Goal: Task Accomplishment & Management: Use online tool/utility

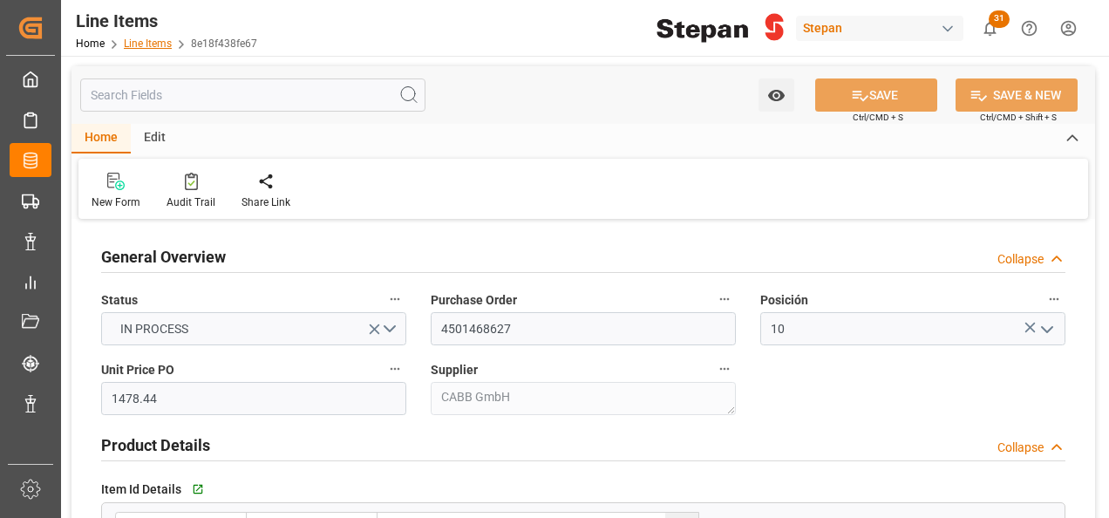
click at [145, 40] on link "Line Items" at bounding box center [148, 43] width 48 height 12
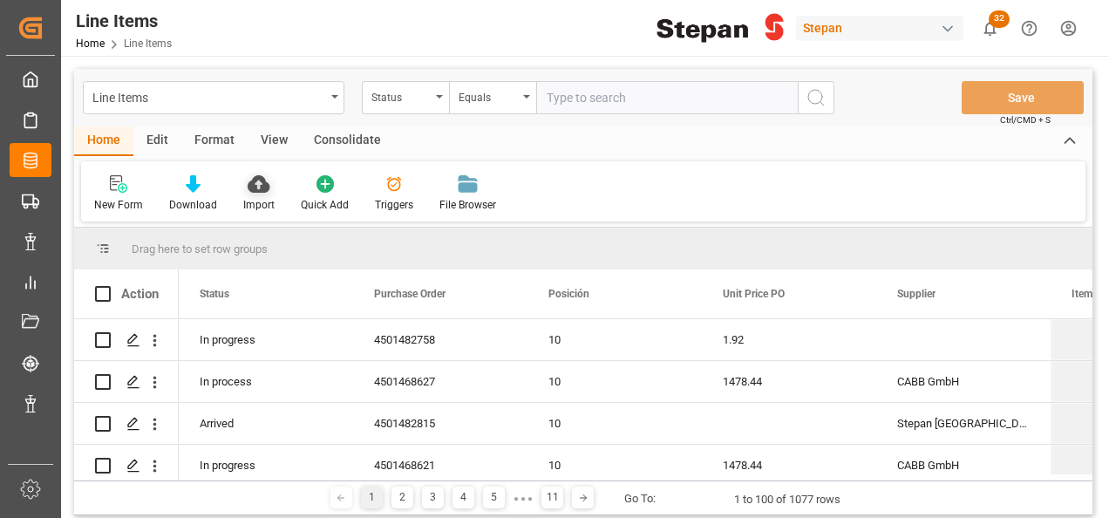
click at [262, 191] on icon at bounding box center [259, 183] width 22 height 17
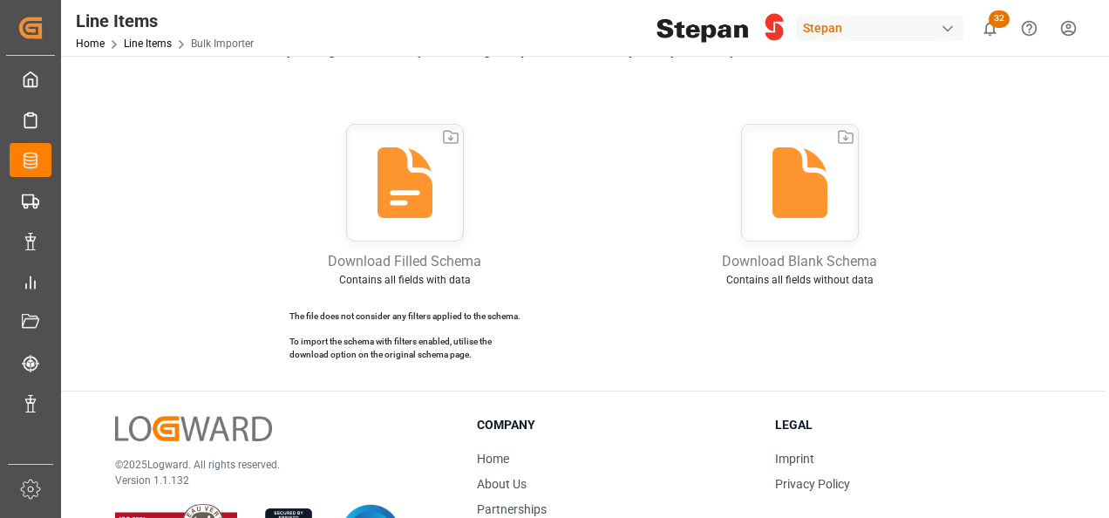
scroll to position [87, 0]
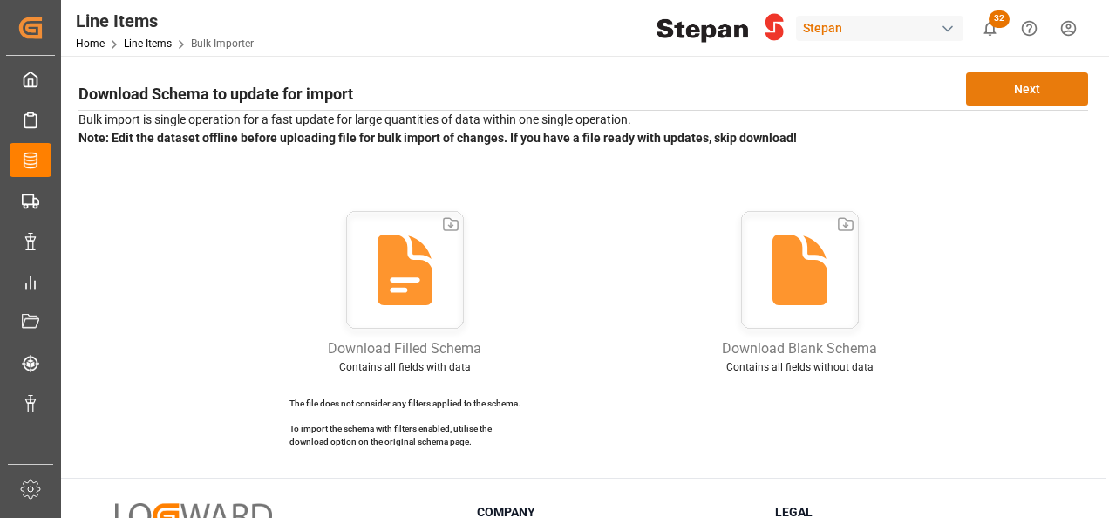
click at [1057, 83] on button "Next" at bounding box center [1027, 88] width 122 height 33
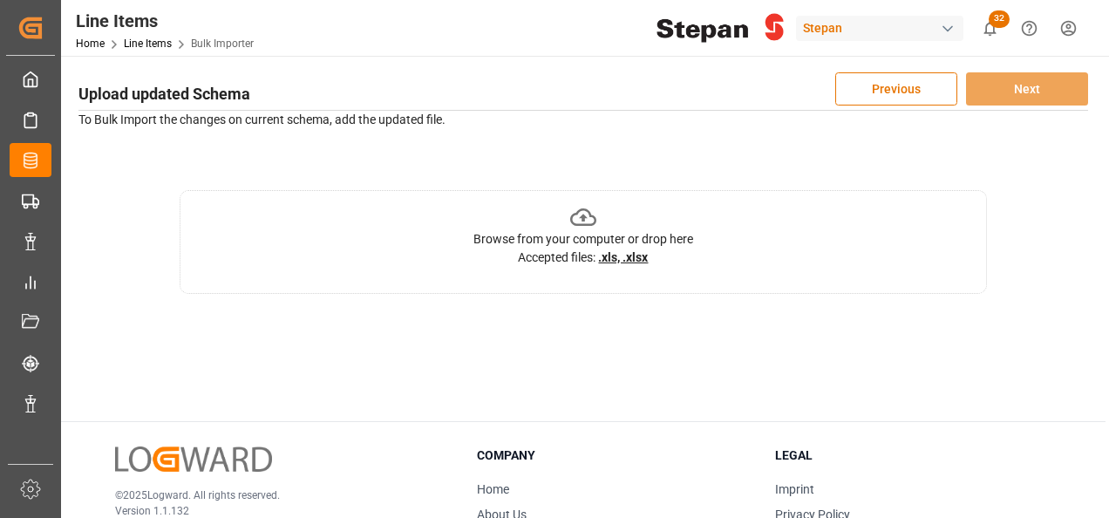
click at [576, 220] on icon at bounding box center [583, 217] width 27 height 27
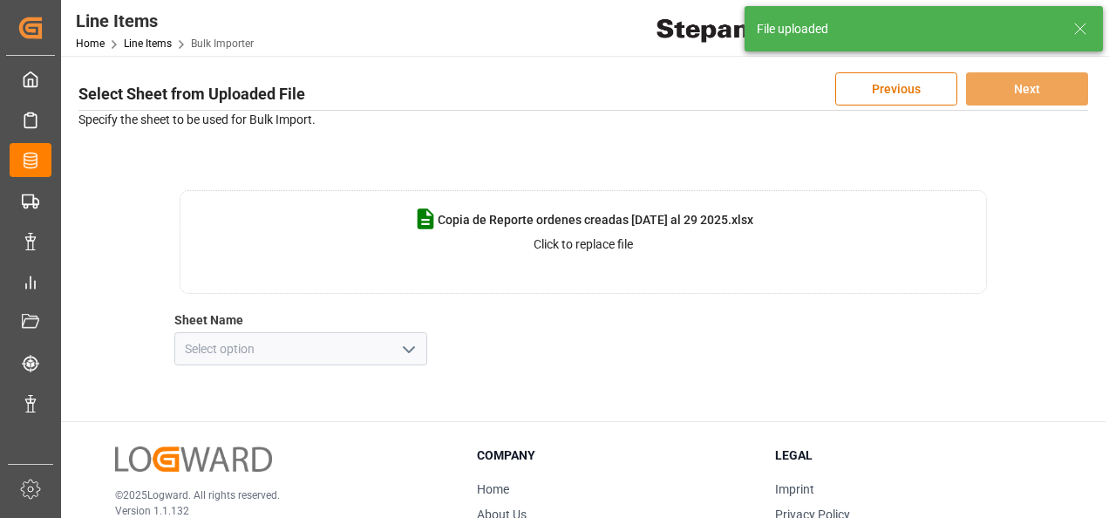
click at [404, 354] on icon "open menu" at bounding box center [408, 349] width 21 height 21
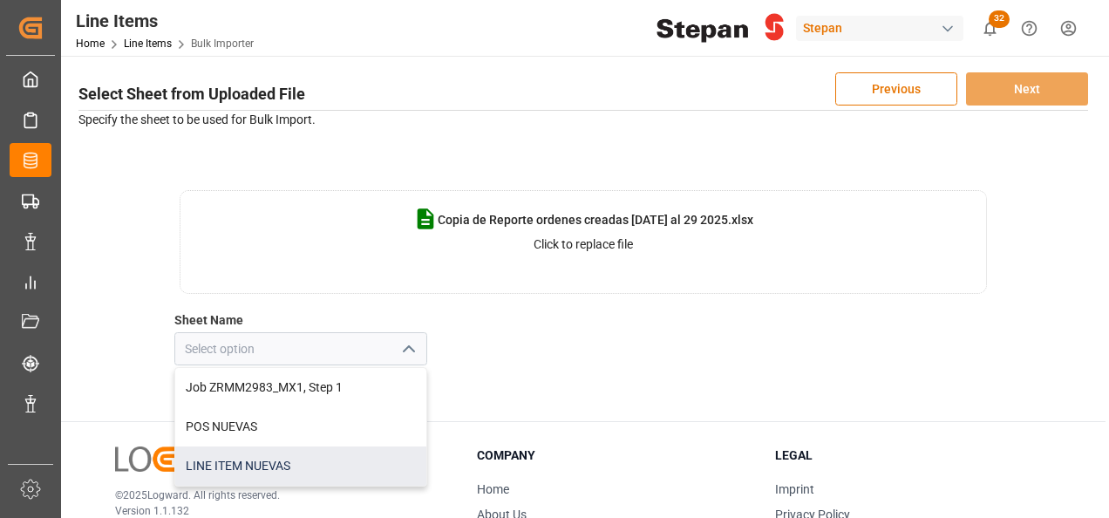
click at [222, 467] on div "LINE ITEM NUEVAS" at bounding box center [300, 465] width 251 height 39
type input "LINE ITEM NUEVAS"
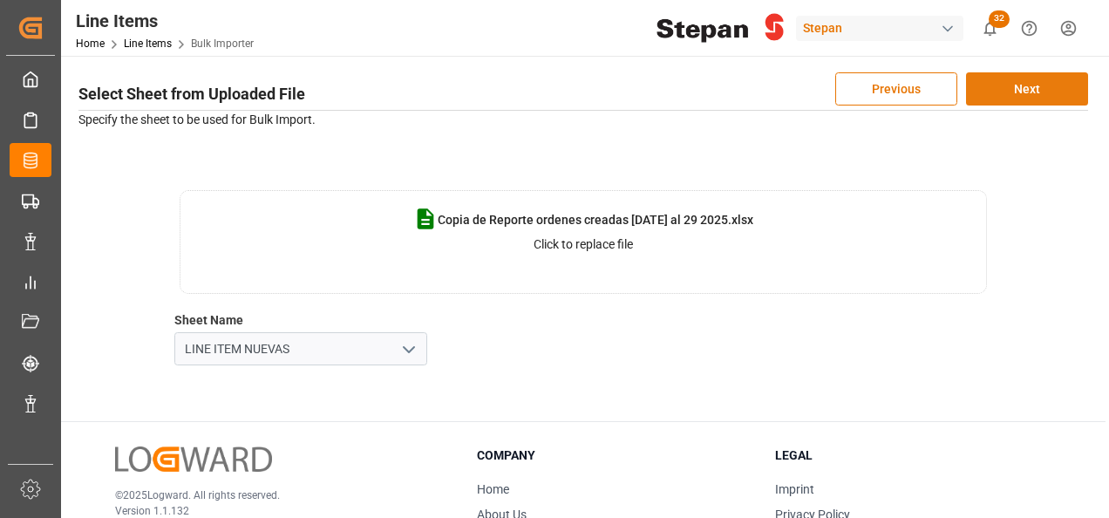
click at [1030, 89] on button "Next" at bounding box center [1027, 88] width 122 height 33
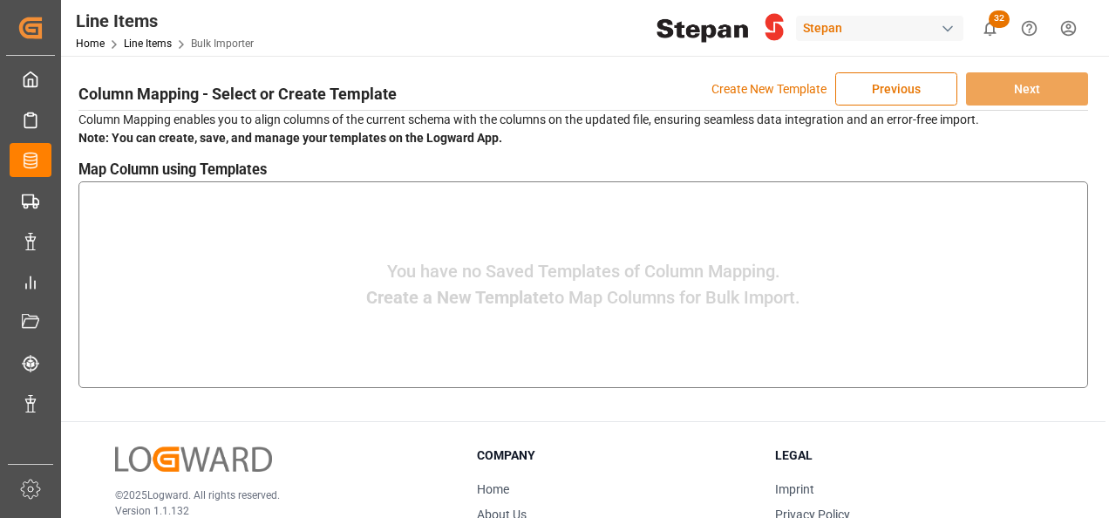
click at [745, 89] on p "Create New Template" at bounding box center [768, 88] width 115 height 33
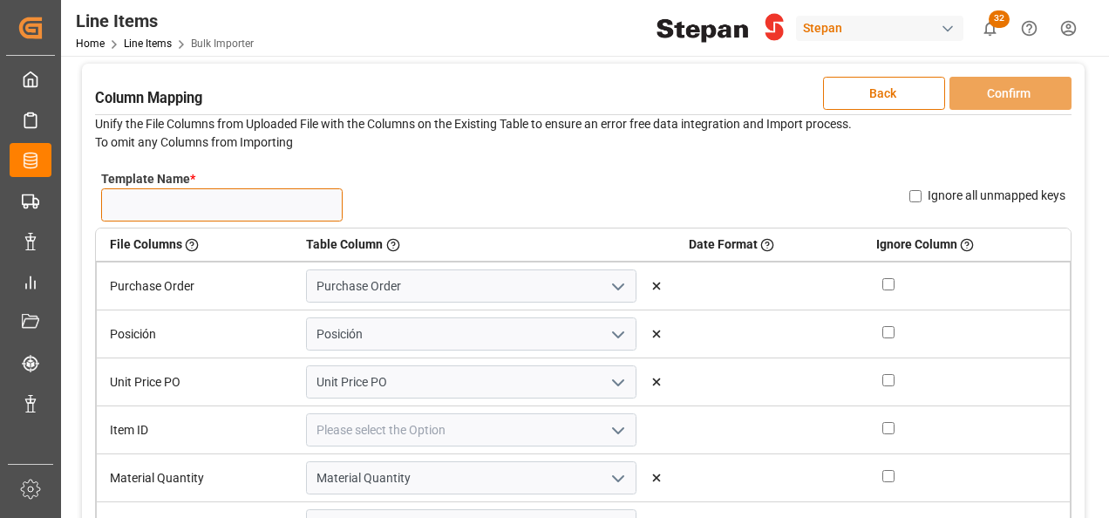
click at [139, 204] on input "Template Name *" at bounding box center [221, 204] width 241 height 33
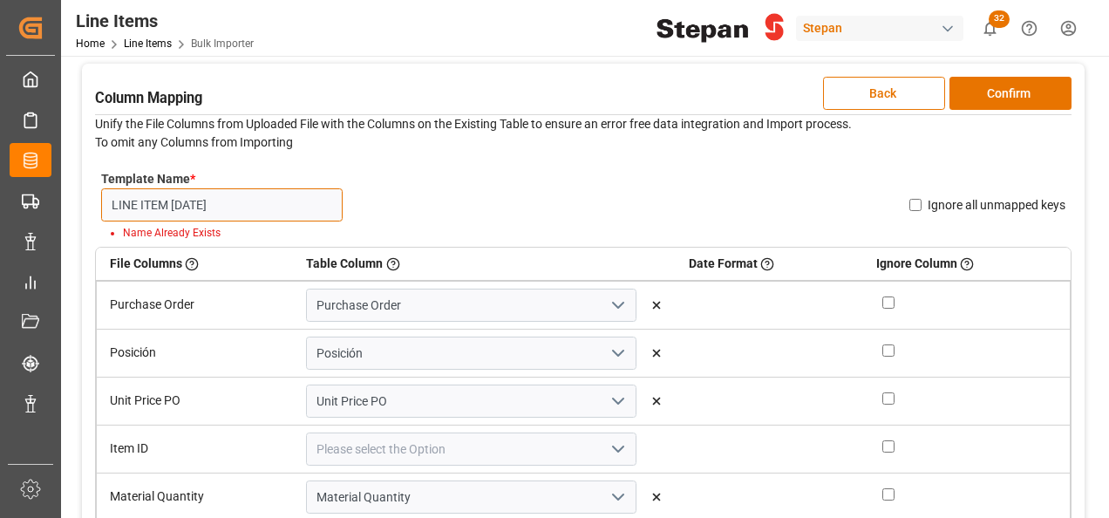
click at [228, 206] on input "LINE ITEM 04.07.25" at bounding box center [221, 204] width 241 height 33
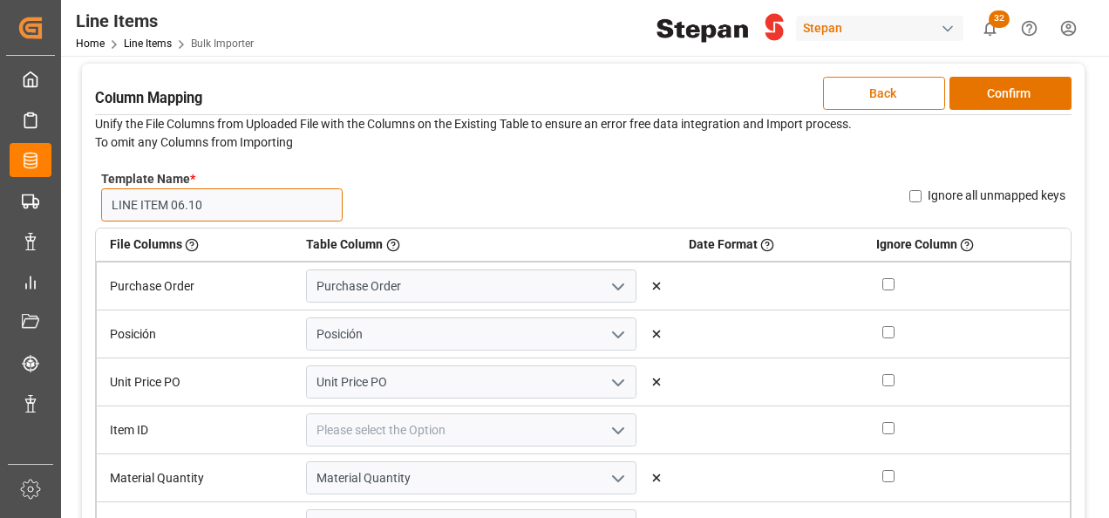
type input "LINE ITEM 06.10"
click at [608, 425] on icon "open menu" at bounding box center [618, 430] width 21 height 21
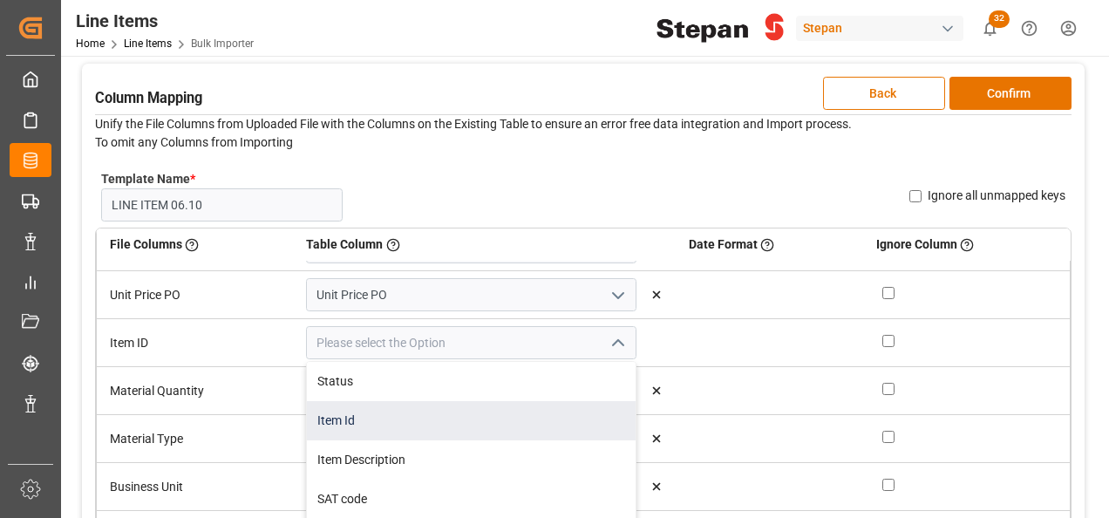
click at [358, 415] on div "Item Id" at bounding box center [471, 420] width 329 height 39
type input "Item Id"
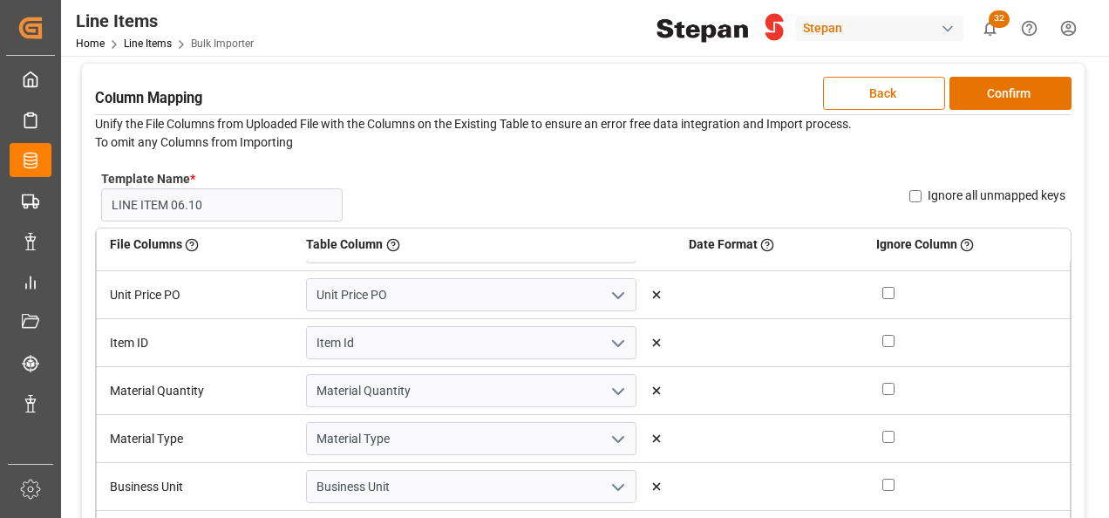
click at [197, 434] on td "Material Type" at bounding box center [195, 439] width 197 height 48
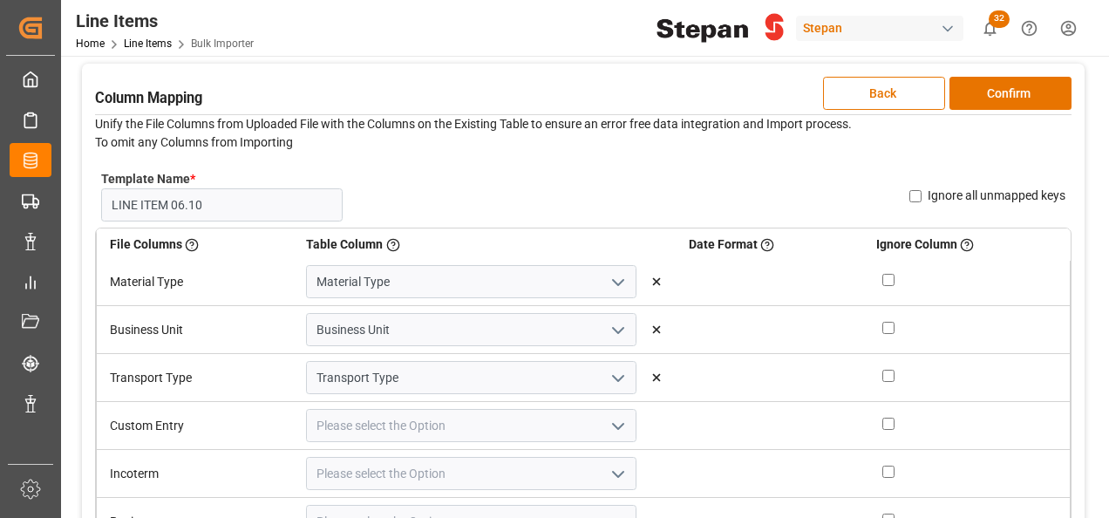
click at [608, 422] on icon "open menu" at bounding box center [618, 426] width 21 height 21
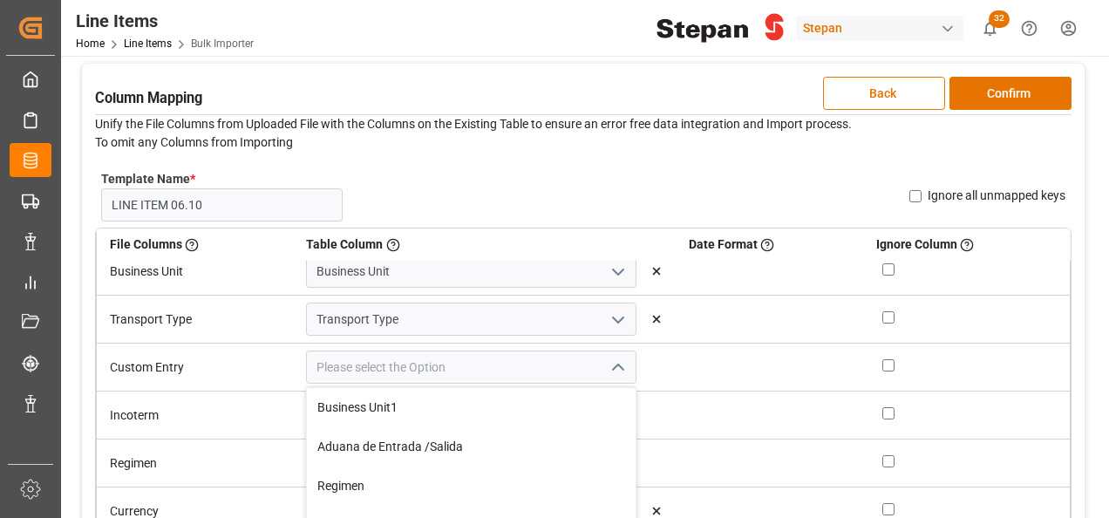
scroll to position [262, 0]
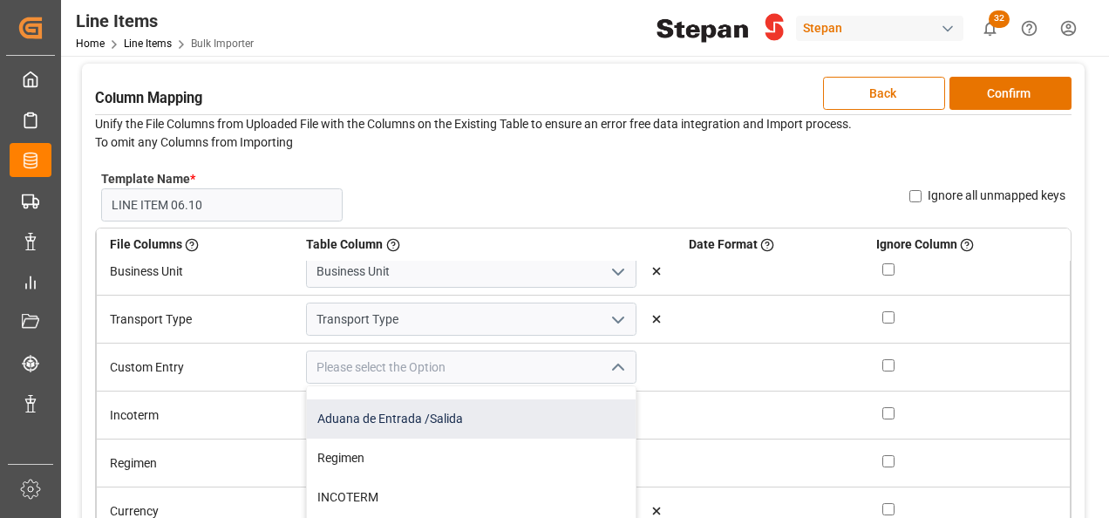
click at [378, 420] on div "Aduana de Entrada /Salida" at bounding box center [471, 418] width 329 height 39
type input "Aduana de Entrada /Salida"
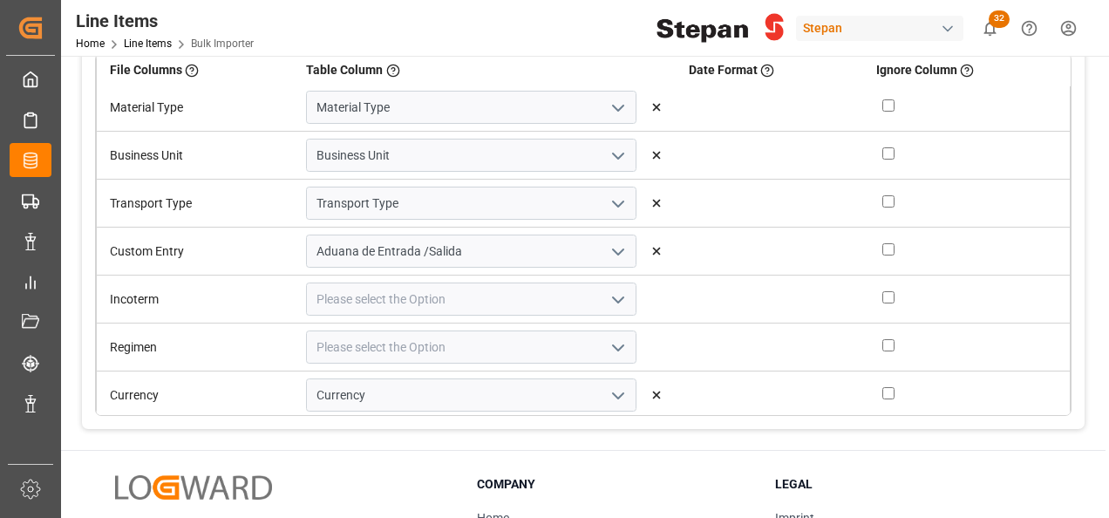
click at [613, 298] on polyline "open menu" at bounding box center [618, 299] width 10 height 5
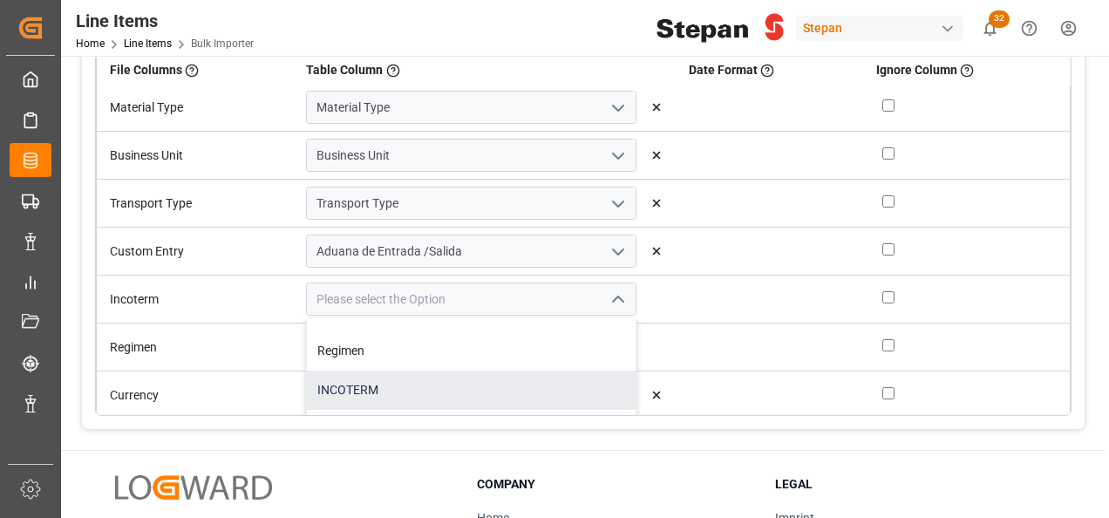
click at [360, 389] on div "INCOTERM" at bounding box center [471, 389] width 329 height 39
type input "INCOTERM"
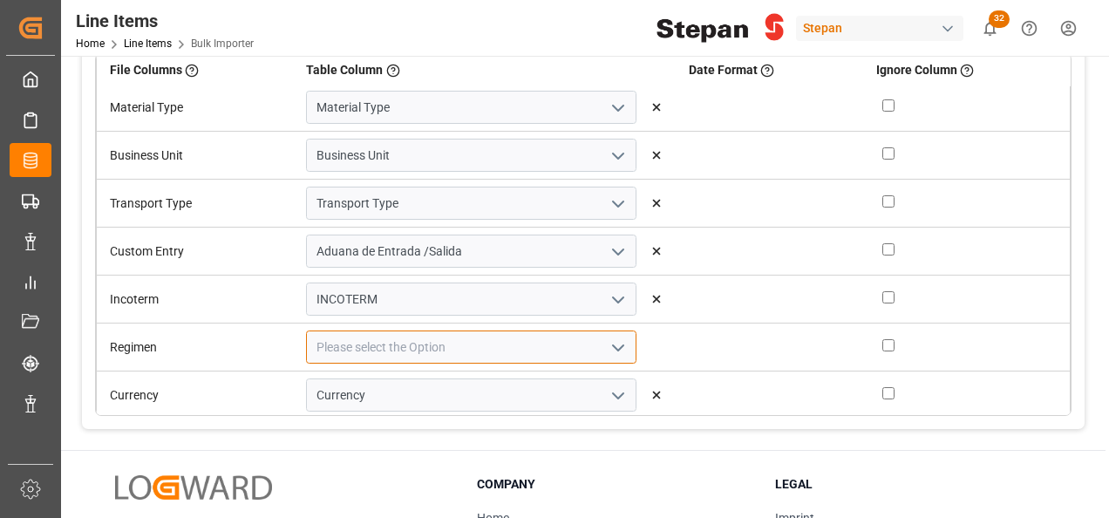
click at [446, 335] on input at bounding box center [471, 346] width 330 height 33
click at [613, 345] on polyline "open menu" at bounding box center [618, 347] width 10 height 5
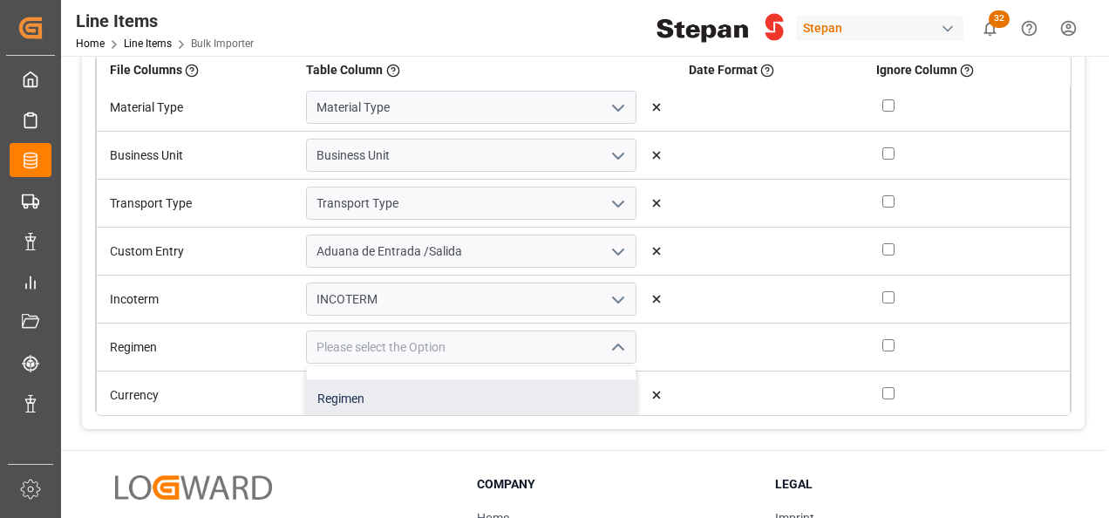
click at [361, 396] on div "Regimen" at bounding box center [471, 398] width 329 height 39
type input "Regimen"
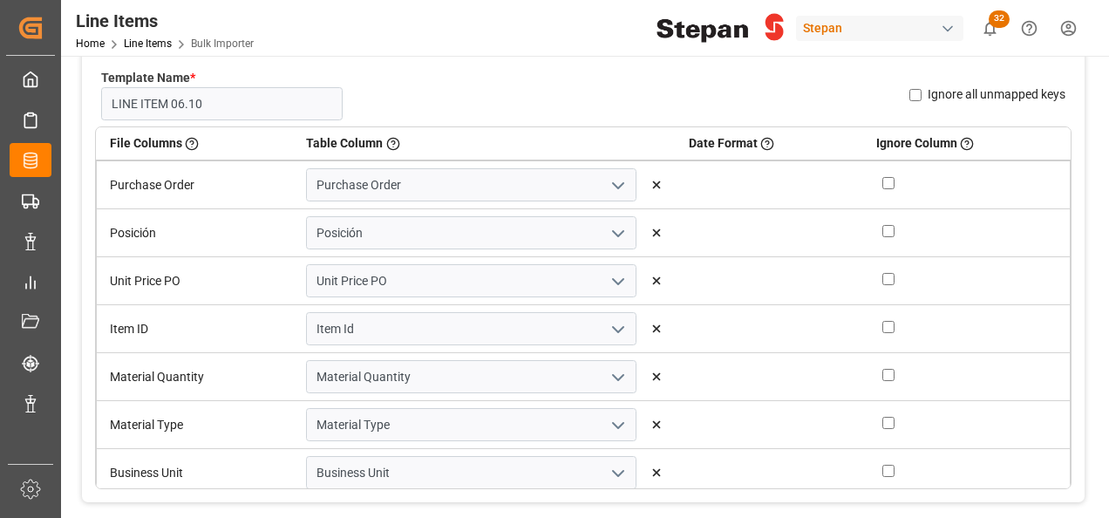
scroll to position [87, 0]
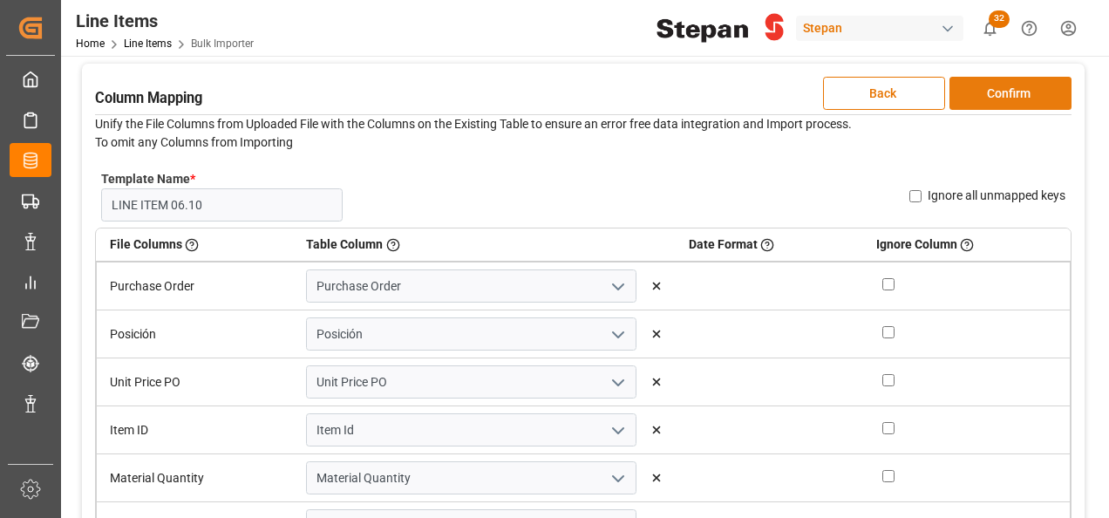
click at [1022, 94] on button "Confirm" at bounding box center [1010, 93] width 122 height 33
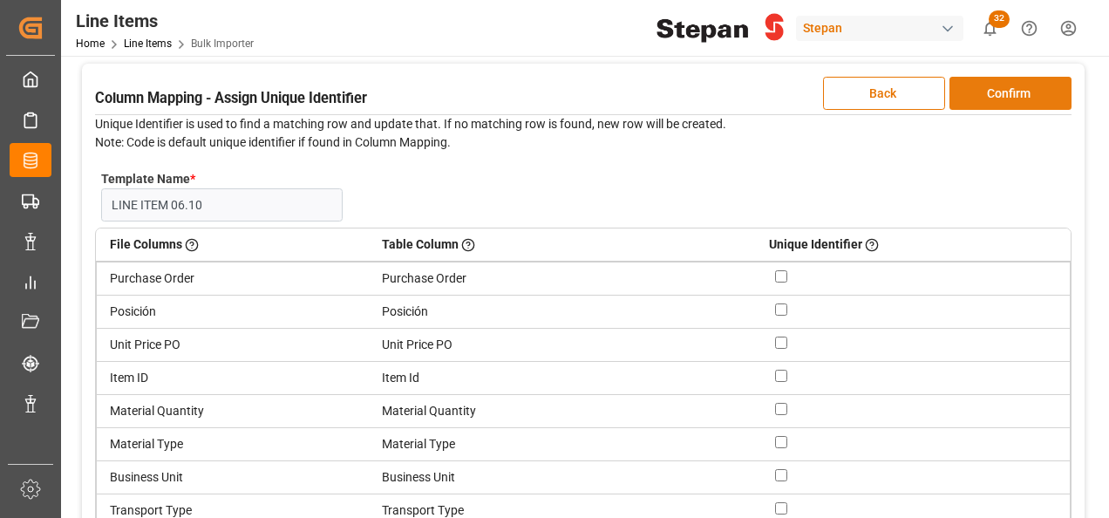
click at [1021, 99] on button "Confirm" at bounding box center [1010, 93] width 122 height 33
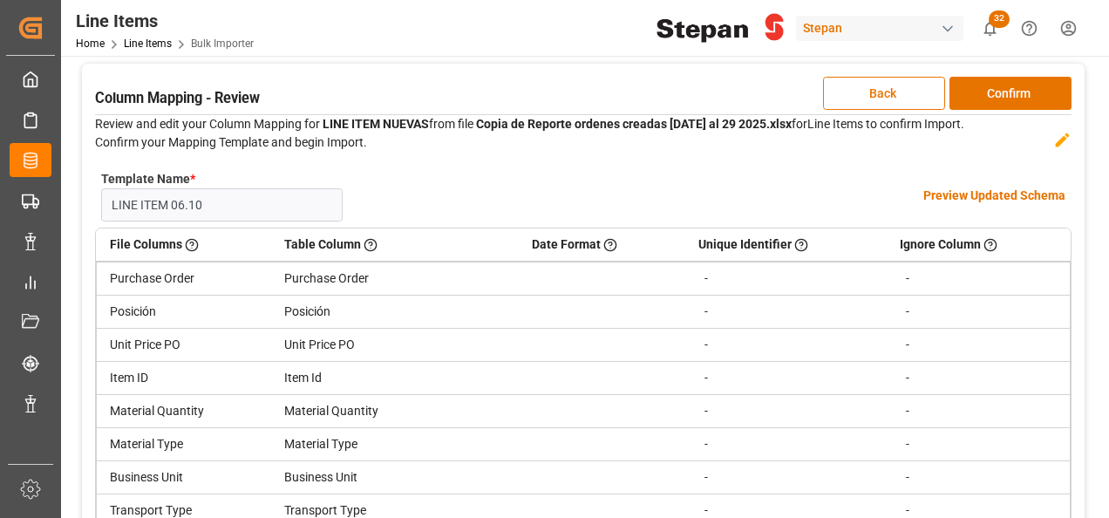
click at [974, 192] on h4 "Preview Updated Schema" at bounding box center [994, 196] width 142 height 18
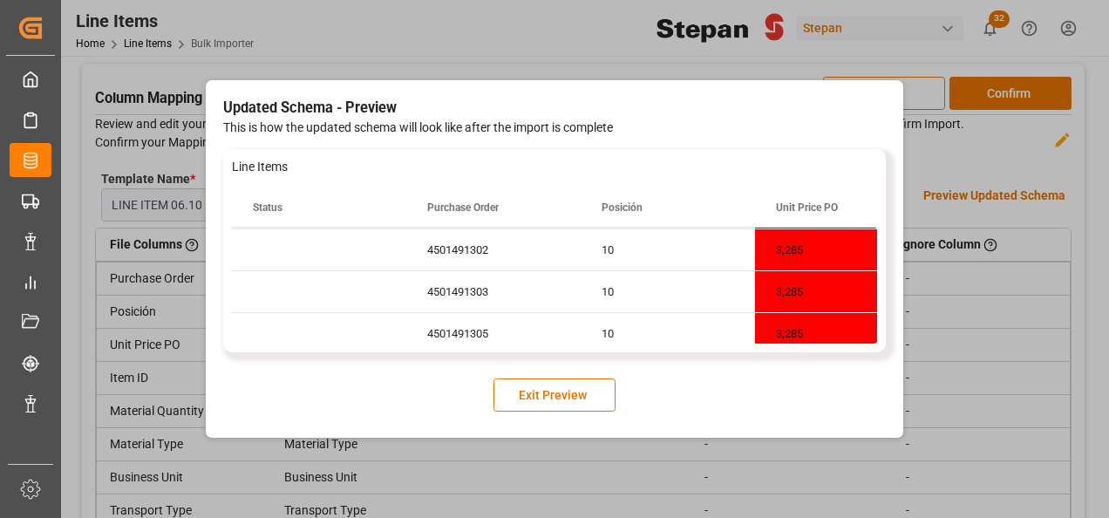
scroll to position [0, 0]
click at [530, 398] on button "Exit Preview" at bounding box center [554, 394] width 122 height 33
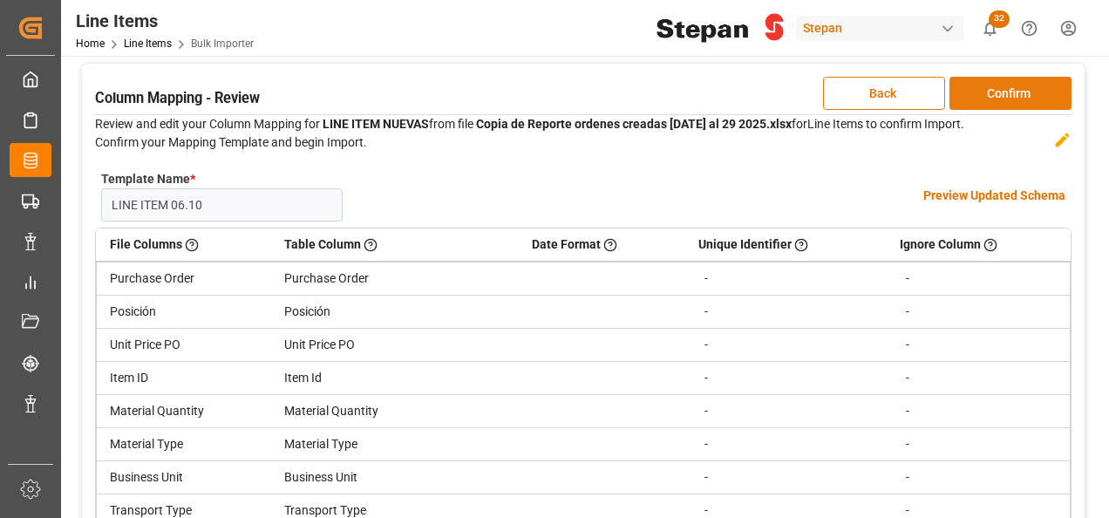
click at [1023, 89] on button "Confirm" at bounding box center [1010, 93] width 122 height 33
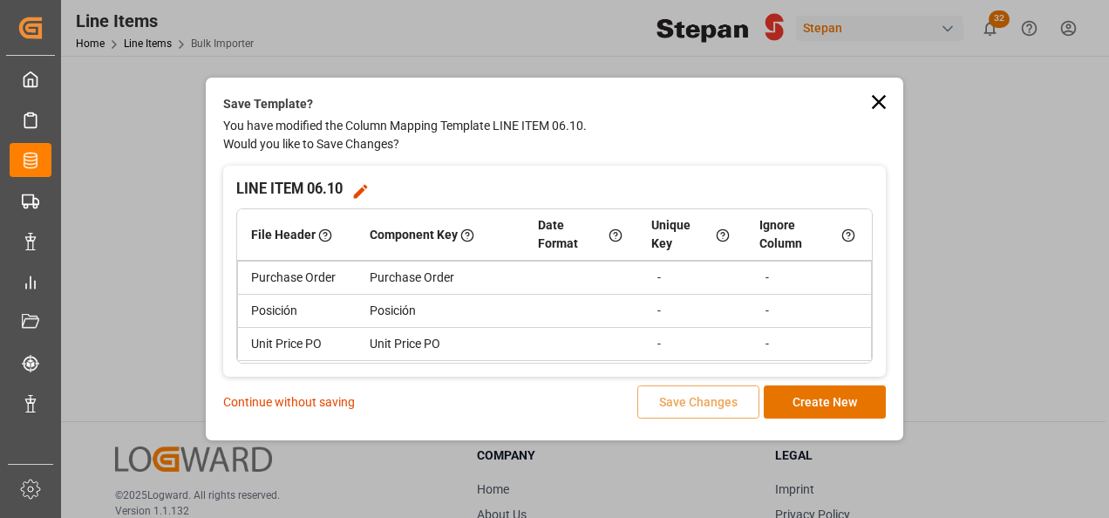
click at [284, 402] on p "Continue without saving" at bounding box center [289, 402] width 132 height 18
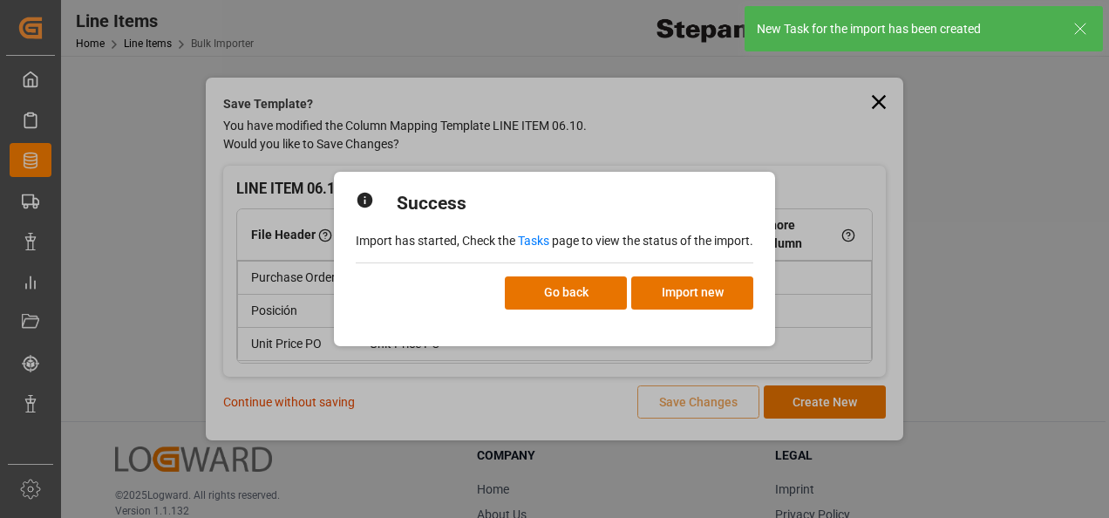
click at [536, 242] on link "Tasks" at bounding box center [533, 241] width 31 height 14
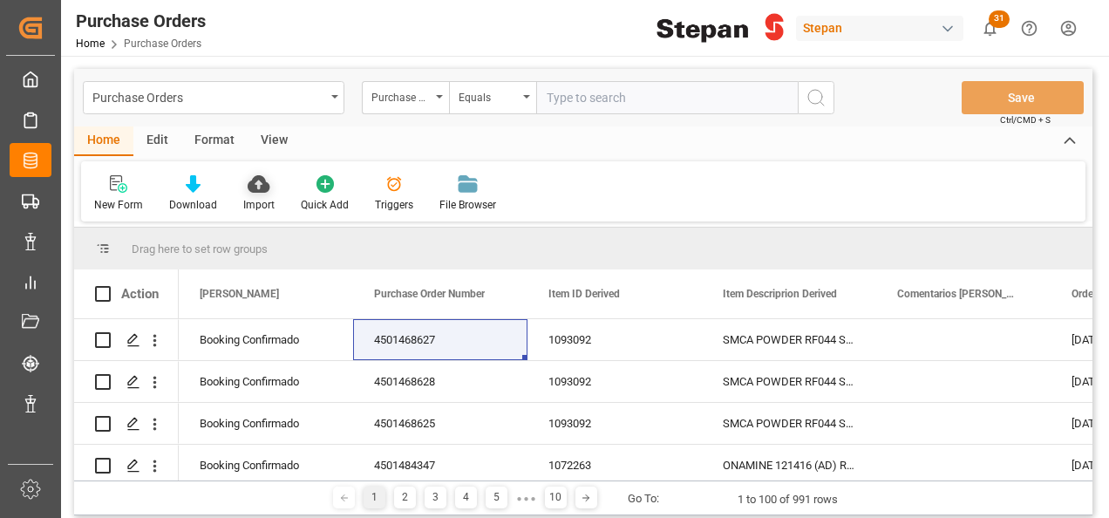
click at [258, 180] on icon at bounding box center [259, 183] width 22 height 17
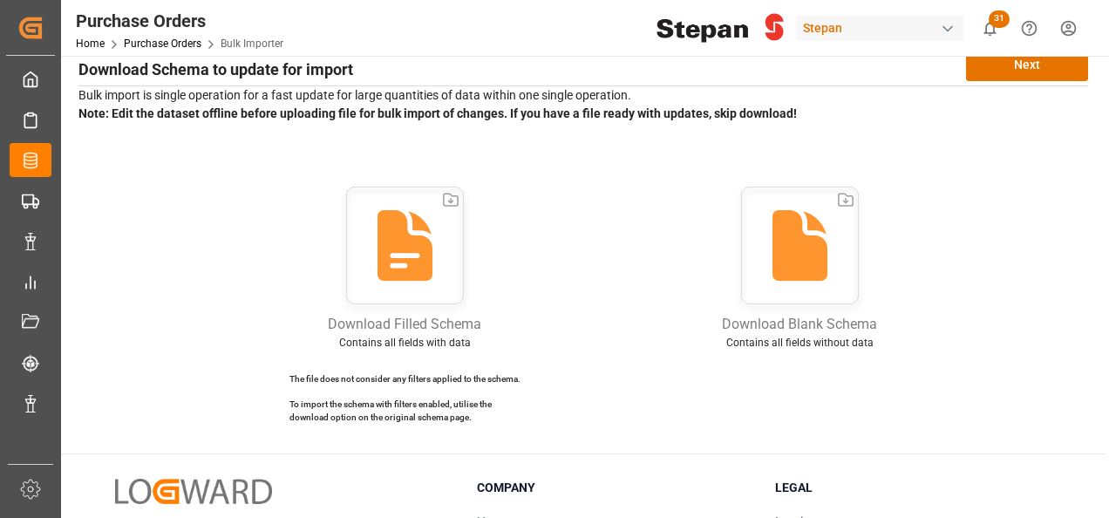
scroll to position [87, 0]
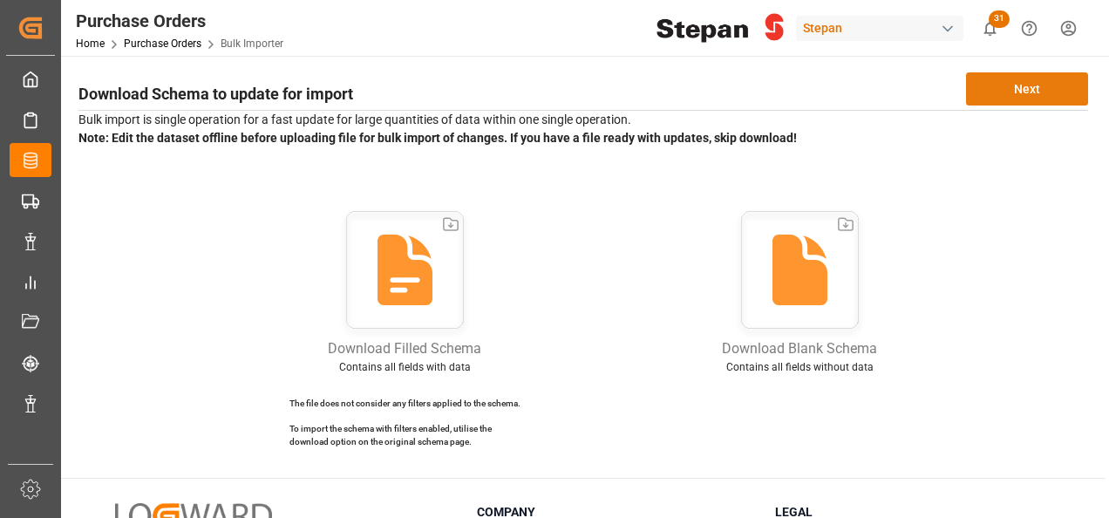
click at [1032, 84] on button "Next" at bounding box center [1027, 88] width 122 height 33
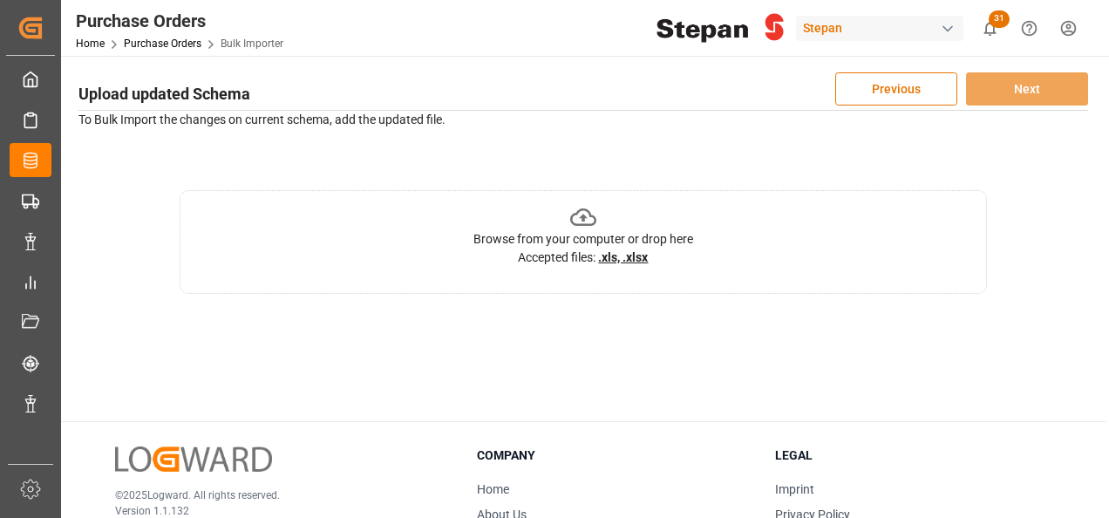
click at [586, 211] on icon at bounding box center [583, 217] width 27 height 27
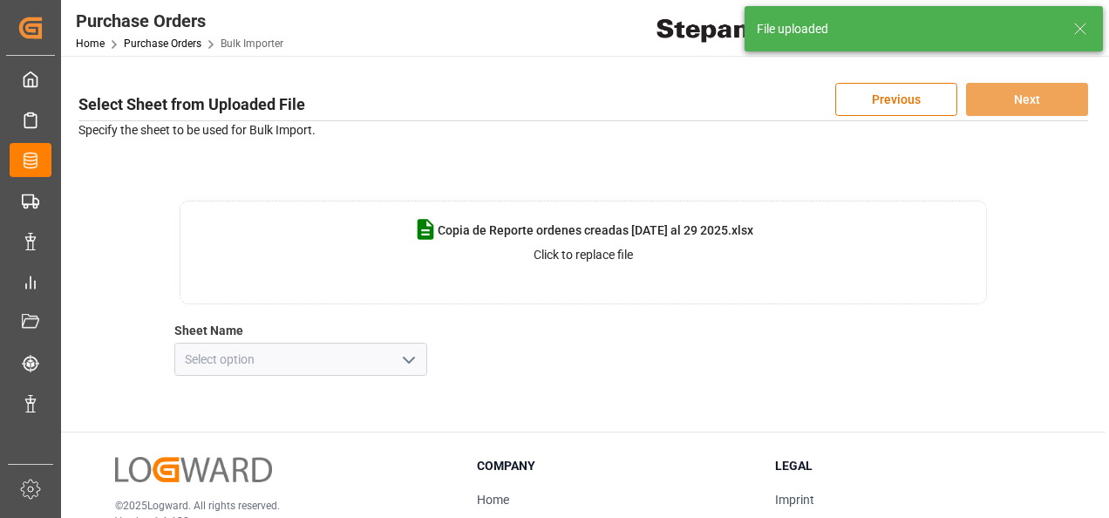
scroll to position [174, 0]
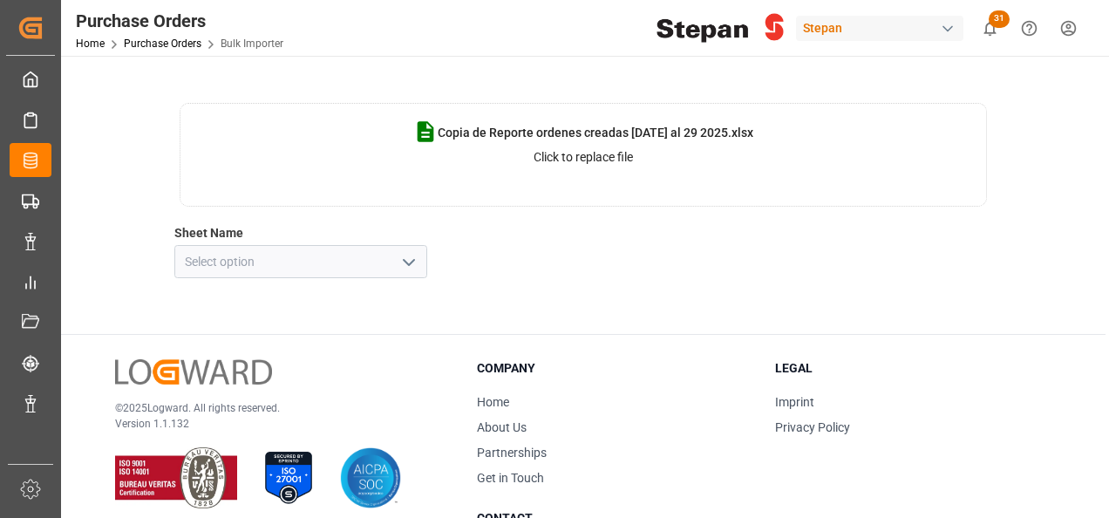
click at [406, 260] on icon "open menu" at bounding box center [408, 262] width 21 height 21
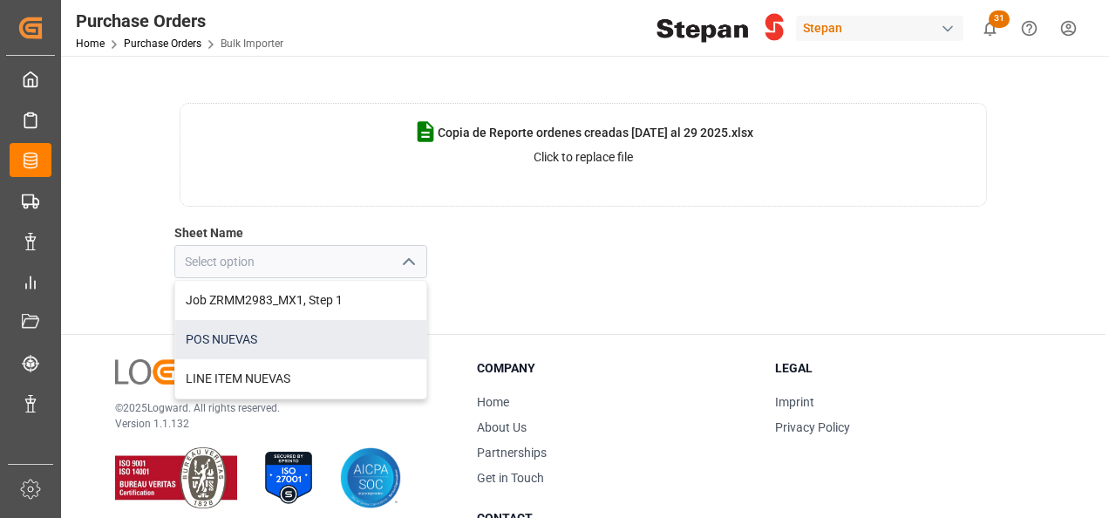
click at [227, 336] on div "POS NUEVAS" at bounding box center [300, 339] width 251 height 39
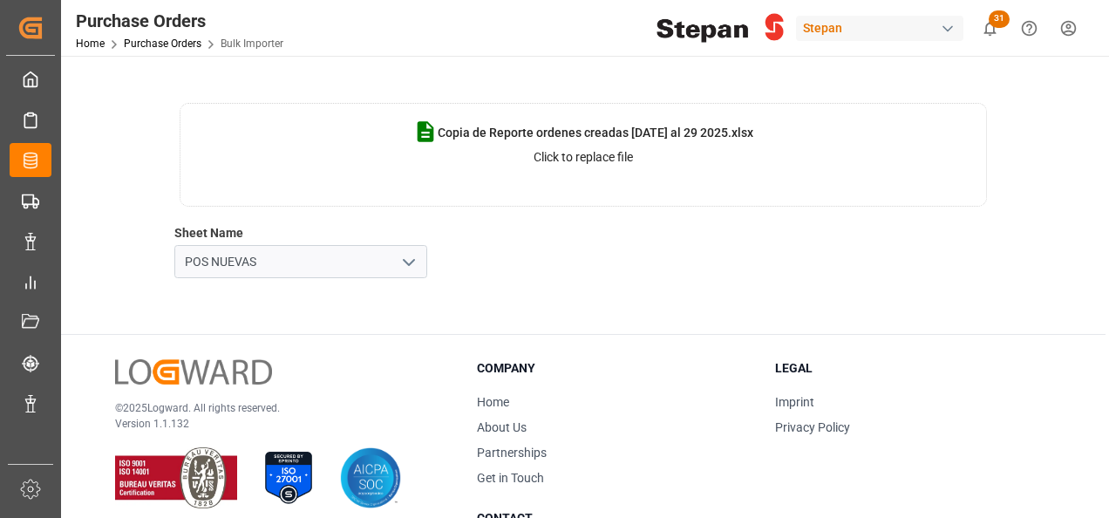
type input "POS NUEVAS"
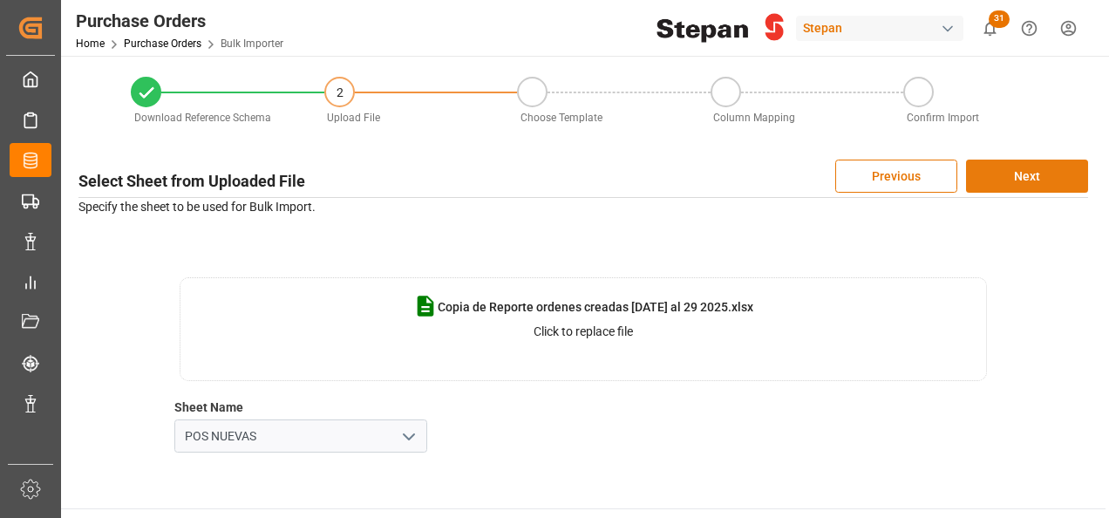
click at [1022, 174] on button "Next" at bounding box center [1027, 176] width 122 height 33
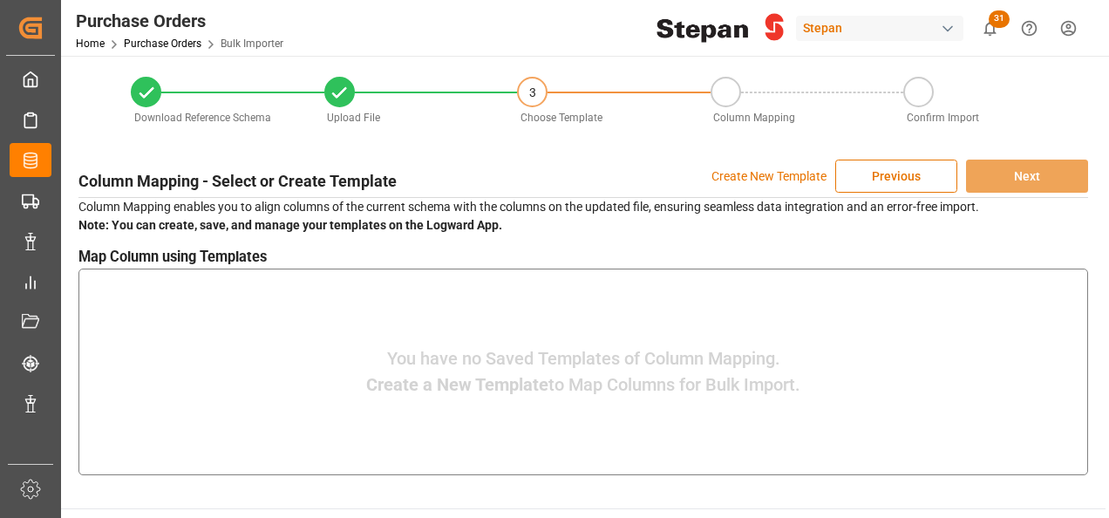
click at [735, 180] on p "Create New Template" at bounding box center [768, 176] width 115 height 33
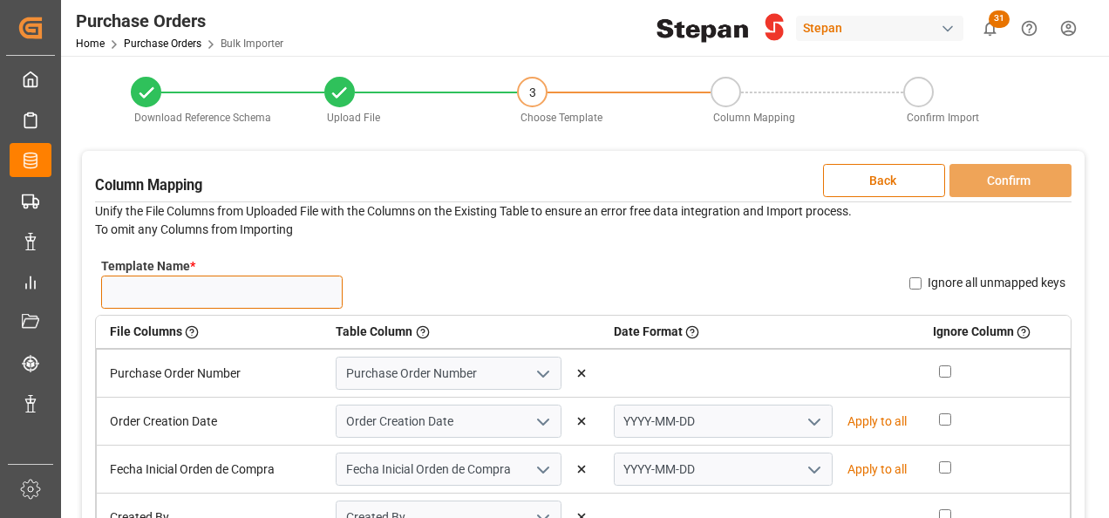
click at [139, 288] on input "Template Name *" at bounding box center [221, 291] width 241 height 33
type input "nuevas ordenes 06.10"
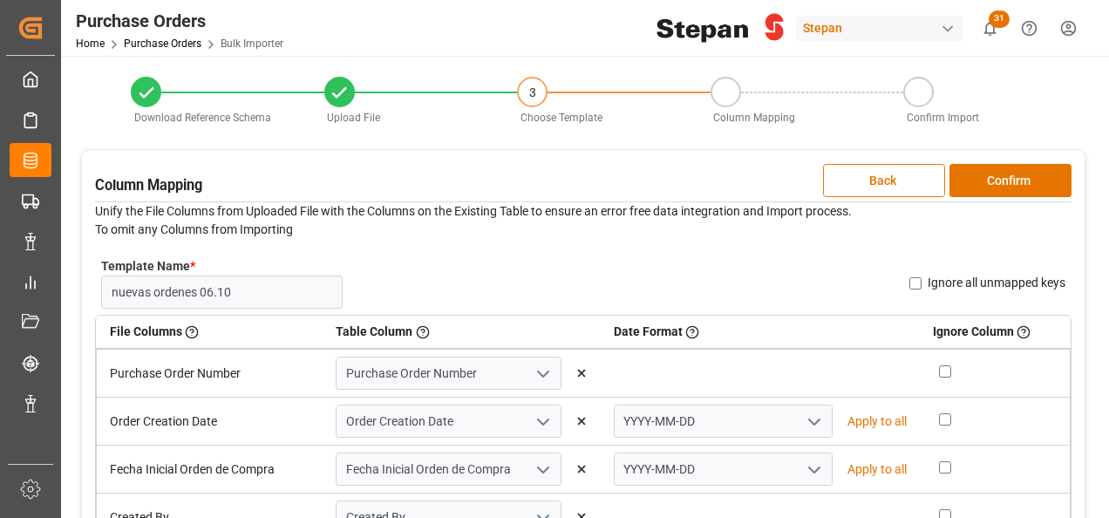
click at [804, 419] on icon "open menu" at bounding box center [814, 421] width 21 height 21
click at [659, 453] on div "DD-MM-YYYY" at bounding box center [723, 459] width 217 height 39
type input "DD-MM-YYYY"
click at [868, 418] on p "Apply to all" at bounding box center [876, 421] width 59 height 18
type input "DD-MM-YYYY"
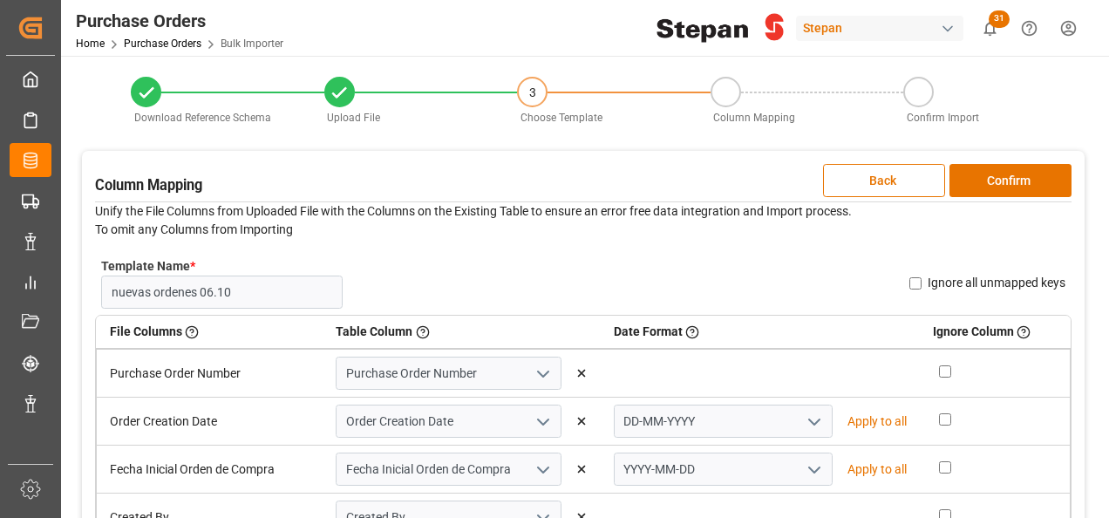
type input "DD-MM-YYYY"
click at [1008, 176] on button "Confirm" at bounding box center [1010, 180] width 122 height 33
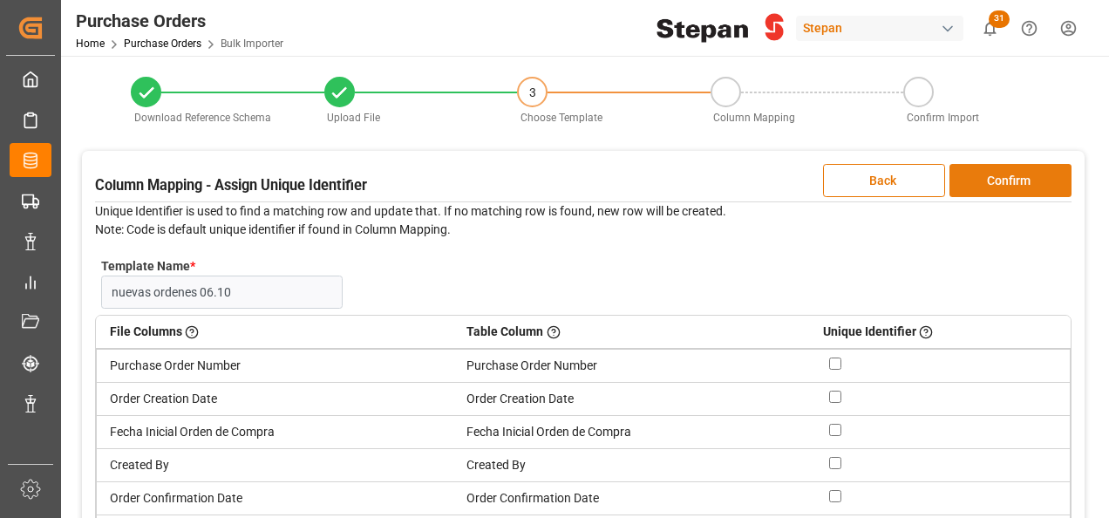
click at [1007, 177] on button "Confirm" at bounding box center [1010, 180] width 122 height 33
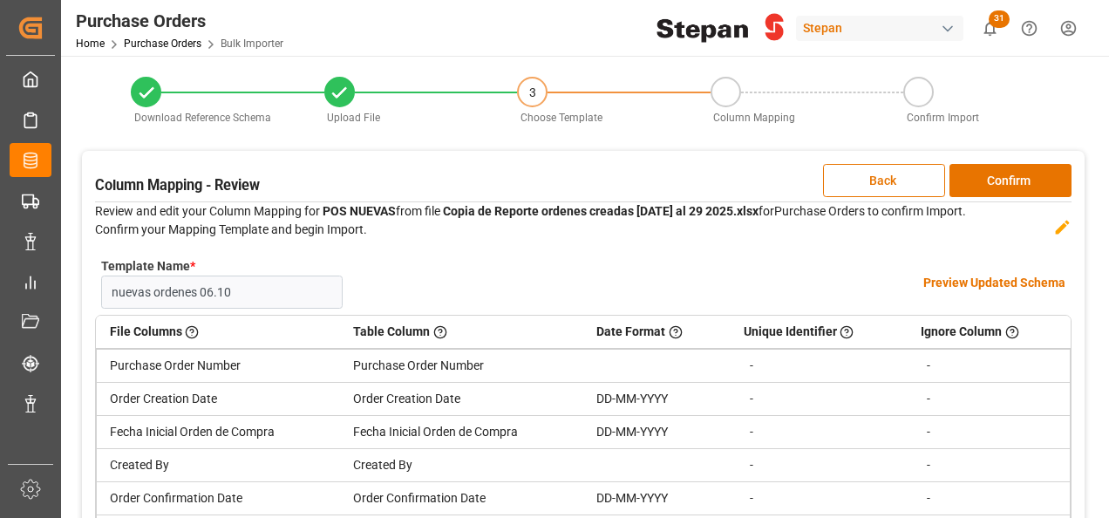
click at [945, 274] on h4 "Preview Updated Schema" at bounding box center [994, 283] width 142 height 18
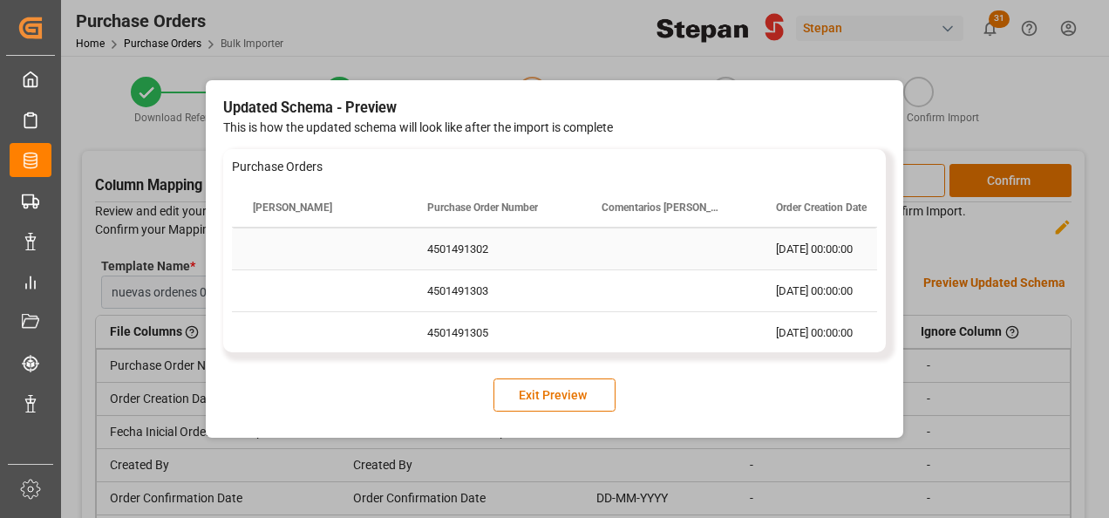
scroll to position [92, 0]
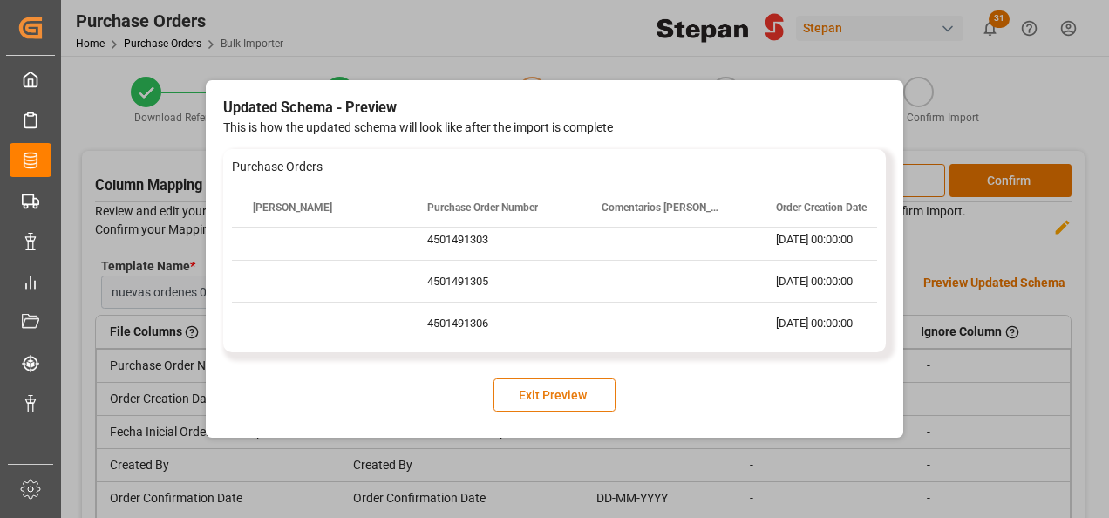
click at [535, 398] on button "Exit Preview" at bounding box center [554, 394] width 122 height 33
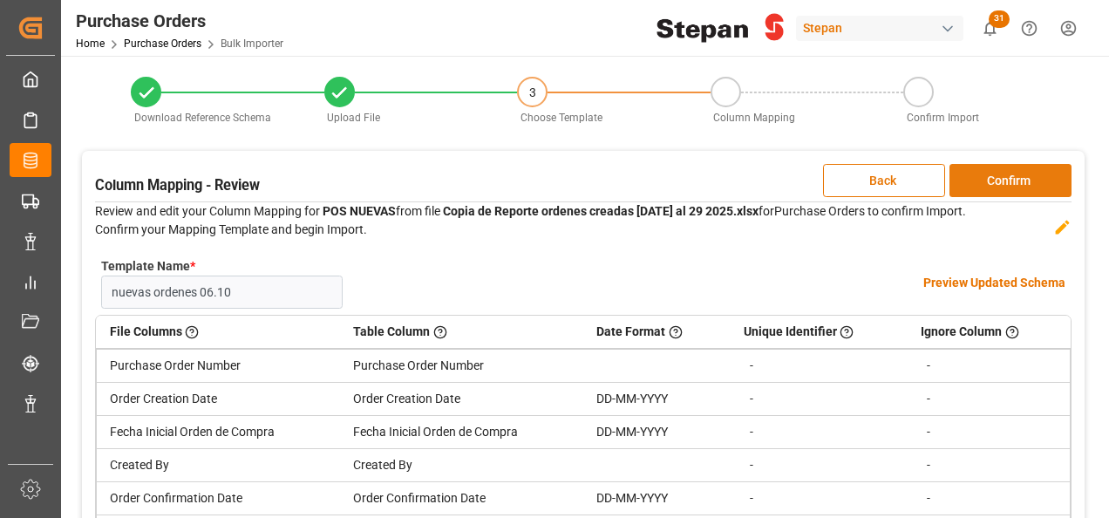
click at [1014, 188] on button "Confirm" at bounding box center [1010, 180] width 122 height 33
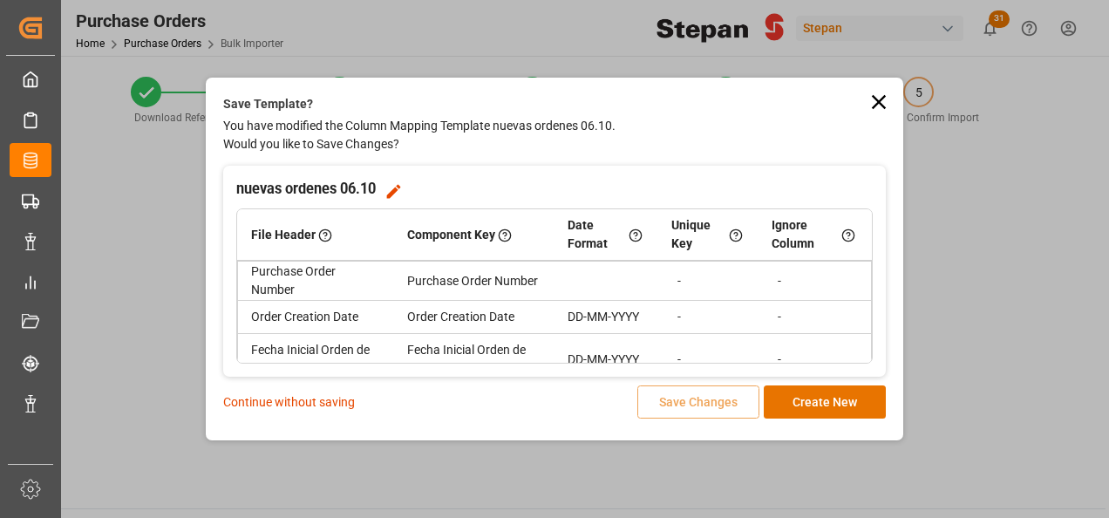
click at [299, 408] on p "Continue without saving" at bounding box center [289, 402] width 132 height 18
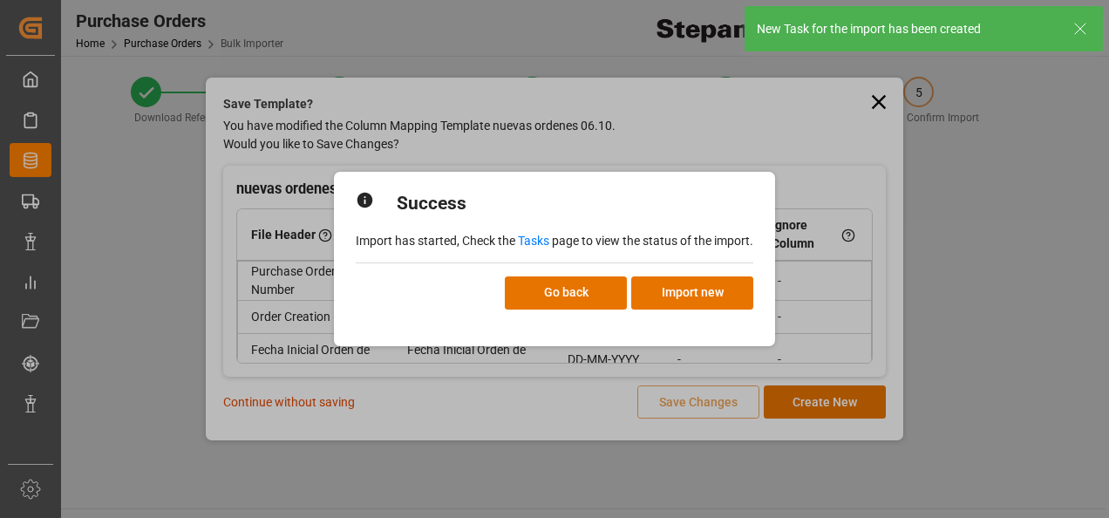
click at [529, 236] on link "Tasks" at bounding box center [533, 241] width 31 height 14
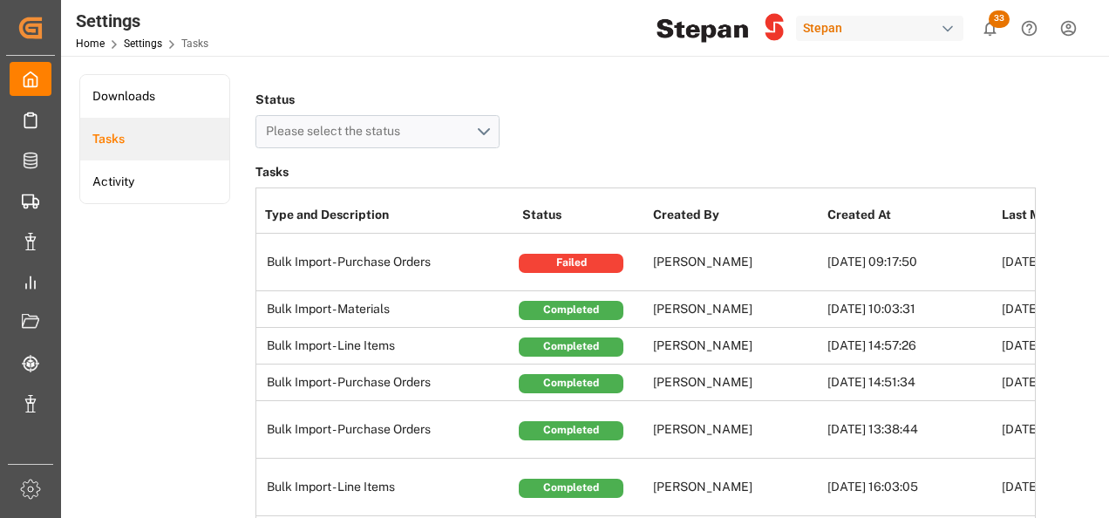
click at [572, 260] on div "Failed" at bounding box center [571, 263] width 105 height 19
click at [124, 91] on li "Downloads" at bounding box center [154, 96] width 149 height 43
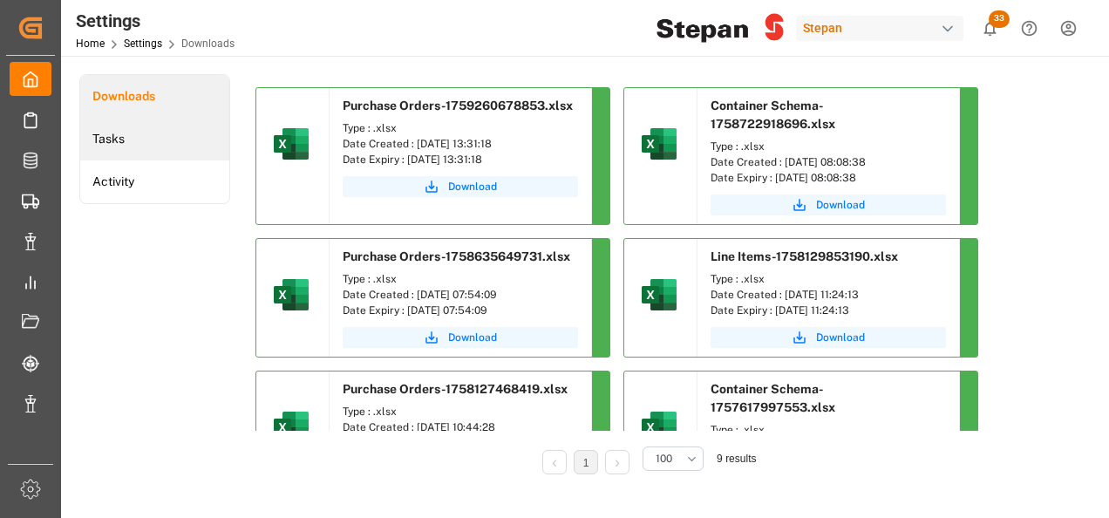
click at [117, 134] on li "Tasks" at bounding box center [154, 139] width 149 height 43
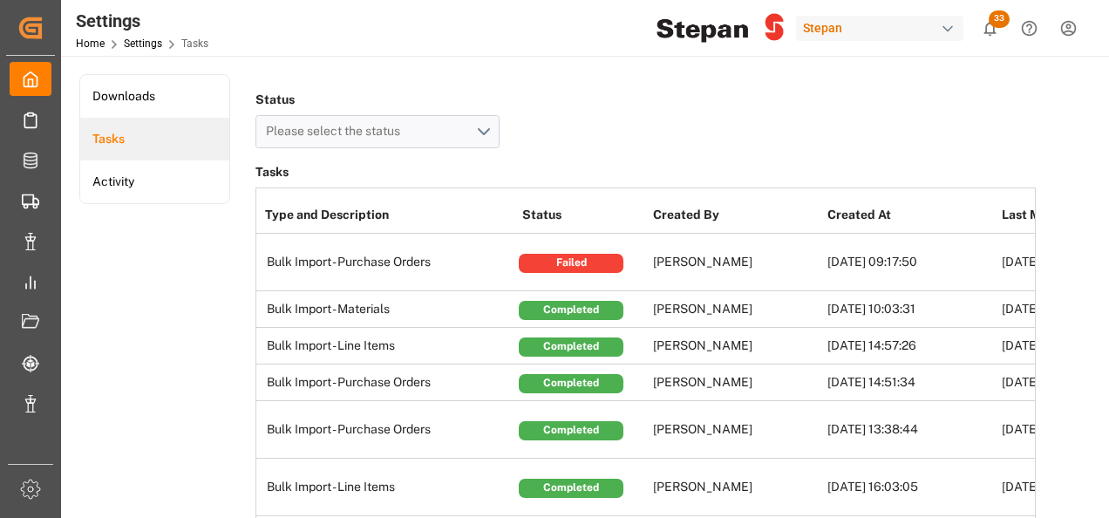
click at [556, 265] on div "Failed" at bounding box center [571, 263] width 105 height 19
click at [554, 262] on div "Failed" at bounding box center [571, 263] width 105 height 19
click at [997, 28] on icon "show 33 new notifications" at bounding box center [990, 28] width 18 height 18
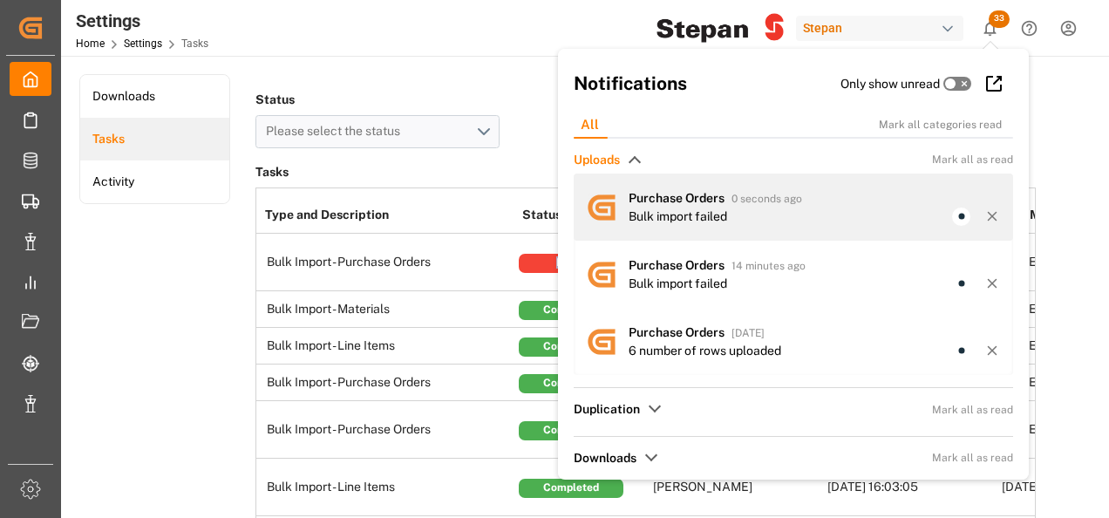
click at [658, 213] on div "Bulk import failed" at bounding box center [678, 216] width 99 height 18
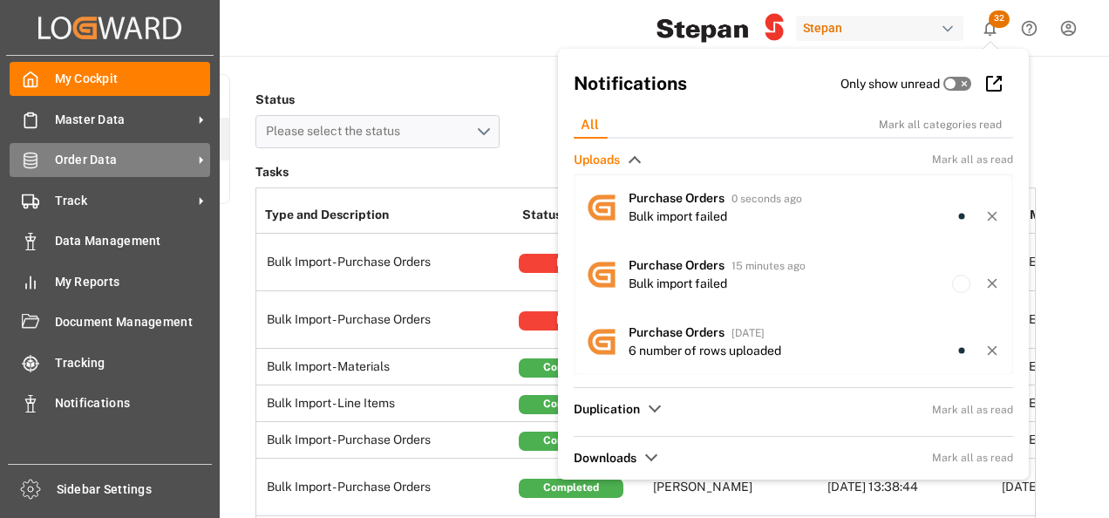
click at [89, 156] on span "Order Data" at bounding box center [124, 160] width 138 height 18
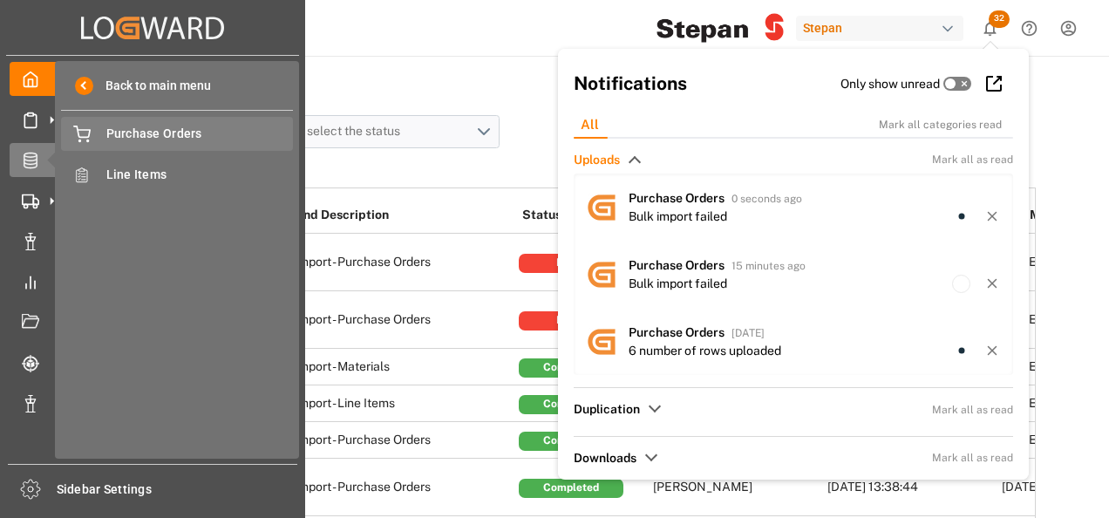
click at [155, 136] on span "Purchase Orders" at bounding box center [199, 134] width 187 height 18
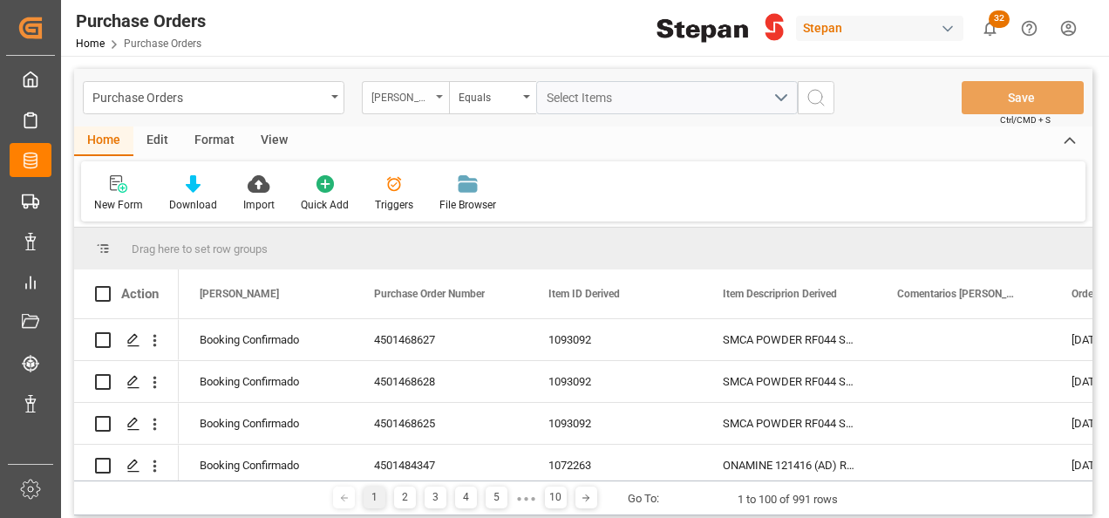
click at [443, 94] on div "[PERSON_NAME]" at bounding box center [405, 97] width 87 height 33
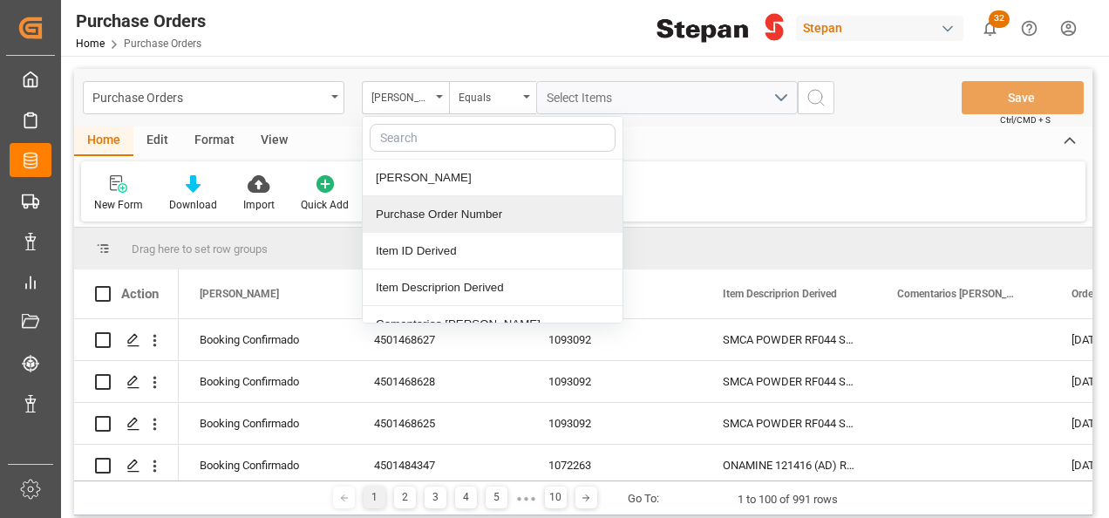
click at [399, 211] on div "Purchase Order Number" at bounding box center [493, 214] width 260 height 37
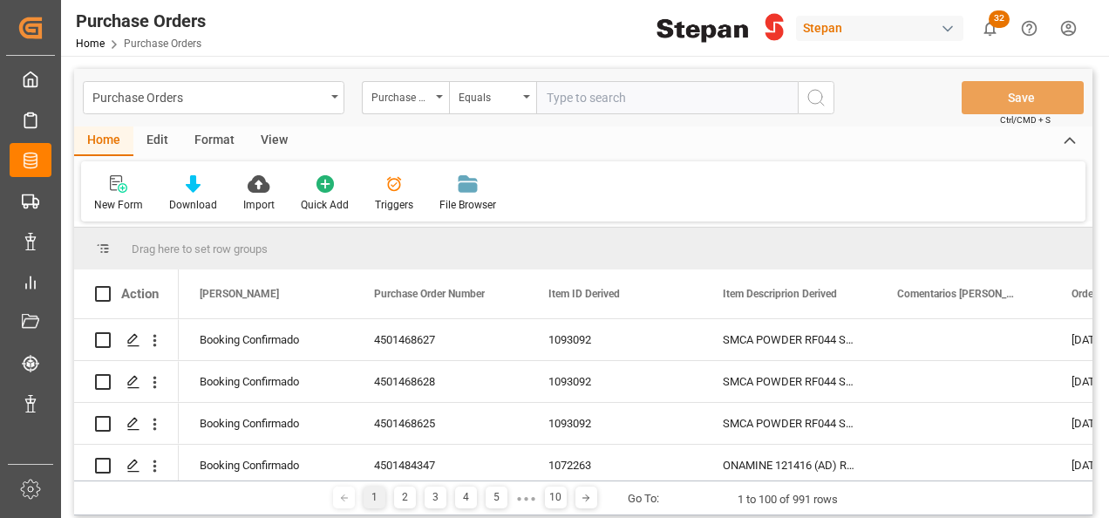
click at [583, 96] on input "text" at bounding box center [667, 97] width 262 height 33
type input "4501482815"
click at [815, 103] on circle "search button" at bounding box center [815, 97] width 14 height 14
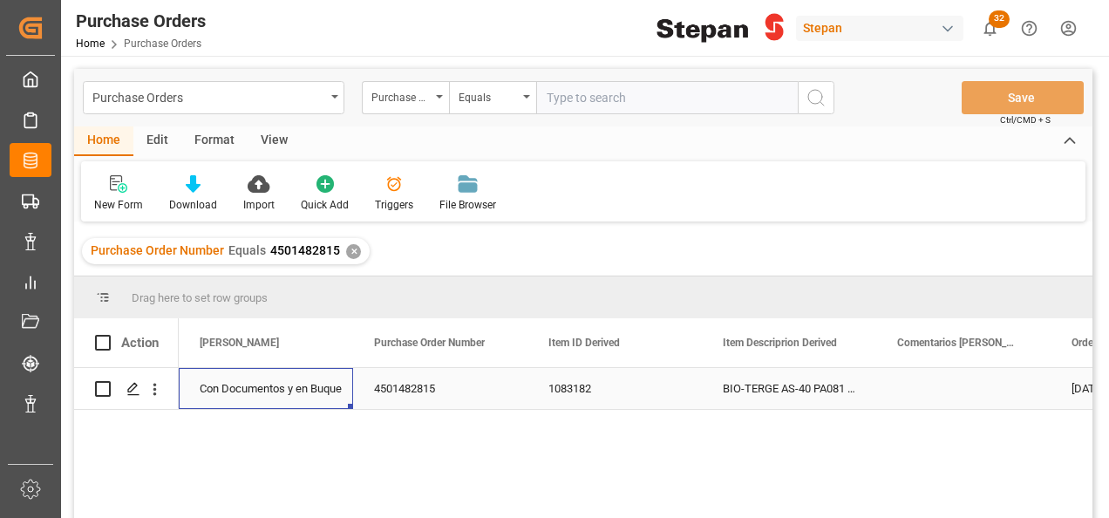
click at [267, 386] on div "Con Documentos y en Buque" at bounding box center [266, 389] width 133 height 40
click at [332, 386] on div "Con Documentos y en Buque" at bounding box center [266, 389] width 133 height 40
click at [323, 400] on polyline "open menu" at bounding box center [321, 399] width 10 height 5
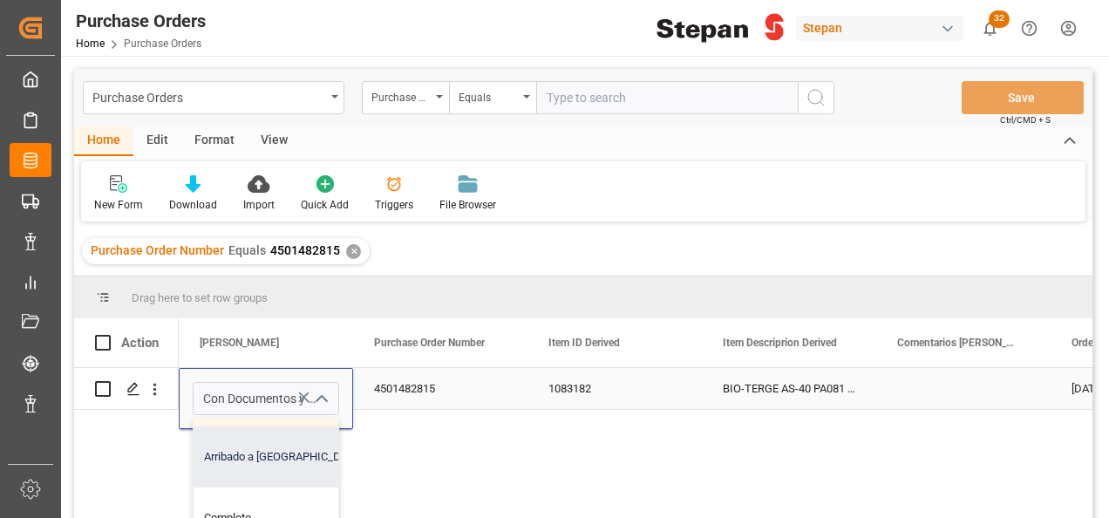
click at [239, 458] on div "Arribado a Puerto" at bounding box center [284, 456] width 180 height 61
type input "Arribado a Puerto"
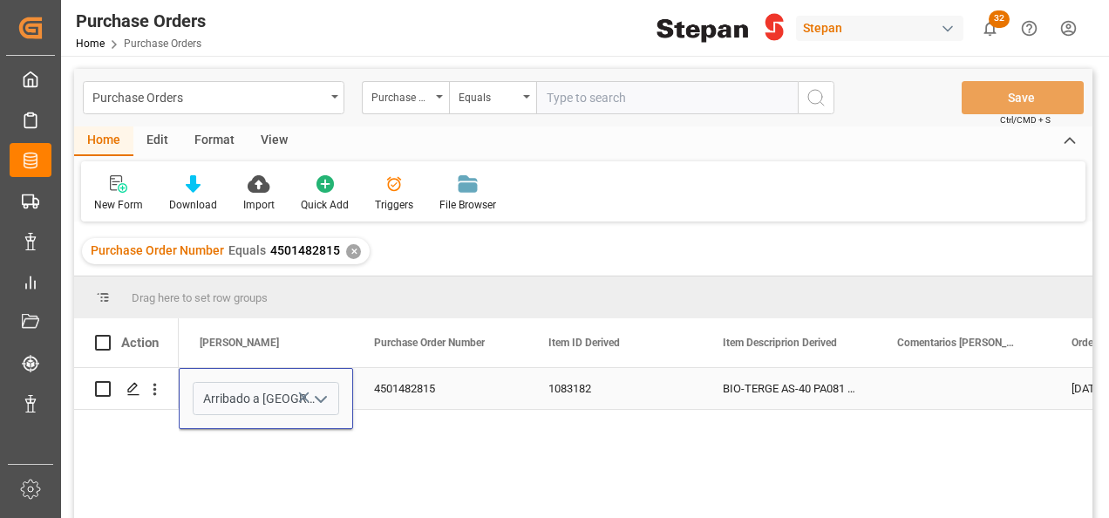
click at [456, 392] on div "4501482815" at bounding box center [440, 388] width 174 height 41
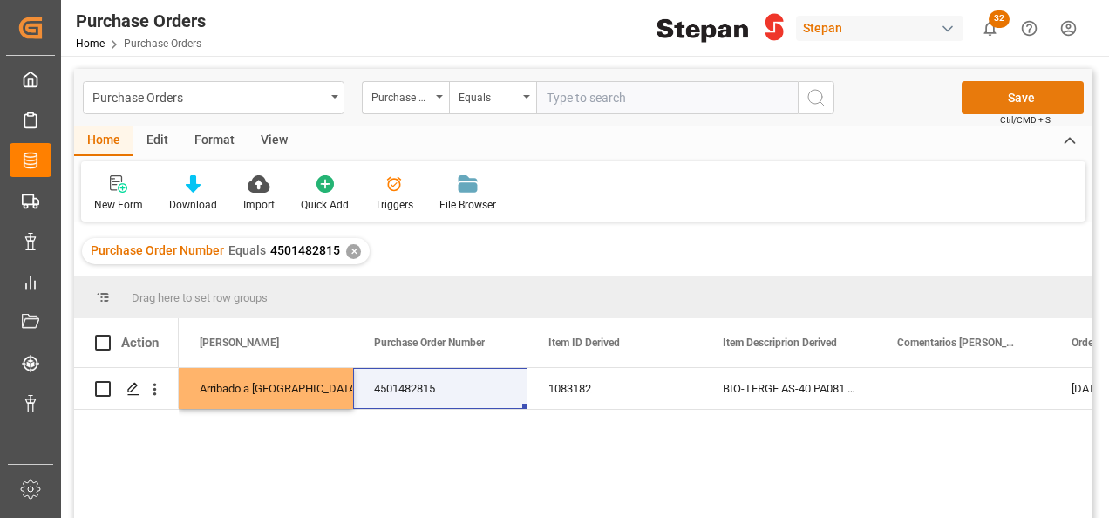
click at [1014, 100] on button "Save" at bounding box center [1023, 97] width 122 height 33
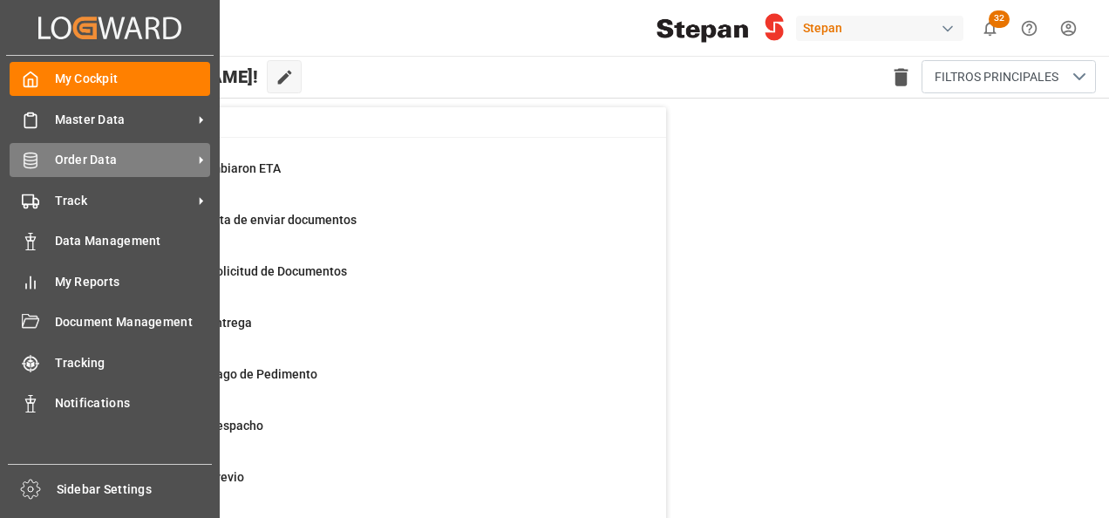
click at [59, 153] on span "Order Data" at bounding box center [124, 160] width 138 height 18
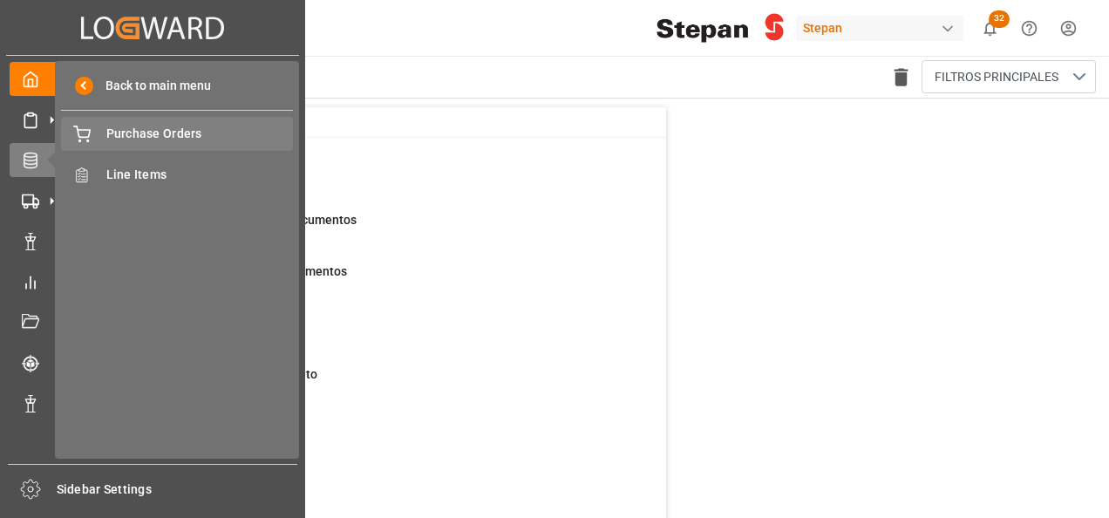
click at [167, 133] on span "Purchase Orders" at bounding box center [199, 134] width 187 height 18
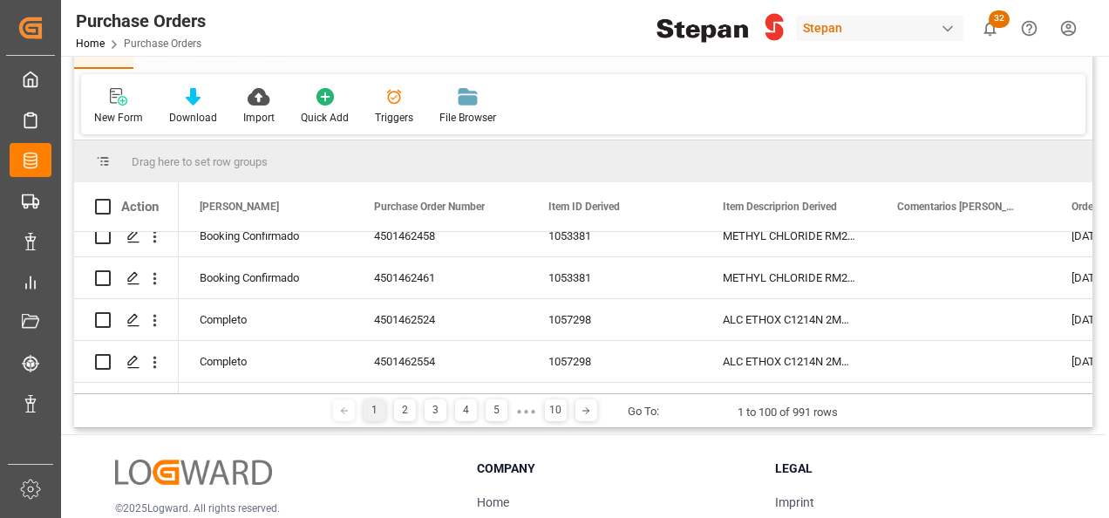
scroll to position [1395, 0]
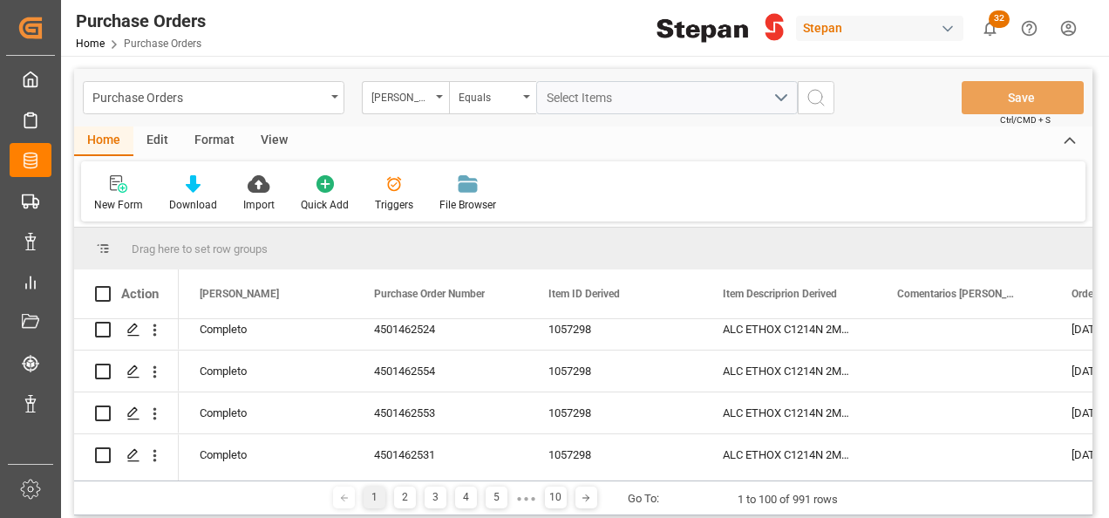
scroll to position [1482, 0]
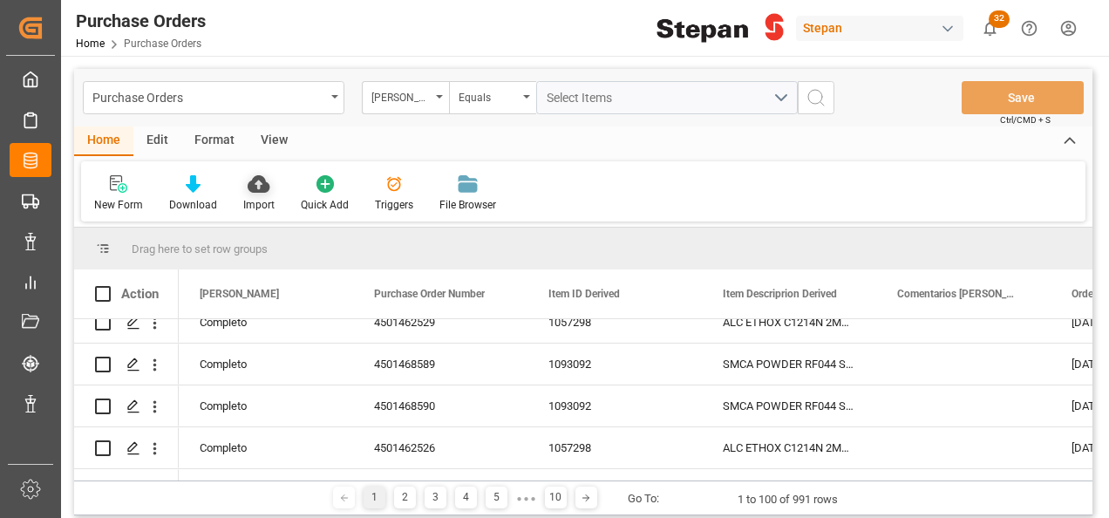
click at [259, 200] on div "Import" at bounding box center [258, 205] width 31 height 16
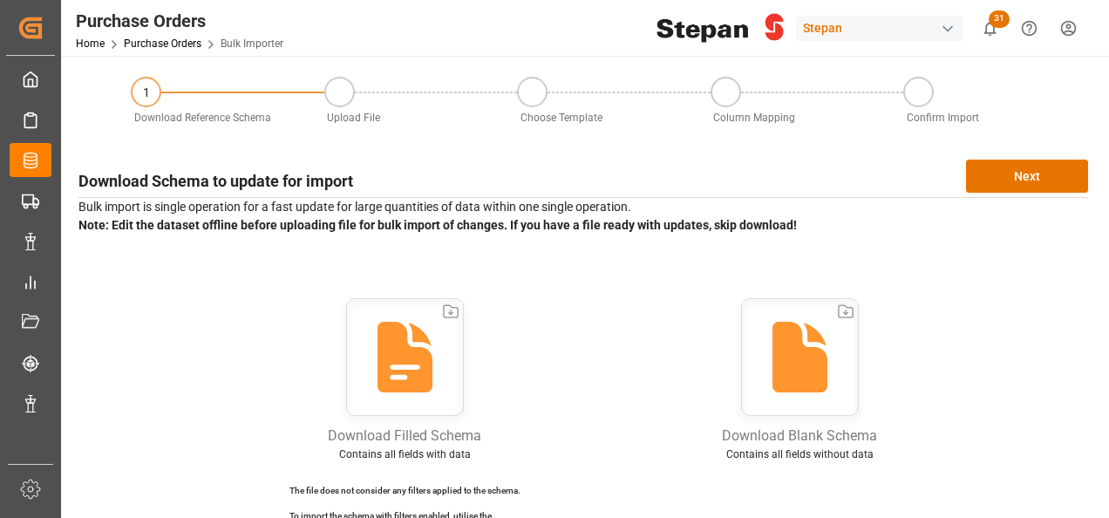
scroll to position [87, 0]
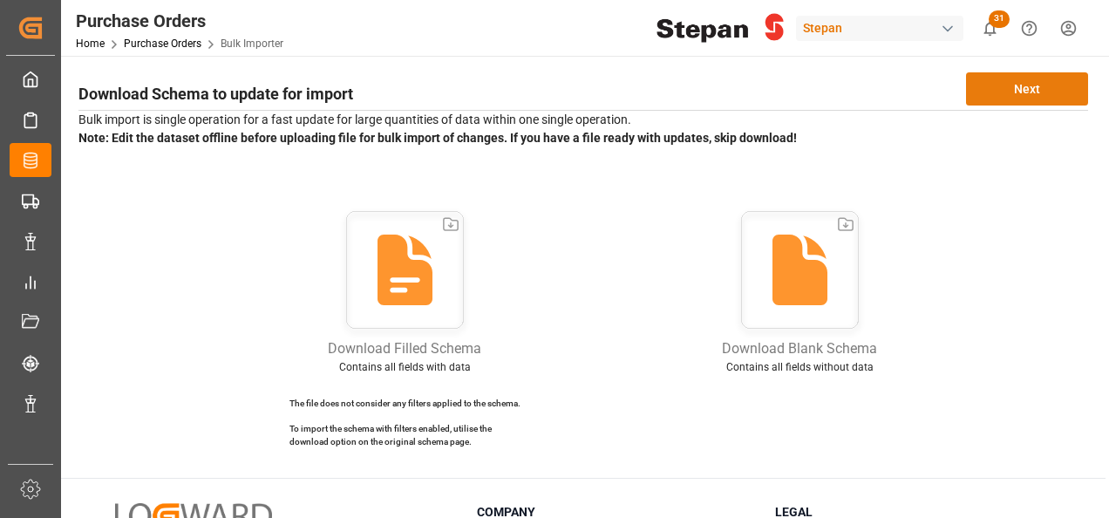
click at [1036, 87] on button "Next" at bounding box center [1027, 88] width 122 height 33
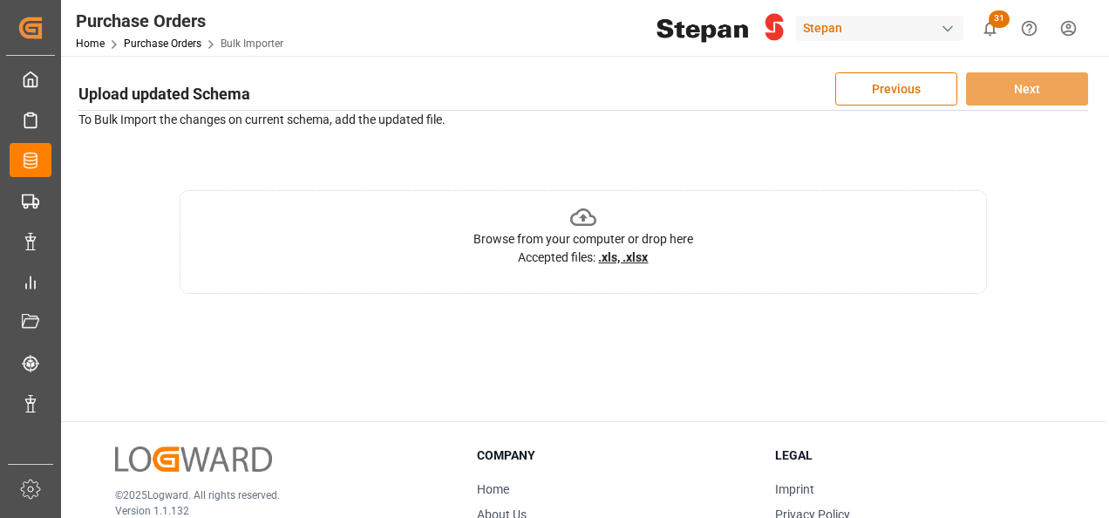
click at [580, 218] on icon at bounding box center [583, 216] width 27 height 17
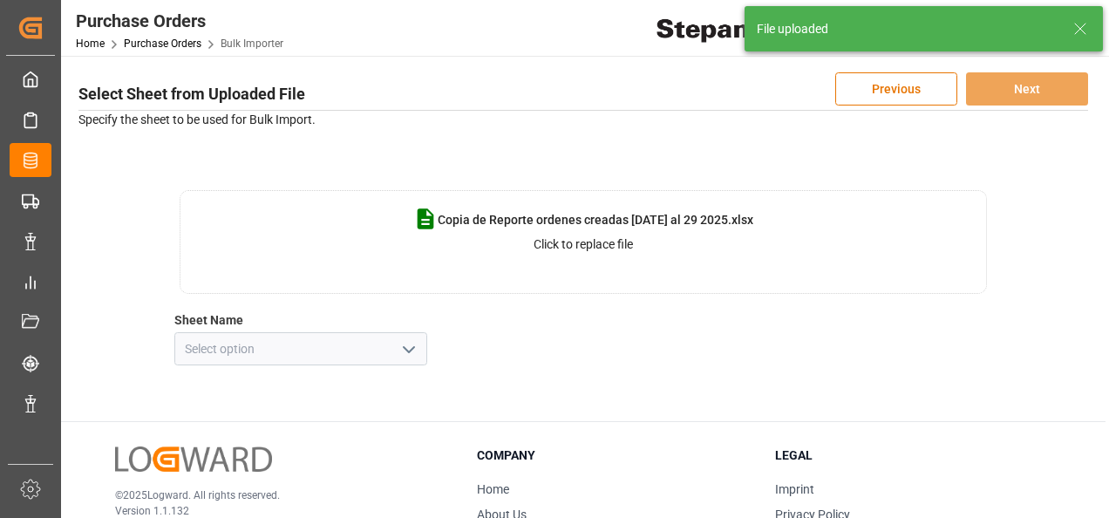
click at [401, 346] on icon "open menu" at bounding box center [408, 349] width 21 height 21
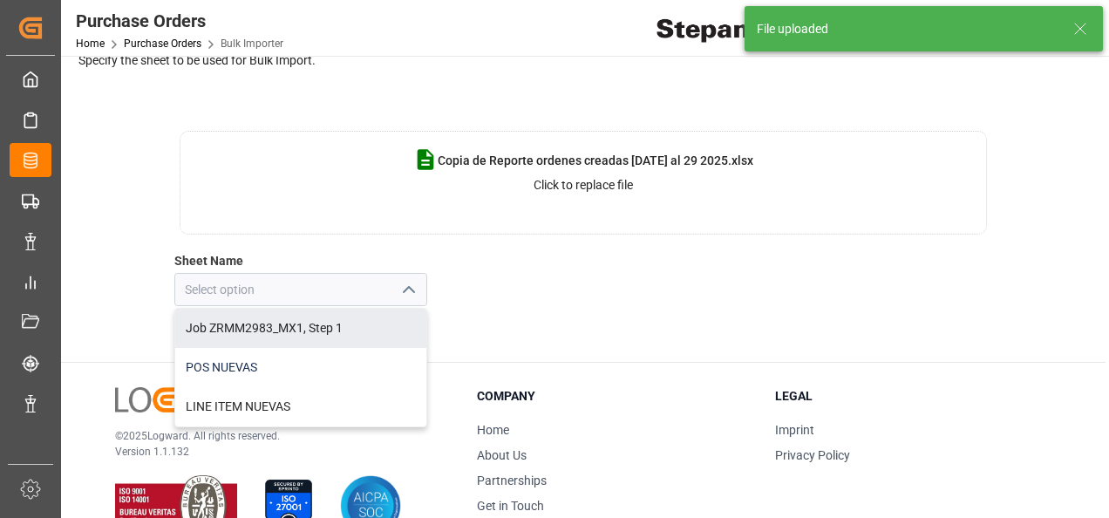
scroll to position [174, 0]
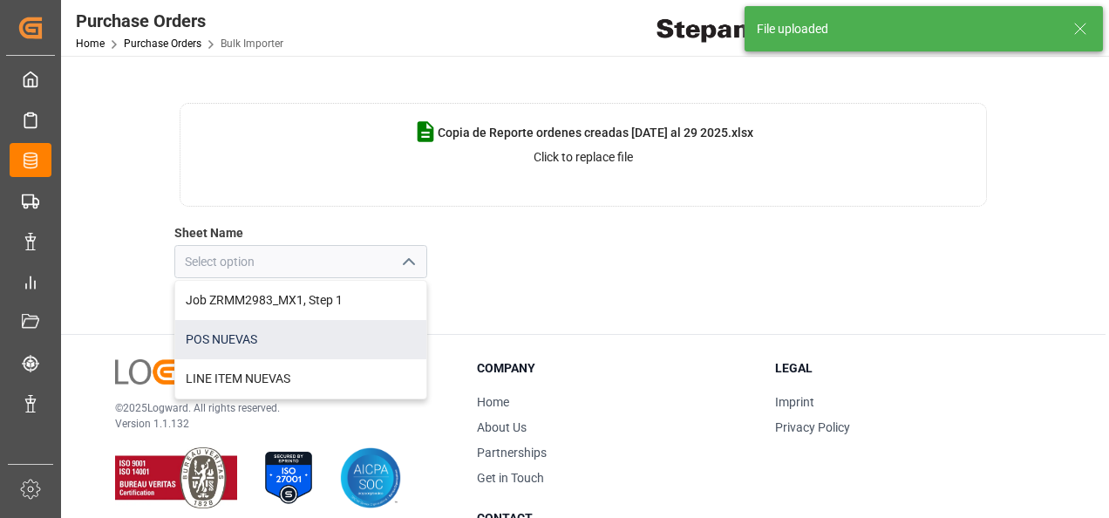
click at [223, 343] on div "POS NUEVAS" at bounding box center [300, 339] width 251 height 39
type input "POS NUEVAS"
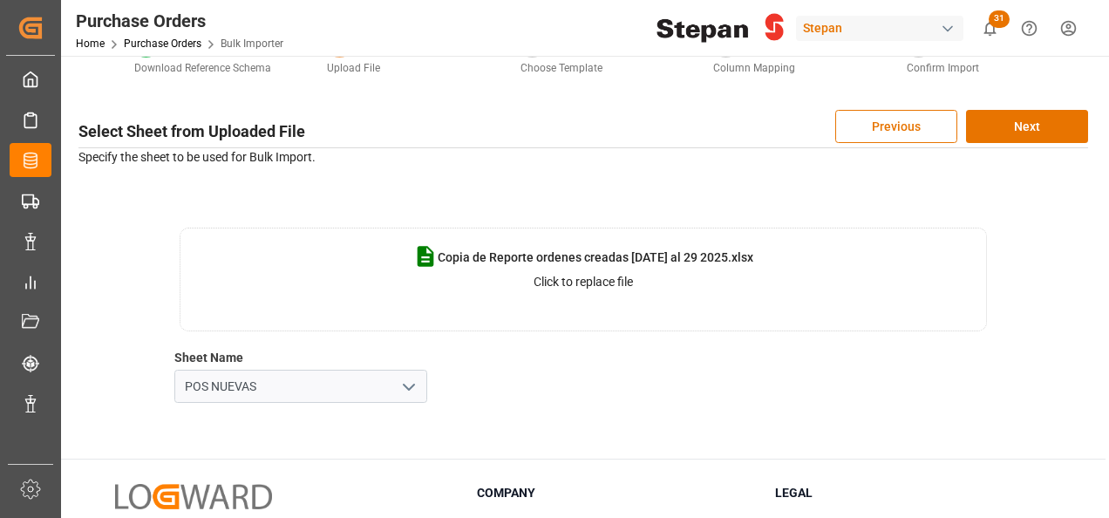
scroll to position [0, 0]
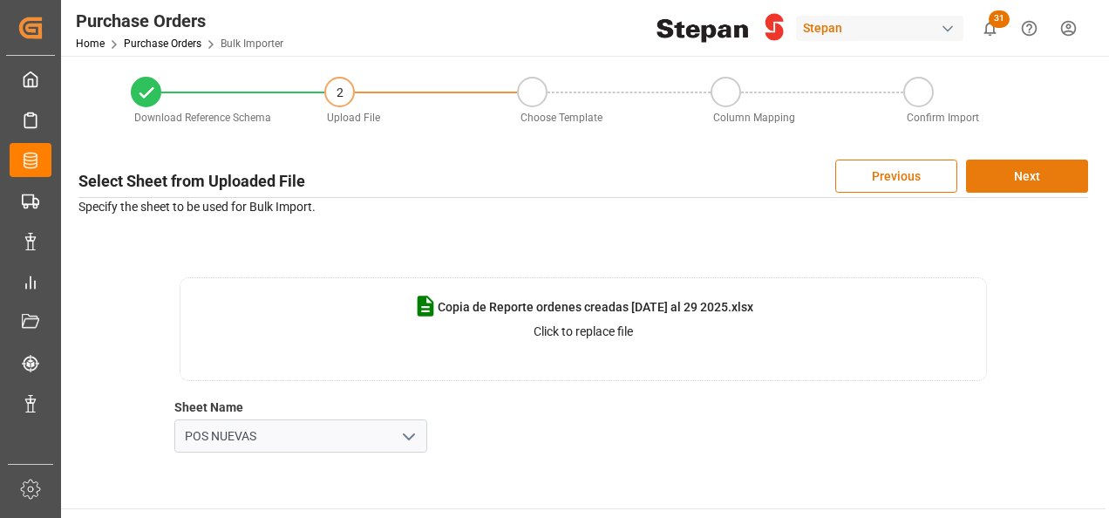
click at [1015, 176] on button "Next" at bounding box center [1027, 176] width 122 height 33
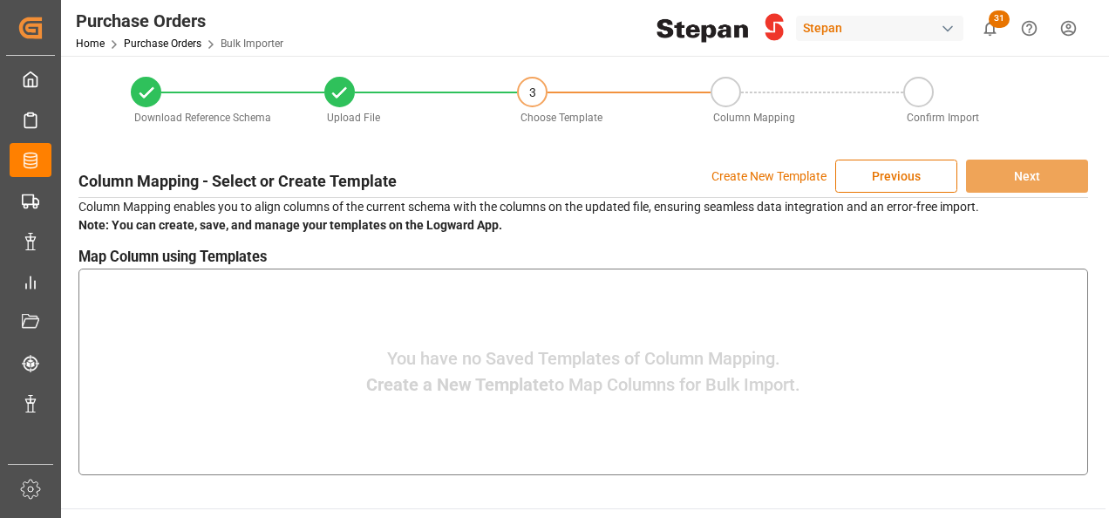
click at [732, 181] on p "Create New Template" at bounding box center [768, 176] width 115 height 33
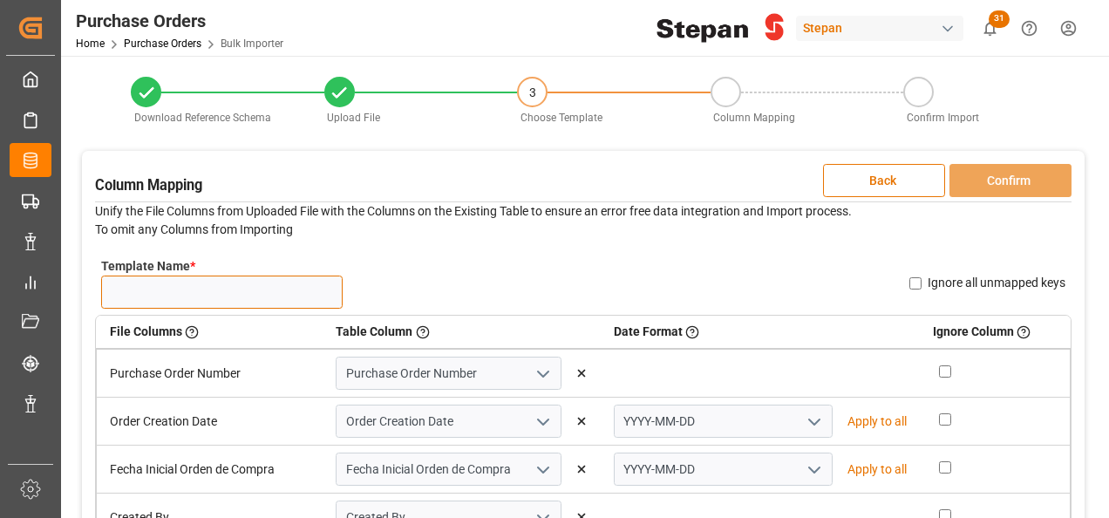
click at [199, 286] on input "Template Name *" at bounding box center [221, 291] width 241 height 33
click at [192, 293] on input "Template Name *" at bounding box center [221, 291] width 241 height 33
type input "PO nuevas 06.10"
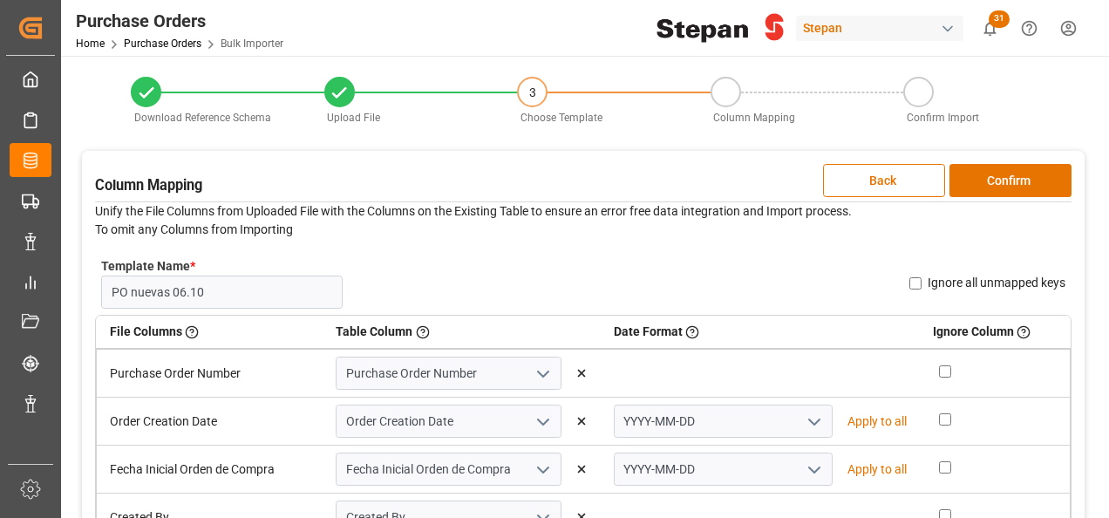
click at [808, 424] on icon "open menu" at bounding box center [814, 421] width 21 height 21
click at [649, 453] on div "DD-MM-YYYY" at bounding box center [723, 459] width 217 height 39
type input "DD-MM-YYYY"
click at [870, 427] on p "Apply to all" at bounding box center [876, 421] width 59 height 18
type input "DD-MM-YYYY"
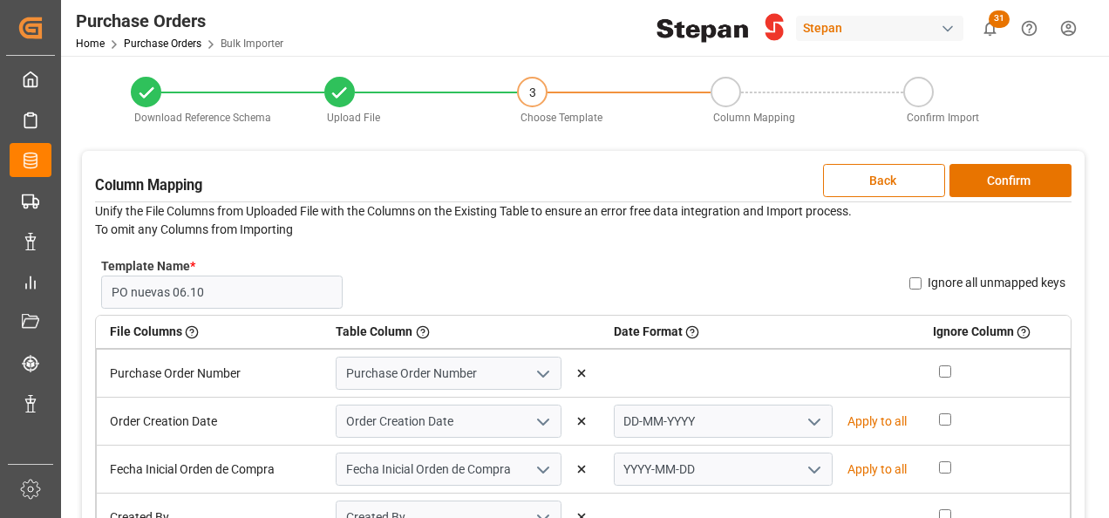
type input "DD-MM-YYYY"
click at [997, 174] on button "Confirm" at bounding box center [1010, 180] width 122 height 33
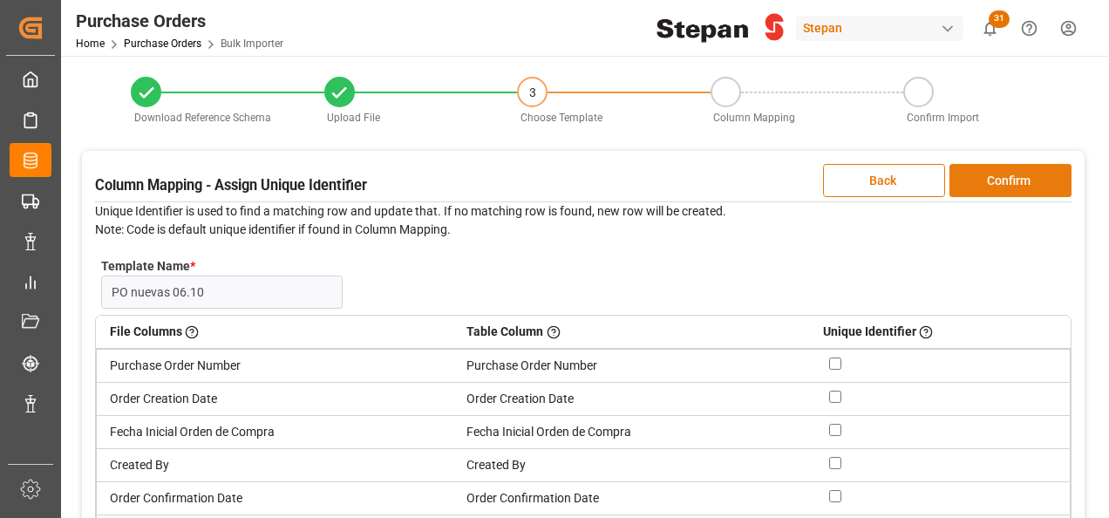
click at [1005, 184] on button "Confirm" at bounding box center [1010, 180] width 122 height 33
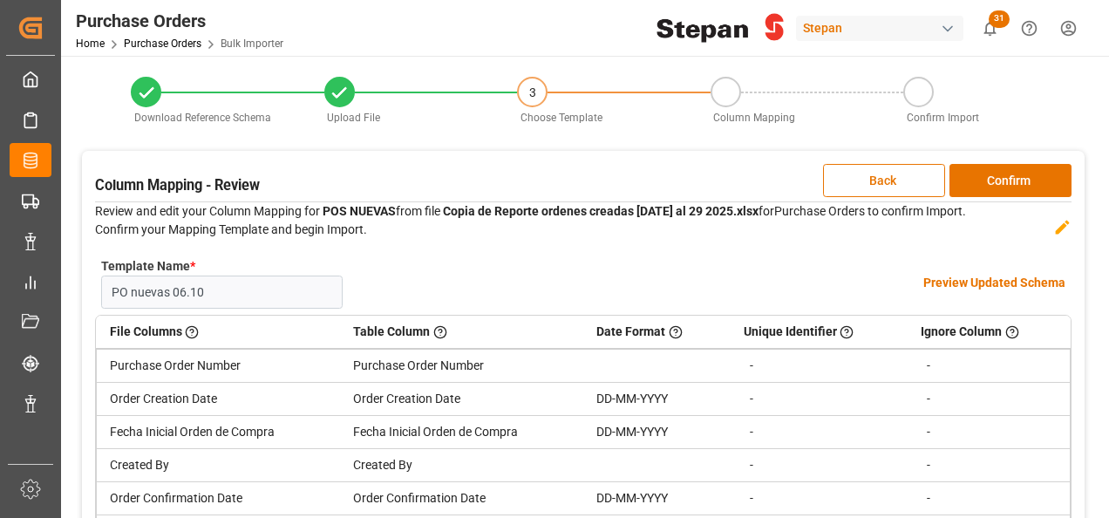
click at [947, 284] on h4 "Preview Updated Schema" at bounding box center [994, 283] width 142 height 18
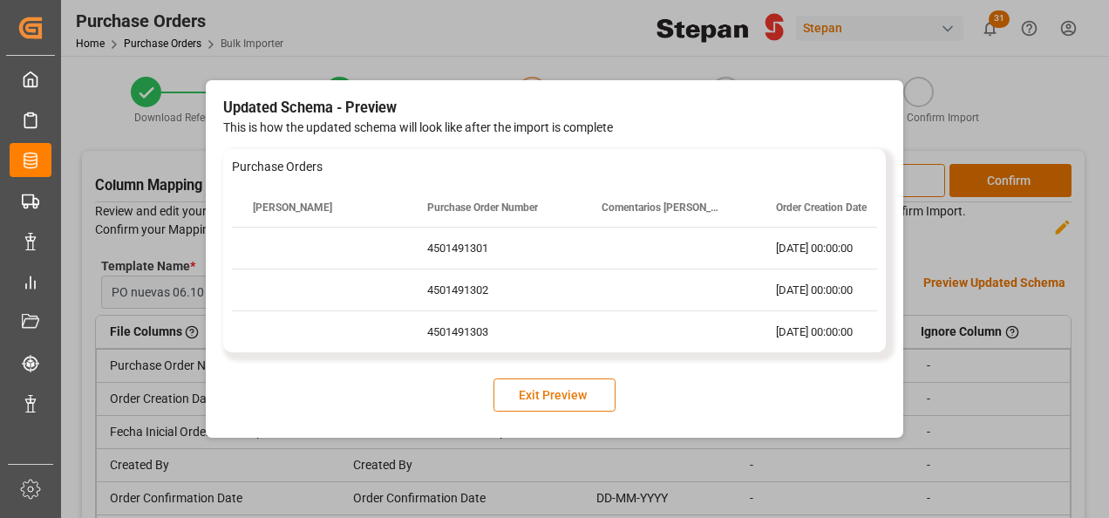
click at [545, 398] on button "Exit Preview" at bounding box center [554, 394] width 122 height 33
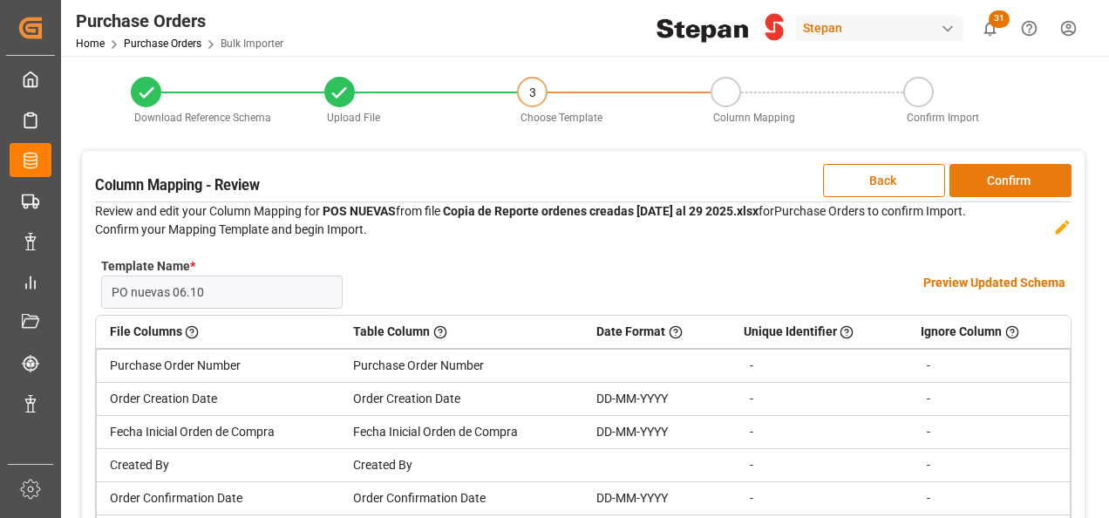
click at [1016, 177] on button "Confirm" at bounding box center [1010, 180] width 122 height 33
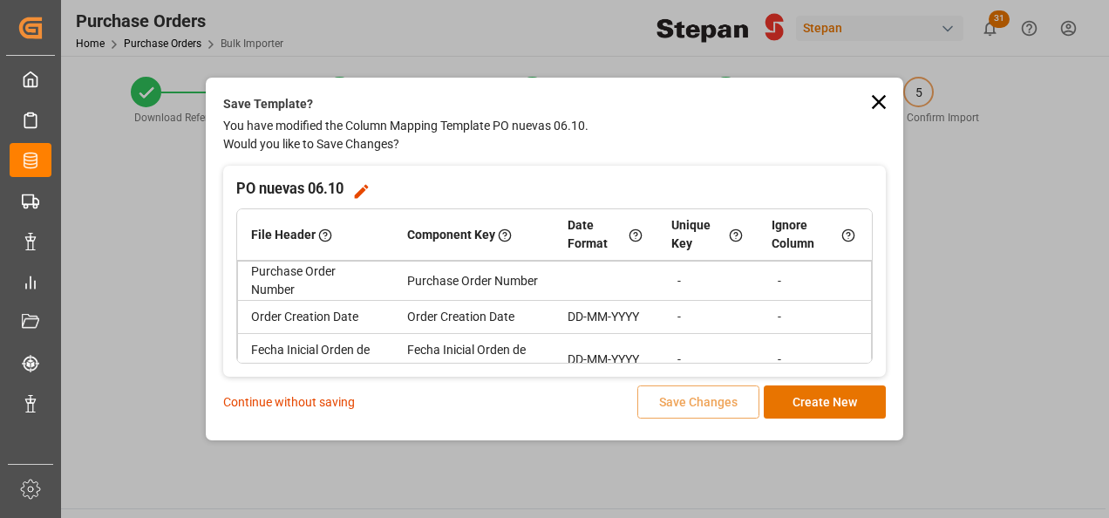
click at [295, 401] on p "Continue without saving" at bounding box center [289, 402] width 132 height 18
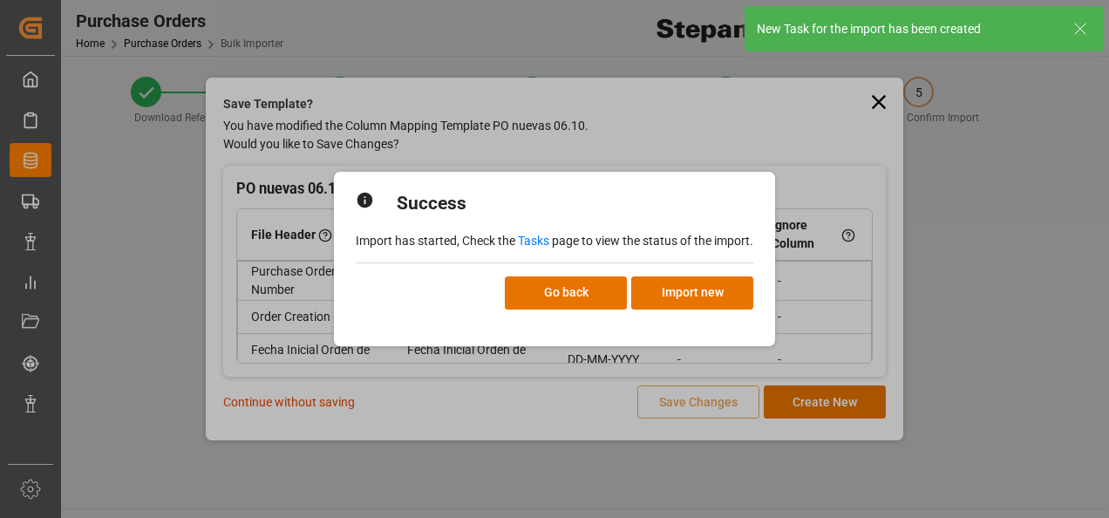
click at [536, 235] on link "Tasks" at bounding box center [533, 241] width 31 height 14
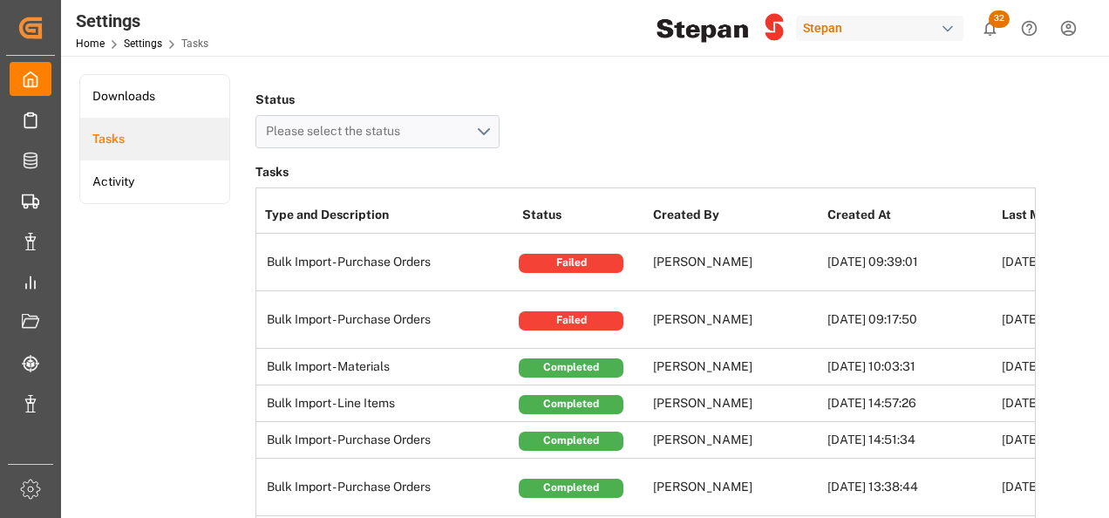
click at [568, 262] on div "Failed" at bounding box center [571, 263] width 105 height 19
click at [476, 126] on button "Please select the status" at bounding box center [377, 131] width 244 height 33
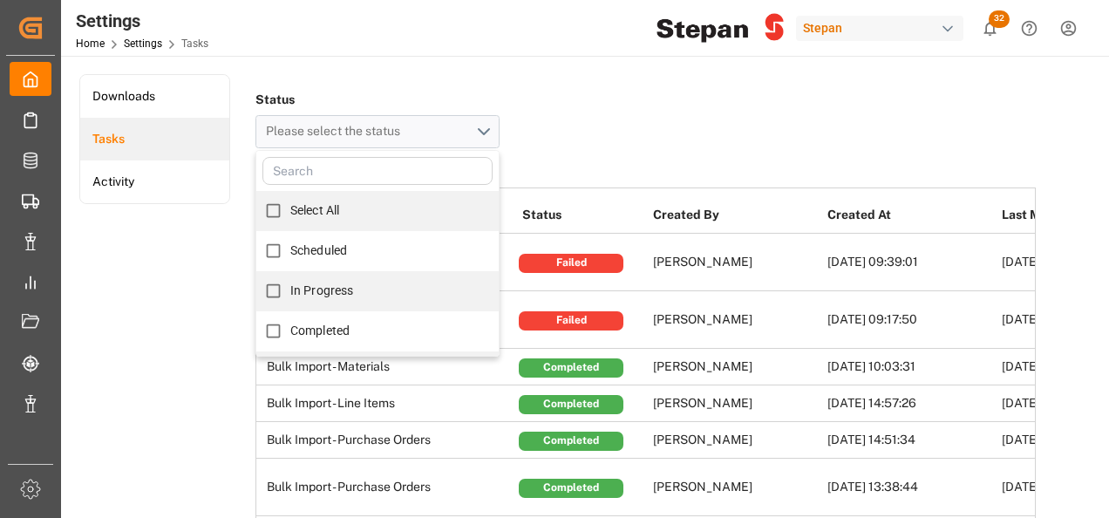
scroll to position [114, 0]
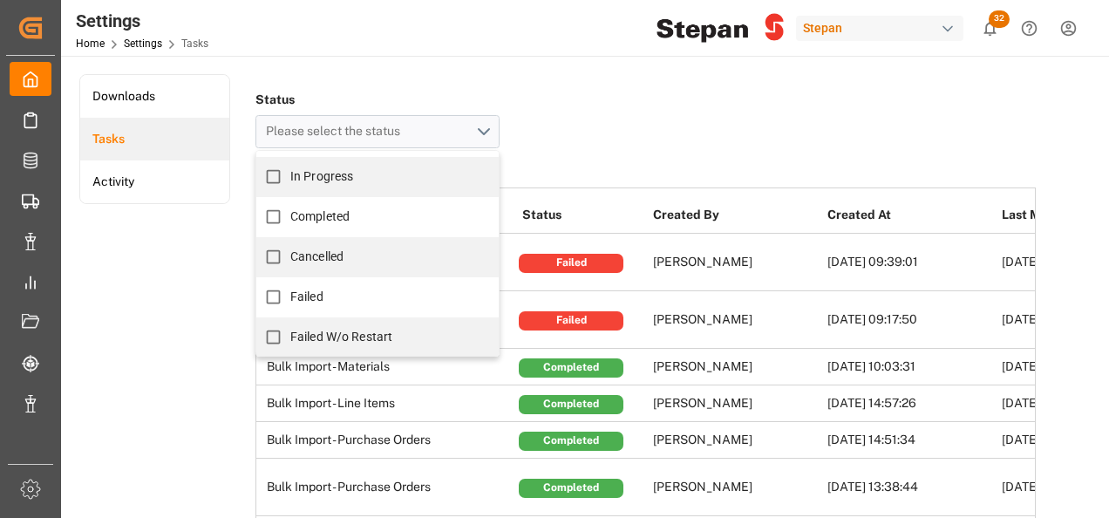
click at [302, 298] on span "Failed" at bounding box center [306, 296] width 33 height 14
click at [290, 298] on input "Failed" at bounding box center [273, 297] width 34 height 34
checkbox input "true"
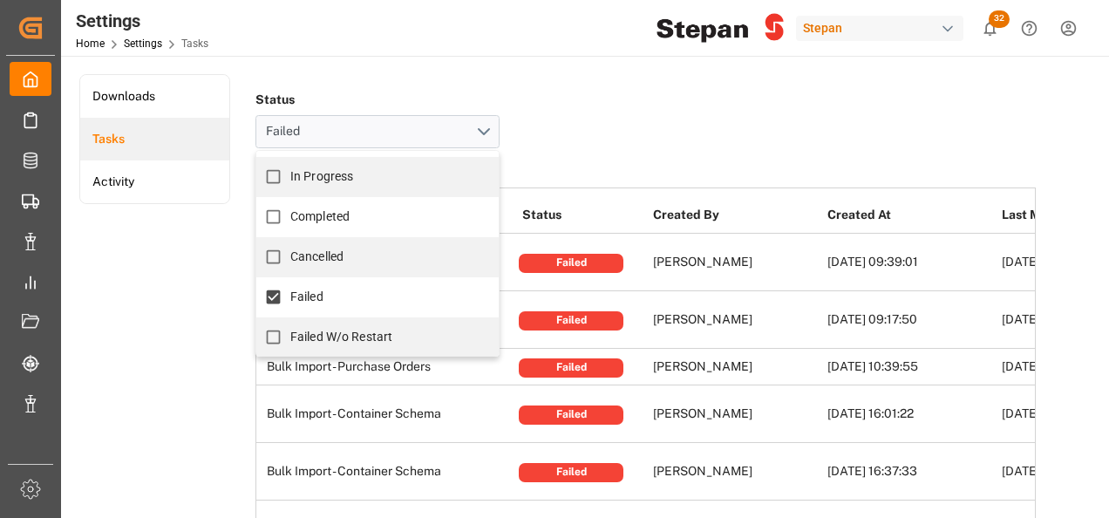
click at [610, 323] on div "Failed" at bounding box center [571, 320] width 105 height 19
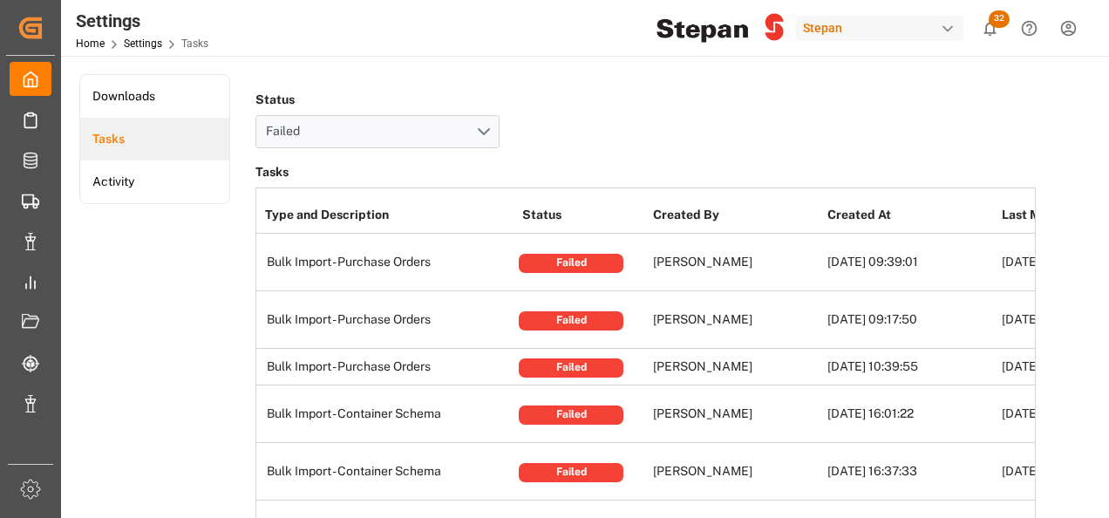
click at [708, 260] on td "[PERSON_NAME]" at bounding box center [736, 263] width 174 height 58
click at [554, 263] on div "Failed" at bounding box center [571, 263] width 105 height 19
click at [324, 270] on td "Bulk Import - Purchase Orders" at bounding box center [387, 263] width 262 height 58
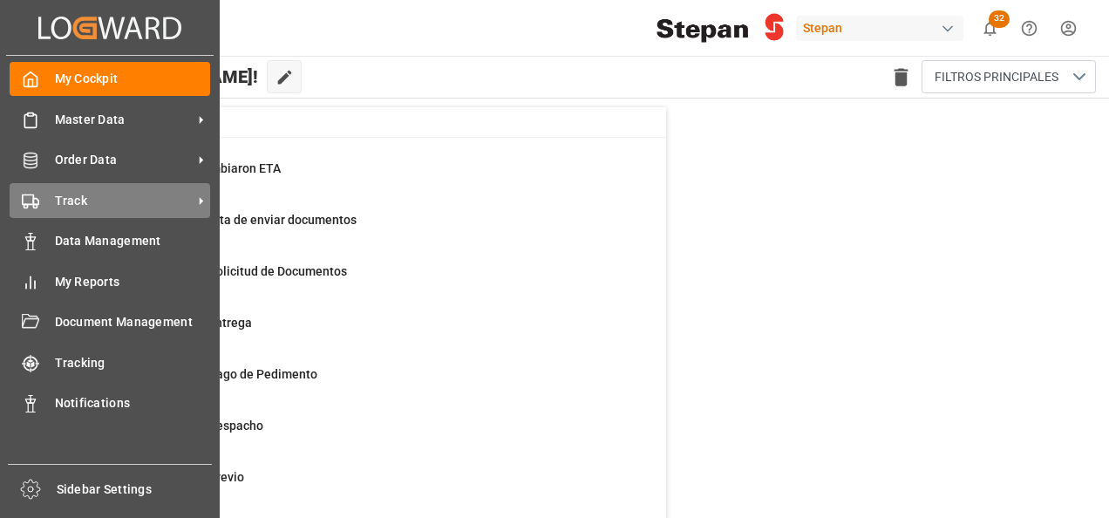
click at [73, 201] on span "Track" at bounding box center [124, 201] width 138 height 18
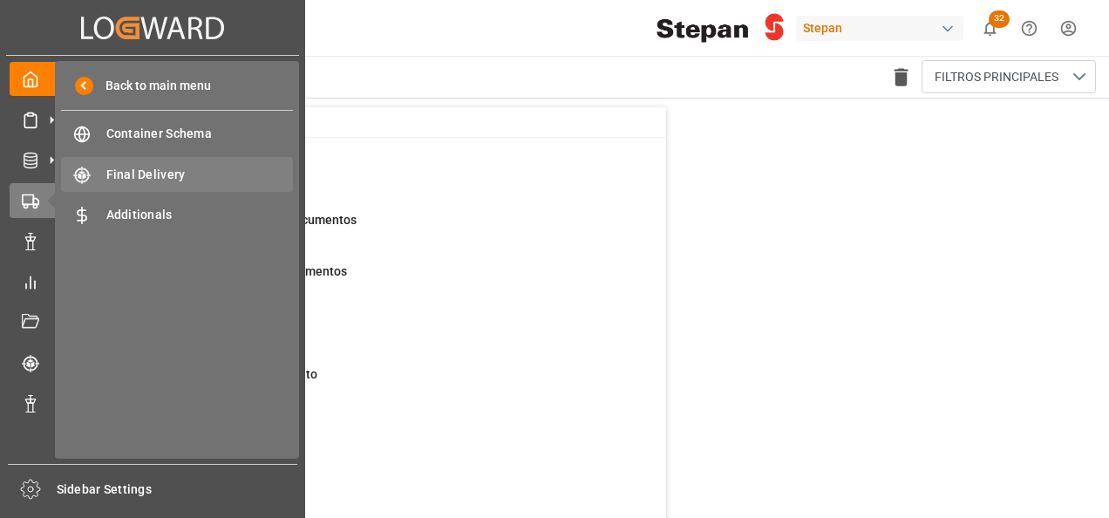
click at [148, 173] on span "Final Delivery" at bounding box center [199, 175] width 187 height 18
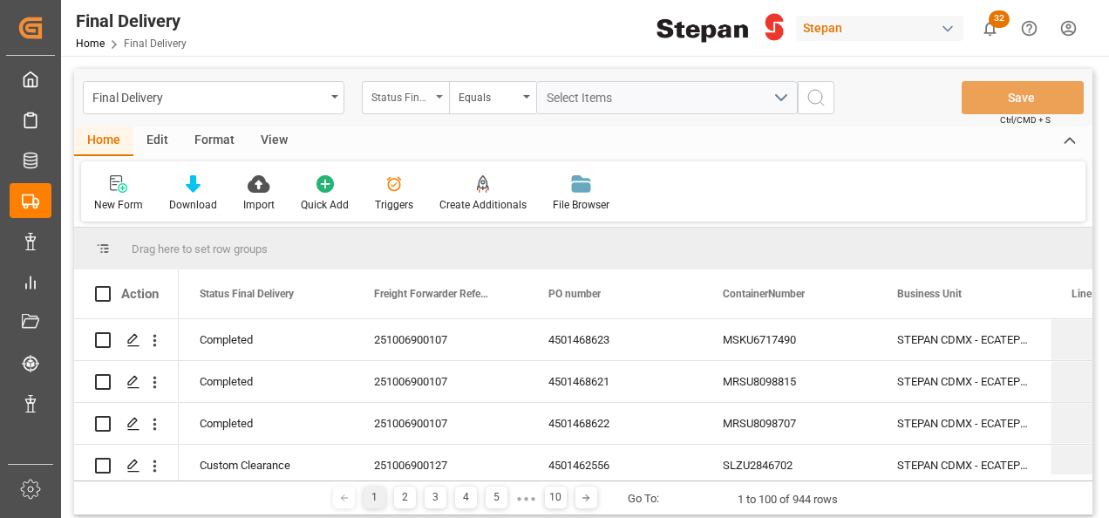
click at [445, 92] on div "Status Final Delivery" at bounding box center [405, 97] width 87 height 33
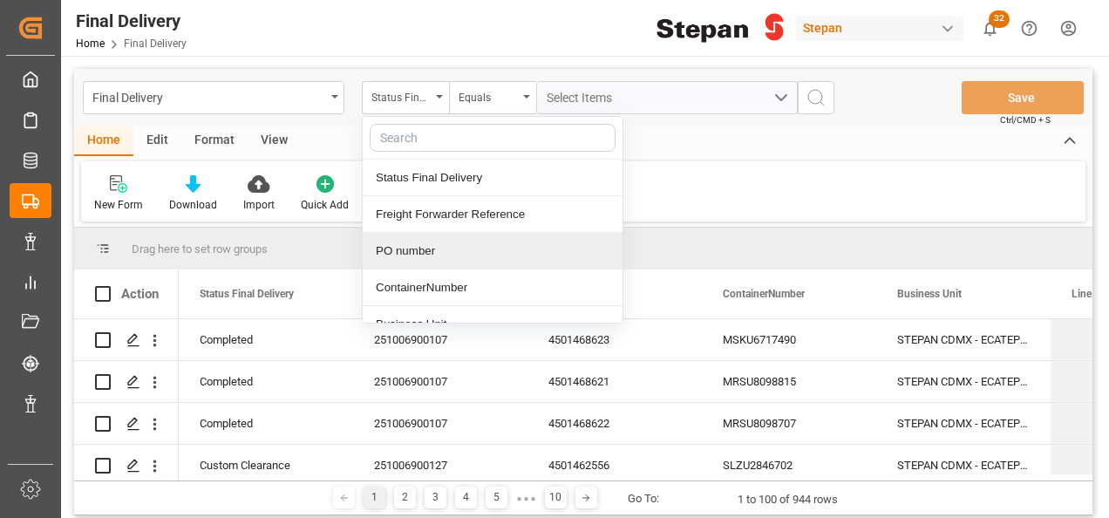
click at [394, 249] on div "PO number" at bounding box center [493, 251] width 260 height 37
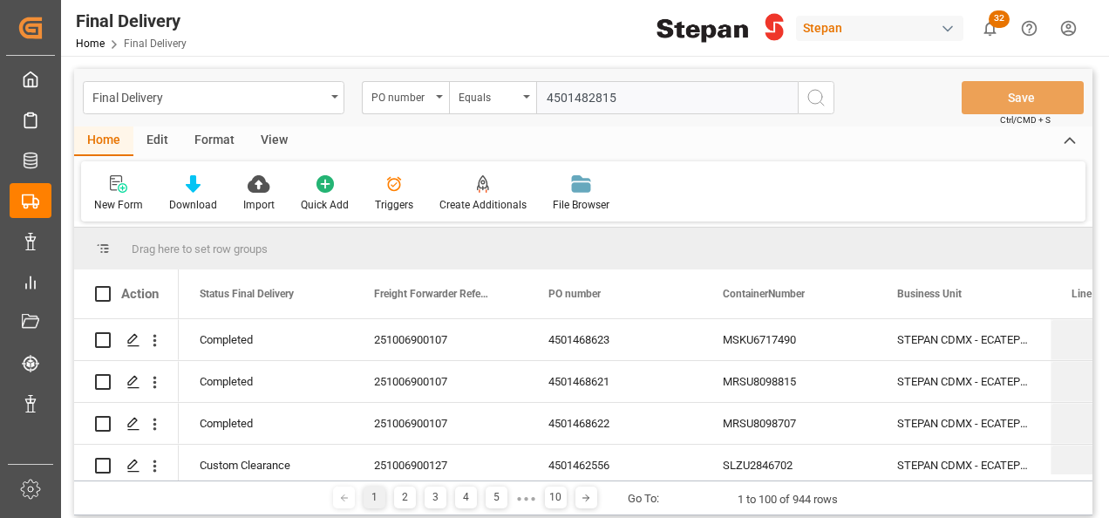
type input "4501482815"
click at [818, 89] on icon "search button" at bounding box center [815, 97] width 21 height 21
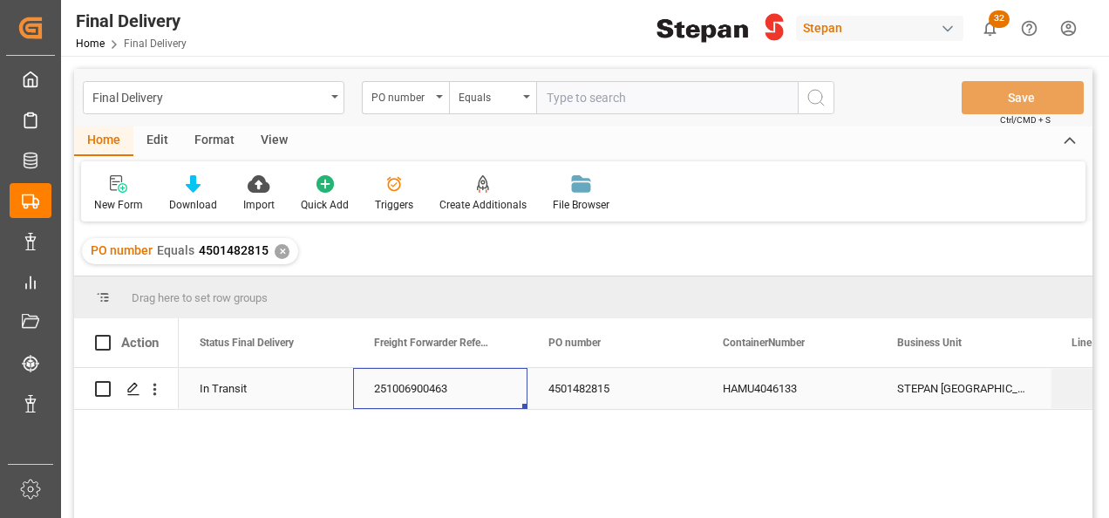
drag, startPoint x: 415, startPoint y: 384, endPoint x: 393, endPoint y: 374, distance: 23.8
click at [417, 384] on div "251006900463" at bounding box center [440, 388] width 174 height 41
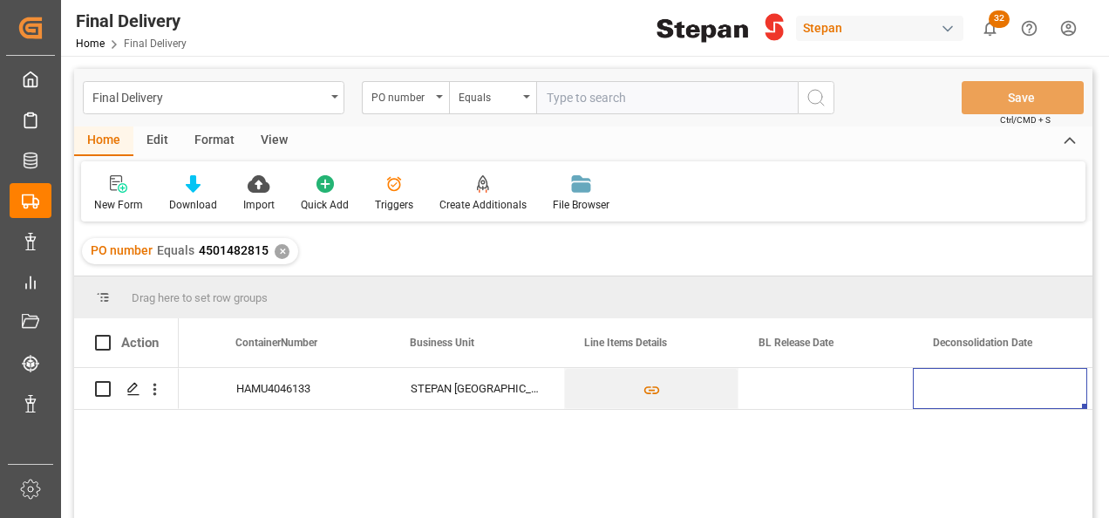
scroll to position [0, 486]
click at [805, 384] on div "Press SPACE to select this row." at bounding box center [825, 388] width 174 height 41
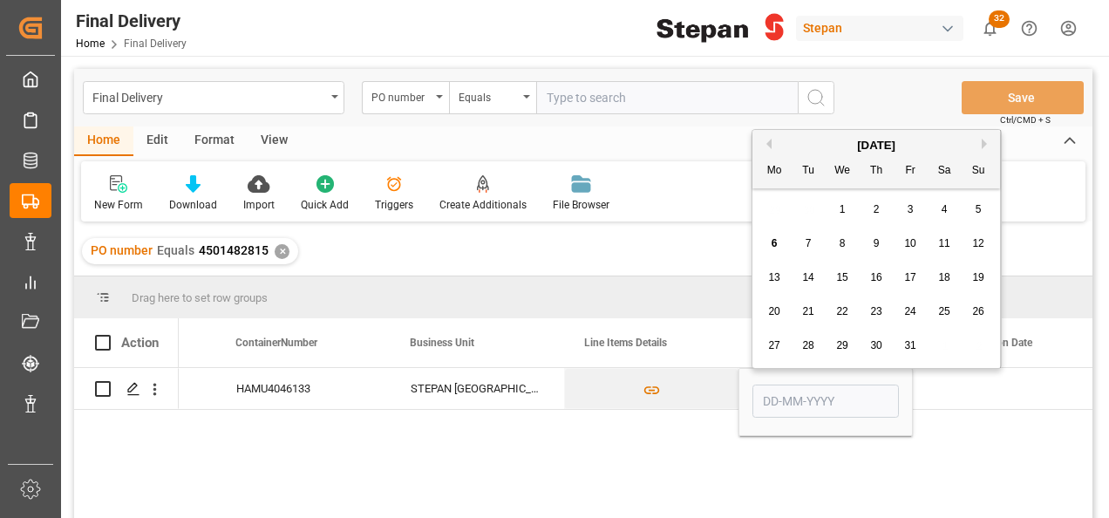
click at [907, 214] on span "3" at bounding box center [910, 209] width 6 height 12
type input "03-10-2025"
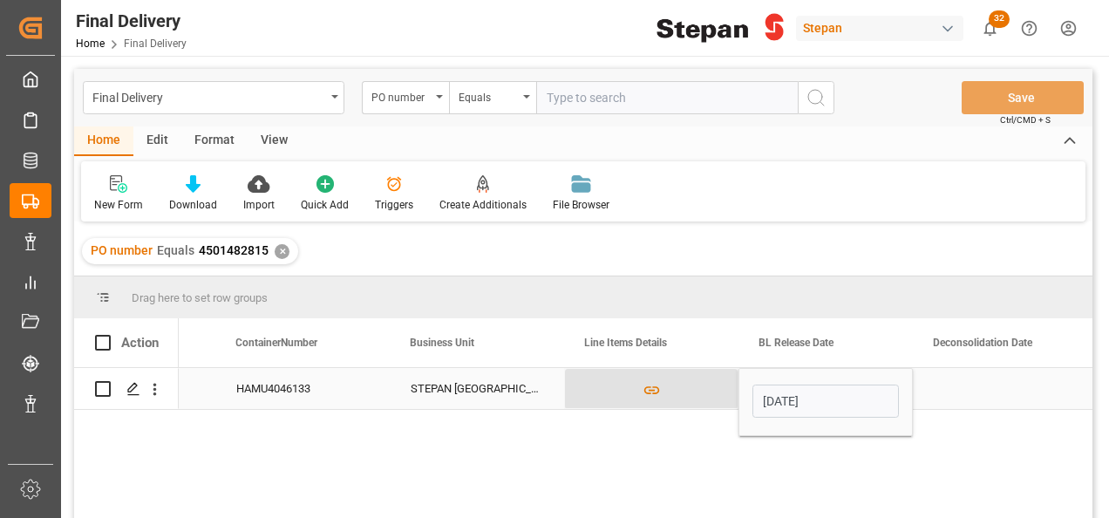
click at [701, 383] on button "Press SPACE to select this row." at bounding box center [651, 389] width 173 height 40
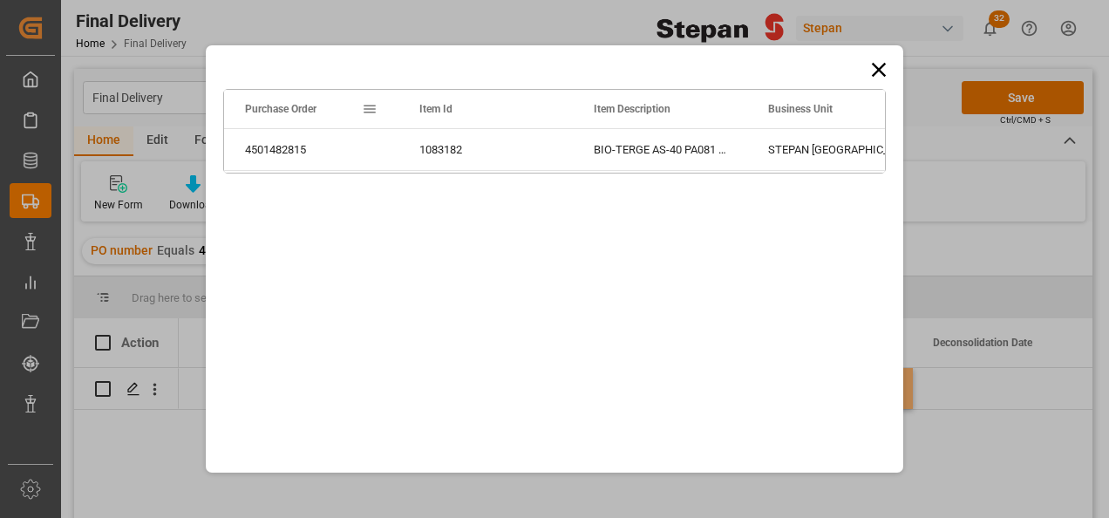
click at [877, 65] on icon at bounding box center [879, 70] width 24 height 24
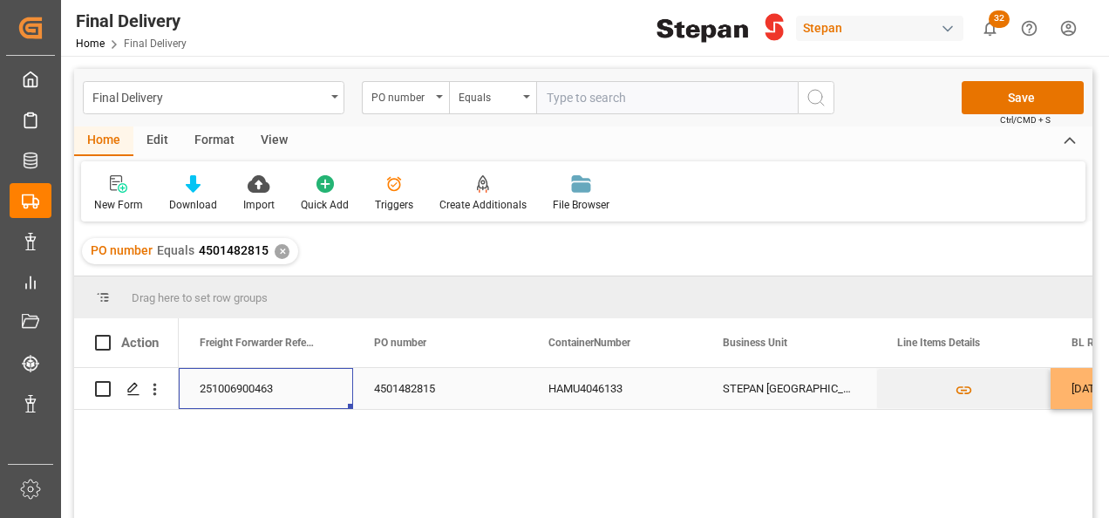
scroll to position [0, 0]
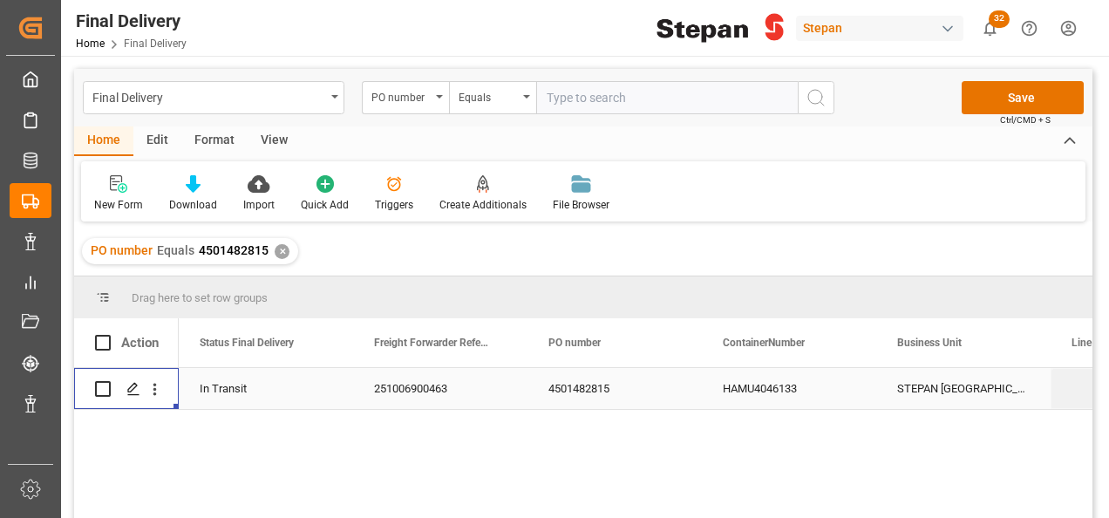
click at [260, 389] on div "In Transit" at bounding box center [266, 389] width 133 height 40
click at [260, 388] on div "In Transit" at bounding box center [266, 389] width 133 height 40
click at [500, 384] on div "251006900463" at bounding box center [440, 388] width 174 height 41
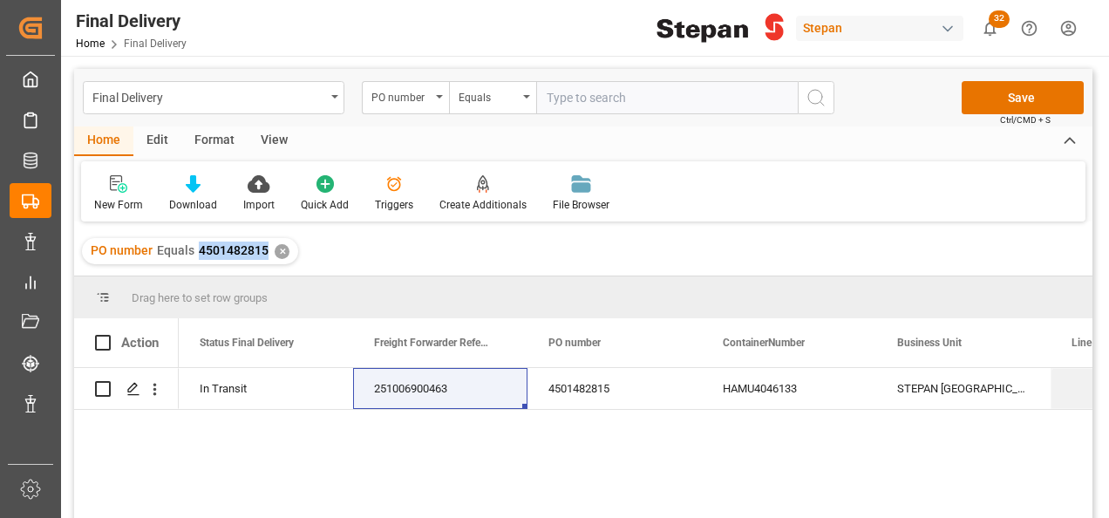
drag, startPoint x: 214, startPoint y: 253, endPoint x: 263, endPoint y: 257, distance: 49.0
click at [263, 257] on div "PO number Equals 4501482815" at bounding box center [180, 250] width 178 height 18
copy span "4501482815"
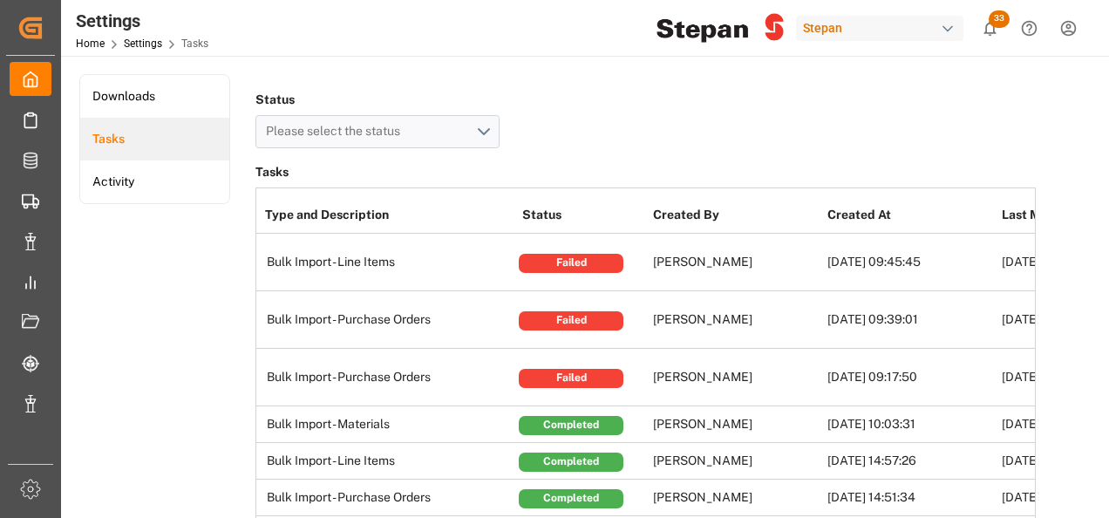
click at [567, 277] on td "Failed" at bounding box center [583, 263] width 131 height 58
click at [571, 265] on div "Failed" at bounding box center [571, 263] width 105 height 19
click at [636, 268] on td "Failed" at bounding box center [583, 263] width 131 height 58
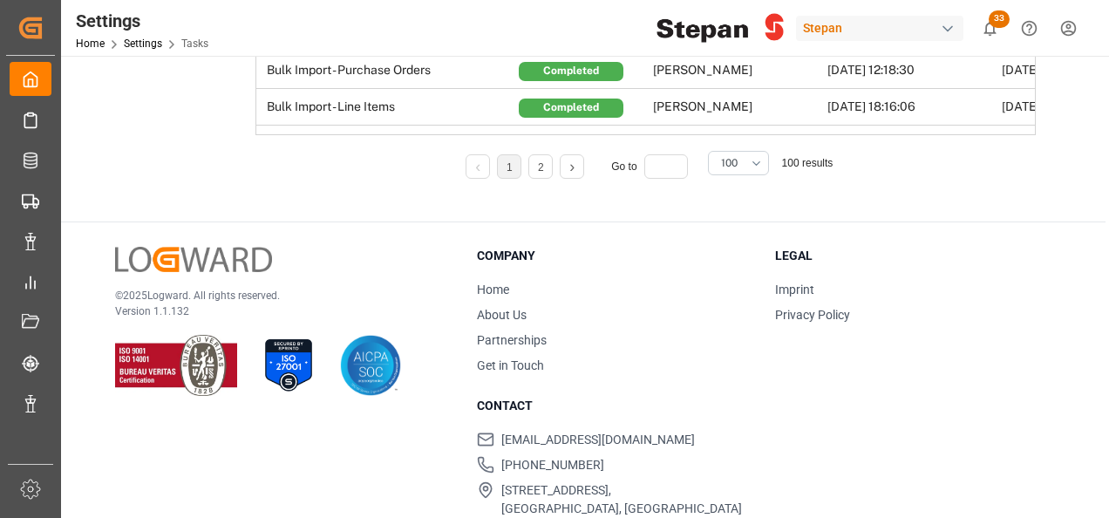
scroll to position [4282, 0]
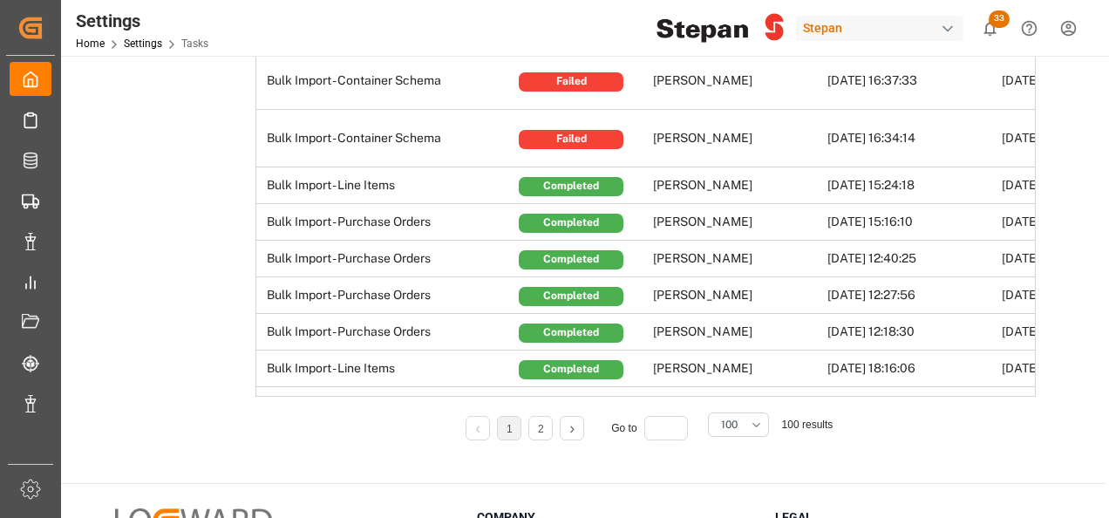
drag, startPoint x: 584, startPoint y: 363, endPoint x: 753, endPoint y: 377, distance: 169.7
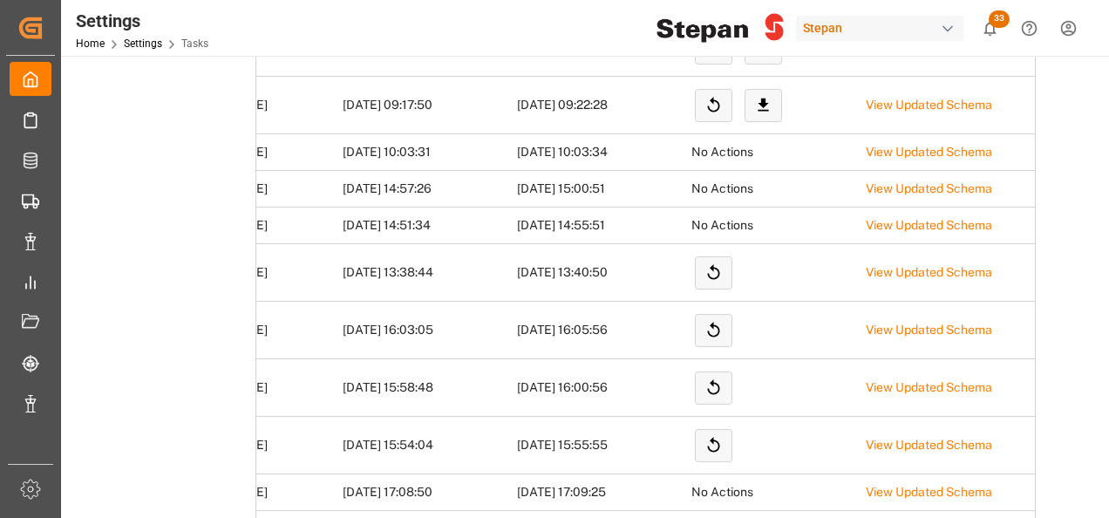
scroll to position [0, 0]
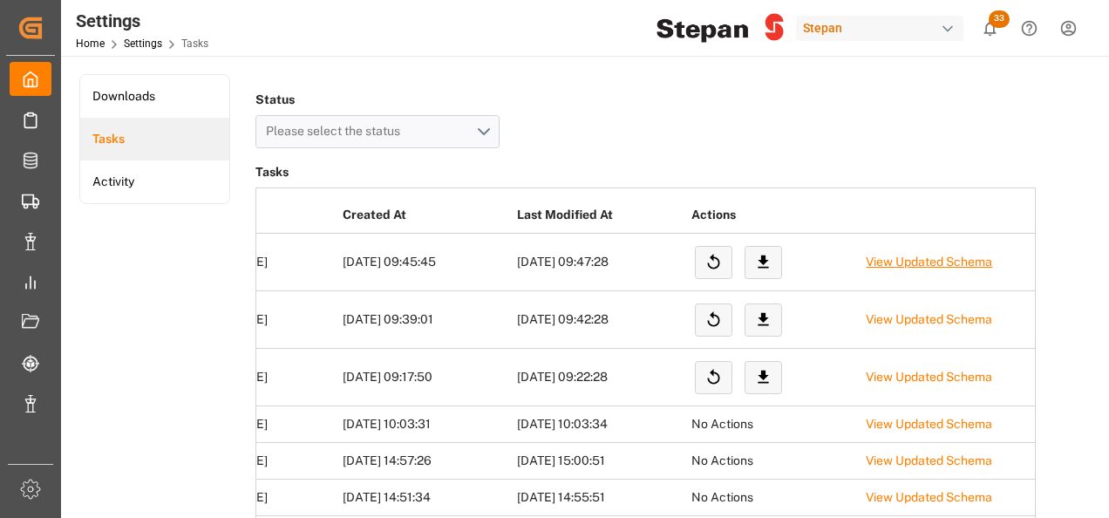
click at [931, 262] on link "View Updated Schema" at bounding box center [929, 262] width 126 height 14
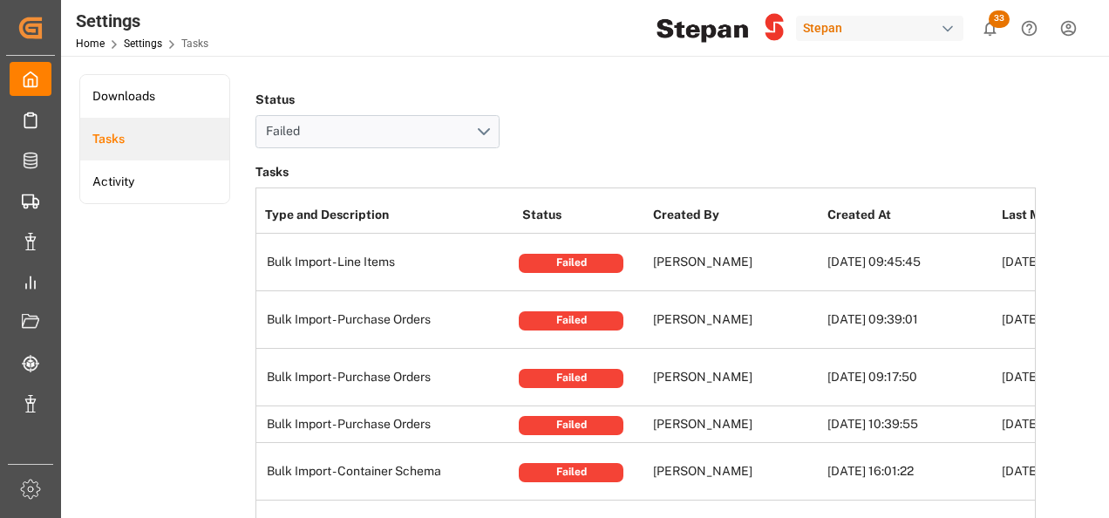
click at [635, 270] on td "Failed" at bounding box center [583, 263] width 131 height 58
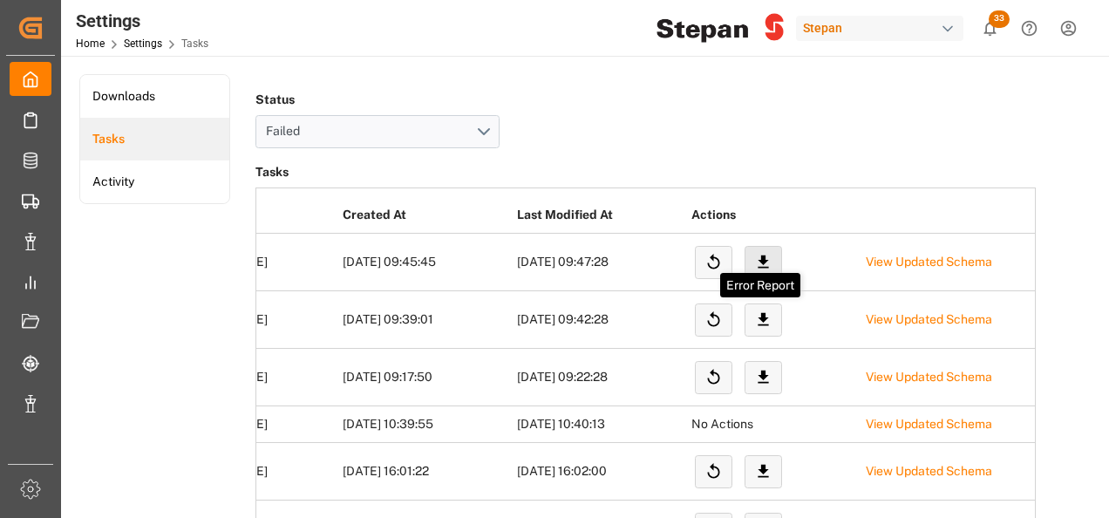
click at [760, 262] on icon at bounding box center [763, 261] width 10 height 13
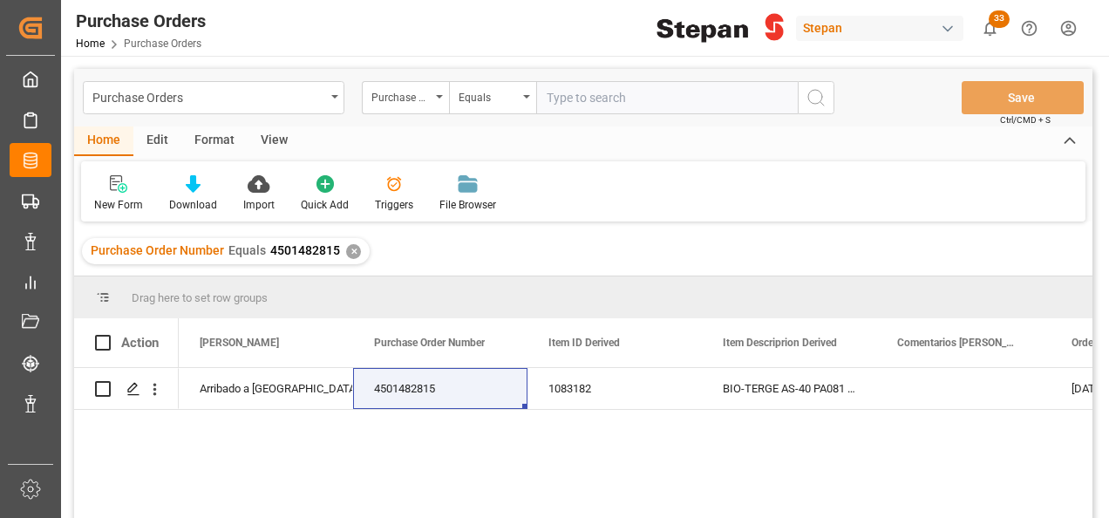
click at [355, 248] on div "✕" at bounding box center [353, 251] width 15 height 15
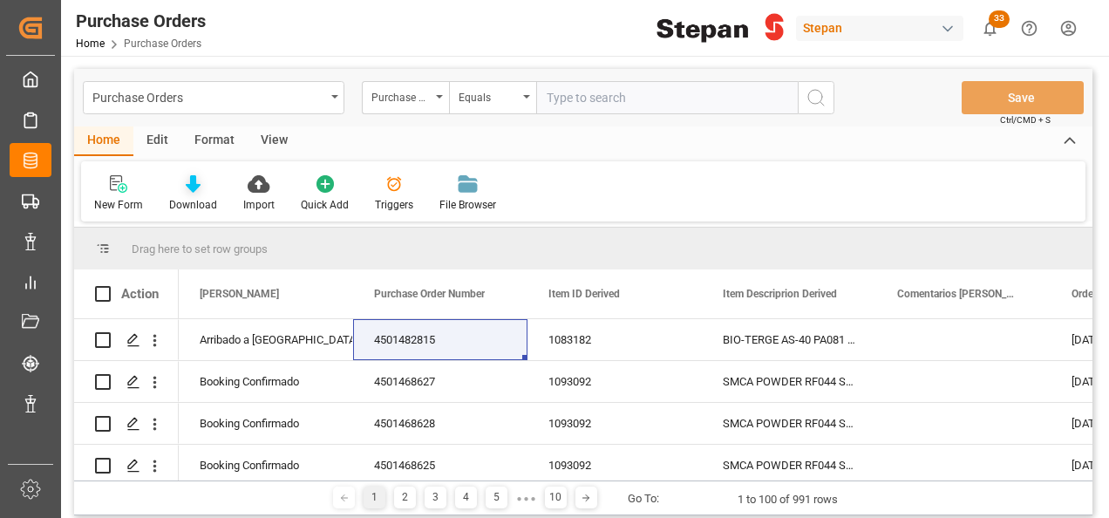
click at [194, 188] on icon at bounding box center [193, 183] width 15 height 17
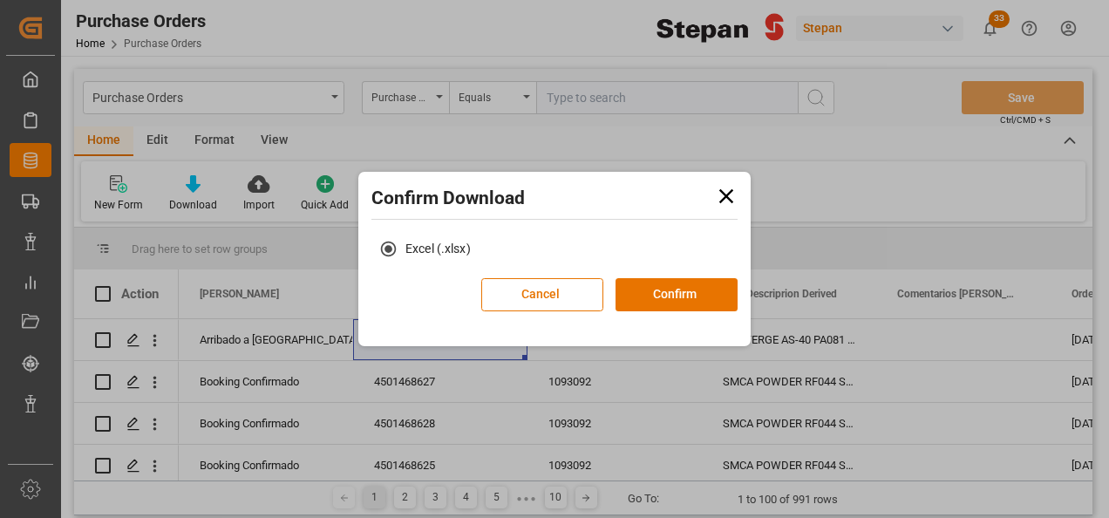
click at [241, 177] on div "Confirm Download Excel (.xlsx) Cancel Confirm" at bounding box center [554, 259] width 1109 height 518
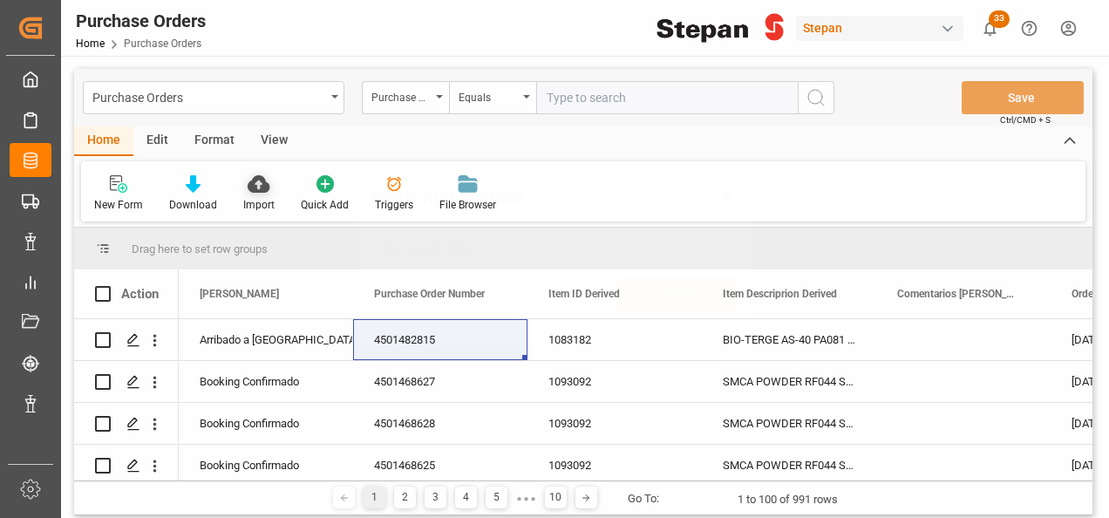
click at [261, 189] on icon at bounding box center [259, 183] width 22 height 17
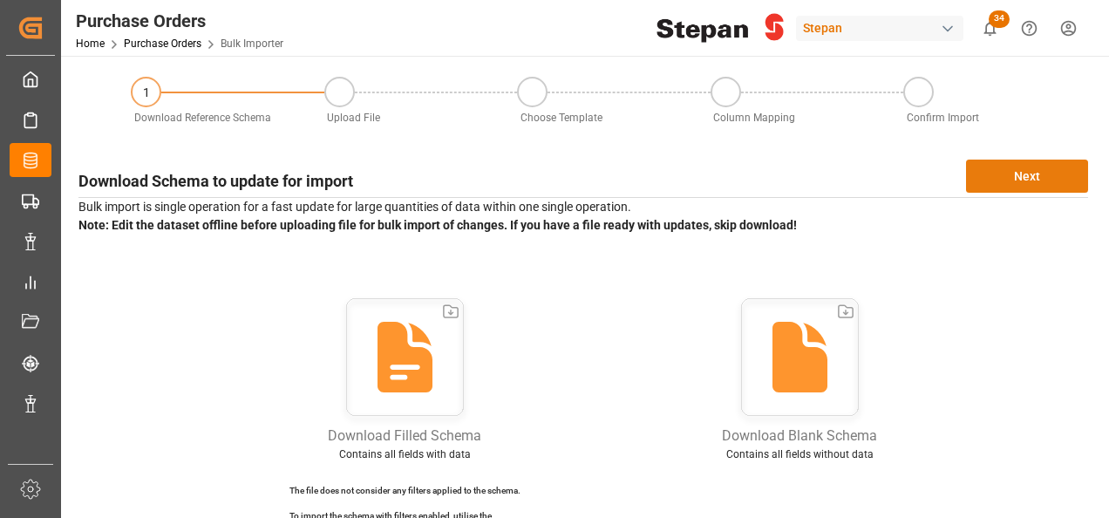
click at [1017, 175] on button "Next" at bounding box center [1027, 176] width 122 height 33
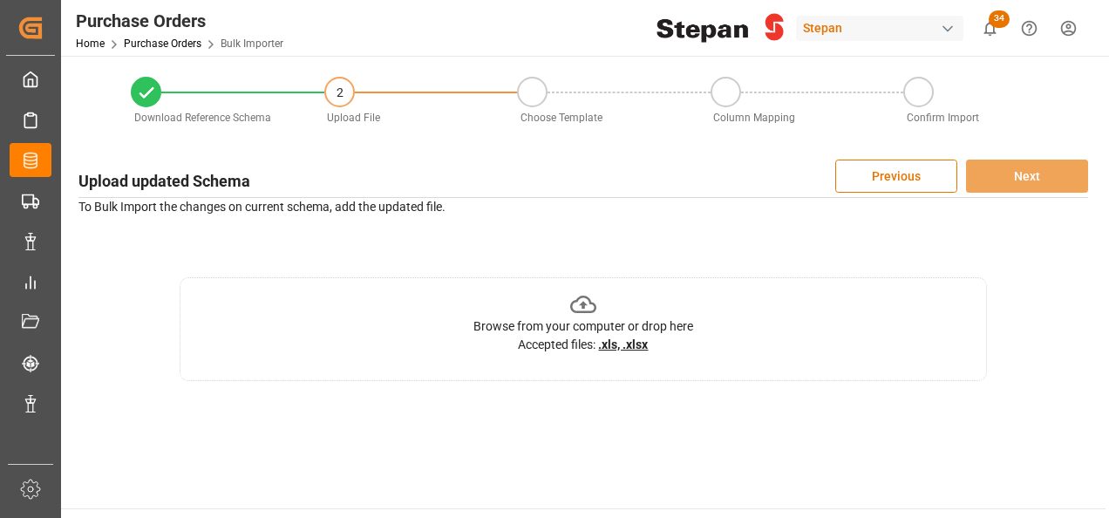
click at [589, 301] on icon at bounding box center [583, 304] width 27 height 17
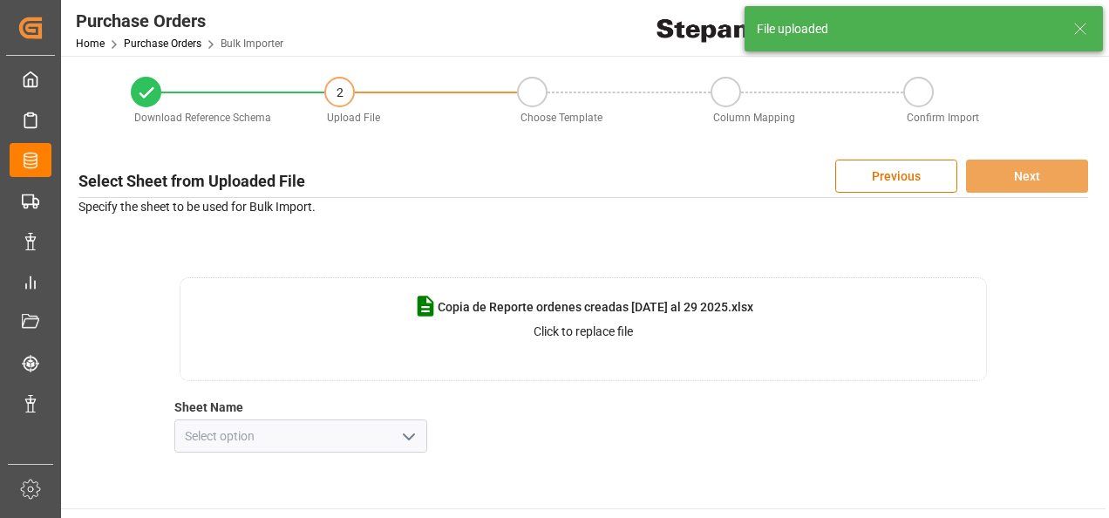
drag, startPoint x: 410, startPoint y: 431, endPoint x: 388, endPoint y: 420, distance: 24.2
click at [410, 432] on icon "open menu" at bounding box center [408, 436] width 21 height 21
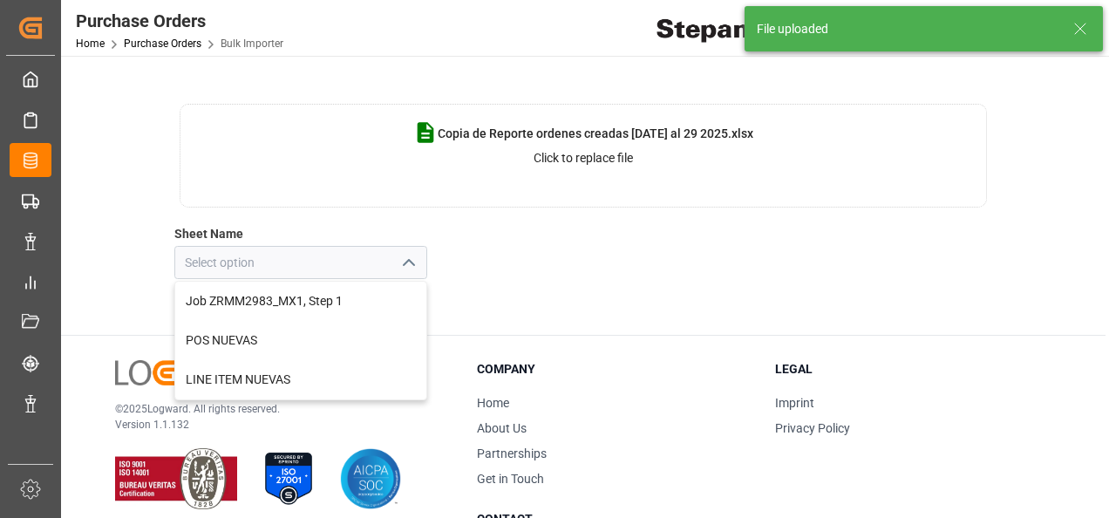
scroll to position [174, 0]
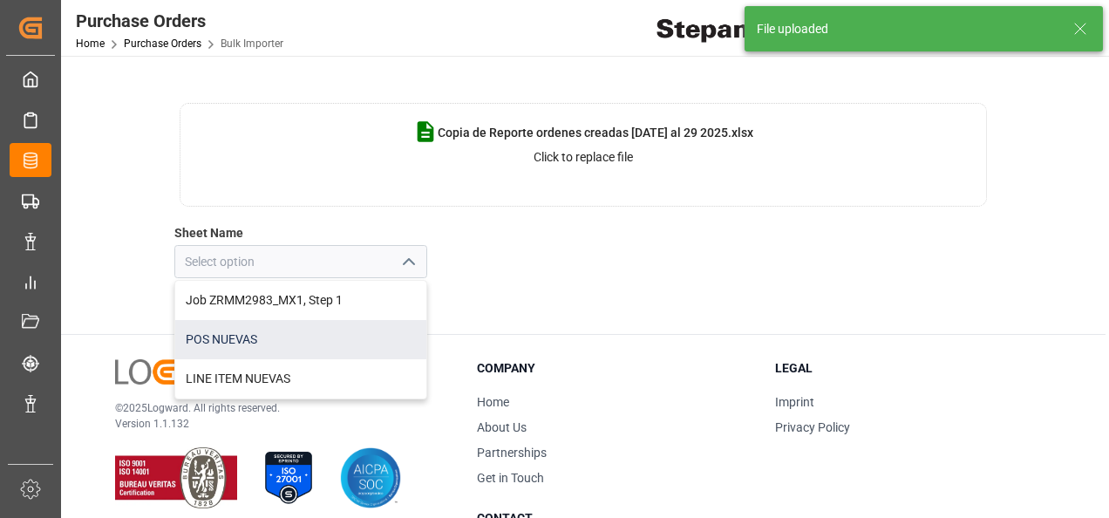
click at [238, 339] on div "POS NUEVAS" at bounding box center [300, 339] width 251 height 39
type input "POS NUEVAS"
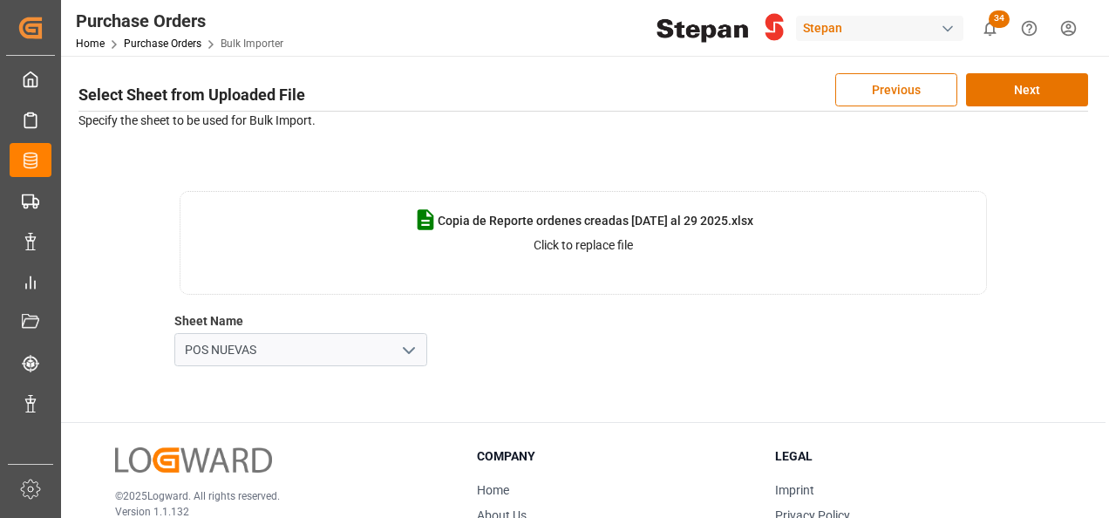
scroll to position [0, 0]
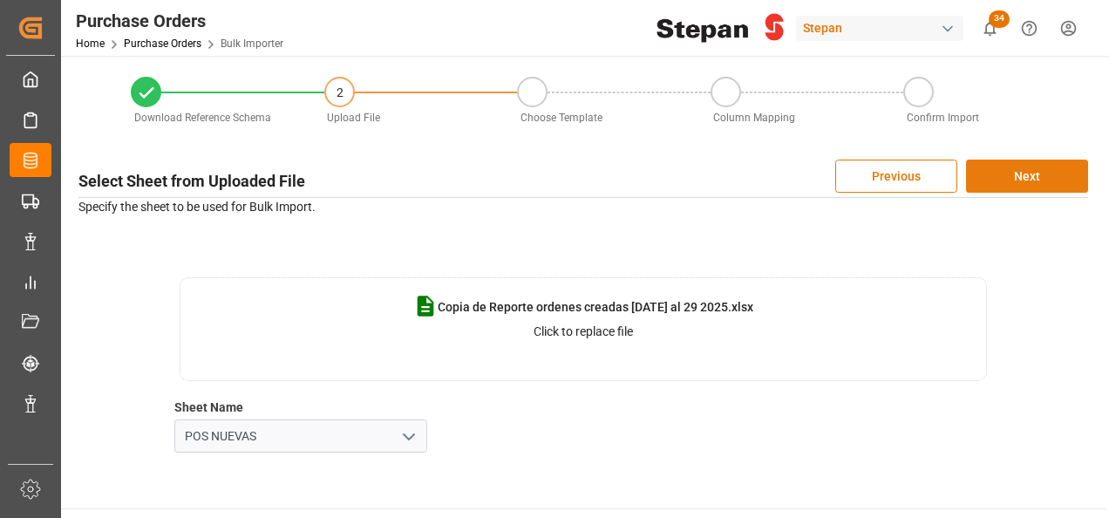
click at [1002, 177] on button "Next" at bounding box center [1027, 176] width 122 height 33
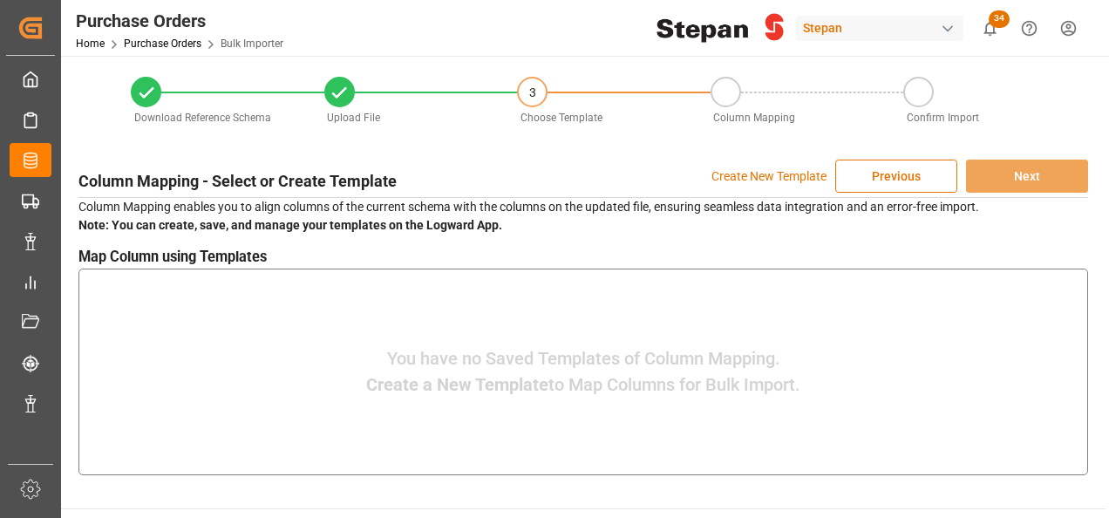
click at [745, 174] on p "Create New Template" at bounding box center [768, 176] width 115 height 33
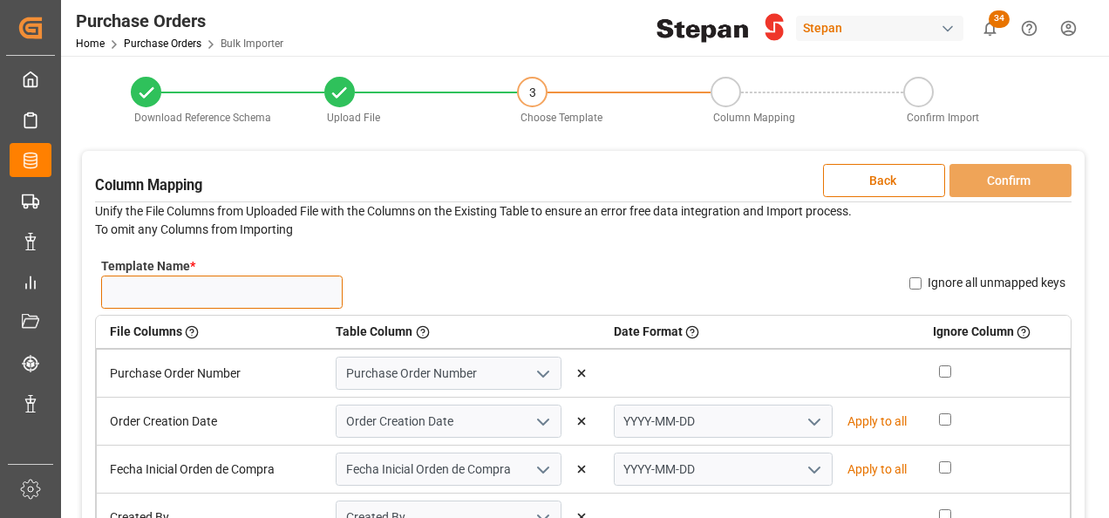
click at [180, 285] on input "Template Name *" at bounding box center [221, 291] width 241 height 33
type input "p"
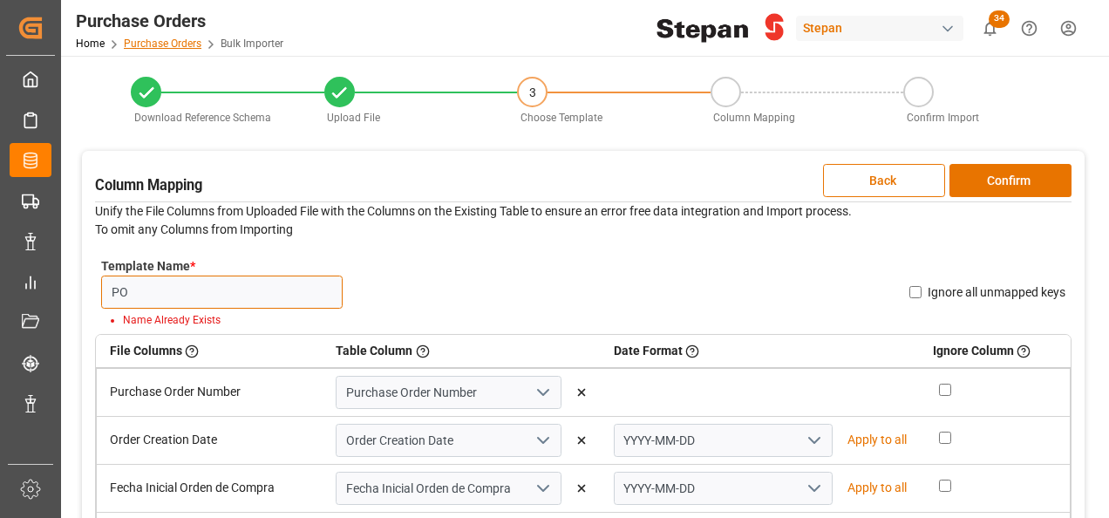
type input "PO nuevas 06.10"
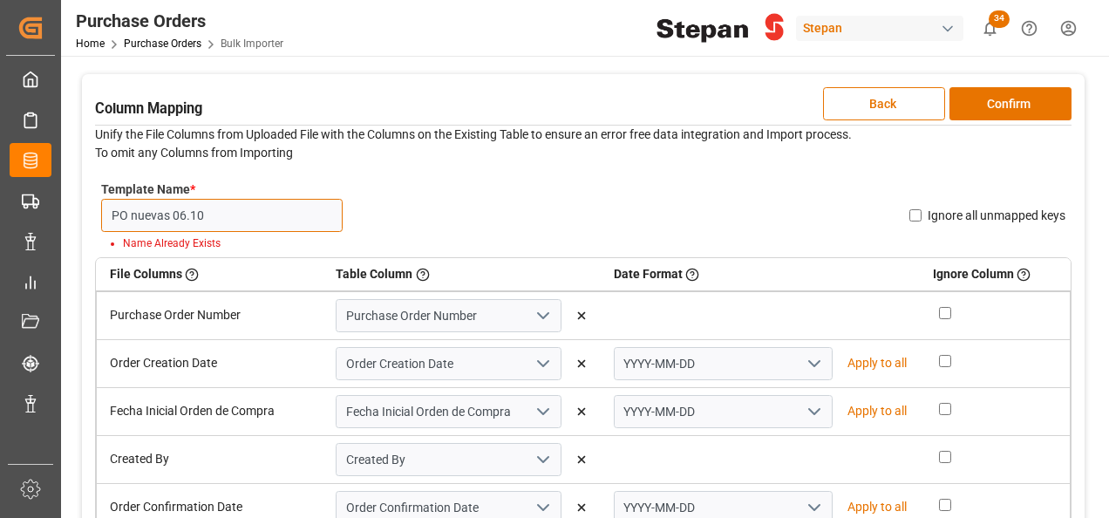
scroll to position [174, 0]
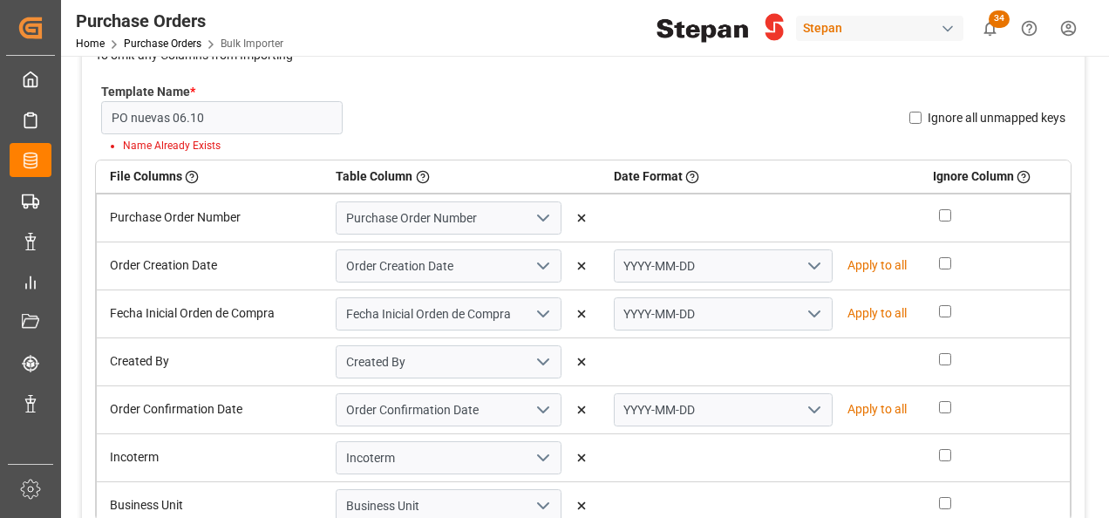
click at [807, 264] on icon "open menu" at bounding box center [814, 265] width 21 height 21
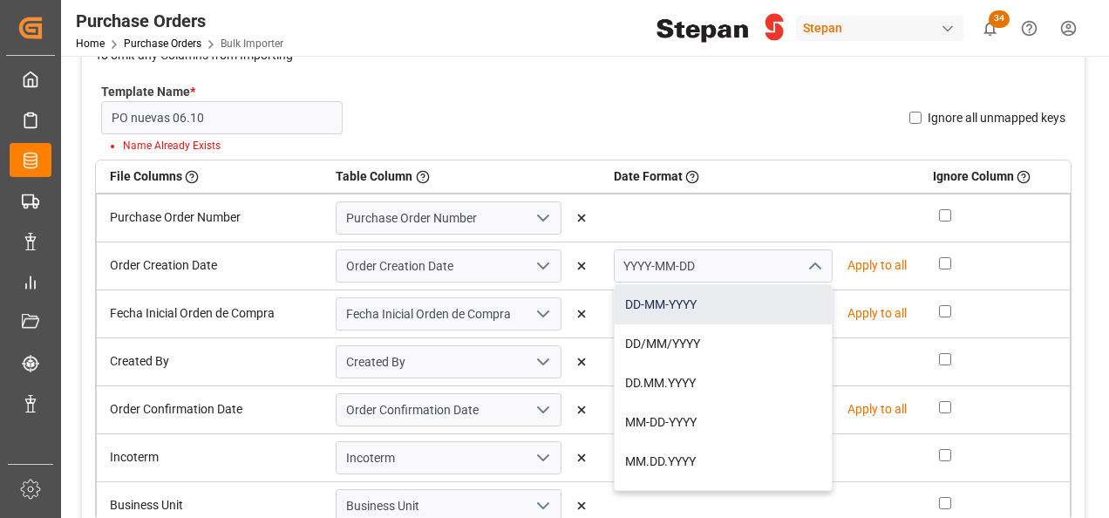
click at [636, 302] on div "DD-MM-YYYY" at bounding box center [723, 304] width 217 height 39
type input "DD-MM-YYYY"
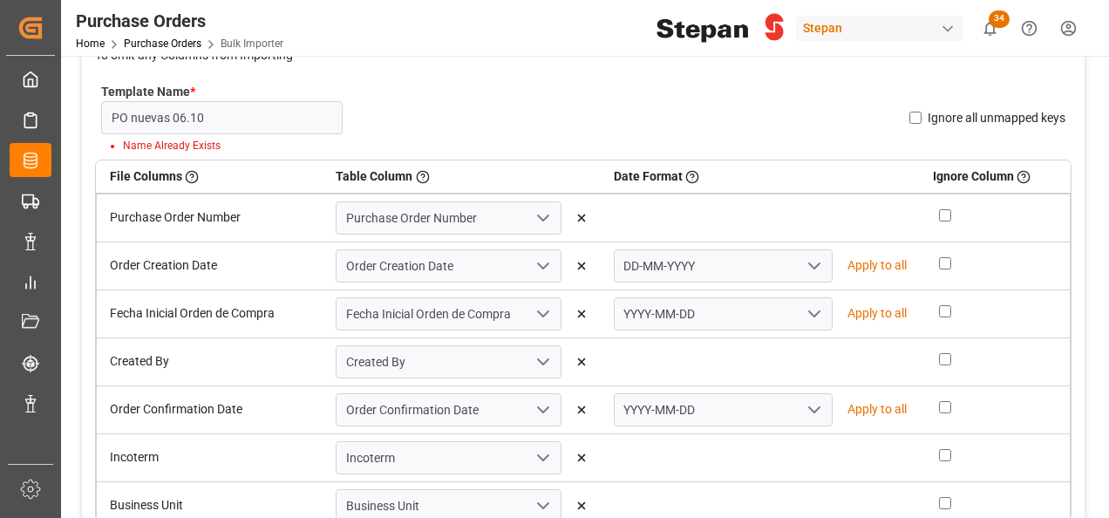
click at [870, 264] on p "Apply to all" at bounding box center [876, 265] width 59 height 18
type input "DD-MM-YYYY"
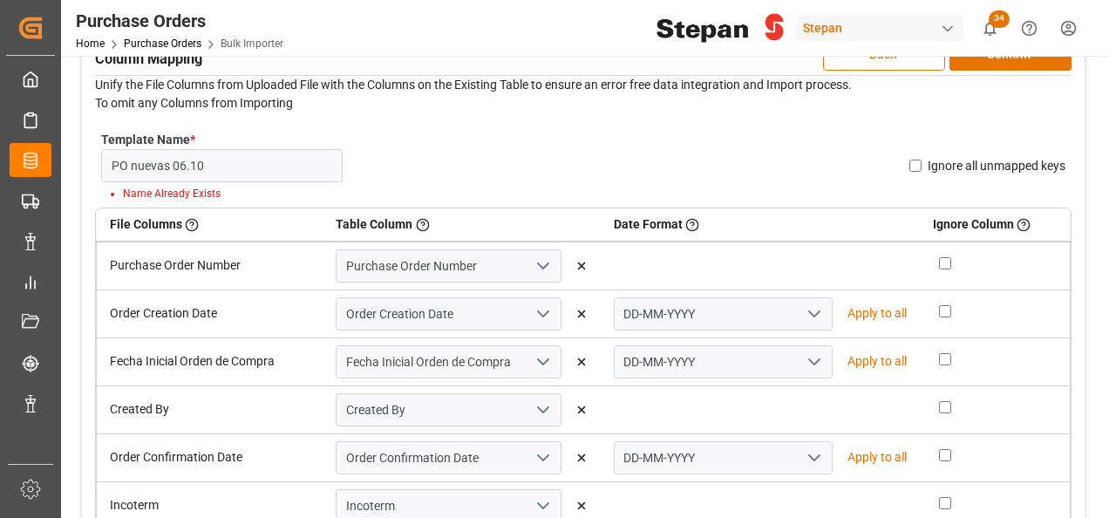
scroll to position [87, 0]
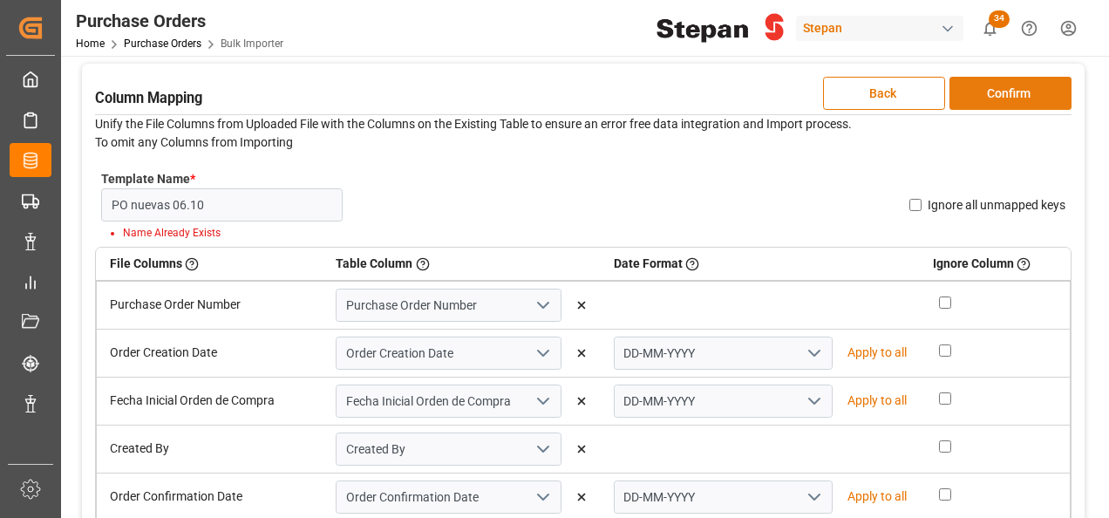
click at [1001, 87] on button "Confirm" at bounding box center [1010, 93] width 122 height 33
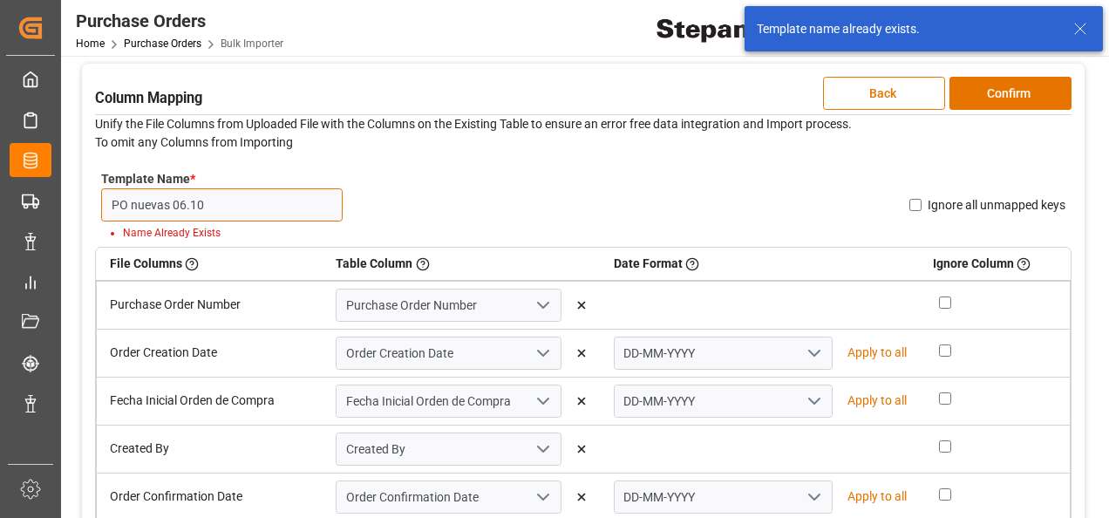
click at [219, 197] on input "PO nuevas 06.10" at bounding box center [221, 204] width 241 height 33
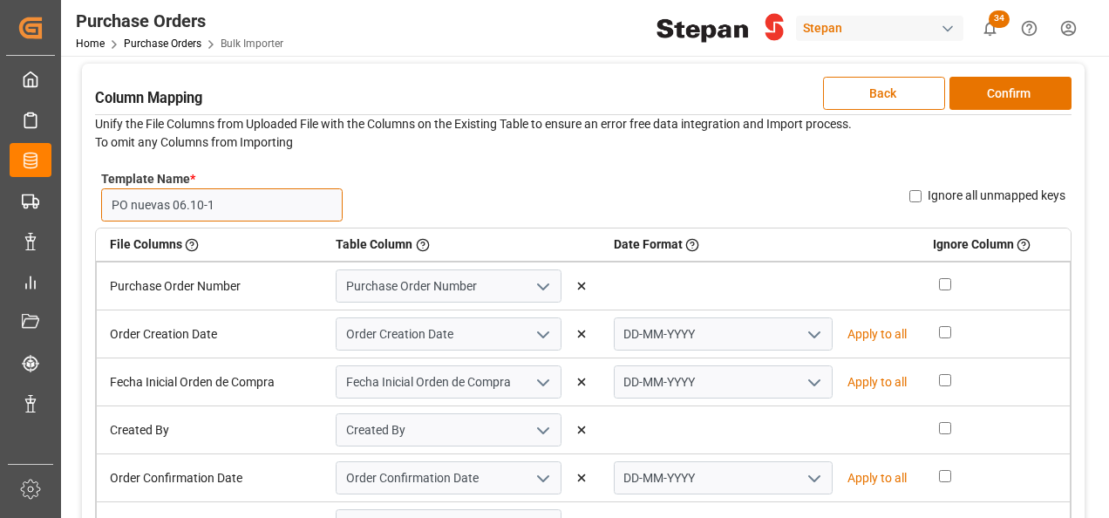
type input "PO nuevas 06.10-1"
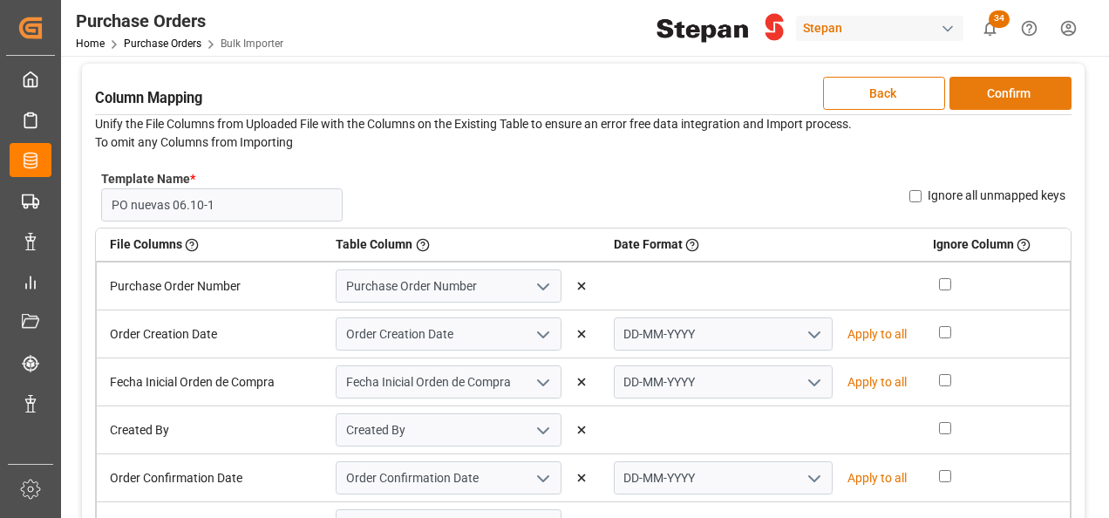
click at [1020, 93] on button "Confirm" at bounding box center [1010, 93] width 122 height 33
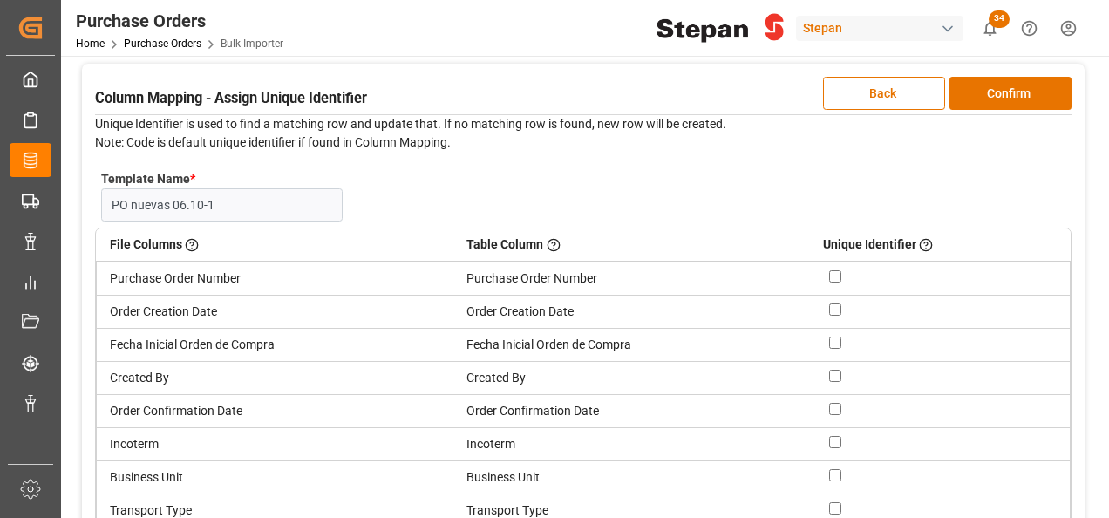
scroll to position [0, 0]
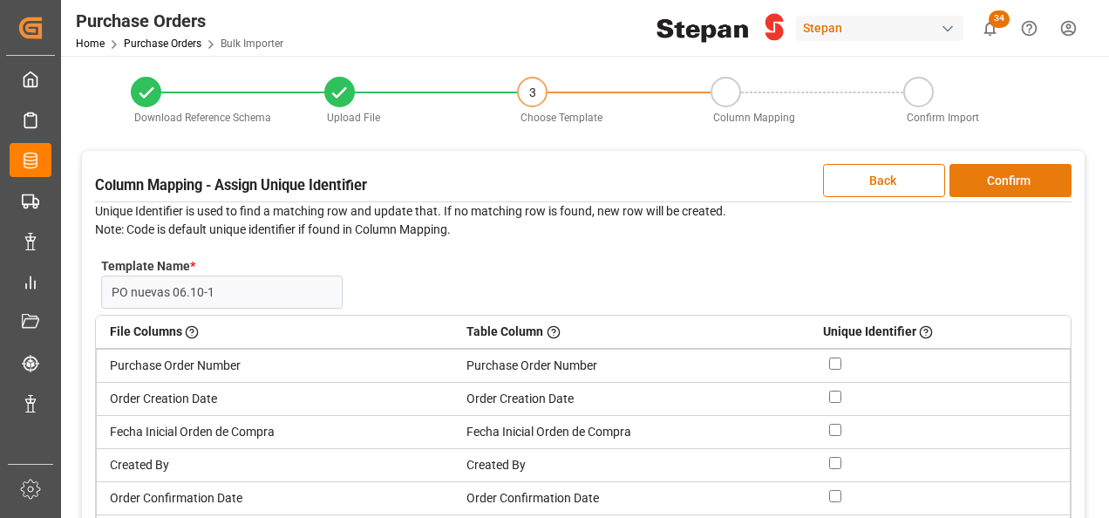
click at [999, 183] on button "Confirm" at bounding box center [1010, 180] width 122 height 33
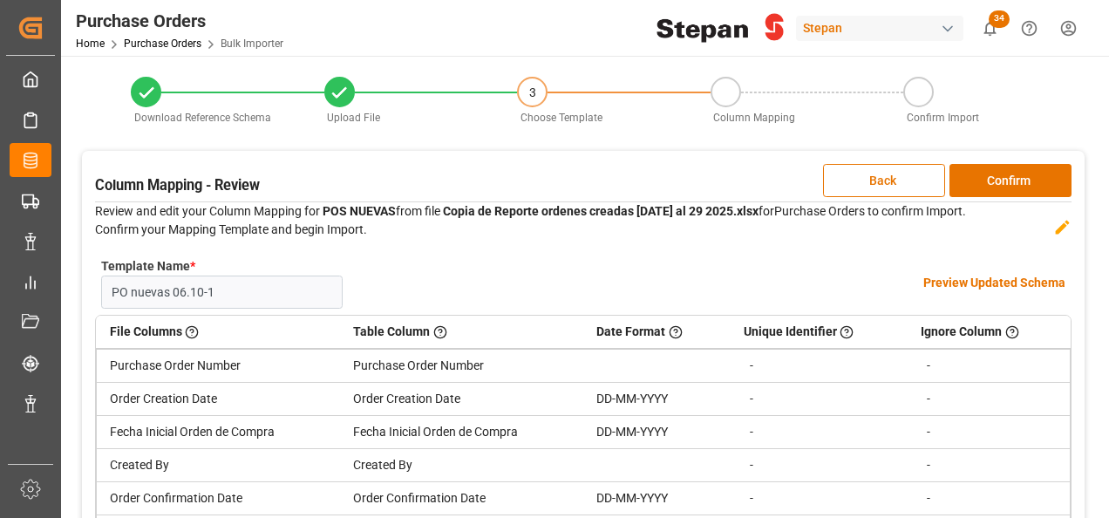
click at [978, 286] on h4 "Preview Updated Schema" at bounding box center [994, 283] width 142 height 18
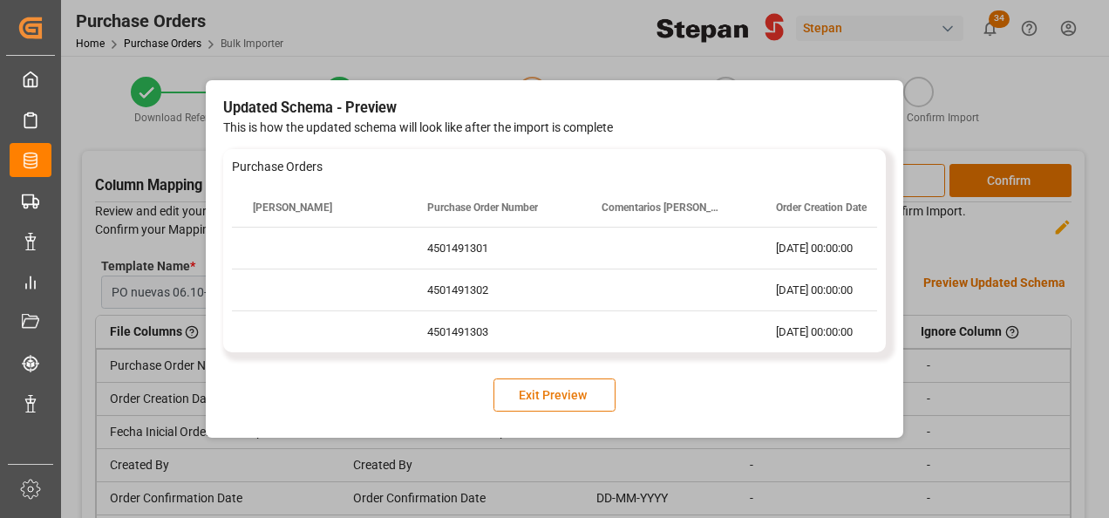
click at [537, 392] on button "Exit Preview" at bounding box center [554, 394] width 122 height 33
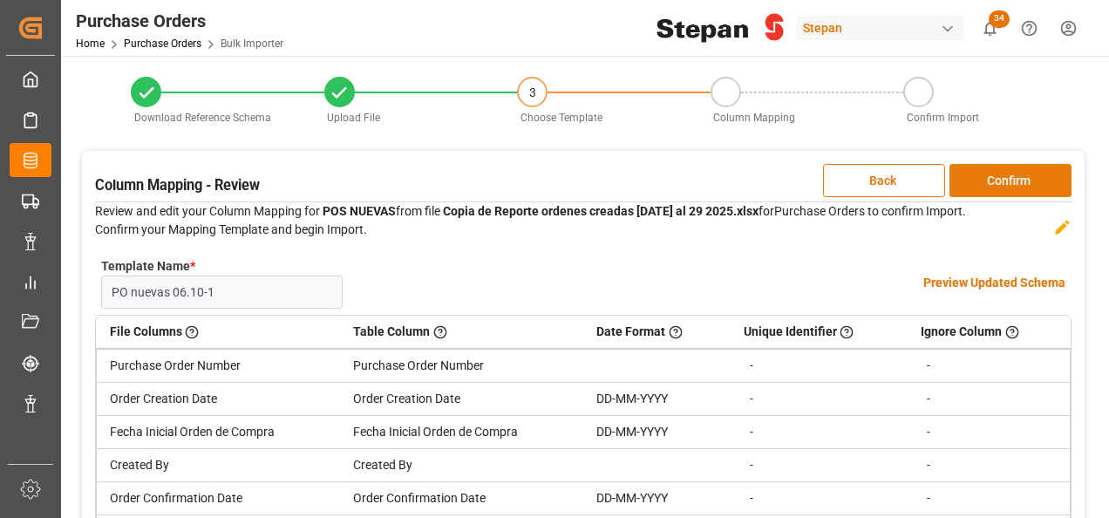
click at [1009, 181] on button "Confirm" at bounding box center [1010, 180] width 122 height 33
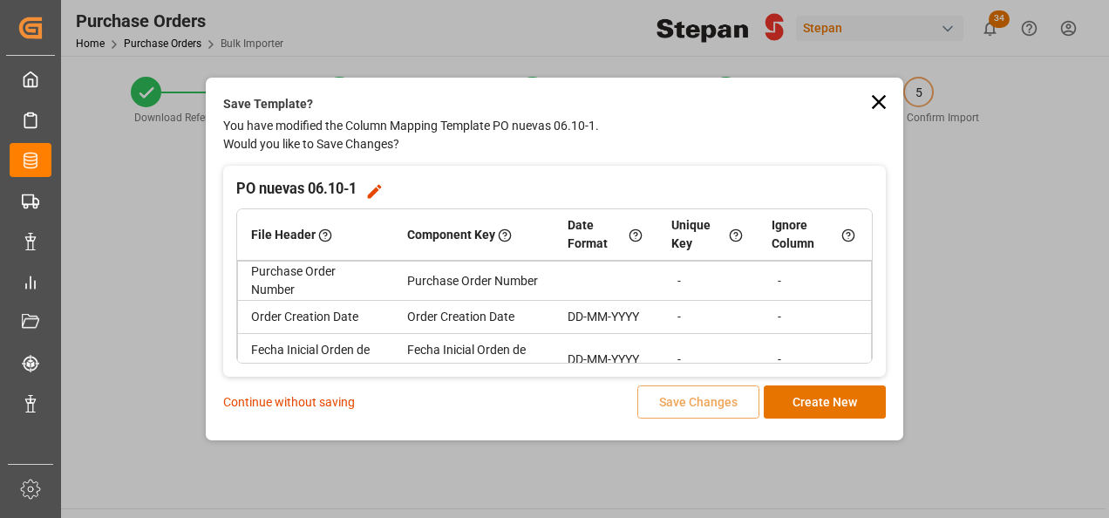
click at [251, 407] on p "Continue without saving" at bounding box center [289, 402] width 132 height 18
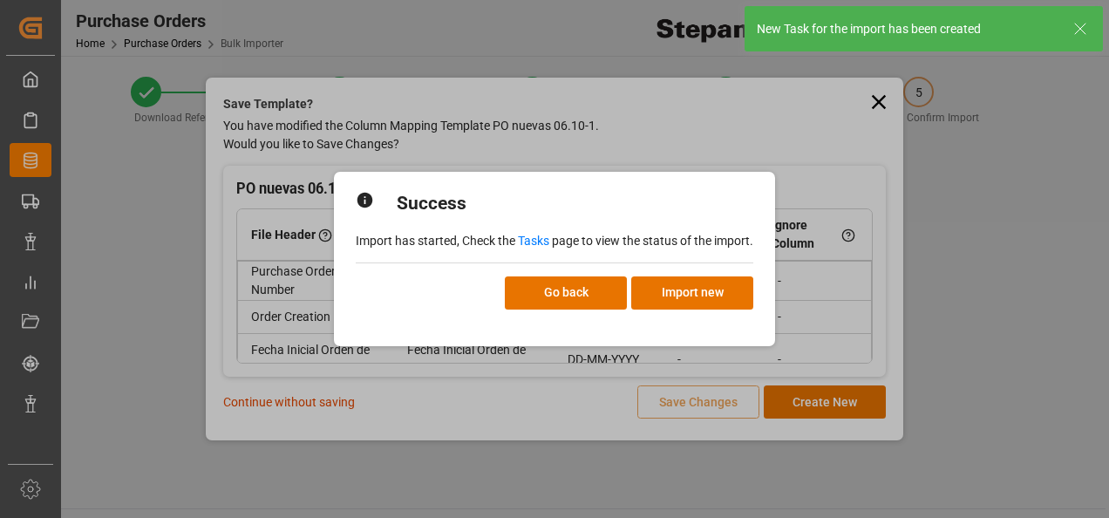
click at [532, 237] on link "Tasks" at bounding box center [533, 241] width 31 height 14
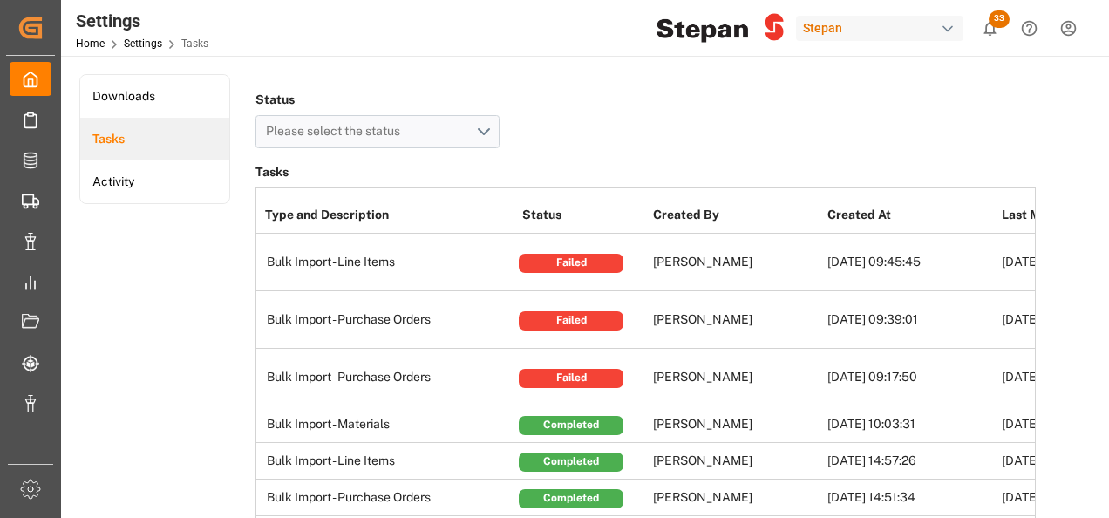
click at [589, 318] on div "Failed" at bounding box center [571, 320] width 105 height 19
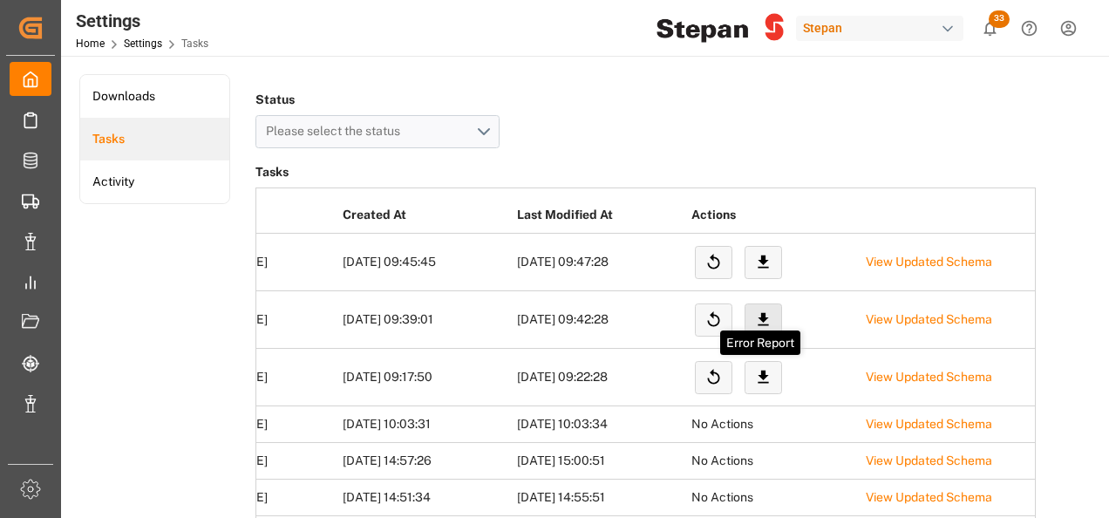
click at [761, 314] on icon at bounding box center [763, 319] width 10 height 13
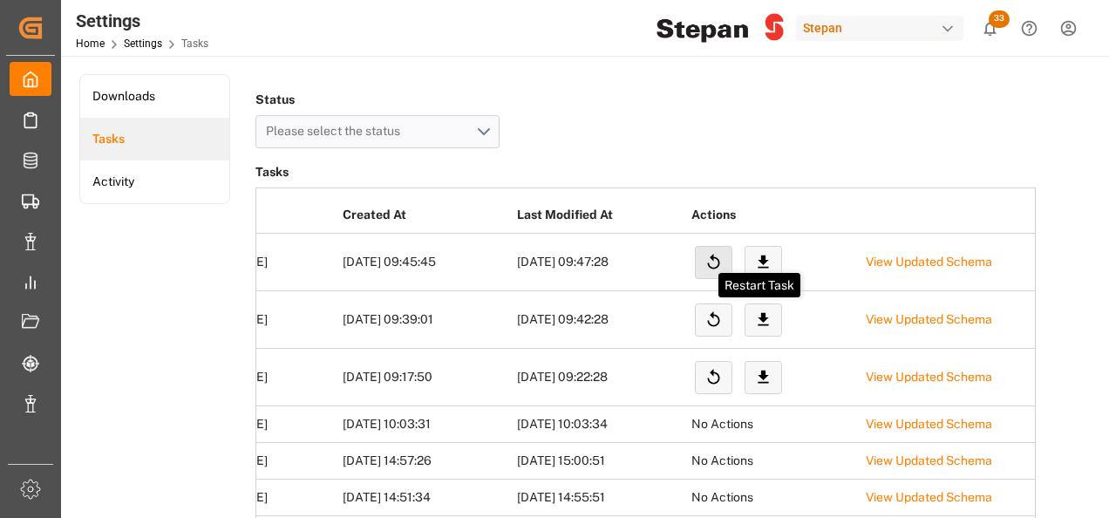
click at [714, 259] on icon at bounding box center [713, 262] width 18 height 18
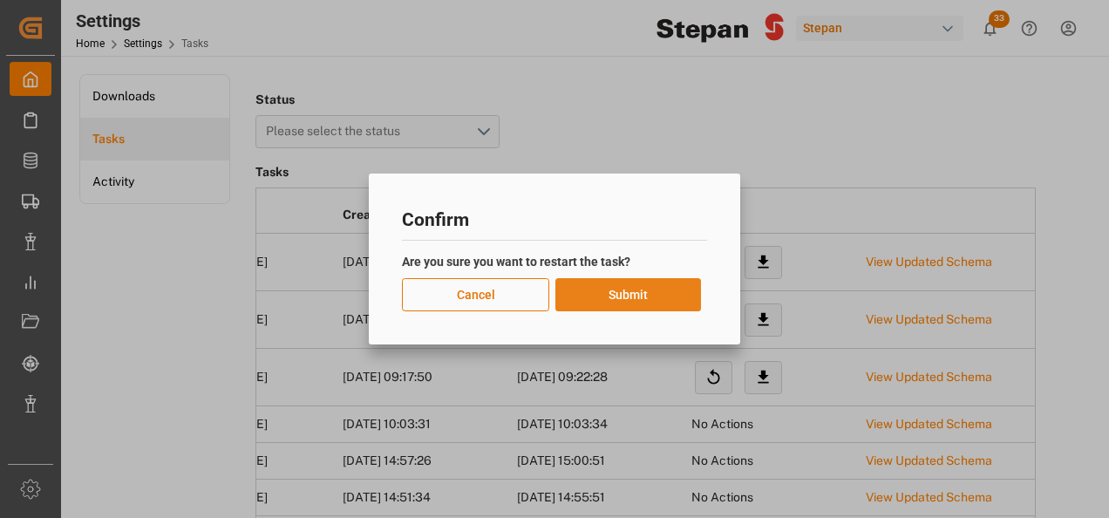
click at [627, 292] on button "Submit" at bounding box center [628, 294] width 146 height 33
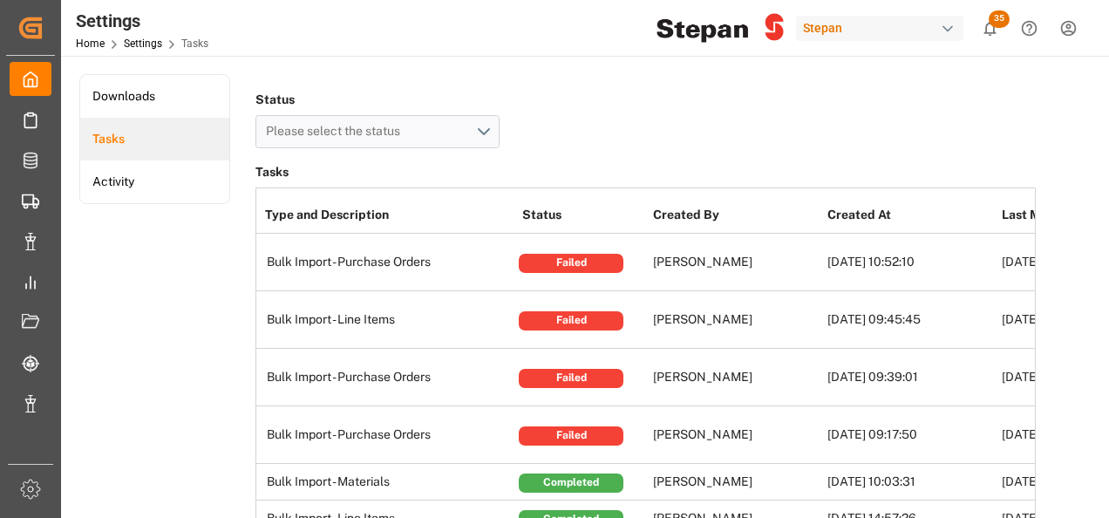
click at [588, 268] on div "Failed" at bounding box center [571, 263] width 105 height 19
click at [588, 258] on div "Failed" at bounding box center [571, 263] width 105 height 19
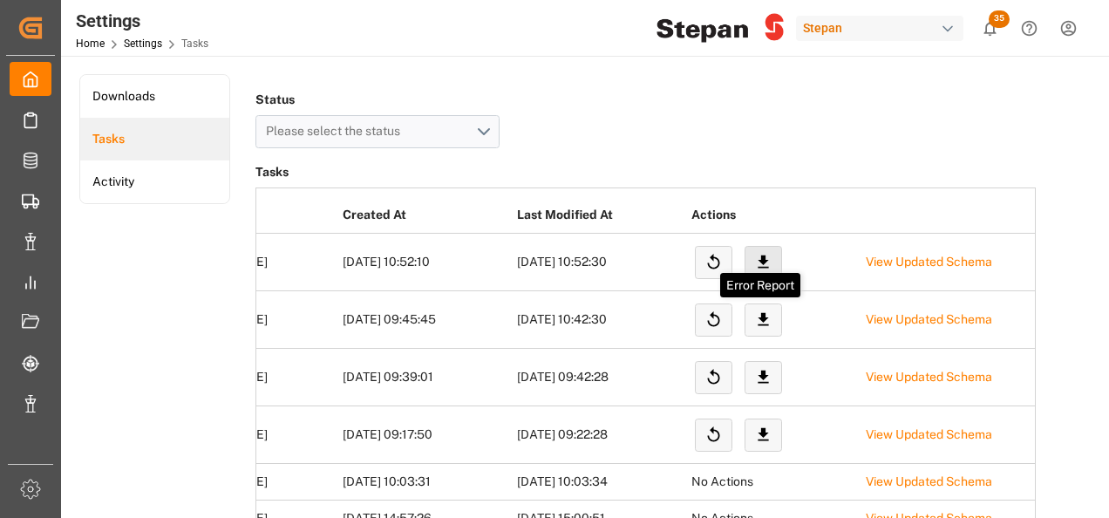
click at [765, 261] on icon at bounding box center [763, 262] width 18 height 18
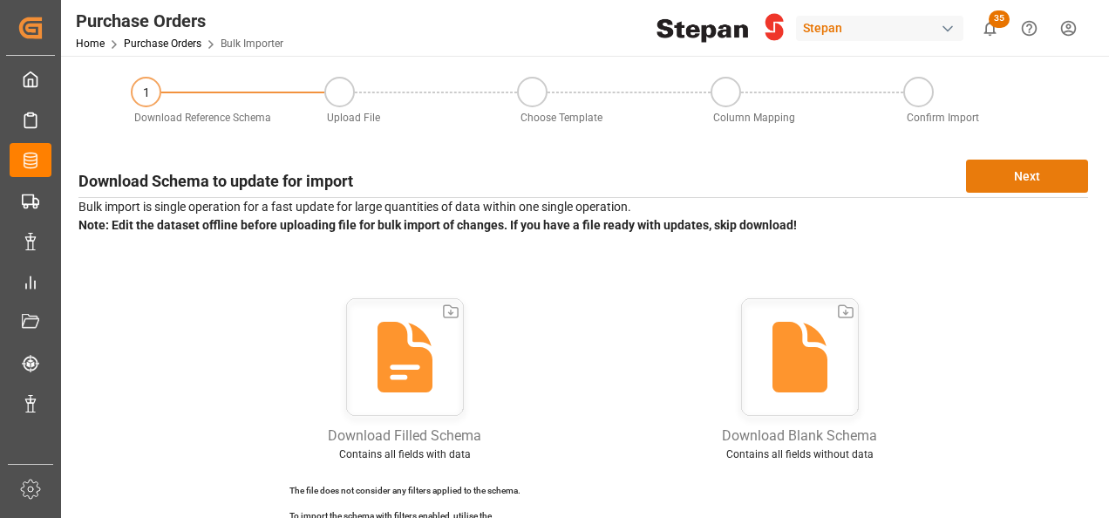
click at [1044, 167] on button "Next" at bounding box center [1027, 176] width 122 height 33
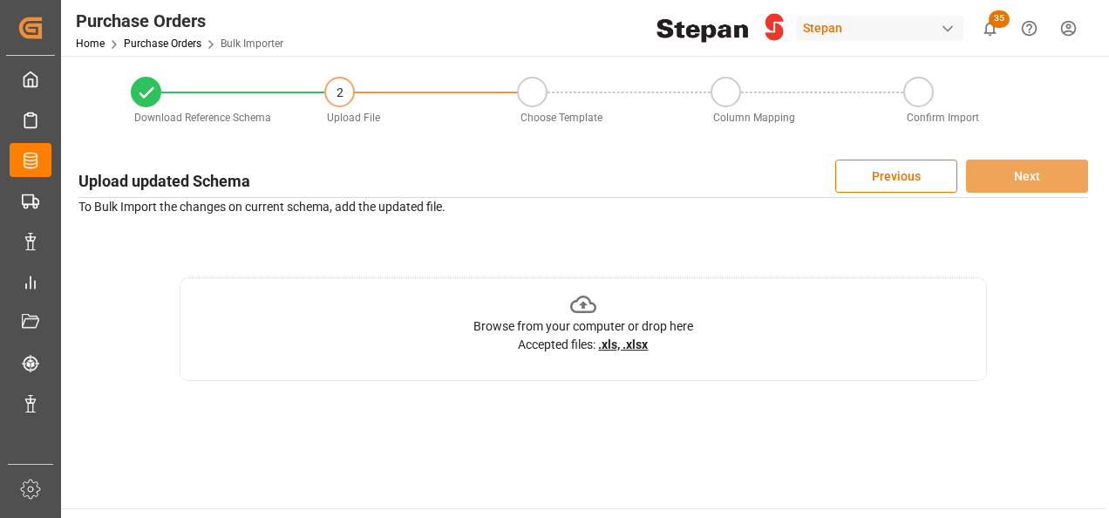
click at [593, 303] on icon at bounding box center [583, 304] width 27 height 17
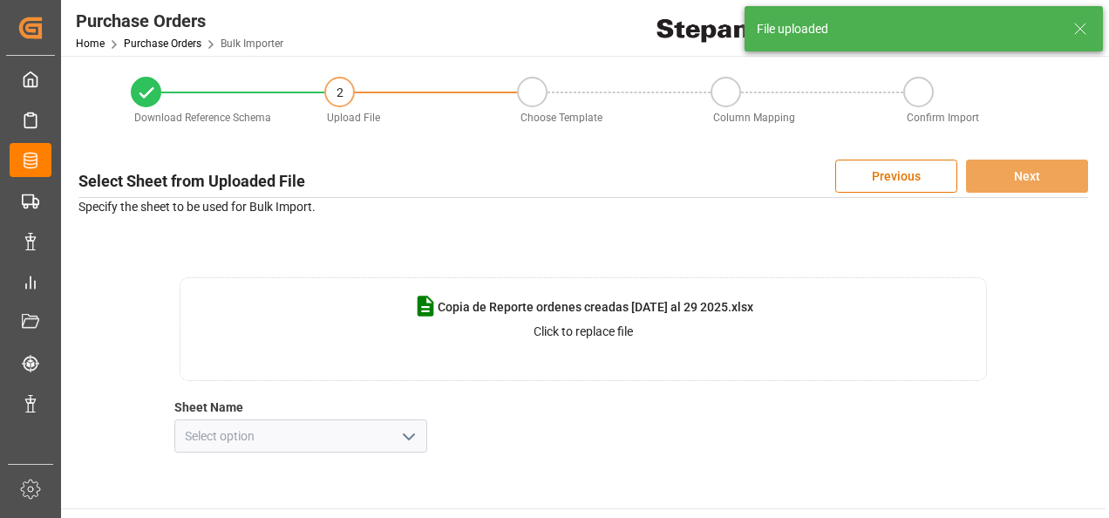
scroll to position [87, 0]
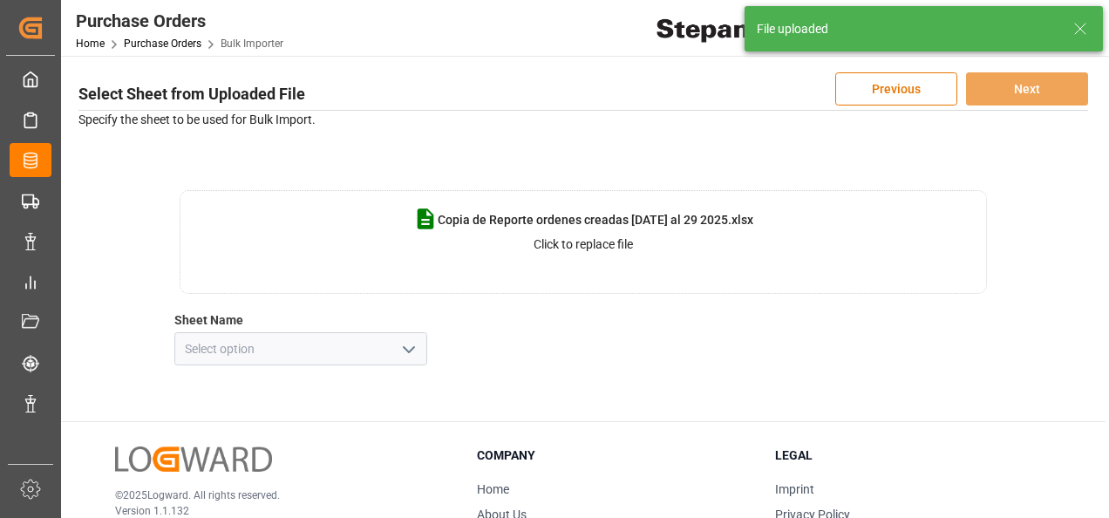
click at [409, 337] on button "open menu" at bounding box center [407, 349] width 26 height 27
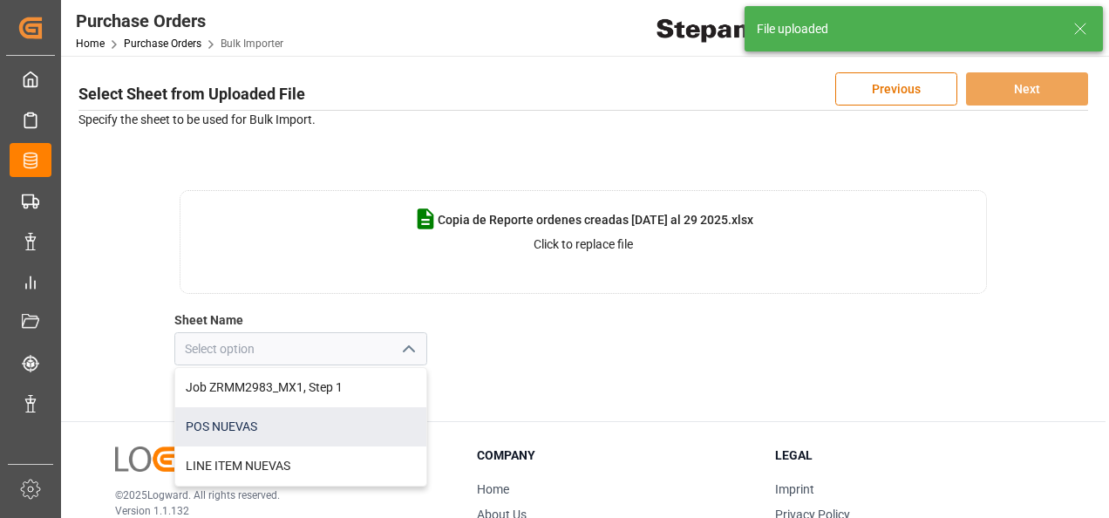
click at [207, 432] on div "POS NUEVAS" at bounding box center [300, 426] width 251 height 39
type input "POS NUEVAS"
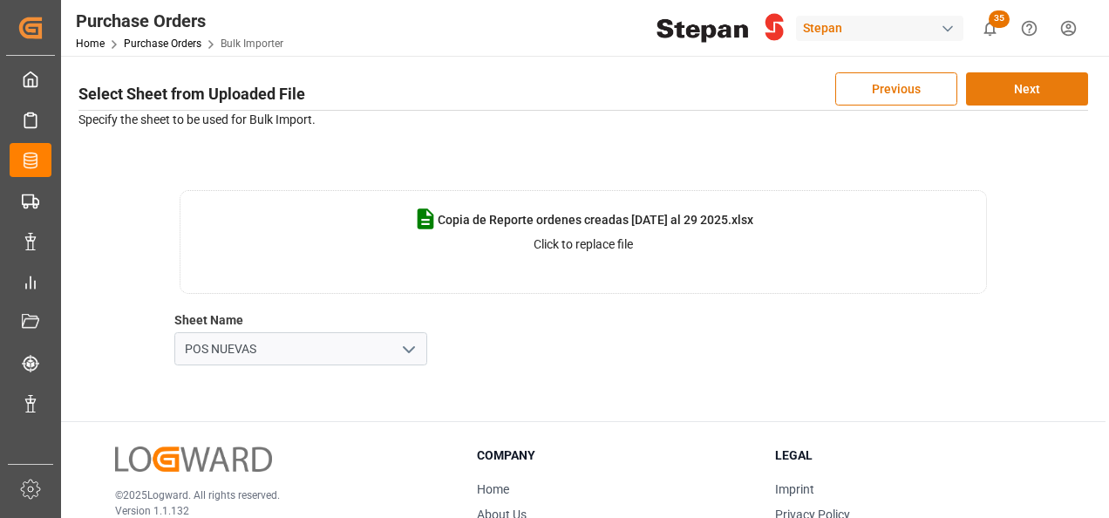
click at [1036, 89] on button "Next" at bounding box center [1027, 88] width 122 height 33
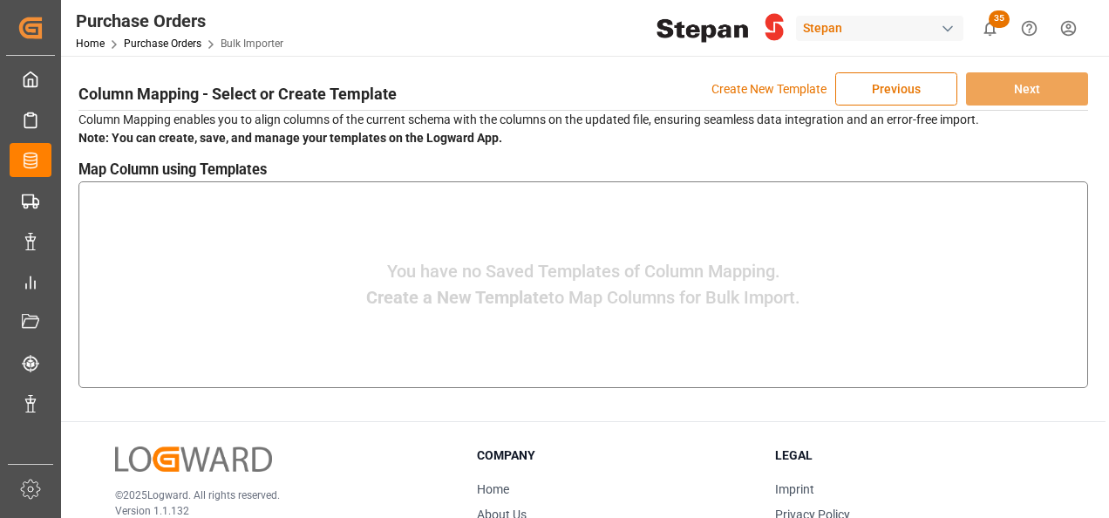
click at [770, 91] on p "Create New Template" at bounding box center [768, 88] width 115 height 33
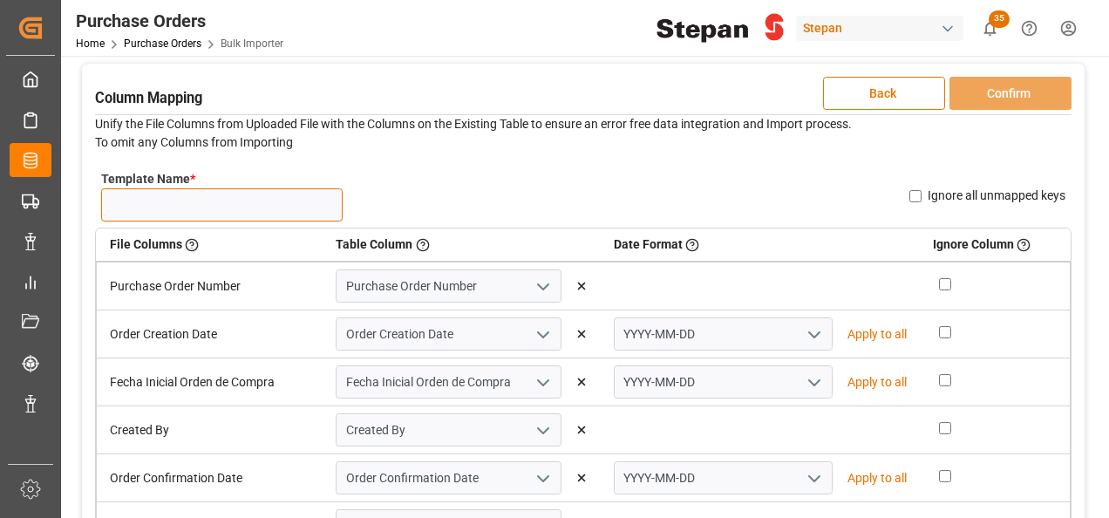
click at [185, 207] on input "Template Name *" at bounding box center [221, 204] width 241 height 33
type input "NUEVAS POS 06.10"
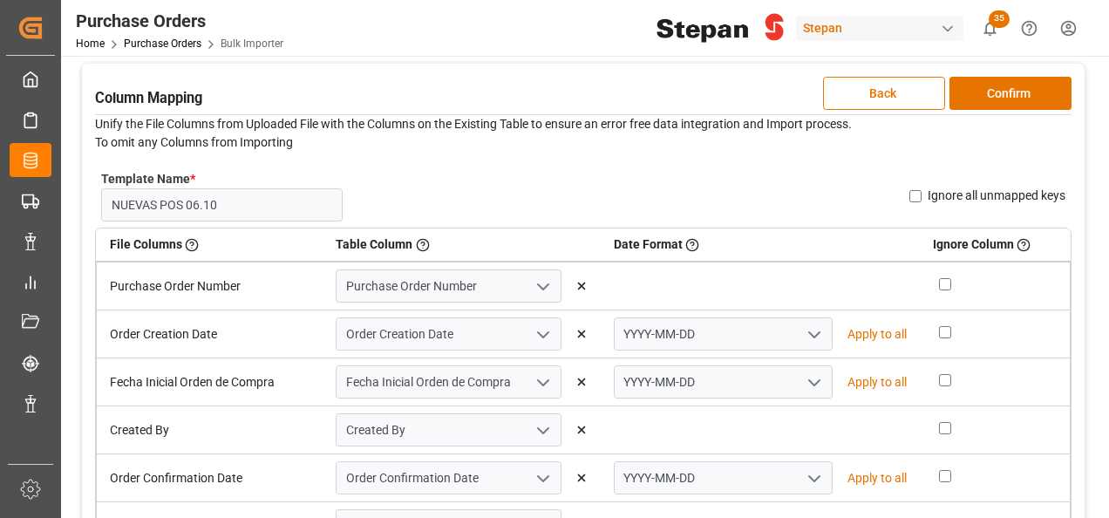
click at [809, 333] on icon "open menu" at bounding box center [814, 334] width 21 height 21
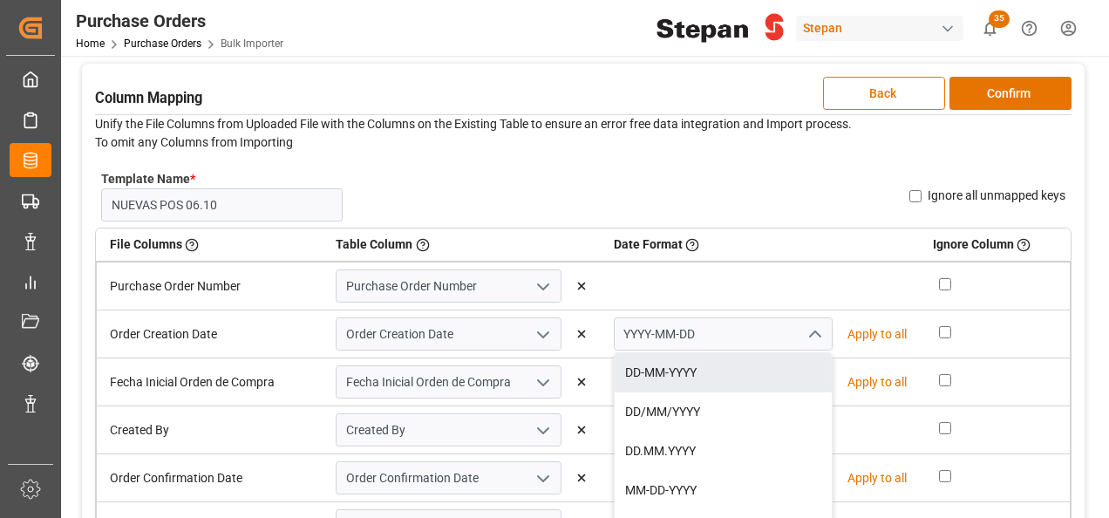
click at [669, 374] on div "DD-MM-YYYY" at bounding box center [723, 372] width 217 height 39
type input "DD-MM-YYYY"
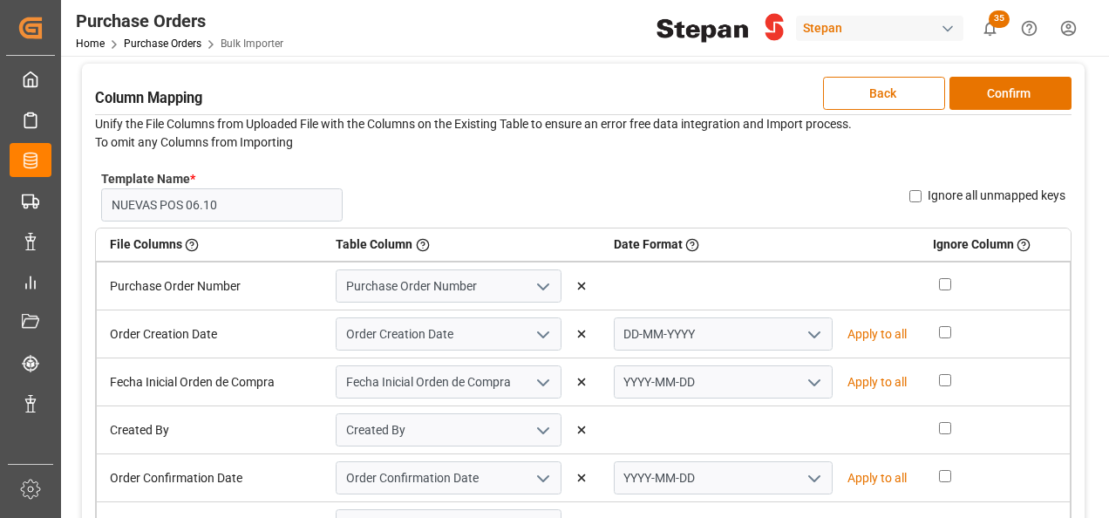
click at [858, 328] on p "Apply to all" at bounding box center [876, 334] width 59 height 18
type input "DD-MM-YYYY"
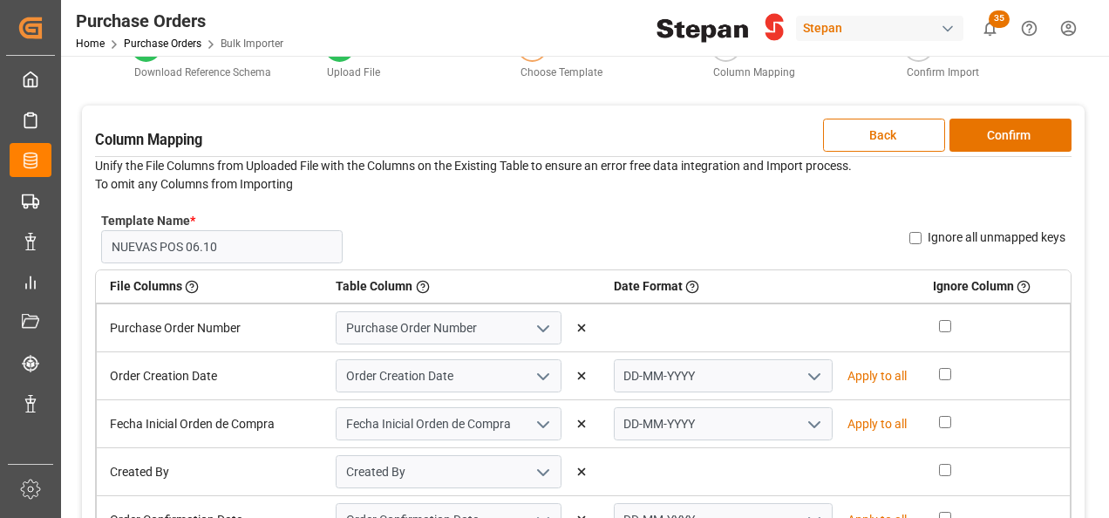
scroll to position [0, 0]
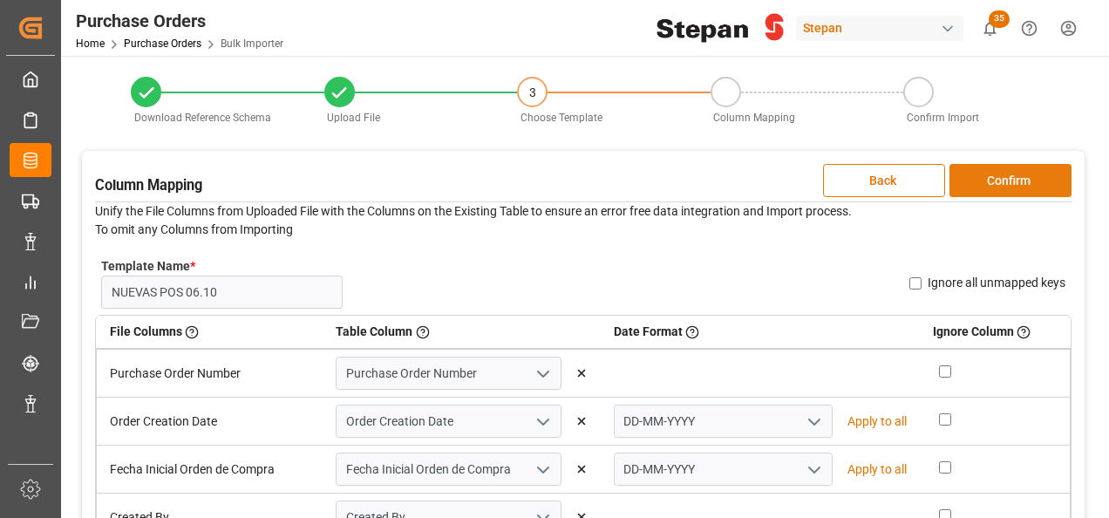
click at [998, 186] on button "Confirm" at bounding box center [1010, 180] width 122 height 33
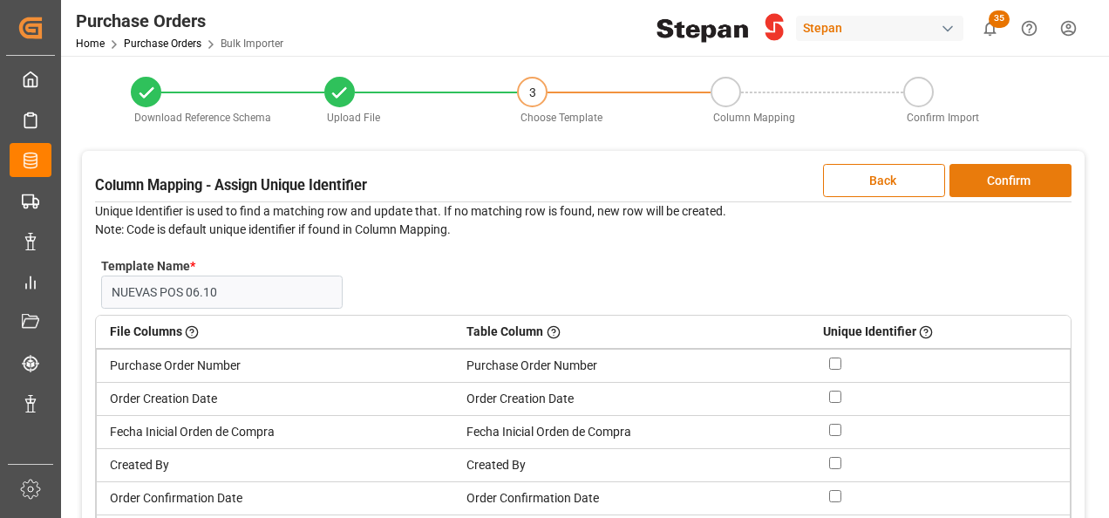
click at [1011, 188] on button "Confirm" at bounding box center [1010, 180] width 122 height 33
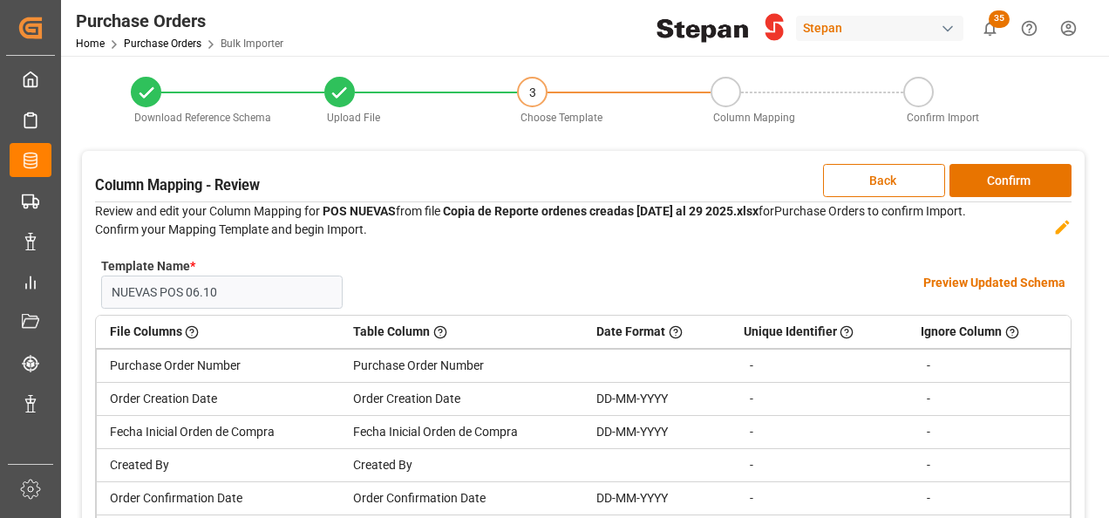
click at [986, 286] on h4 "Preview Updated Schema" at bounding box center [994, 283] width 142 height 18
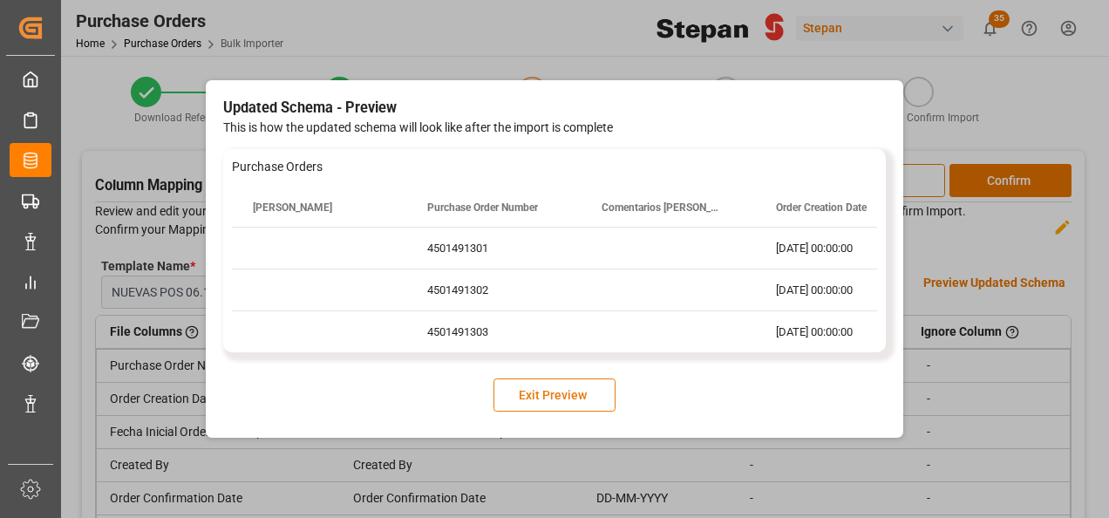
click at [530, 400] on button "Exit Preview" at bounding box center [554, 394] width 122 height 33
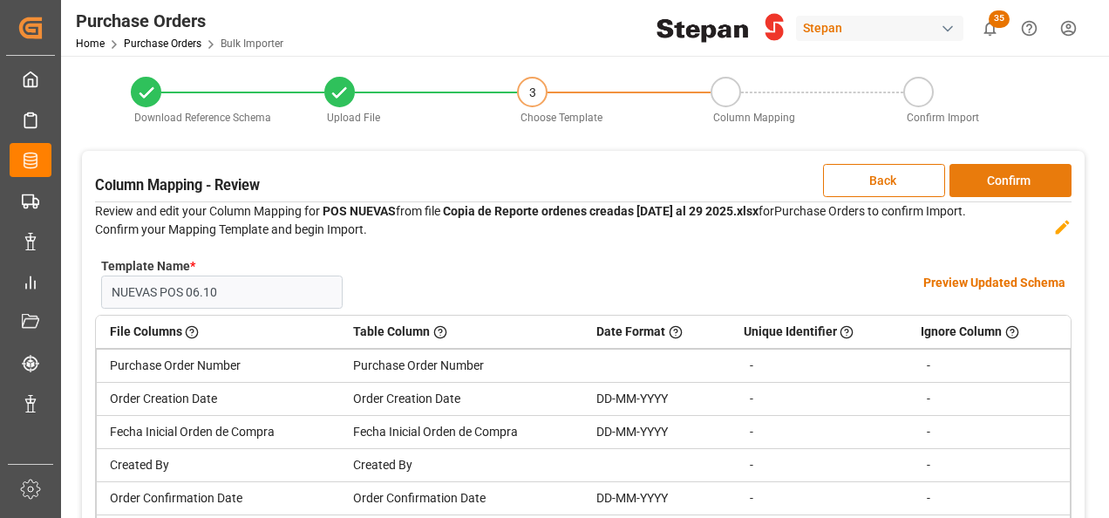
click at [999, 178] on button "Confirm" at bounding box center [1010, 180] width 122 height 33
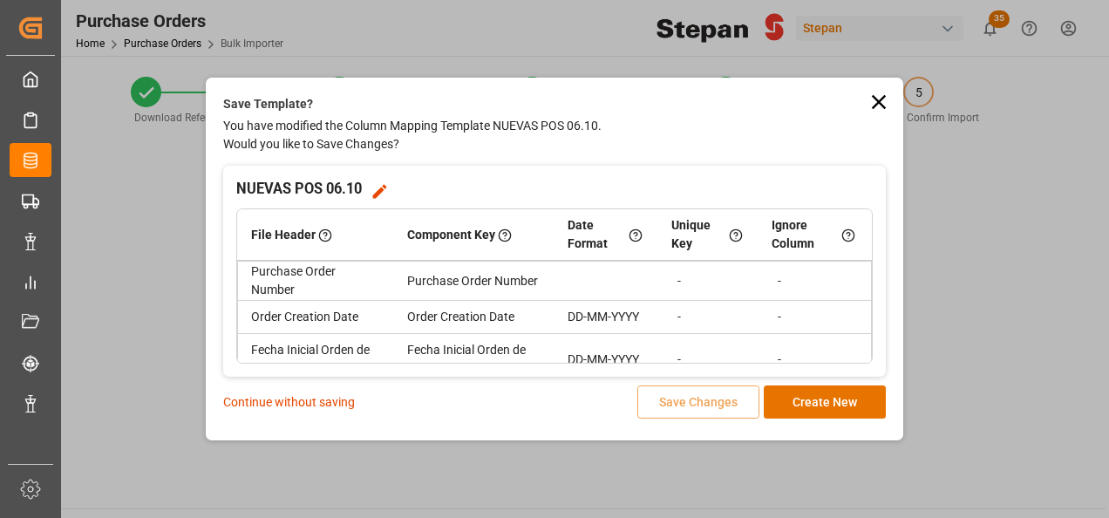
click at [246, 403] on p "Continue without saving" at bounding box center [289, 402] width 132 height 18
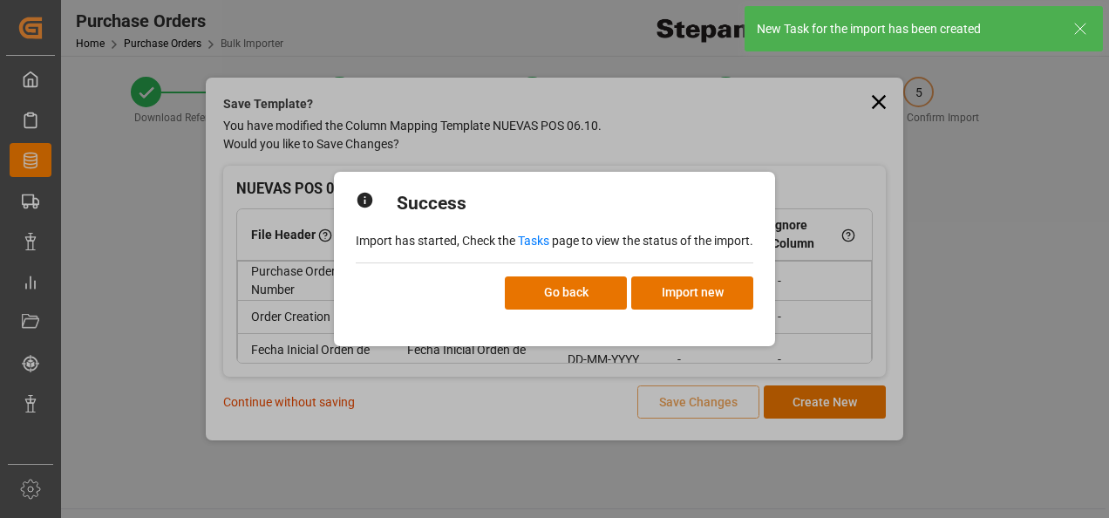
click at [522, 237] on link "Tasks" at bounding box center [533, 241] width 31 height 14
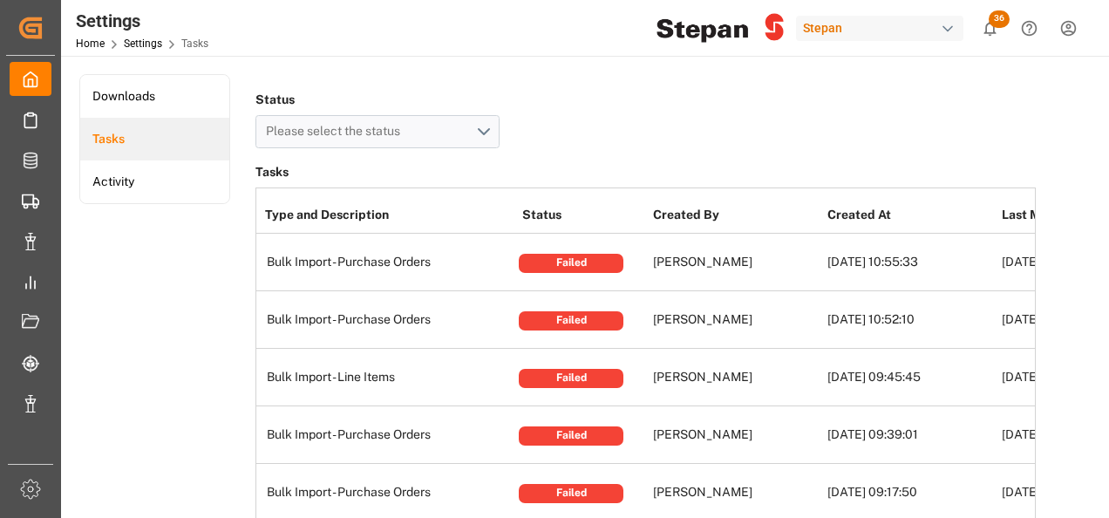
click at [582, 256] on div "Failed" at bounding box center [571, 263] width 105 height 19
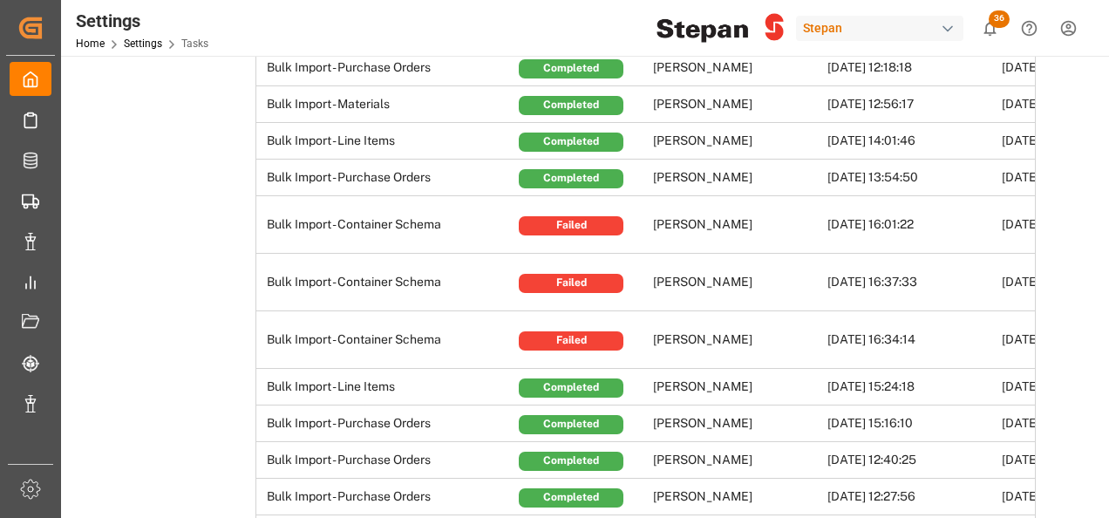
scroll to position [4359, 0]
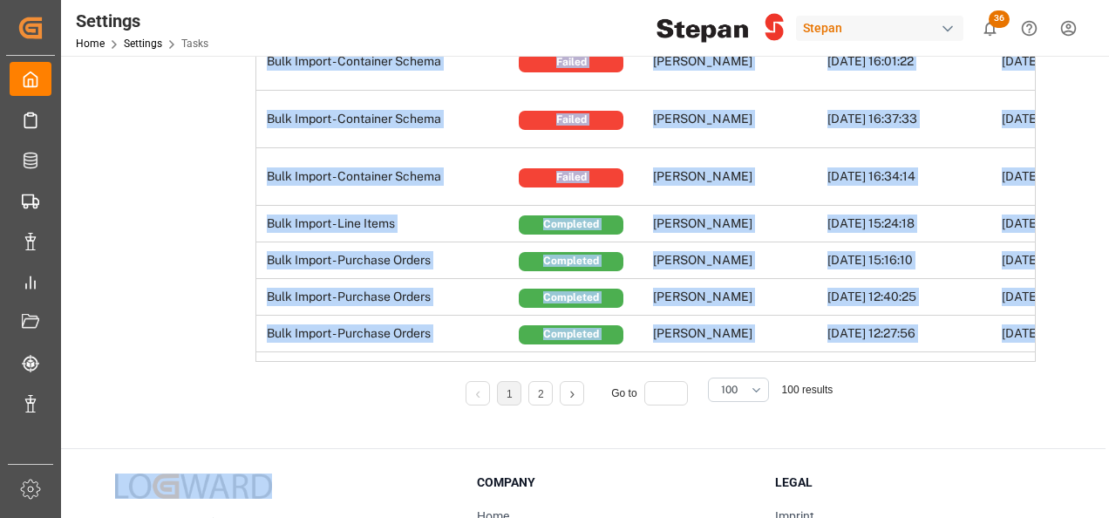
drag, startPoint x: 471, startPoint y: 330, endPoint x: 1067, endPoint y: 333, distance: 596.3
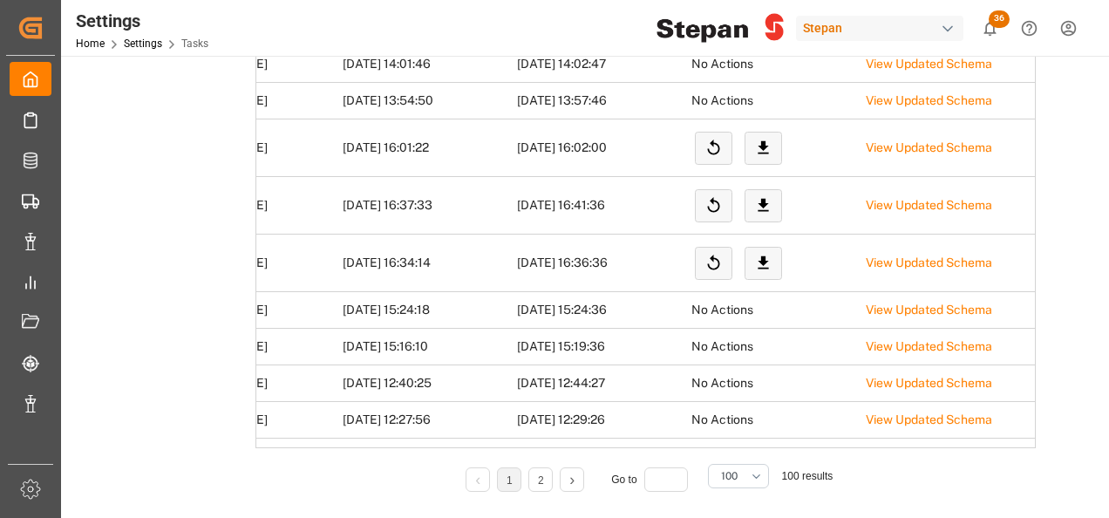
scroll to position [4184, 0]
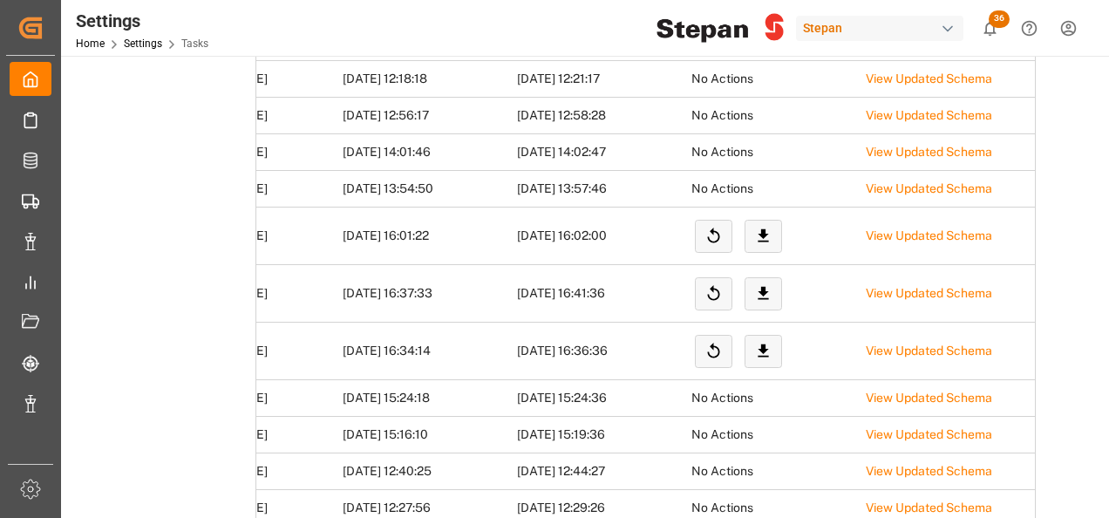
click at [797, 174] on td "No Actions" at bounding box center [774, 189] width 174 height 37
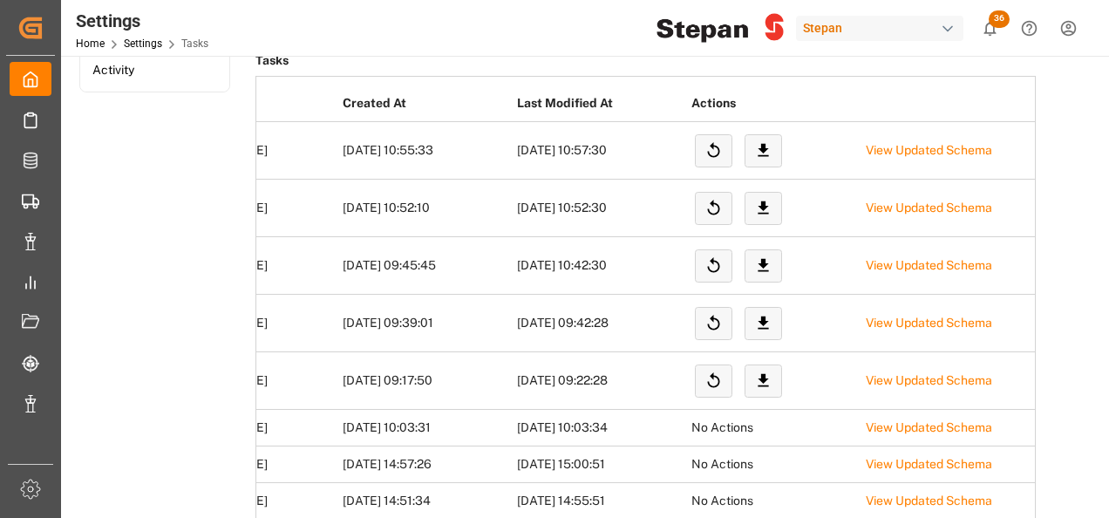
scroll to position [0, 0]
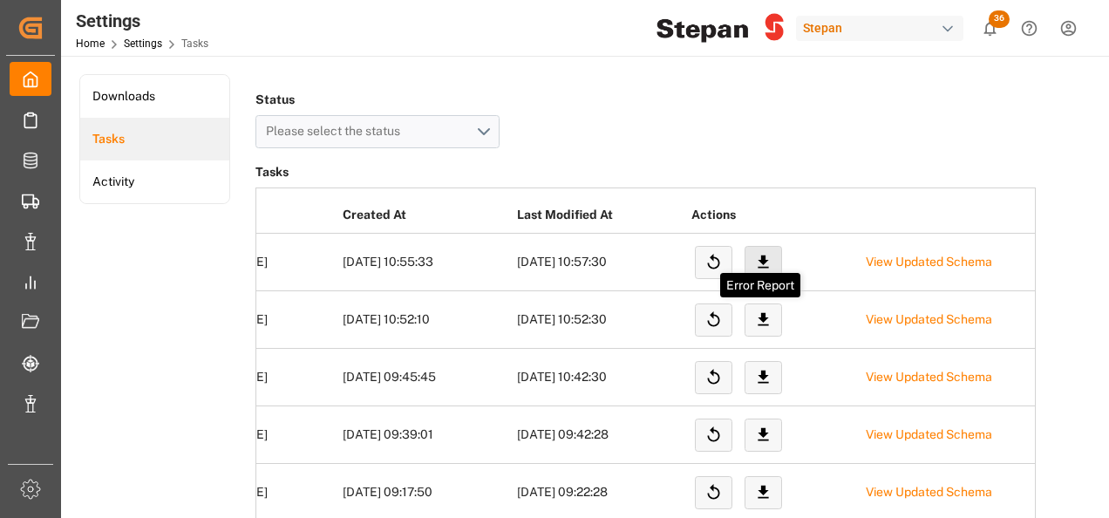
click at [759, 260] on icon at bounding box center [763, 261] width 10 height 13
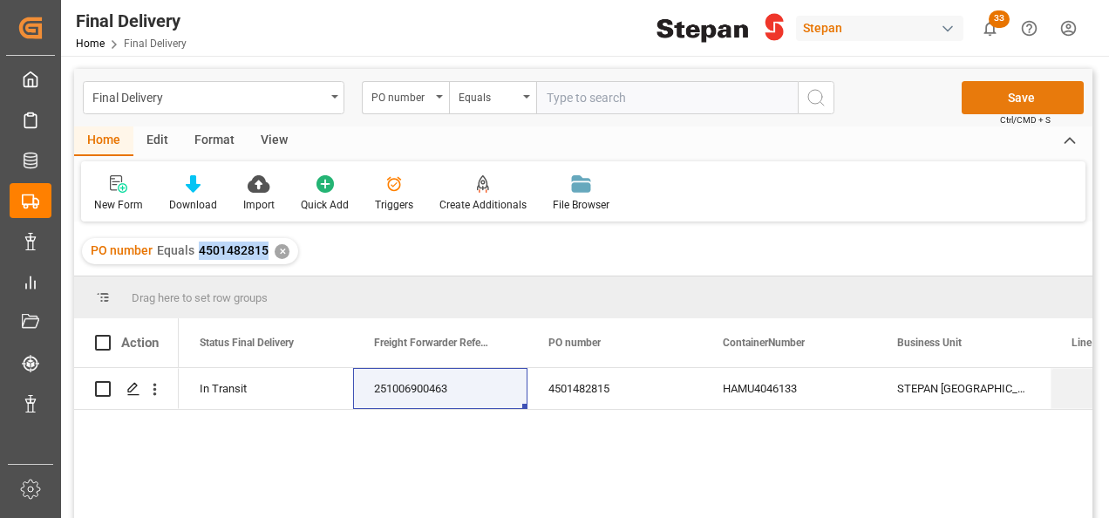
click at [1027, 97] on button "Save" at bounding box center [1023, 97] width 122 height 33
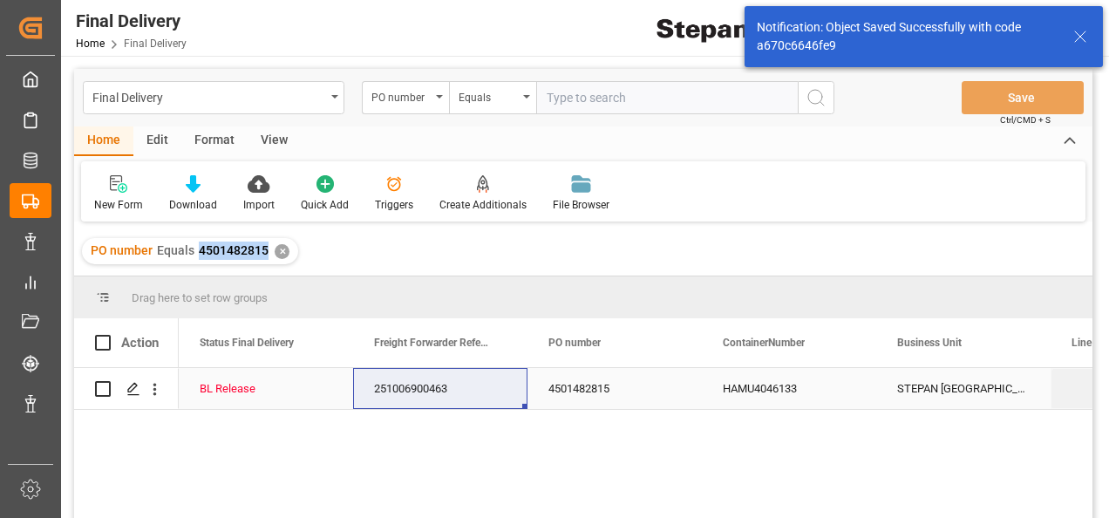
click at [350, 393] on div "BL Release" at bounding box center [266, 388] width 174 height 41
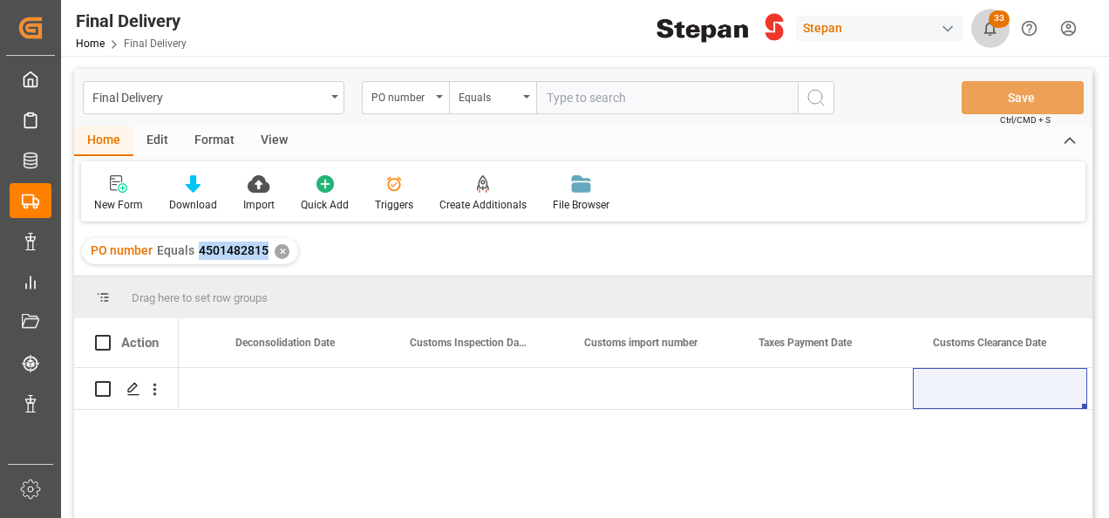
click at [985, 24] on icon "show 33 new notifications" at bounding box center [990, 28] width 18 height 18
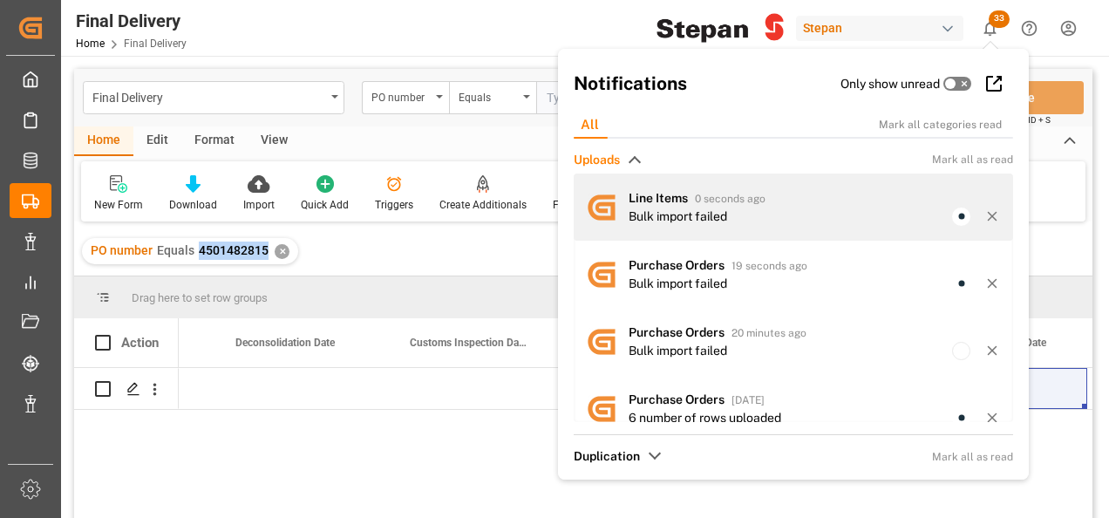
click at [668, 217] on div "Bulk import failed" at bounding box center [678, 216] width 99 height 18
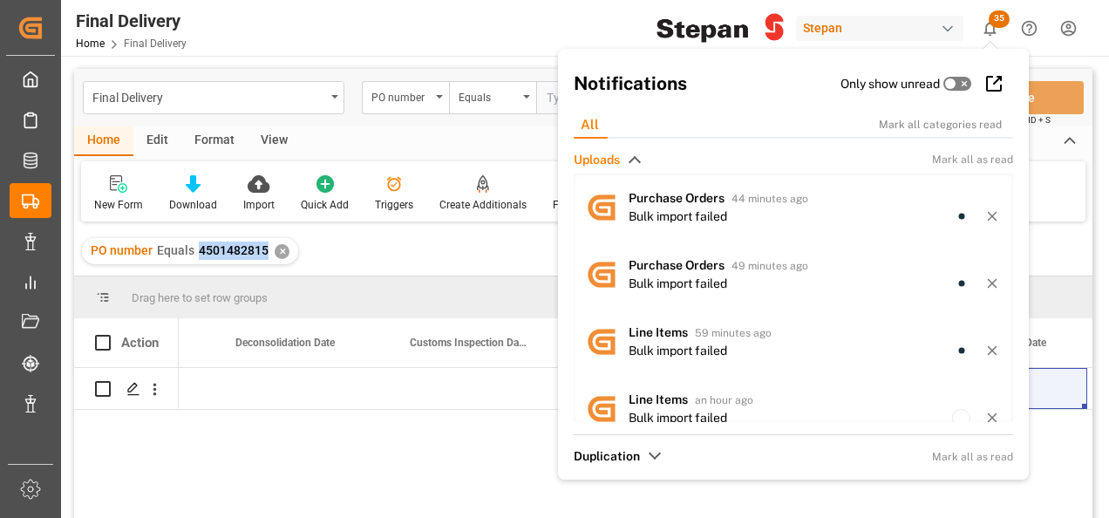
click at [355, 438] on div "[DATE]" at bounding box center [636, 448] width 914 height 161
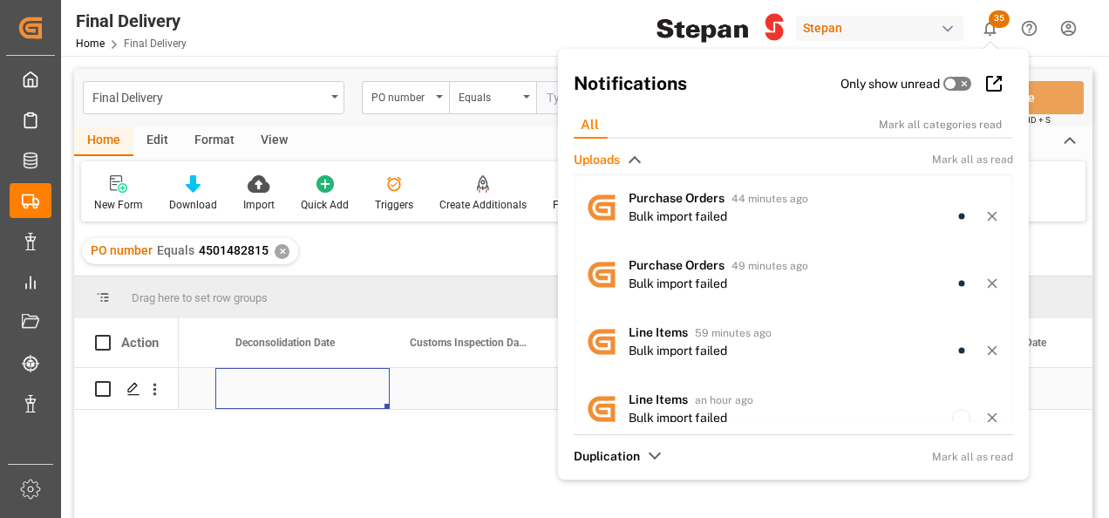
click at [338, 398] on div "Press SPACE to select this row." at bounding box center [302, 388] width 174 height 41
click at [374, 245] on div "PO number Equals 4501482815 ✕" at bounding box center [583, 251] width 1018 height 49
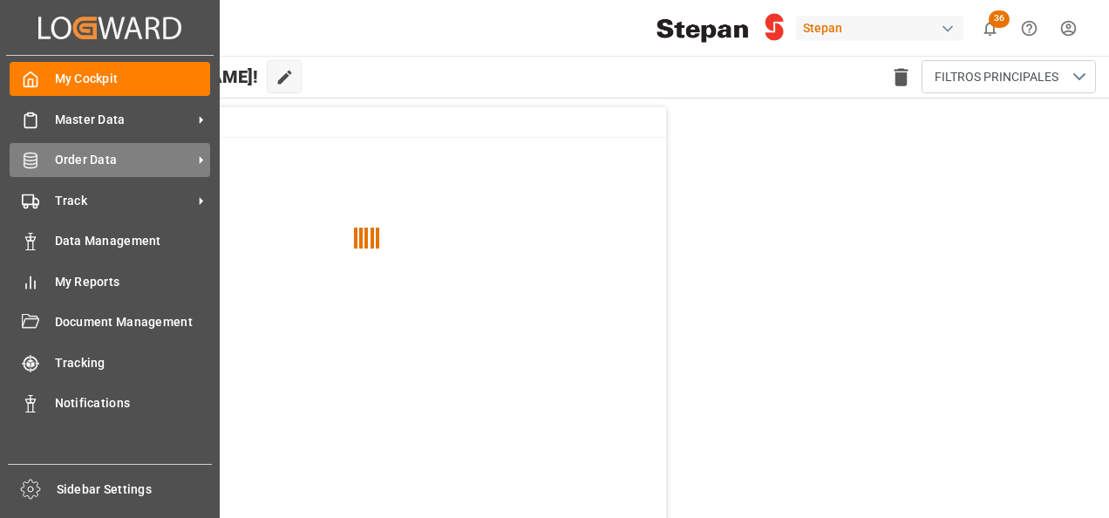
click at [68, 153] on span "Order Data" at bounding box center [124, 160] width 138 height 18
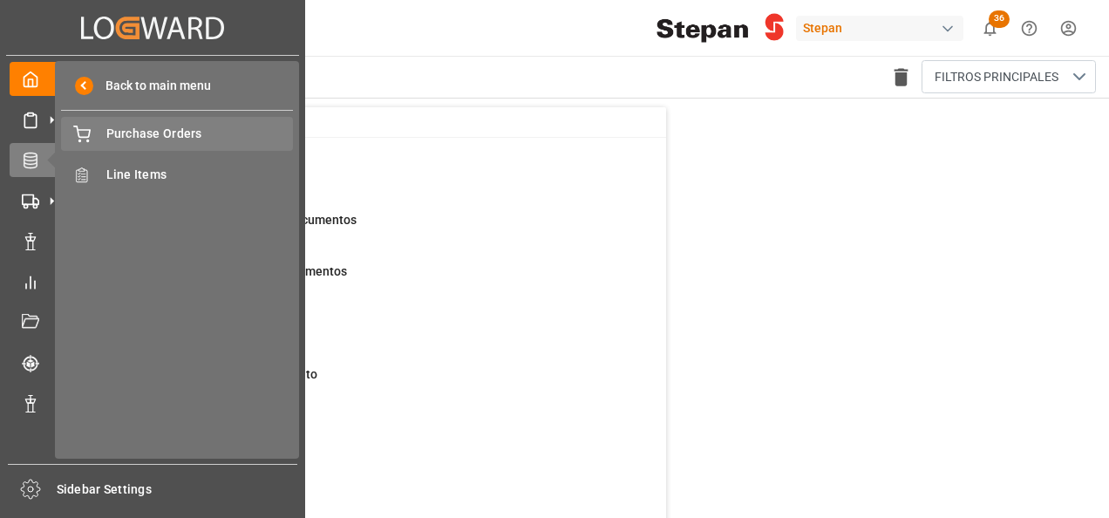
click at [137, 133] on span "Purchase Orders" at bounding box center [199, 134] width 187 height 18
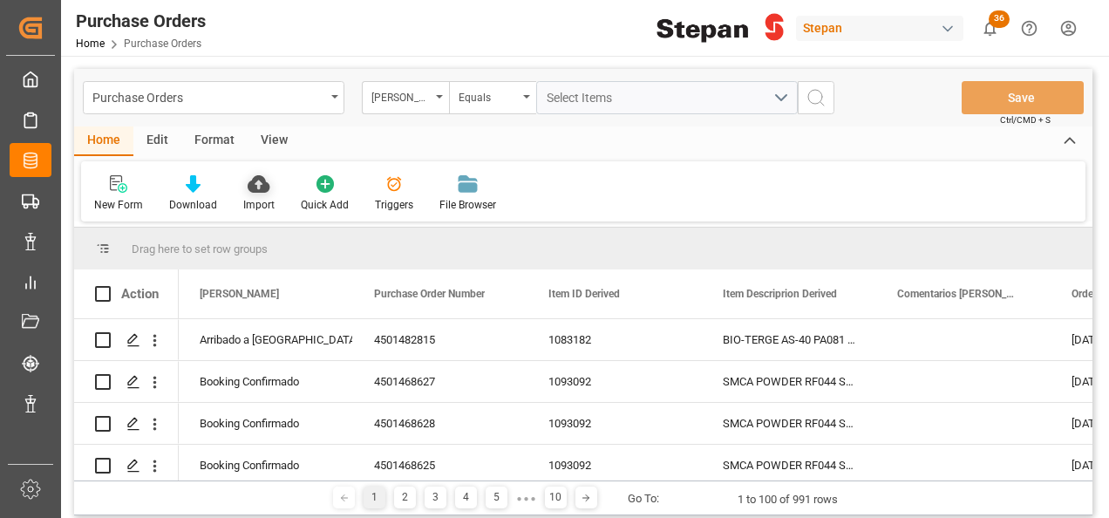
click at [259, 185] on icon at bounding box center [259, 183] width 22 height 17
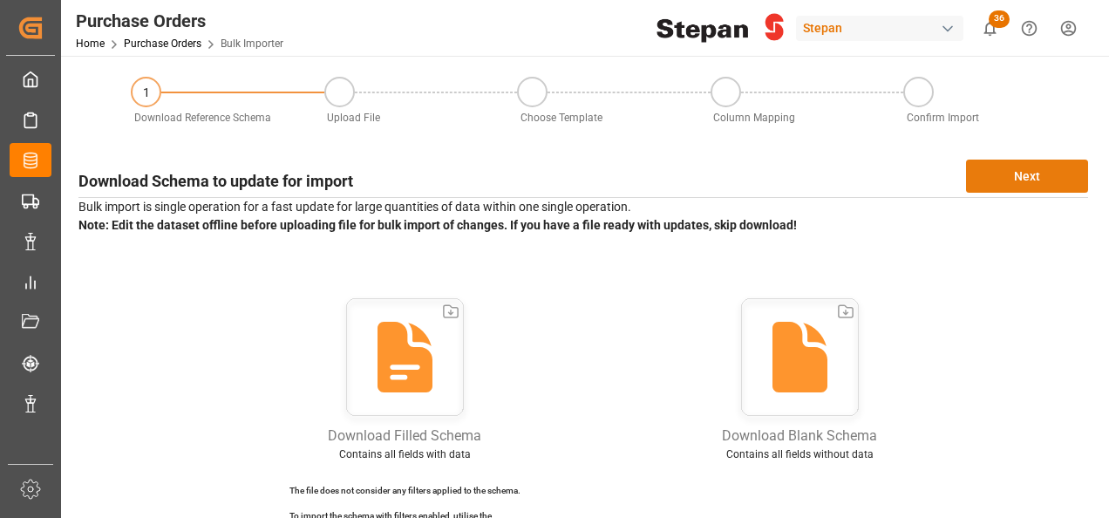
click at [999, 178] on button "Next" at bounding box center [1027, 176] width 122 height 33
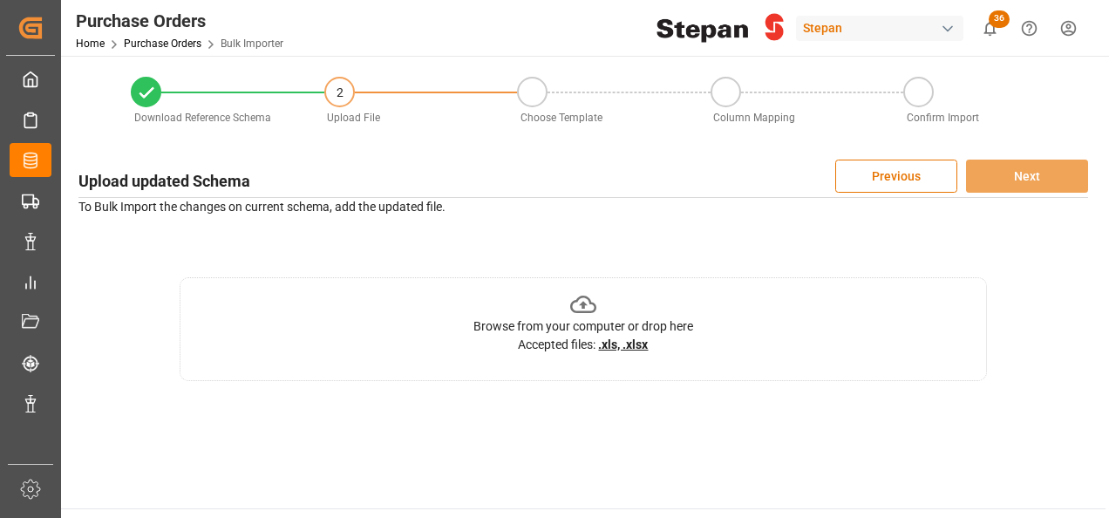
click at [583, 309] on icon at bounding box center [583, 304] width 27 height 27
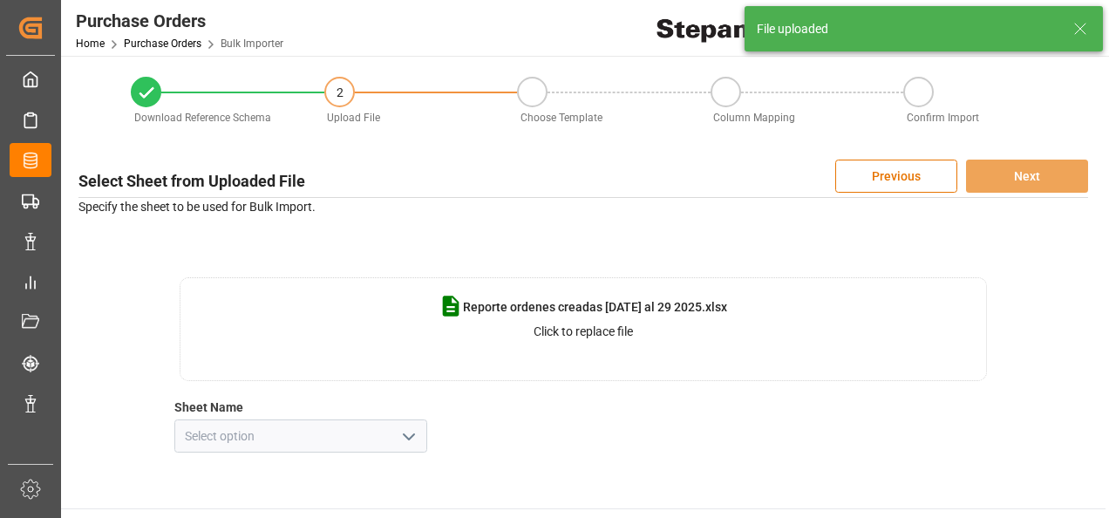
scroll to position [87, 0]
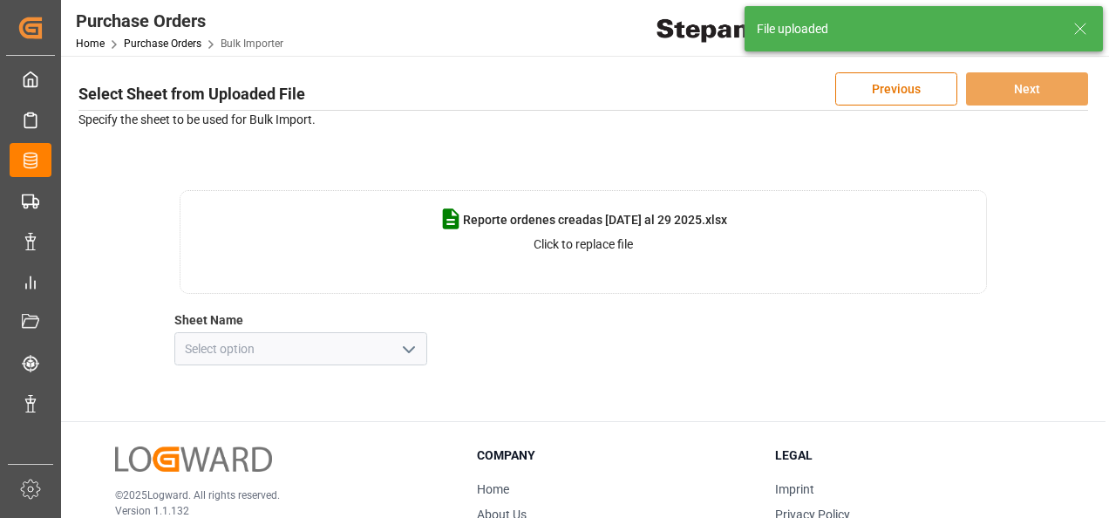
click at [403, 350] on icon "open menu" at bounding box center [408, 349] width 21 height 21
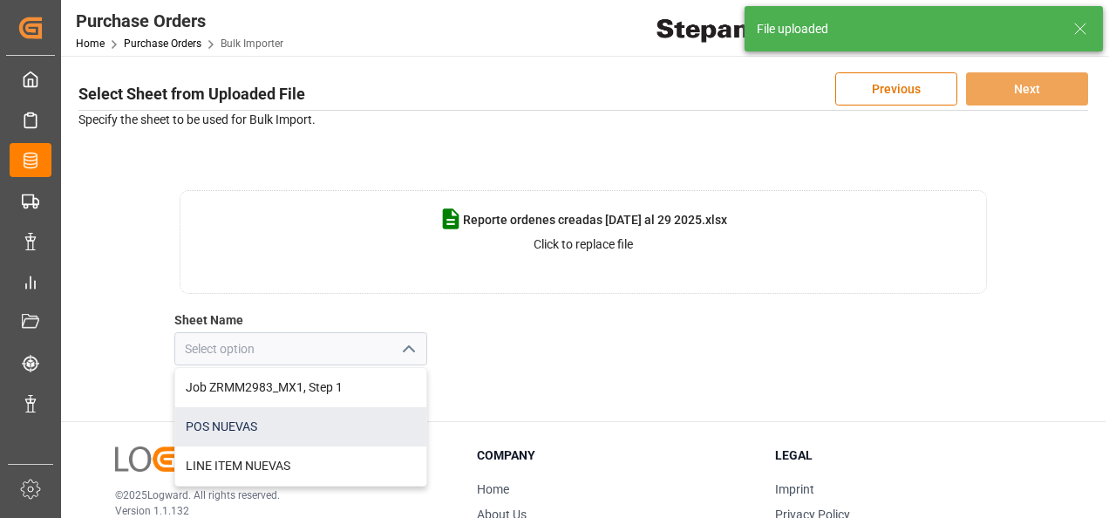
click at [223, 427] on div "POS NUEVAS" at bounding box center [300, 426] width 251 height 39
type input "POS NUEVAS"
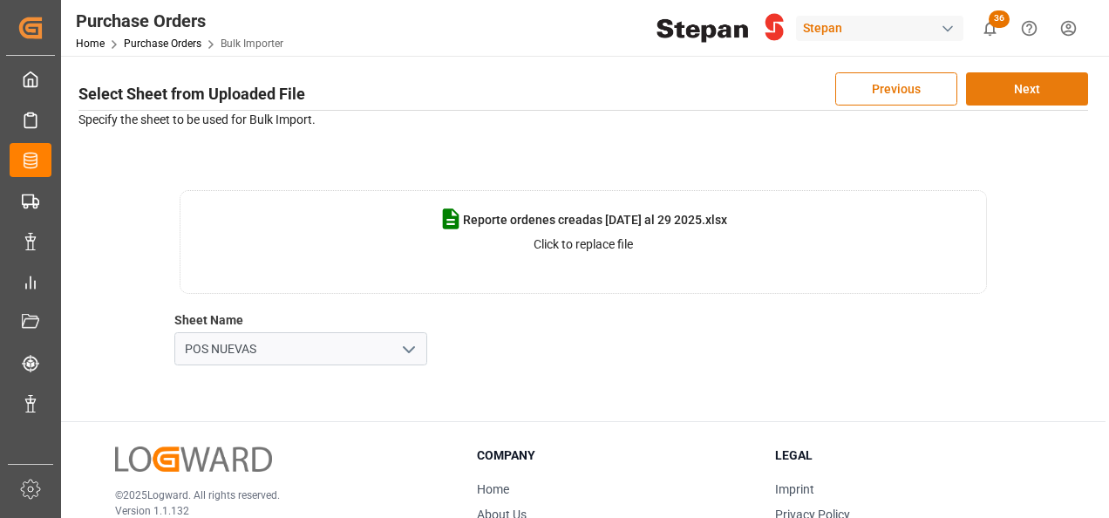
click at [1016, 91] on button "Next" at bounding box center [1027, 88] width 122 height 33
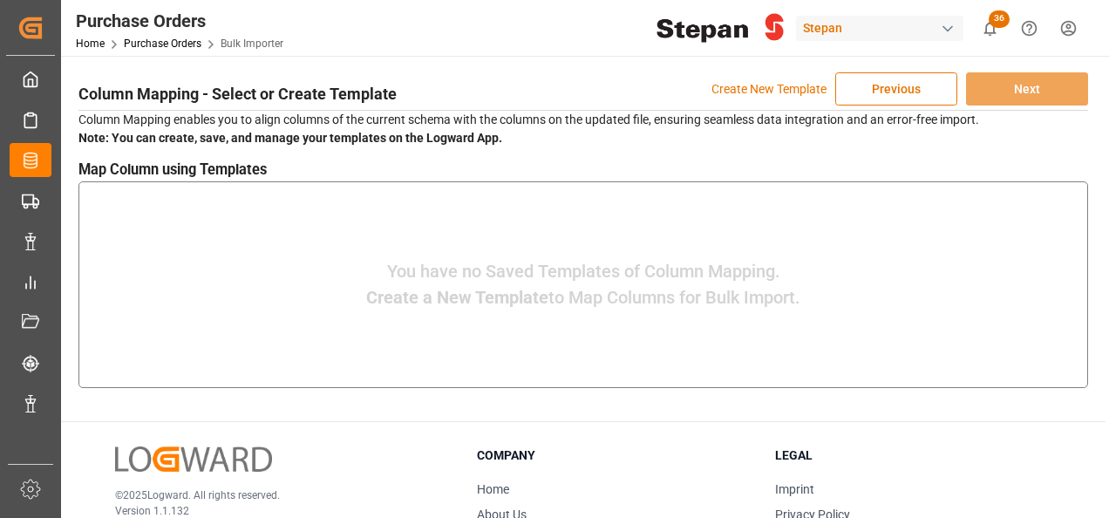
click at [780, 91] on p "Create New Template" at bounding box center [768, 88] width 115 height 33
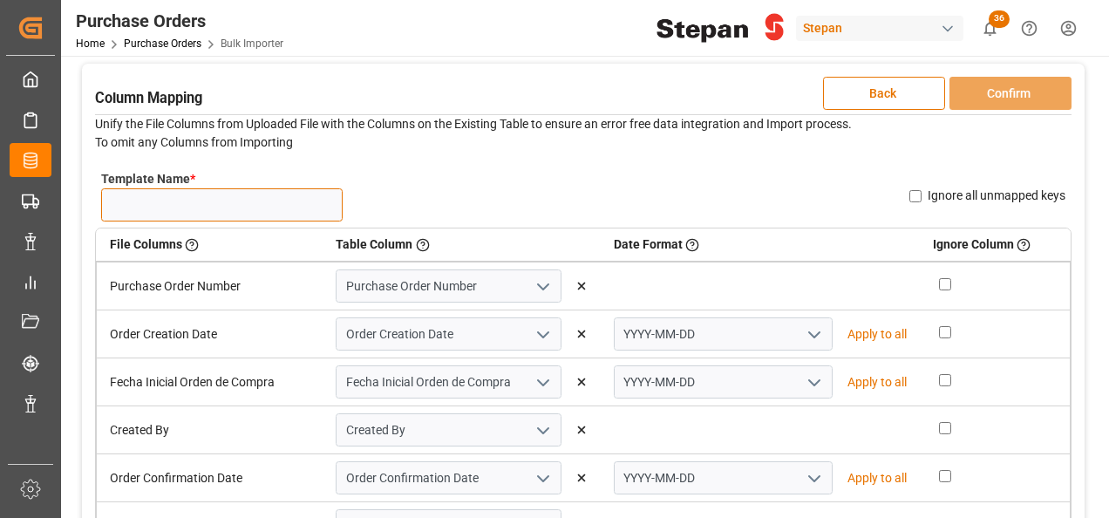
click at [119, 209] on input "Template Name *" at bounding box center [221, 204] width 241 height 33
type input "n"
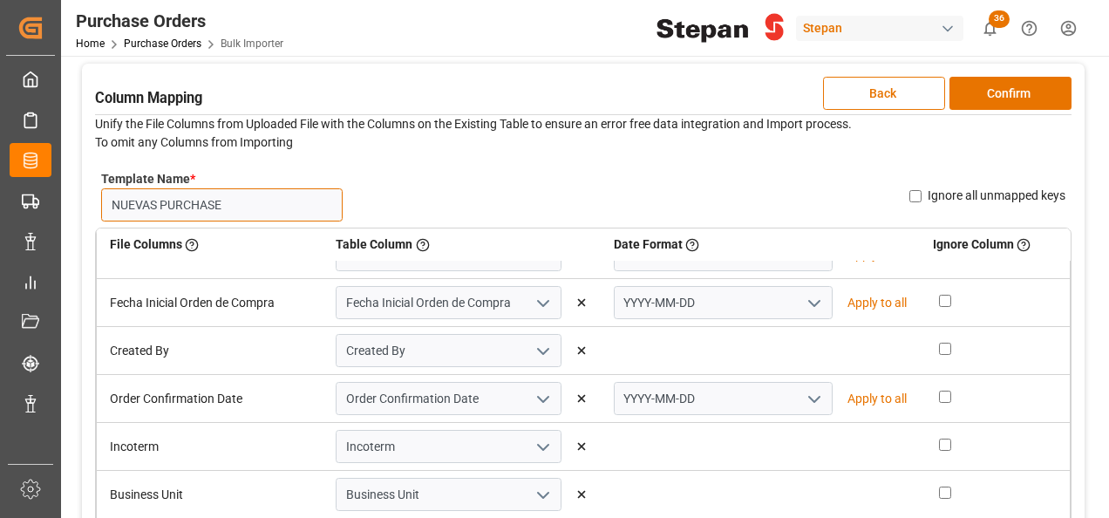
scroll to position [14, 0]
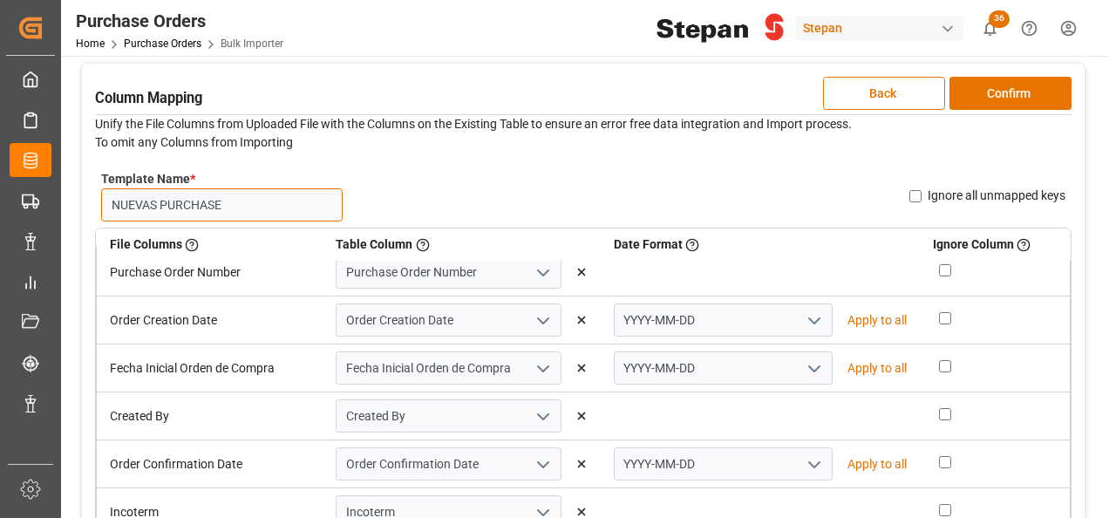
type input "NUEVAS PURCHASE"
click at [804, 316] on icon "open menu" at bounding box center [814, 320] width 21 height 21
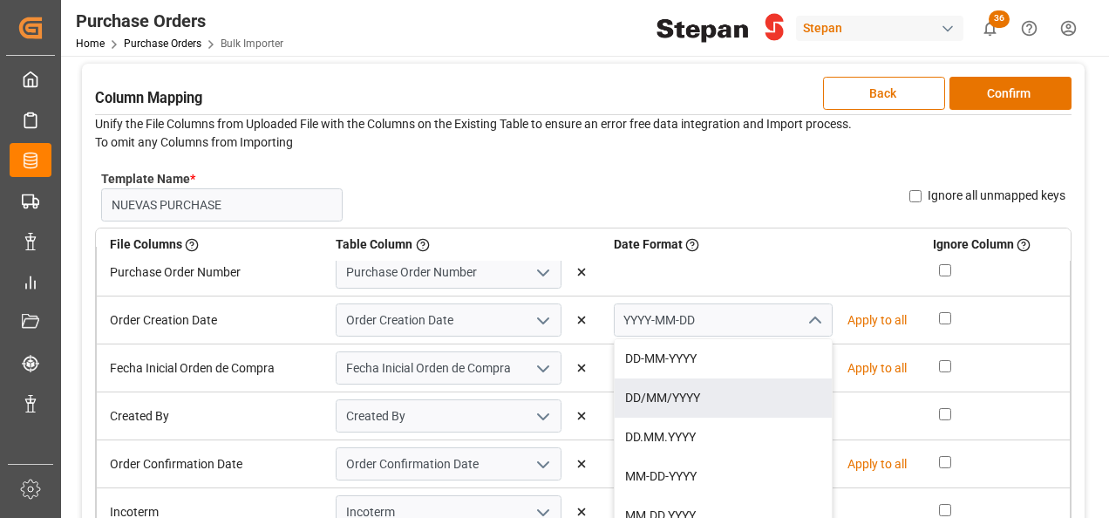
click at [661, 396] on div "DD/MM/YYYY" at bounding box center [723, 397] width 217 height 39
type input "DD/MM/YYYY"
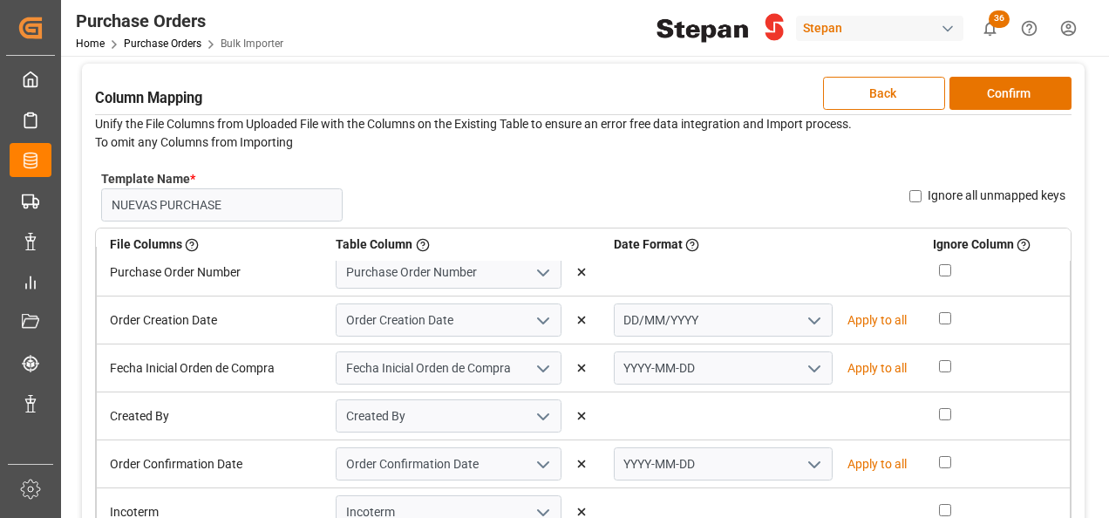
click at [867, 316] on p "Apply to all" at bounding box center [876, 320] width 59 height 18
type input "DD/MM/YYYY"
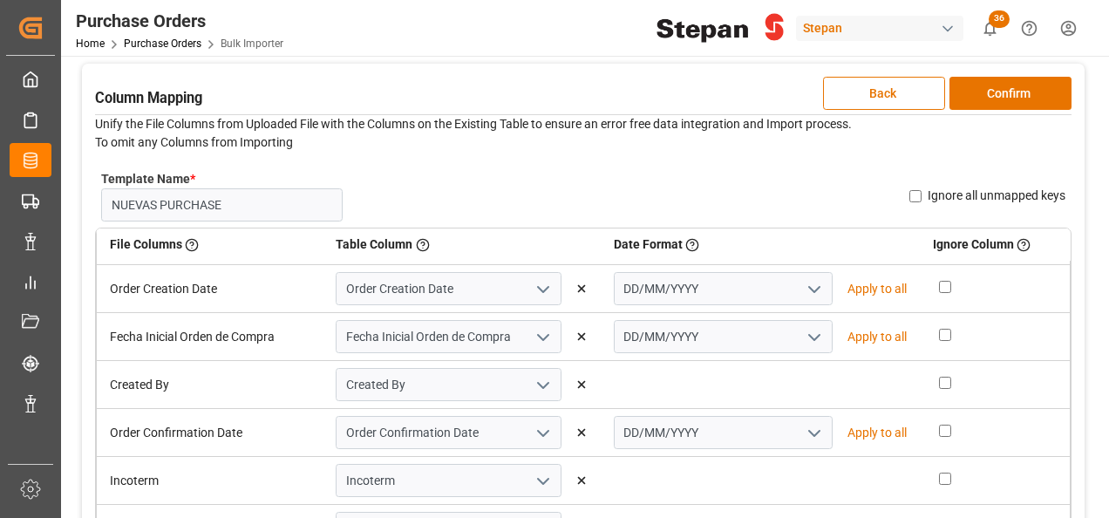
scroll to position [0, 0]
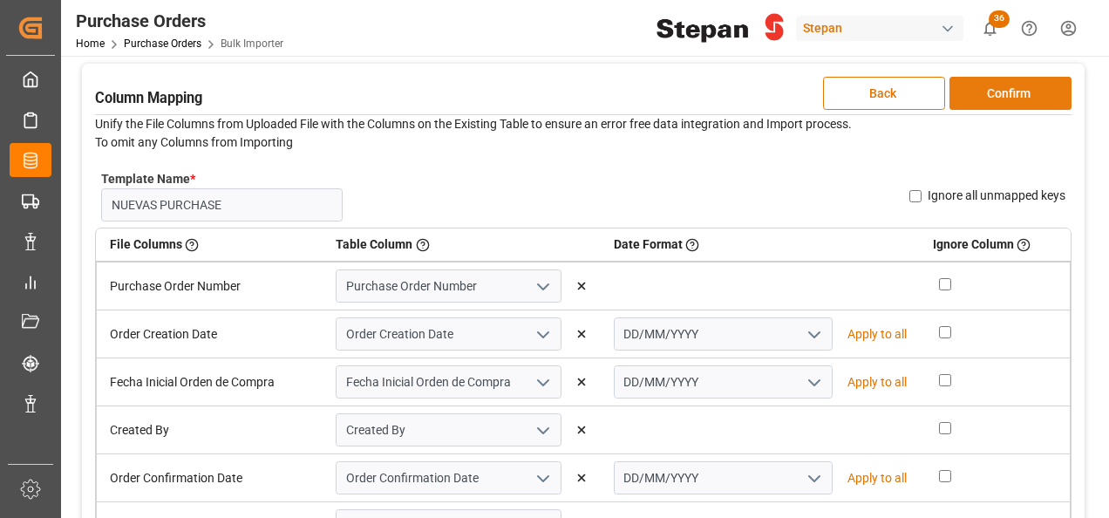
click at [1000, 96] on button "Confirm" at bounding box center [1010, 93] width 122 height 33
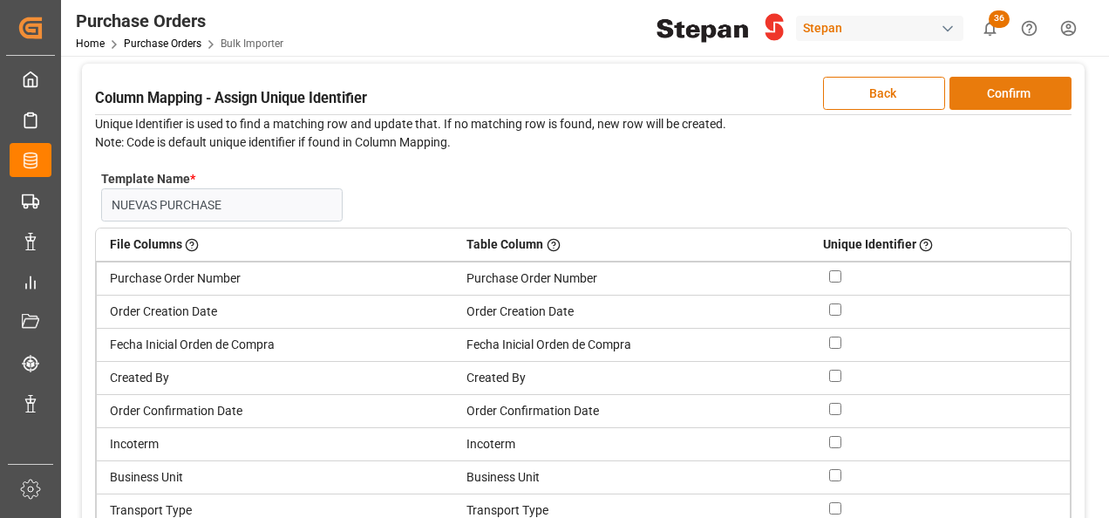
click at [1009, 94] on button "Confirm" at bounding box center [1010, 93] width 122 height 33
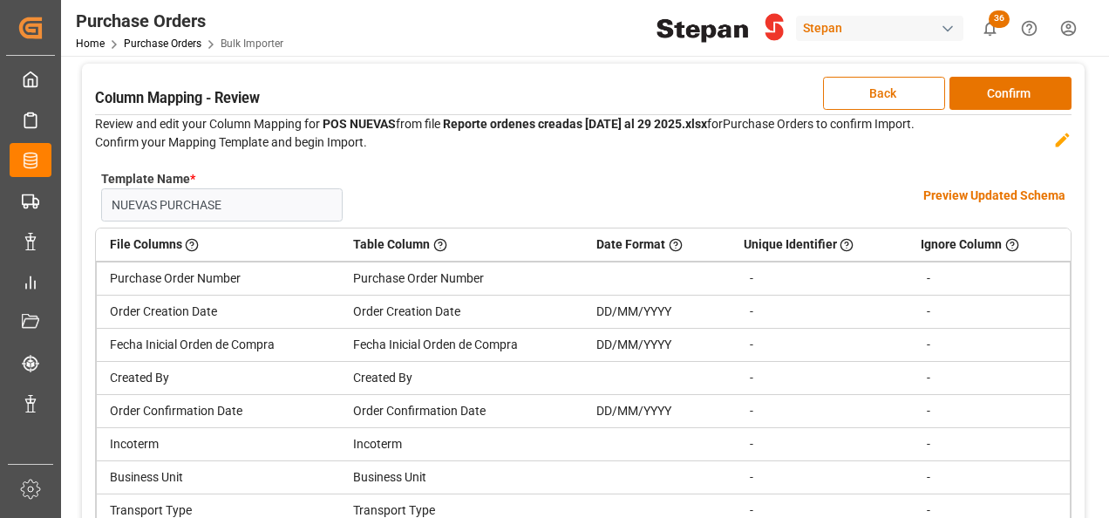
click at [962, 196] on h4 "Preview Updated Schema" at bounding box center [994, 196] width 142 height 18
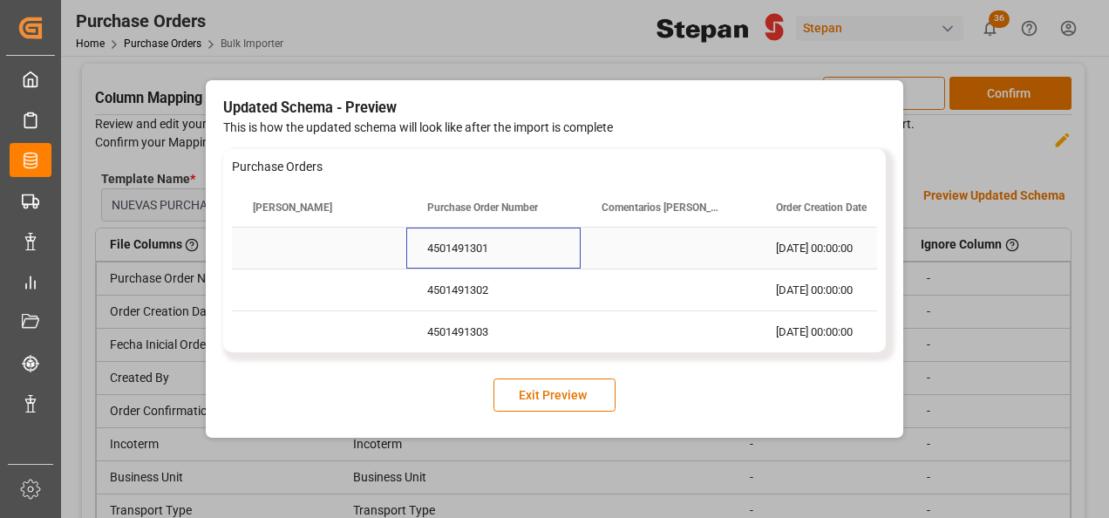
click at [554, 259] on div "4501491301" at bounding box center [493, 248] width 174 height 41
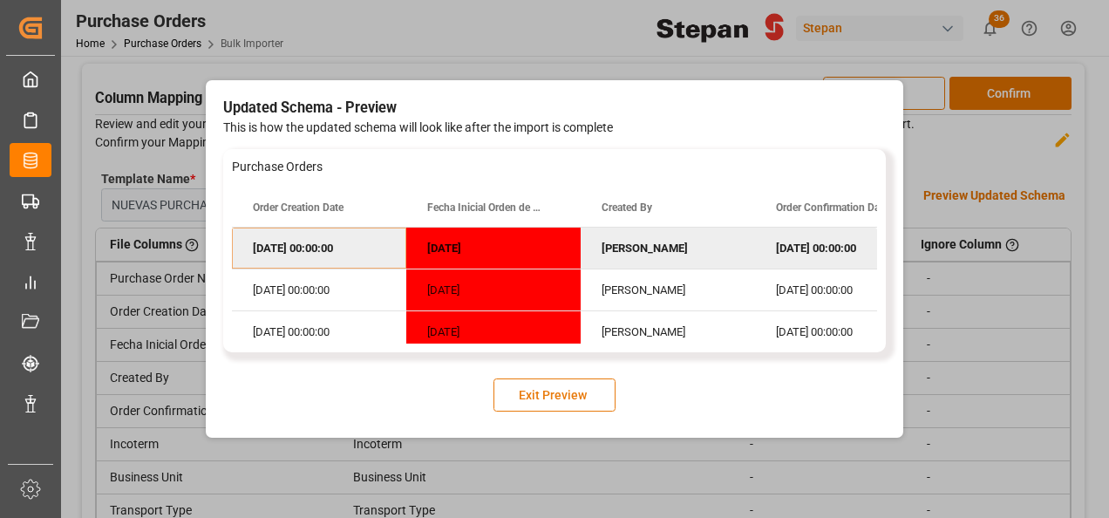
drag, startPoint x: 529, startPoint y: 400, endPoint x: 514, endPoint y: 404, distance: 15.4
click at [523, 417] on div "Updated Schema - Preview This is how the updated schema will look like after th…" at bounding box center [554, 259] width 697 height 358
click at [520, 385] on button "Exit Preview" at bounding box center [554, 394] width 122 height 33
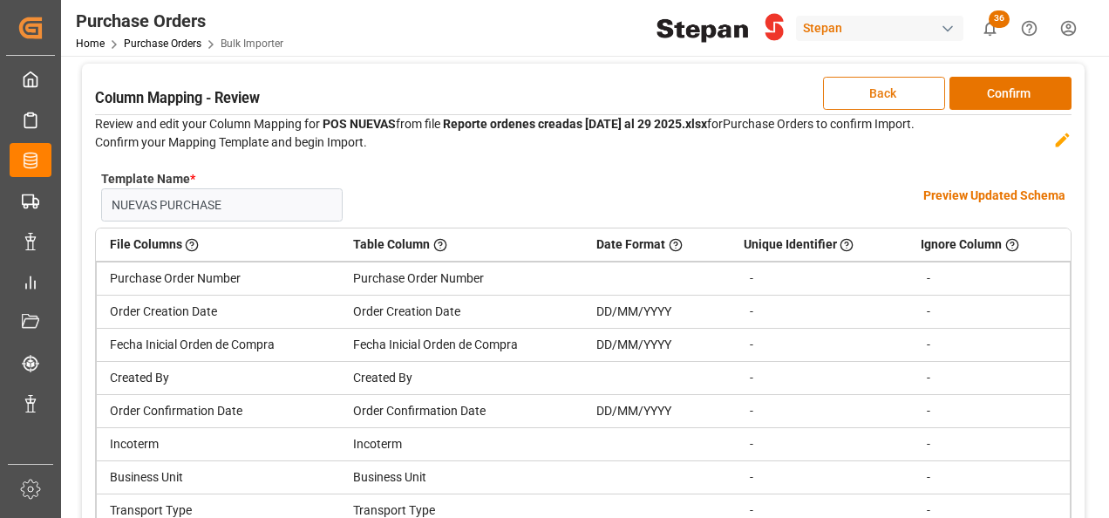
click at [877, 89] on button "Back" at bounding box center [884, 93] width 122 height 33
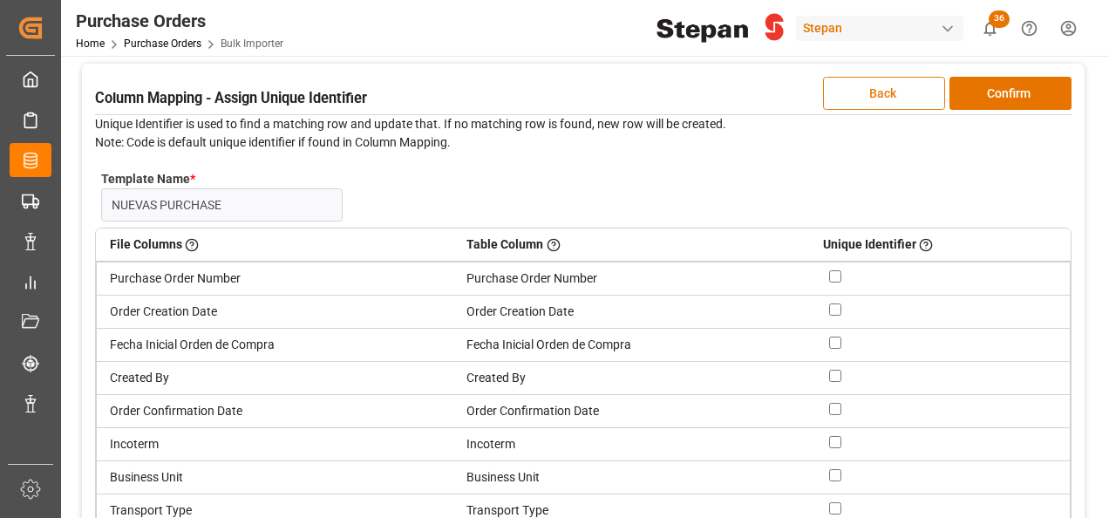
drag, startPoint x: 869, startPoint y: 99, endPoint x: 856, endPoint y: 99, distance: 13.1
click at [868, 99] on button "Back" at bounding box center [884, 93] width 122 height 33
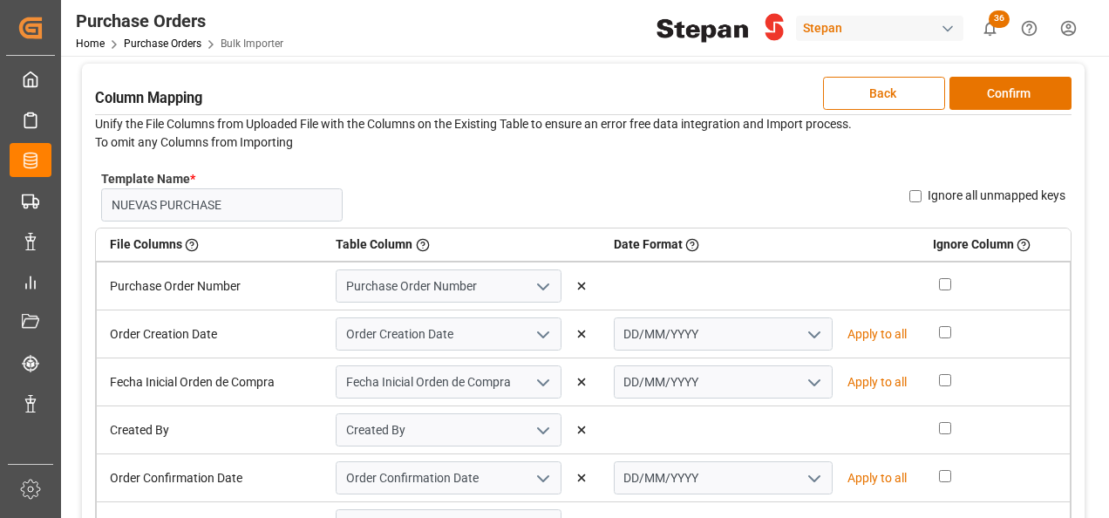
click at [804, 326] on icon "open menu" at bounding box center [814, 334] width 21 height 21
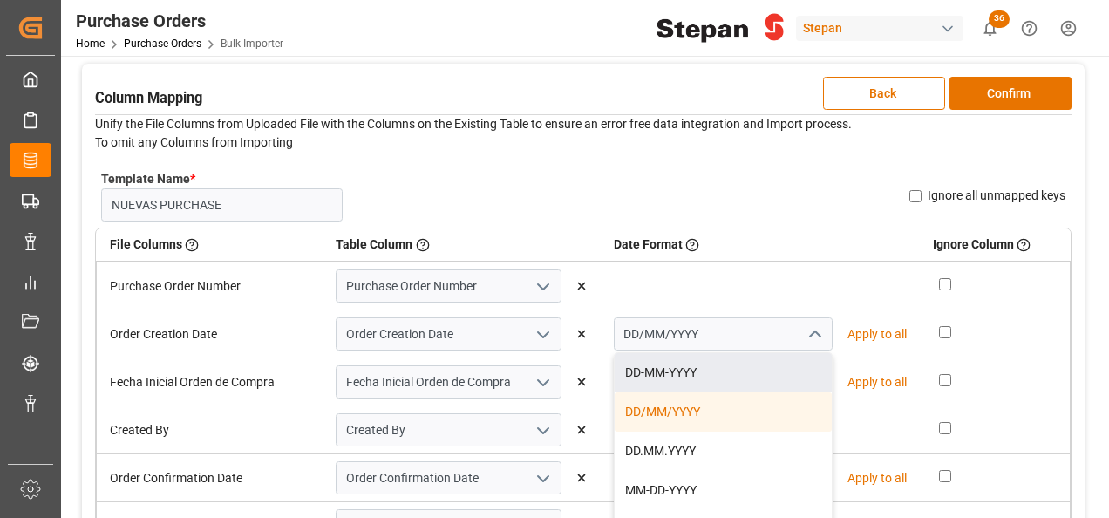
click at [681, 364] on div "DD-MM-YYYY" at bounding box center [723, 372] width 217 height 39
type input "DD-MM-YYYY"
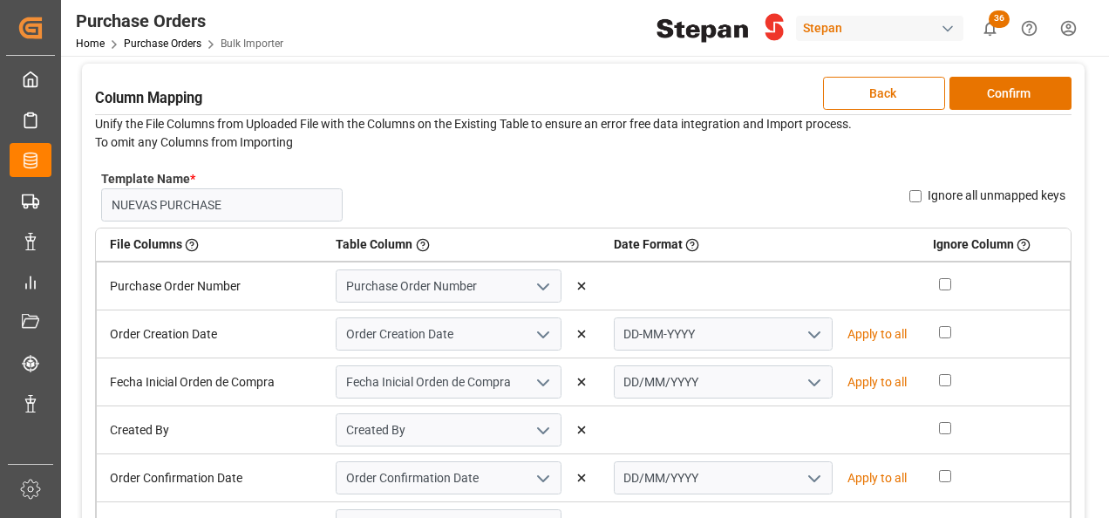
click at [853, 331] on p "Apply to all" at bounding box center [876, 334] width 59 height 18
type input "DD-MM-YYYY"
click at [541, 333] on icon "open menu" at bounding box center [543, 334] width 21 height 21
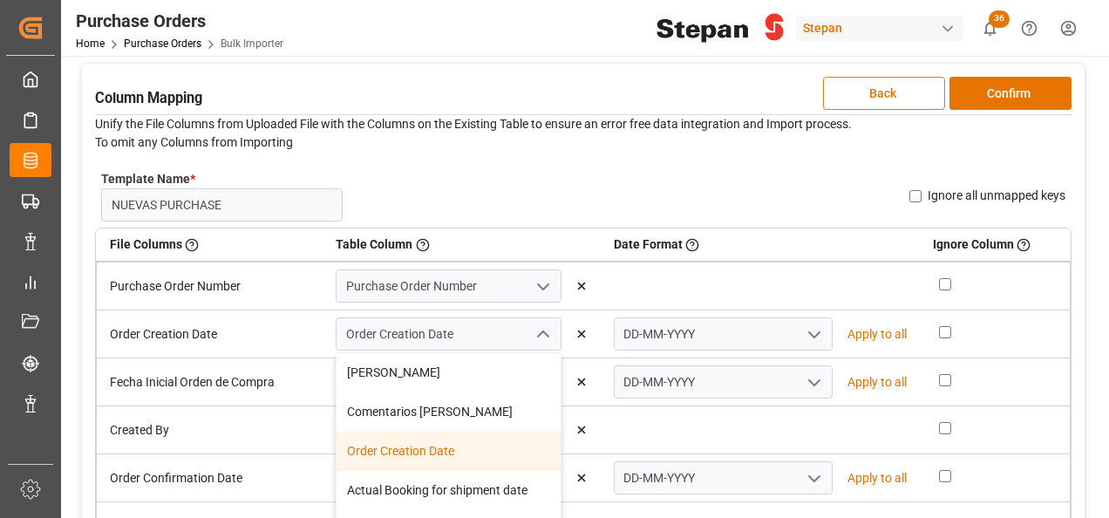
click at [438, 446] on div "Order Creation Date" at bounding box center [448, 451] width 224 height 39
type input "YYYY-MM-DD"
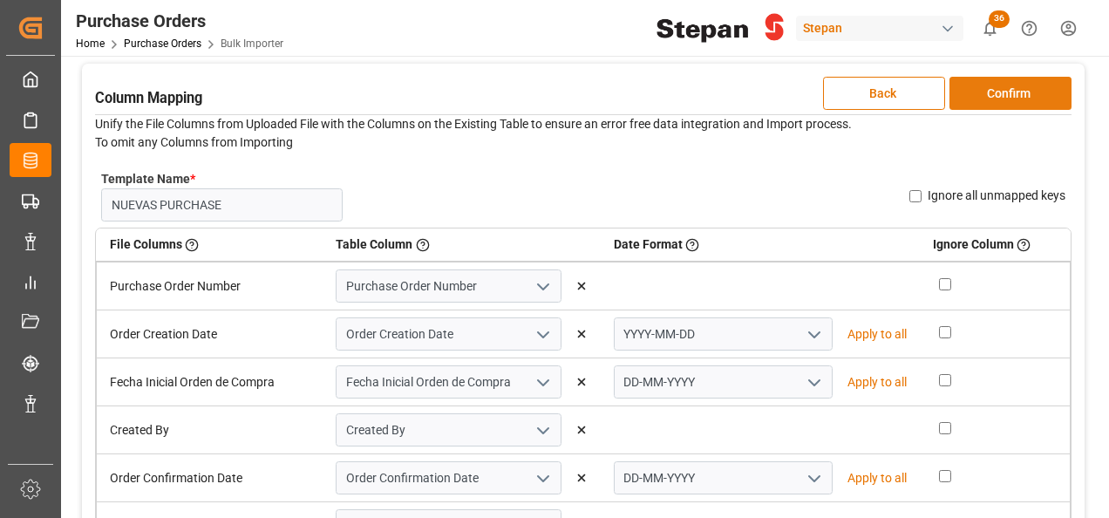
click at [1010, 89] on button "Confirm" at bounding box center [1010, 93] width 122 height 33
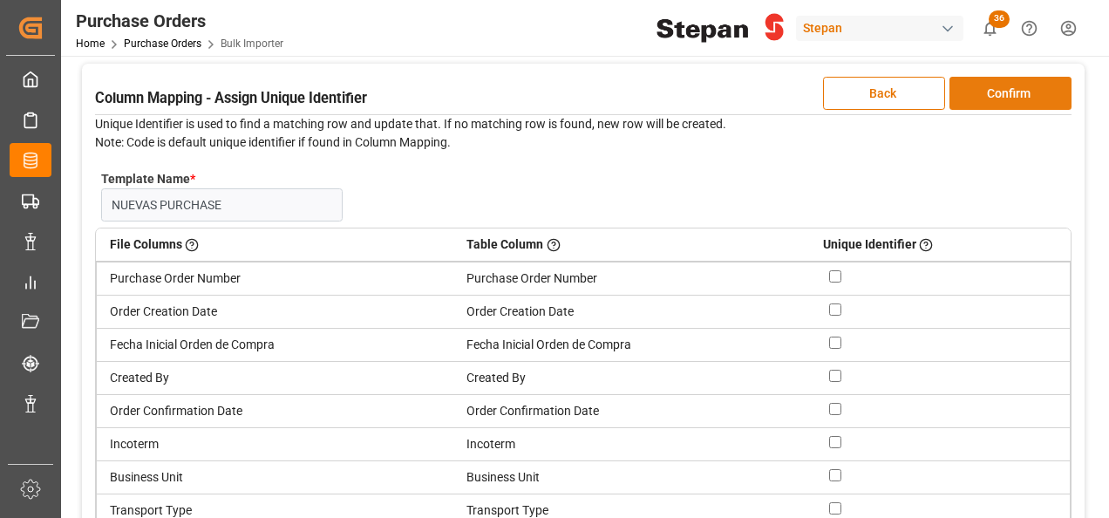
click at [1011, 92] on button "Confirm" at bounding box center [1010, 93] width 122 height 33
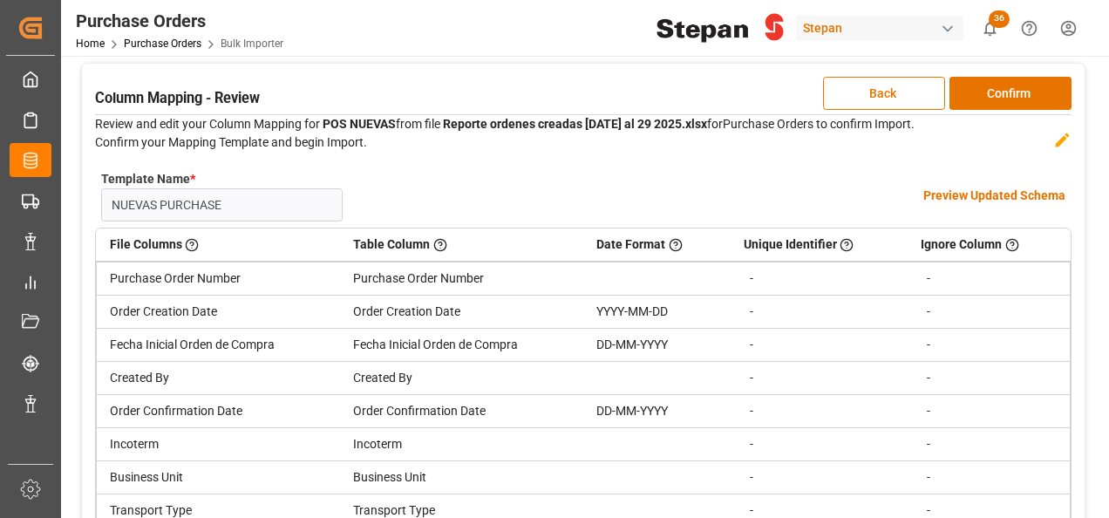
click at [975, 192] on h4 "Preview Updated Schema" at bounding box center [994, 196] width 142 height 18
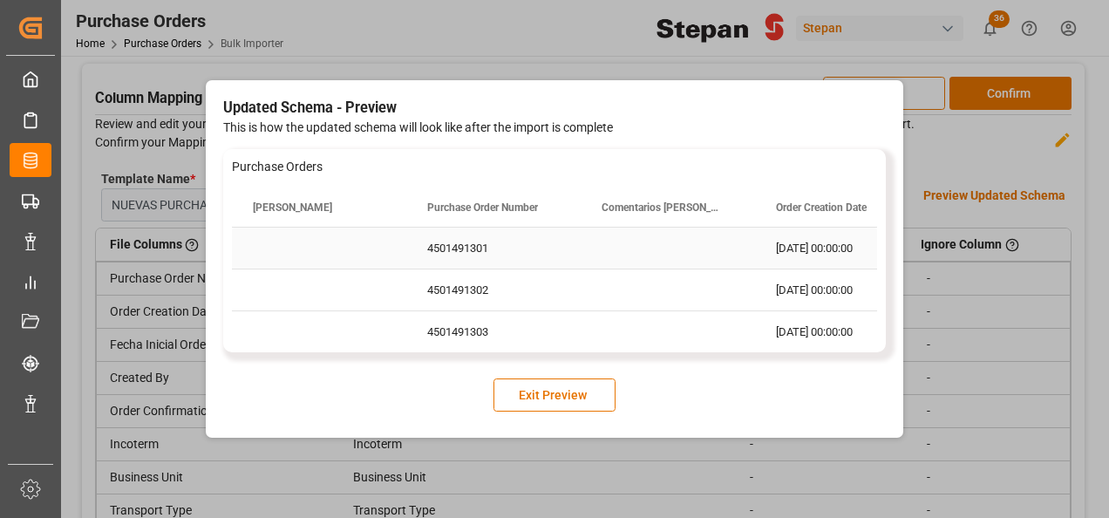
click at [469, 253] on div "4501491301" at bounding box center [493, 248] width 174 height 41
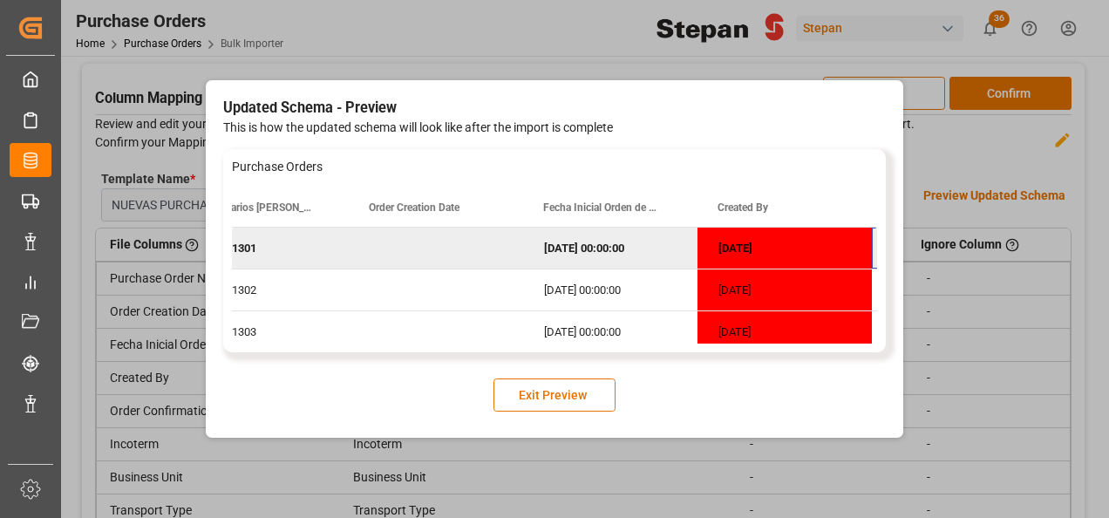
scroll to position [0, 406]
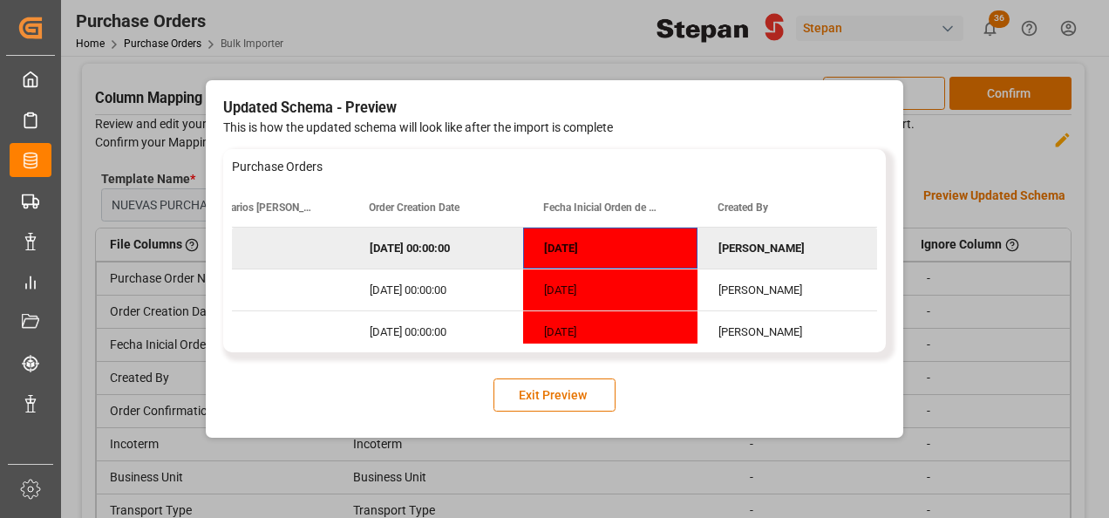
click at [590, 248] on div "01/02/2026" at bounding box center [610, 248] width 174 height 41
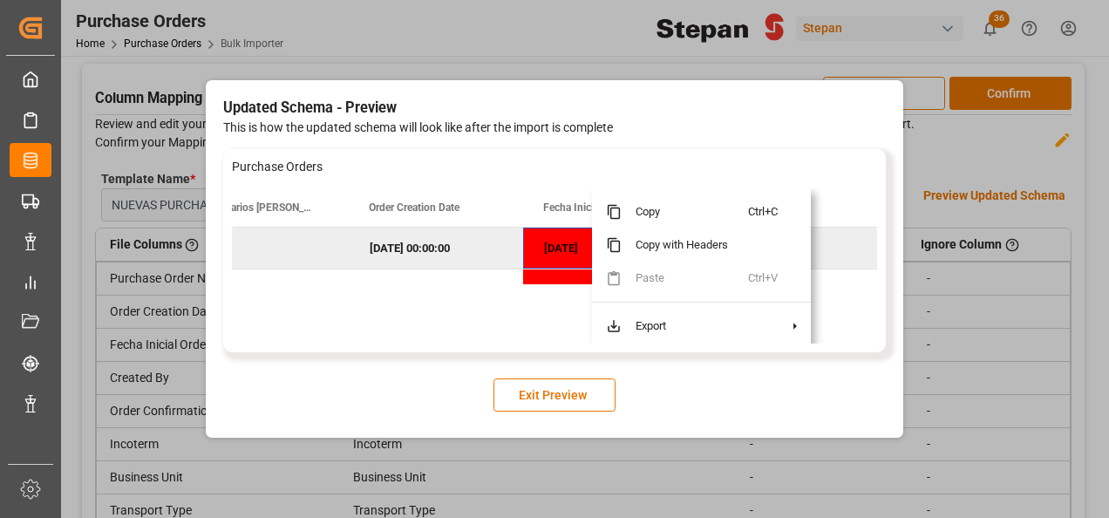
scroll to position [0, 407]
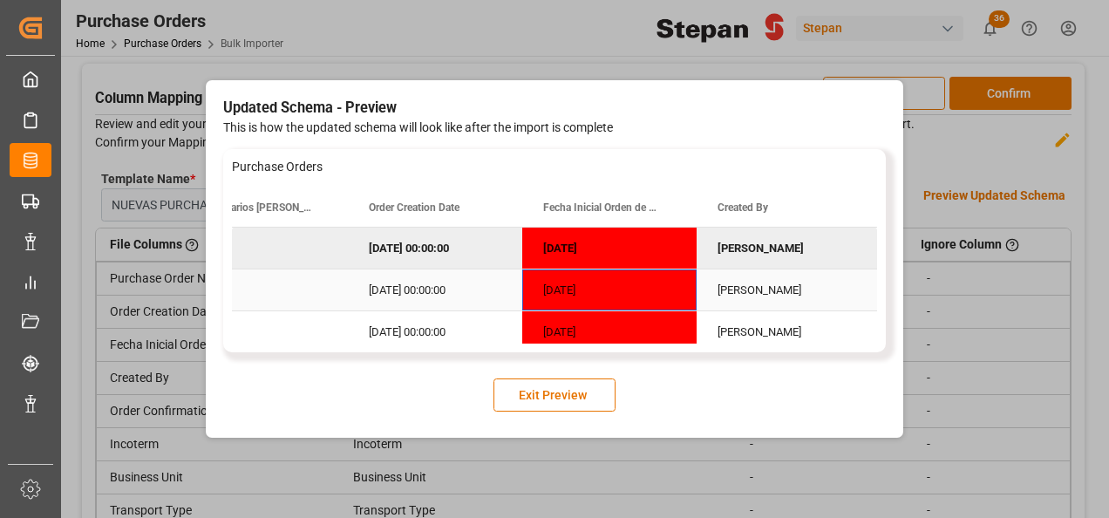
click at [563, 279] on div "01/02/2026" at bounding box center [609, 289] width 174 height 41
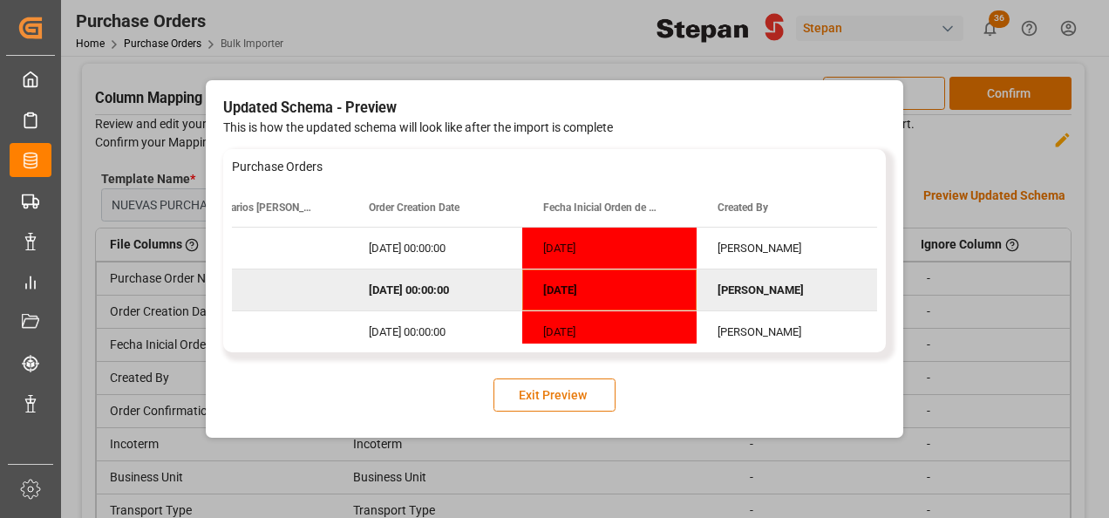
click at [537, 403] on button "Exit Preview" at bounding box center [554, 394] width 122 height 33
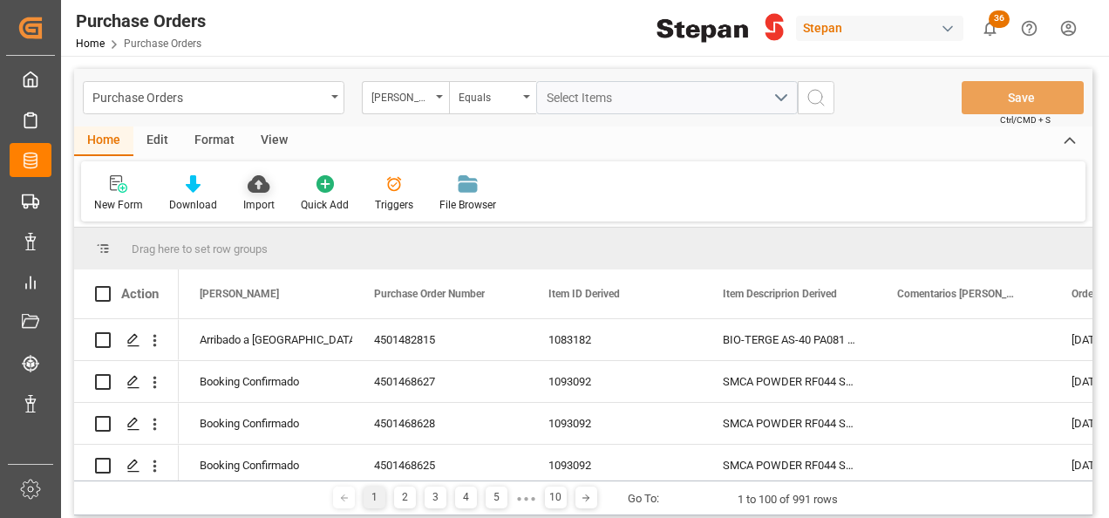
click at [269, 185] on div at bounding box center [258, 183] width 31 height 18
click at [255, 194] on div "Import" at bounding box center [259, 193] width 58 height 38
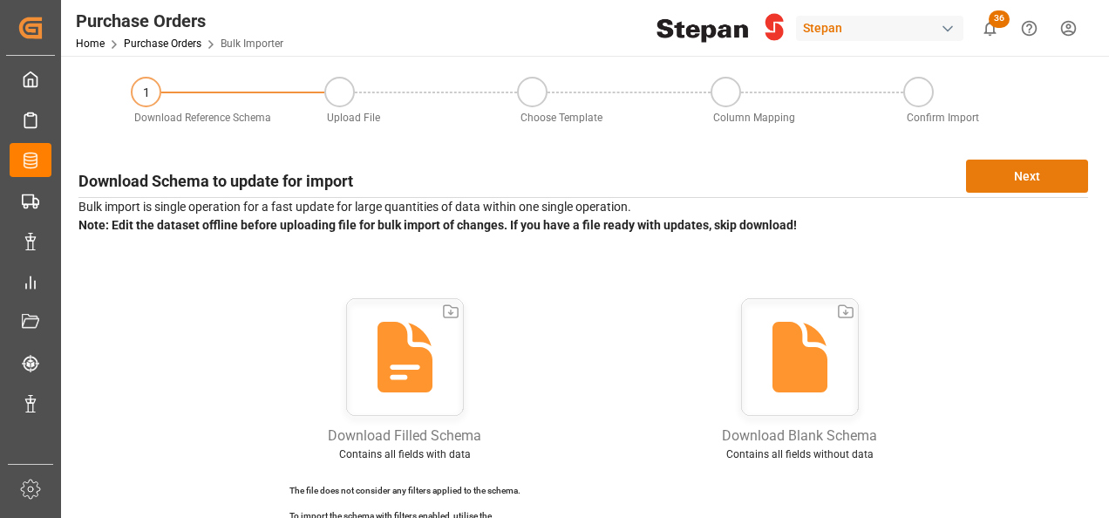
click at [1024, 176] on button "Next" at bounding box center [1027, 176] width 122 height 33
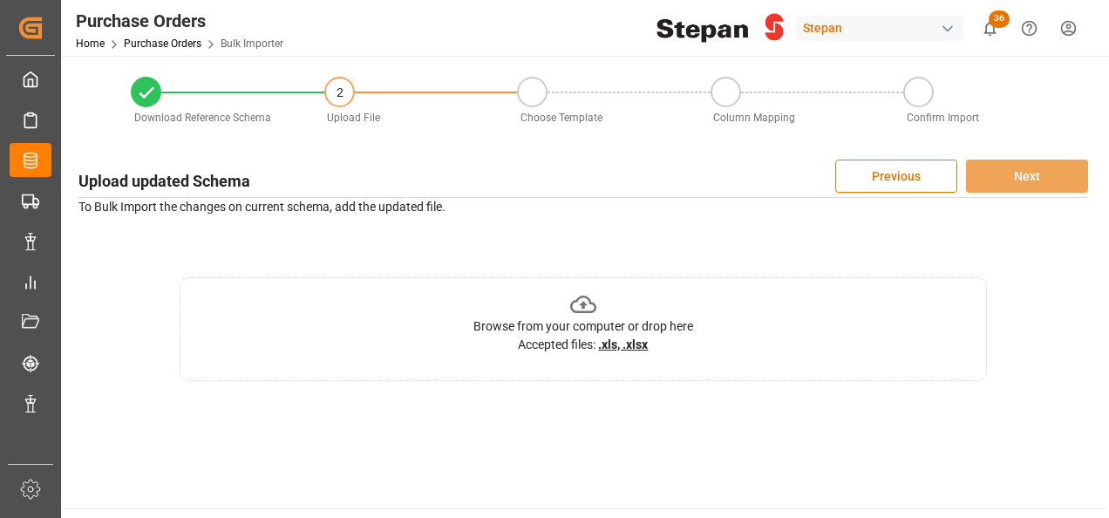
click at [586, 309] on icon at bounding box center [583, 304] width 27 height 27
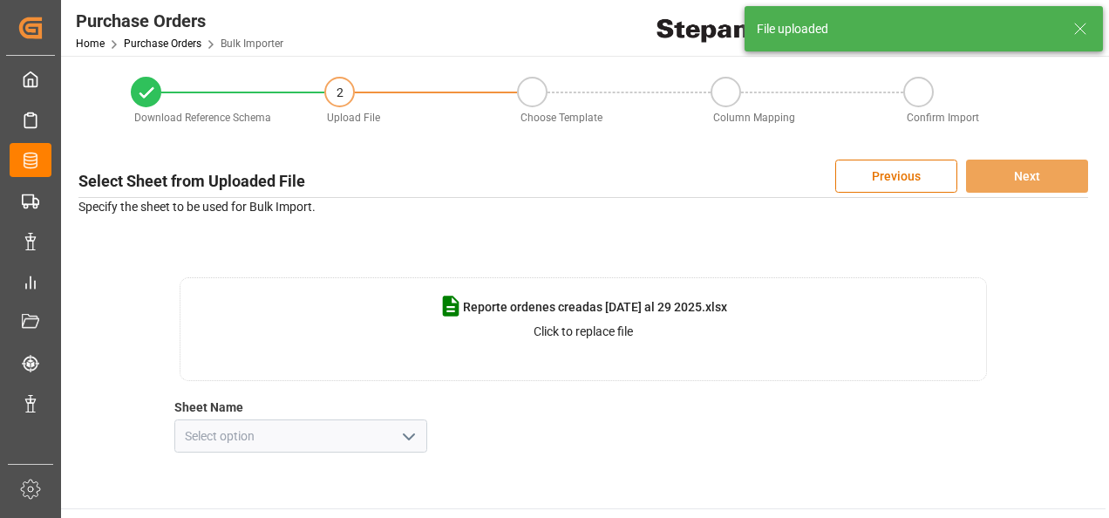
click at [398, 427] on icon "open menu" at bounding box center [408, 436] width 21 height 21
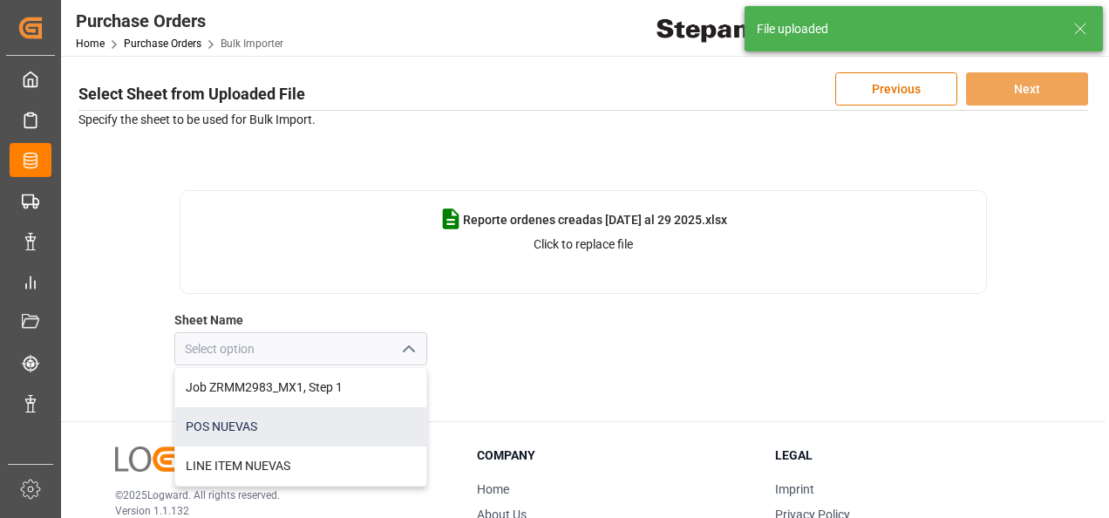
click at [221, 425] on div "POS NUEVAS" at bounding box center [300, 426] width 251 height 39
type input "POS NUEVAS"
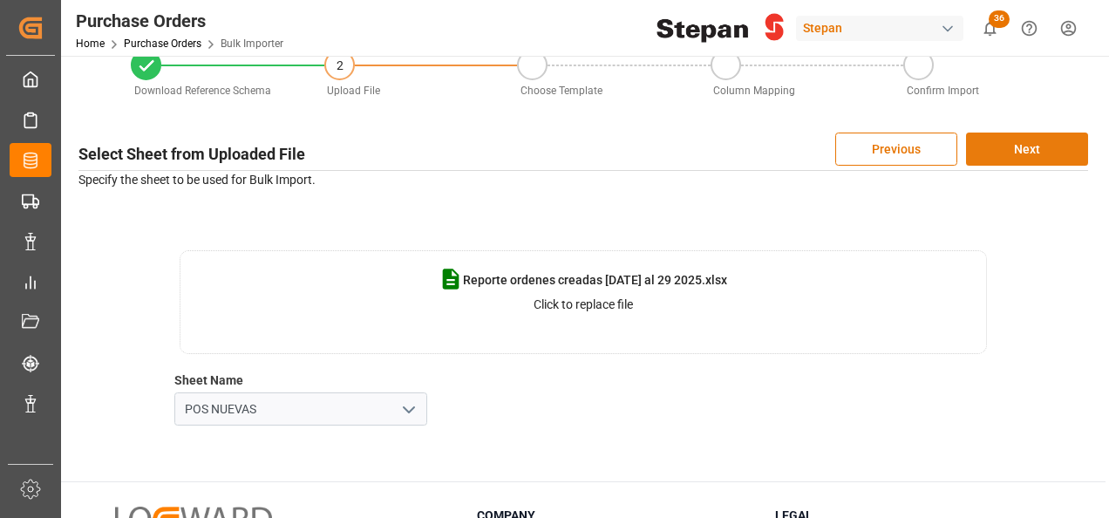
scroll to position [0, 0]
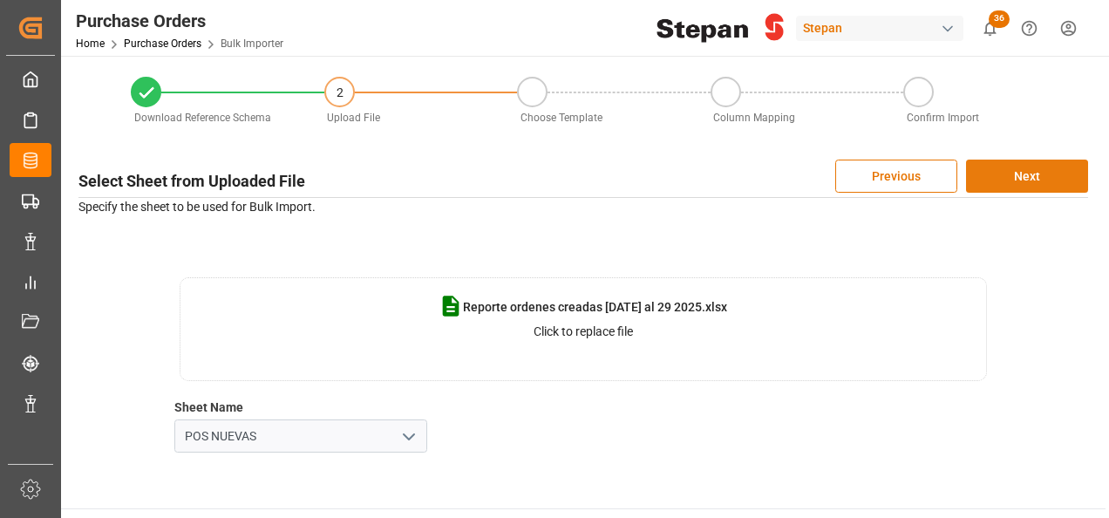
click at [1032, 176] on button "Next" at bounding box center [1027, 176] width 122 height 33
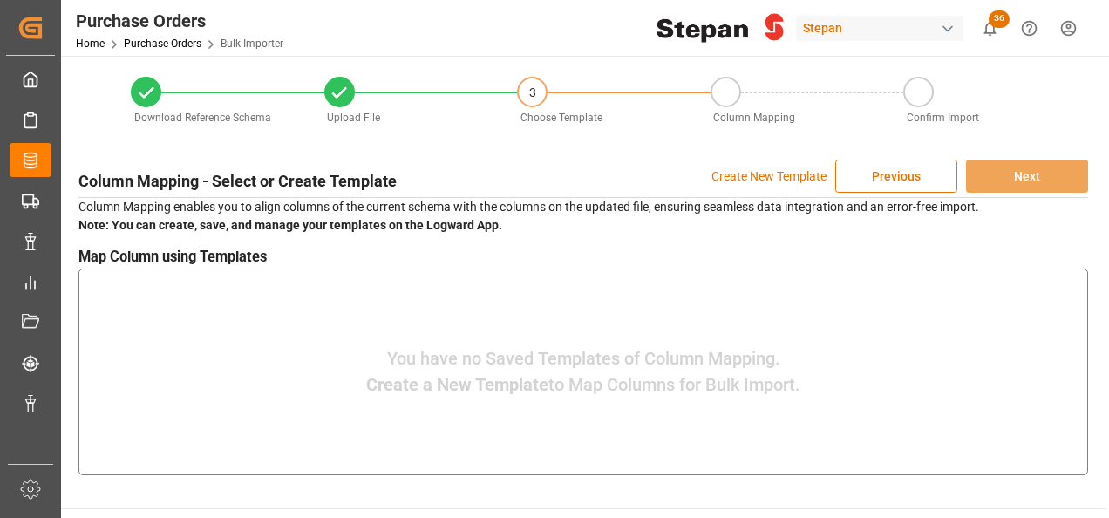
click at [754, 164] on p "Create New Template" at bounding box center [768, 176] width 115 height 33
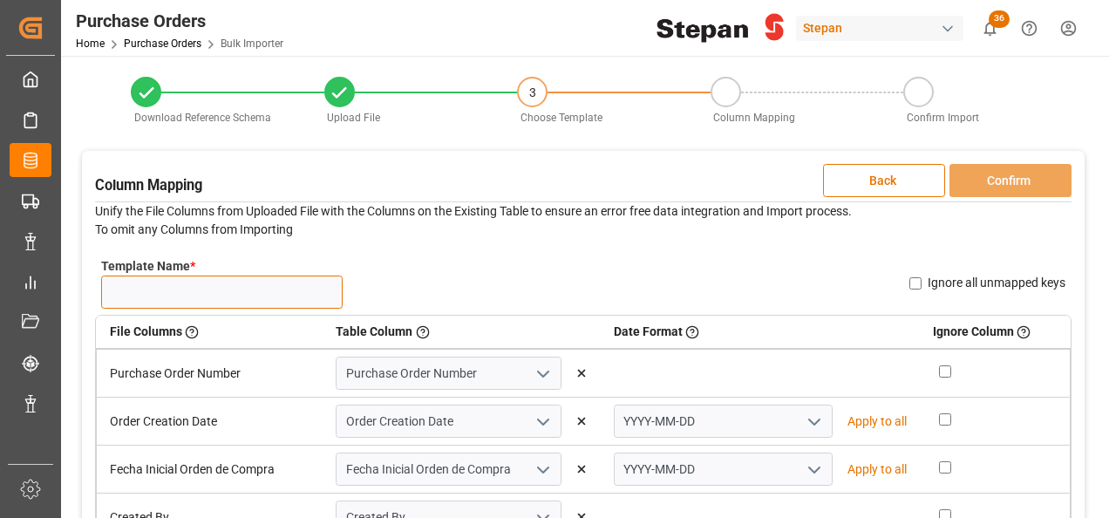
click at [227, 298] on input "Template Name *" at bounding box center [221, 291] width 241 height 33
type input "NUEVAS 06.10"
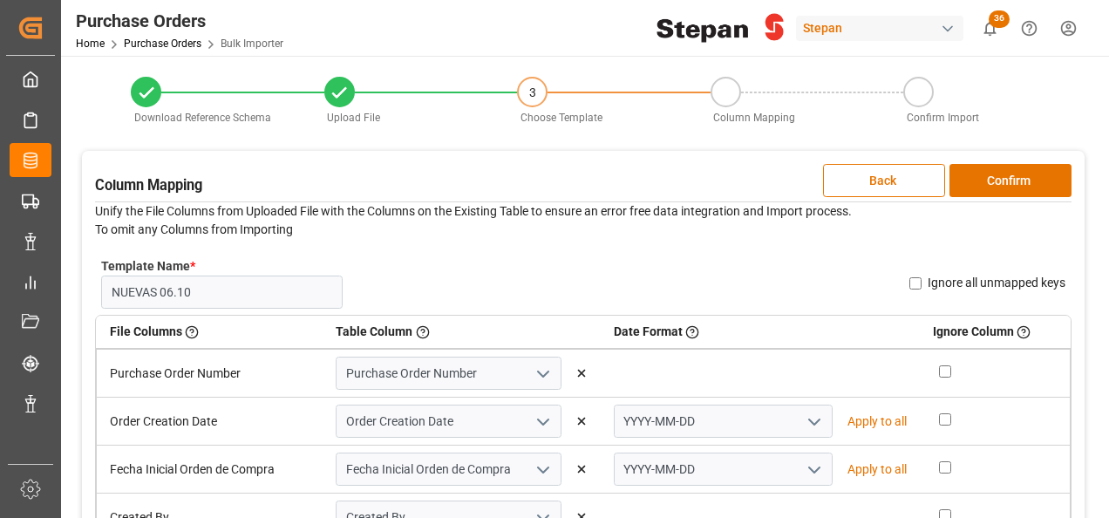
click at [804, 418] on icon "open menu" at bounding box center [814, 421] width 21 height 21
click at [657, 460] on div "DD-MM-YYYY" at bounding box center [723, 459] width 217 height 39
type input "DD-MM-YYYY"
click at [854, 427] on p "Apply to all" at bounding box center [876, 421] width 59 height 18
type input "DD-MM-YYYY"
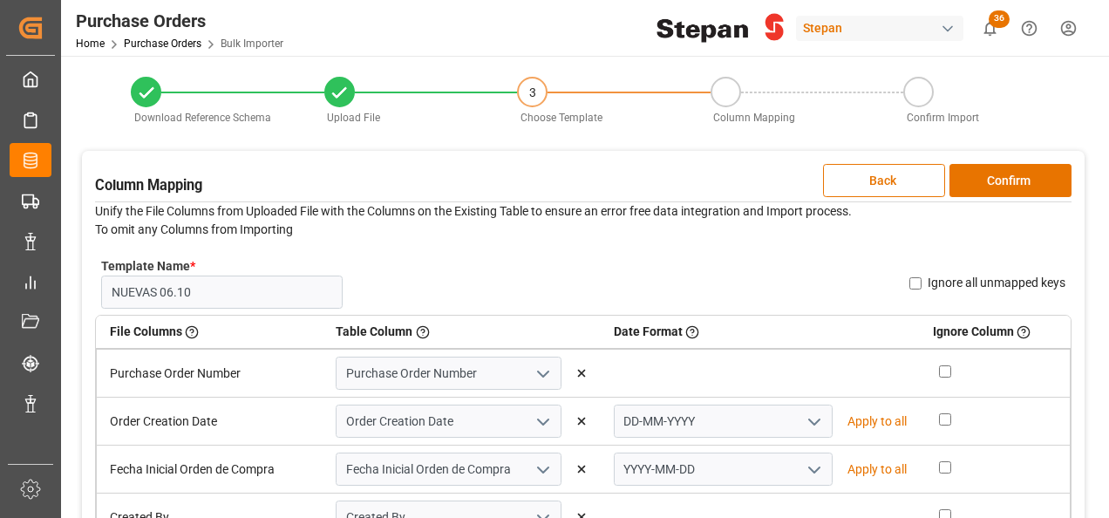
type input "DD-MM-YYYY"
click at [1013, 183] on button "Confirm" at bounding box center [1010, 180] width 122 height 33
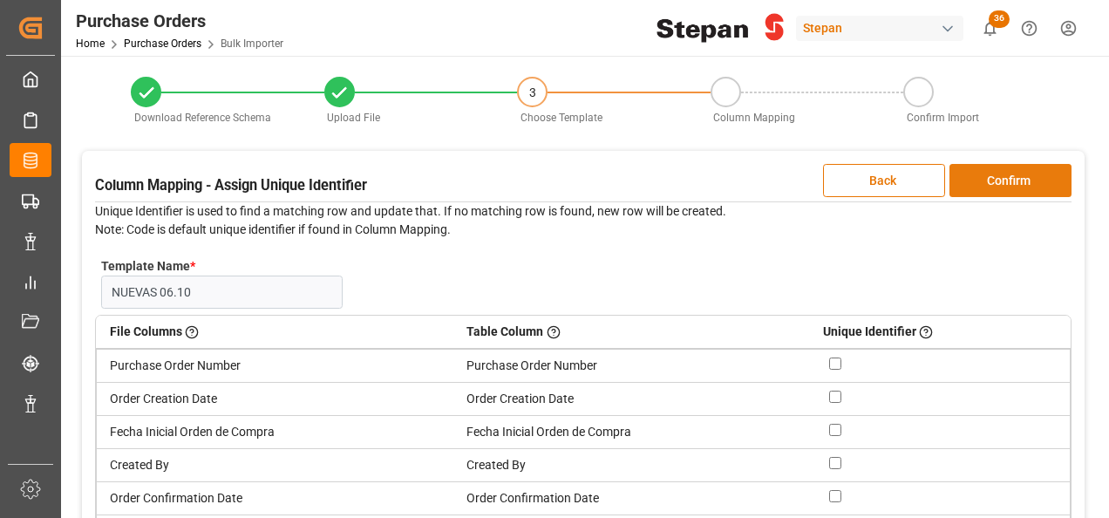
click at [1013, 183] on button "Confirm" at bounding box center [1010, 180] width 122 height 33
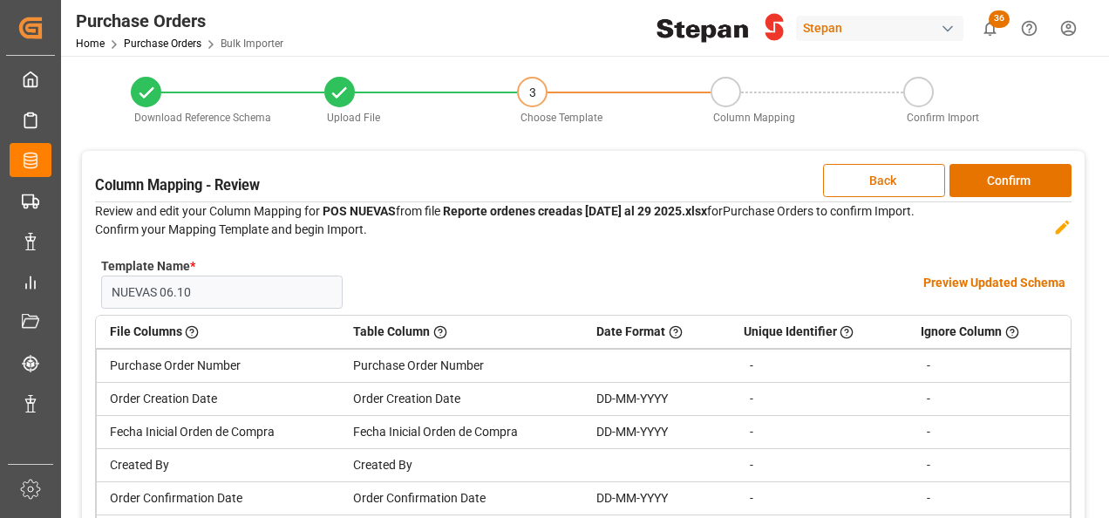
click at [969, 282] on h4 "Preview Updated Schema" at bounding box center [994, 283] width 142 height 18
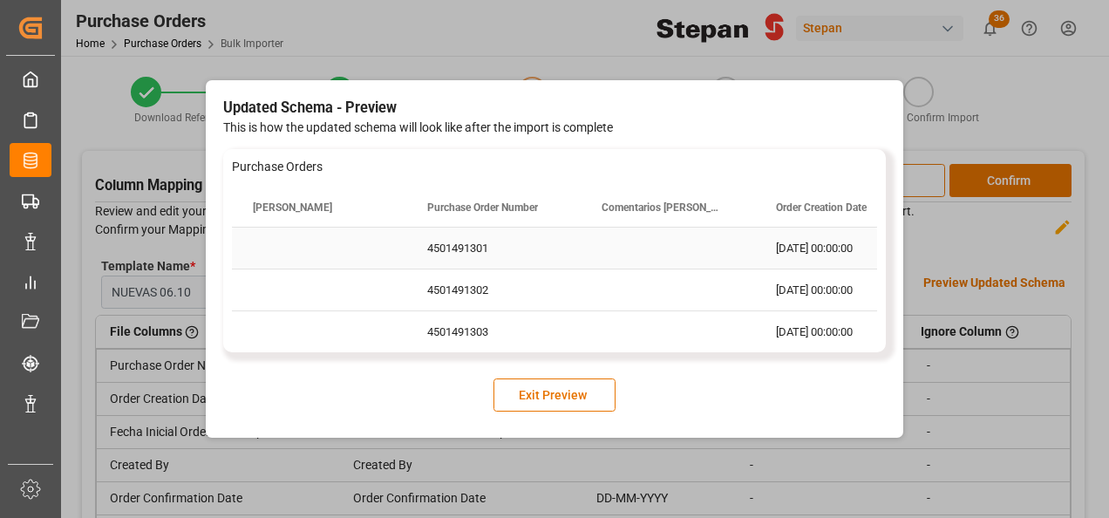
click at [461, 252] on div "4501491301" at bounding box center [493, 248] width 174 height 41
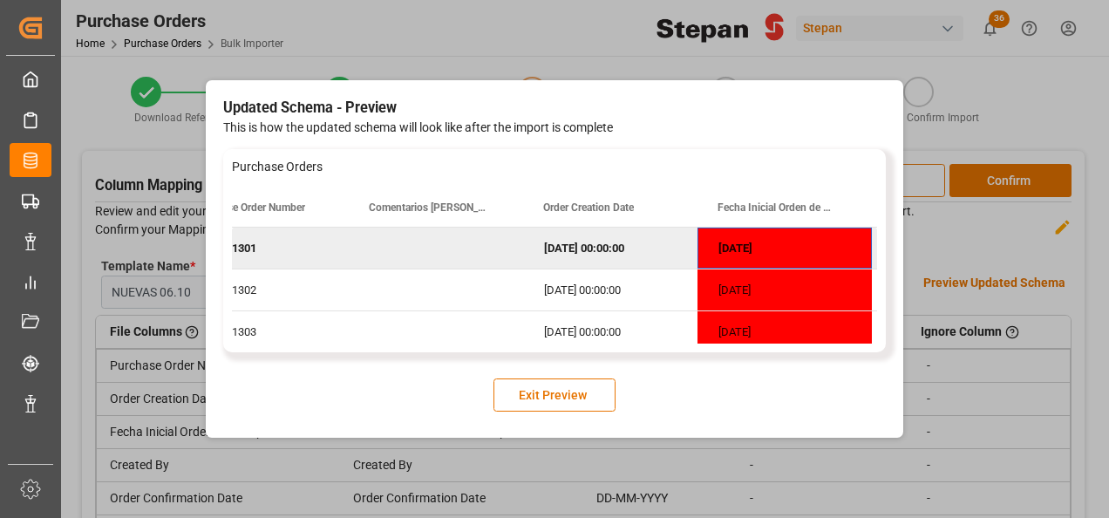
scroll to position [0, 406]
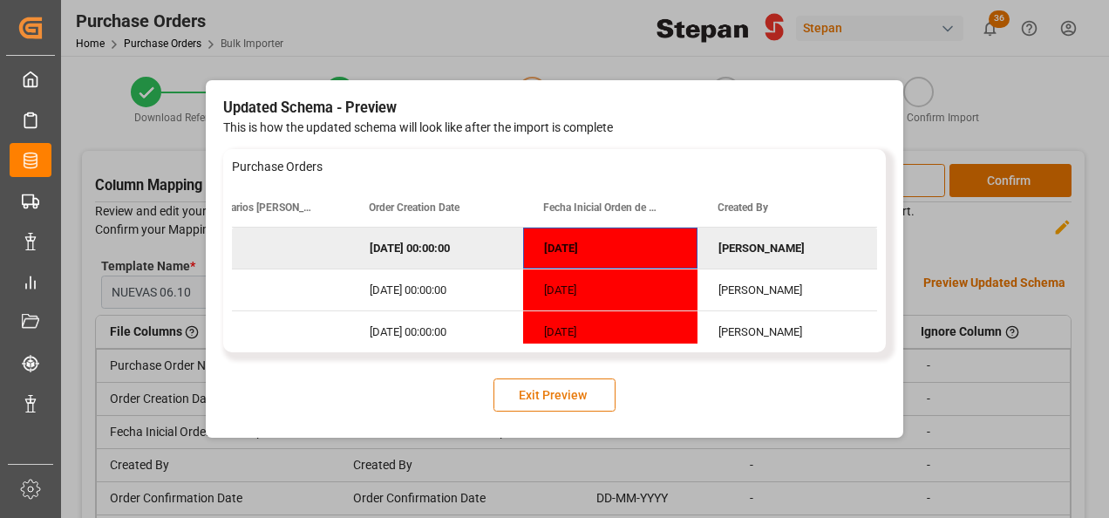
click at [534, 396] on button "Exit Preview" at bounding box center [554, 394] width 122 height 33
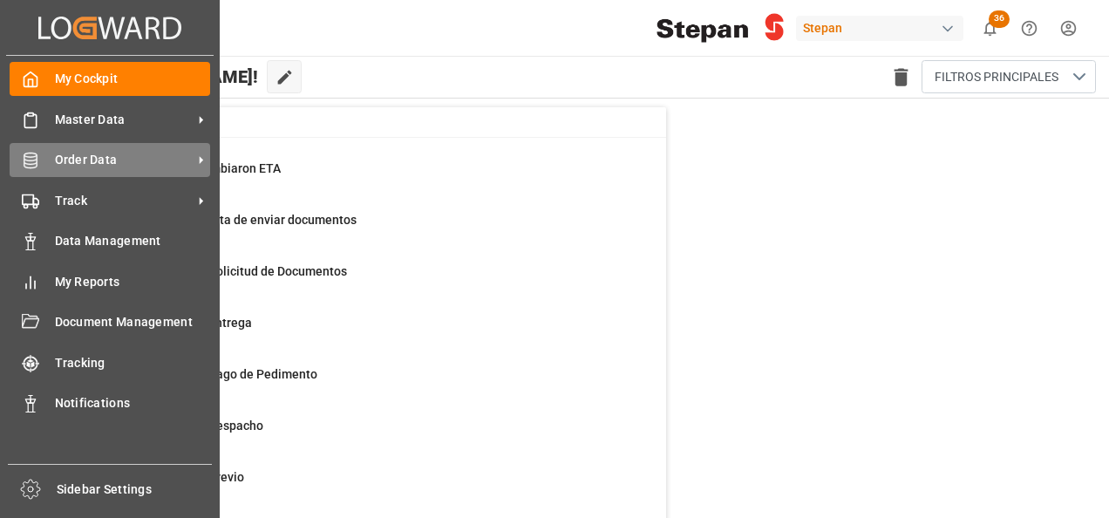
click at [43, 147] on div "Order Data Order Data" at bounding box center [110, 160] width 201 height 34
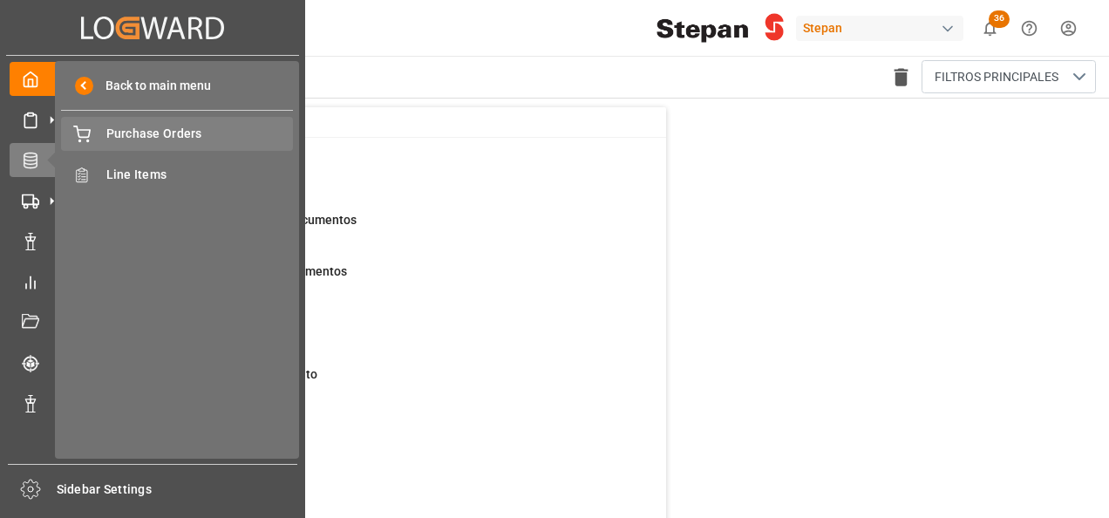
click at [160, 129] on span "Purchase Orders" at bounding box center [199, 134] width 187 height 18
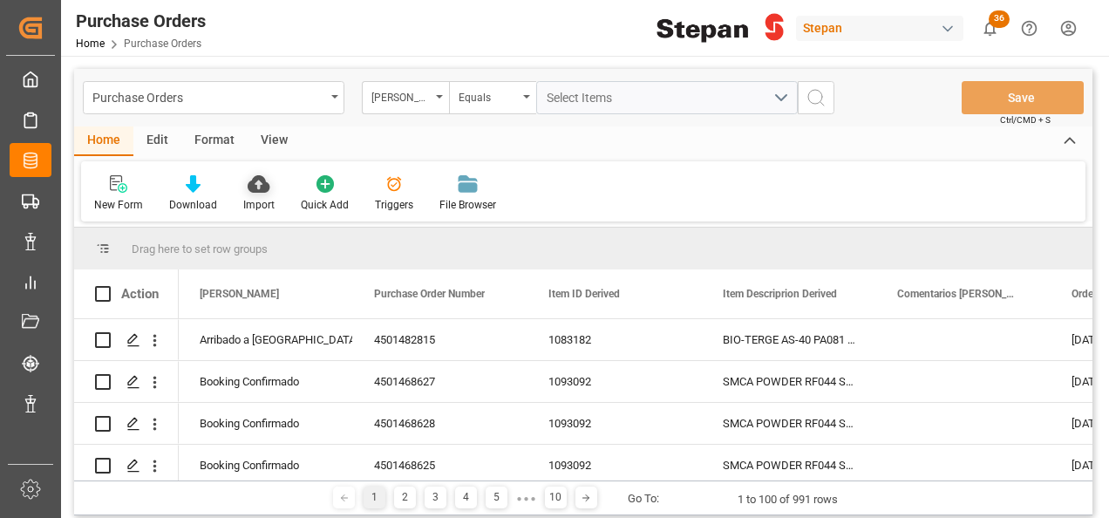
click at [261, 187] on icon at bounding box center [259, 183] width 22 height 17
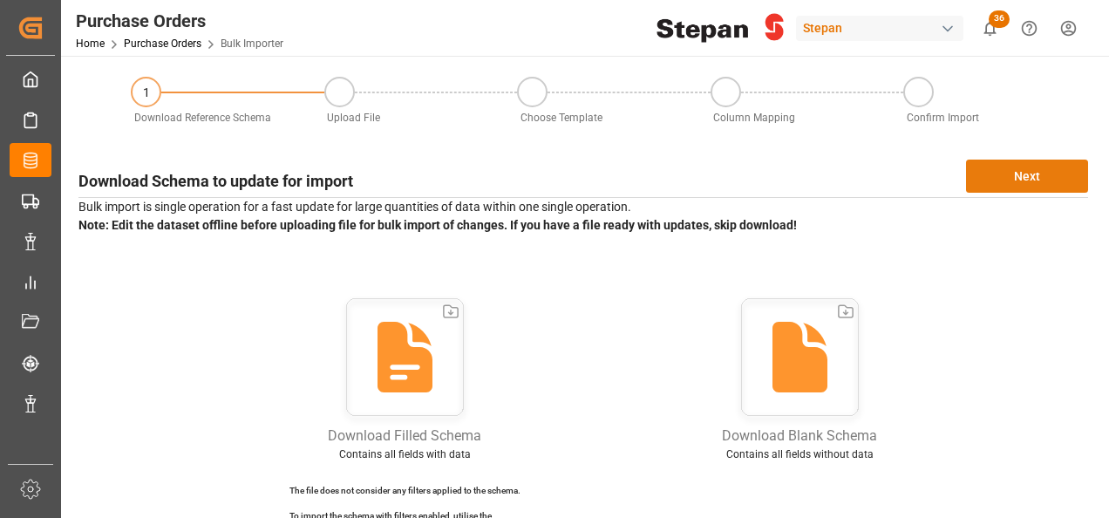
click at [1006, 174] on button "Next" at bounding box center [1027, 176] width 122 height 33
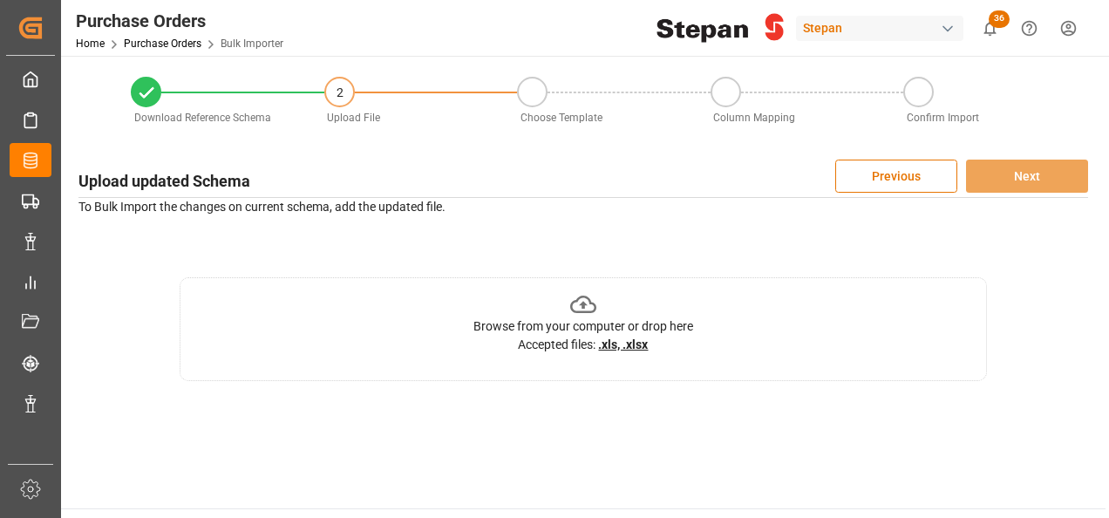
click at [578, 307] on icon at bounding box center [583, 304] width 27 height 27
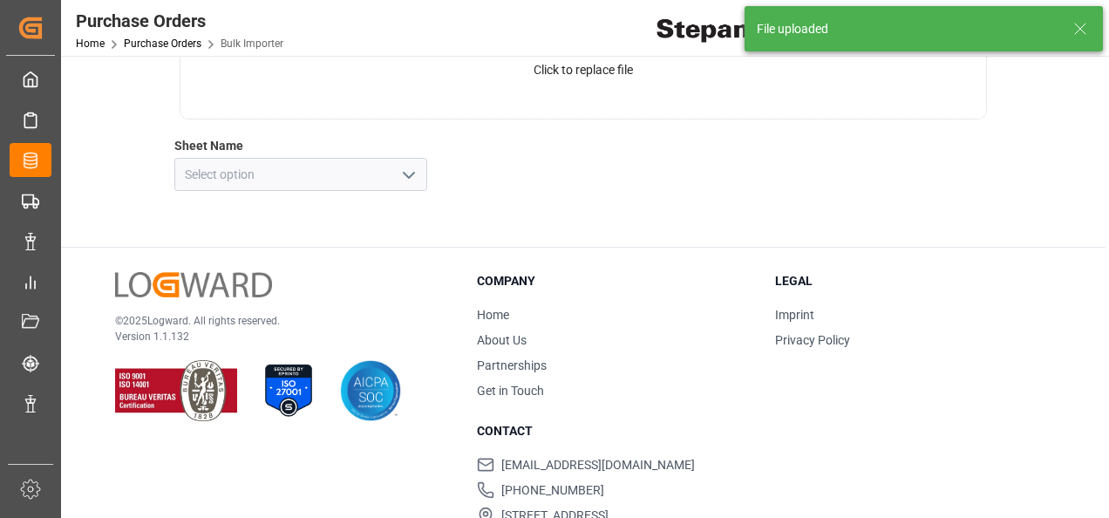
scroll to position [287, 0]
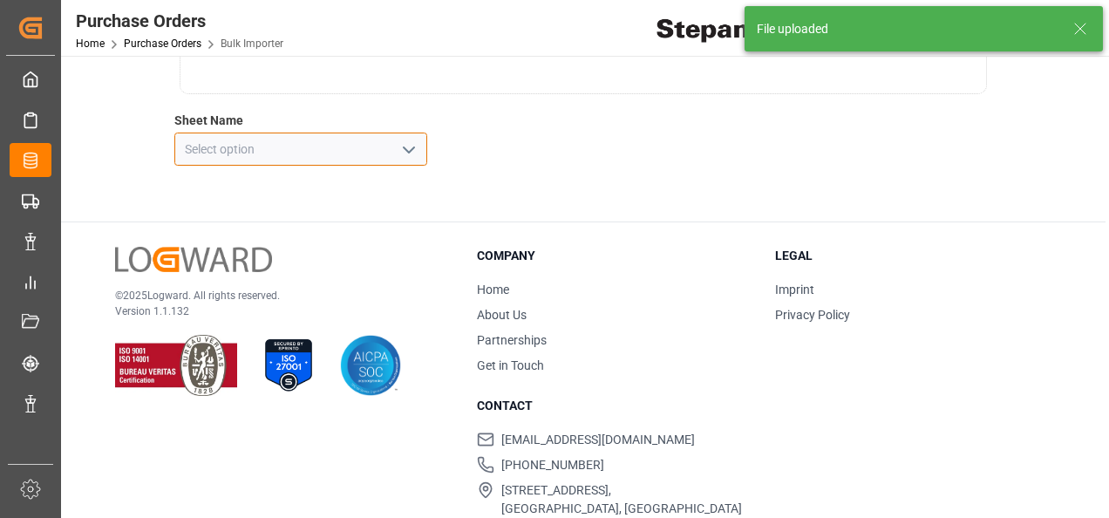
click at [249, 142] on input at bounding box center [300, 149] width 253 height 33
click at [404, 138] on button "open menu" at bounding box center [407, 149] width 26 height 27
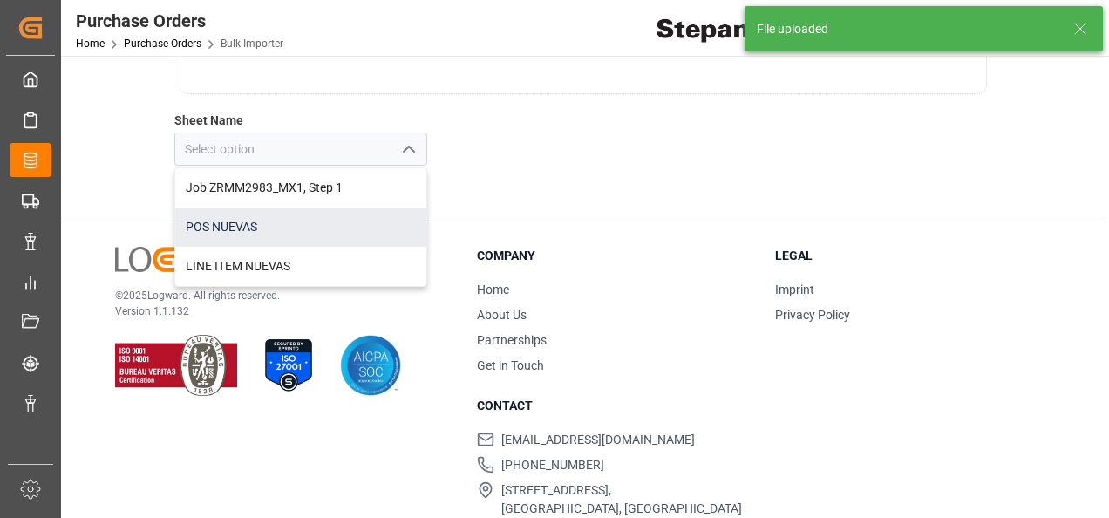
click at [211, 229] on div "POS NUEVAS" at bounding box center [300, 226] width 251 height 39
type input "POS NUEVAS"
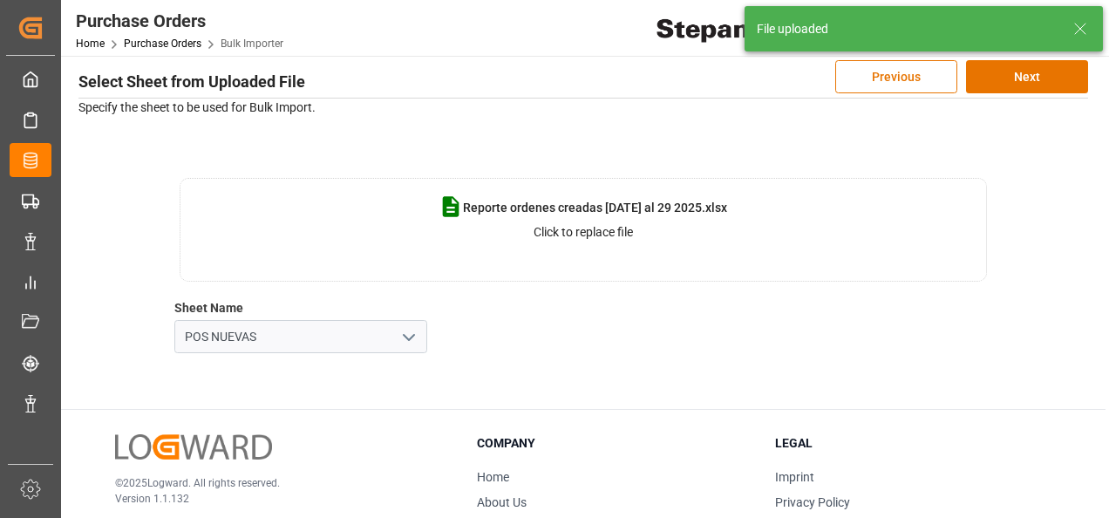
scroll to position [25, 0]
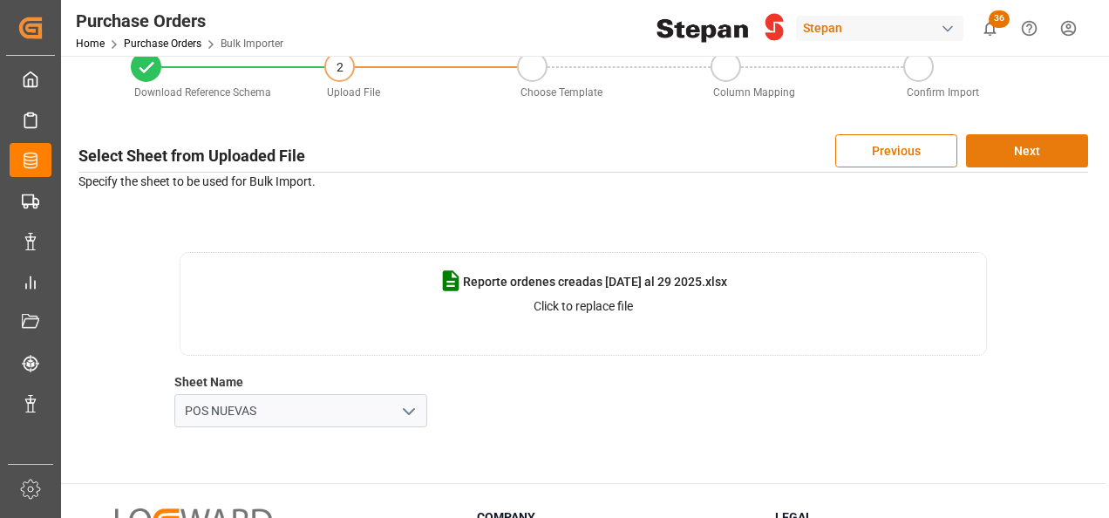
click at [1047, 145] on button "Next" at bounding box center [1027, 150] width 122 height 33
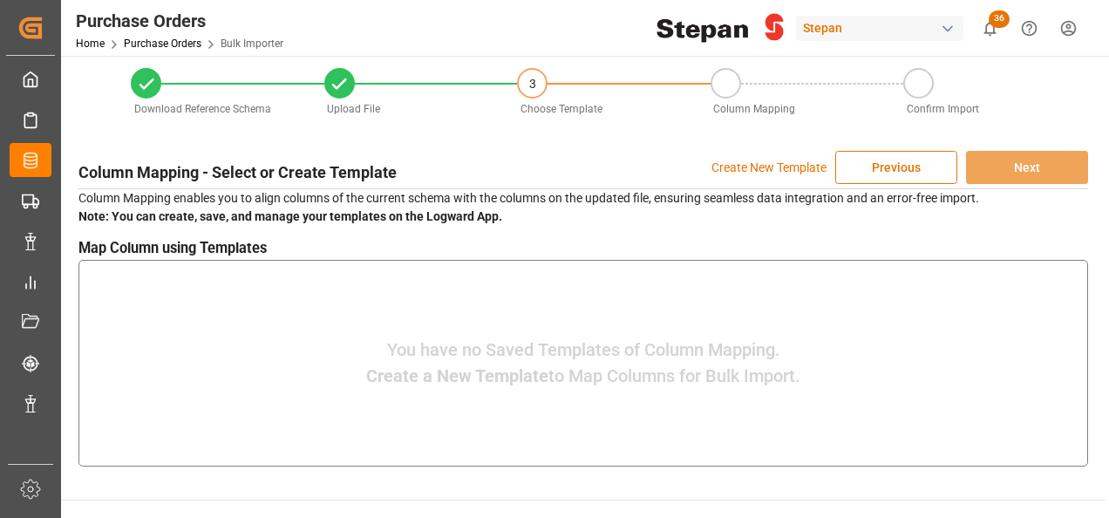
scroll to position [0, 0]
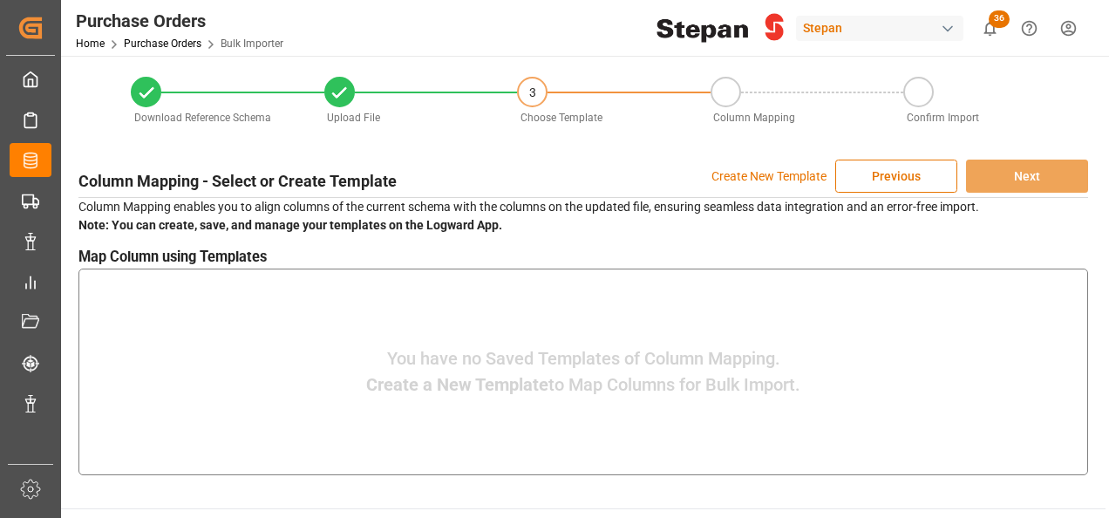
click at [745, 177] on p "Create New Template" at bounding box center [768, 176] width 115 height 33
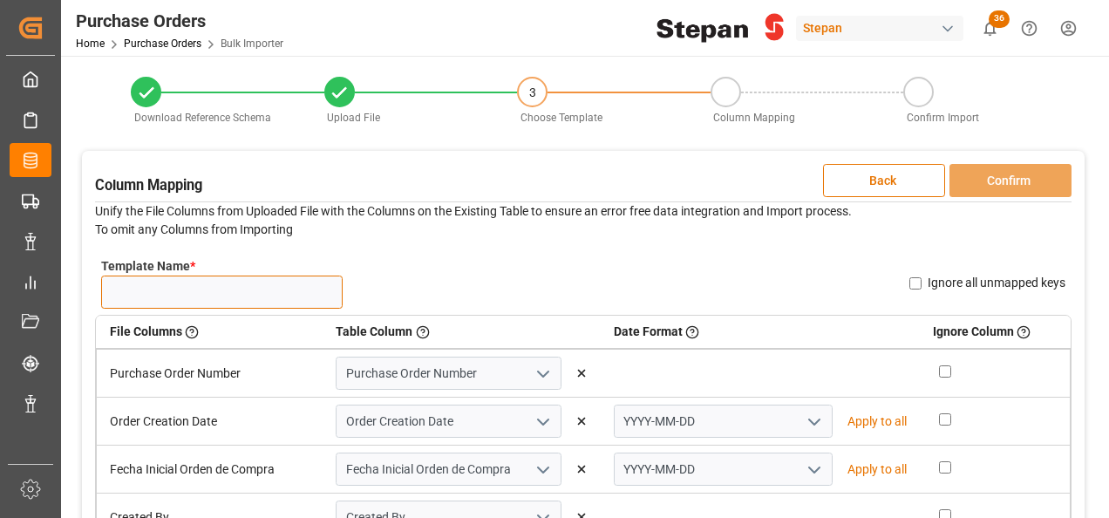
click at [228, 303] on input "Template Name *" at bounding box center [221, 291] width 241 height 33
type input "POS NUEVAS"
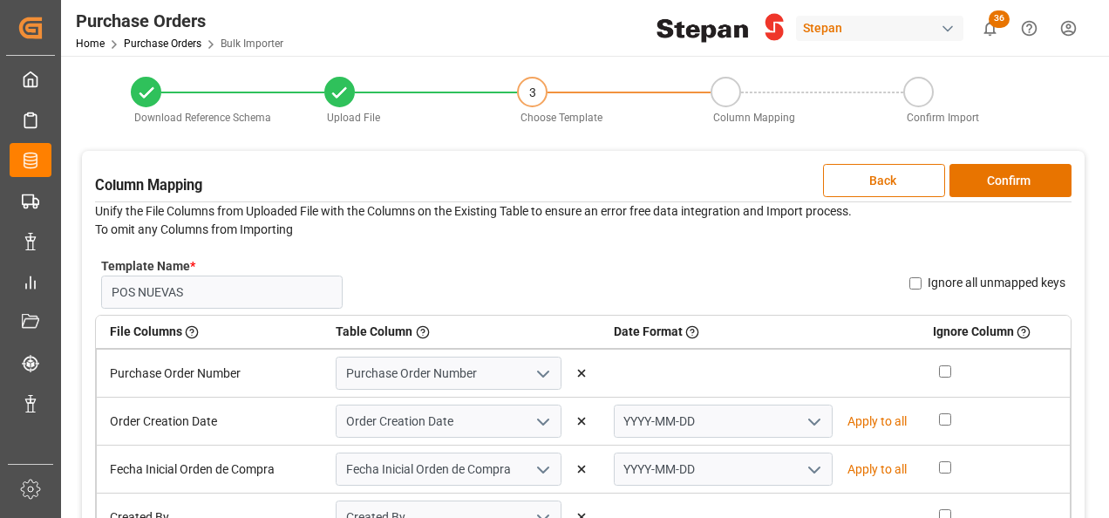
click at [806, 420] on icon "open menu" at bounding box center [814, 421] width 21 height 21
click at [659, 462] on div "DD-MM-YYYY" at bounding box center [723, 459] width 217 height 39
type input "DD-MM-YYYY"
click at [869, 425] on p "Apply to all" at bounding box center [876, 421] width 59 height 18
type input "DD-MM-YYYY"
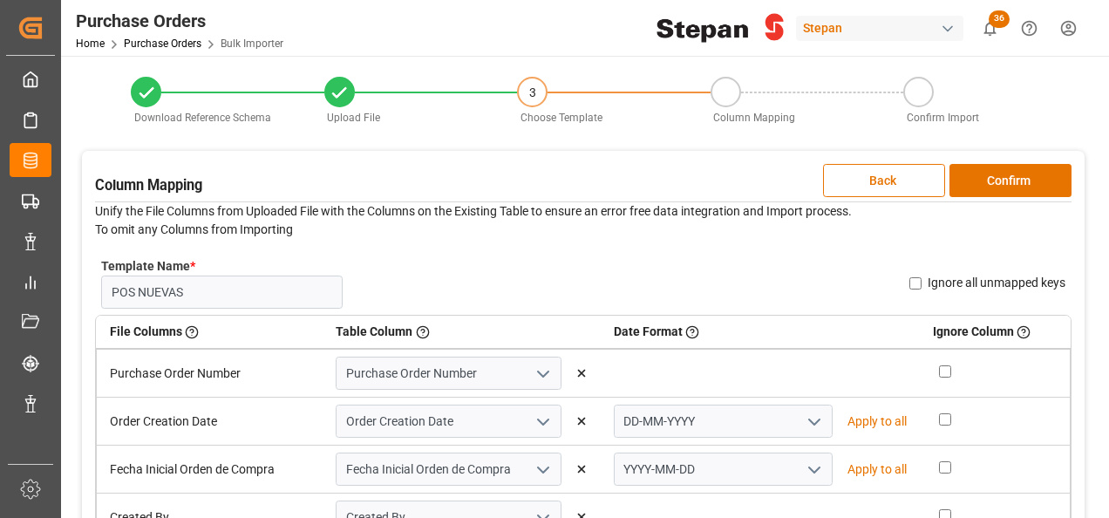
type input "DD-MM-YYYY"
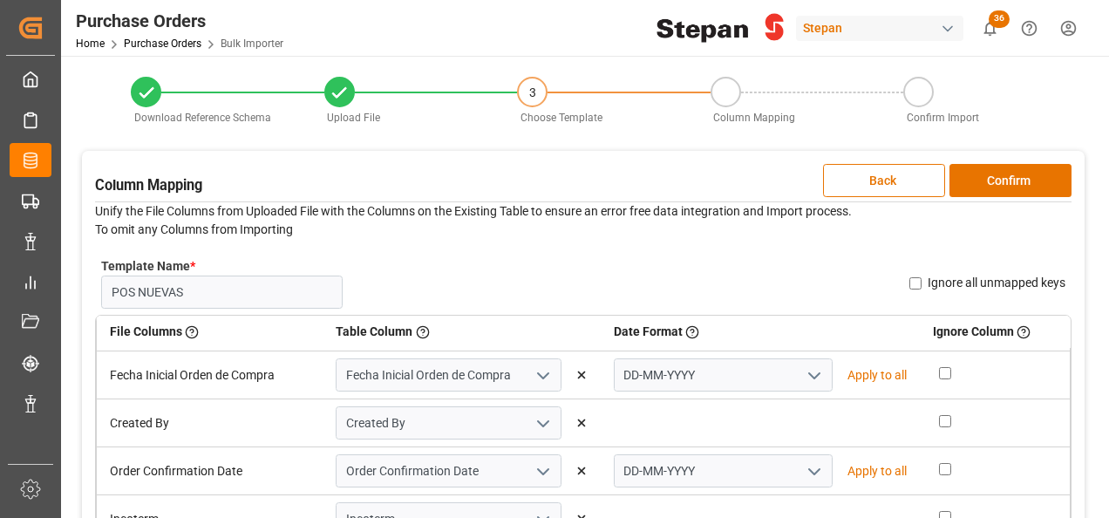
scroll to position [101, 0]
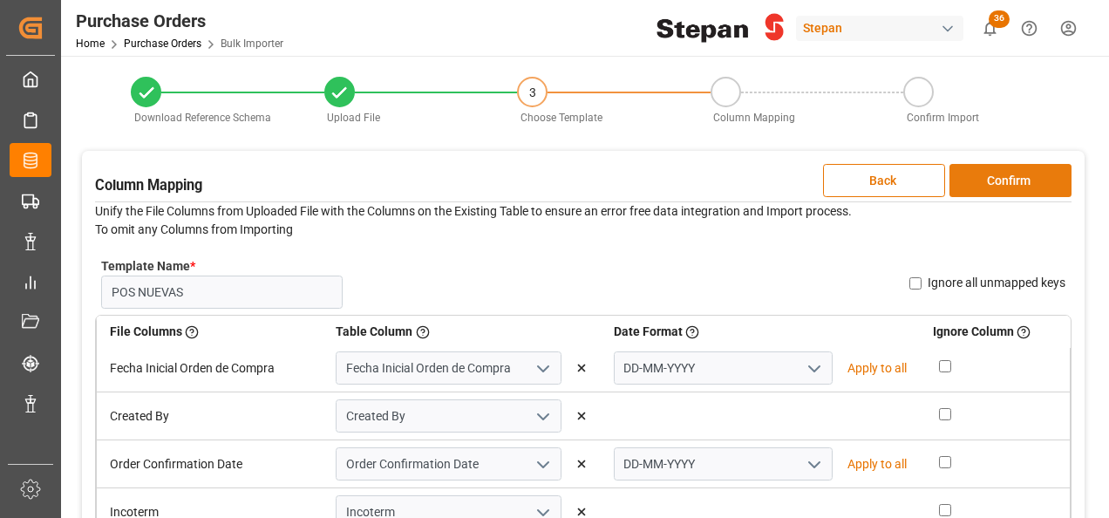
click at [1009, 177] on button "Confirm" at bounding box center [1010, 180] width 122 height 33
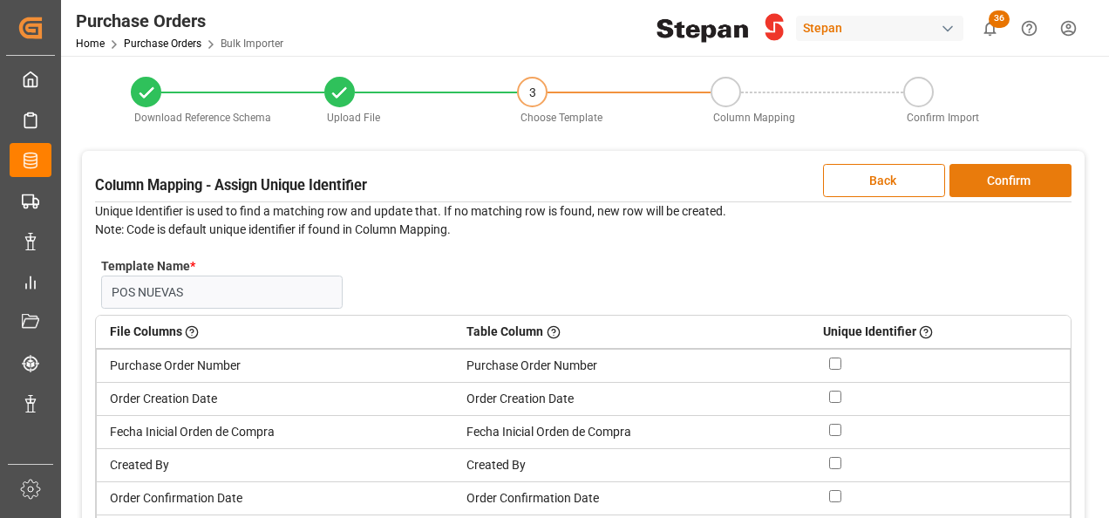
scroll to position [0, 0]
click at [1008, 177] on button "Confirm" at bounding box center [1010, 180] width 122 height 33
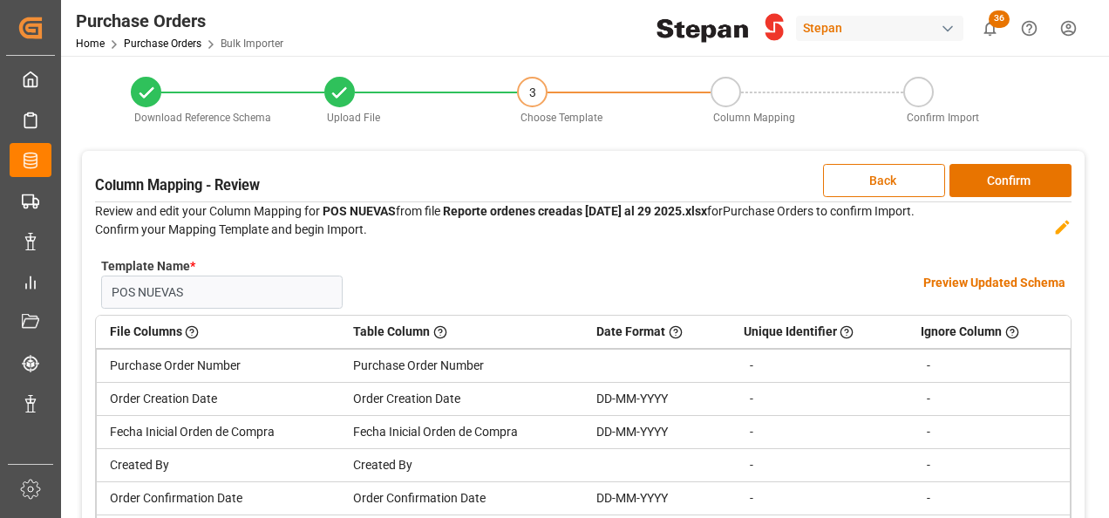
click at [966, 288] on h4 "Preview Updated Schema" at bounding box center [994, 283] width 142 height 18
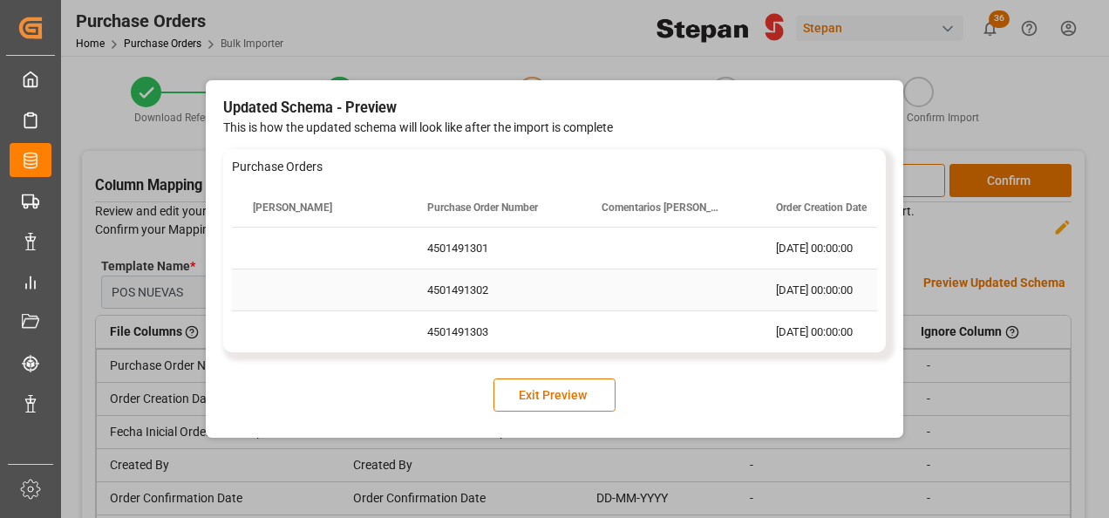
click at [506, 256] on div "4501491301" at bounding box center [493, 248] width 174 height 41
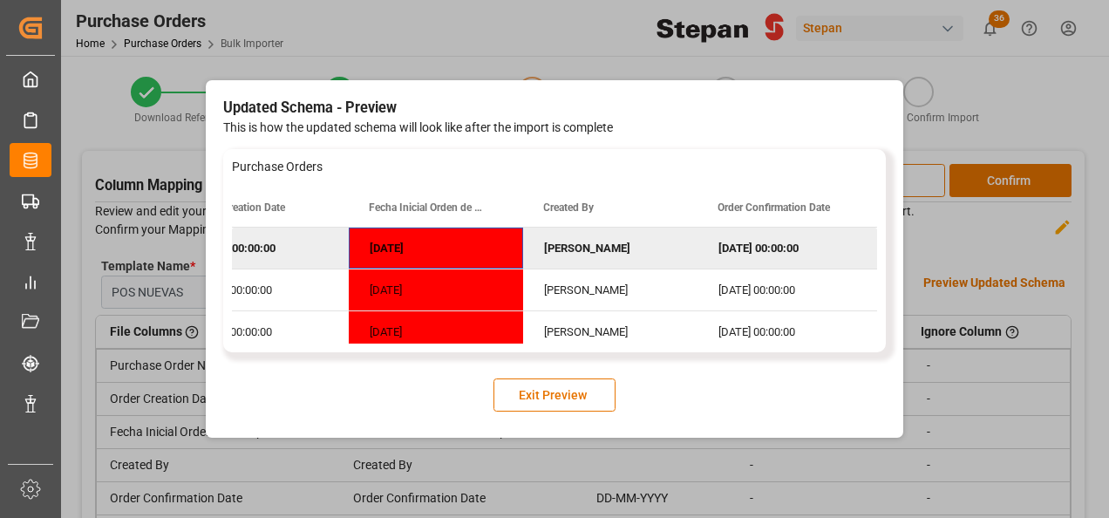
scroll to position [0, 523]
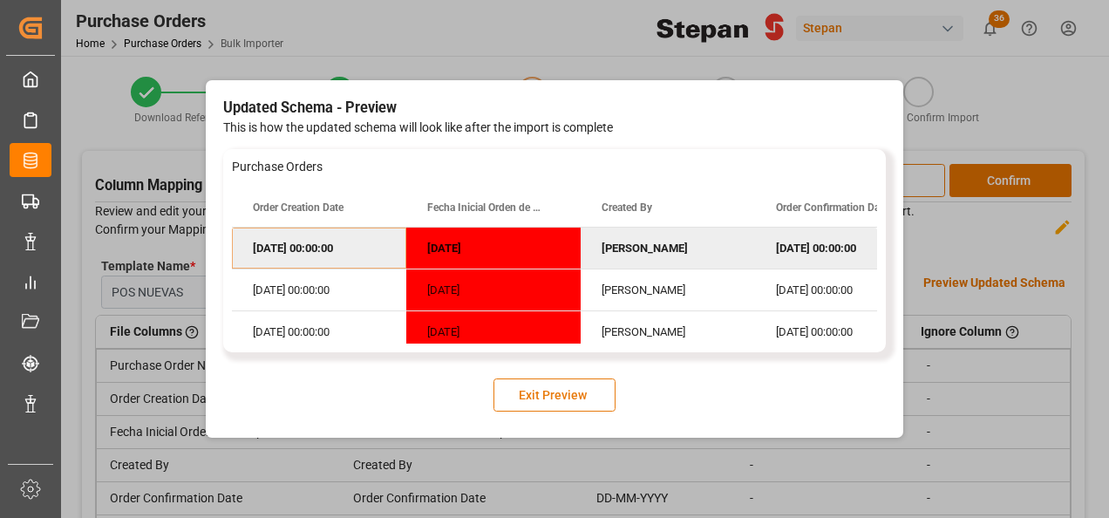
click at [563, 395] on button "Exit Preview" at bounding box center [554, 394] width 122 height 33
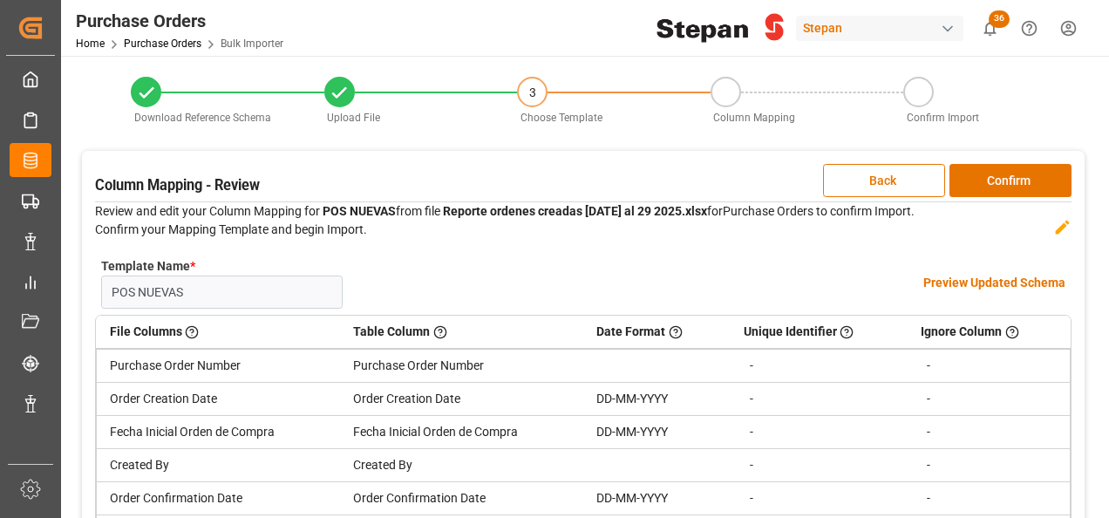
click at [602, 394] on div "DD-MM-YYYY" at bounding box center [656, 399] width 120 height 18
click at [657, 398] on div "DD-MM-YYYY" at bounding box center [656, 399] width 120 height 18
click at [875, 176] on button "Back" at bounding box center [884, 180] width 122 height 33
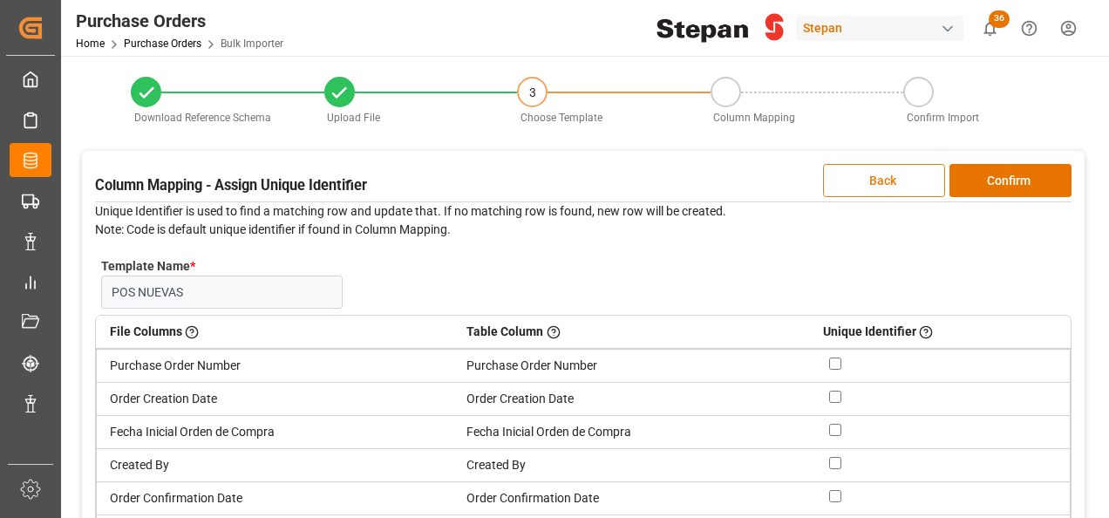
click at [875, 176] on button "Back" at bounding box center [884, 180] width 122 height 33
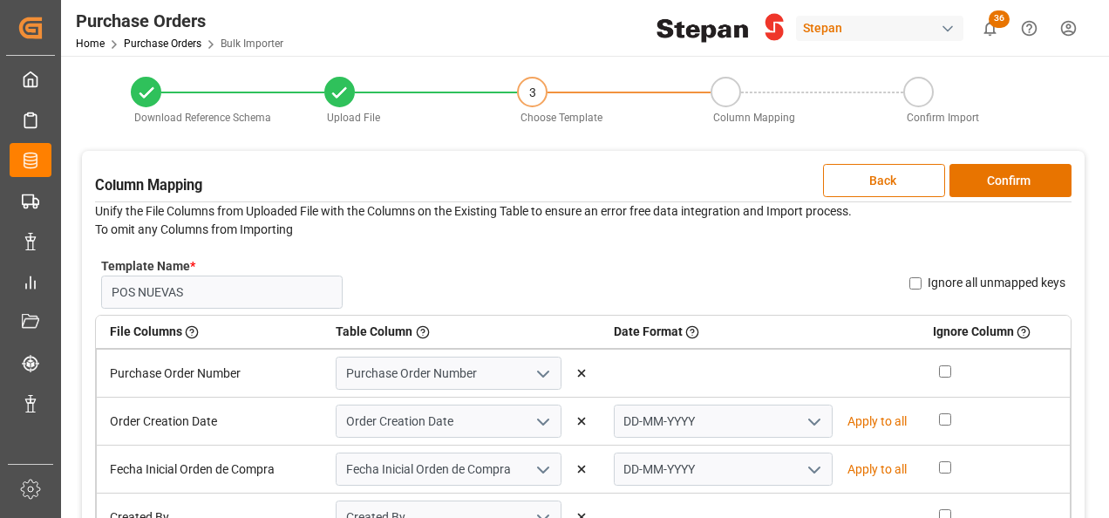
click at [809, 422] on polyline "open menu" at bounding box center [814, 421] width 10 height 5
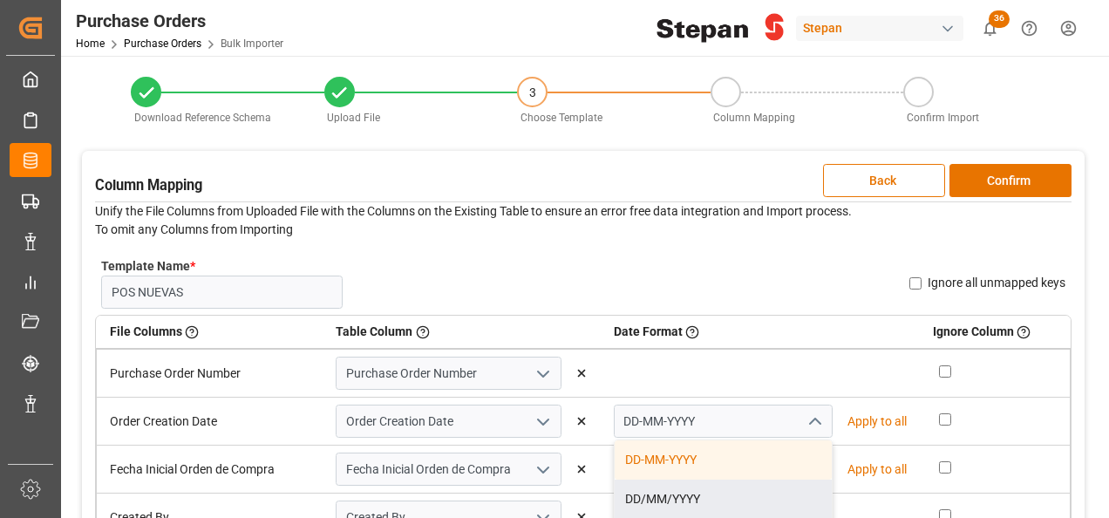
click at [675, 502] on div "DD/MM/YYYY" at bounding box center [723, 498] width 217 height 39
type input "DD/MM/YYYY"
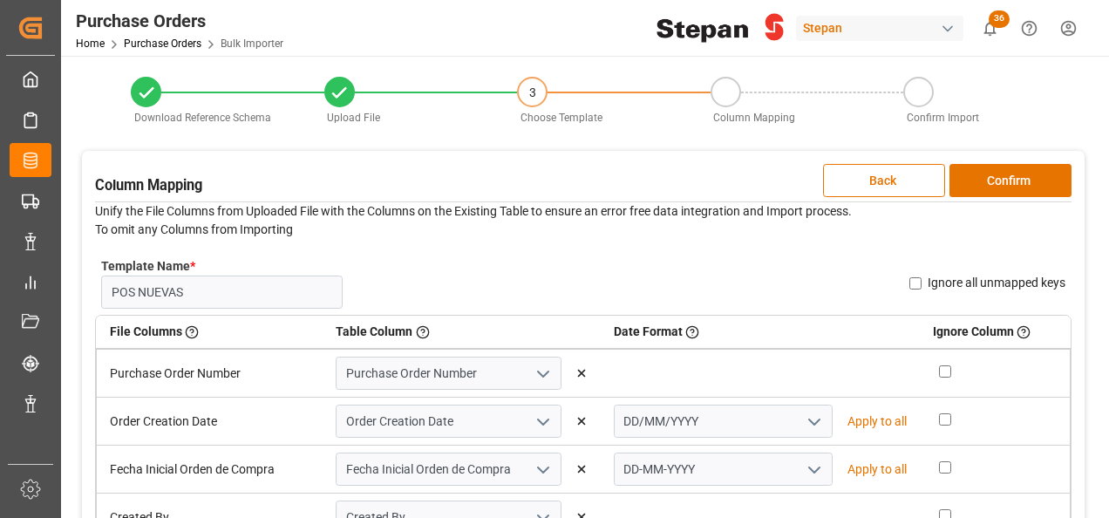
click at [878, 419] on p "Apply to all" at bounding box center [876, 421] width 59 height 18
type input "DD/MM/YYYY"
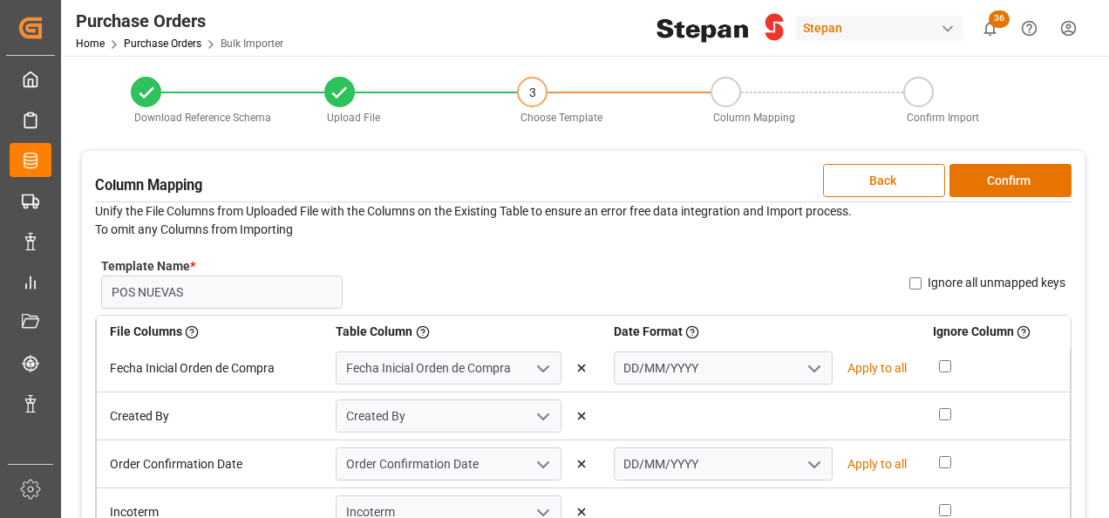
scroll to position [0, 0]
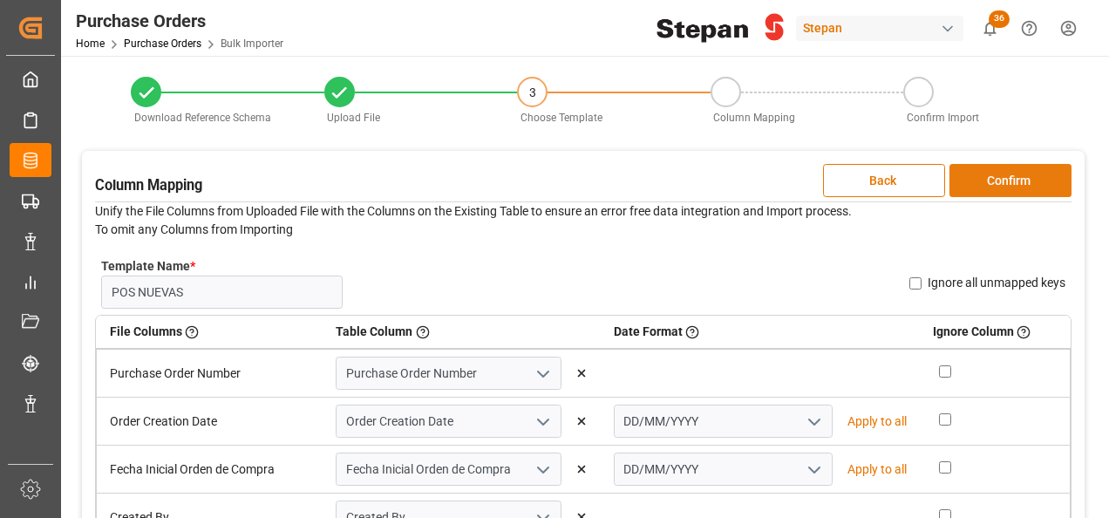
click at [998, 179] on button "Confirm" at bounding box center [1010, 180] width 122 height 33
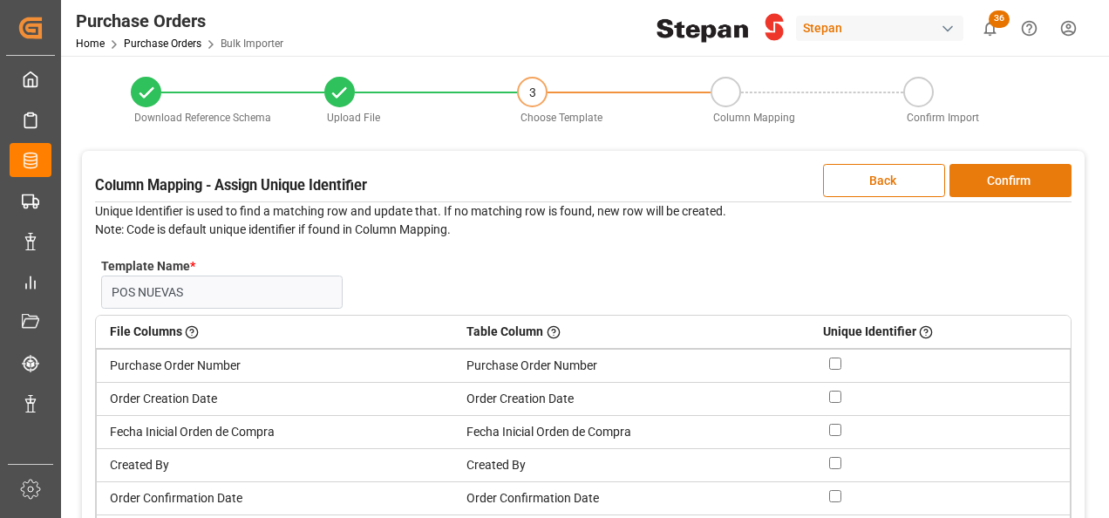
click at [1020, 173] on button "Confirm" at bounding box center [1010, 180] width 122 height 33
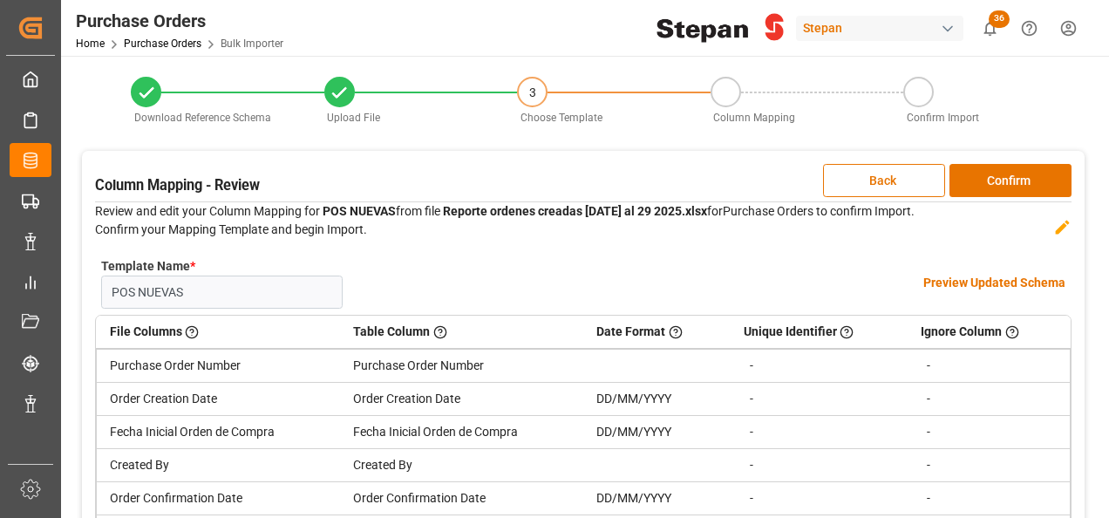
click at [957, 281] on h4 "Preview Updated Schema" at bounding box center [994, 283] width 142 height 18
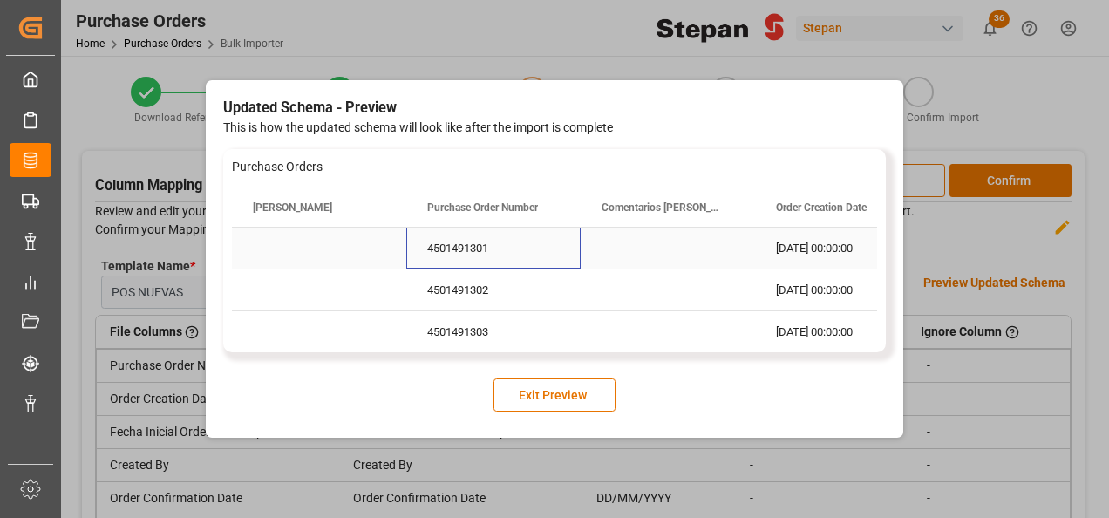
drag, startPoint x: 538, startPoint y: 251, endPoint x: 445, endPoint y: 349, distance: 135.0
click at [537, 251] on div "4501491301" at bounding box center [493, 248] width 174 height 41
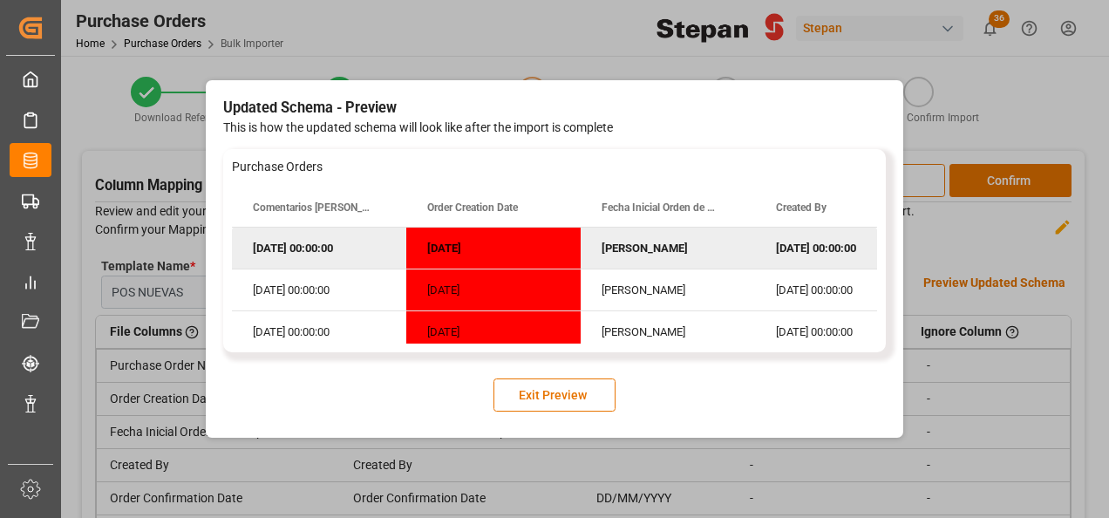
scroll to position [0, 349]
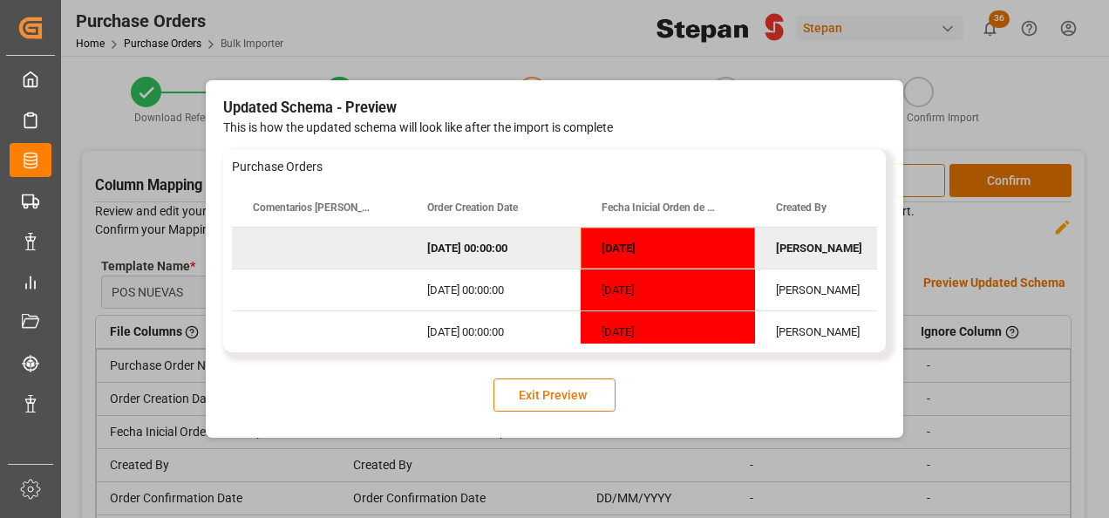
click at [527, 390] on button "Exit Preview" at bounding box center [554, 394] width 122 height 33
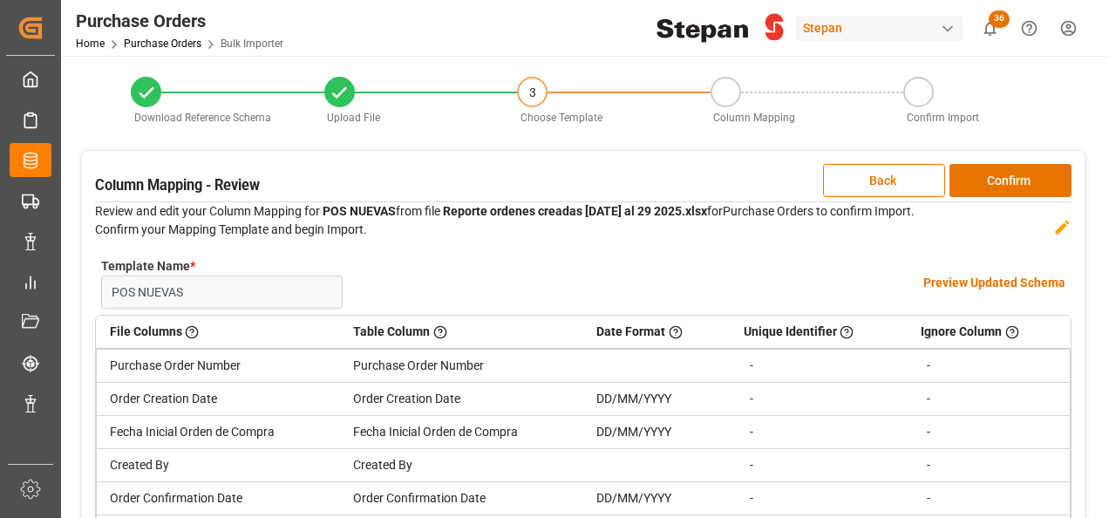
click at [881, 181] on button "Back" at bounding box center [884, 180] width 122 height 33
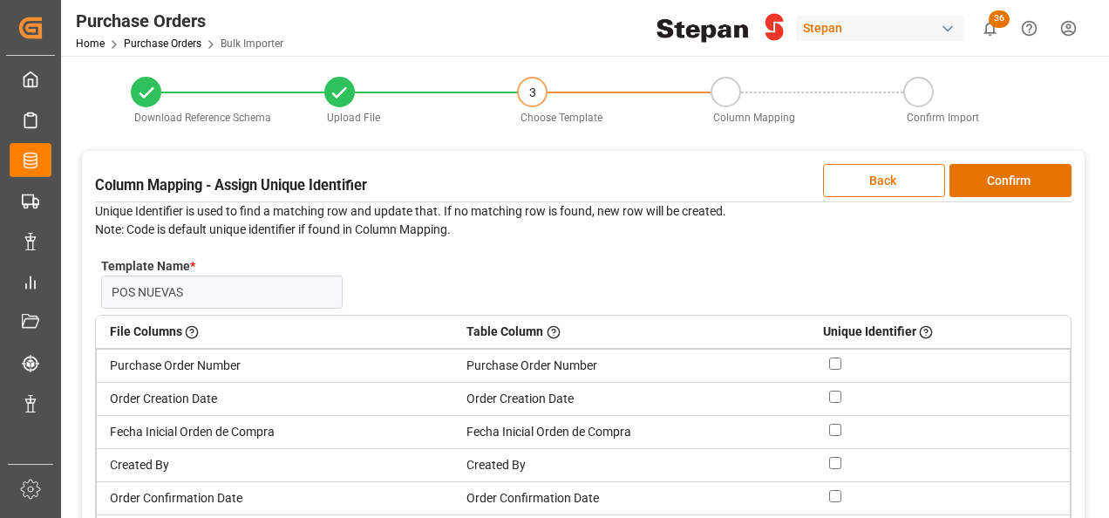
click at [881, 181] on button "Back" at bounding box center [884, 180] width 122 height 33
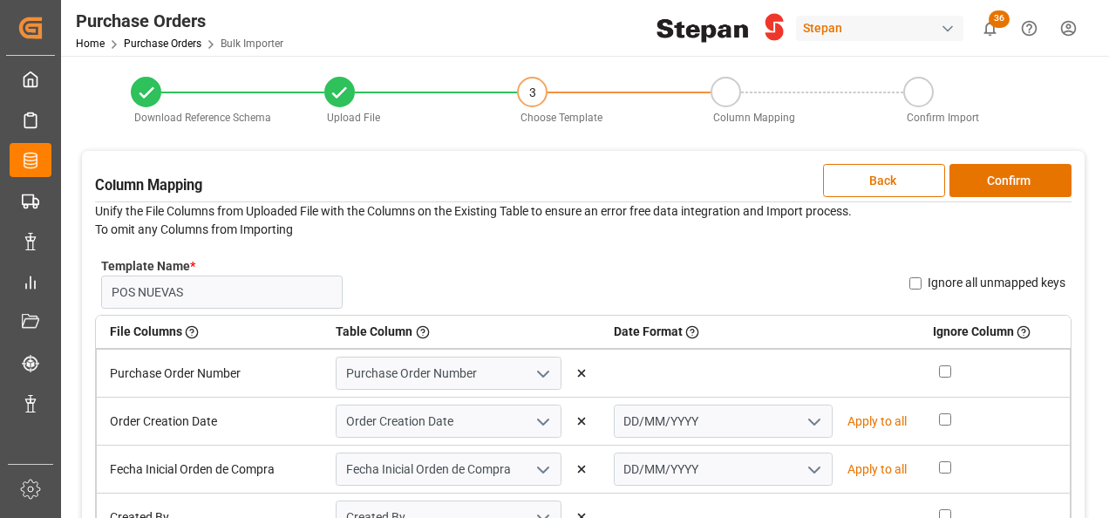
click at [881, 181] on button "Back" at bounding box center [884, 180] width 122 height 33
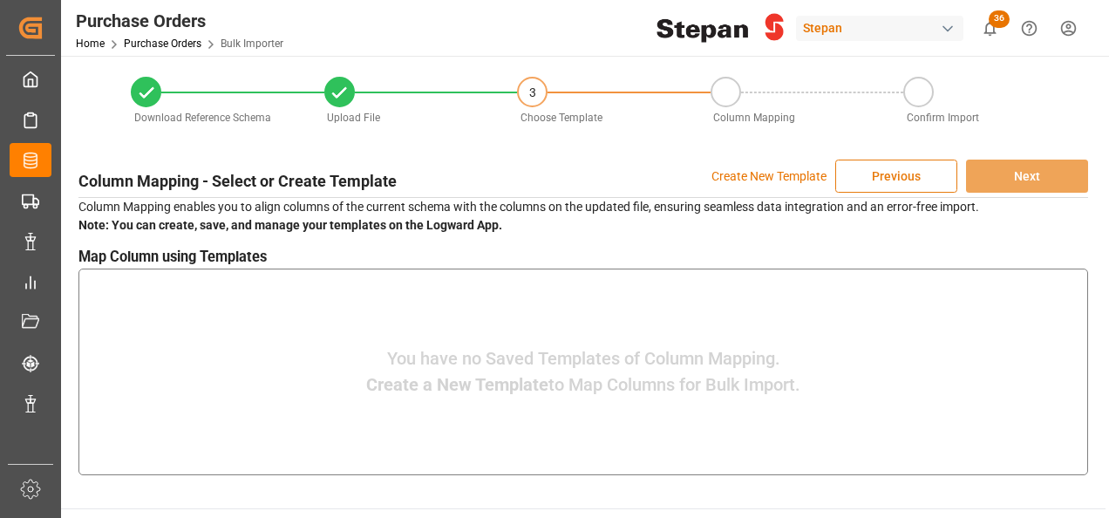
click at [909, 180] on button "Previous" at bounding box center [896, 176] width 122 height 33
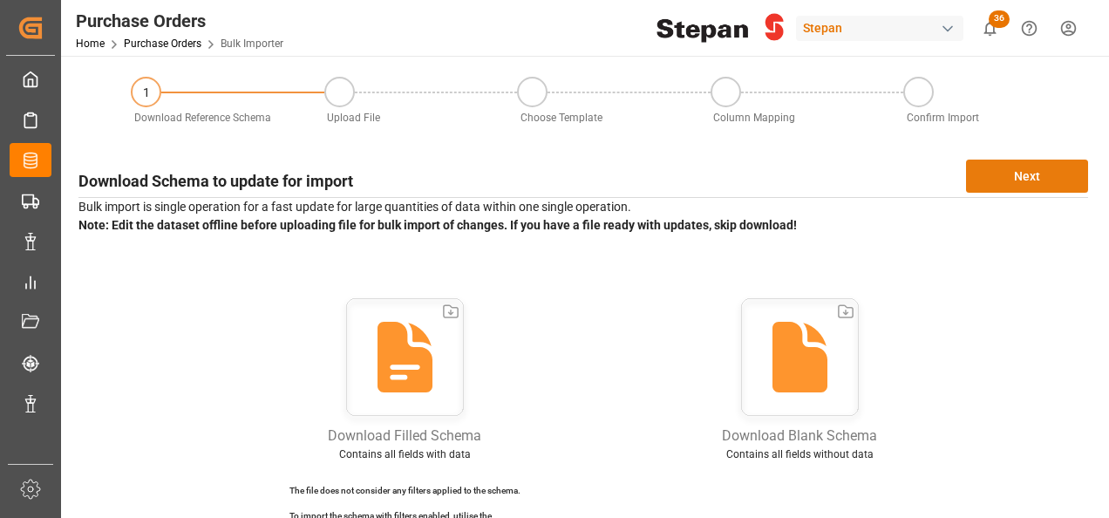
click at [1009, 173] on button "Next" at bounding box center [1027, 176] width 122 height 33
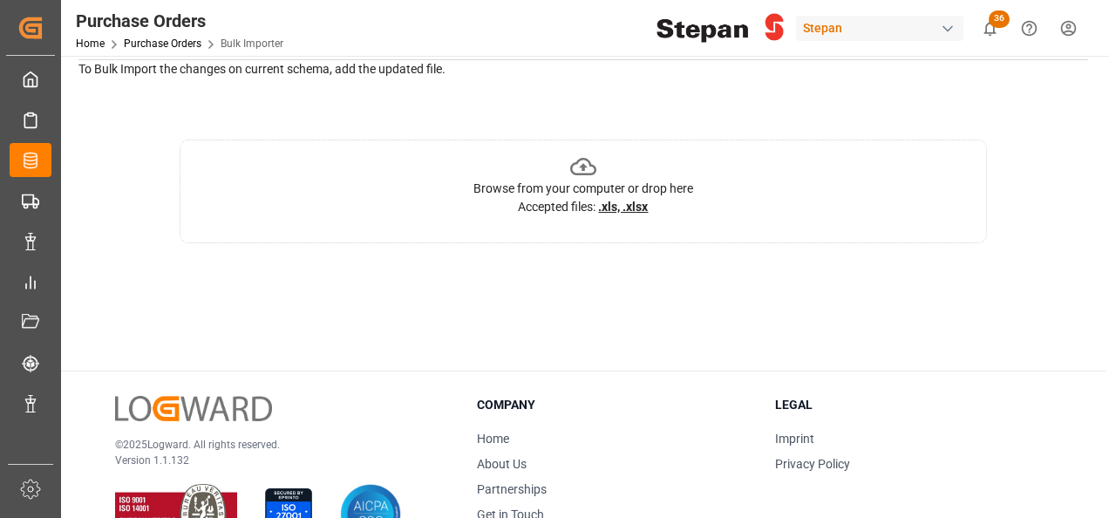
scroll to position [174, 0]
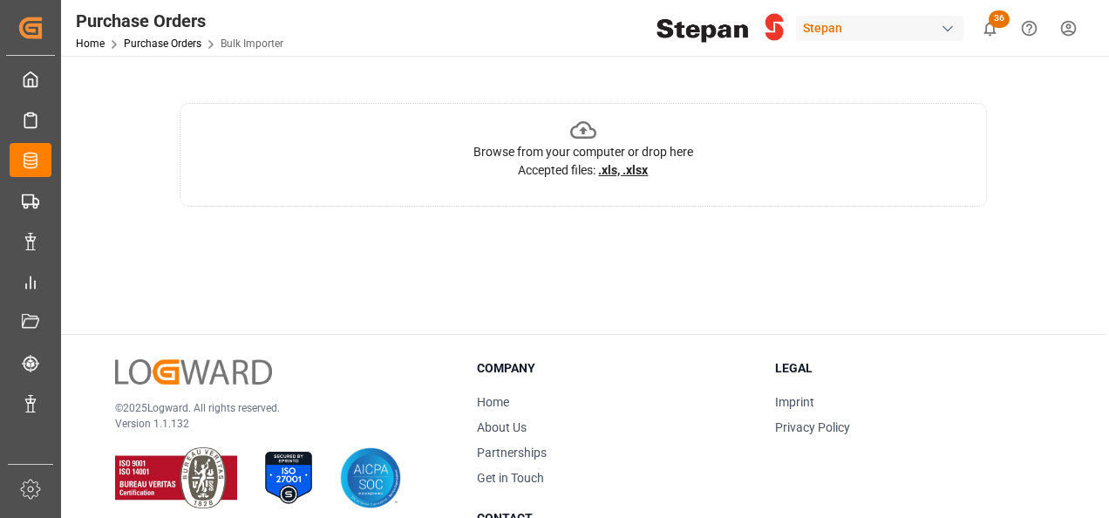
click at [588, 126] on icon at bounding box center [583, 129] width 27 height 17
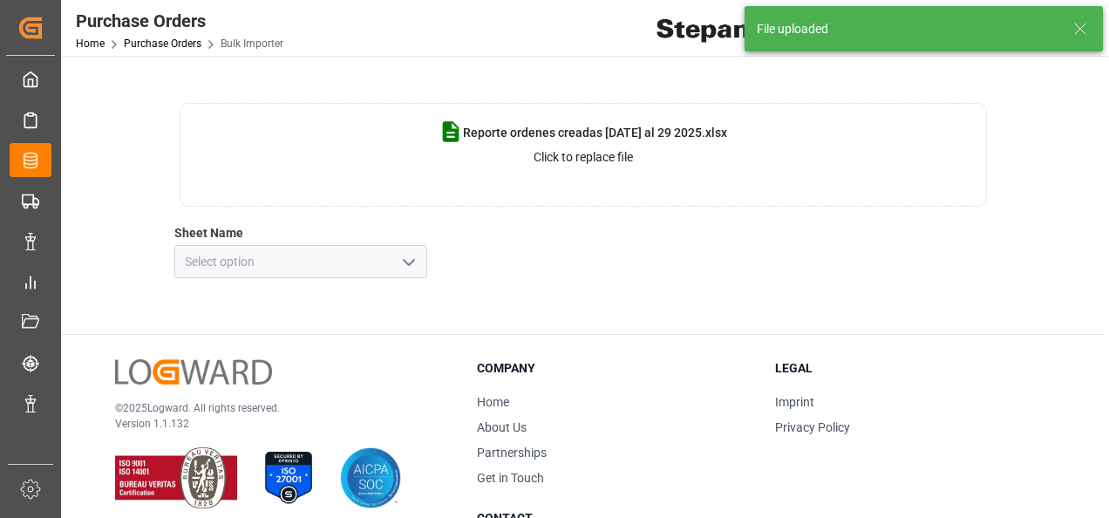
click at [750, 286] on div "Select Sheet from Uploaded File Previous Next Specify the sheet to be used for …" at bounding box center [583, 131] width 1027 height 310
click at [411, 255] on icon "open menu" at bounding box center [408, 262] width 21 height 21
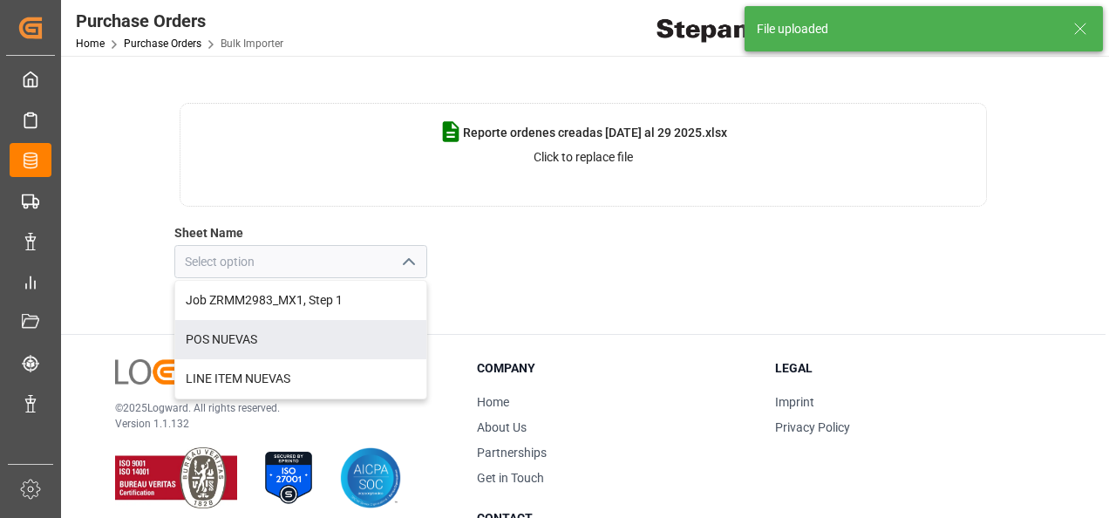
click at [200, 343] on div "POS NUEVAS" at bounding box center [300, 339] width 251 height 39
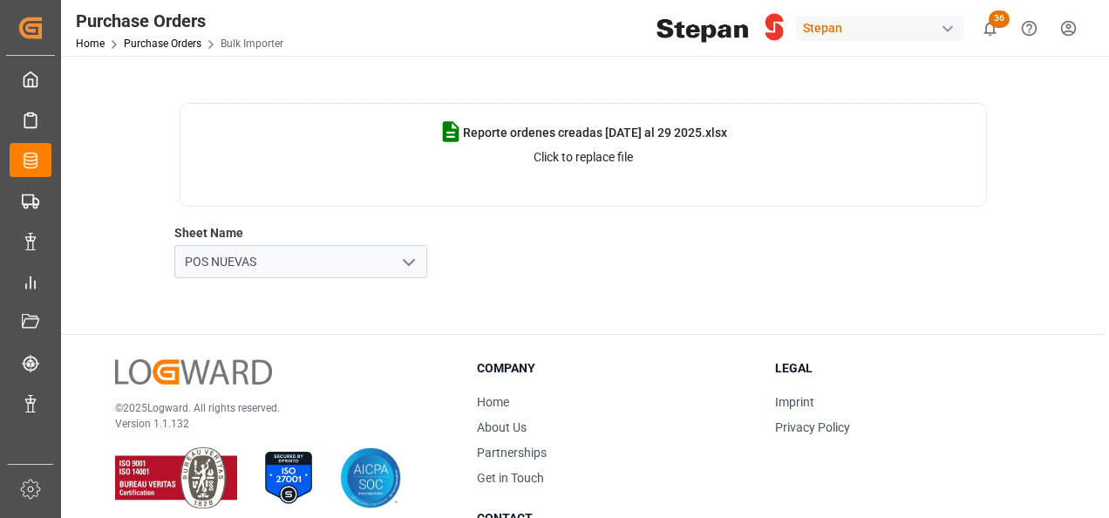
type input "POS NUEVAS"
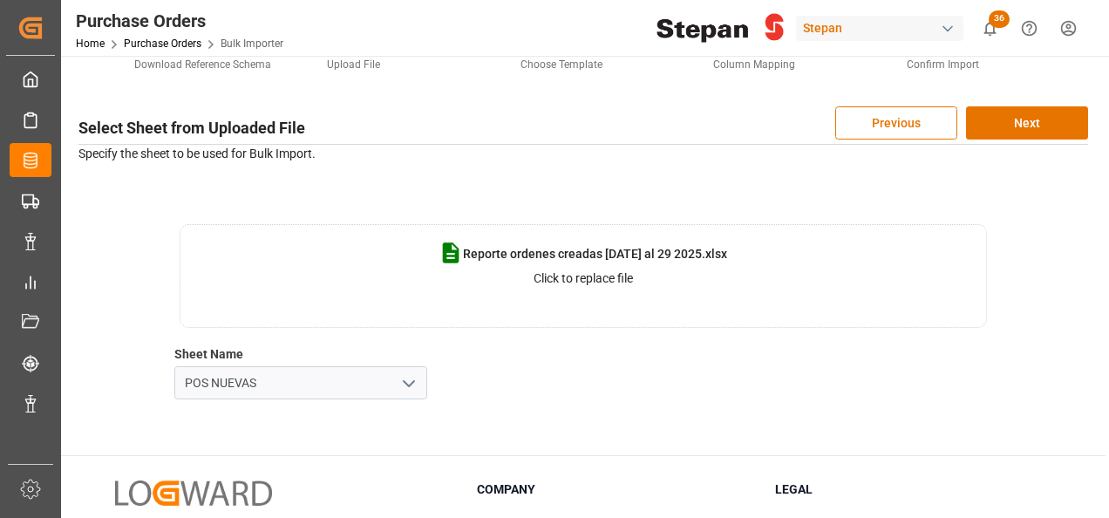
scroll to position [0, 0]
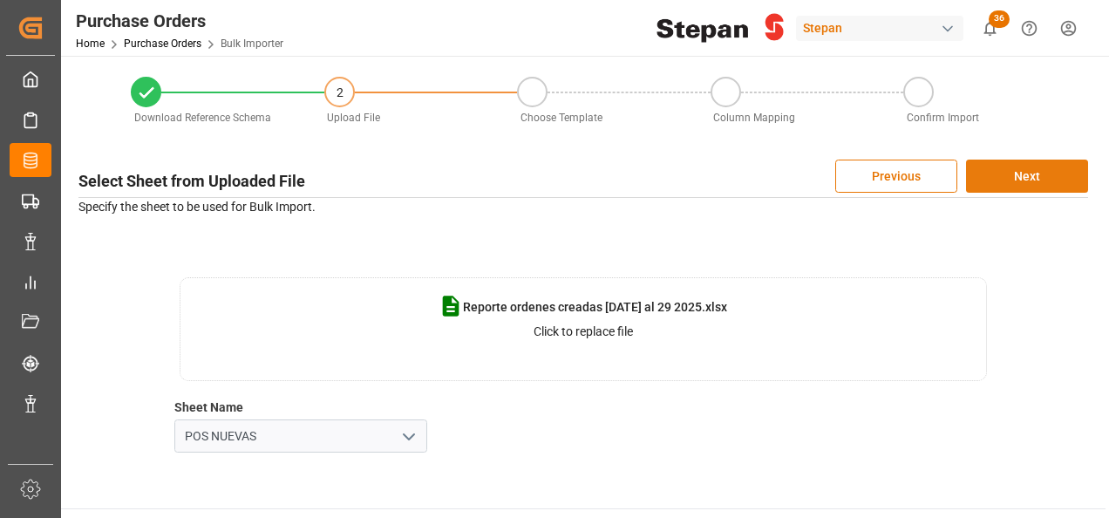
click at [993, 166] on button "Next" at bounding box center [1027, 176] width 122 height 33
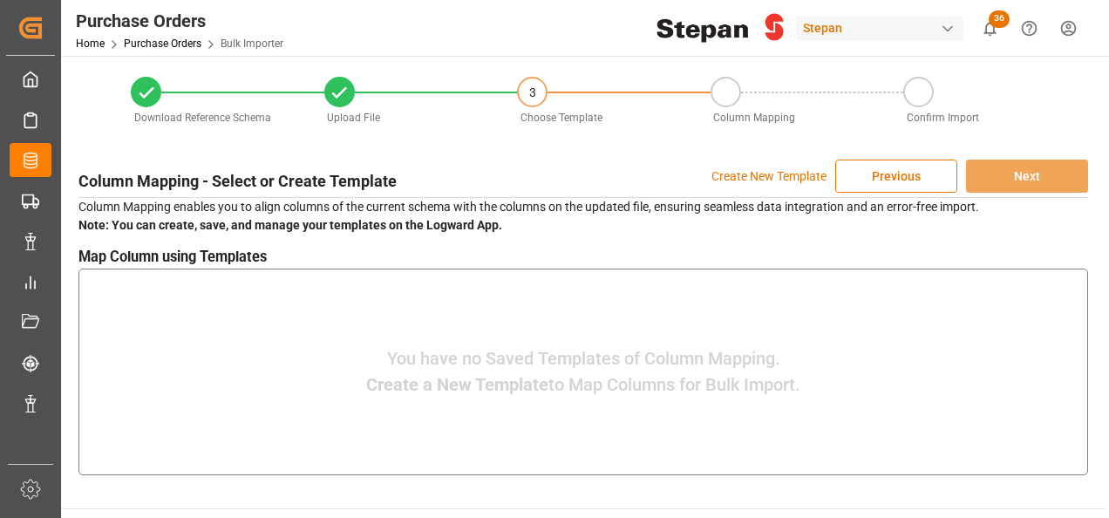
click at [771, 179] on p "Create New Template" at bounding box center [768, 176] width 115 height 33
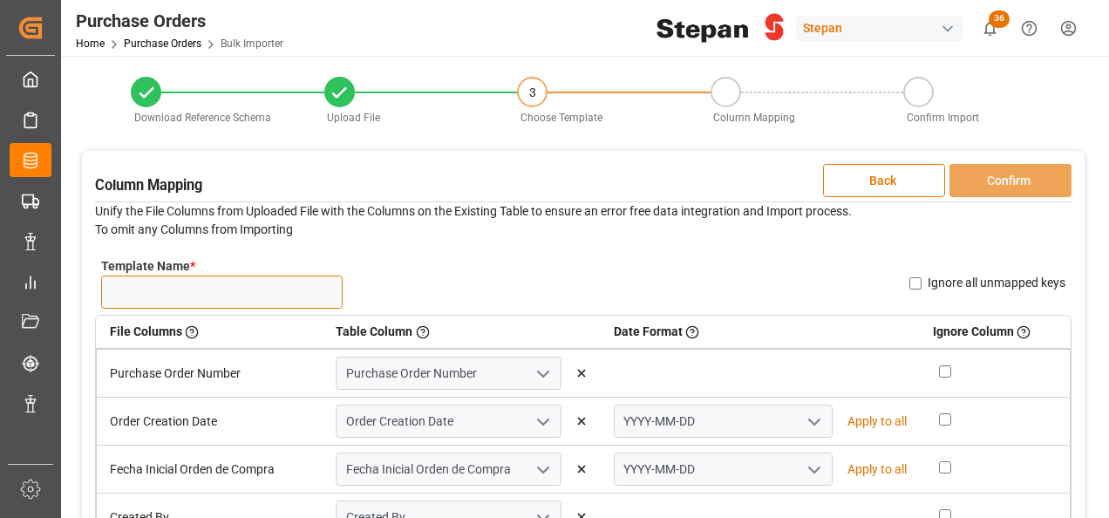
click at [206, 305] on input "Template Name *" at bounding box center [221, 291] width 241 height 33
type input "NUEVAS"
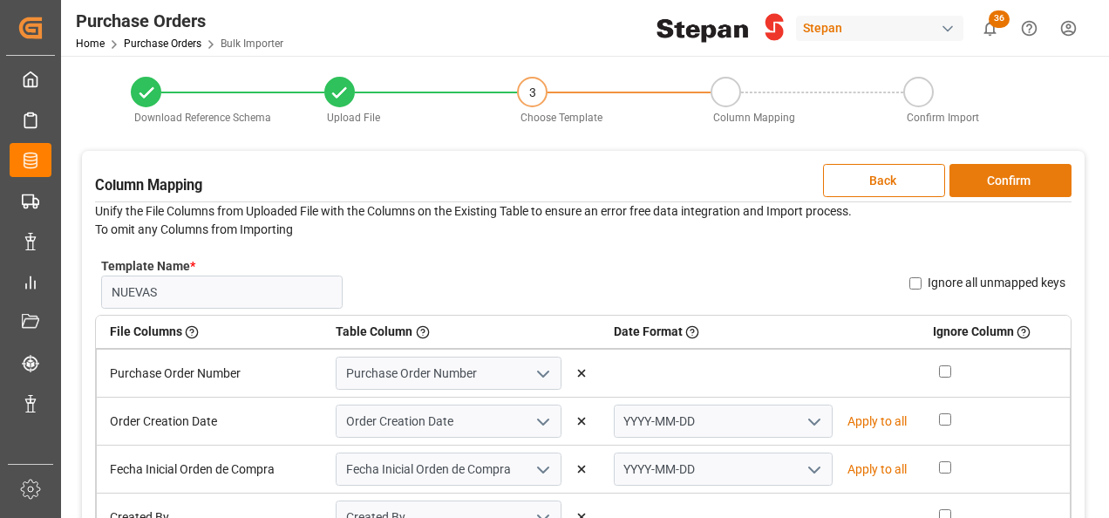
click at [1009, 175] on button "Confirm" at bounding box center [1010, 180] width 122 height 33
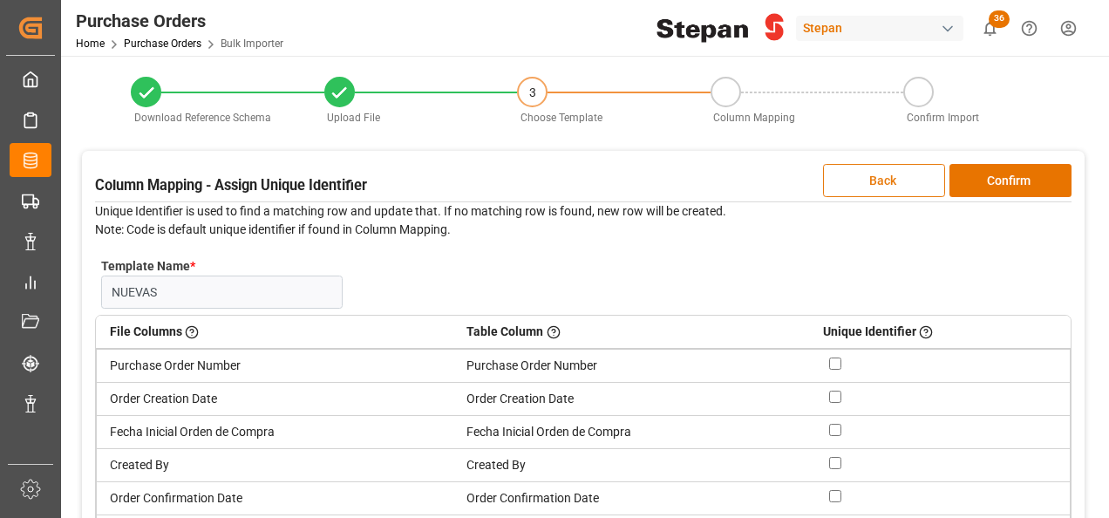
click at [872, 181] on button "Back" at bounding box center [884, 180] width 122 height 33
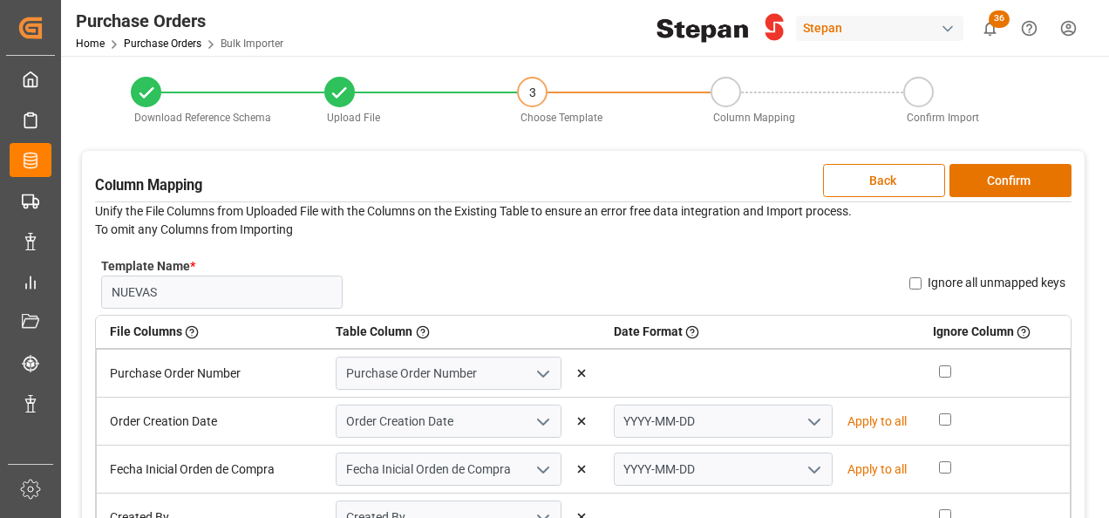
click at [808, 416] on icon "open menu" at bounding box center [814, 421] width 21 height 21
click at [642, 461] on div "DD-MM-YYYY" at bounding box center [723, 459] width 217 height 39
type input "DD-MM-YYYY"
click at [864, 425] on p "Apply to all" at bounding box center [876, 421] width 59 height 18
type input "DD-MM-YYYY"
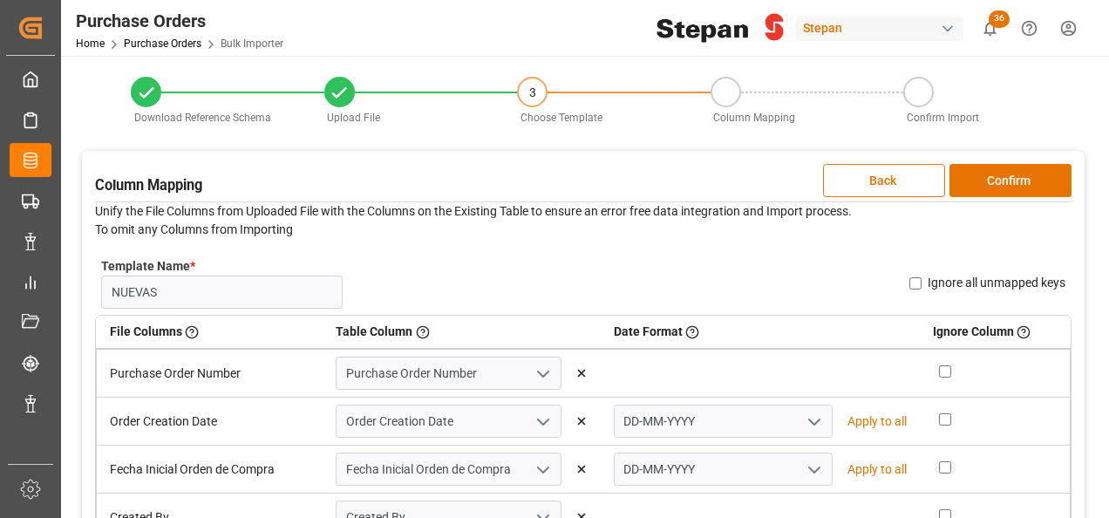
type input "DD-MM-YYYY"
click at [1005, 187] on button "Confirm" at bounding box center [1010, 180] width 122 height 33
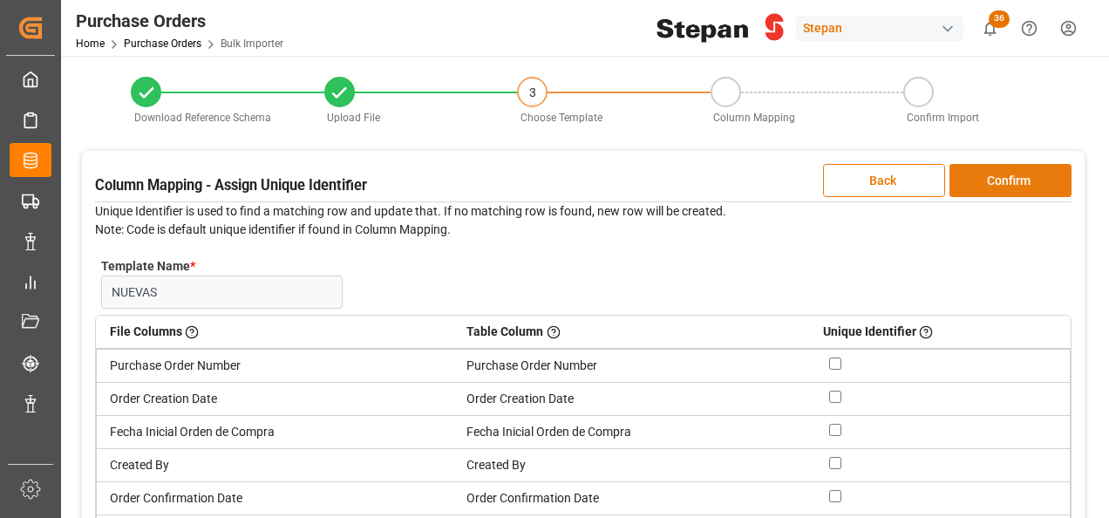
click at [1004, 187] on button "Confirm" at bounding box center [1010, 180] width 122 height 33
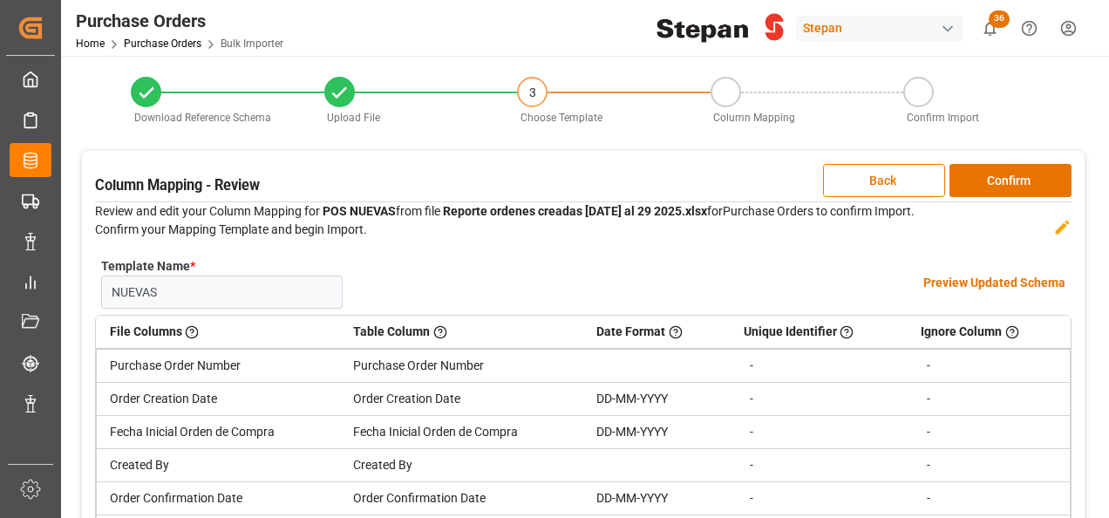
click at [967, 283] on h4 "Preview Updated Schema" at bounding box center [994, 283] width 142 height 18
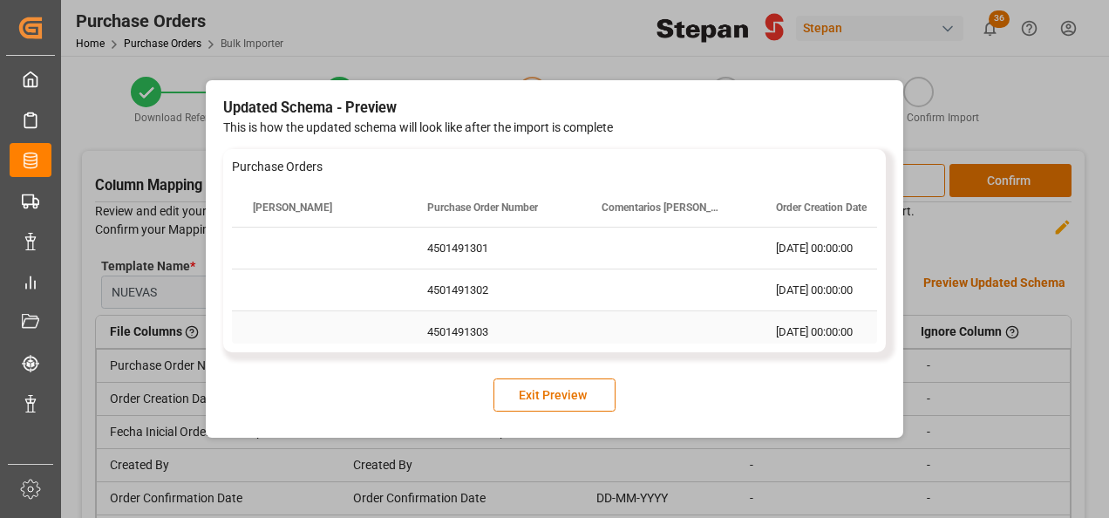
click at [649, 277] on div "Press SPACE to select this row." at bounding box center [668, 289] width 174 height 41
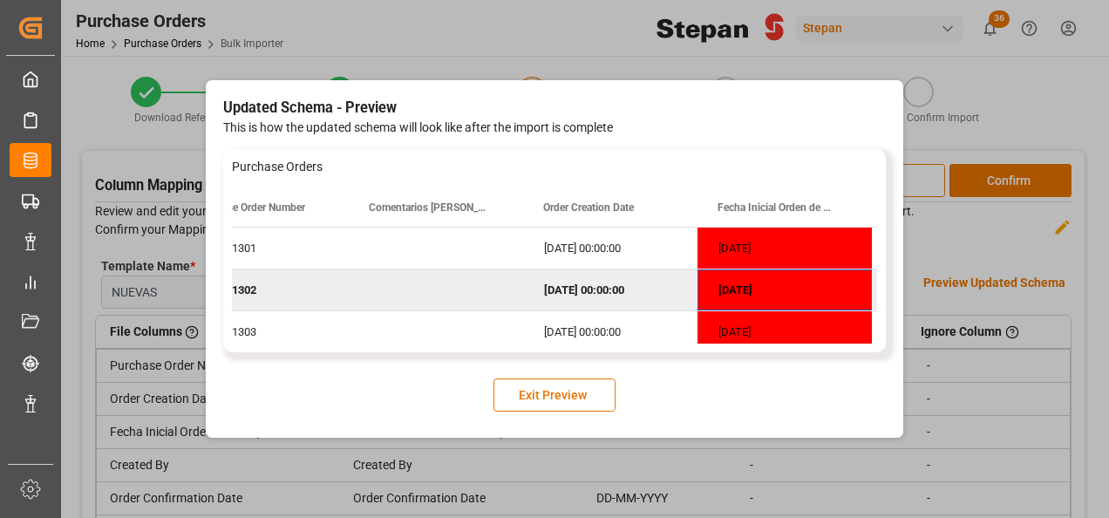
scroll to position [0, 406]
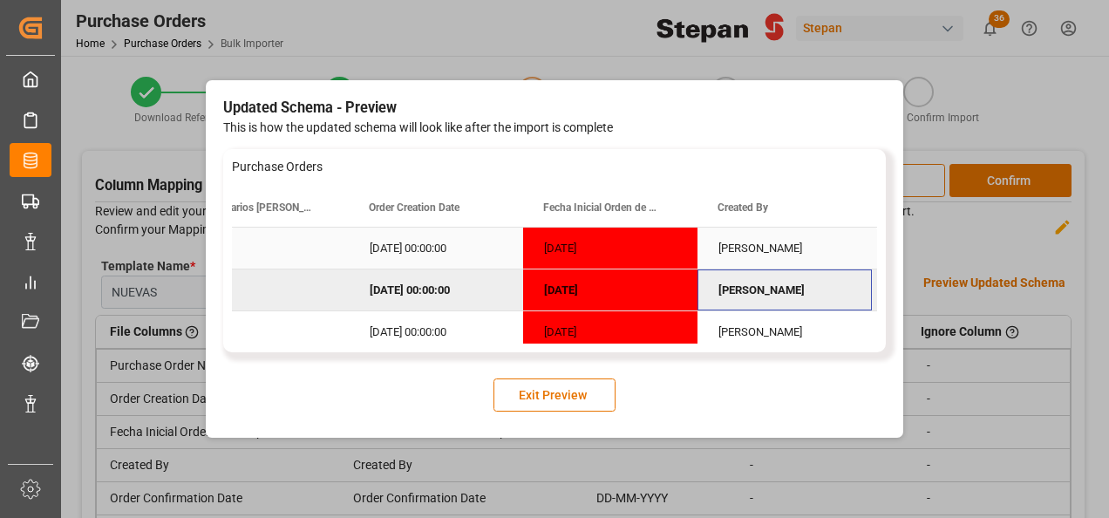
click at [612, 252] on div "01/02/2026" at bounding box center [610, 248] width 174 height 41
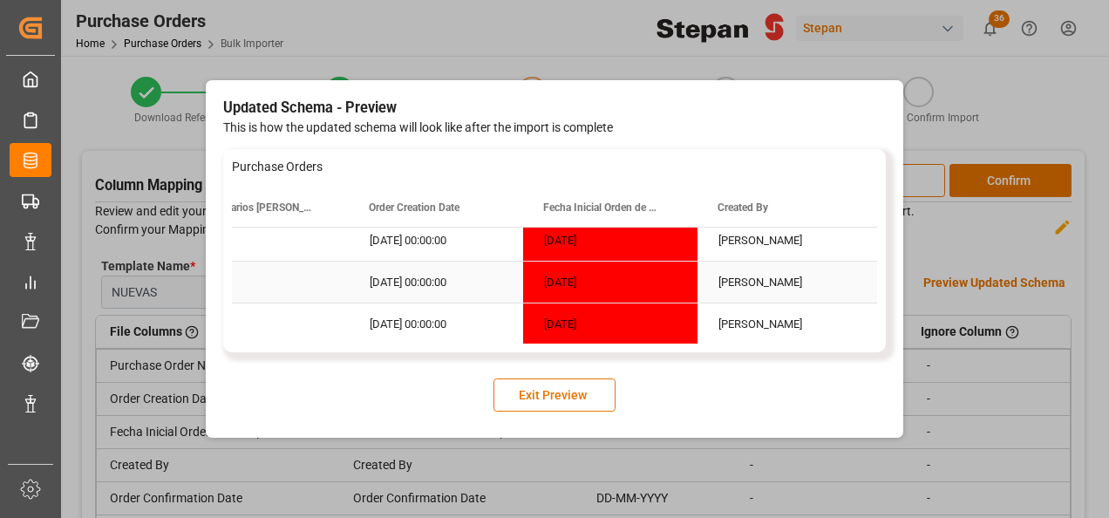
scroll to position [92, 0]
drag, startPoint x: 553, startPoint y: 398, endPoint x: 389, endPoint y: 305, distance: 188.1
click at [389, 307] on div "Updated Schema - Preview This is how the updated schema will look like after th…" at bounding box center [554, 255] width 663 height 315
click at [543, 390] on button "Exit Preview" at bounding box center [554, 394] width 122 height 33
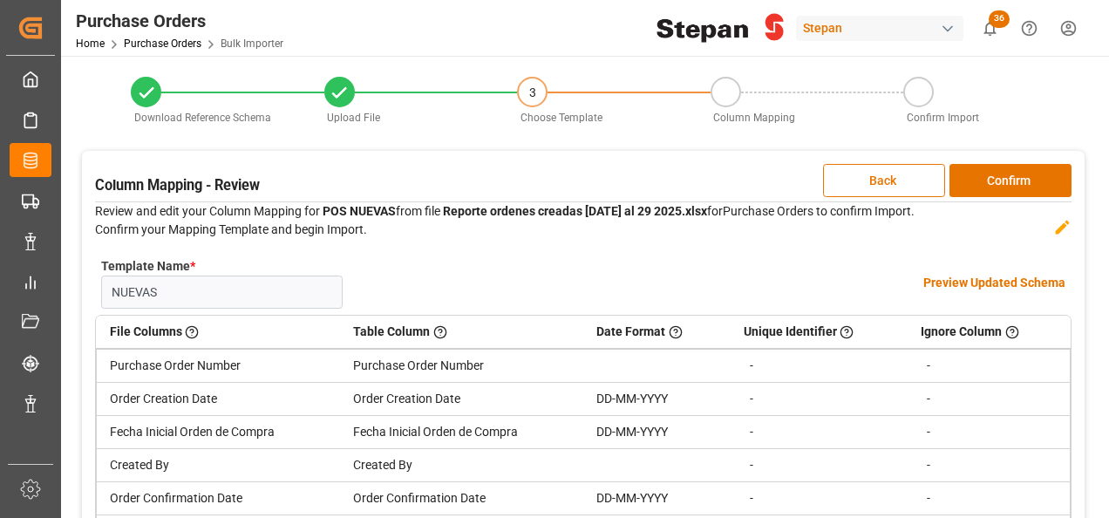
scroll to position [87, 0]
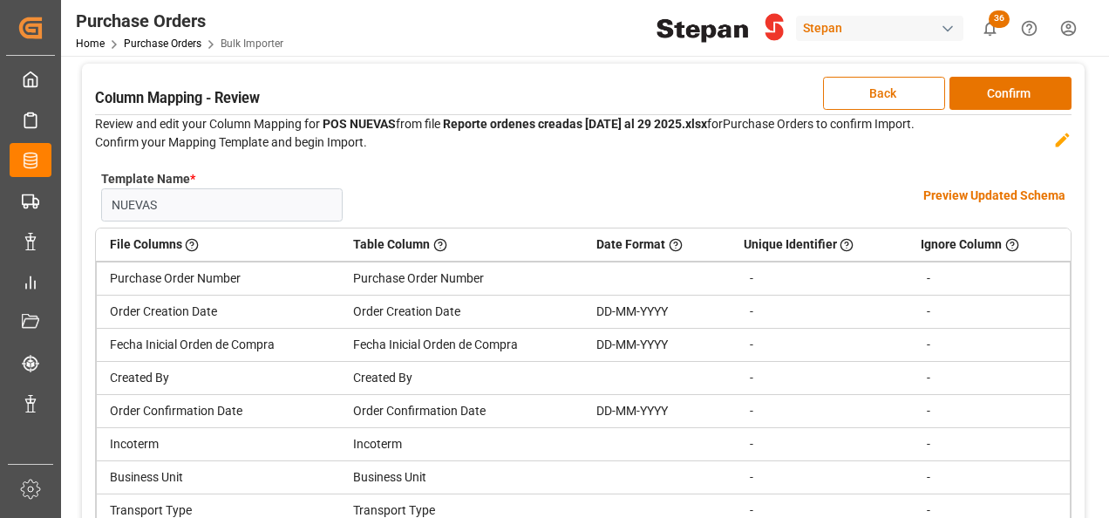
click at [658, 314] on div "DD-MM-YYYY" at bounding box center [656, 311] width 120 height 18
click at [664, 314] on div "DD-MM-YYYY" at bounding box center [656, 311] width 120 height 18
click at [879, 89] on button "Back" at bounding box center [884, 93] width 122 height 33
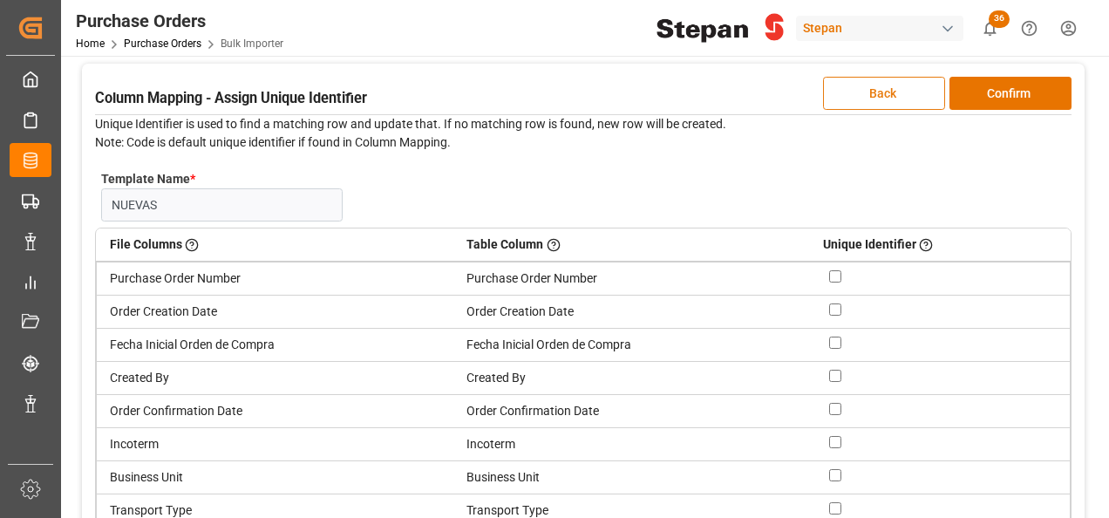
click at [875, 101] on button "Back" at bounding box center [884, 93] width 122 height 33
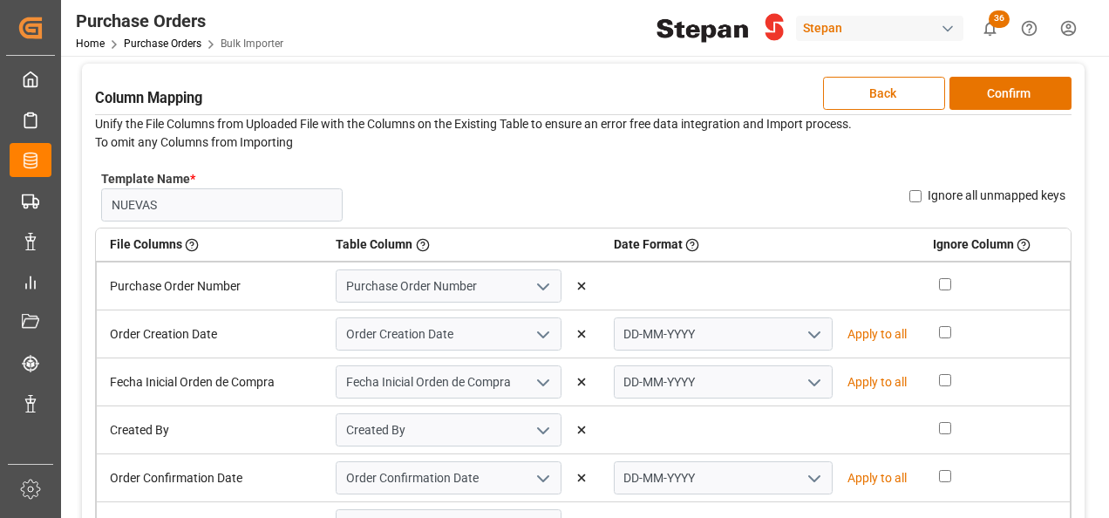
click at [804, 331] on icon "open menu" at bounding box center [814, 334] width 21 height 21
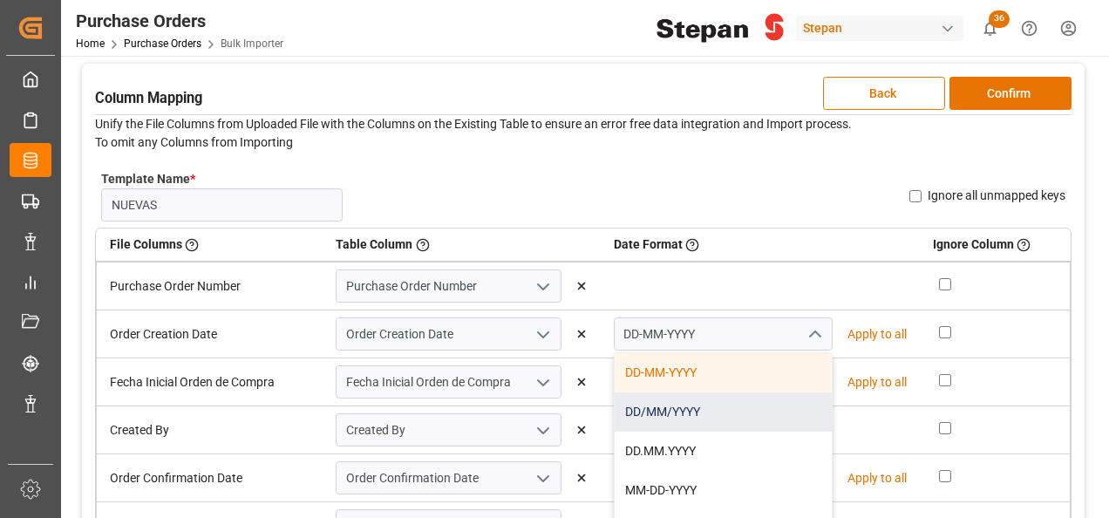
click at [650, 412] on div "DD/MM/YYYY" at bounding box center [723, 411] width 217 height 39
type input "DD/MM/YYYY"
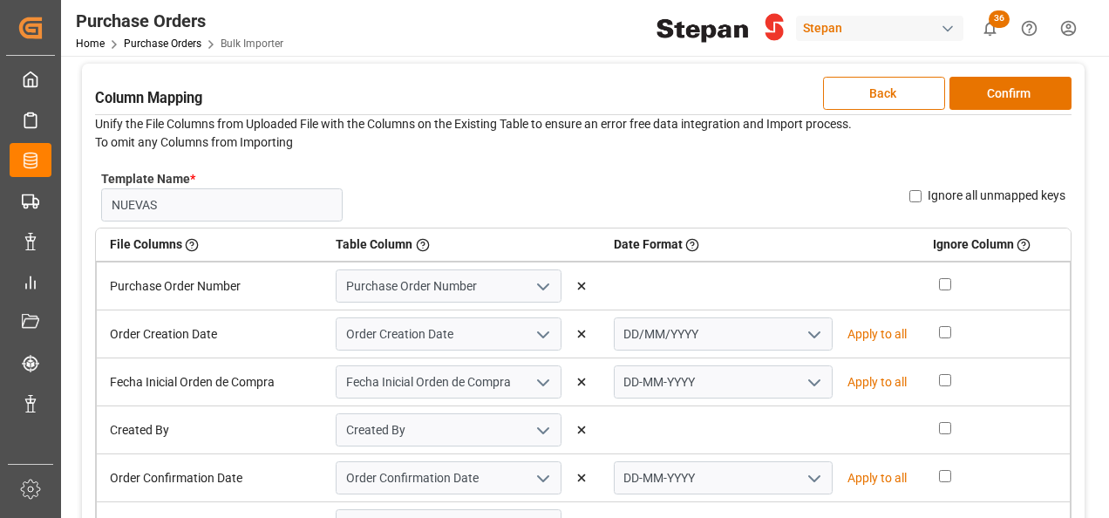
click at [858, 335] on p "Apply to all" at bounding box center [876, 334] width 59 height 18
type input "DD/MM/YYYY"
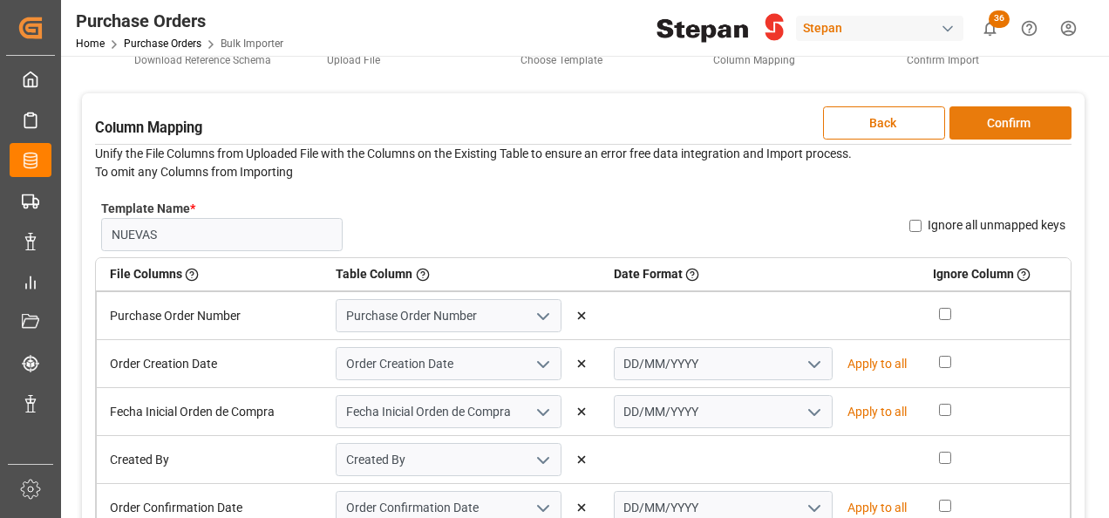
scroll to position [0, 0]
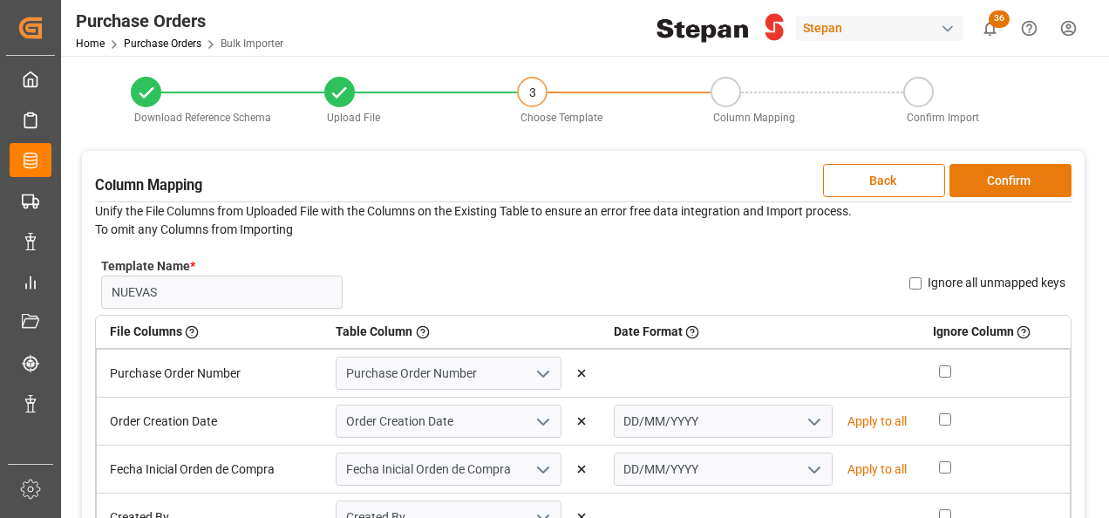
click at [985, 174] on button "Confirm" at bounding box center [1010, 180] width 122 height 33
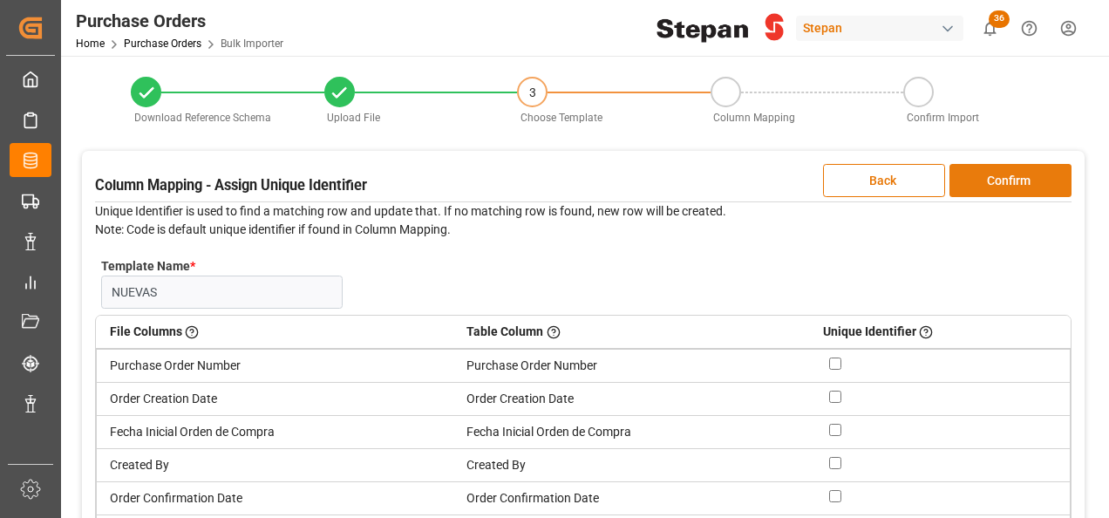
click at [1006, 174] on button "Confirm" at bounding box center [1010, 180] width 122 height 33
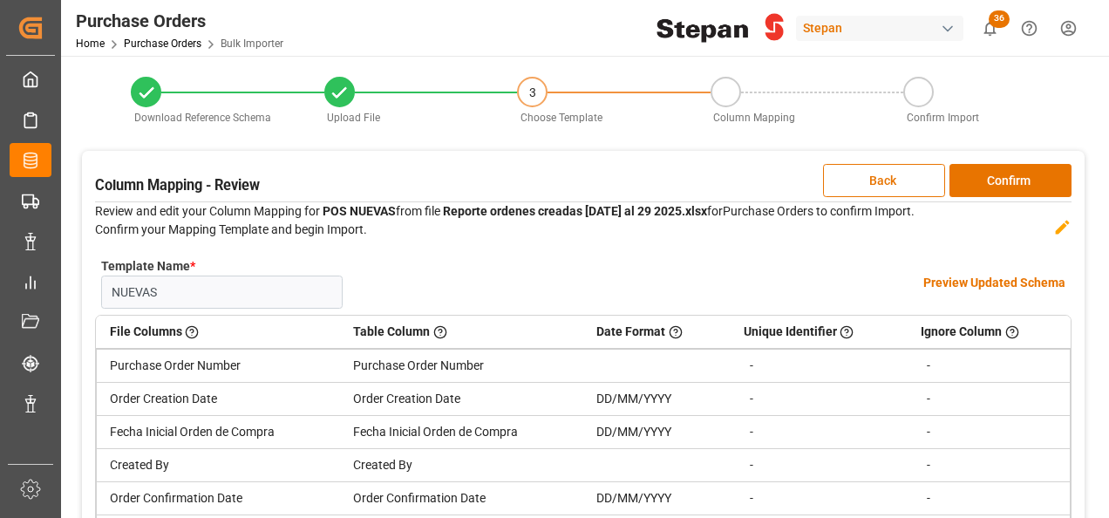
click at [943, 287] on h4 "Preview Updated Schema" at bounding box center [994, 283] width 142 height 18
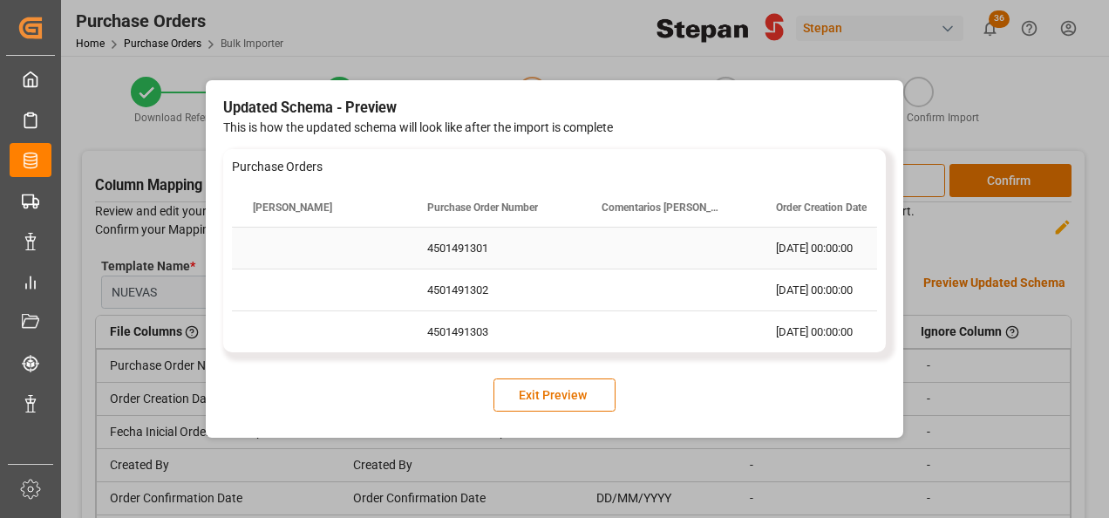
click at [542, 249] on div "4501491301" at bounding box center [493, 248] width 174 height 41
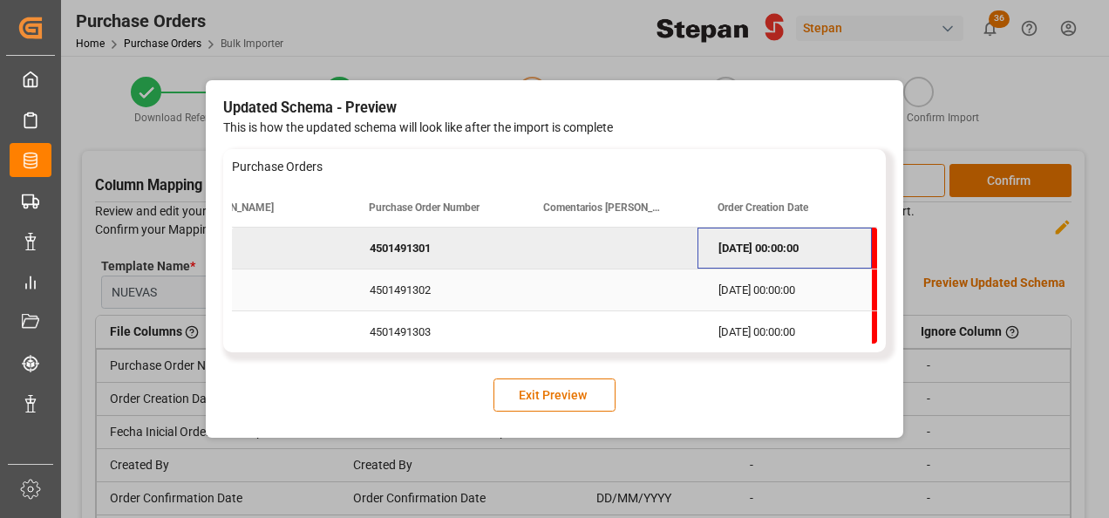
scroll to position [0, 232]
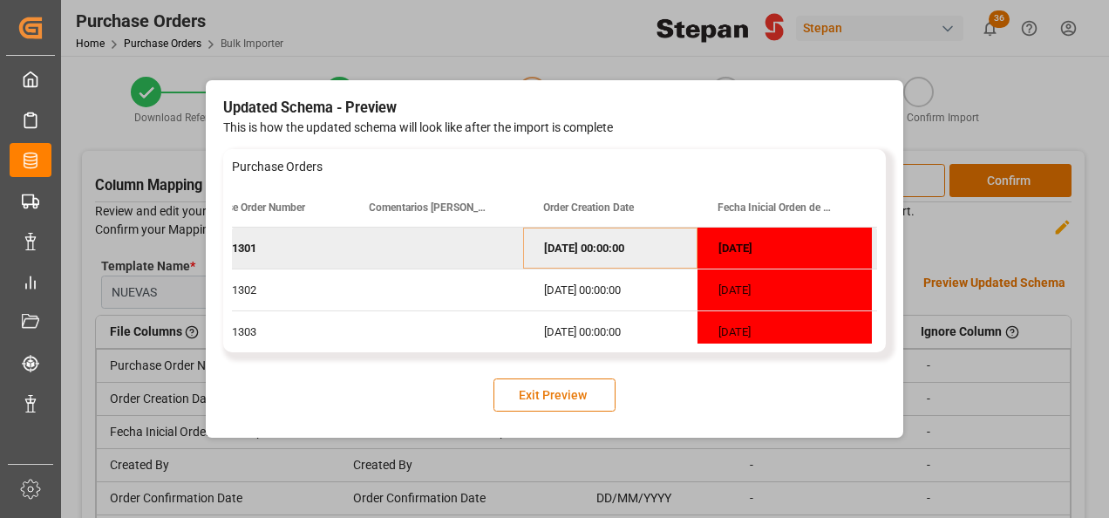
click at [528, 400] on button "Exit Preview" at bounding box center [554, 394] width 122 height 33
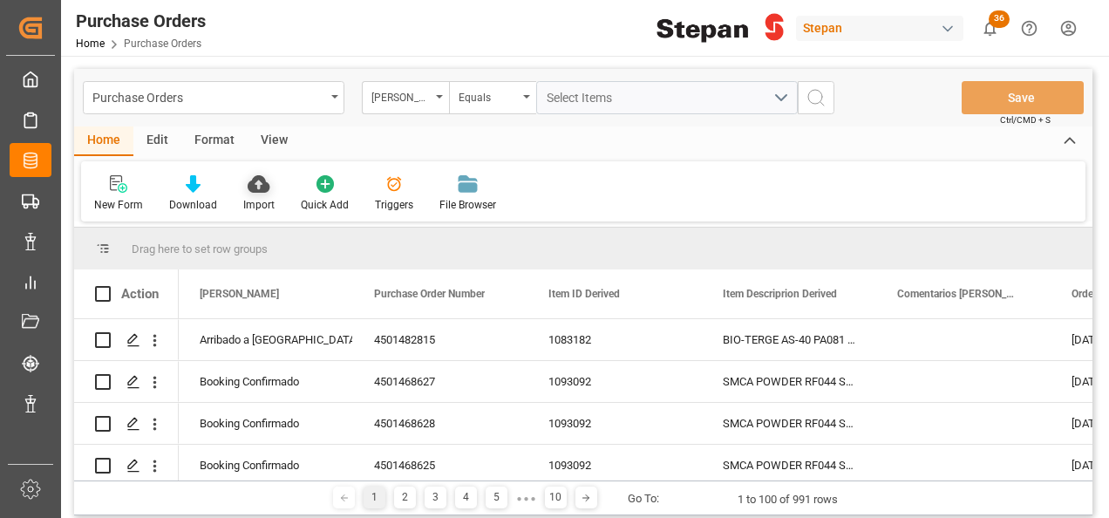
click at [250, 187] on icon at bounding box center [259, 183] width 22 height 17
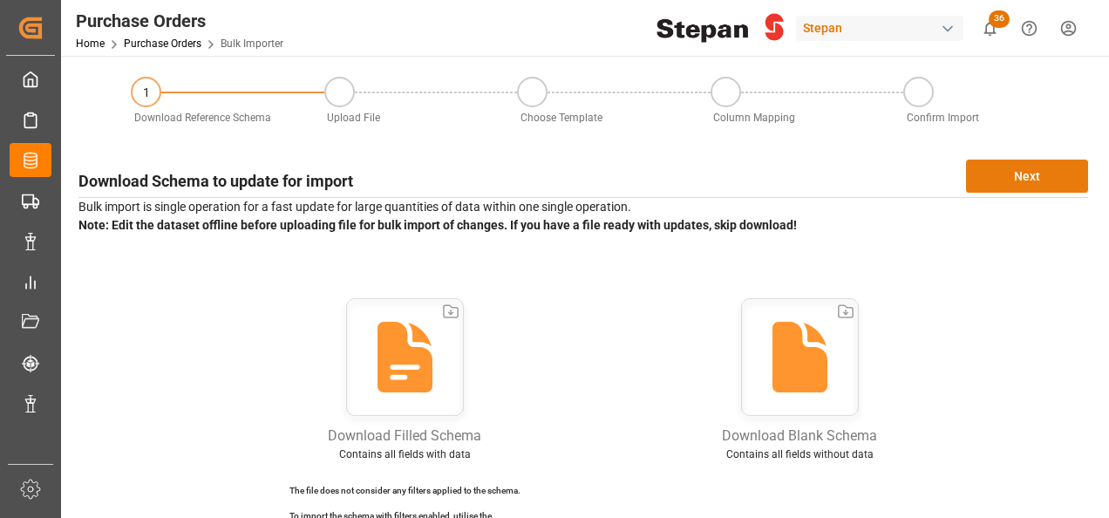
click at [1023, 178] on button "Next" at bounding box center [1027, 176] width 122 height 33
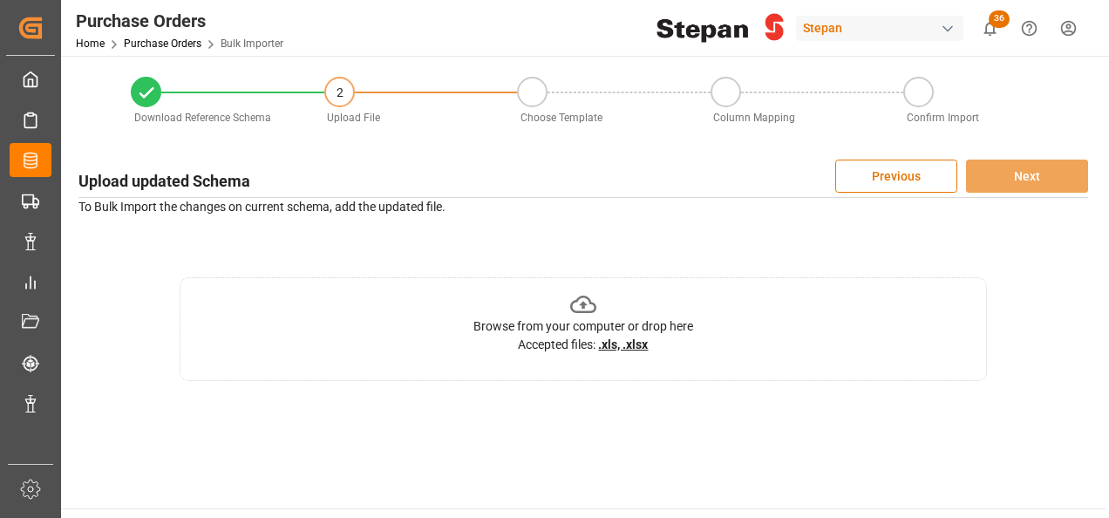
click at [589, 303] on icon at bounding box center [583, 304] width 27 height 17
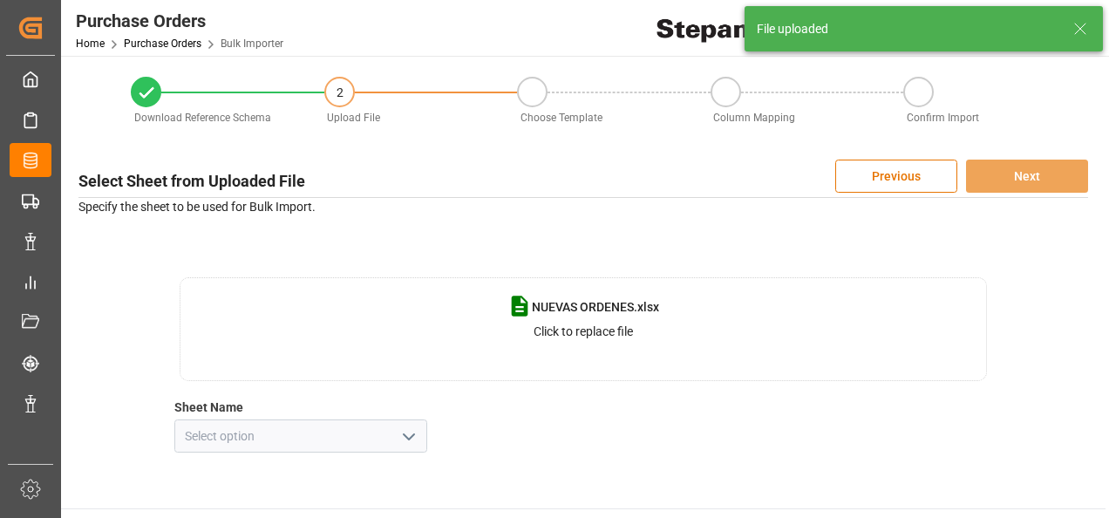
click at [404, 438] on icon "open menu" at bounding box center [408, 436] width 21 height 21
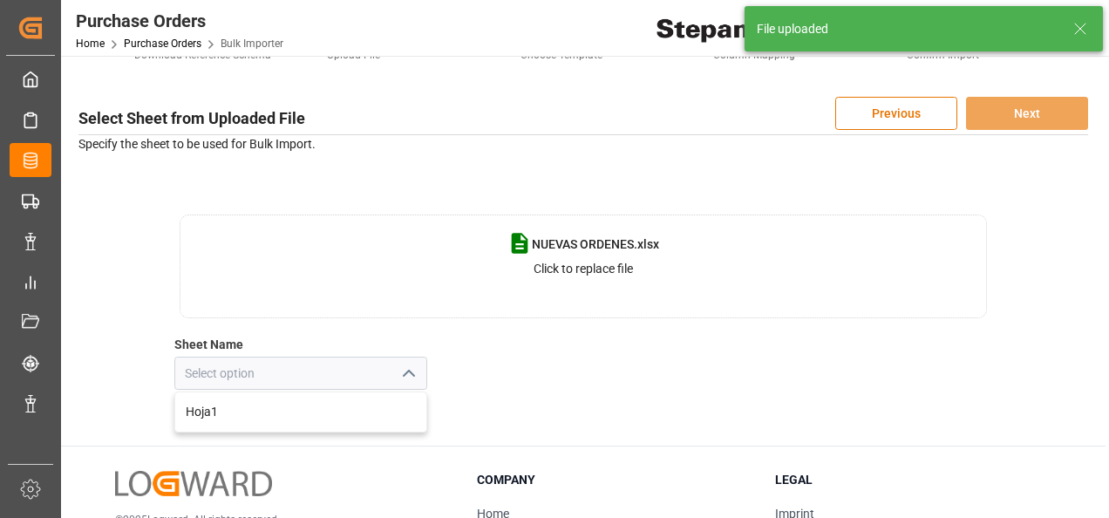
scroll to position [87, 0]
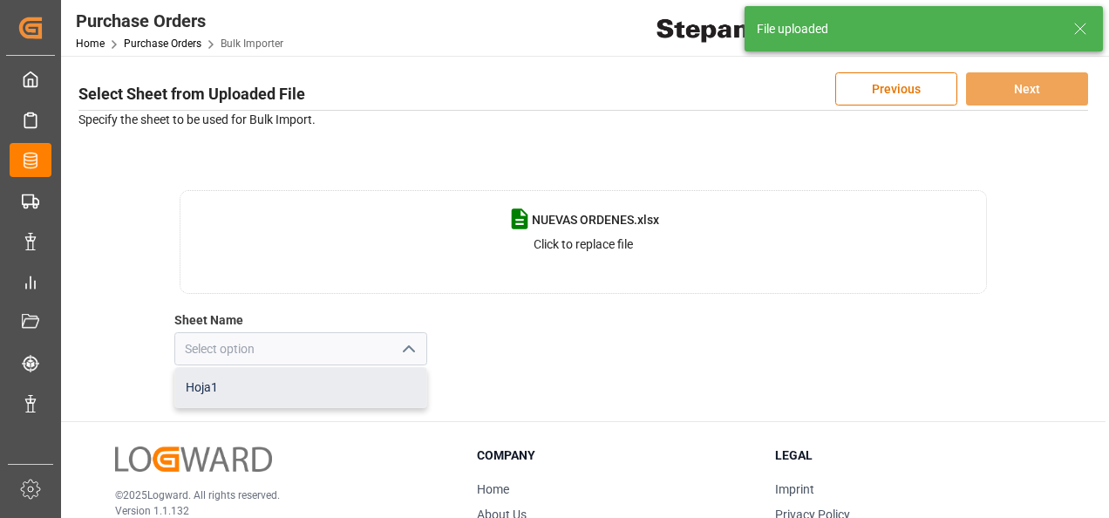
click at [202, 394] on div "Hoja1" at bounding box center [300, 387] width 251 height 39
type input "Hoja1"
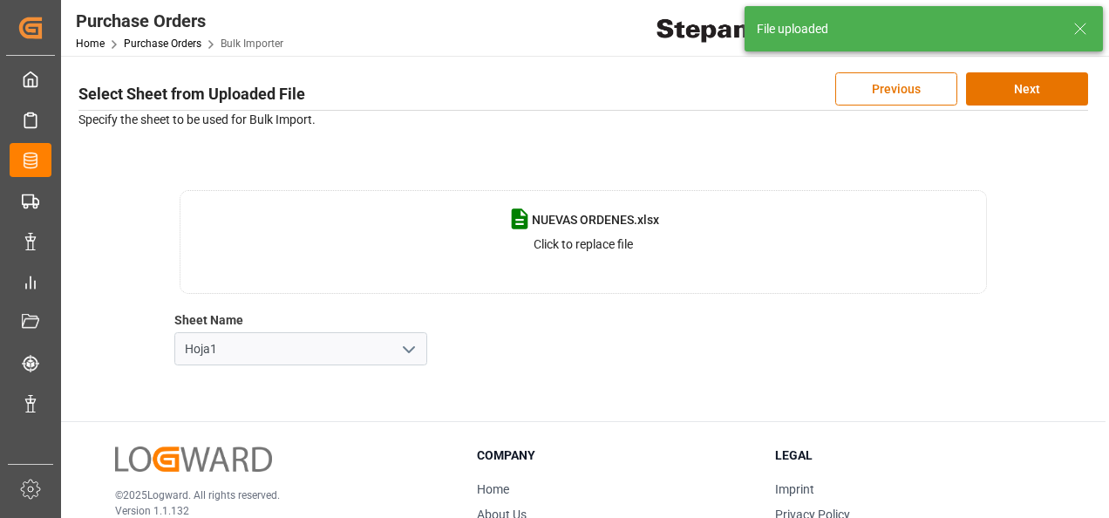
scroll to position [0, 0]
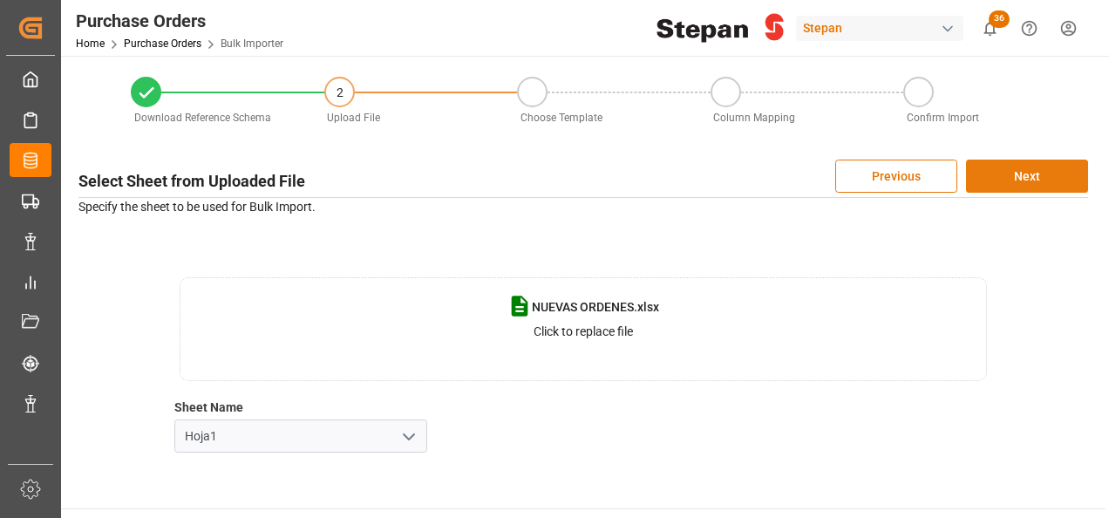
click at [1018, 175] on button "Next" at bounding box center [1027, 176] width 122 height 33
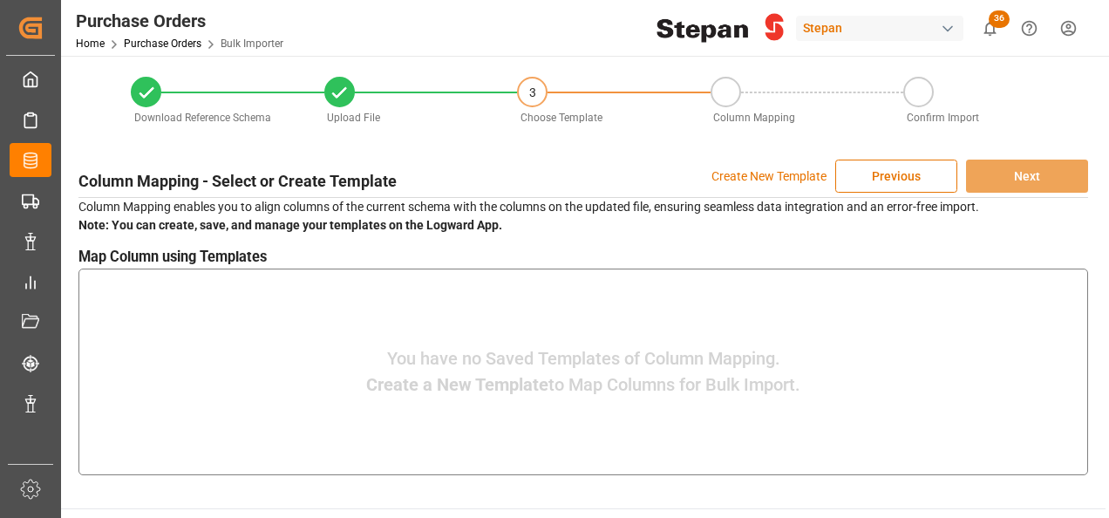
click at [742, 169] on p "Create New Template" at bounding box center [768, 176] width 115 height 33
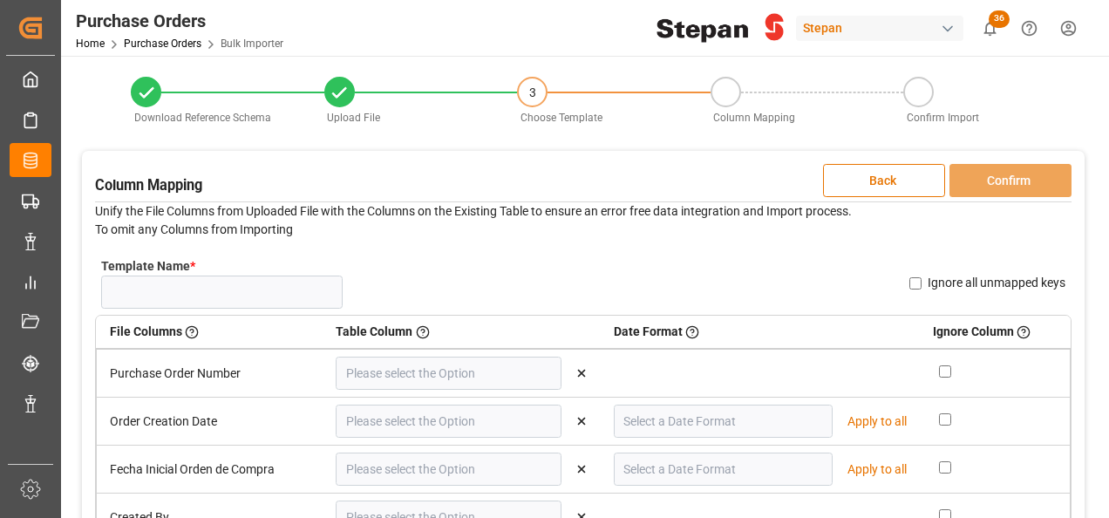
type input "Purchase Order Number"
type input "Order Creation Date"
type input "YYYY-MM-DD"
type input "Fecha Inicial Orden de Compra"
type input "YYYY-MM-DD"
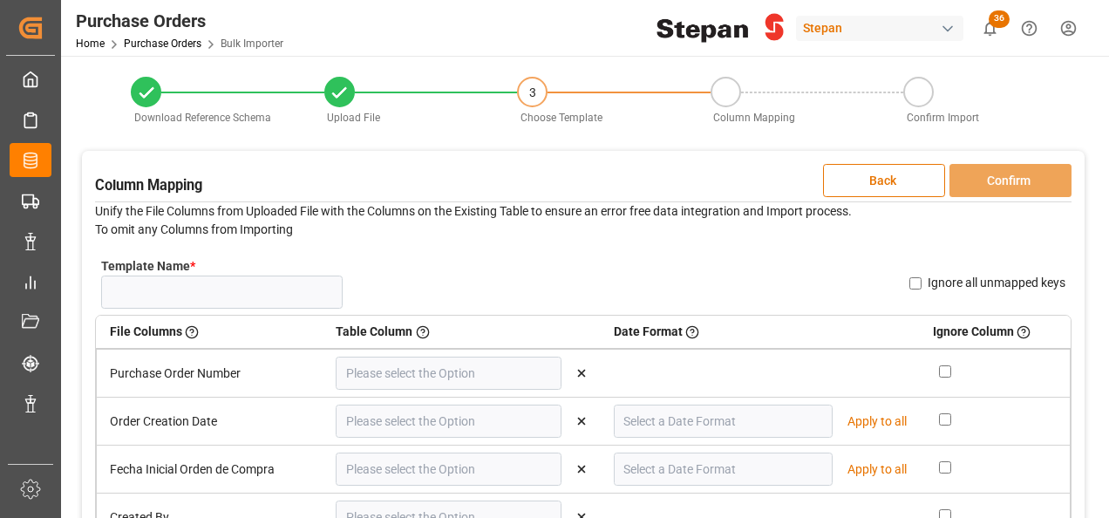
type input "Created By"
type input "Order Confirmation Date"
type input "YYYY-MM-DD"
type input "Incoterm"
type input "Business Unit"
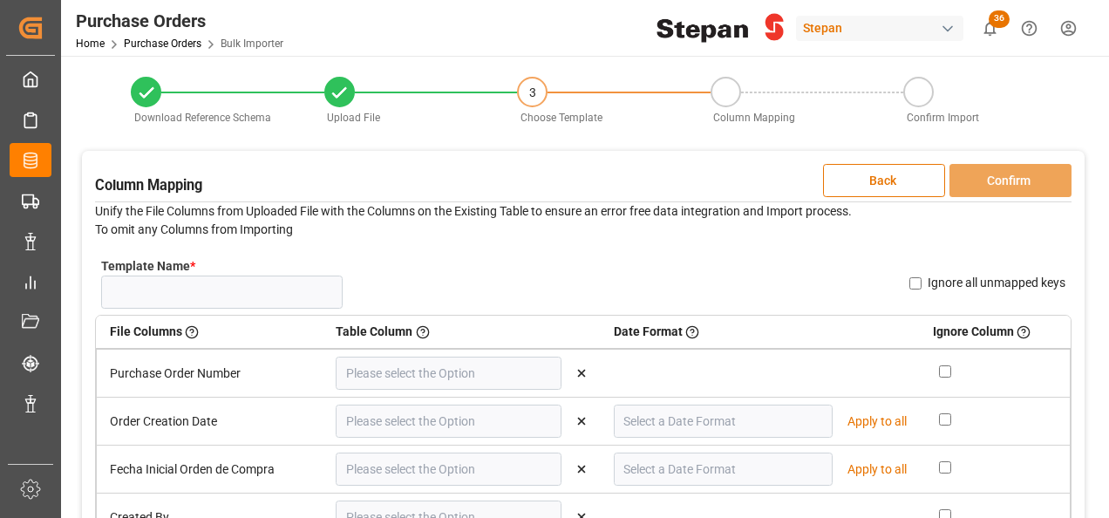
type input "Transport Type"
type input "Supplier Name"
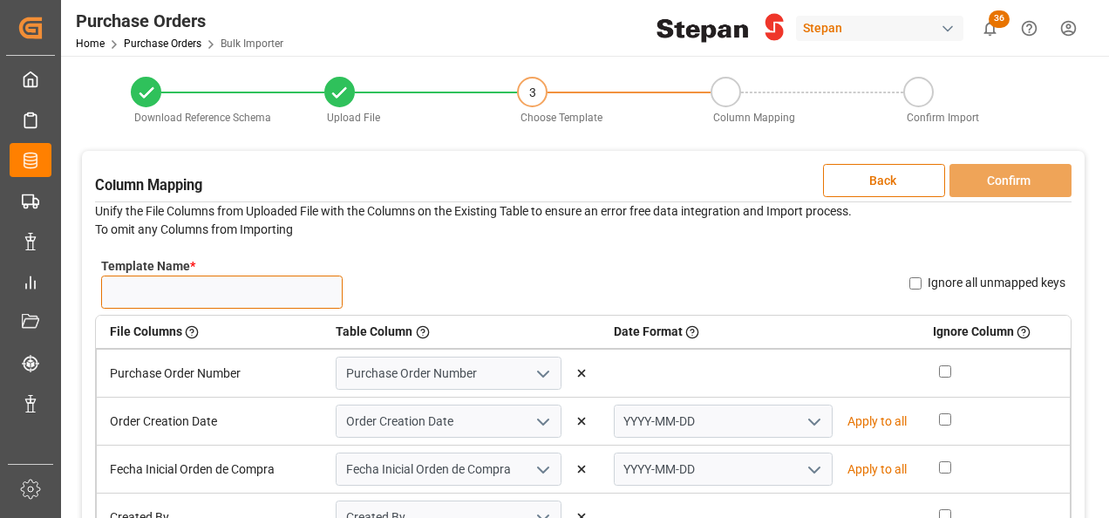
click at [139, 307] on input "Template Name *" at bounding box center [221, 291] width 241 height 33
type input "M"
type input "NUEVAS PO"
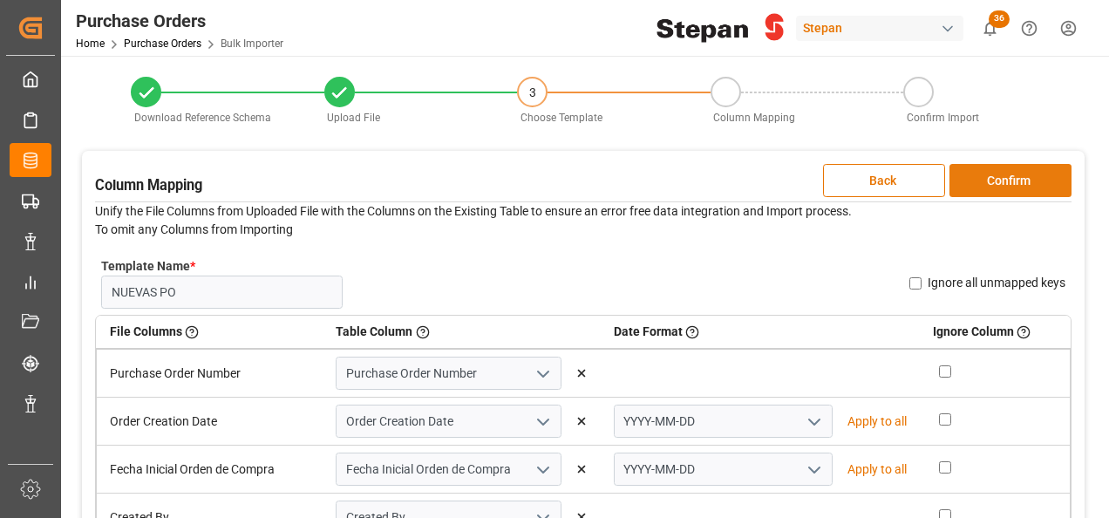
click at [1009, 176] on button "Confirm" at bounding box center [1010, 180] width 122 height 33
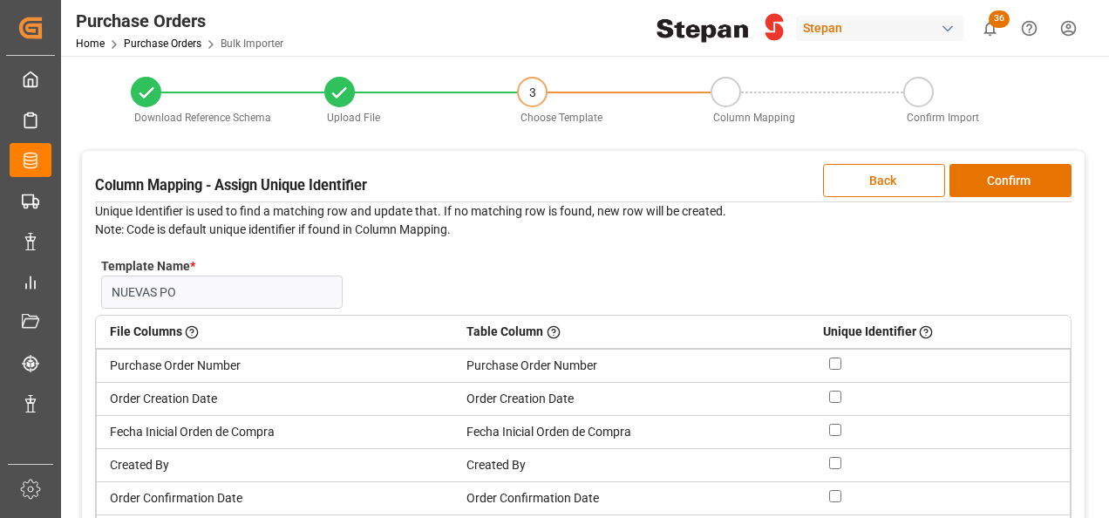
drag, startPoint x: 862, startPoint y: 175, endPoint x: 824, endPoint y: 200, distance: 45.5
click at [863, 175] on button "Back" at bounding box center [884, 180] width 122 height 33
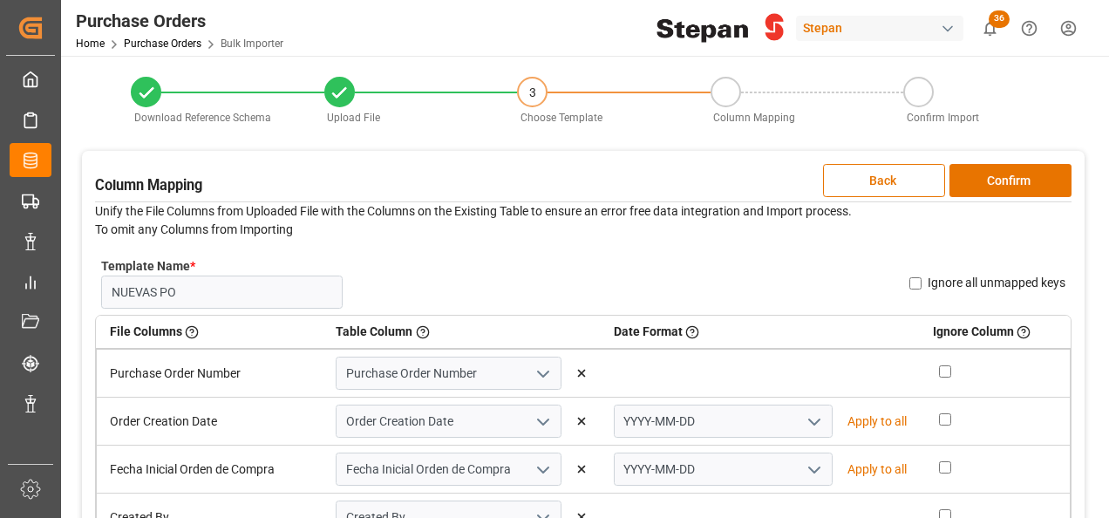
click at [804, 413] on icon "open menu" at bounding box center [814, 421] width 21 height 21
click at [650, 464] on div "DD-MM-YYYY" at bounding box center [723, 459] width 217 height 39
type input "DD-MM-YYYY"
click at [852, 420] on p "Apply to all" at bounding box center [876, 421] width 59 height 18
type input "DD-MM-YYYY"
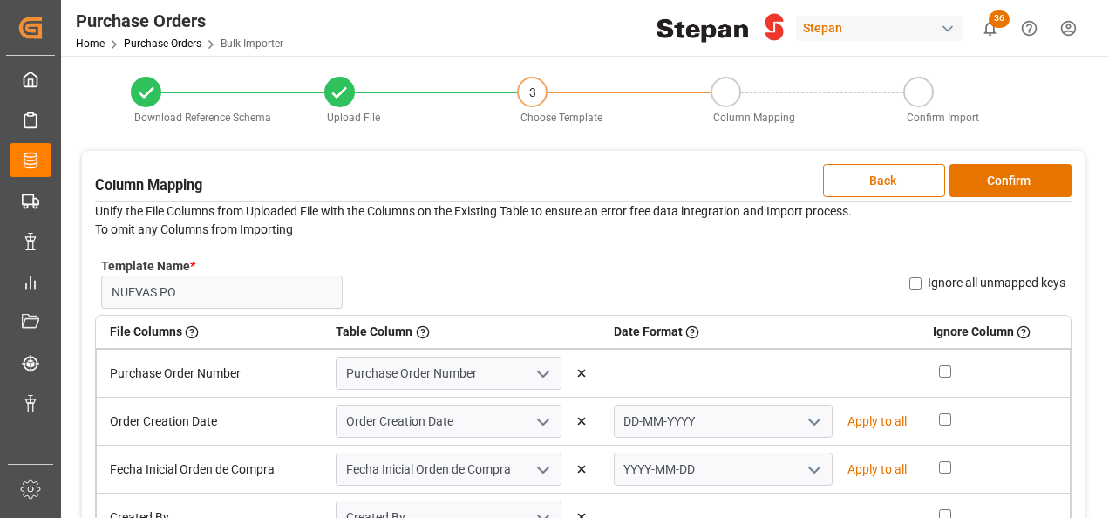
type input "DD-MM-YYYY"
click at [1005, 178] on button "Confirm" at bounding box center [1010, 180] width 122 height 33
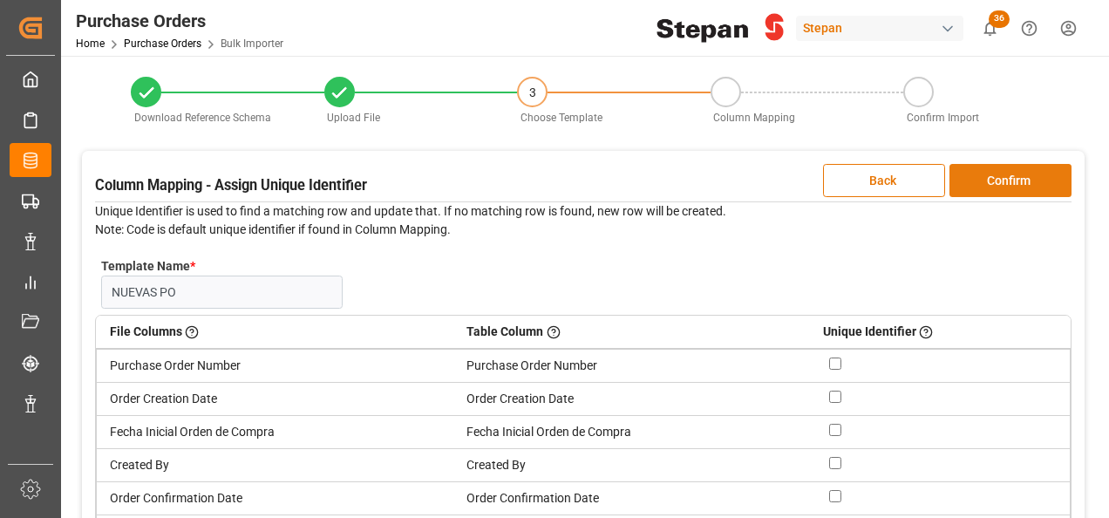
click at [1005, 178] on button "Confirm" at bounding box center [1010, 180] width 122 height 33
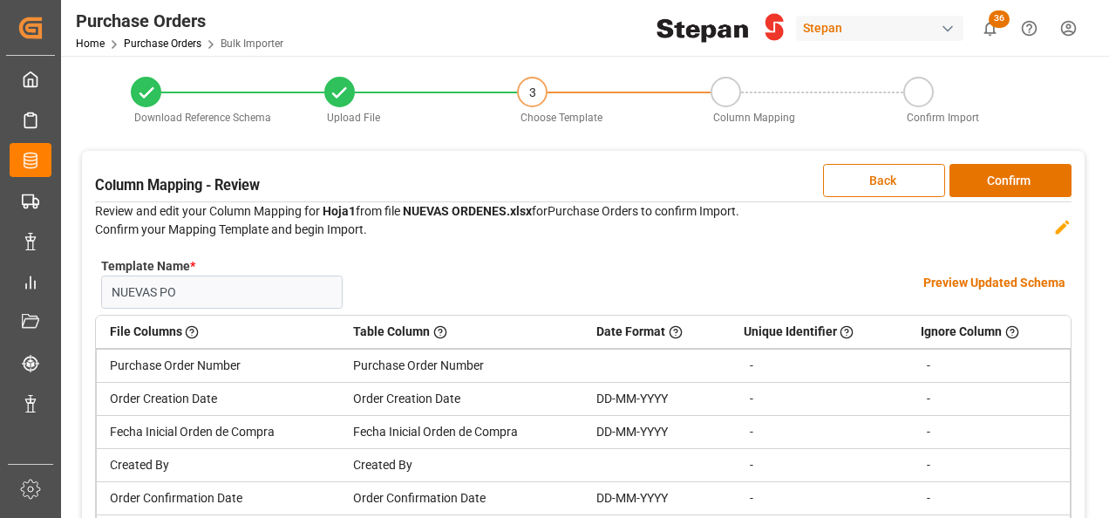
click at [962, 280] on h4 "Preview Updated Schema" at bounding box center [994, 283] width 142 height 18
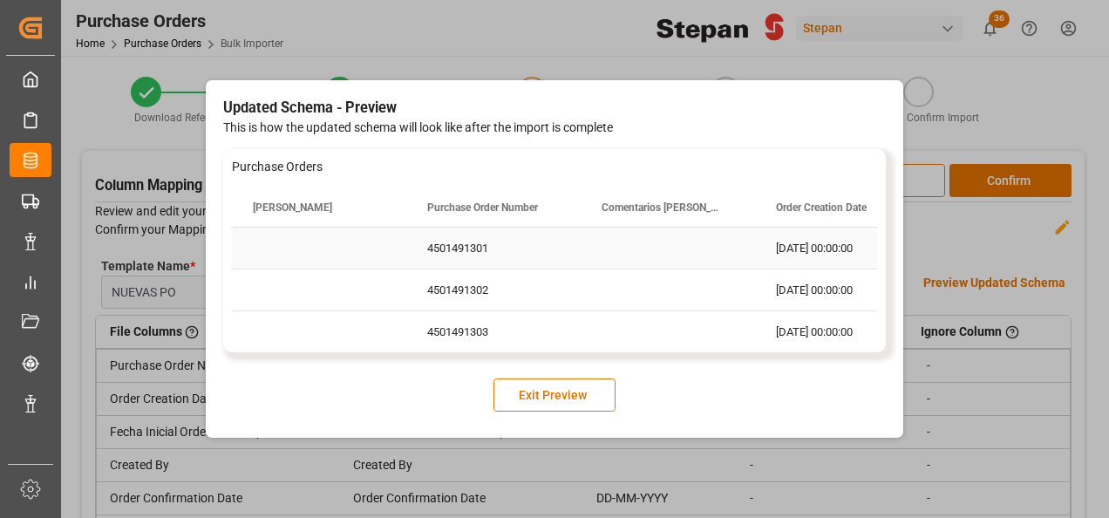
click at [502, 253] on div "4501491301" at bounding box center [493, 248] width 174 height 41
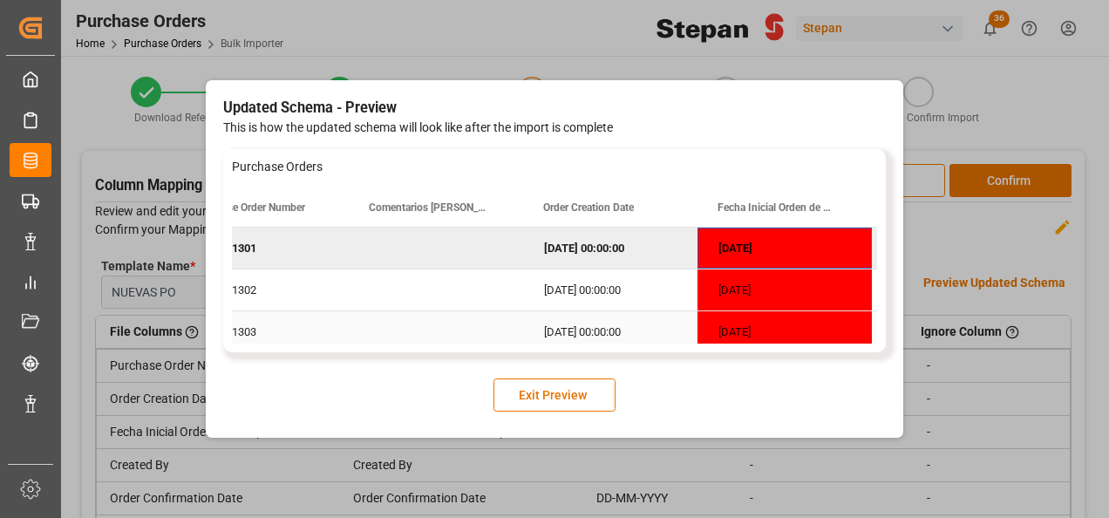
scroll to position [0, 406]
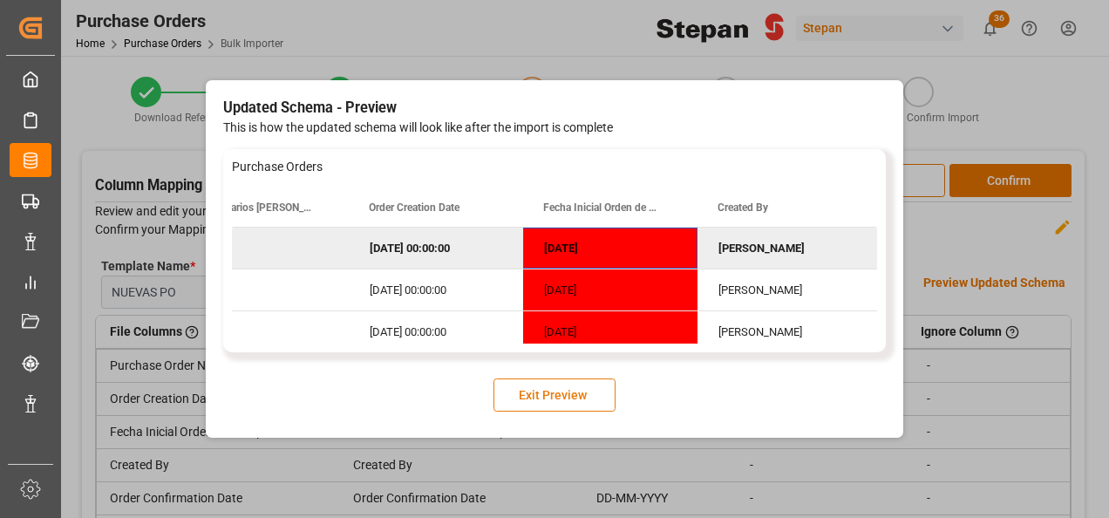
click at [565, 401] on button "Exit Preview" at bounding box center [554, 394] width 122 height 33
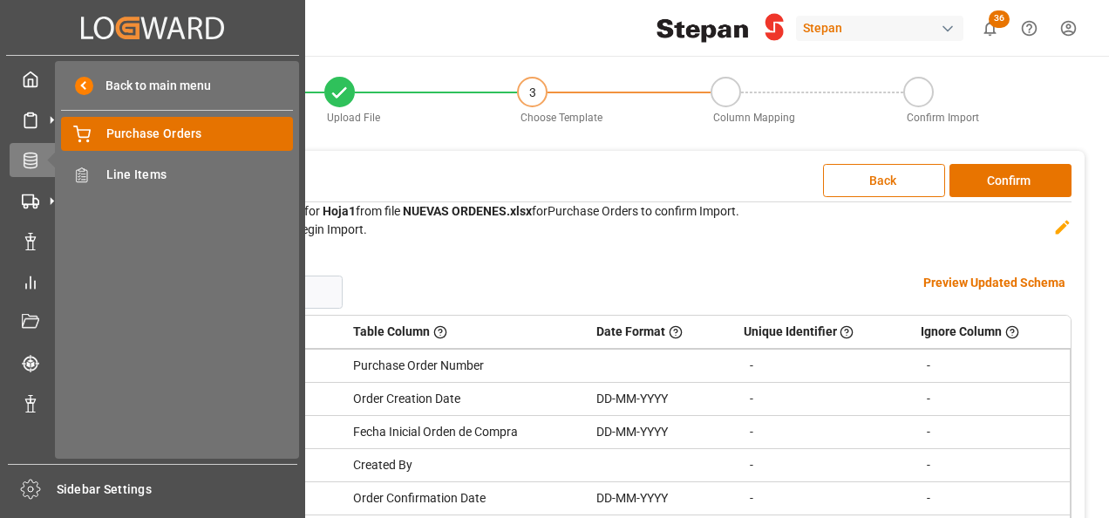
click at [134, 135] on span "Purchase Orders" at bounding box center [199, 134] width 187 height 18
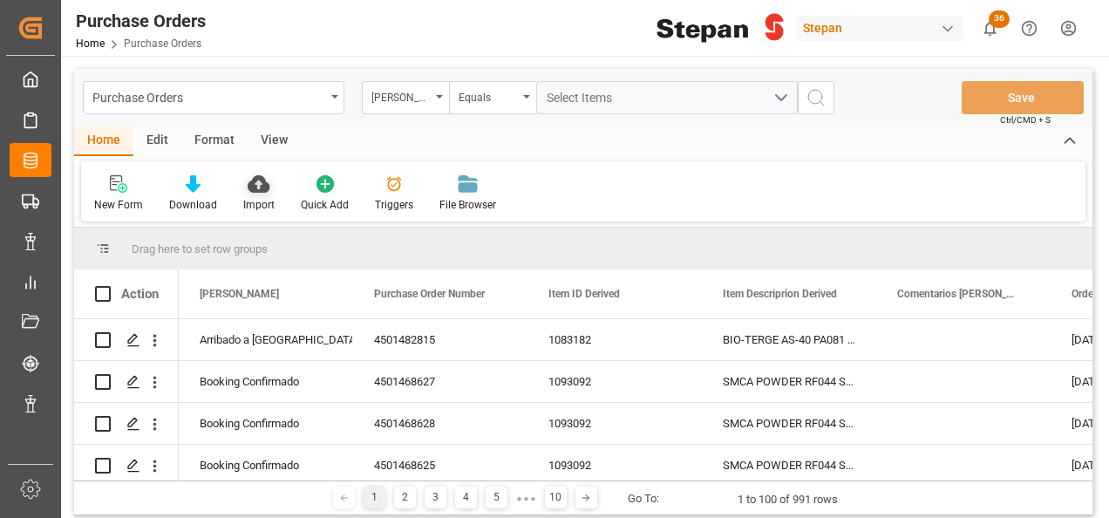
click at [254, 180] on icon at bounding box center [259, 183] width 22 height 17
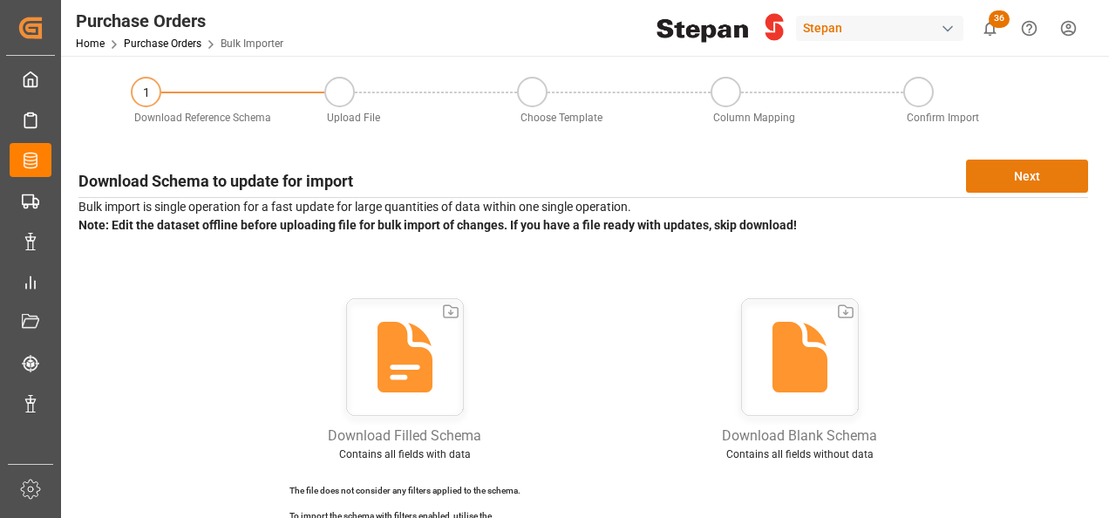
click at [1027, 172] on button "Next" at bounding box center [1027, 176] width 122 height 33
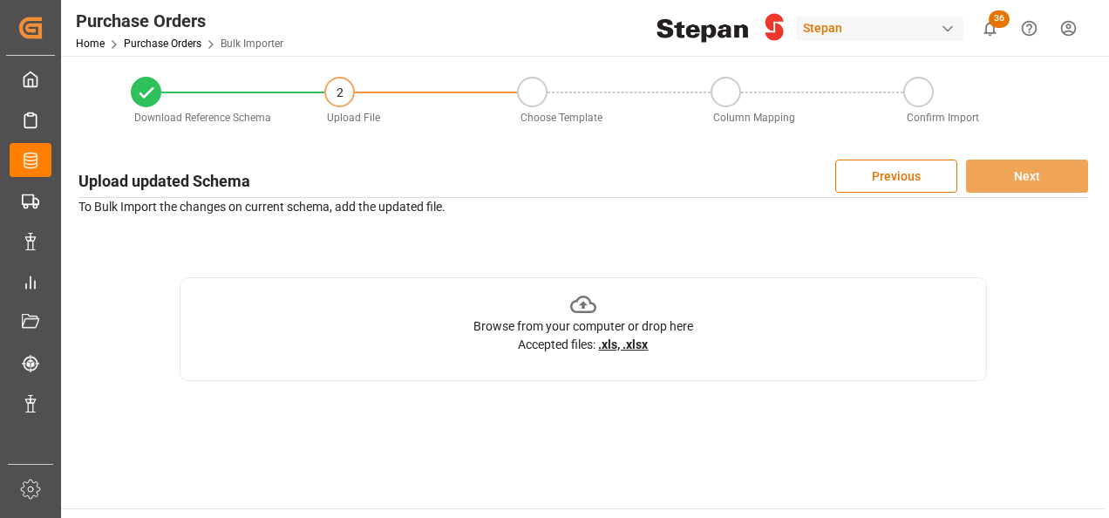
click at [581, 300] on icon at bounding box center [583, 304] width 27 height 27
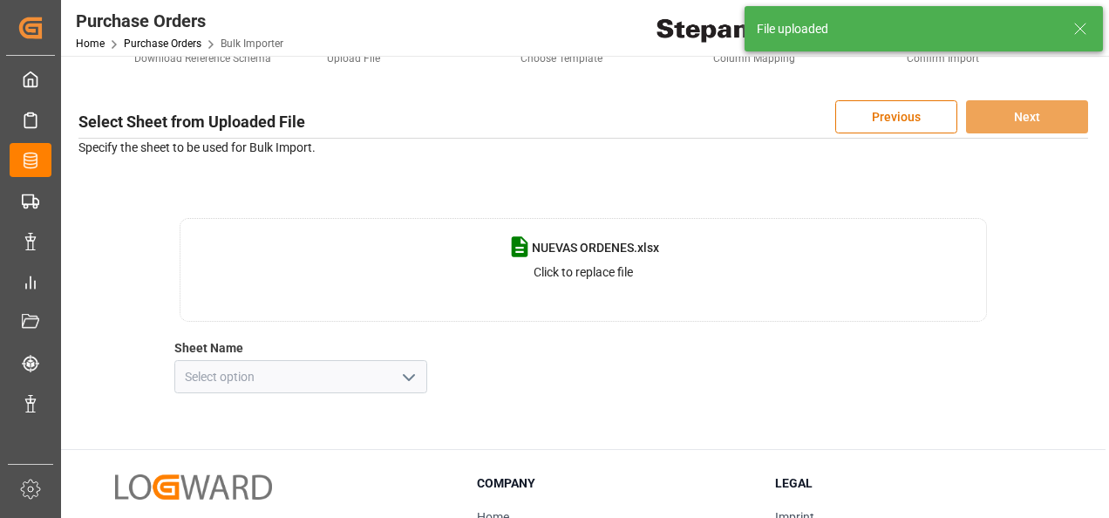
scroll to position [87, 0]
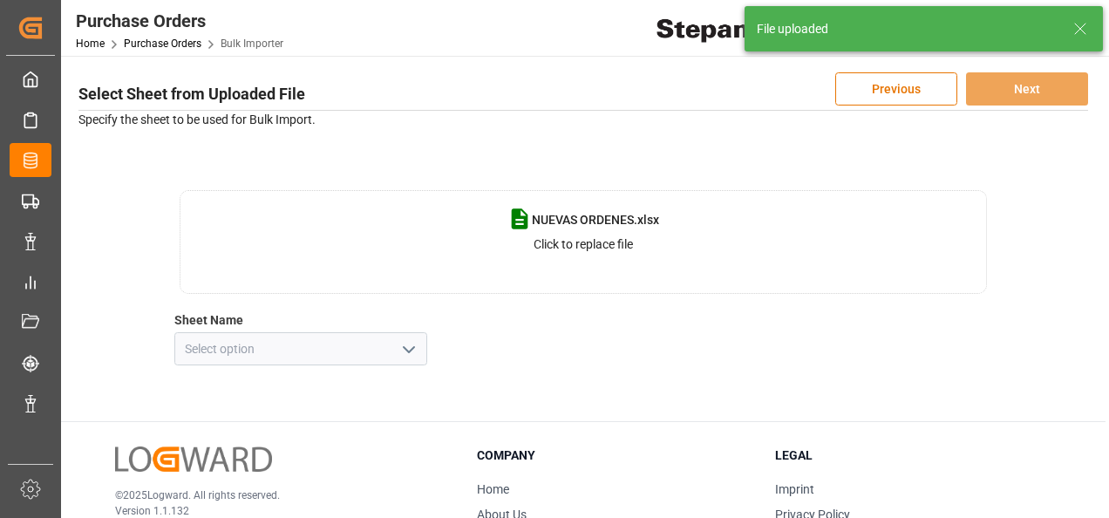
click at [406, 346] on icon "open menu" at bounding box center [408, 349] width 21 height 21
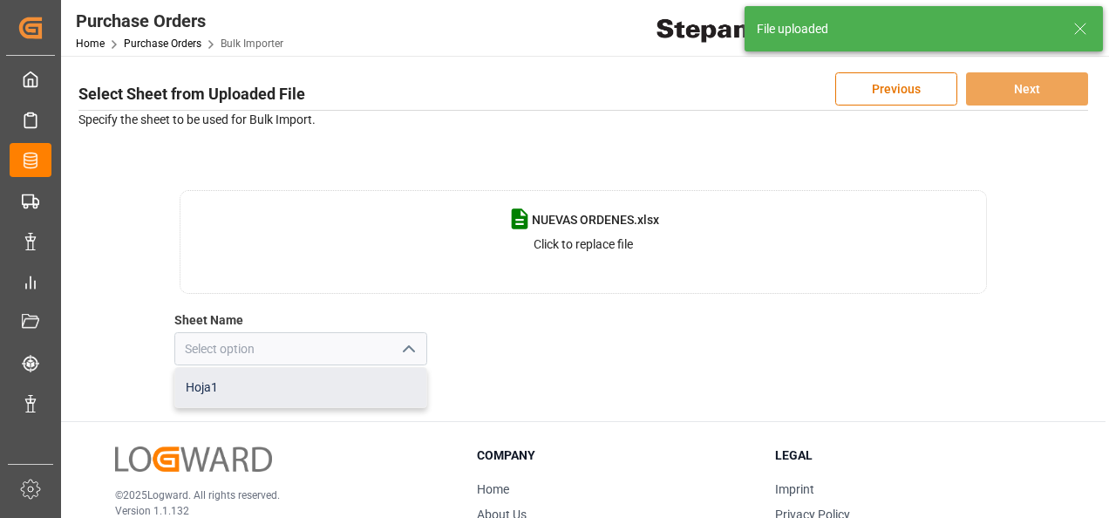
click at [211, 391] on div "Hoja1" at bounding box center [300, 387] width 251 height 39
type input "Hoja1"
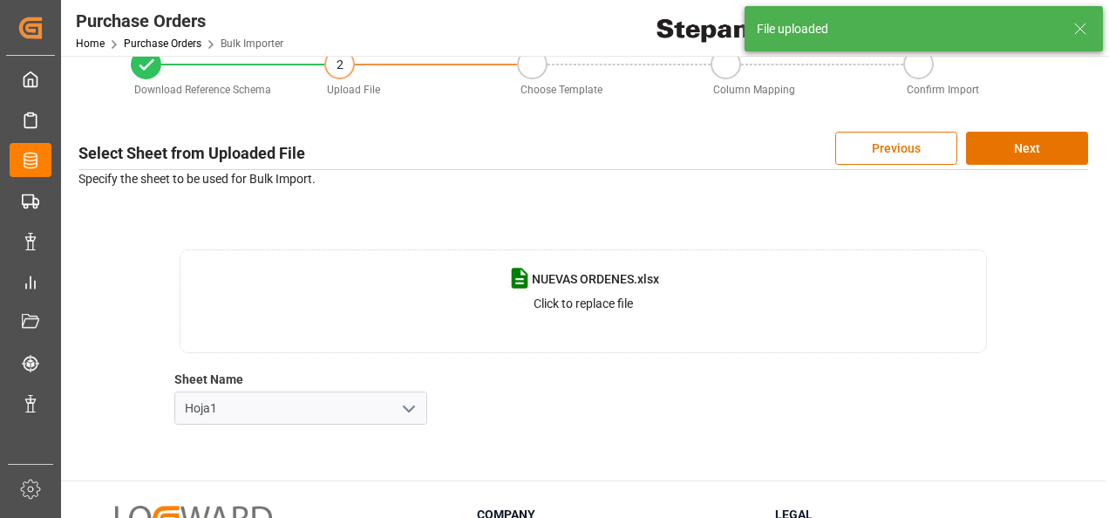
scroll to position [0, 0]
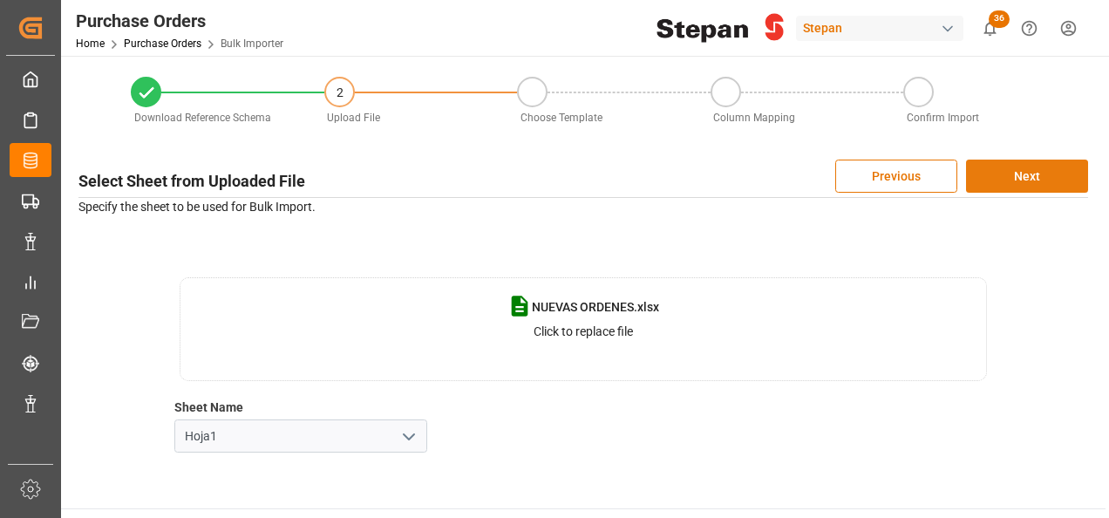
click at [1023, 173] on button "Next" at bounding box center [1027, 176] width 122 height 33
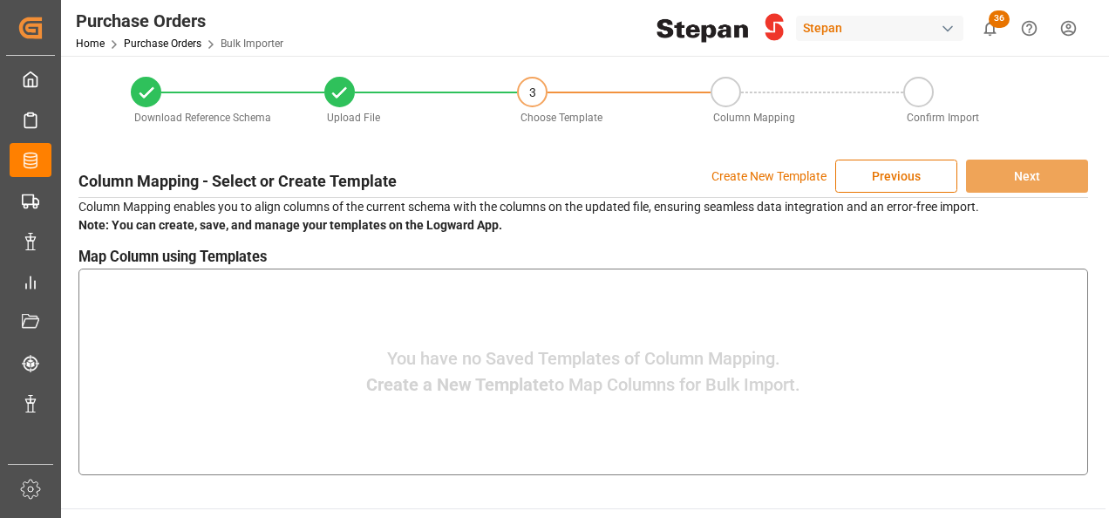
click at [762, 173] on p "Create New Template" at bounding box center [768, 176] width 115 height 33
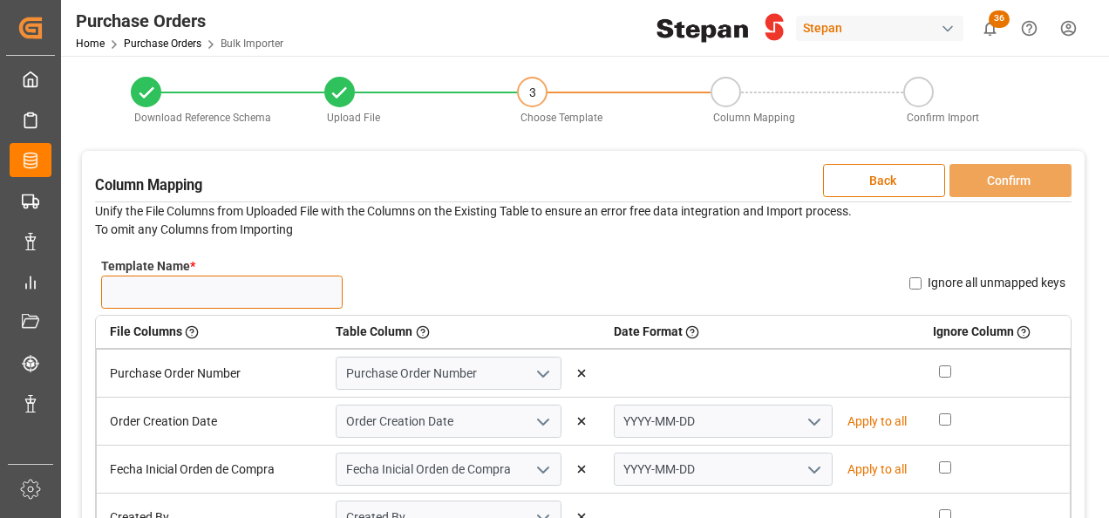
click at [133, 288] on input "Template Name *" at bounding box center [221, 291] width 241 height 33
type input "POS NUEVAS"
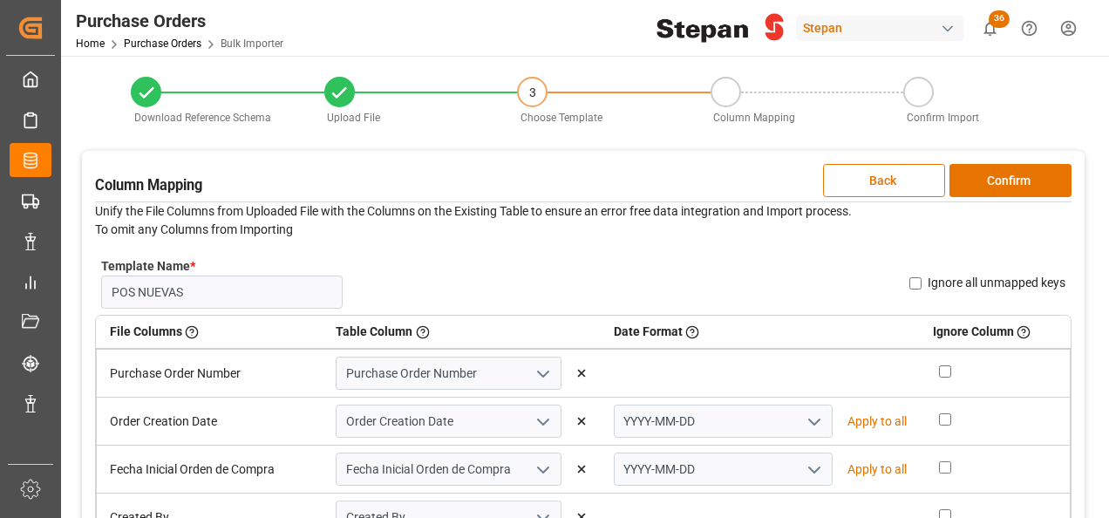
click at [809, 422] on icon "open menu" at bounding box center [814, 421] width 21 height 21
click at [654, 454] on div "DD-MM-YYYY" at bounding box center [723, 459] width 217 height 39
type input "DD-MM-YYYY"
click at [873, 416] on p "Apply to all" at bounding box center [876, 421] width 59 height 18
type input "DD-MM-YYYY"
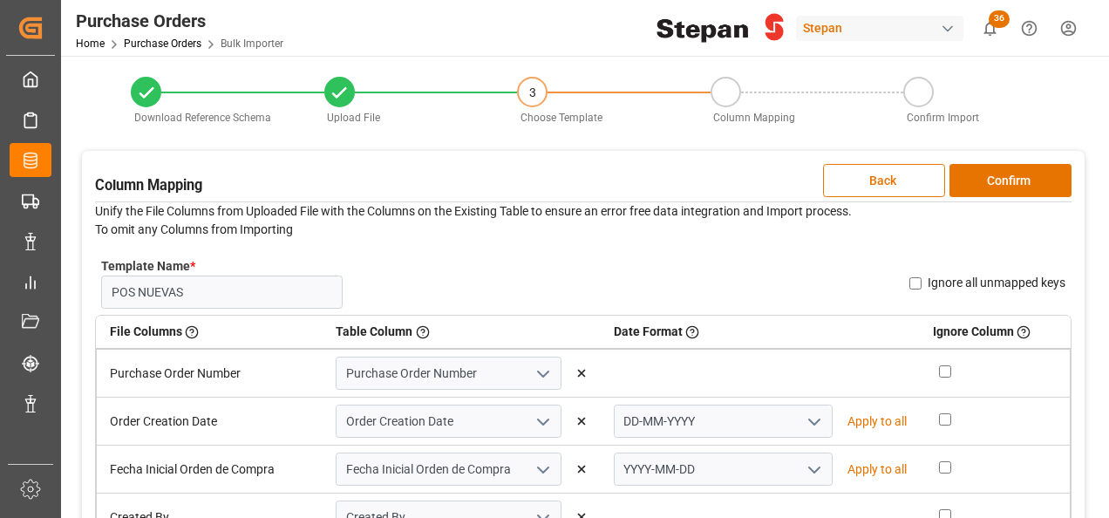
type input "DD-MM-YYYY"
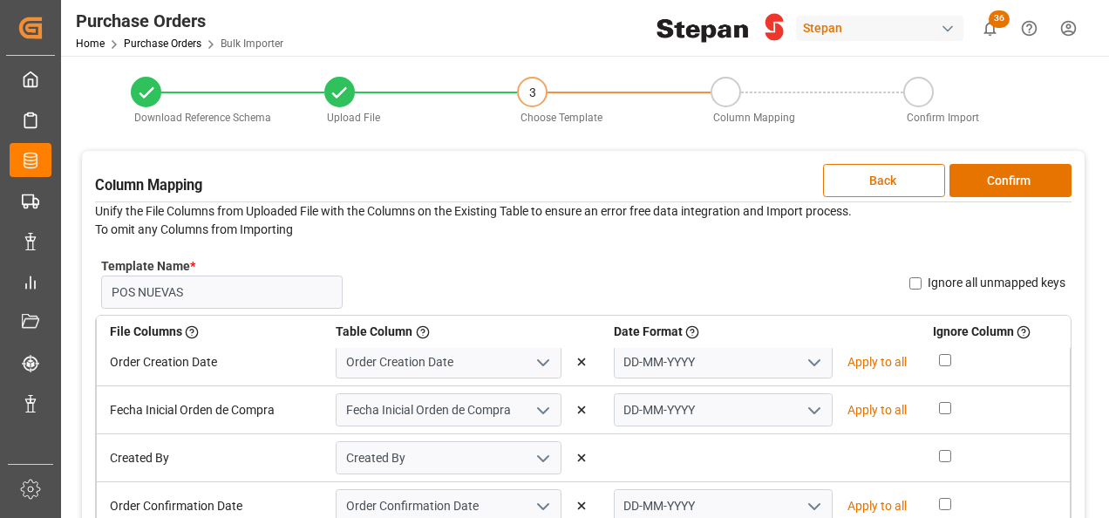
scroll to position [87, 0]
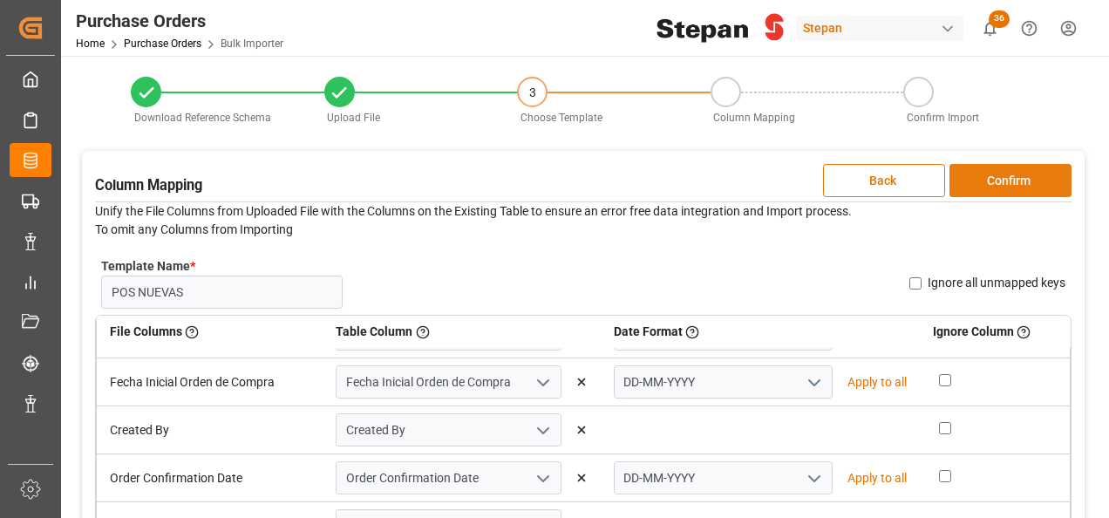
click at [1004, 180] on button "Confirm" at bounding box center [1010, 180] width 122 height 33
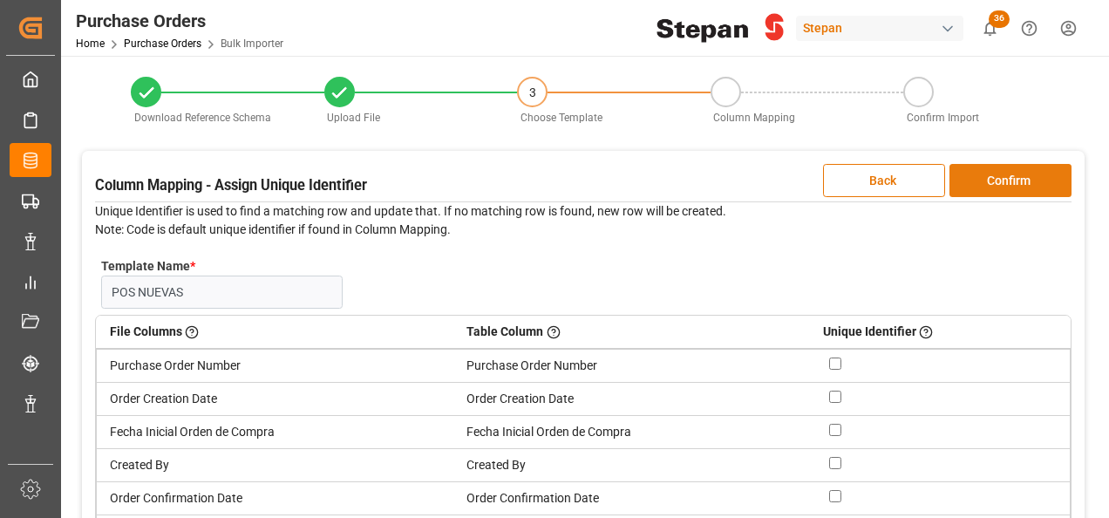
click at [1004, 179] on button "Confirm" at bounding box center [1010, 180] width 122 height 33
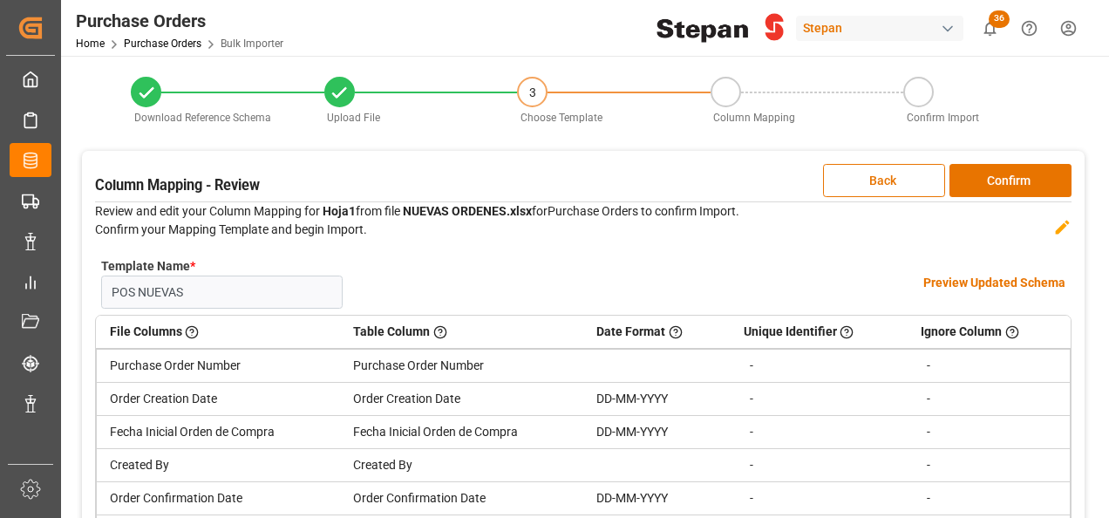
click at [973, 282] on h4 "Preview Updated Schema" at bounding box center [994, 283] width 142 height 18
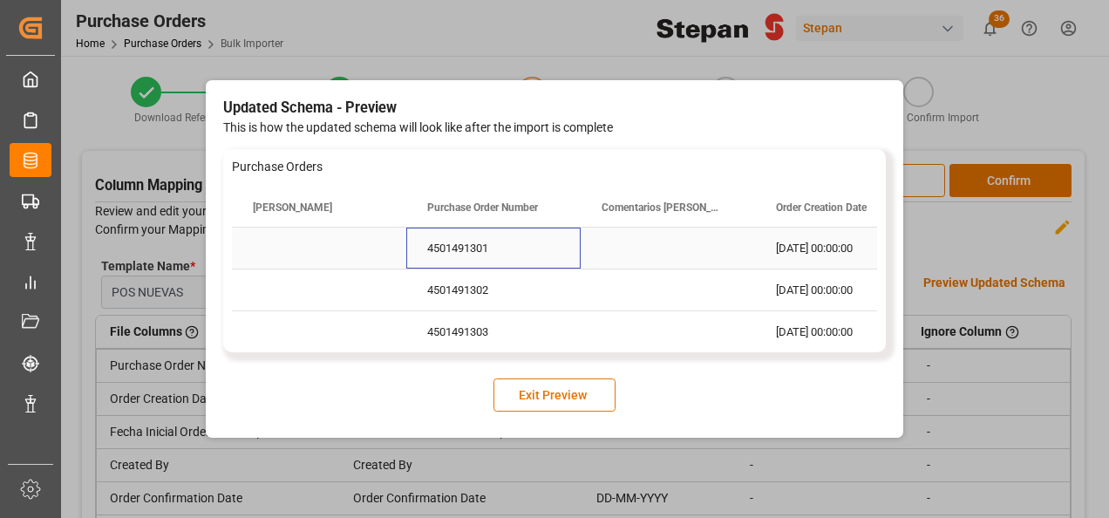
click at [477, 241] on div "4501491301" at bounding box center [493, 248] width 174 height 41
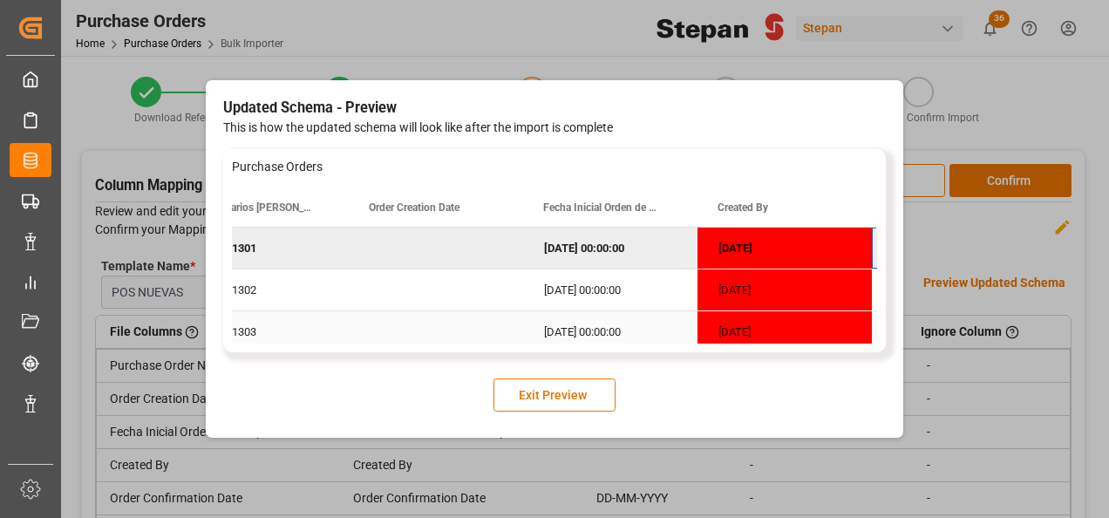
scroll to position [0, 406]
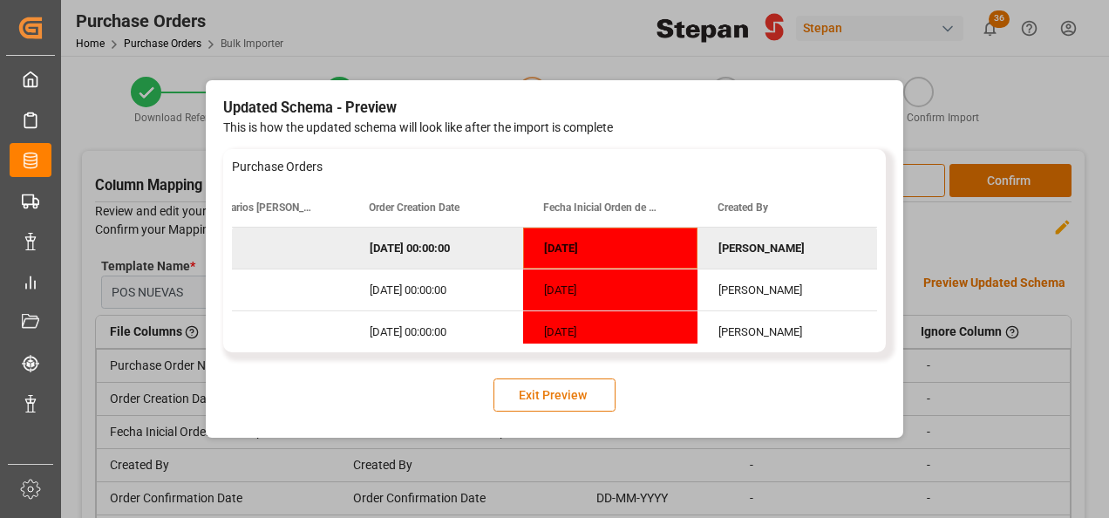
click at [540, 403] on button "Exit Preview" at bounding box center [554, 394] width 122 height 33
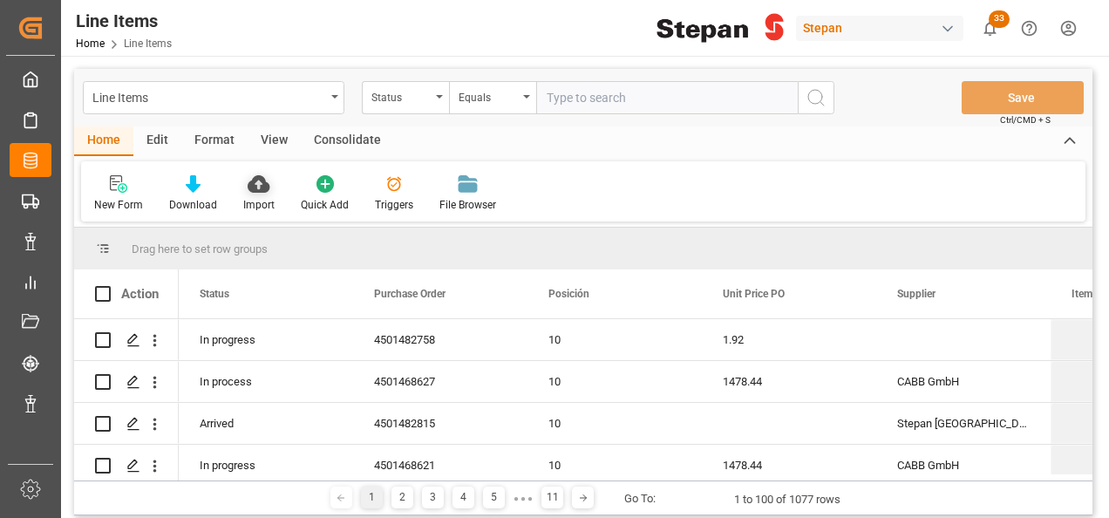
click at [251, 187] on icon at bounding box center [259, 183] width 22 height 17
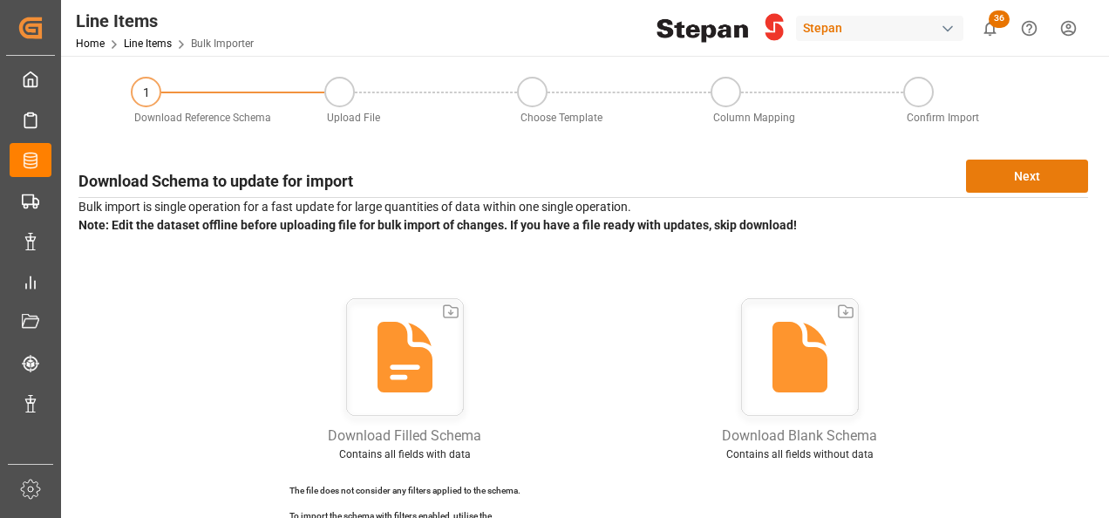
click at [1028, 176] on button "Next" at bounding box center [1027, 176] width 122 height 33
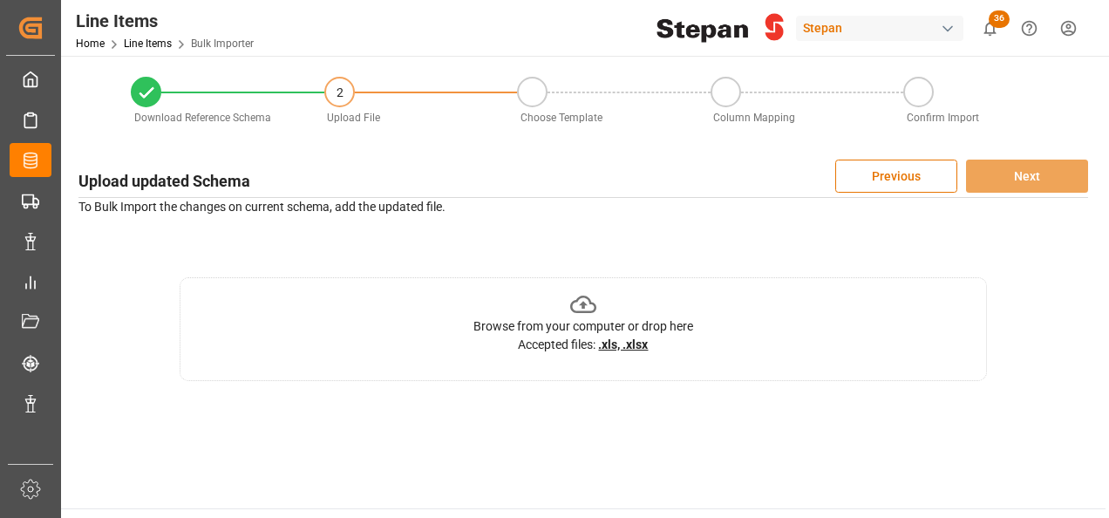
click at [585, 308] on icon at bounding box center [583, 304] width 27 height 27
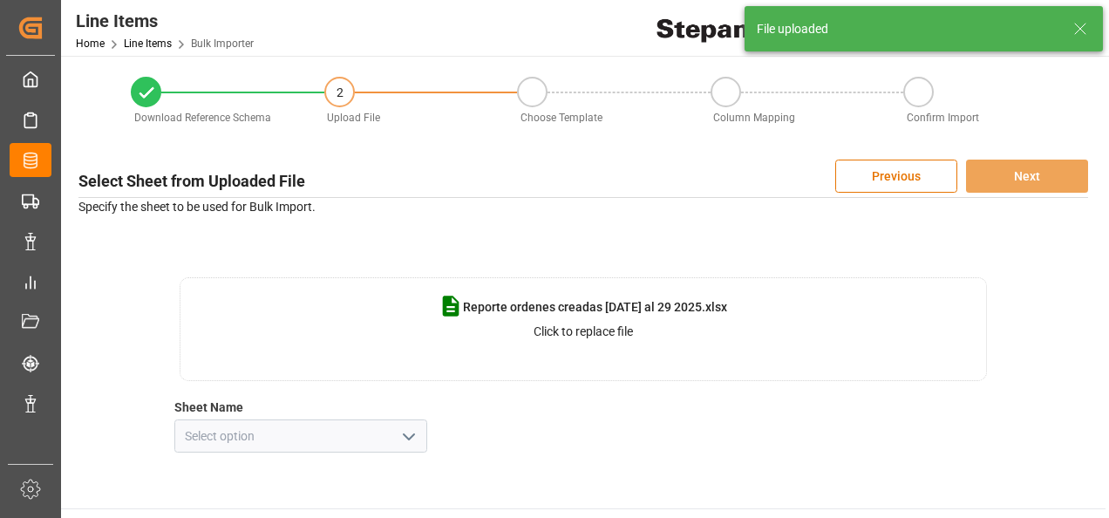
click at [404, 436] on icon "open menu" at bounding box center [408, 436] width 21 height 21
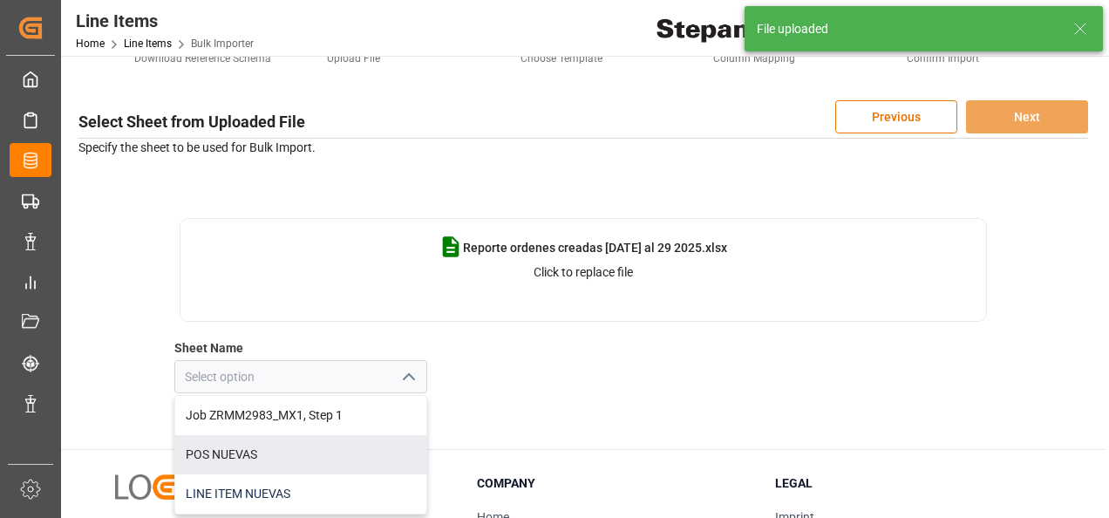
scroll to position [87, 0]
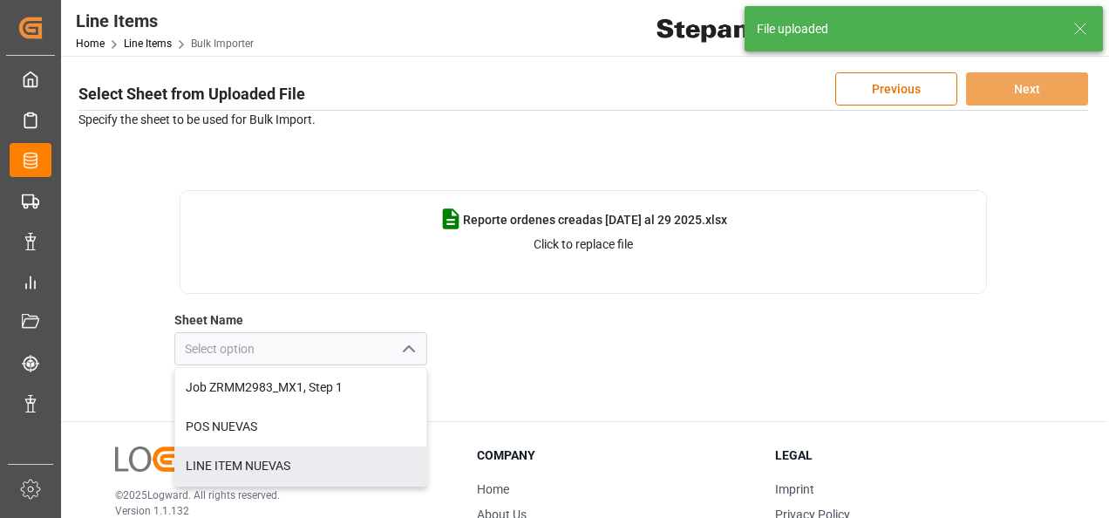
click at [228, 462] on div "LINE ITEM NUEVAS" at bounding box center [300, 465] width 251 height 39
type input "LINE ITEM NUEVAS"
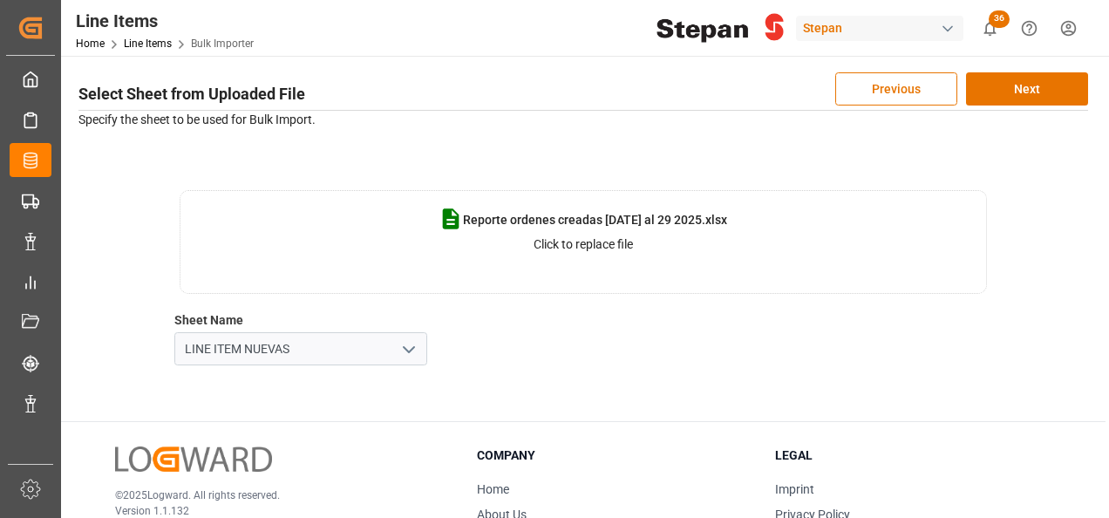
scroll to position [0, 0]
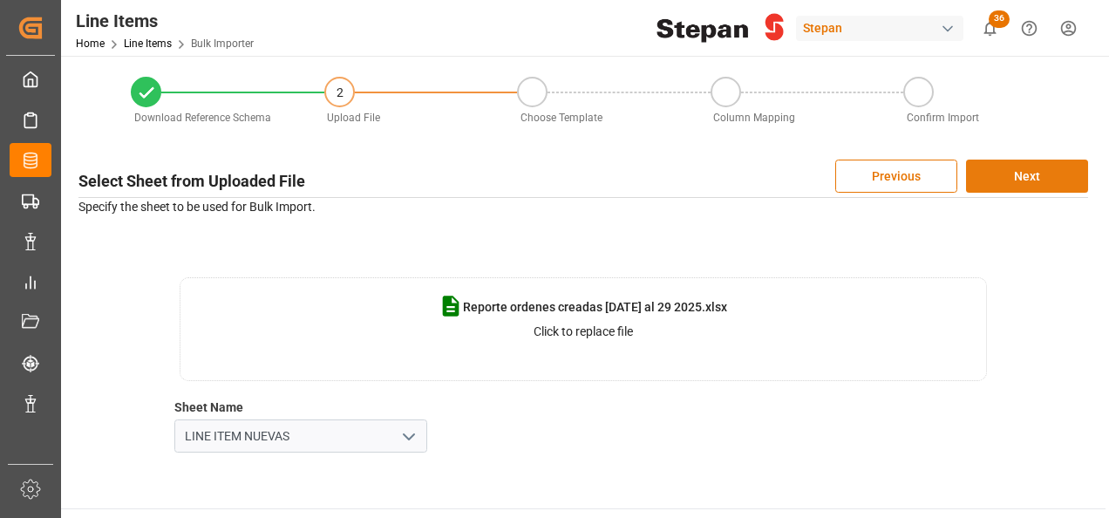
click at [1053, 173] on button "Next" at bounding box center [1027, 176] width 122 height 33
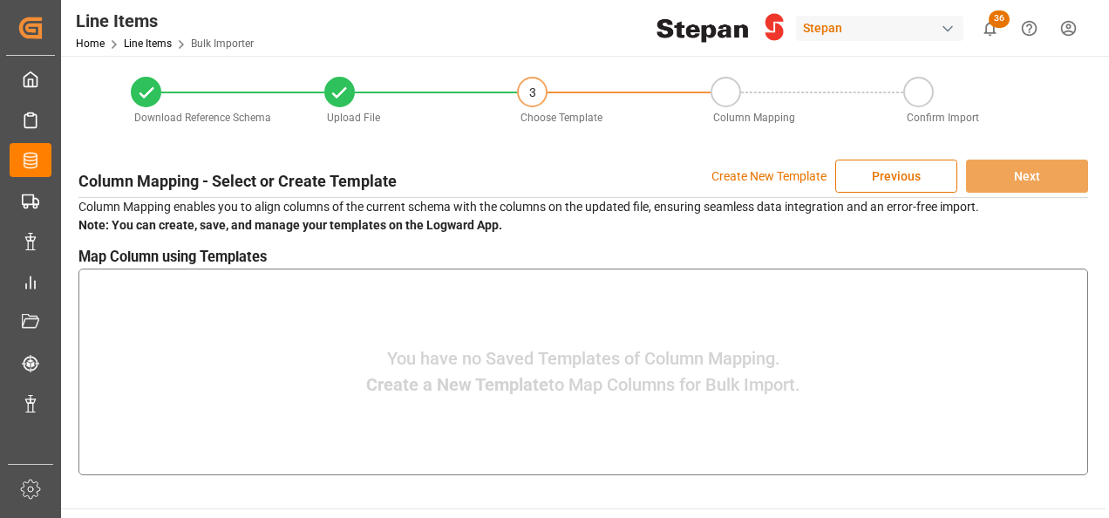
click at [736, 178] on p "Create New Template" at bounding box center [768, 176] width 115 height 33
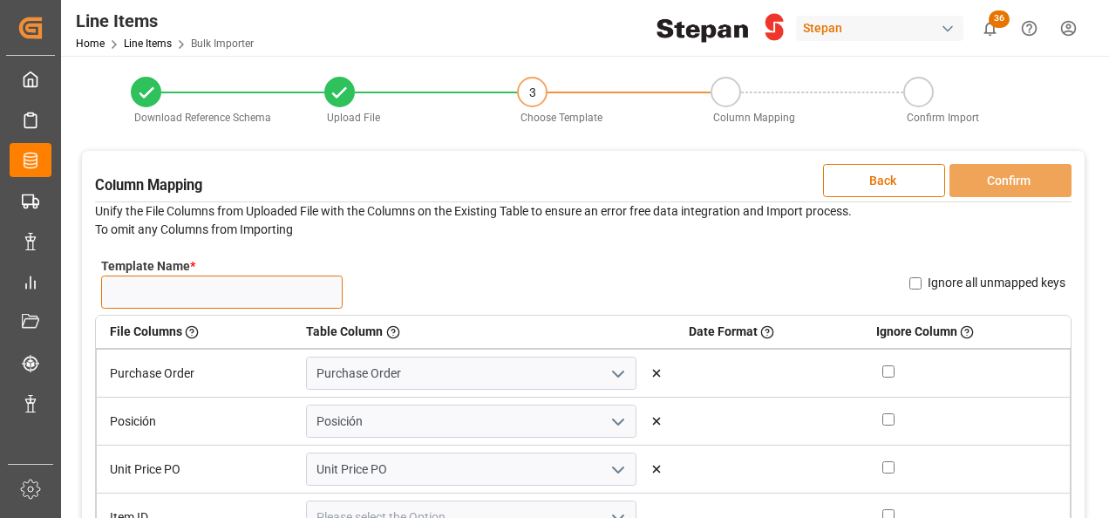
click at [126, 293] on input "Template Name *" at bounding box center [221, 291] width 241 height 33
type input "l"
type input "LINE NUEVAS"
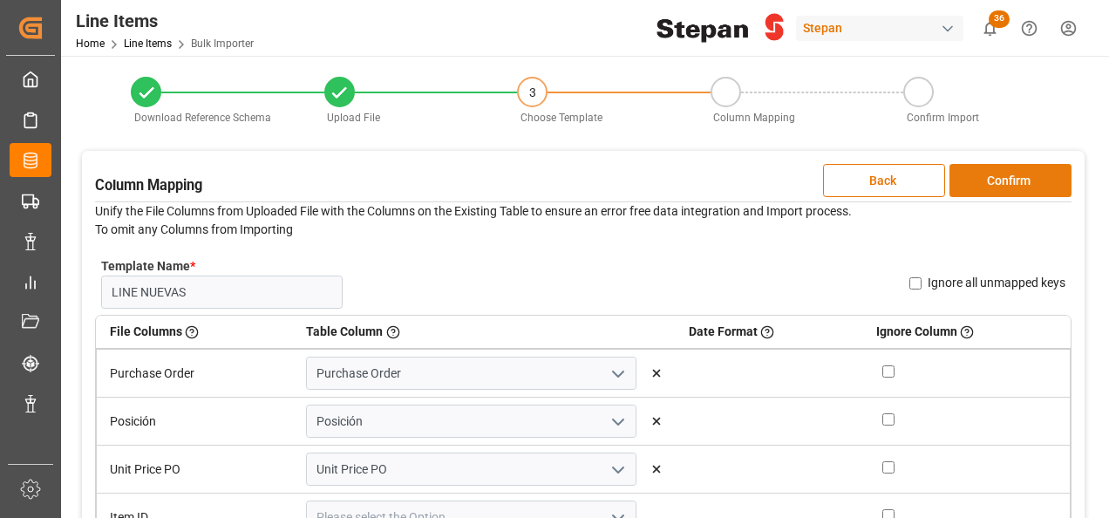
click at [995, 177] on button "Confirm" at bounding box center [1010, 180] width 122 height 33
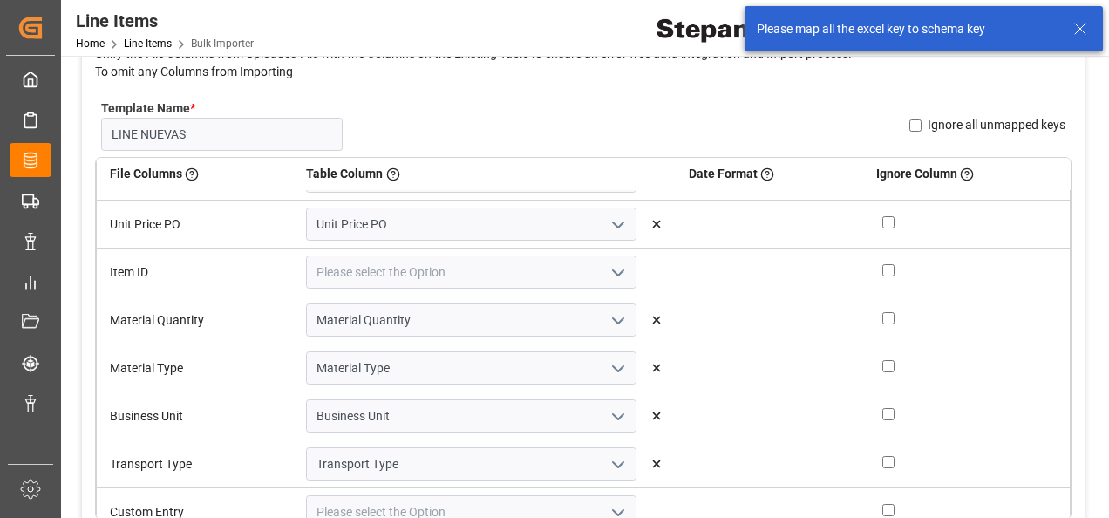
scroll to position [174, 0]
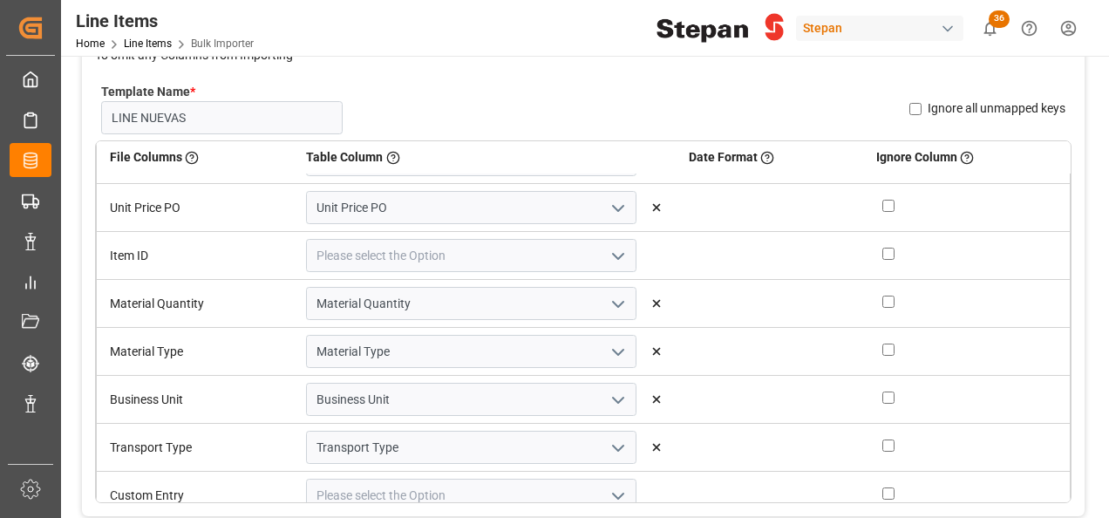
click at [608, 257] on icon "open menu" at bounding box center [618, 256] width 21 height 21
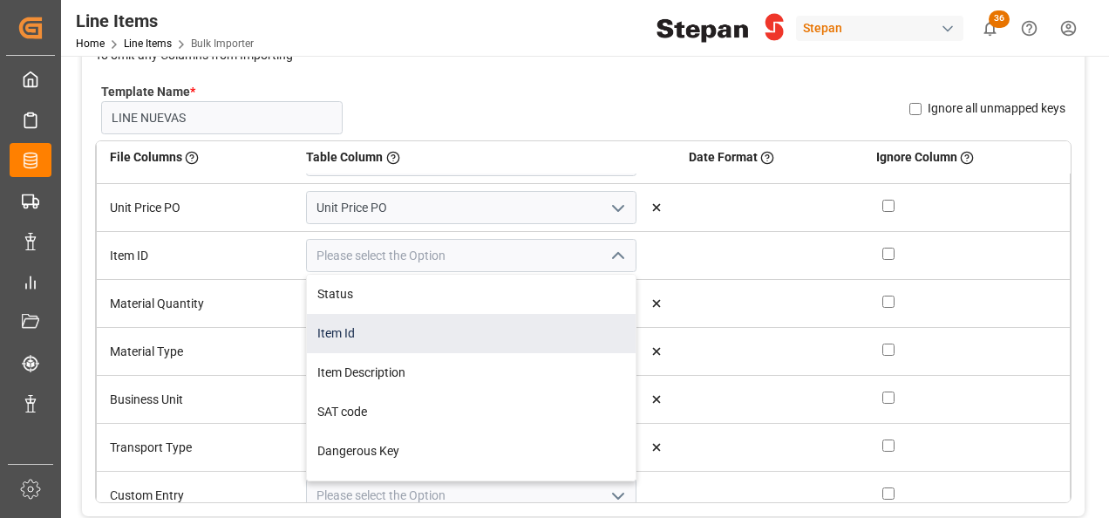
click at [350, 333] on div "Item Id" at bounding box center [471, 333] width 329 height 39
type input "Item Id"
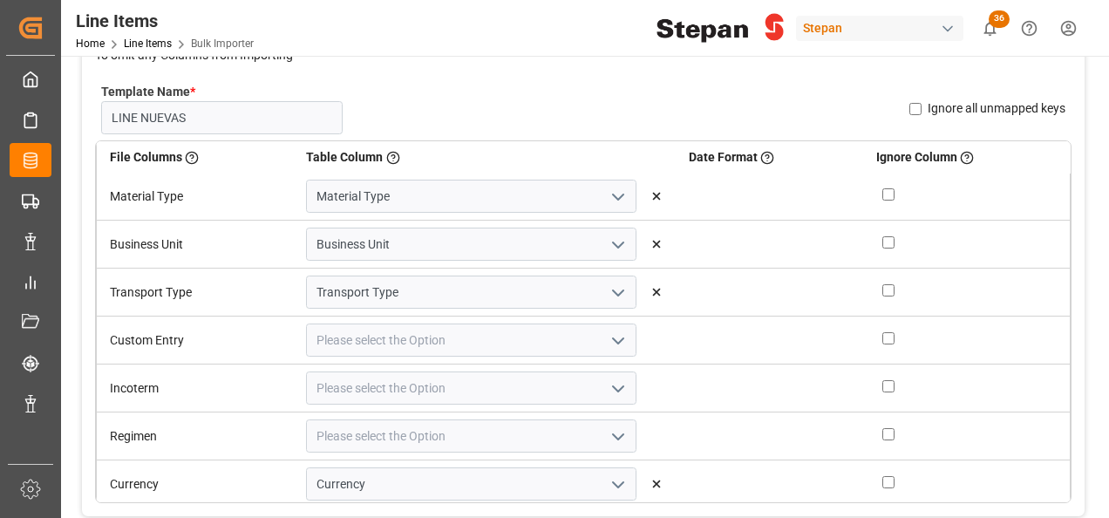
scroll to position [244, 0]
click at [613, 336] on polyline "open menu" at bounding box center [618, 338] width 10 height 5
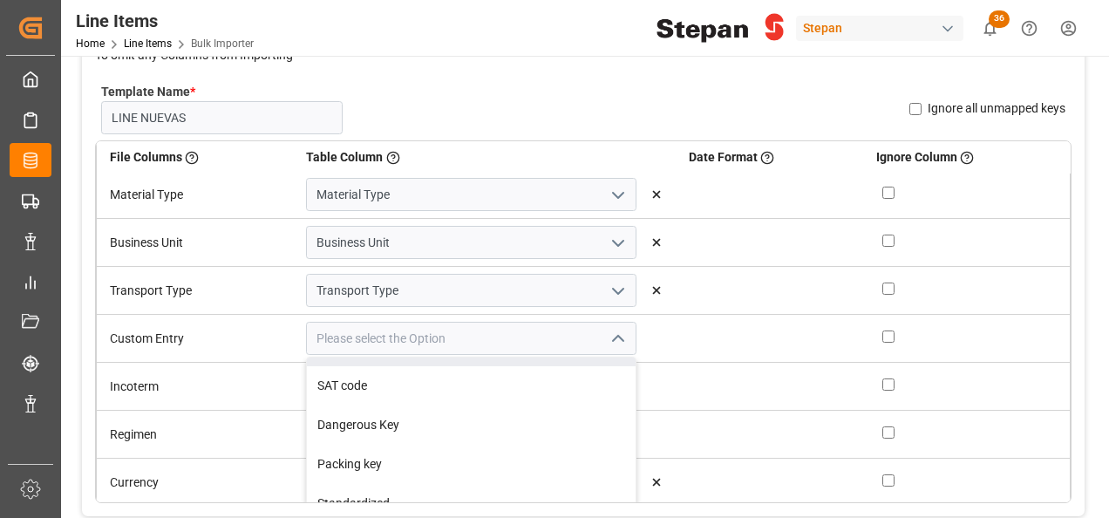
scroll to position [174, 0]
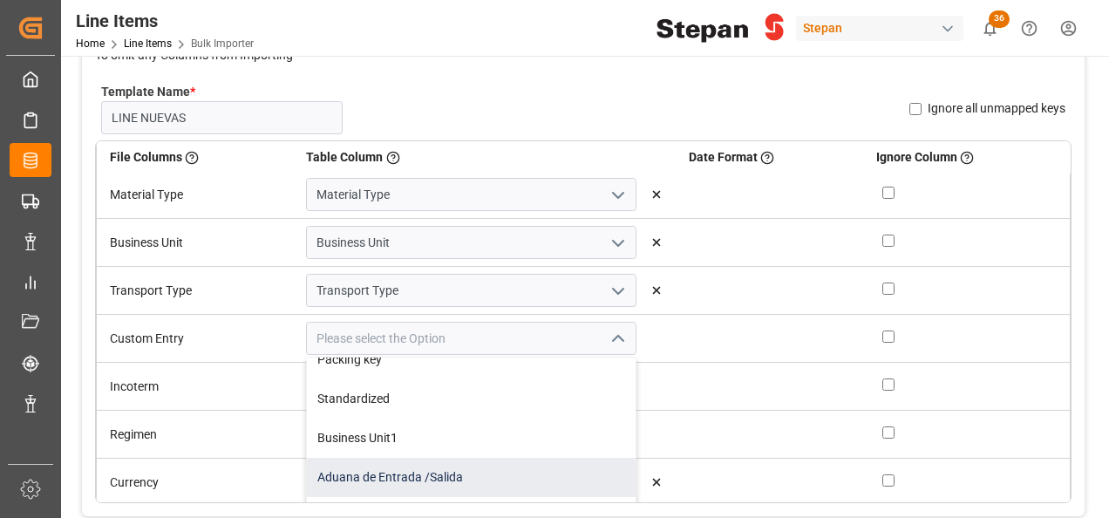
click at [375, 473] on div "Aduana de Entrada /Salida" at bounding box center [471, 477] width 329 height 39
type input "Aduana de Entrada /Salida"
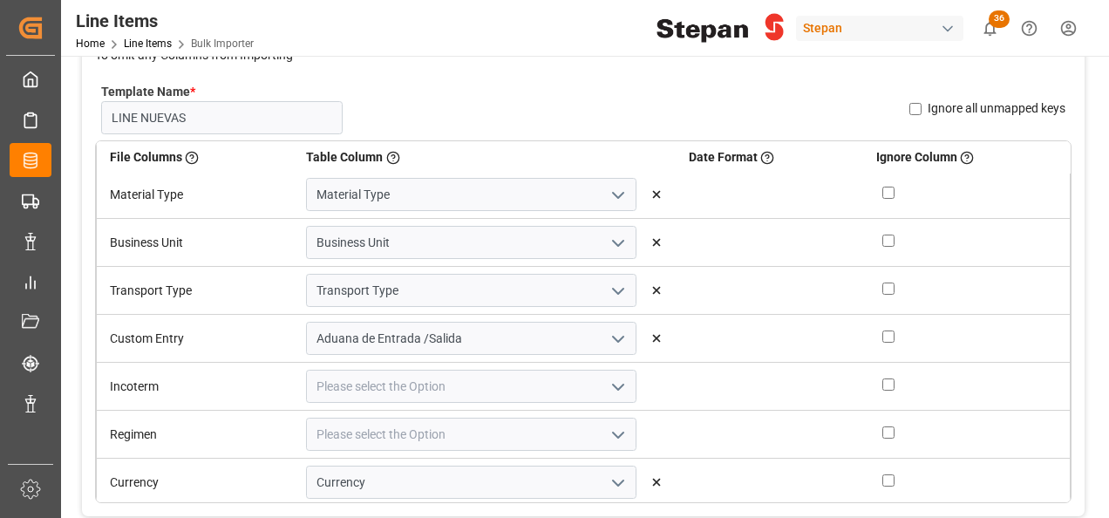
click at [613, 384] on polyline "open menu" at bounding box center [618, 386] width 10 height 5
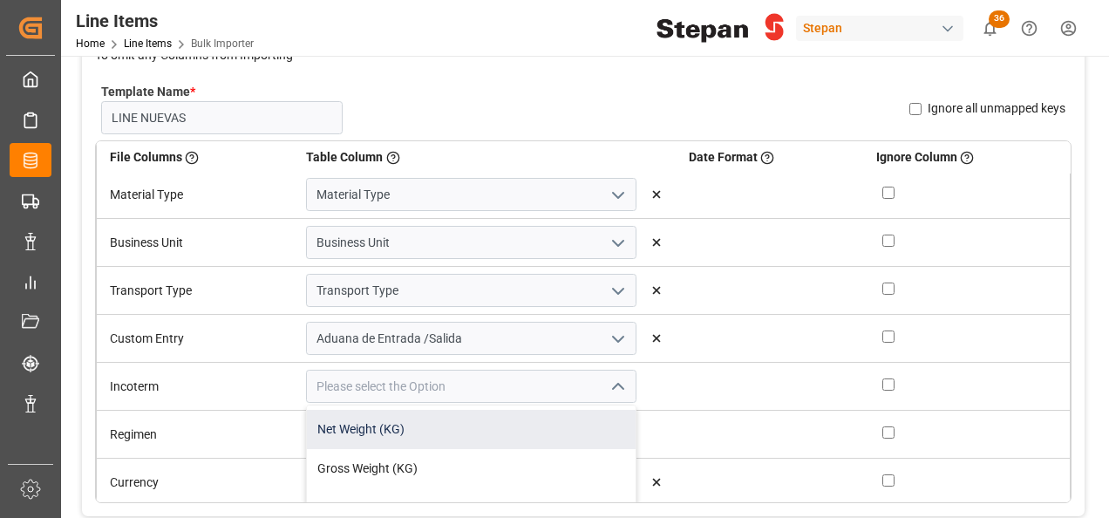
scroll to position [262, 0]
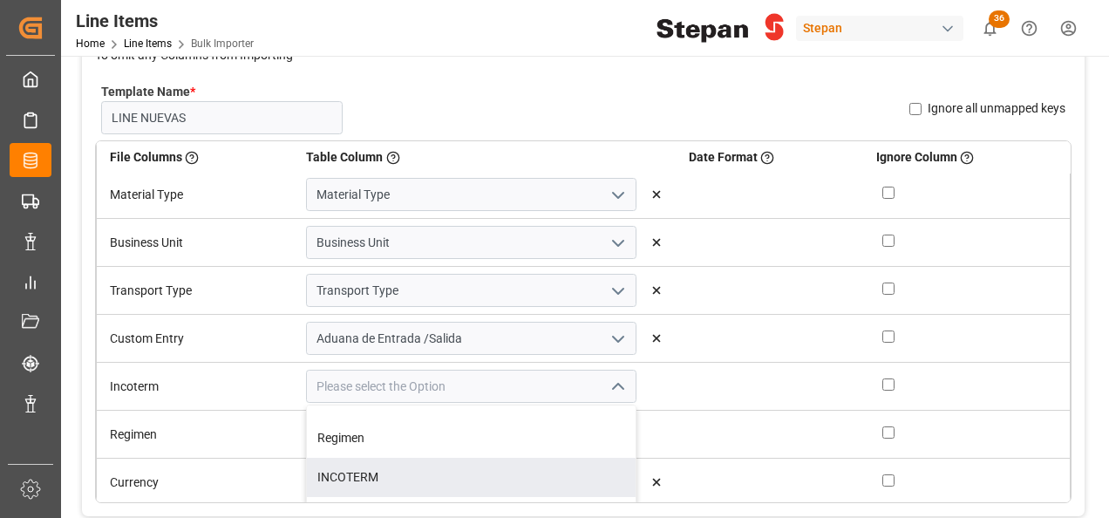
click at [364, 479] on div "INCOTERM" at bounding box center [471, 477] width 329 height 39
type input "INCOTERM"
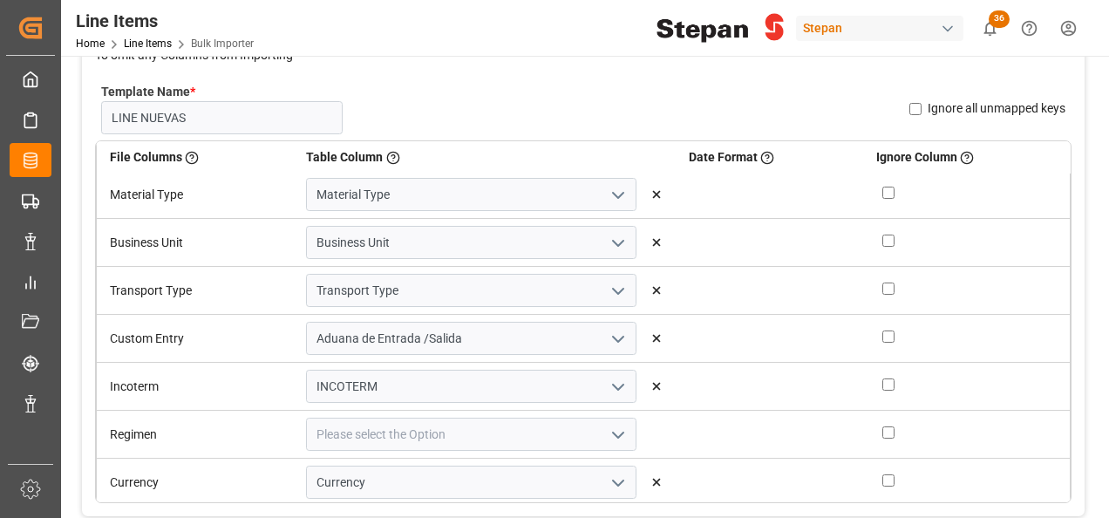
click at [608, 427] on icon "open menu" at bounding box center [618, 435] width 21 height 21
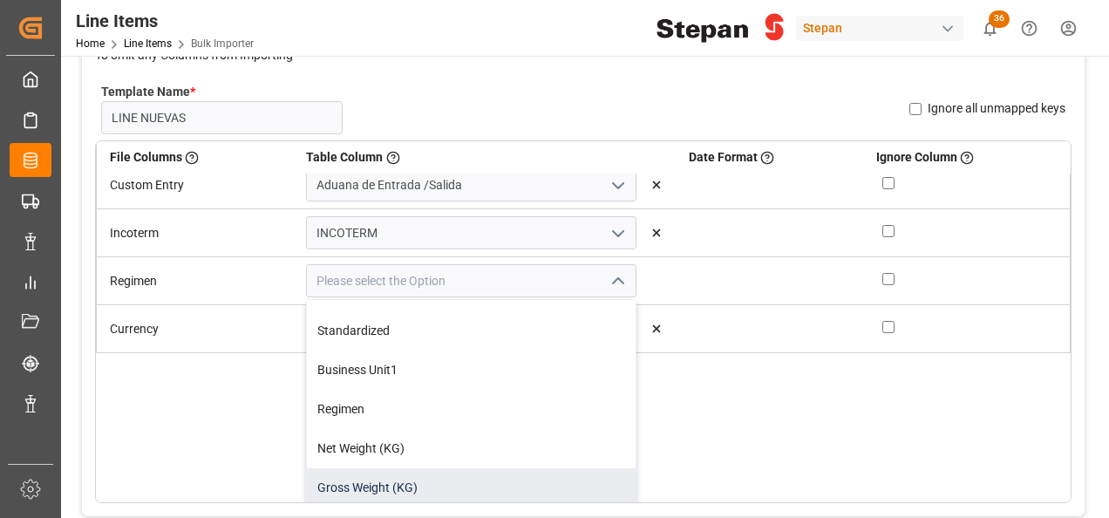
scroll to position [182, 0]
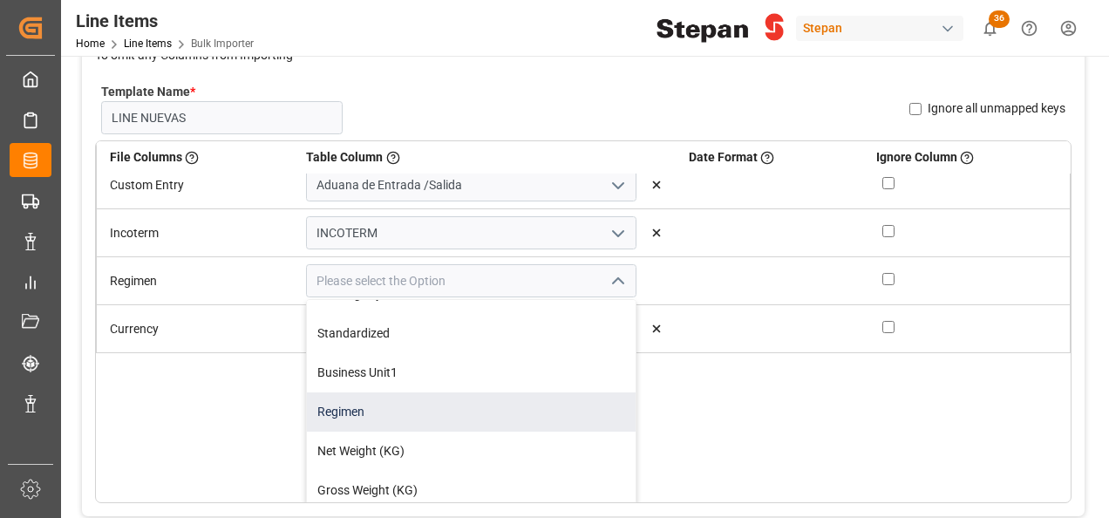
click at [368, 401] on div "Regimen" at bounding box center [471, 411] width 329 height 39
type input "Regimen"
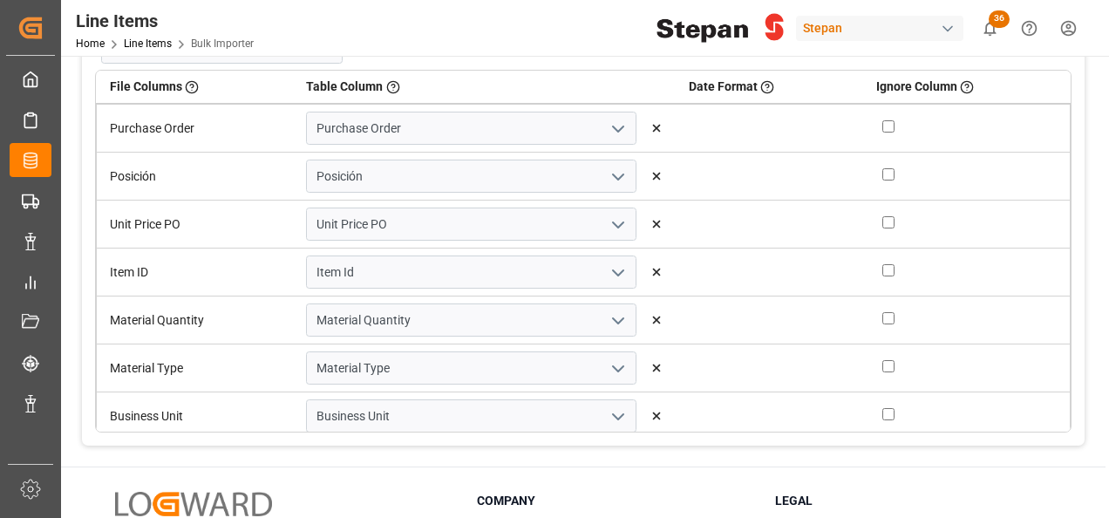
scroll to position [87, 0]
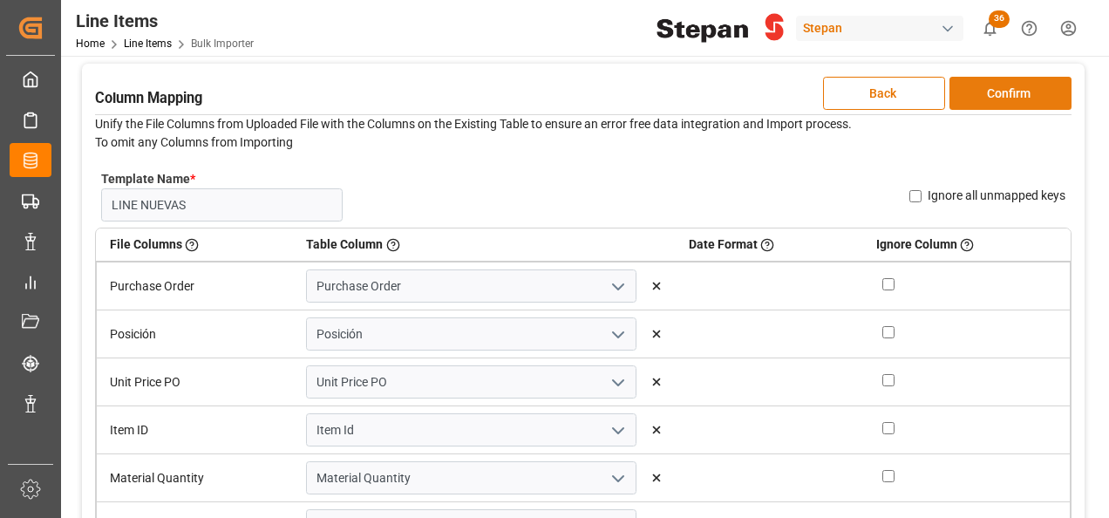
click at [1019, 94] on button "Confirm" at bounding box center [1010, 93] width 122 height 33
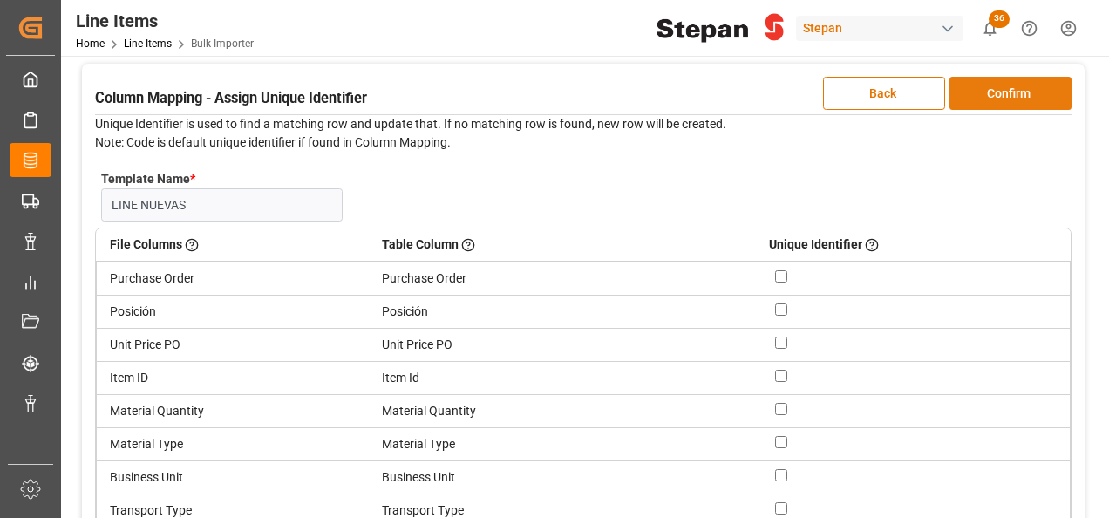
click at [1001, 92] on button "Confirm" at bounding box center [1010, 93] width 122 height 33
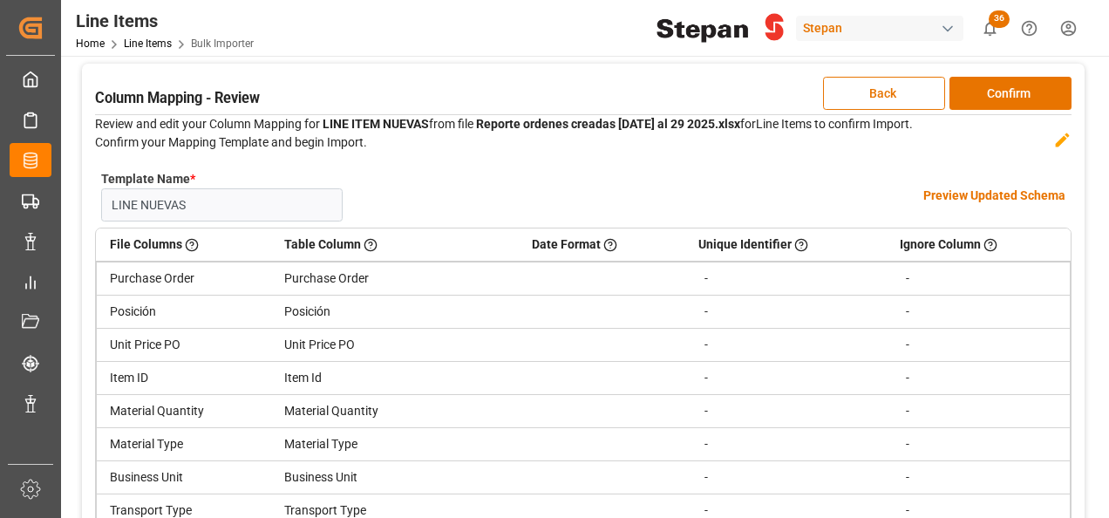
click at [961, 199] on h4 "Preview Updated Schema" at bounding box center [994, 196] width 142 height 18
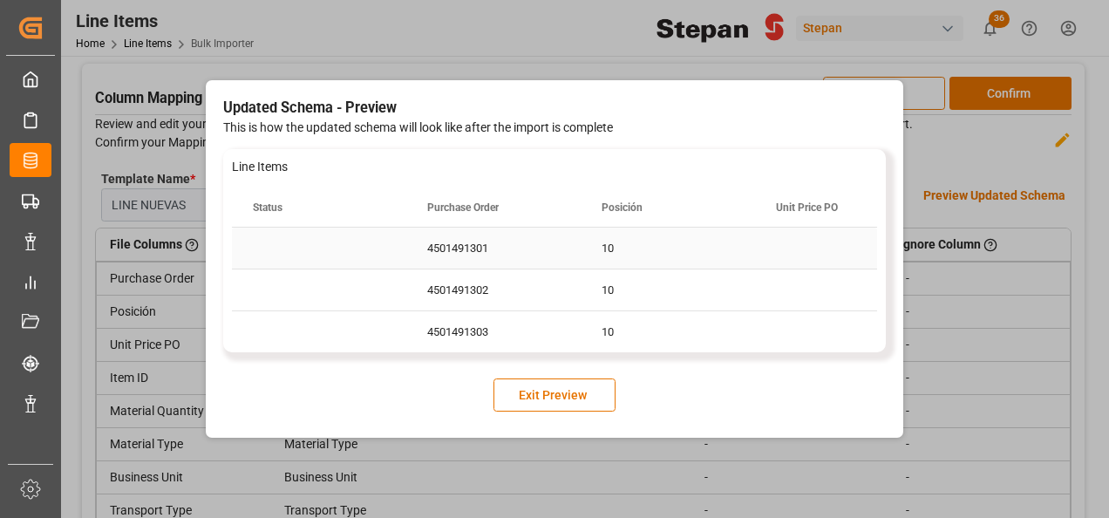
click at [472, 242] on div "4501491301" at bounding box center [493, 248] width 174 height 41
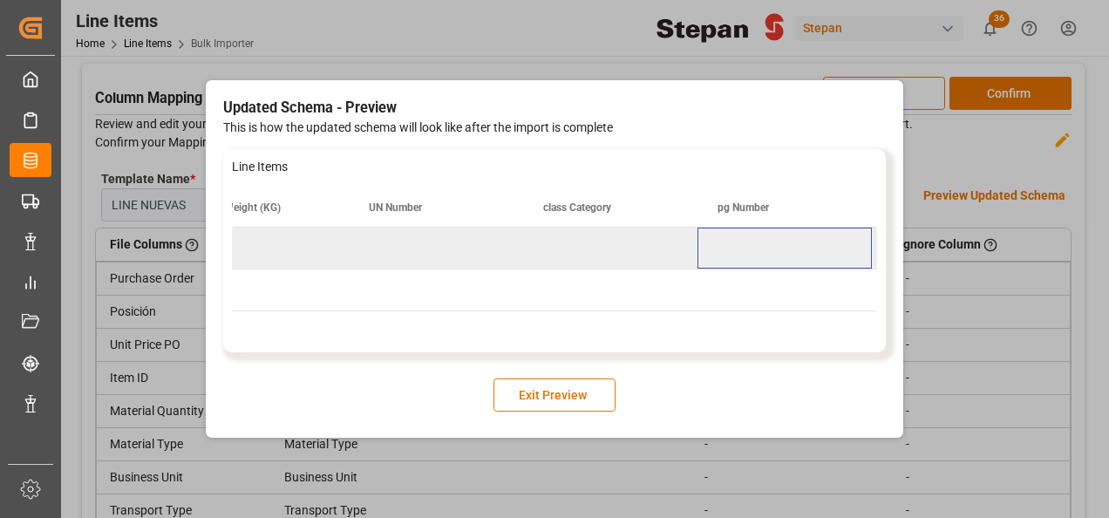
scroll to position [0, 3545]
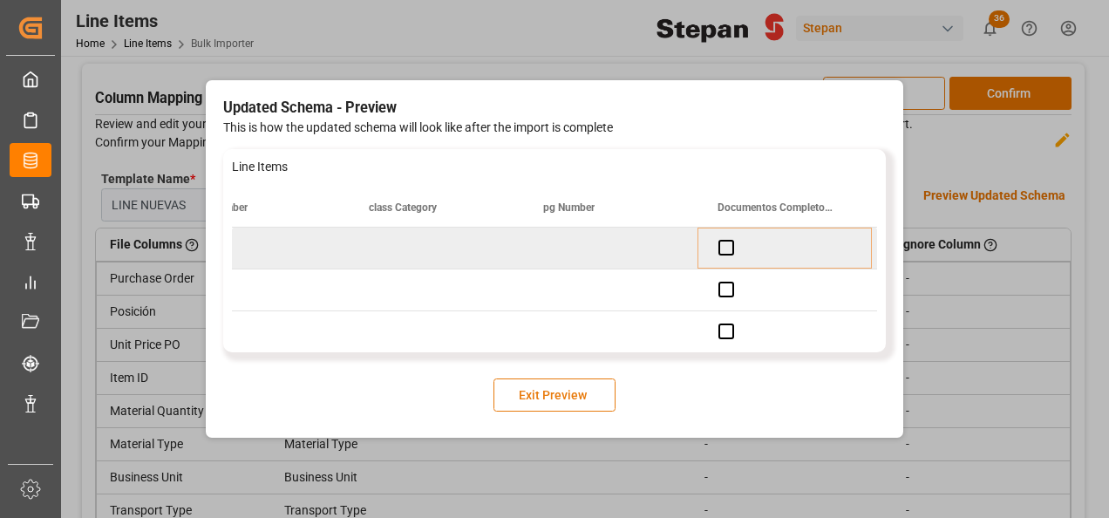
click at [540, 391] on button "Exit Preview" at bounding box center [554, 394] width 122 height 33
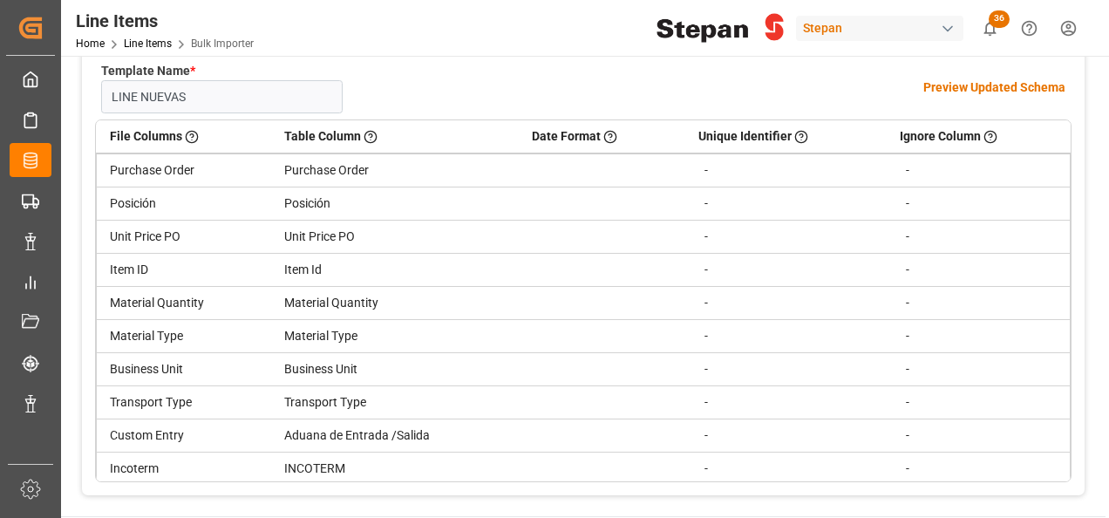
scroll to position [0, 0]
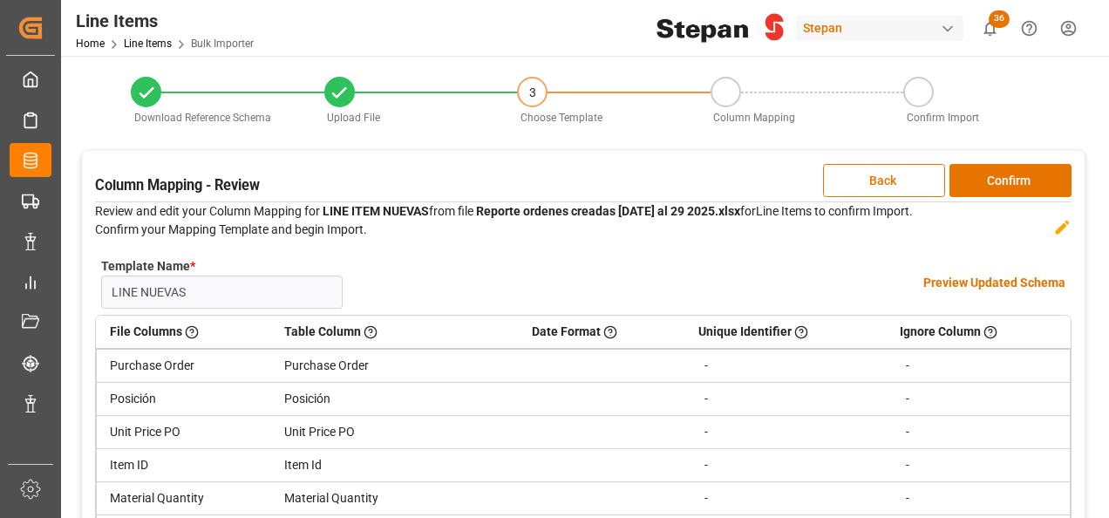
click at [956, 278] on h4 "Preview Updated Schema" at bounding box center [994, 283] width 142 height 18
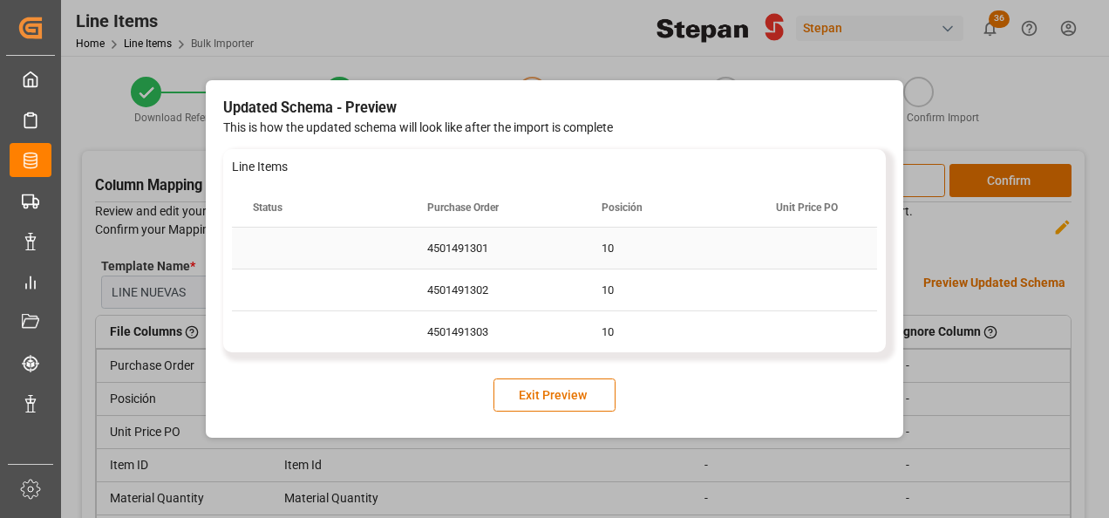
click at [815, 249] on div "Press SPACE to select this row." at bounding box center [842, 248] width 174 height 41
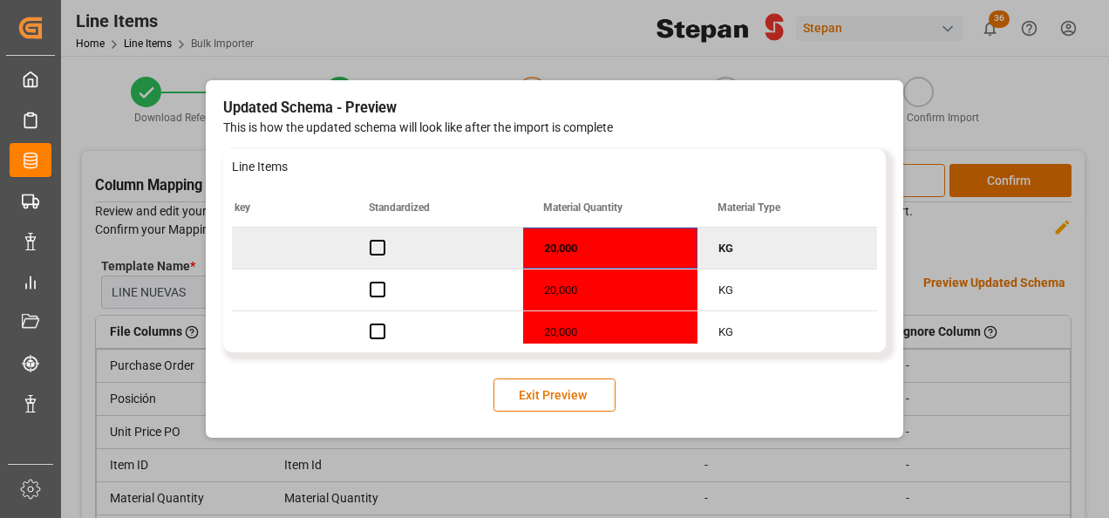
click at [556, 248] on div "20,000" at bounding box center [610, 248] width 174 height 41
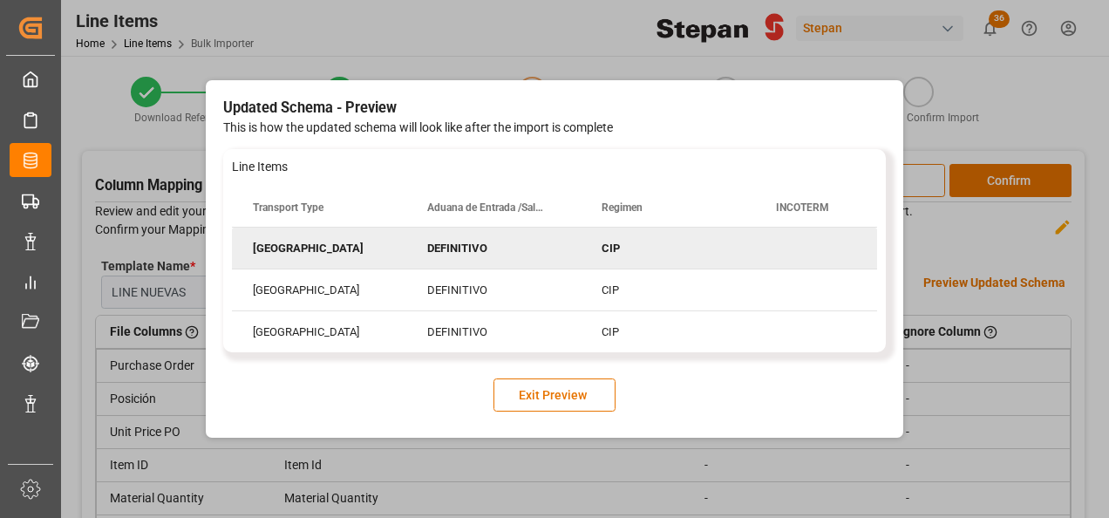
scroll to position [0, 2092]
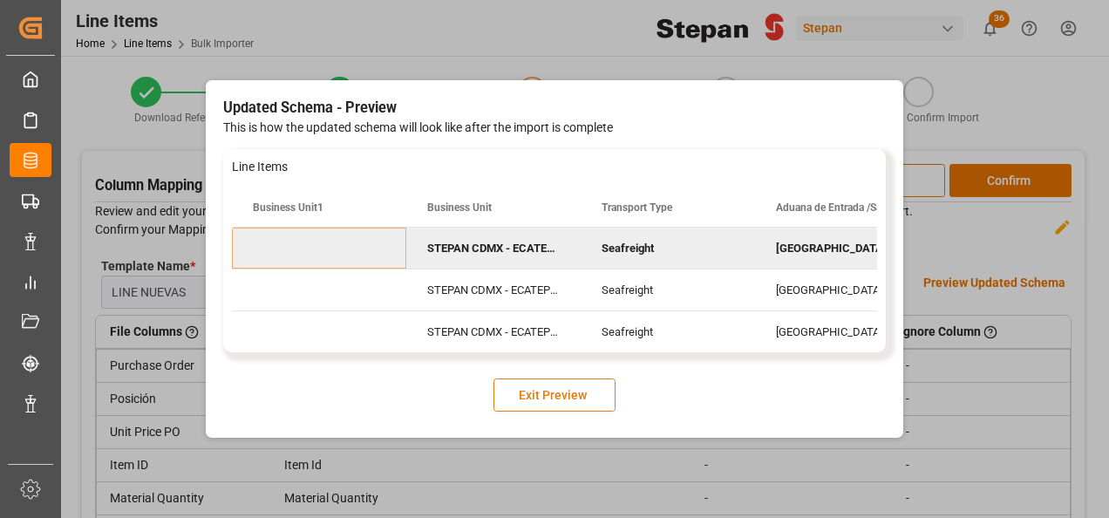
click at [561, 398] on button "Exit Preview" at bounding box center [554, 394] width 122 height 33
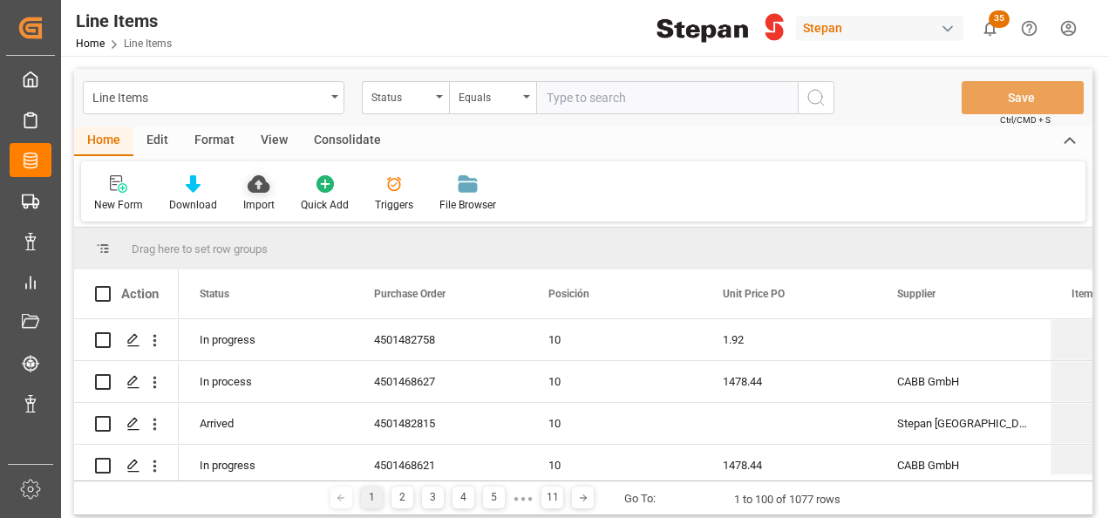
click at [255, 187] on icon at bounding box center [259, 183] width 22 height 17
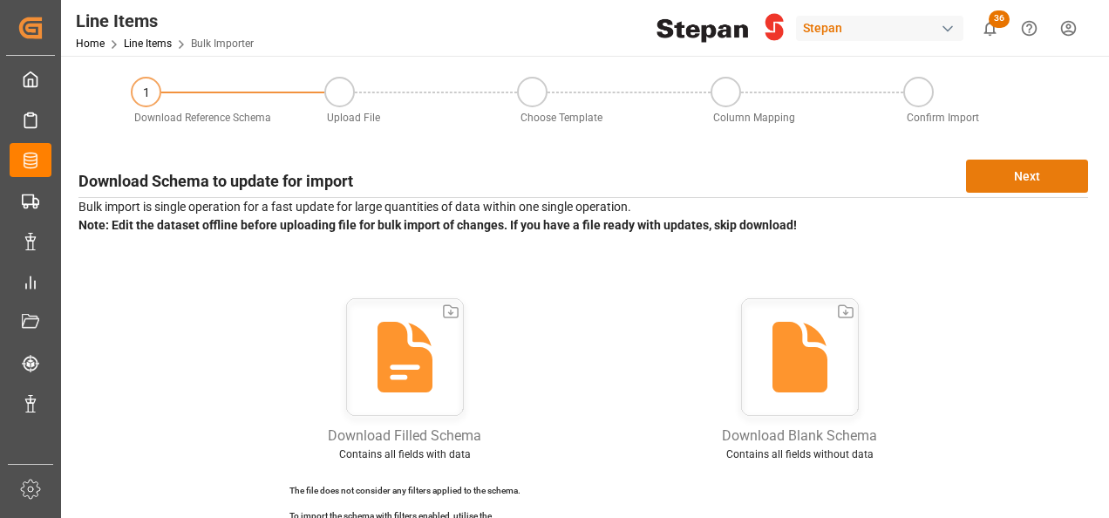
click at [999, 177] on button "Next" at bounding box center [1027, 176] width 122 height 33
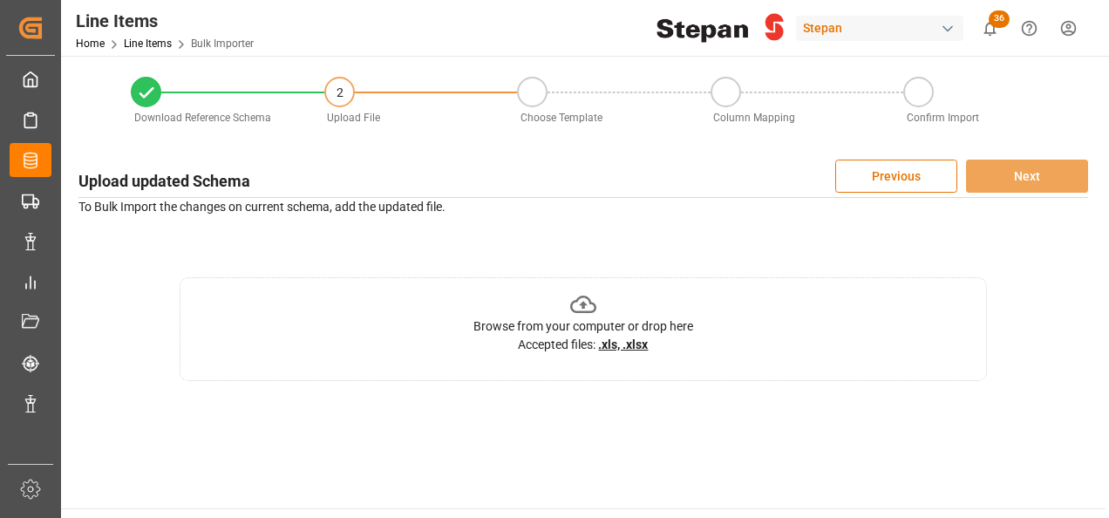
click at [579, 305] on icon at bounding box center [583, 304] width 27 height 27
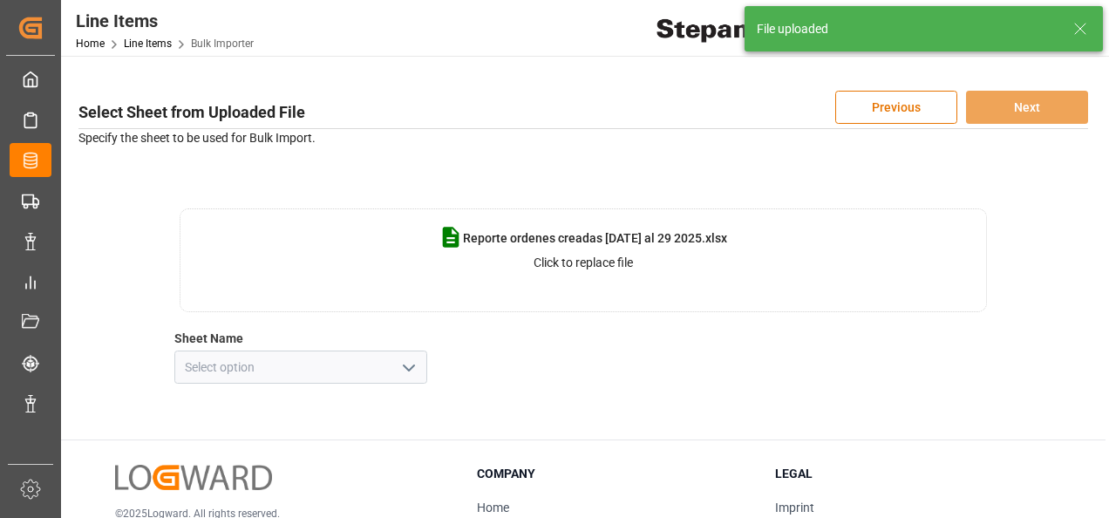
scroll to position [174, 0]
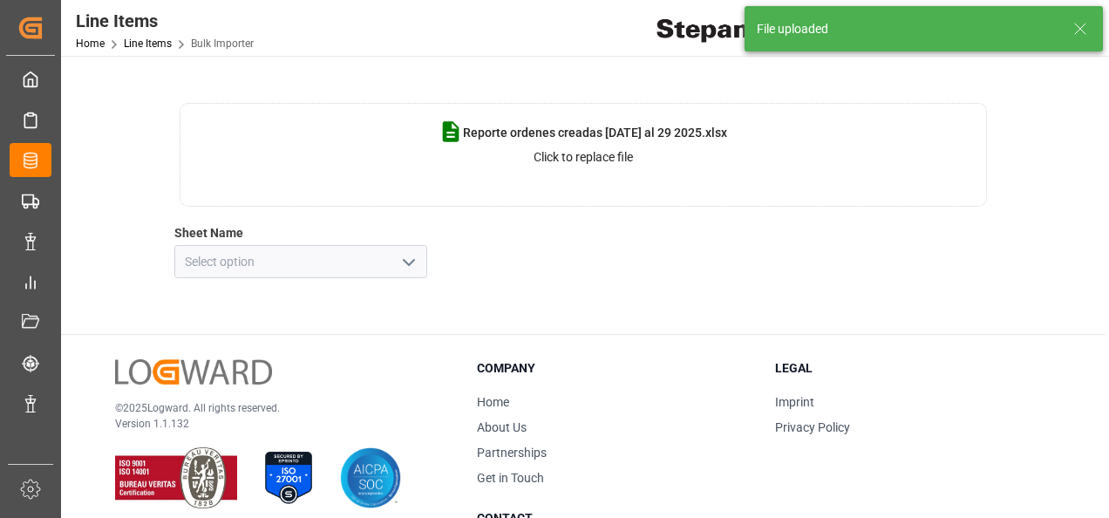
click at [411, 261] on polyline "open menu" at bounding box center [409, 262] width 10 height 5
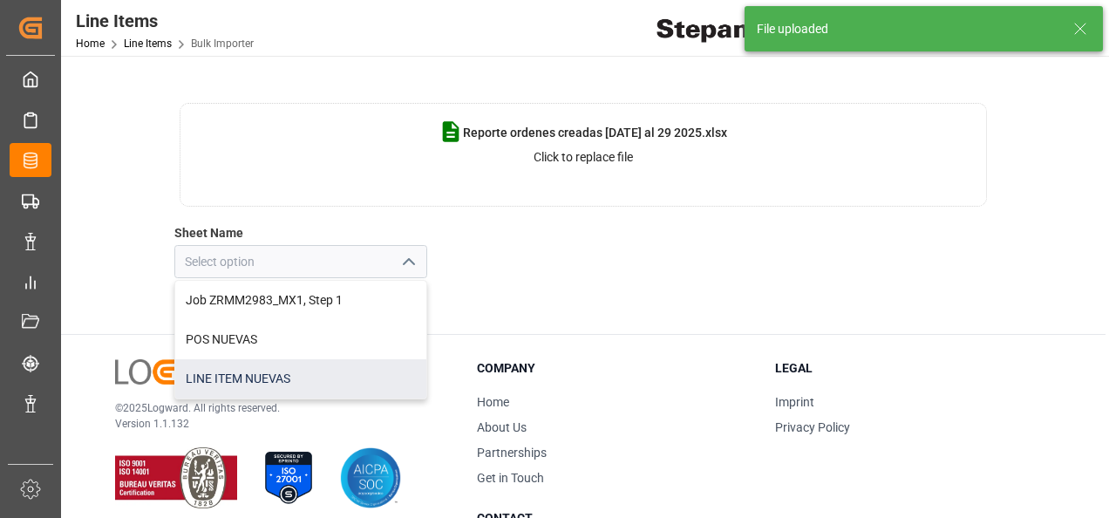
click at [228, 377] on div "LINE ITEM NUEVAS" at bounding box center [300, 378] width 251 height 39
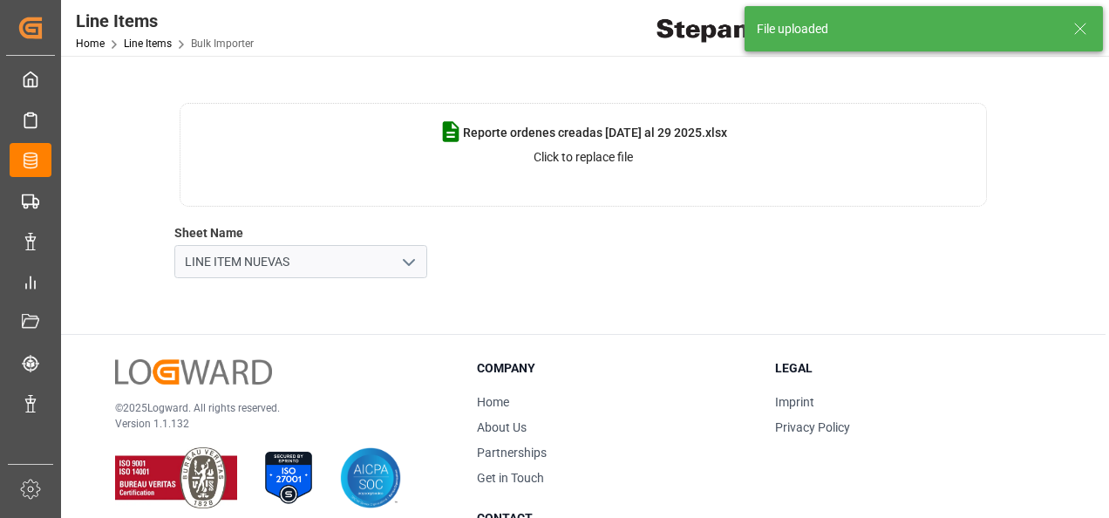
type input "LINE ITEM NUEVAS"
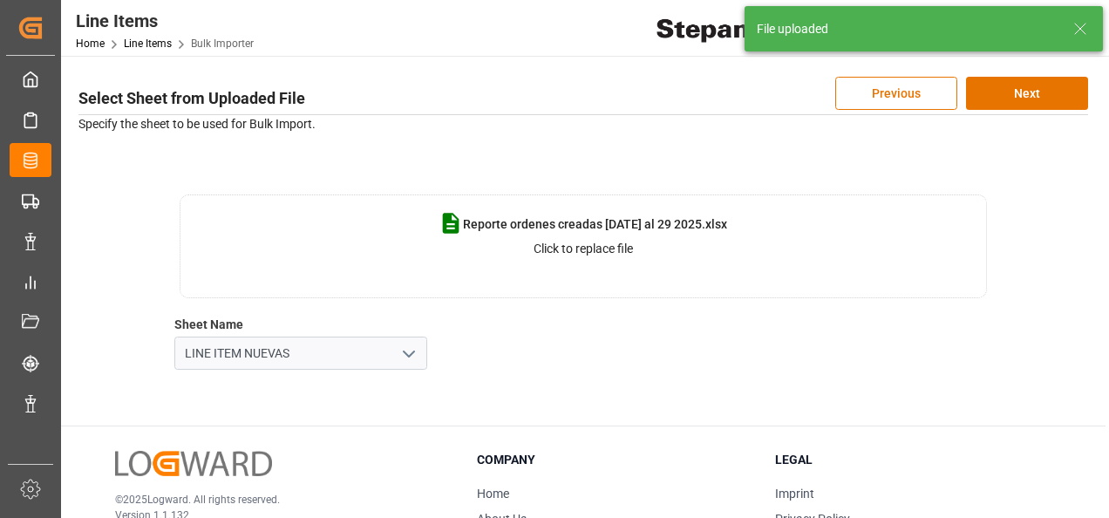
scroll to position [0, 0]
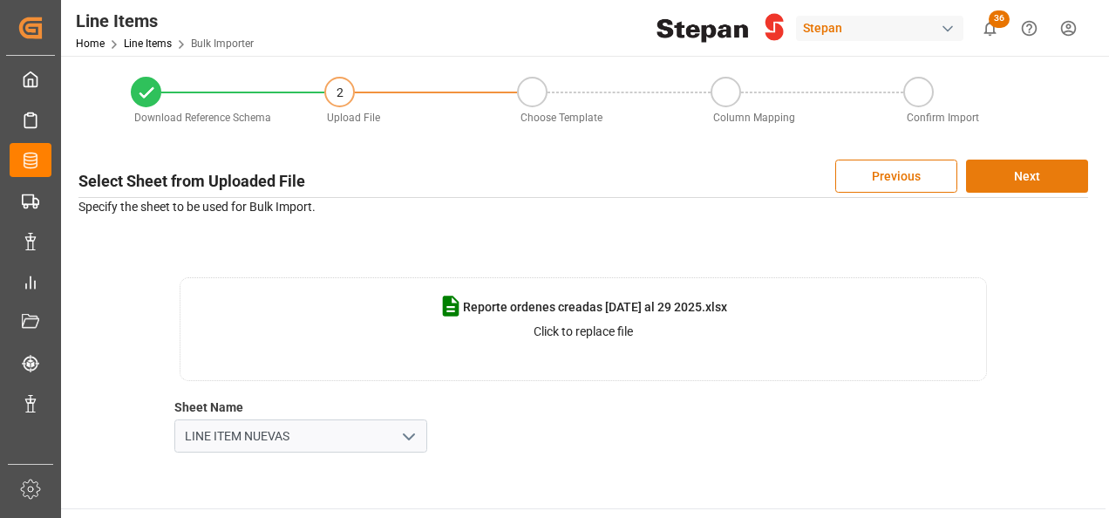
click at [1016, 182] on button "Next" at bounding box center [1027, 176] width 122 height 33
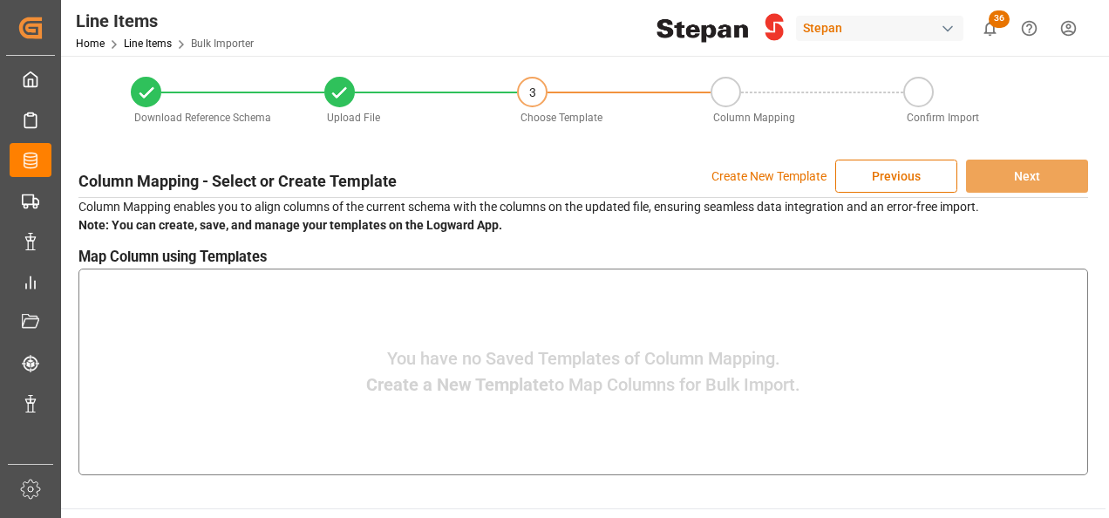
click at [749, 179] on p "Create New Template" at bounding box center [768, 176] width 115 height 33
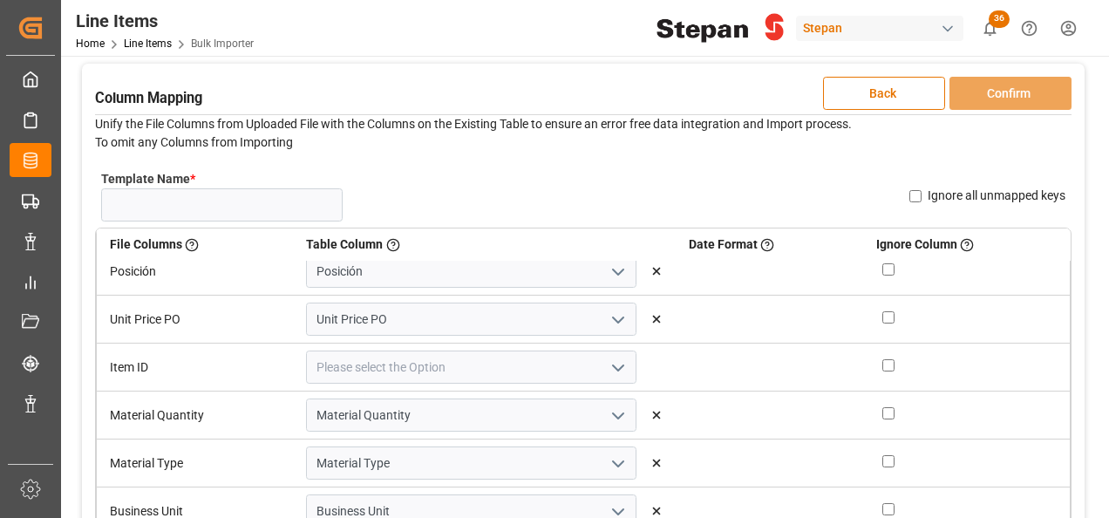
scroll to position [87, 0]
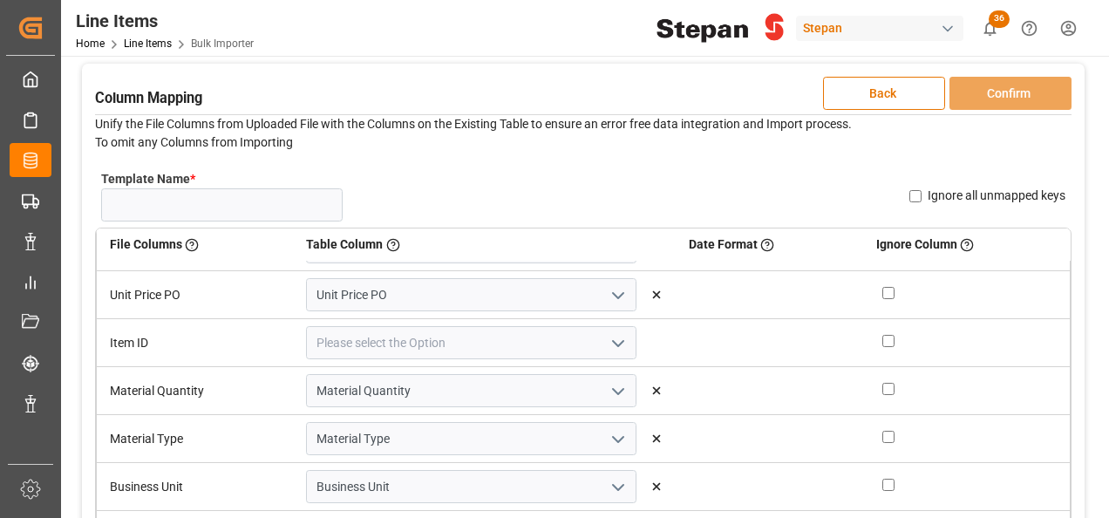
drag, startPoint x: 602, startPoint y: 340, endPoint x: 565, endPoint y: 342, distance: 36.7
click at [608, 341] on icon "open menu" at bounding box center [618, 343] width 21 height 21
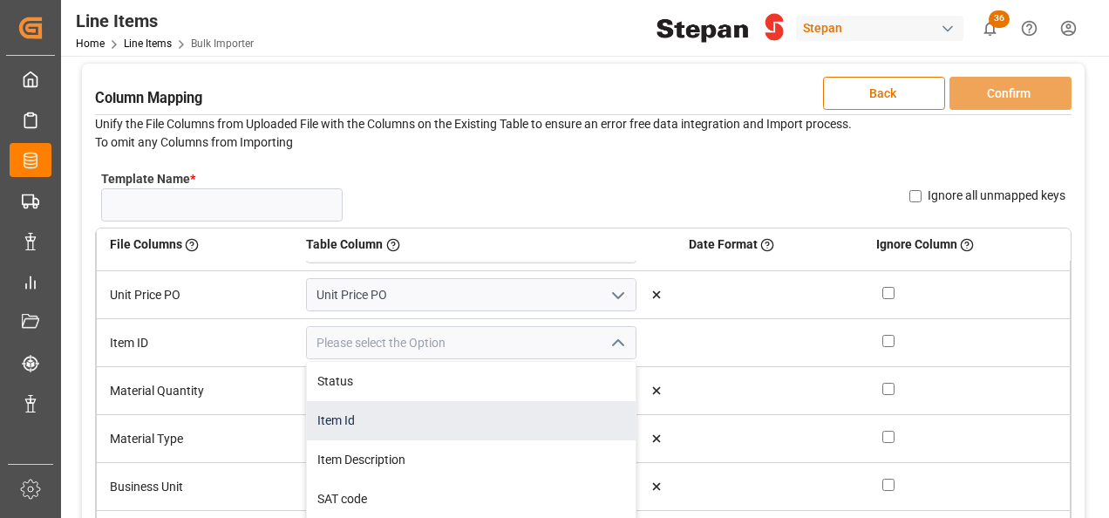
click at [343, 418] on div "Item Id" at bounding box center [471, 420] width 329 height 39
type input "Item Id"
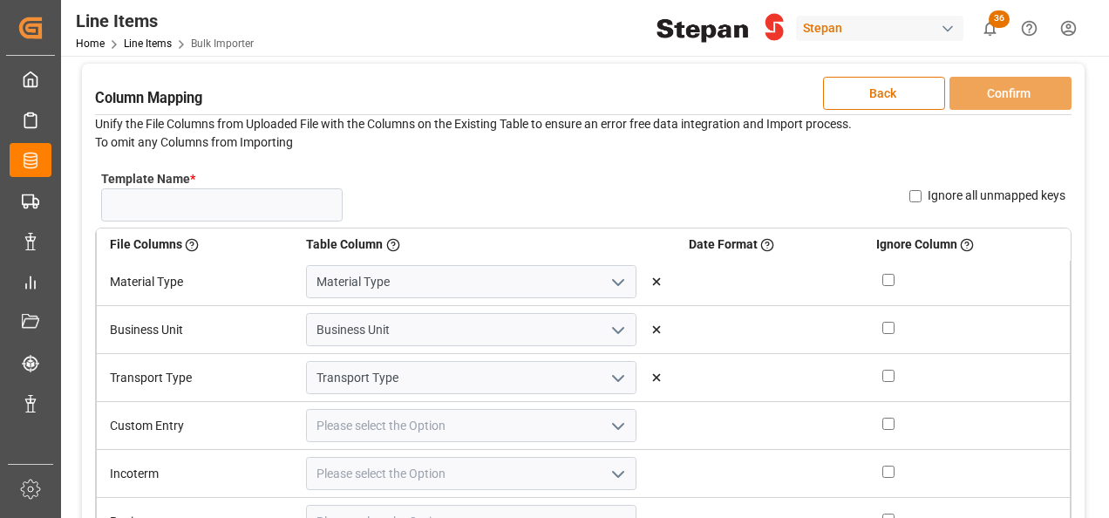
scroll to position [174, 0]
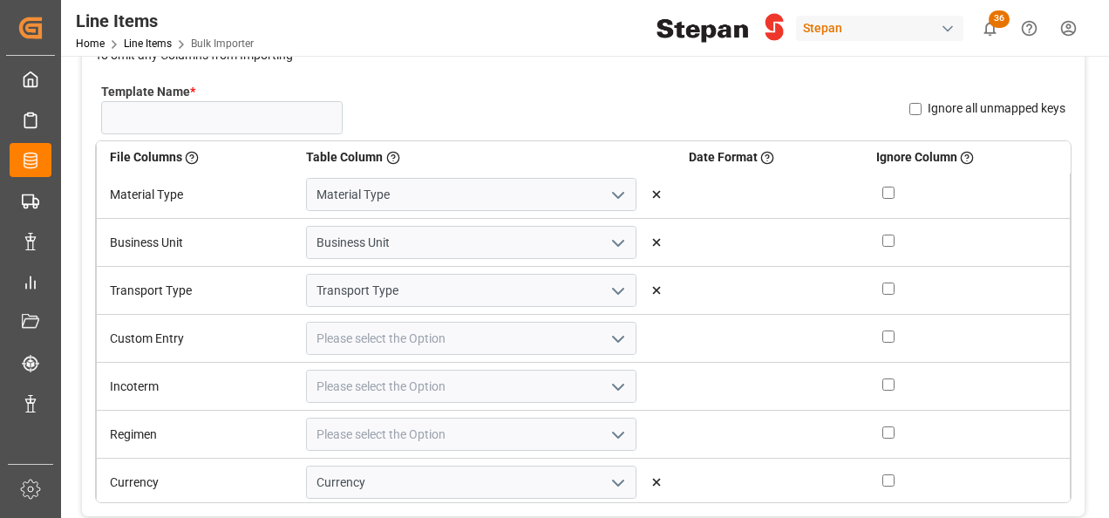
click at [608, 333] on icon "open menu" at bounding box center [618, 339] width 21 height 21
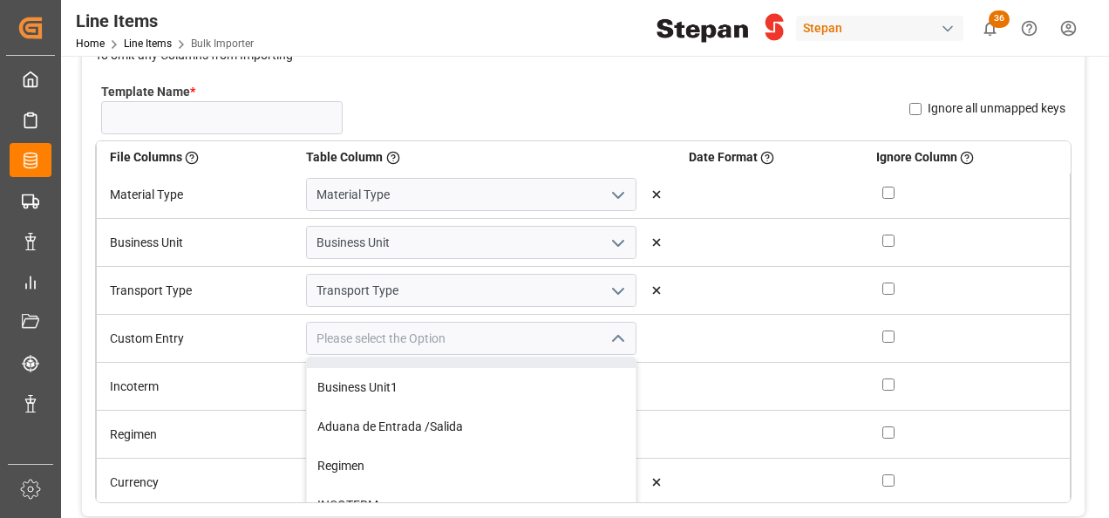
scroll to position [262, 0]
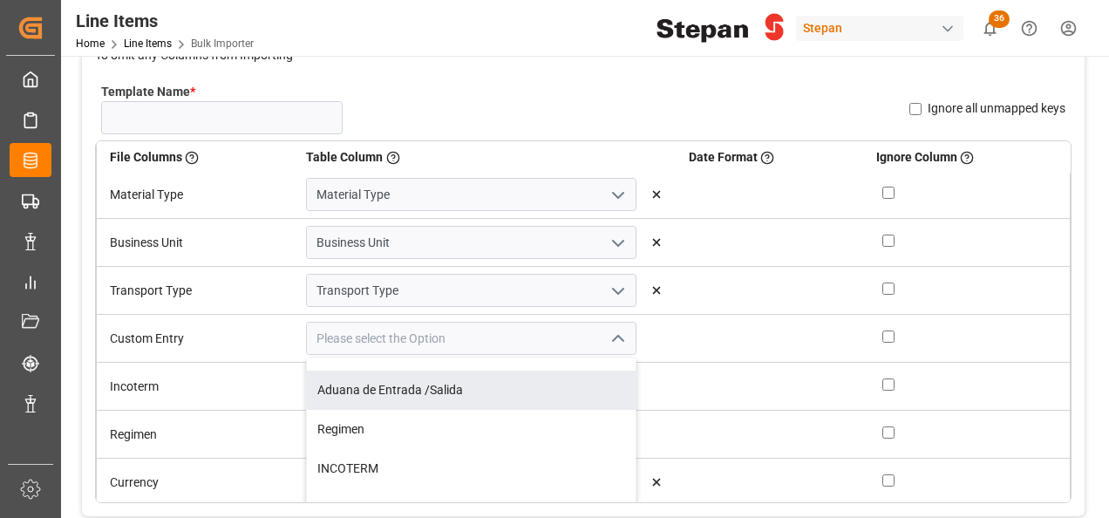
click at [383, 389] on div "Aduana de Entrada /Salida" at bounding box center [471, 389] width 329 height 39
type input "Aduana de Entrada /Salida"
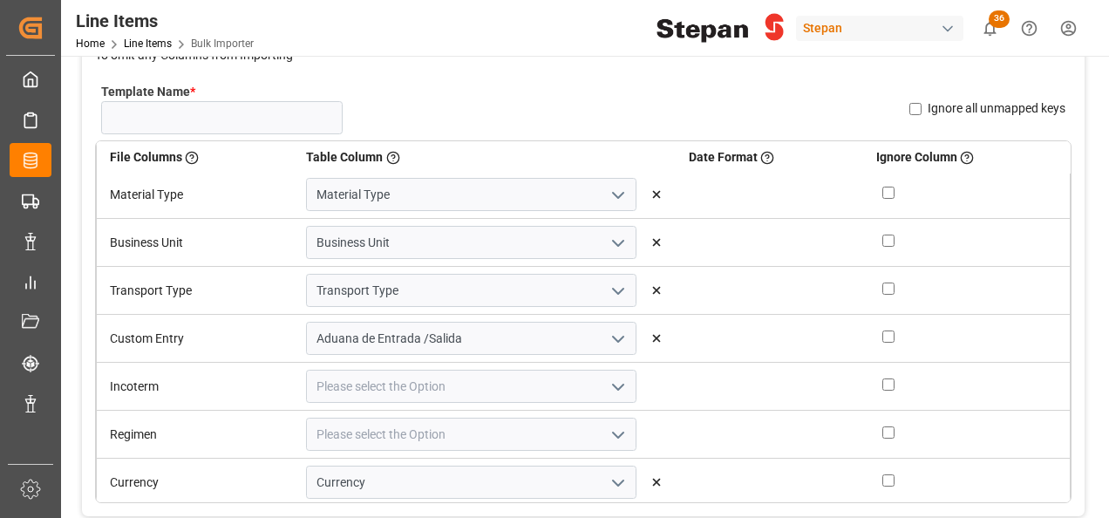
click at [608, 379] on icon "open menu" at bounding box center [618, 387] width 21 height 21
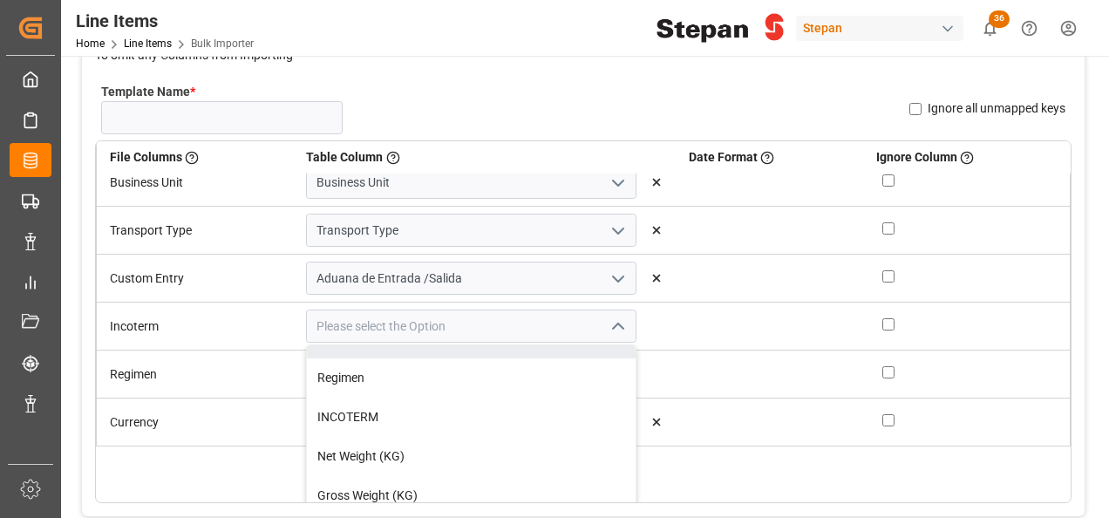
scroll to position [331, 0]
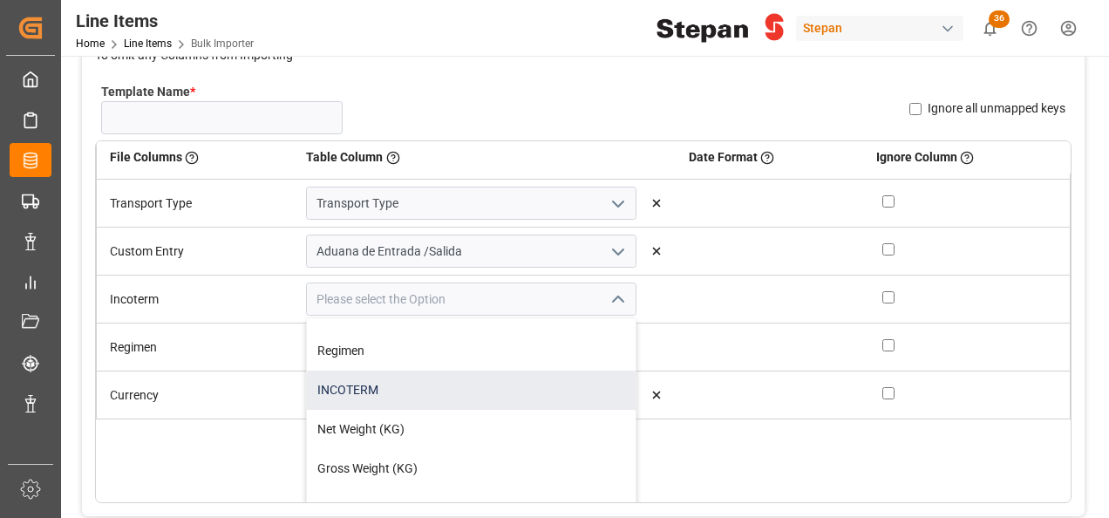
click at [352, 384] on div "INCOTERM" at bounding box center [471, 389] width 329 height 39
type input "INCOTERM"
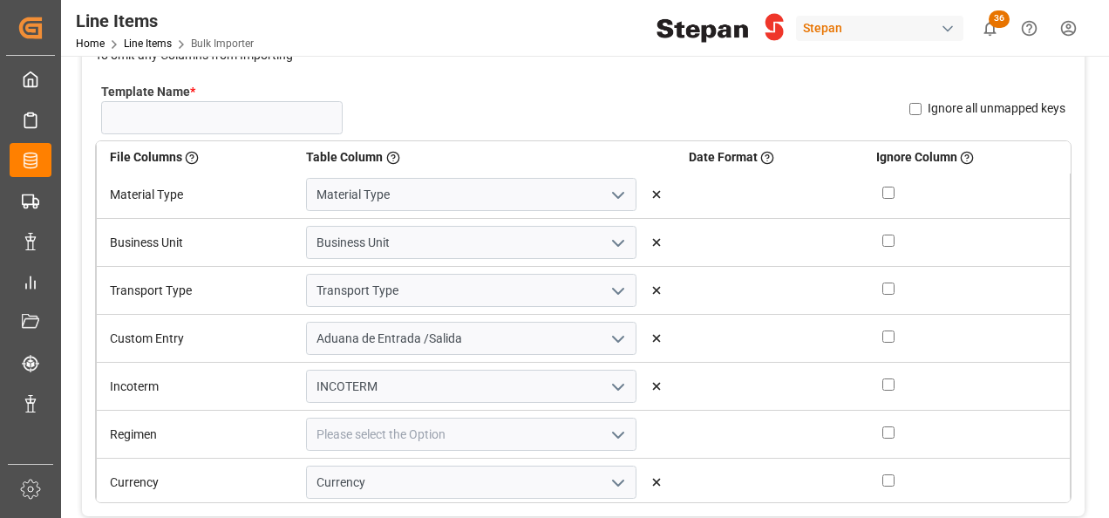
click at [608, 432] on icon "open menu" at bounding box center [618, 435] width 21 height 21
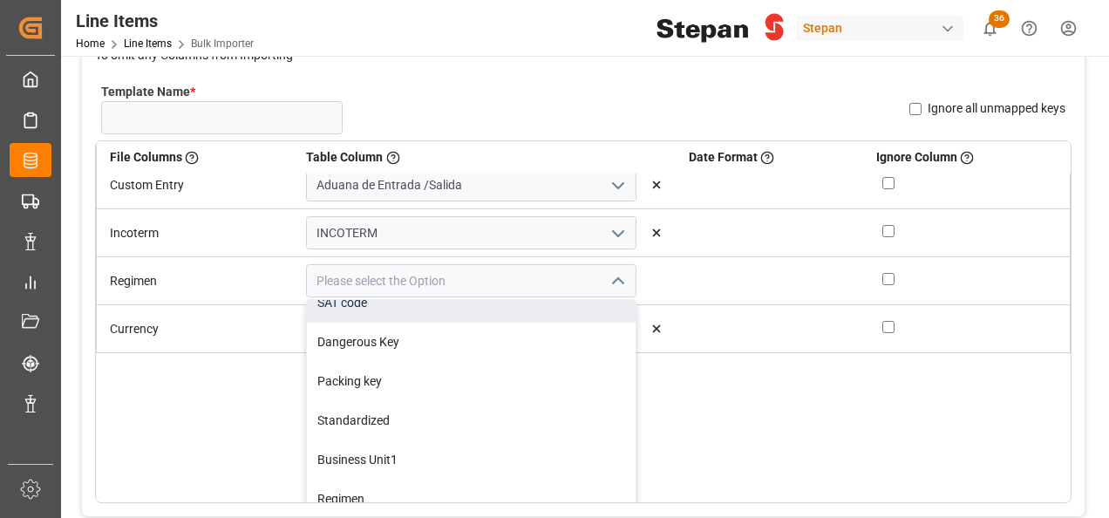
scroll to position [174, 0]
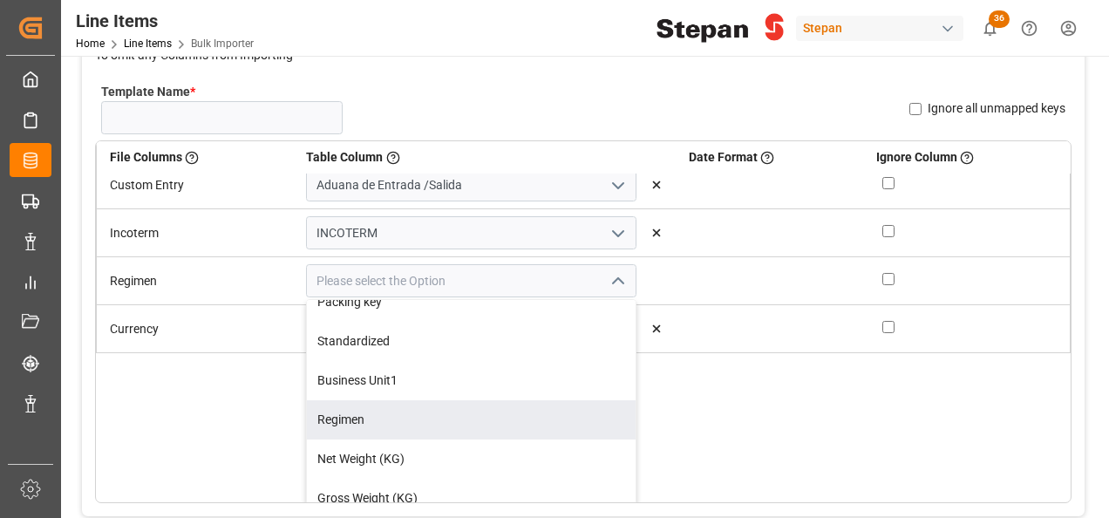
click at [331, 419] on div "Regimen" at bounding box center [471, 419] width 329 height 39
type input "Regimen"
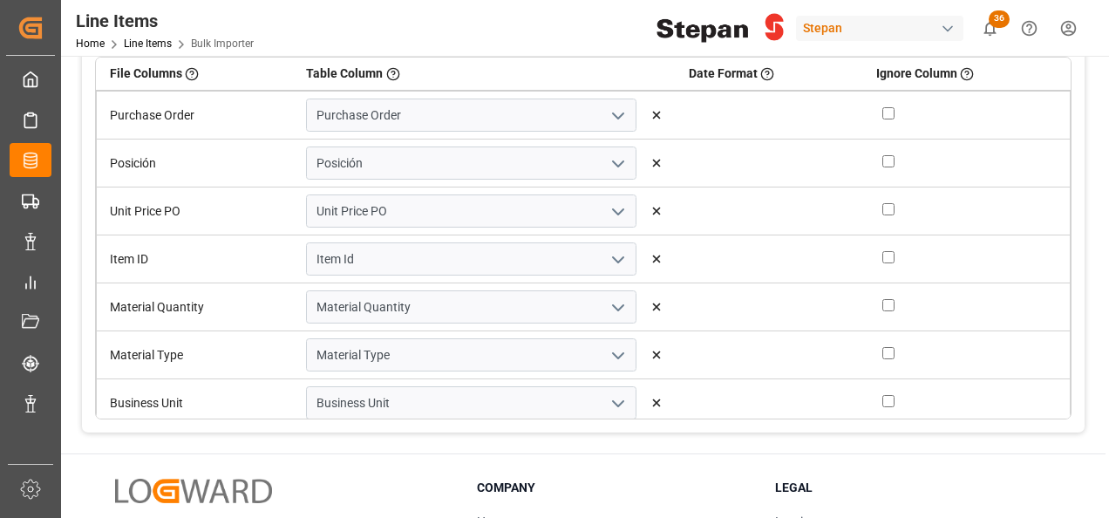
scroll to position [87, 0]
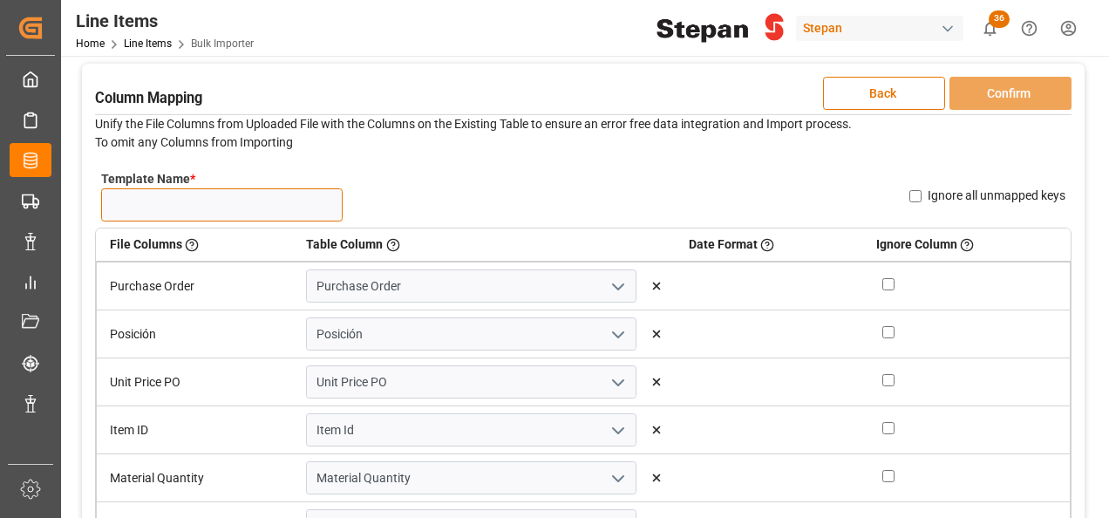
click at [167, 201] on input "Template Name *" at bounding box center [221, 204] width 241 height 33
type input "NUEVAS LINE"
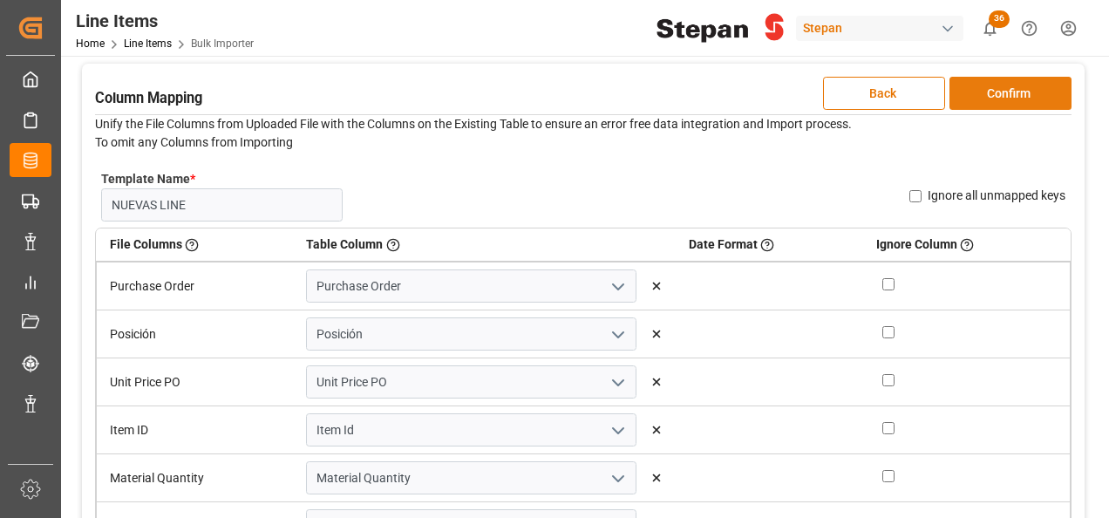
click at [997, 96] on button "Confirm" at bounding box center [1010, 93] width 122 height 33
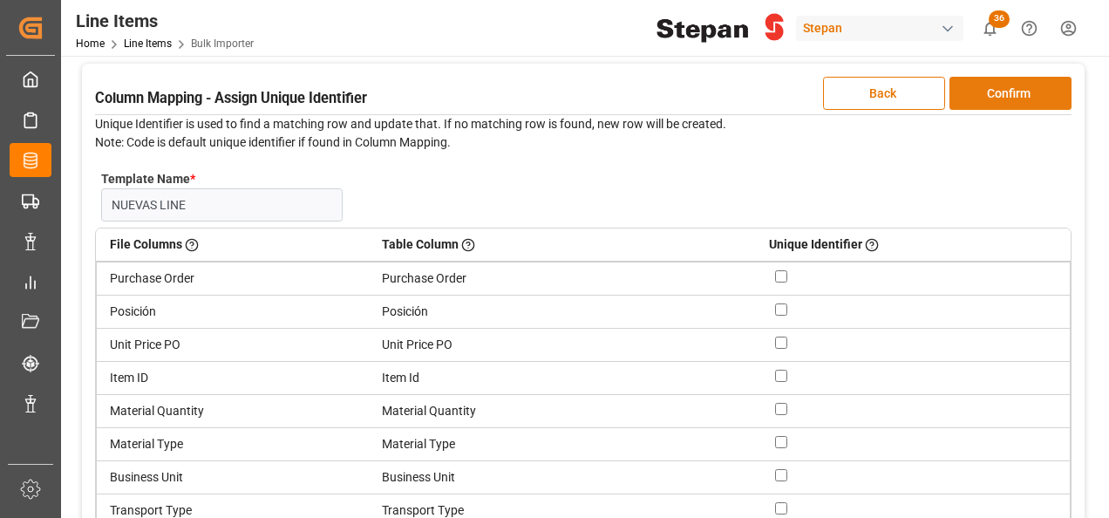
click at [1000, 84] on button "Confirm" at bounding box center [1010, 93] width 122 height 33
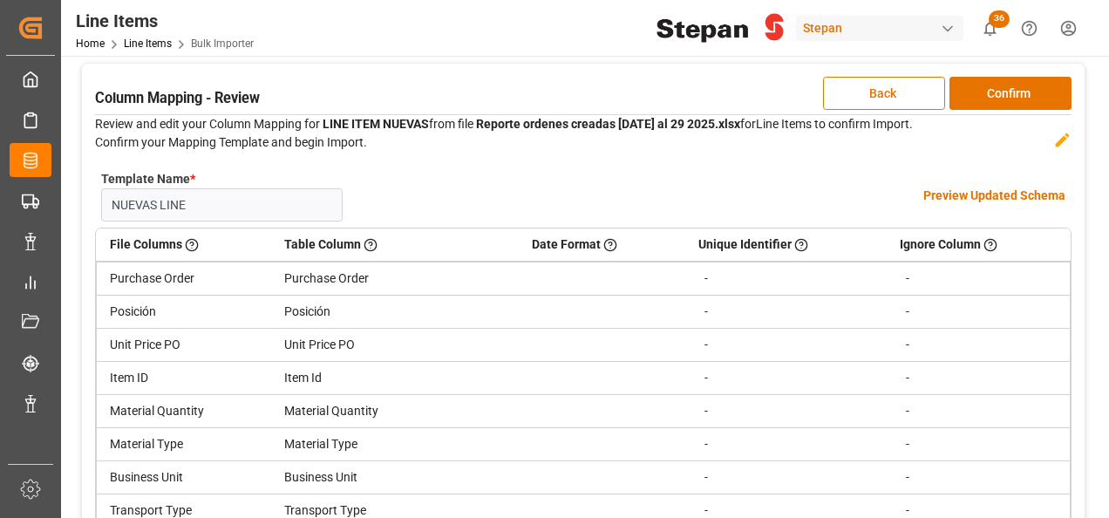
click at [975, 195] on h4 "Preview Updated Schema" at bounding box center [994, 196] width 142 height 18
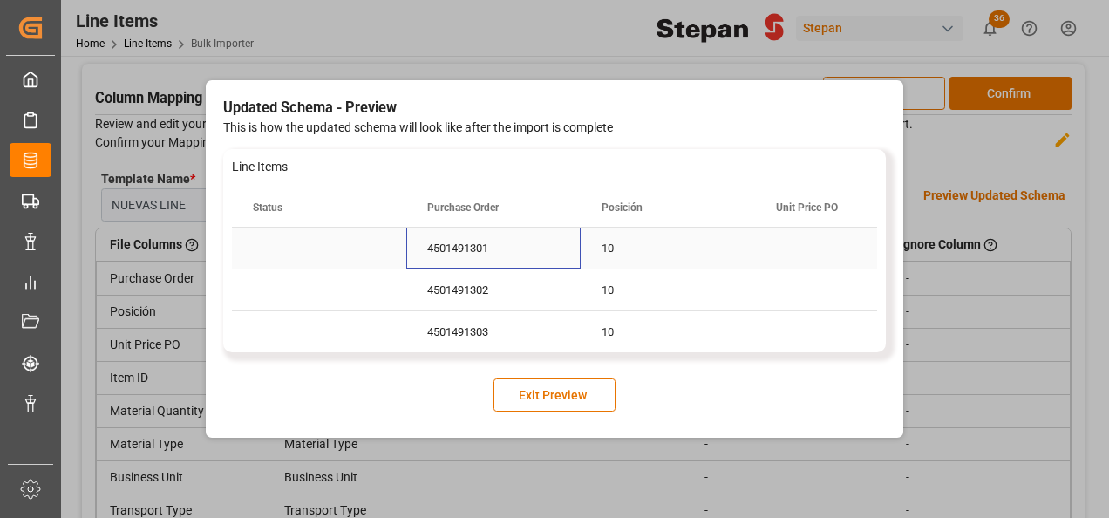
click at [456, 256] on div "4501491301" at bounding box center [493, 248] width 174 height 41
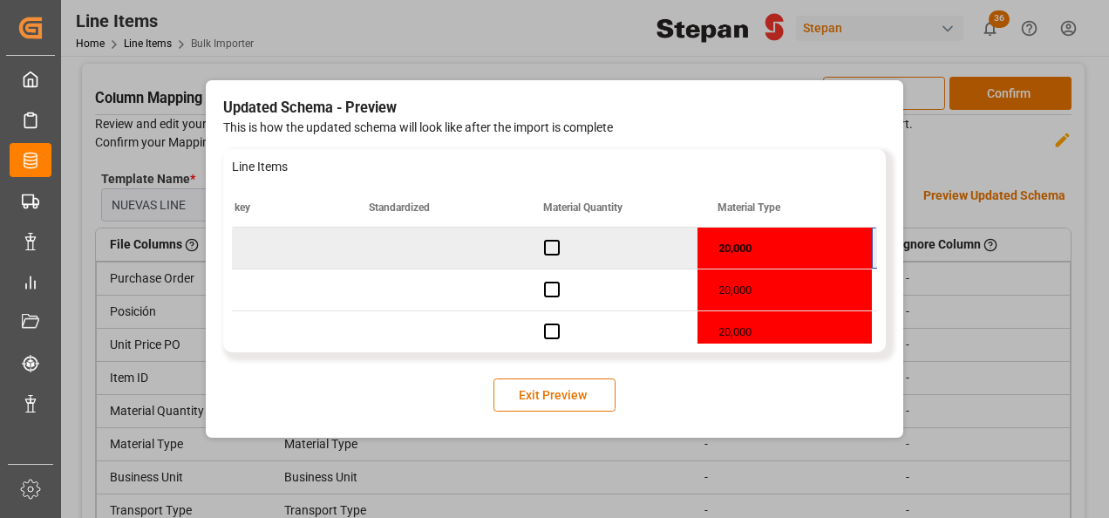
scroll to position [0, 1452]
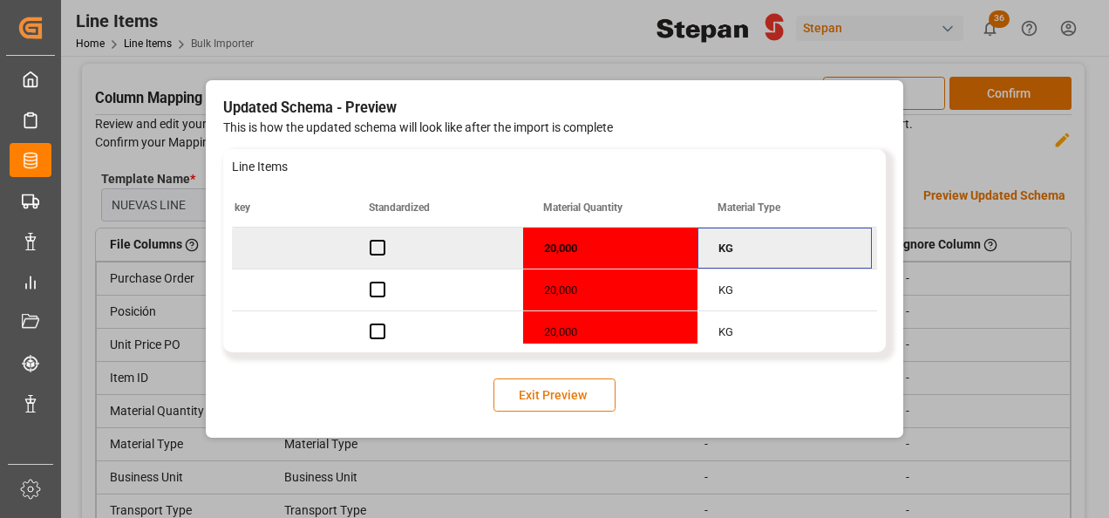
click at [552, 387] on button "Exit Preview" at bounding box center [554, 394] width 122 height 33
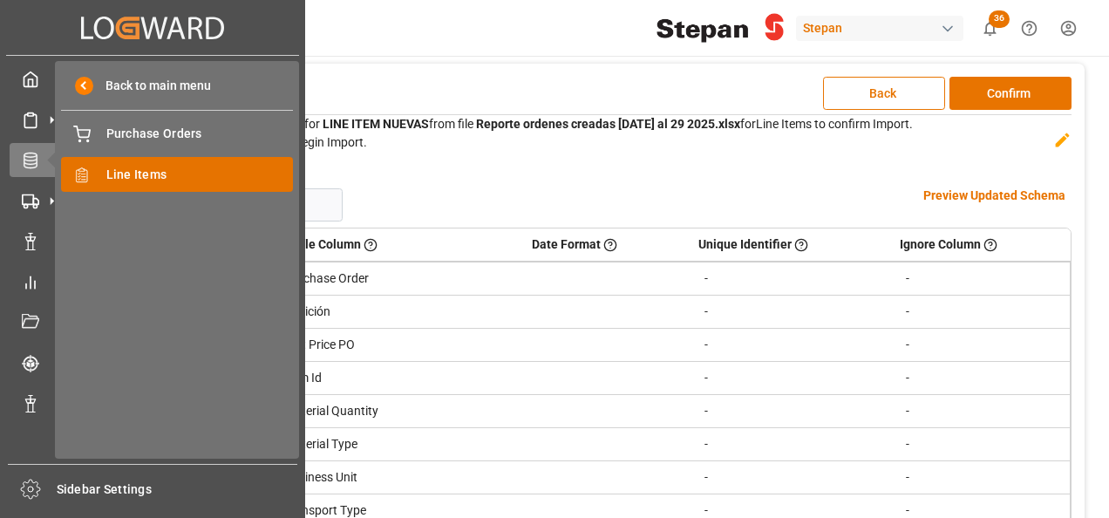
click at [129, 176] on span "Line Items" at bounding box center [199, 175] width 187 height 18
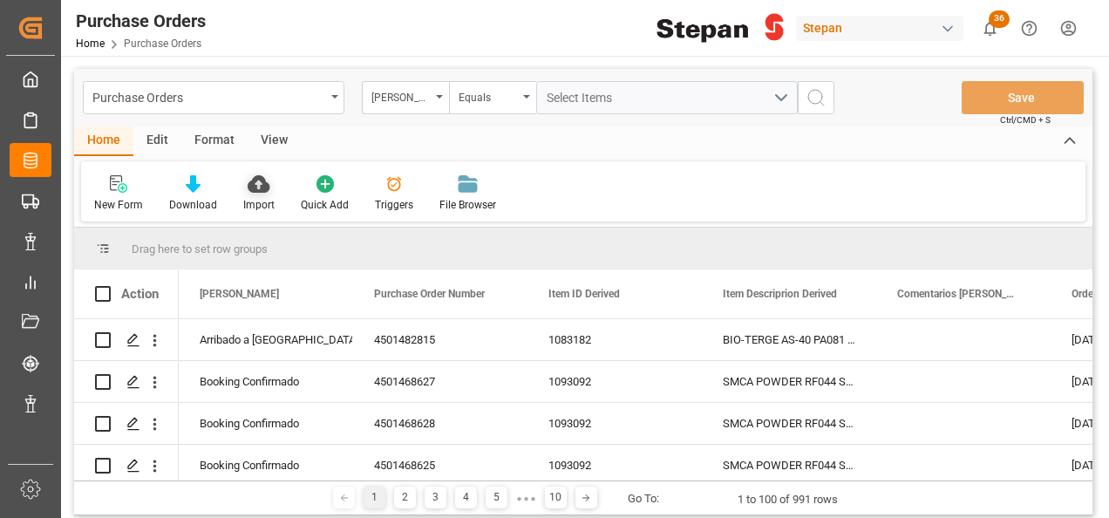
click at [248, 185] on icon at bounding box center [259, 183] width 22 height 17
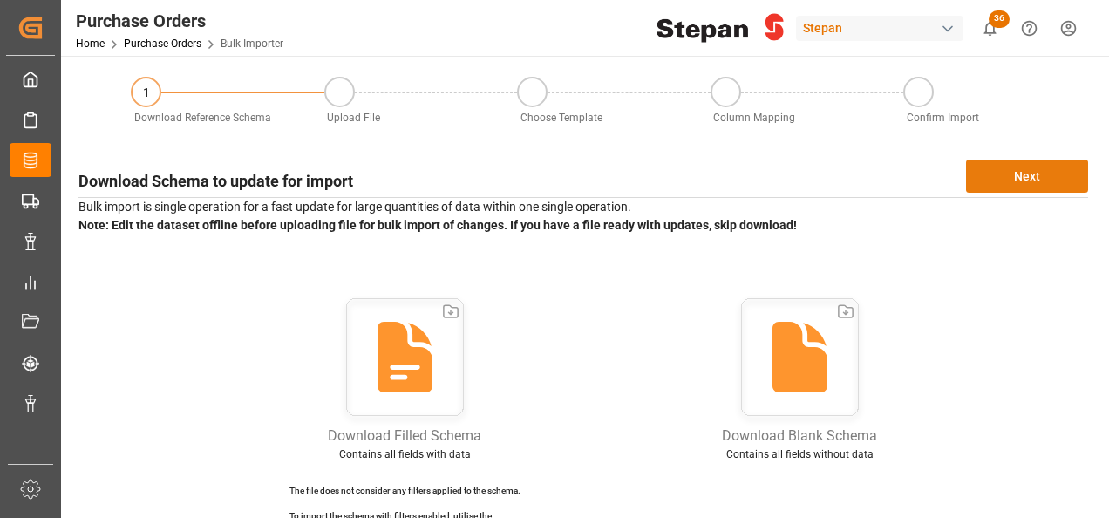
click at [1023, 169] on button "Next" at bounding box center [1027, 176] width 122 height 33
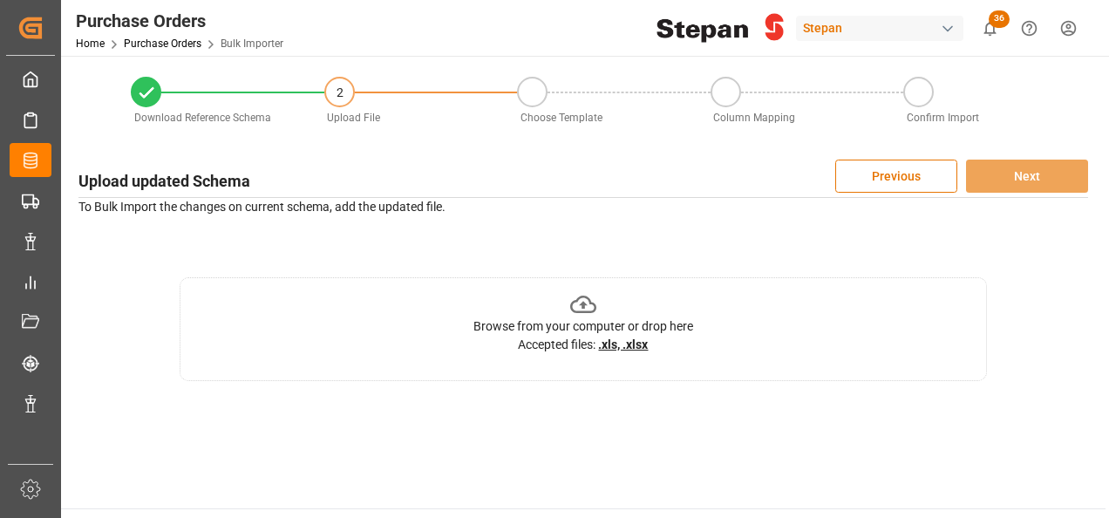
click at [587, 302] on icon at bounding box center [583, 304] width 27 height 27
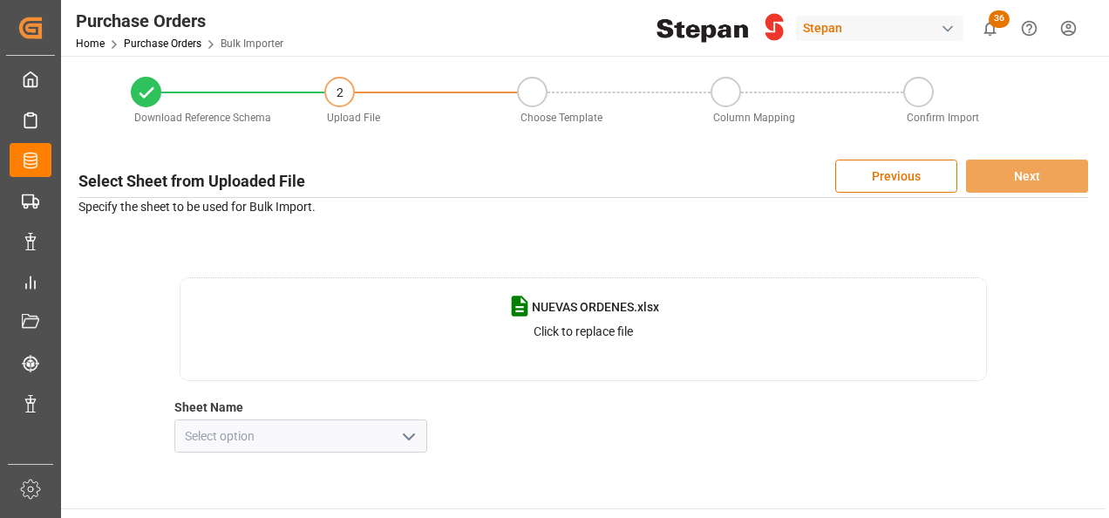
click at [404, 436] on polyline "open menu" at bounding box center [409, 436] width 10 height 5
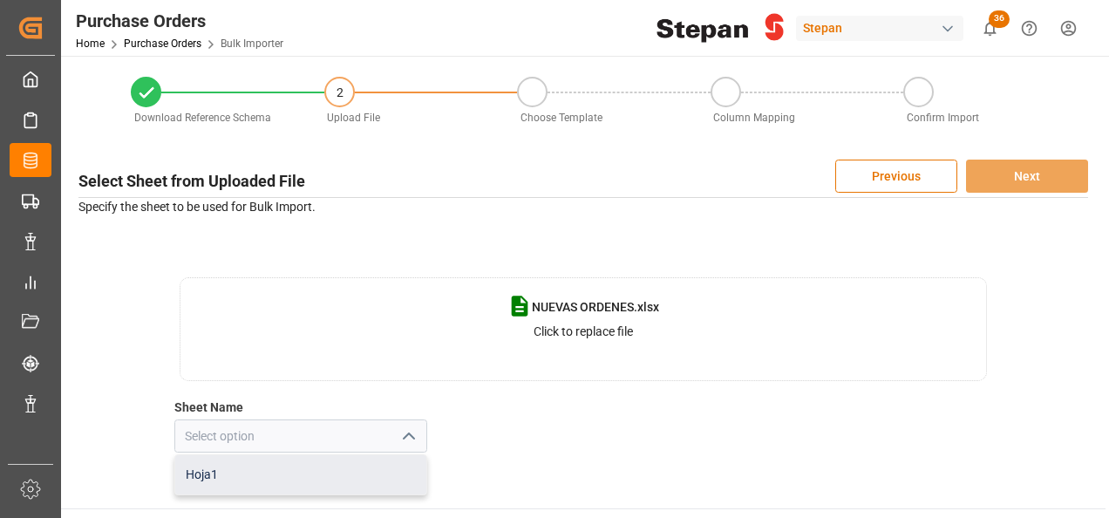
click at [242, 473] on div "Hoja1" at bounding box center [300, 474] width 251 height 39
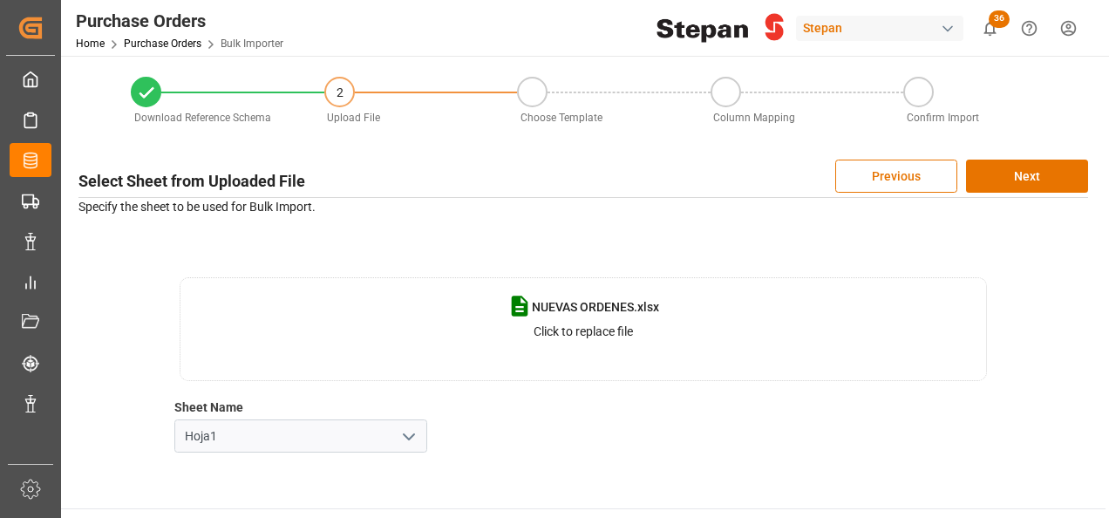
type input "Hoja1"
click at [1036, 184] on button "Next" at bounding box center [1027, 176] width 122 height 33
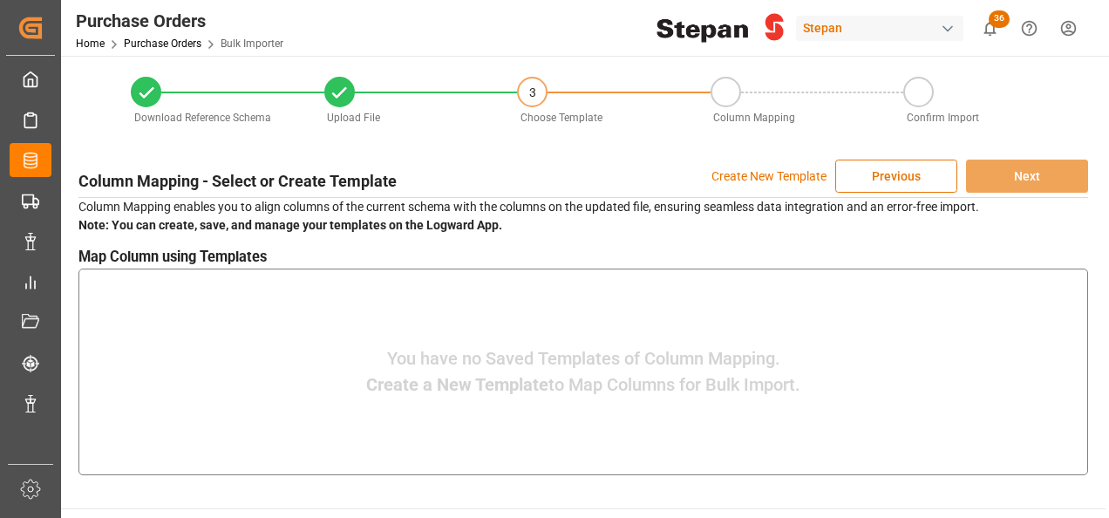
click at [746, 173] on p "Create New Template" at bounding box center [768, 176] width 115 height 33
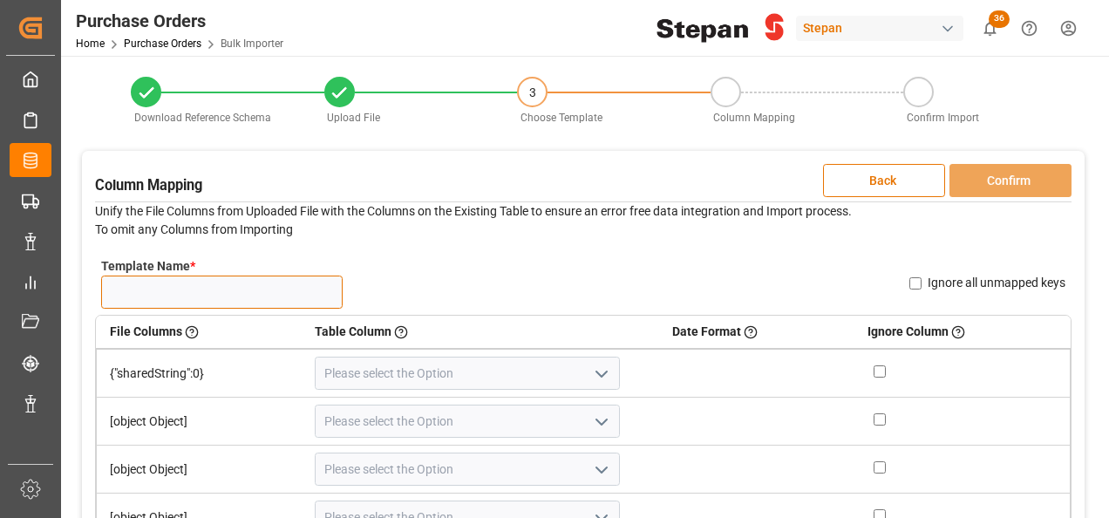
drag, startPoint x: 123, startPoint y: 282, endPoint x: 140, endPoint y: 293, distance: 20.3
click at [123, 284] on input "Template Name *" at bounding box center [221, 291] width 241 height 33
click at [253, 300] on input "NUEVAS 06" at bounding box center [221, 291] width 241 height 33
type input "NUEVAS 06"
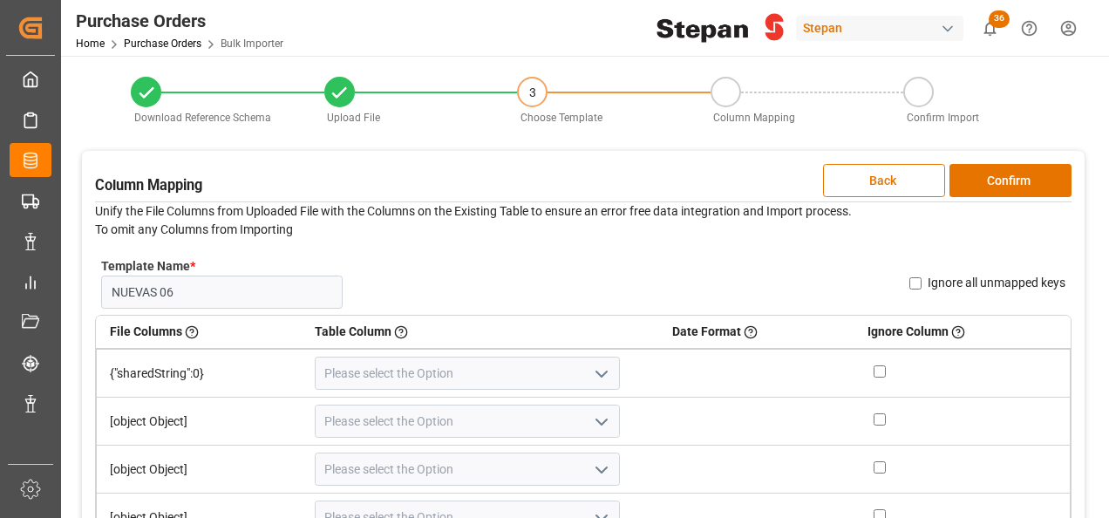
click at [542, 276] on div "Template Name * NUEVAS 06 Name Already Exists Ignore all unmapped keys" at bounding box center [583, 283] width 976 height 64
click at [1019, 178] on button "Confirm" at bounding box center [1010, 180] width 122 height 33
click at [206, 281] on input "NUEVAS 06" at bounding box center [221, 291] width 241 height 33
drag, startPoint x: 198, startPoint y: 288, endPoint x: 56, endPoint y: 282, distance: 142.2
click at [56, 282] on div "Created by potrace 1.15, written by Peter Selinger 2001-2017 Created by potrace…" at bounding box center [554, 259] width 1109 height 518
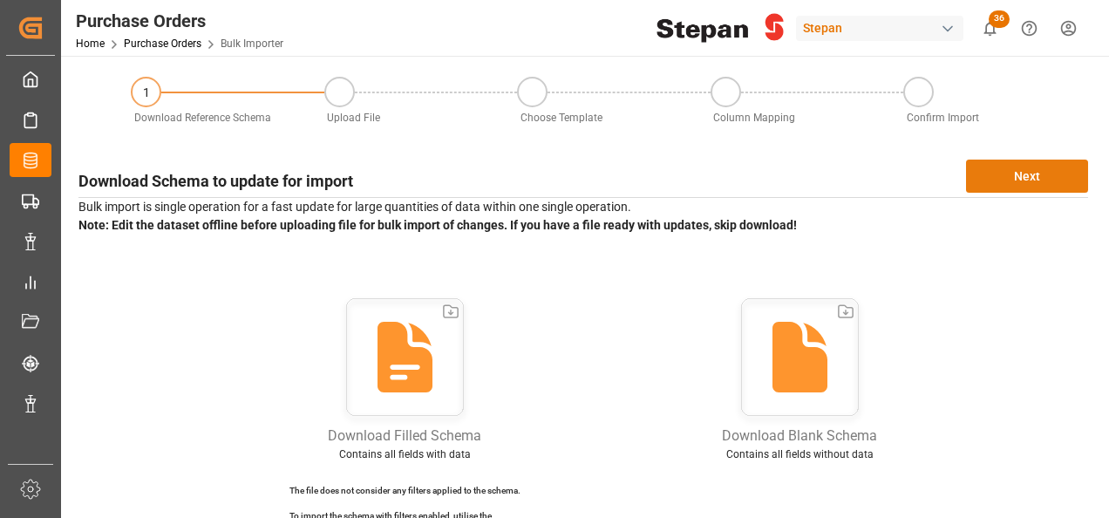
click at [1008, 173] on button "Next" at bounding box center [1027, 176] width 122 height 33
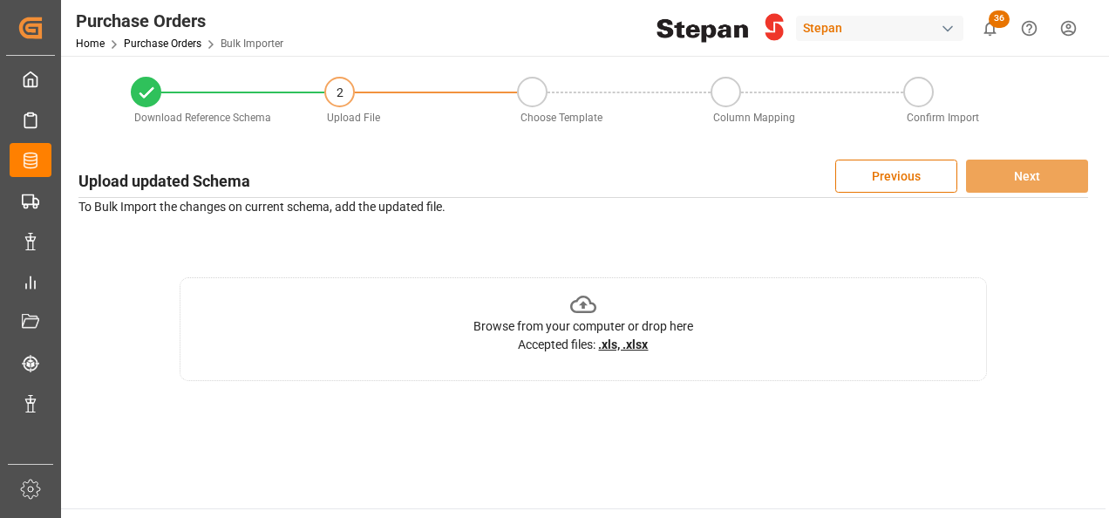
click at [580, 302] on icon at bounding box center [583, 304] width 27 height 27
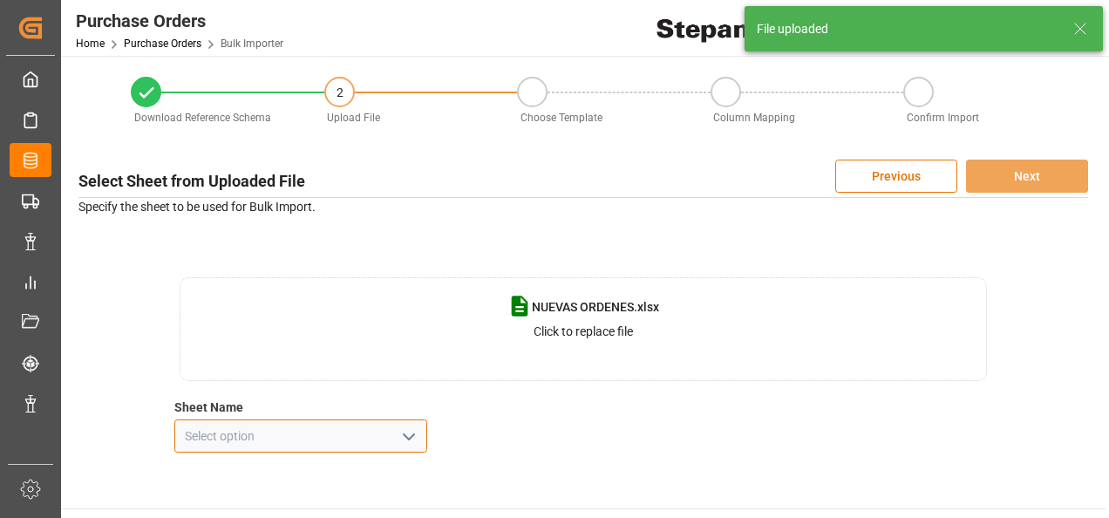
click at [391, 431] on input at bounding box center [300, 435] width 253 height 33
click at [411, 432] on icon "open menu" at bounding box center [408, 436] width 21 height 21
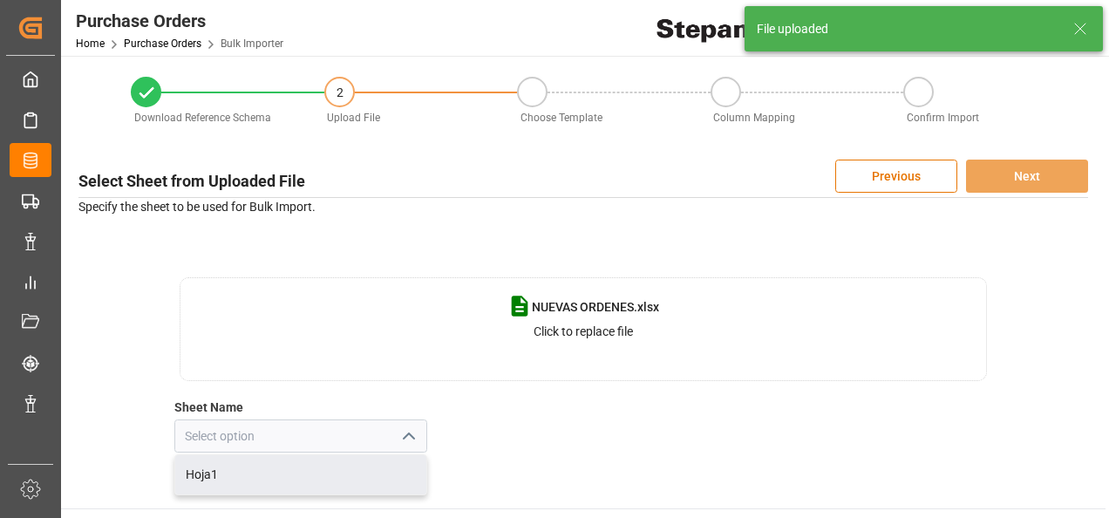
click at [248, 471] on div "Hoja1" at bounding box center [300, 474] width 251 height 39
type input "Hoja1"
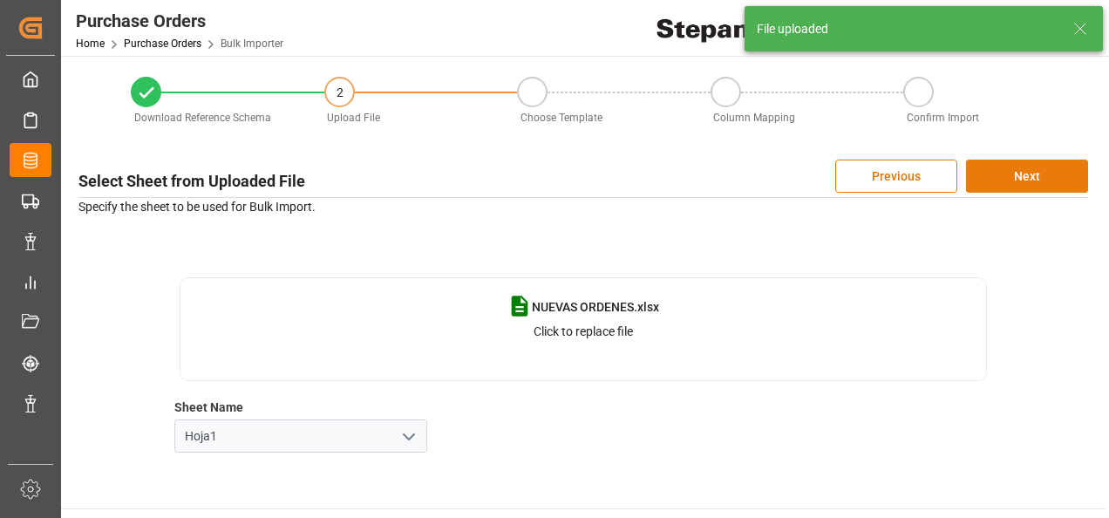
click at [1030, 181] on button "Next" at bounding box center [1027, 176] width 122 height 33
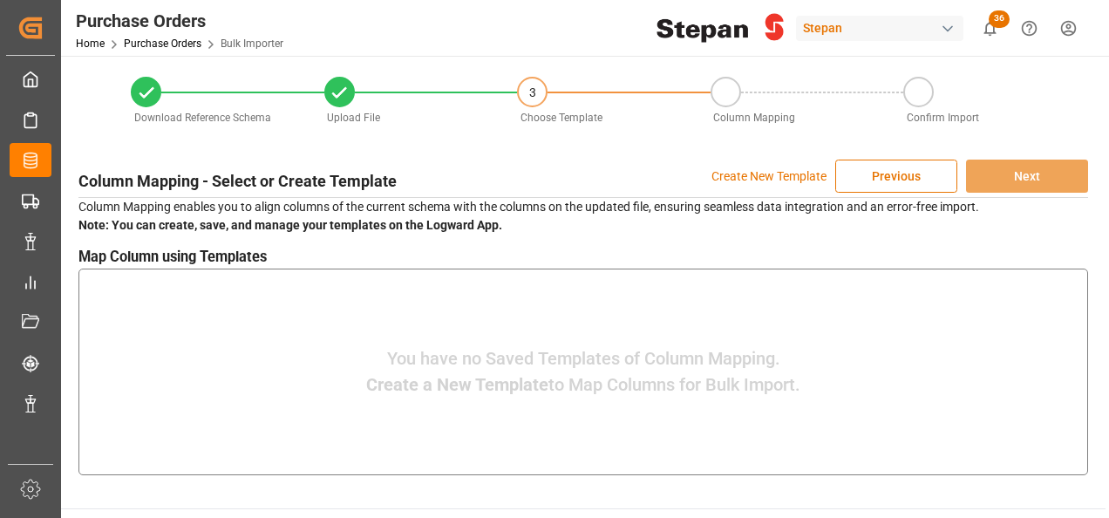
click at [760, 174] on p "Create New Template" at bounding box center [768, 176] width 115 height 33
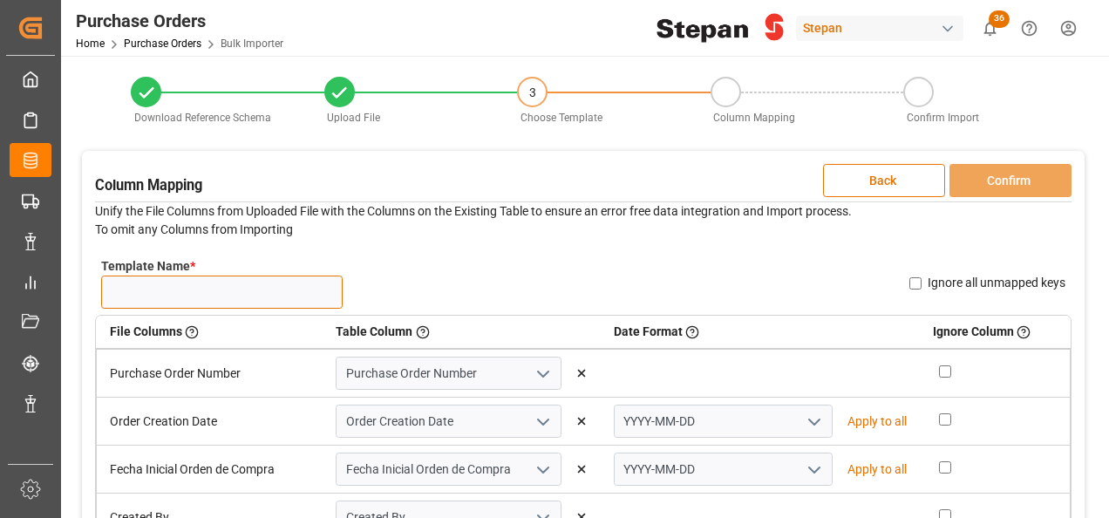
click at [145, 283] on input "Template Name *" at bounding box center [221, 291] width 241 height 33
click at [227, 298] on input "Template Name *" at bounding box center [221, 291] width 241 height 33
click at [228, 287] on input "POS" at bounding box center [221, 291] width 241 height 33
click at [224, 291] on input "POS" at bounding box center [221, 291] width 241 height 33
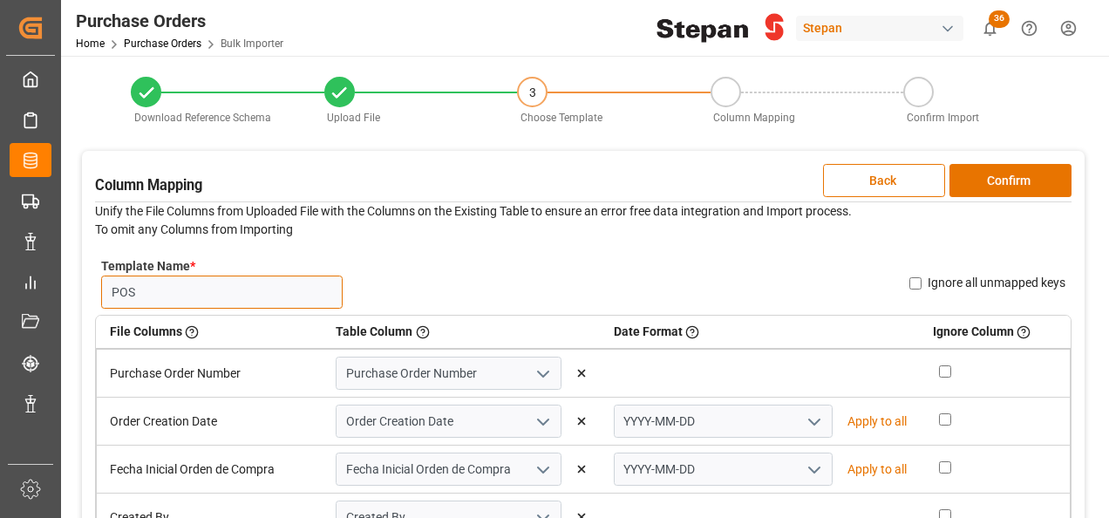
type input "POS"
click at [653, 268] on div "Template Name * POS Name Already Exists Ignore all unmapped keys" at bounding box center [583, 283] width 976 height 64
click at [809, 417] on icon "open menu" at bounding box center [814, 421] width 21 height 21
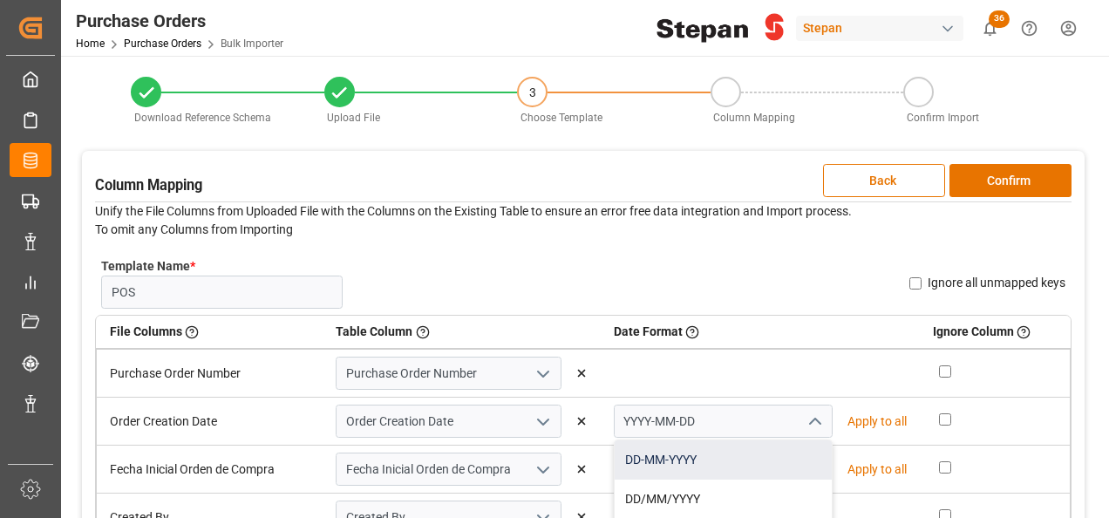
click at [657, 455] on div "DD-MM-YYYY" at bounding box center [723, 459] width 217 height 39
type input "DD-MM-YYYY"
click at [861, 417] on p "Apply to all" at bounding box center [876, 421] width 59 height 18
type input "DD-MM-YYYY"
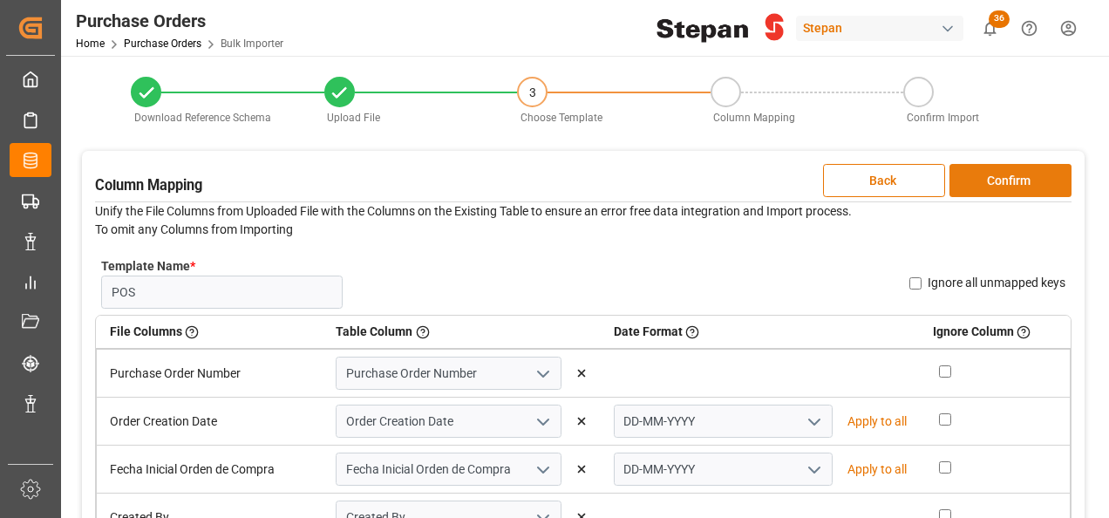
click at [1005, 173] on button "Confirm" at bounding box center [1010, 180] width 122 height 33
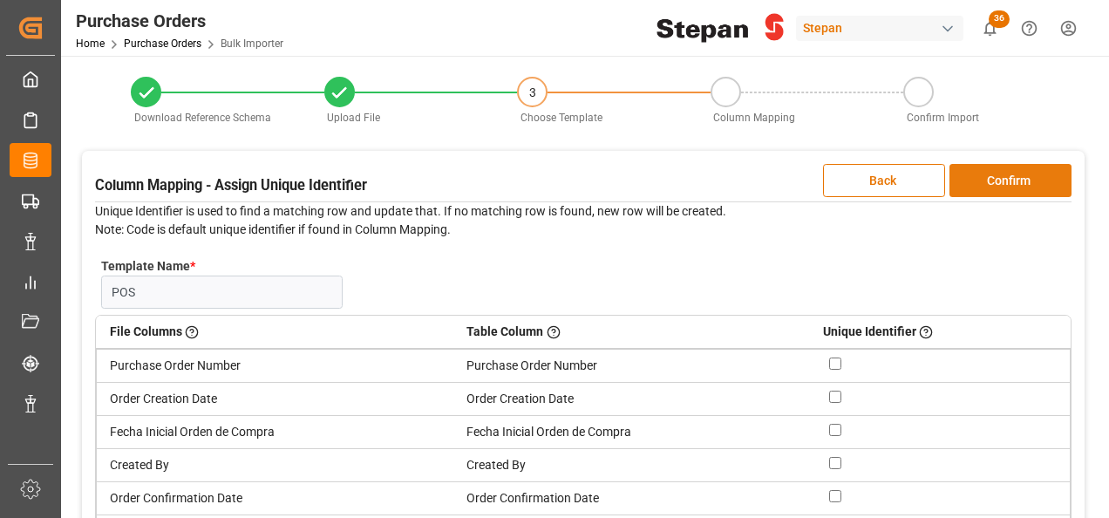
click at [1018, 172] on button "Confirm" at bounding box center [1010, 180] width 122 height 33
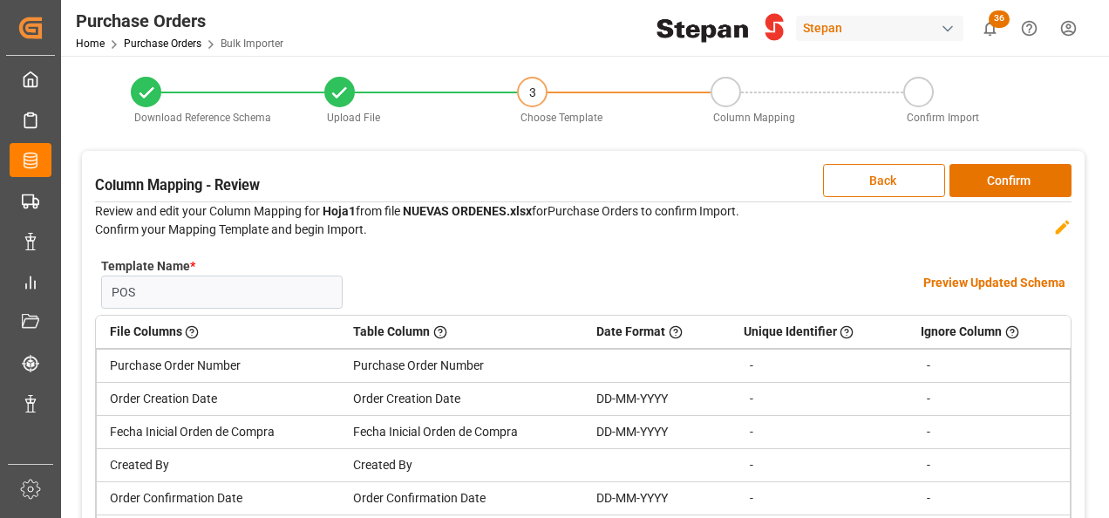
click at [952, 283] on h4 "Preview Updated Schema" at bounding box center [994, 283] width 142 height 18
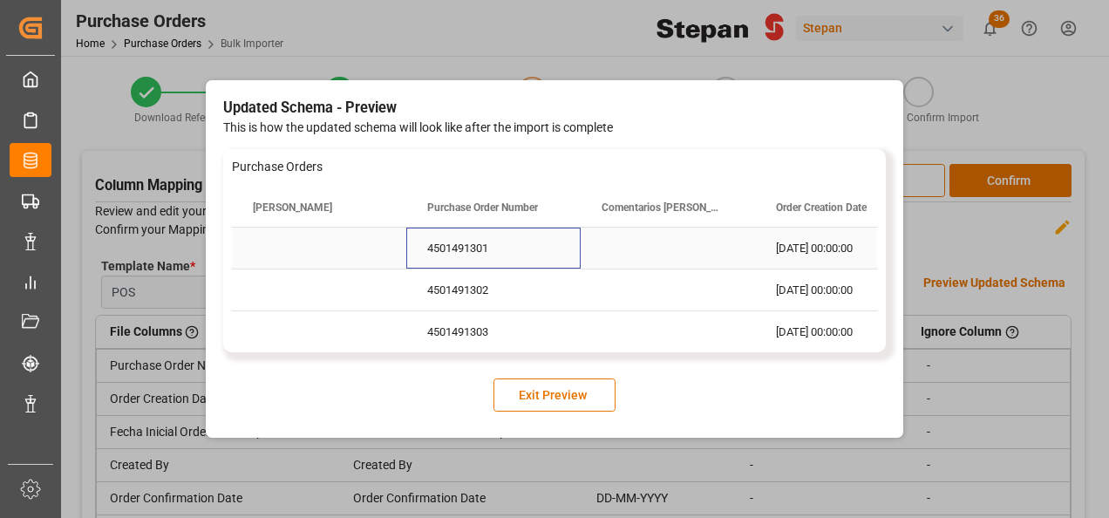
click at [486, 248] on div "4501491301" at bounding box center [493, 248] width 174 height 41
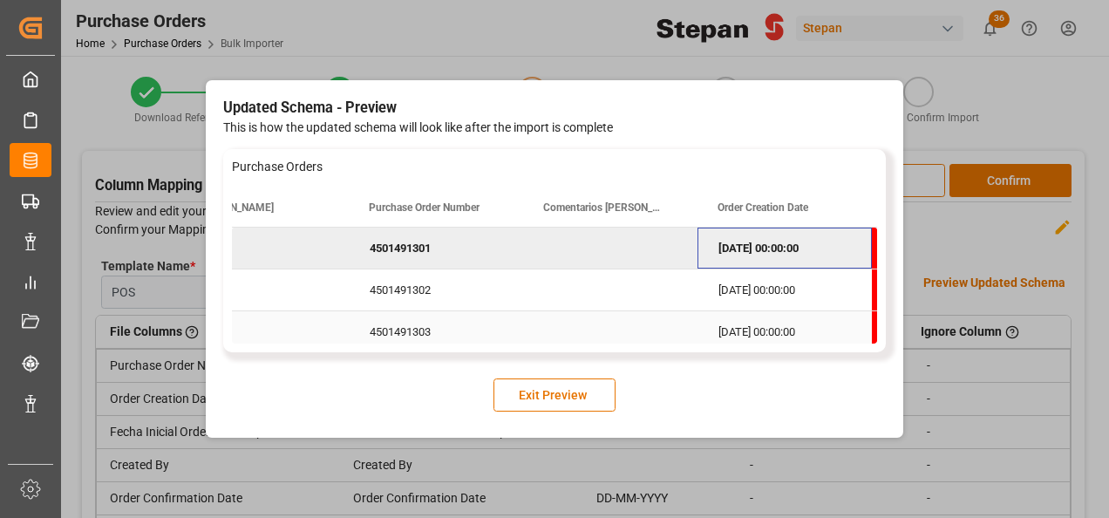
scroll to position [0, 232]
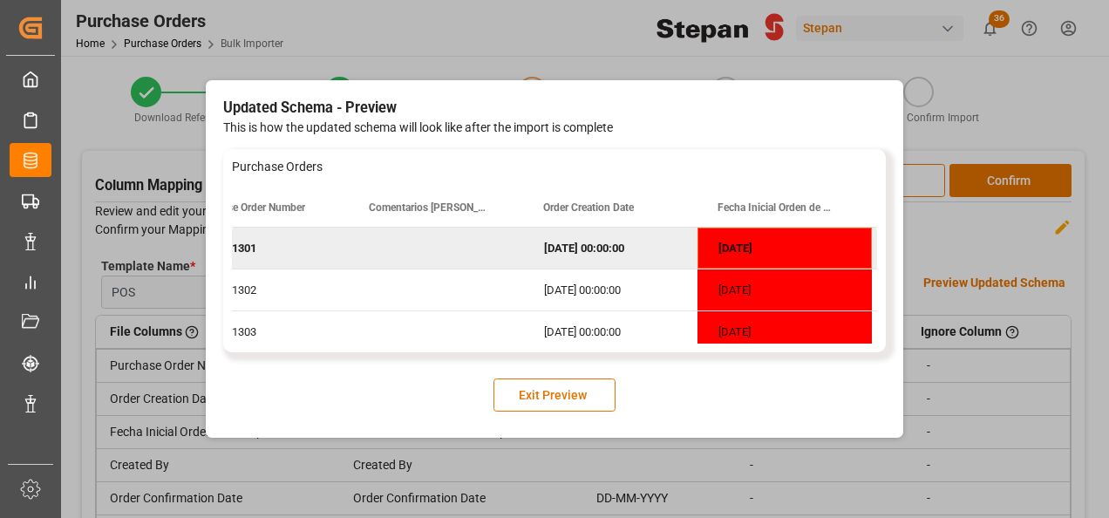
drag, startPoint x: 561, startPoint y: 387, endPoint x: 217, endPoint y: 226, distance: 380.2
click at [561, 388] on button "Exit Preview" at bounding box center [554, 394] width 122 height 33
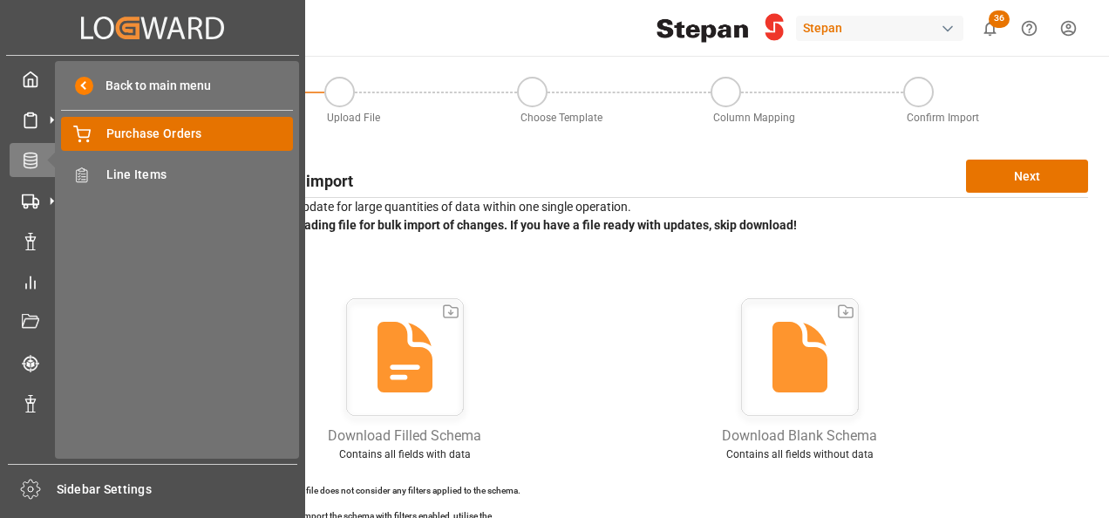
click at [153, 134] on span "Purchase Orders" at bounding box center [199, 134] width 187 height 18
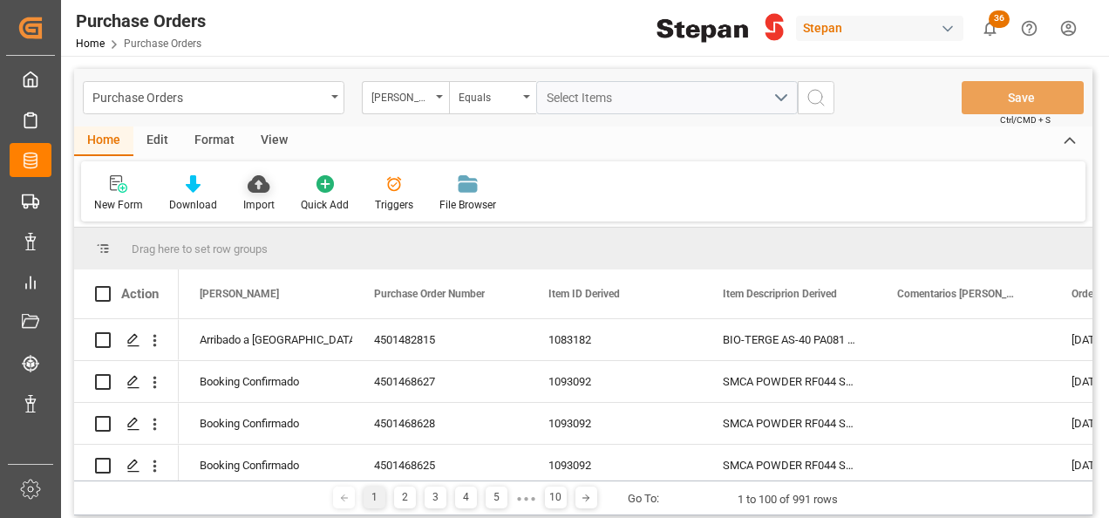
click at [258, 189] on icon at bounding box center [259, 183] width 22 height 17
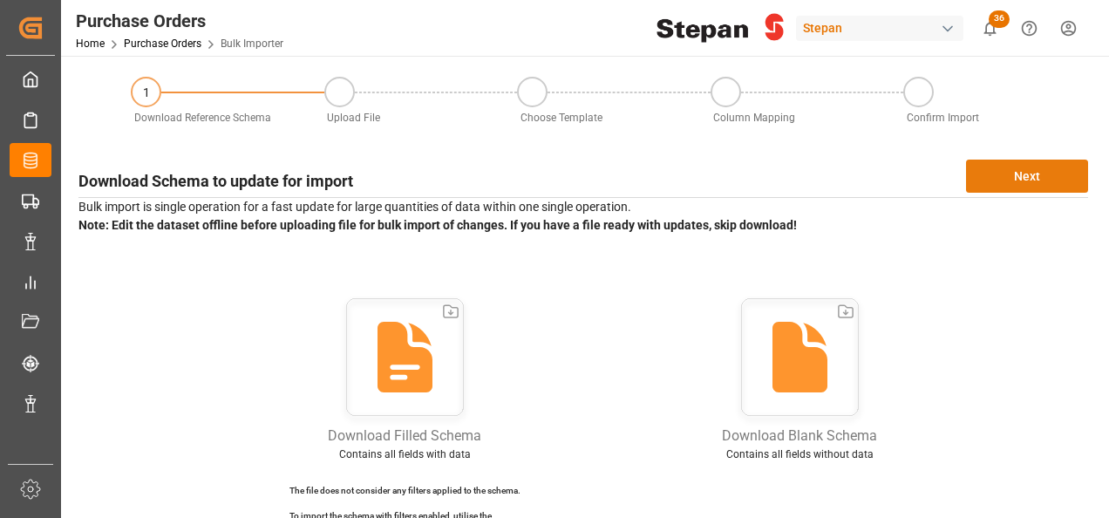
click at [1027, 177] on button "Next" at bounding box center [1027, 176] width 122 height 33
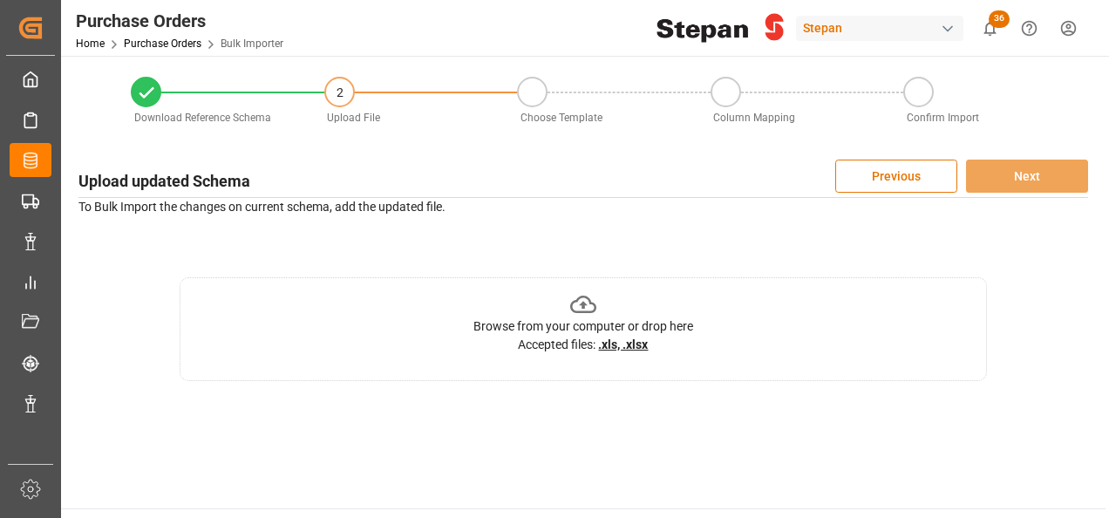
click at [586, 298] on icon at bounding box center [583, 304] width 27 height 27
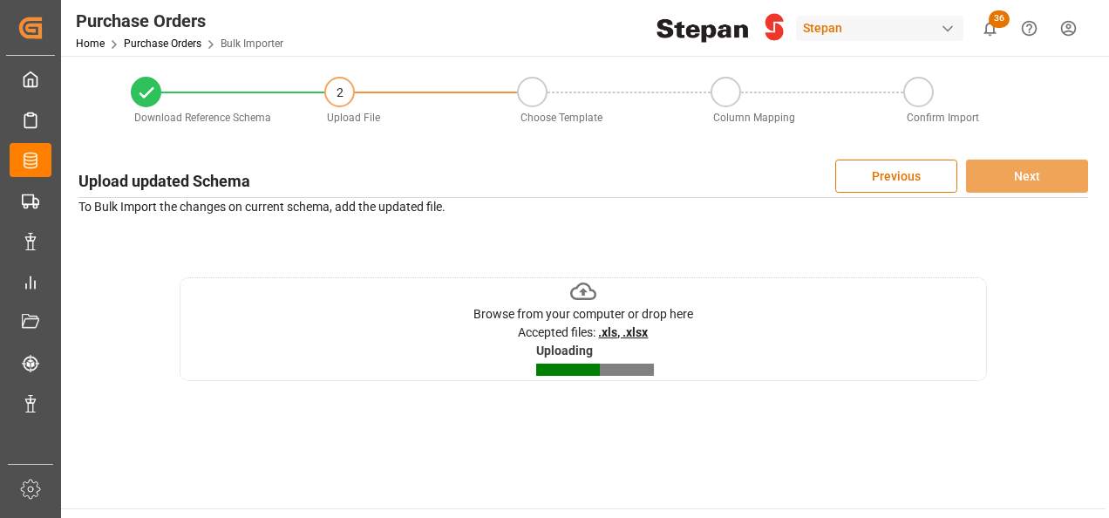
scroll to position [174, 0]
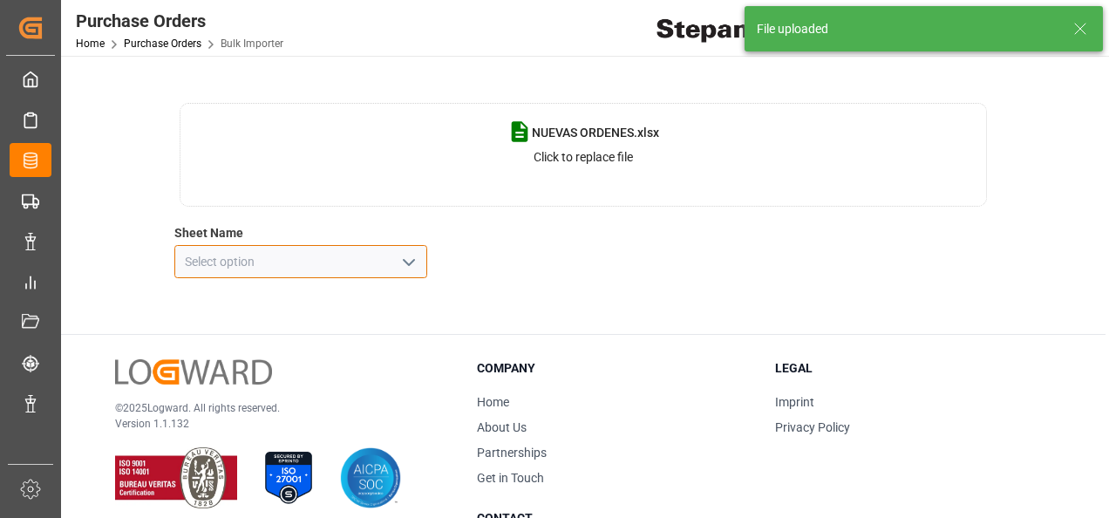
click at [328, 262] on input at bounding box center [300, 261] width 253 height 33
click at [410, 255] on icon "open menu" at bounding box center [408, 262] width 21 height 21
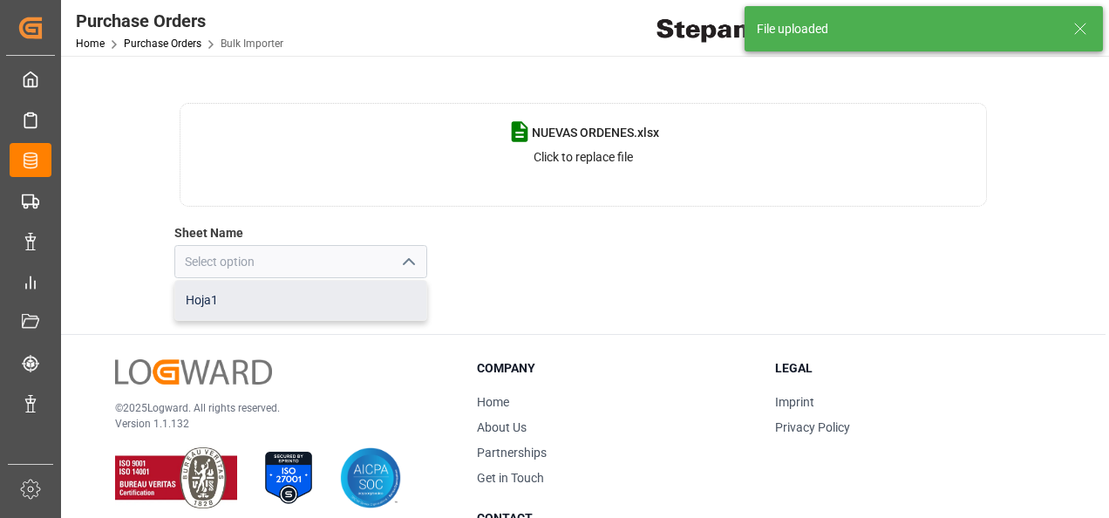
click at [231, 298] on div "Hoja1" at bounding box center [300, 300] width 251 height 39
type input "Hoja1"
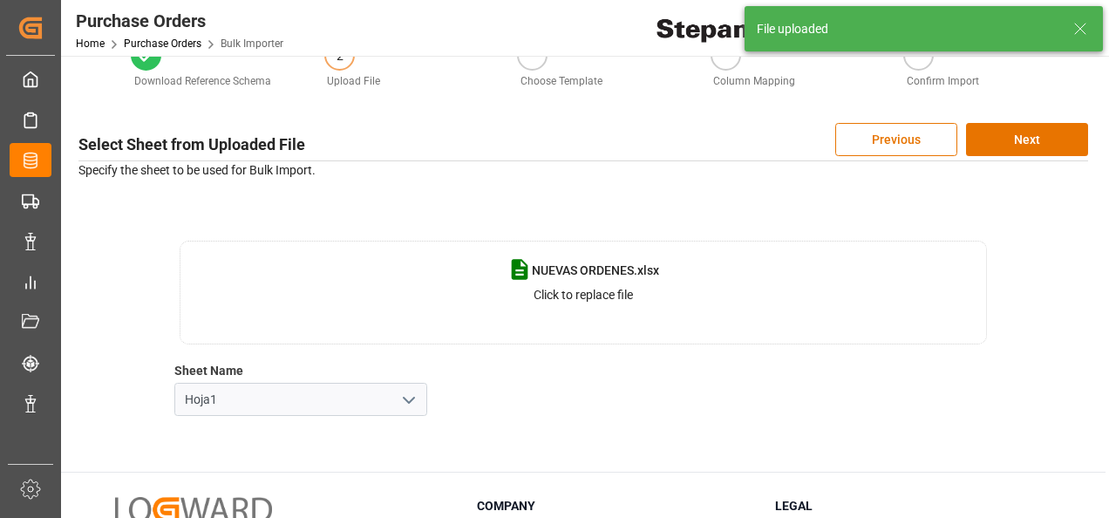
scroll to position [0, 0]
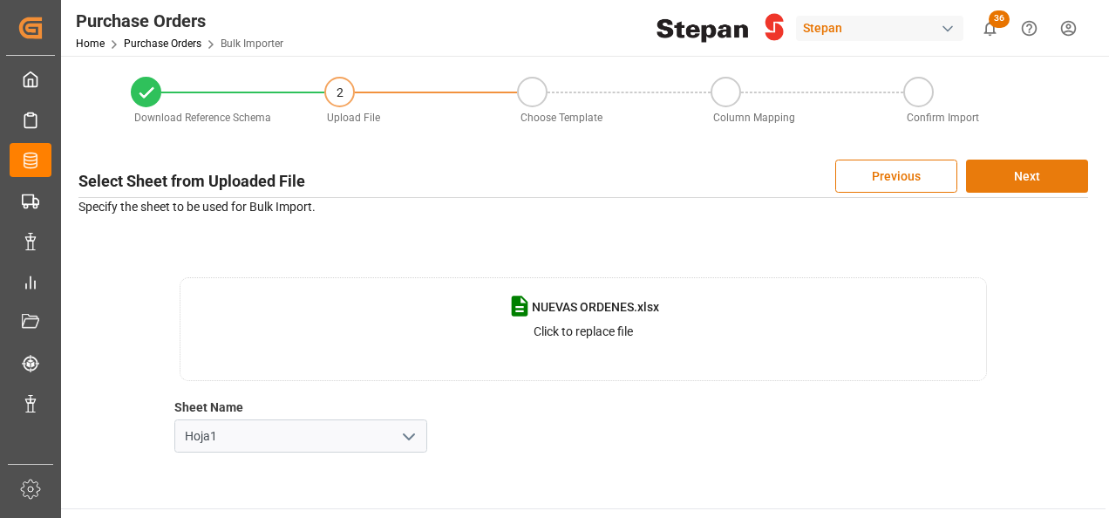
click at [1002, 177] on button "Next" at bounding box center [1027, 176] width 122 height 33
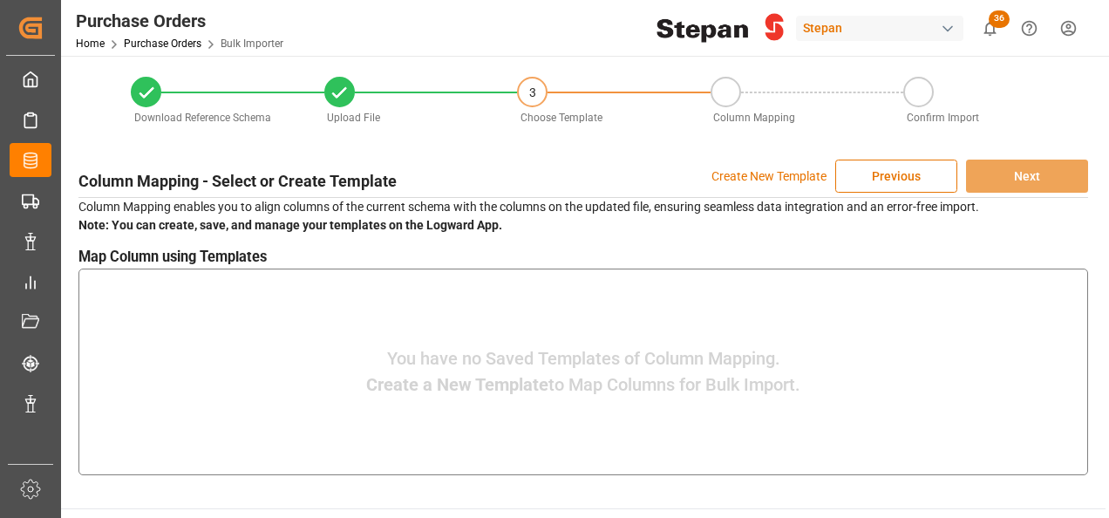
click at [748, 178] on p "Create New Template" at bounding box center [768, 176] width 115 height 33
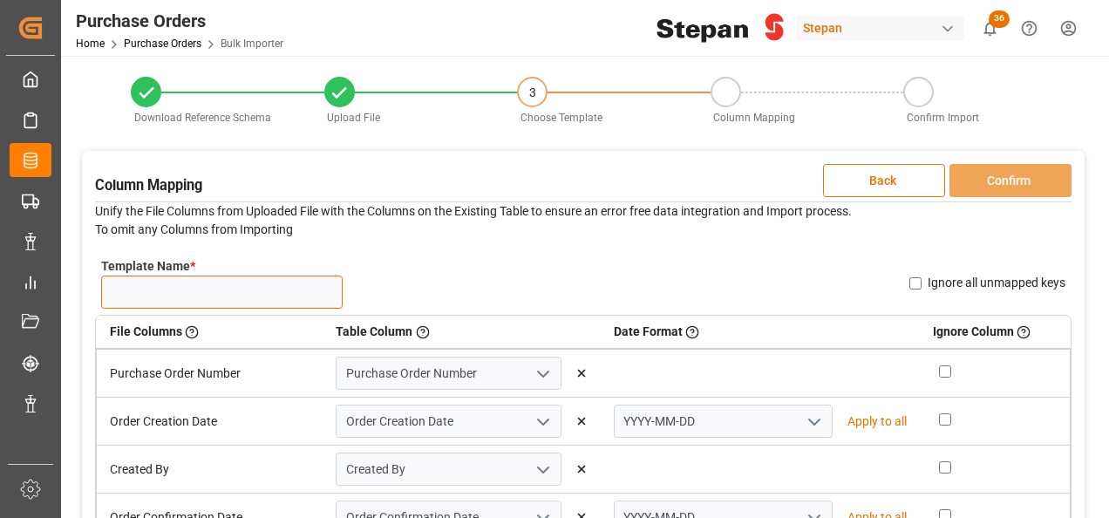
click at [175, 281] on input "Template Name *" at bounding box center [221, 291] width 241 height 33
type input "POS1"
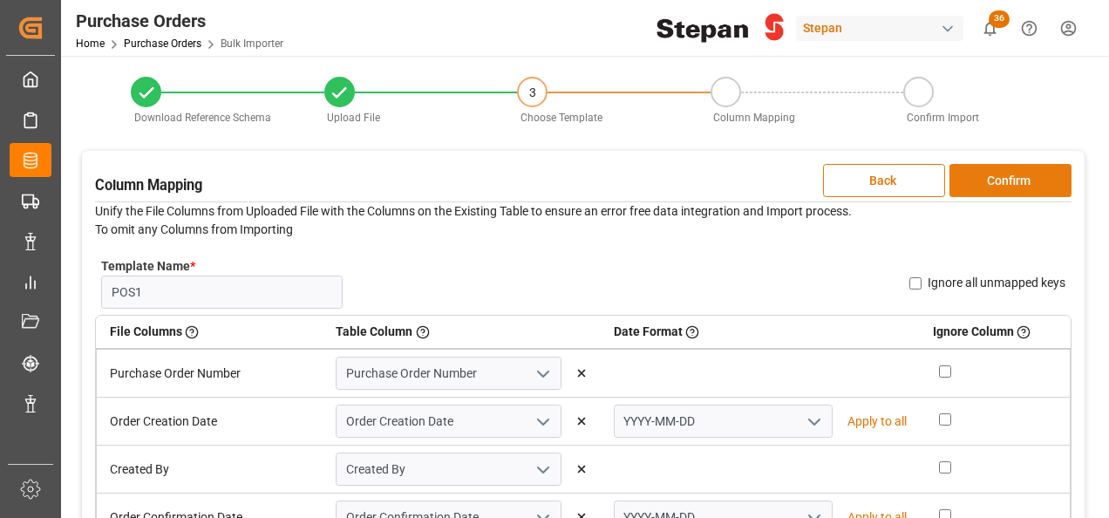
click at [996, 177] on button "Confirm" at bounding box center [1010, 180] width 122 height 33
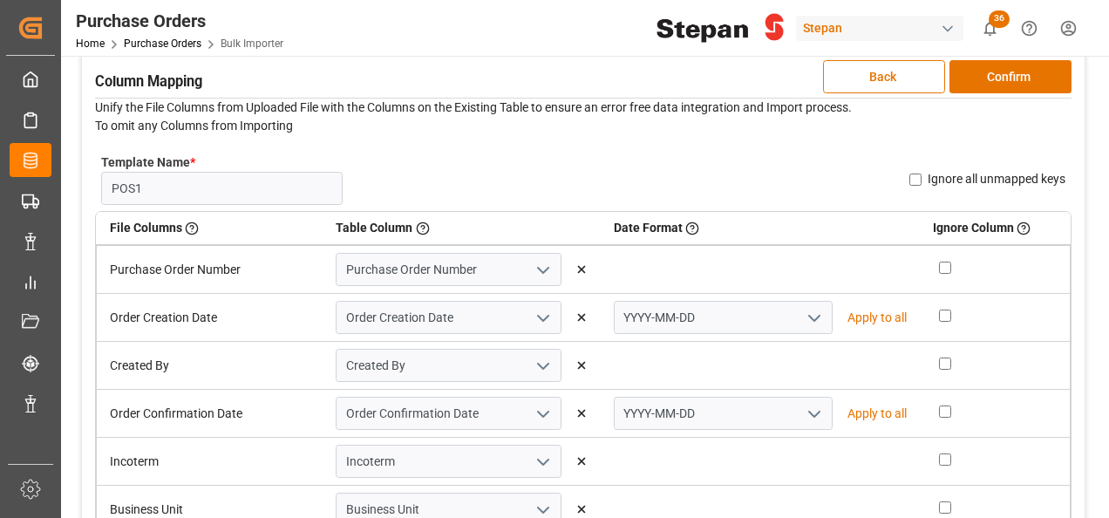
scroll to position [87, 0]
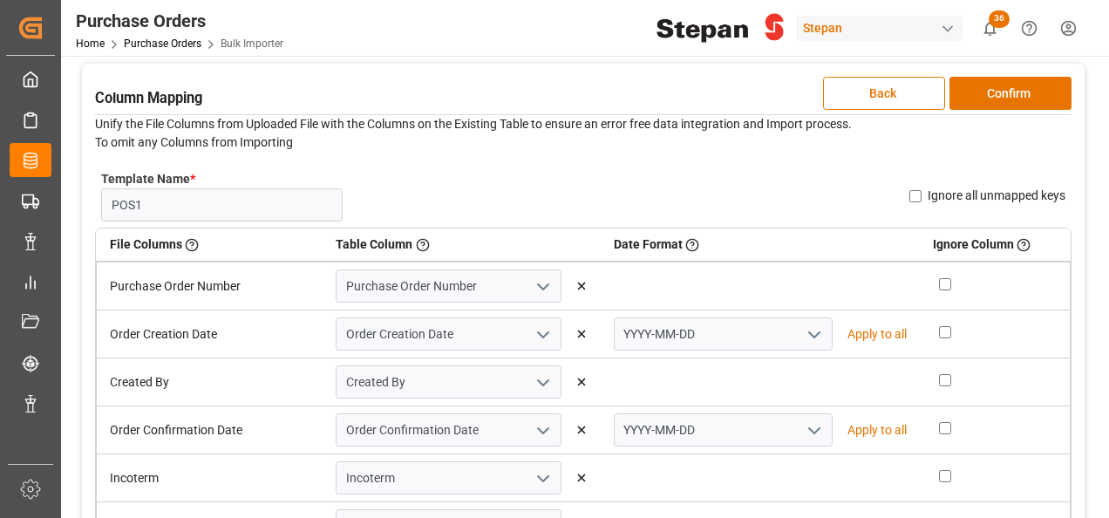
click at [808, 324] on icon "open menu" at bounding box center [814, 334] width 21 height 21
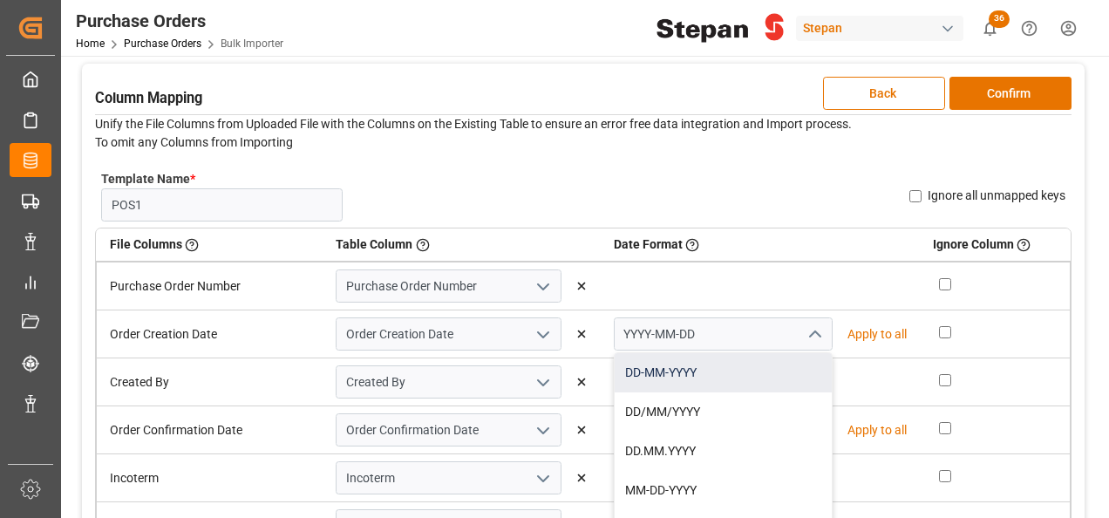
click at [657, 371] on div "DD-MM-YYYY" at bounding box center [723, 372] width 217 height 39
type input "DD-MM-YYYY"
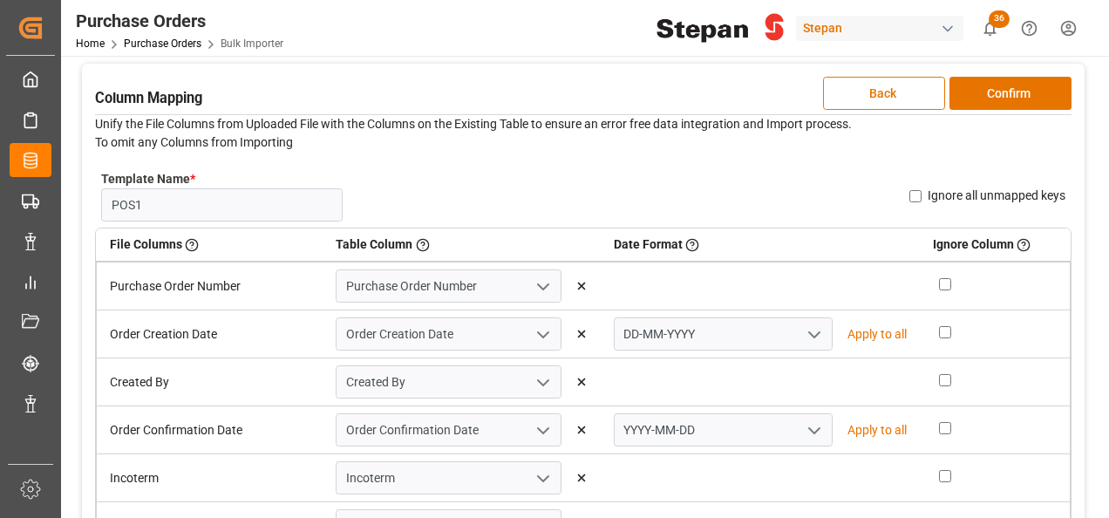
click at [870, 330] on p "Apply to all" at bounding box center [876, 334] width 59 height 18
type input "DD-MM-YYYY"
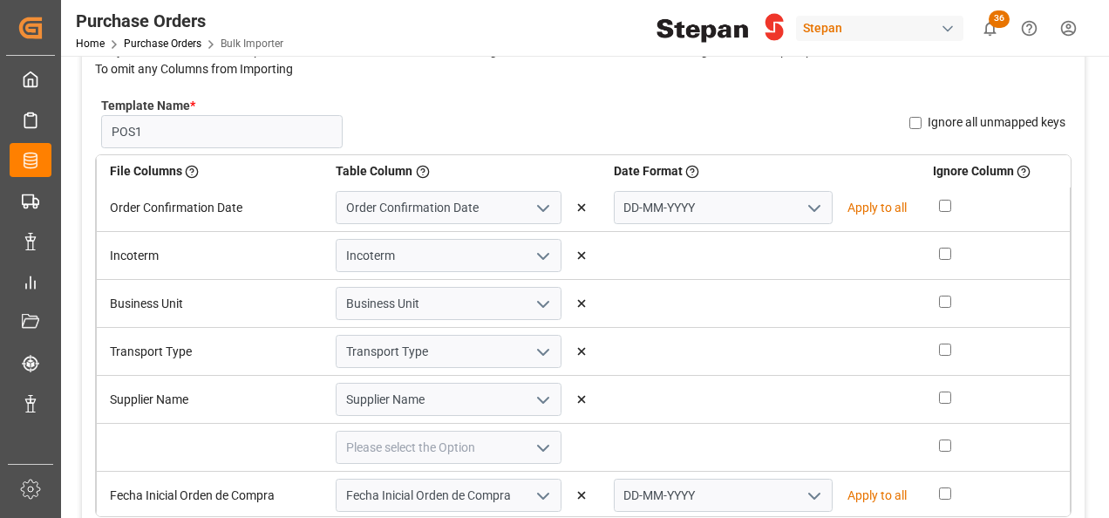
scroll to position [174, 0]
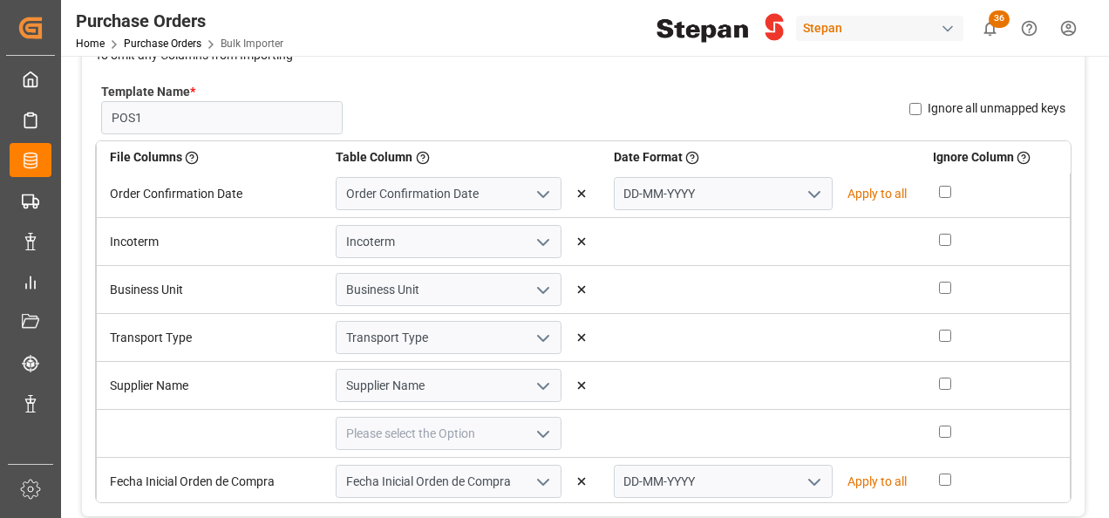
click at [939, 425] on input "checkbox" at bounding box center [945, 431] width 12 height 12
checkbox input "true"
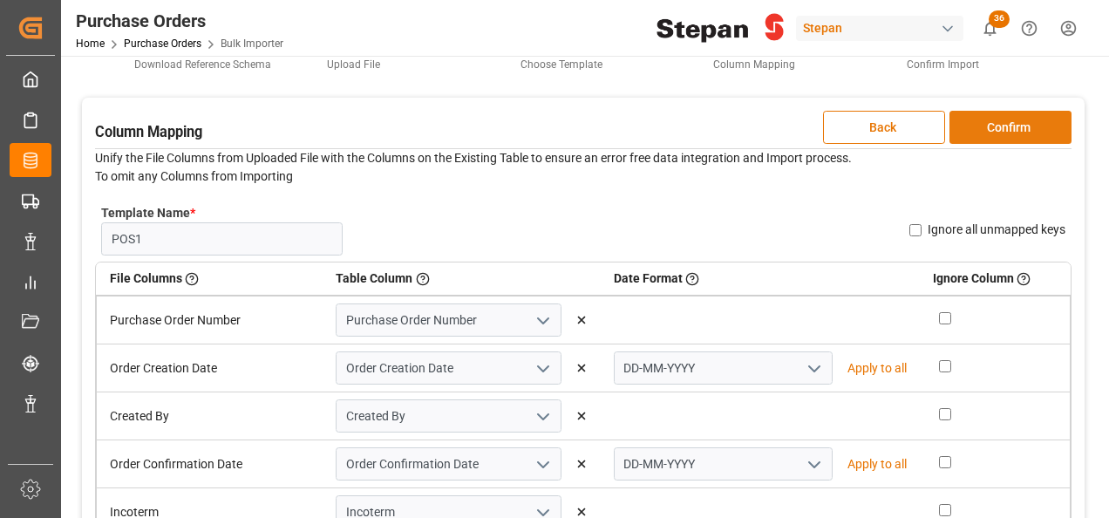
scroll to position [0, 0]
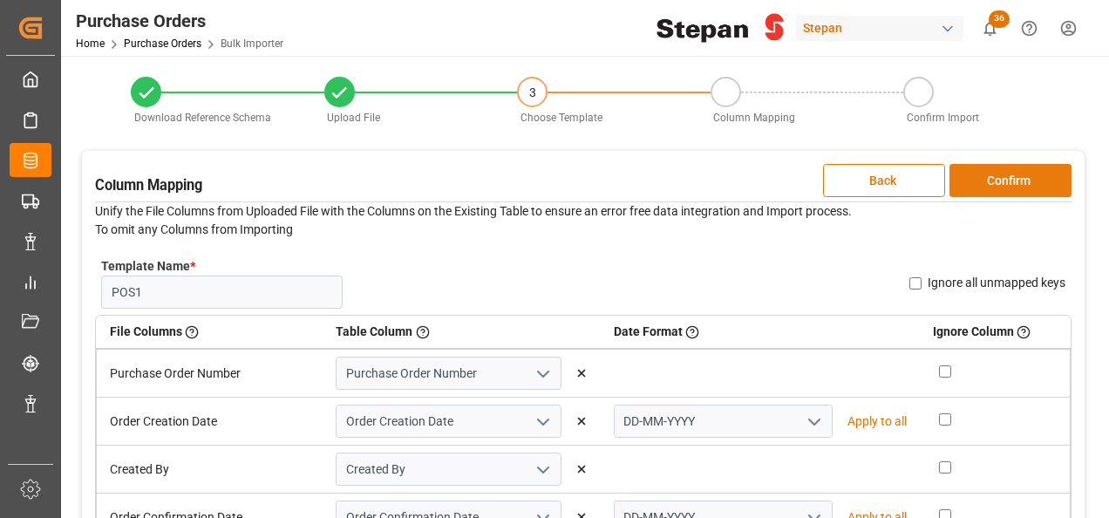
click at [999, 174] on button "Confirm" at bounding box center [1010, 180] width 122 height 33
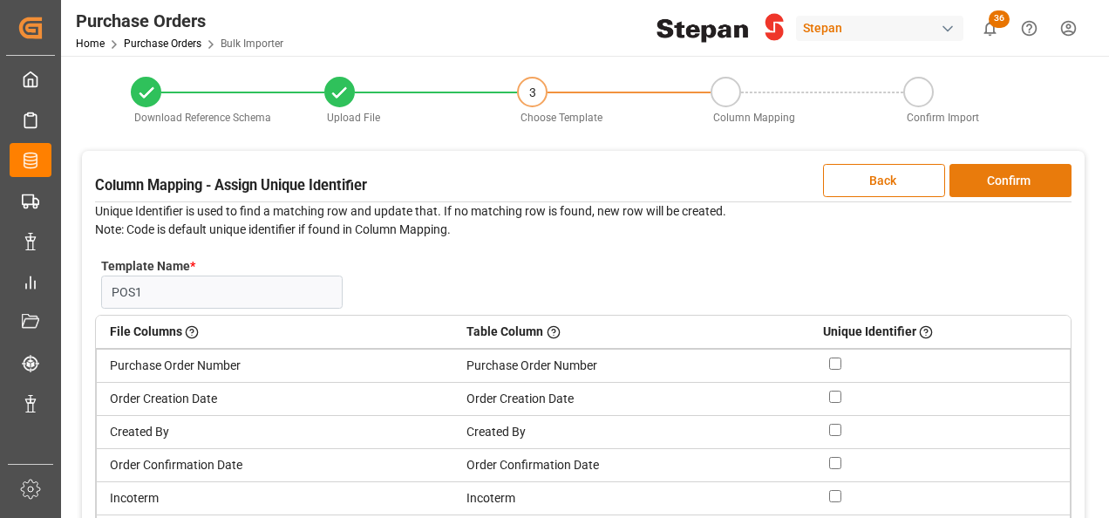
click at [1012, 180] on button "Confirm" at bounding box center [1010, 180] width 122 height 33
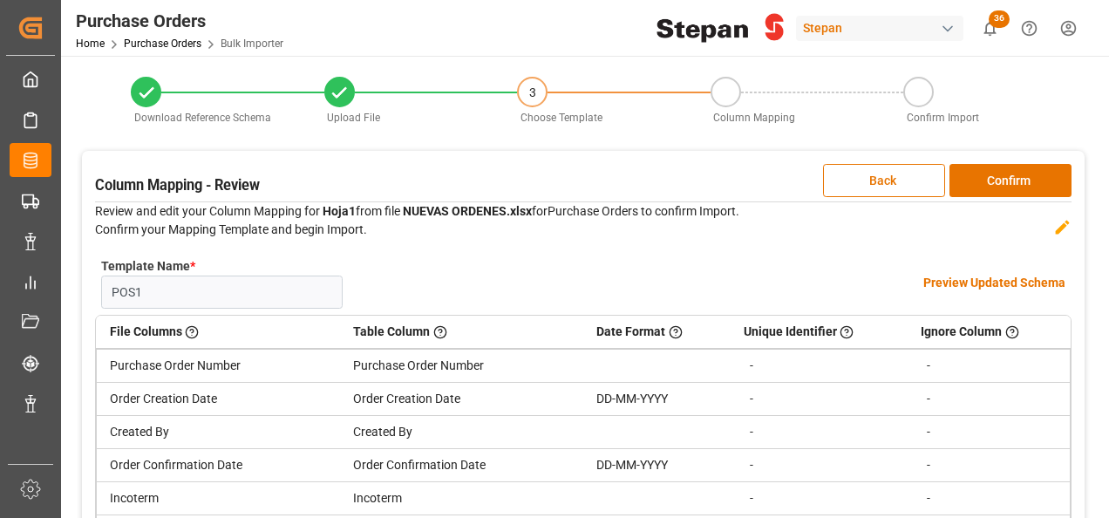
click at [947, 283] on h4 "Preview Updated Schema" at bounding box center [994, 283] width 142 height 18
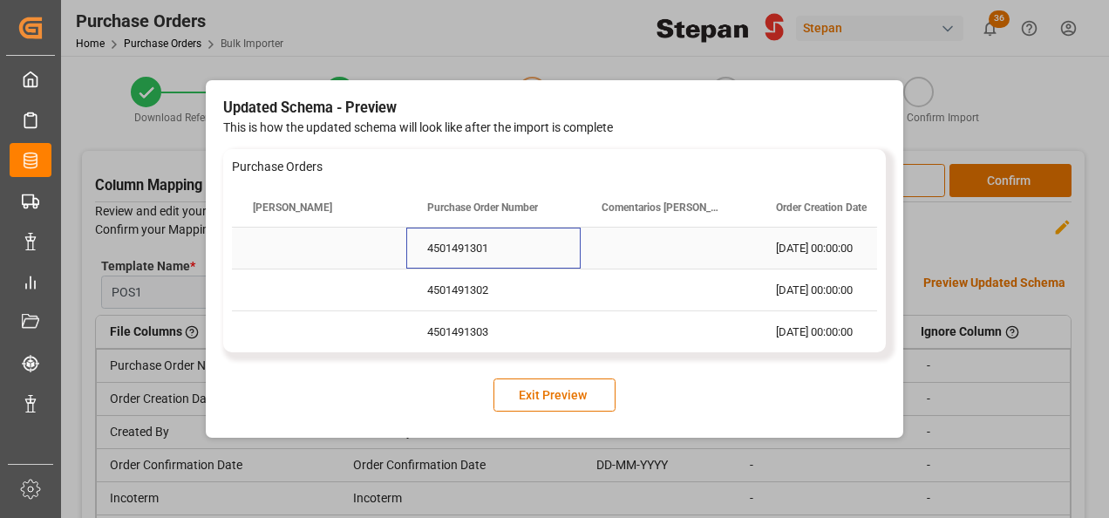
click at [558, 258] on div "4501491301" at bounding box center [493, 248] width 174 height 41
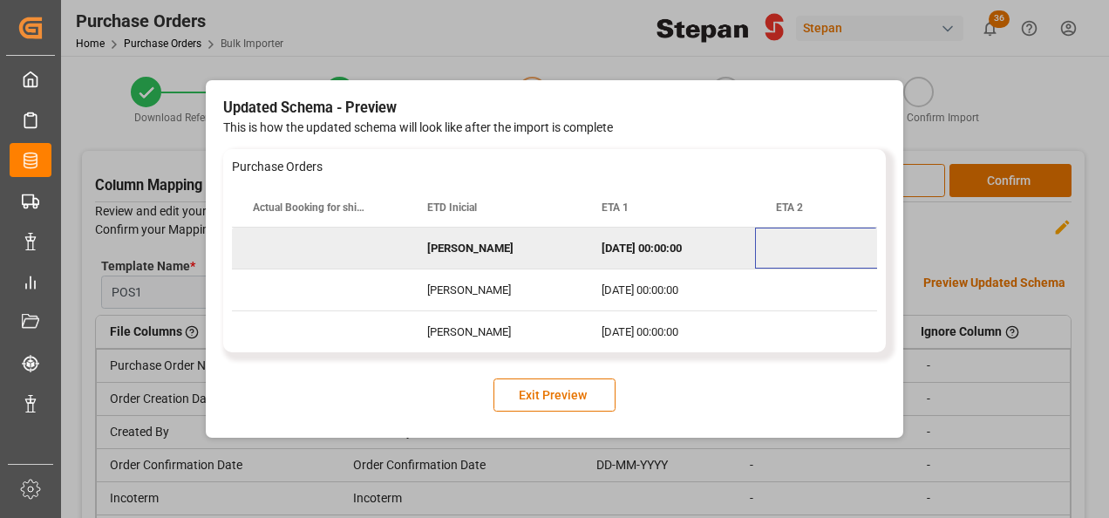
scroll to position [0, 349]
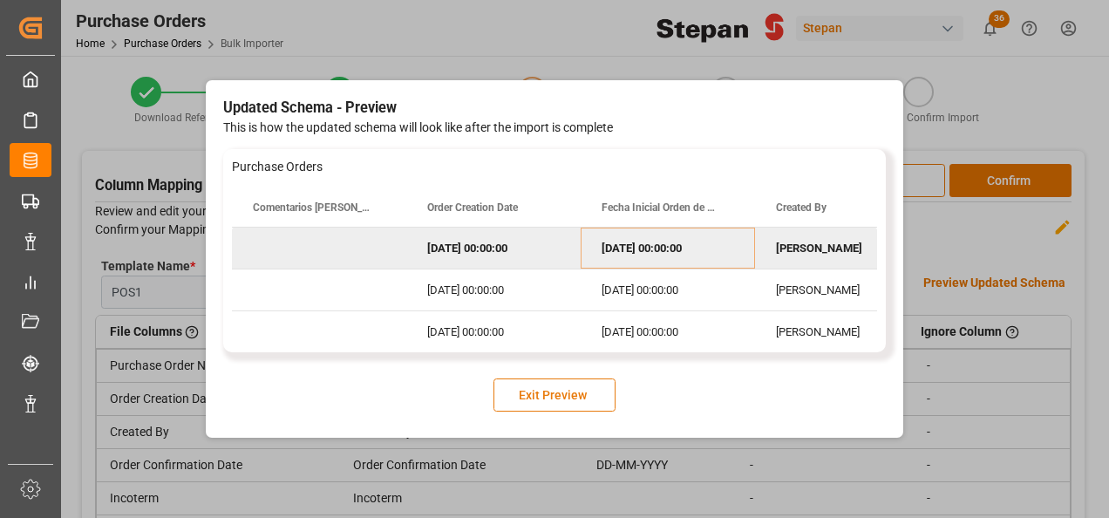
click at [554, 399] on button "Exit Preview" at bounding box center [554, 394] width 122 height 33
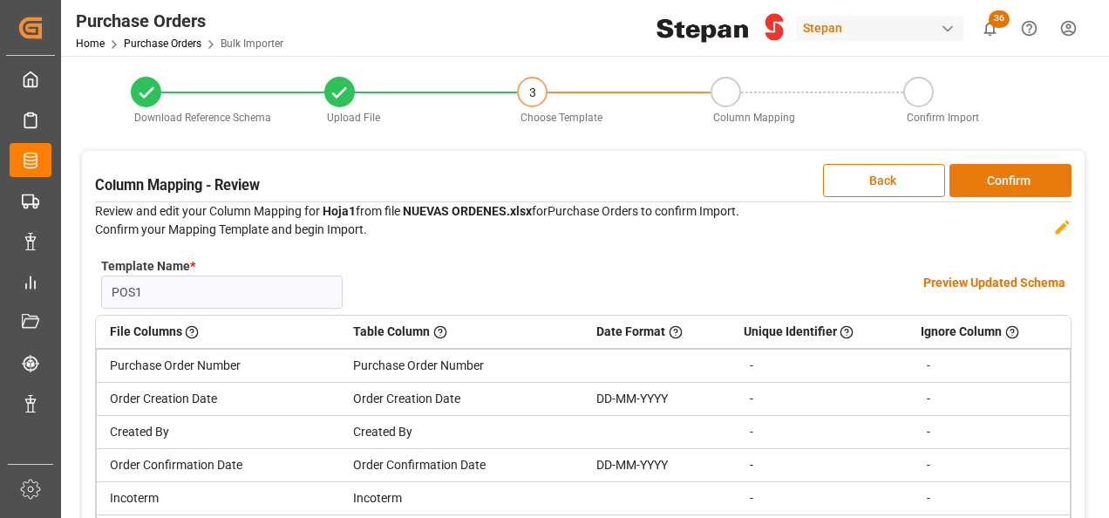
click at [1008, 180] on button "Confirm" at bounding box center [1010, 180] width 122 height 33
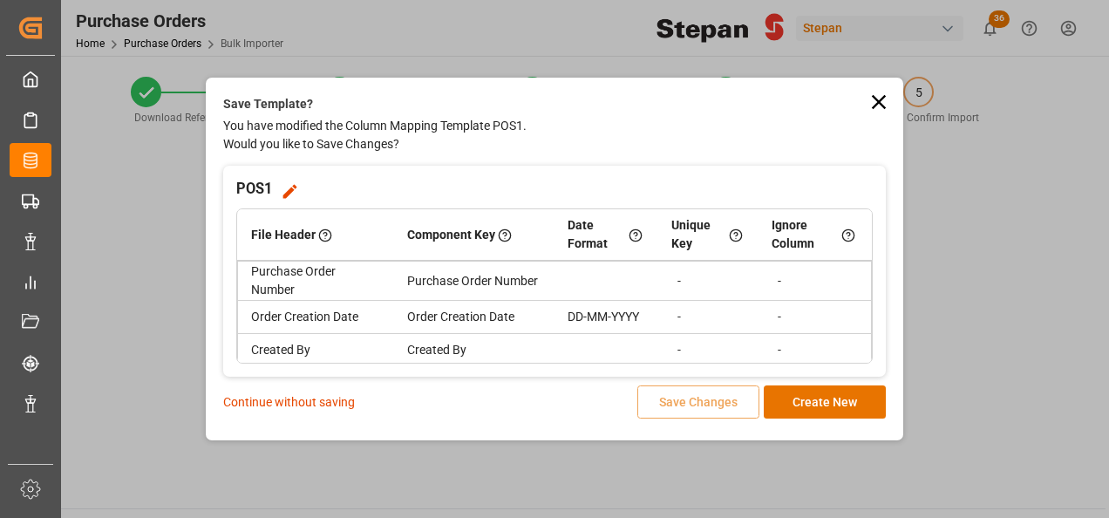
click at [286, 396] on p "Continue without saving" at bounding box center [289, 402] width 132 height 18
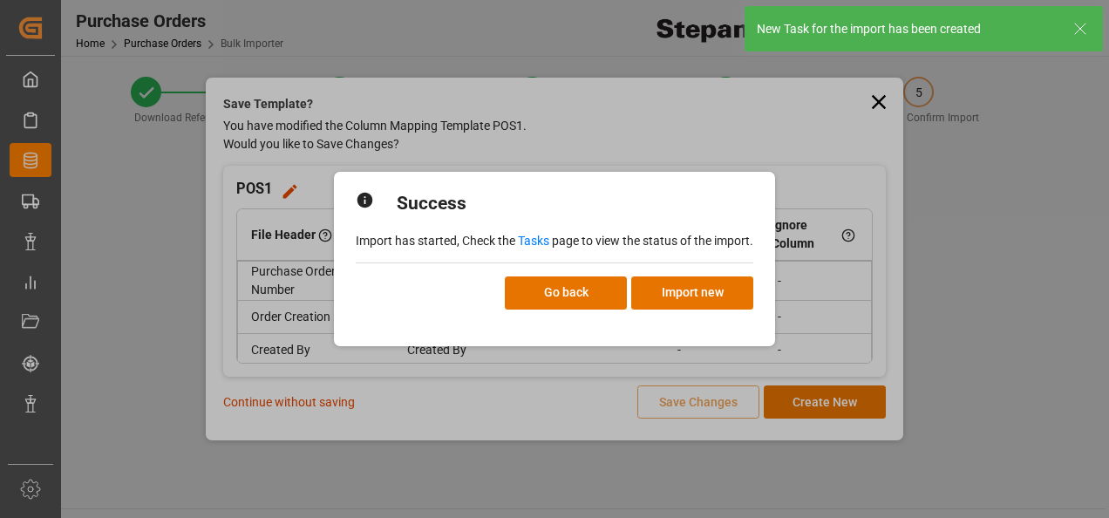
click at [530, 237] on link "Tasks" at bounding box center [533, 241] width 31 height 14
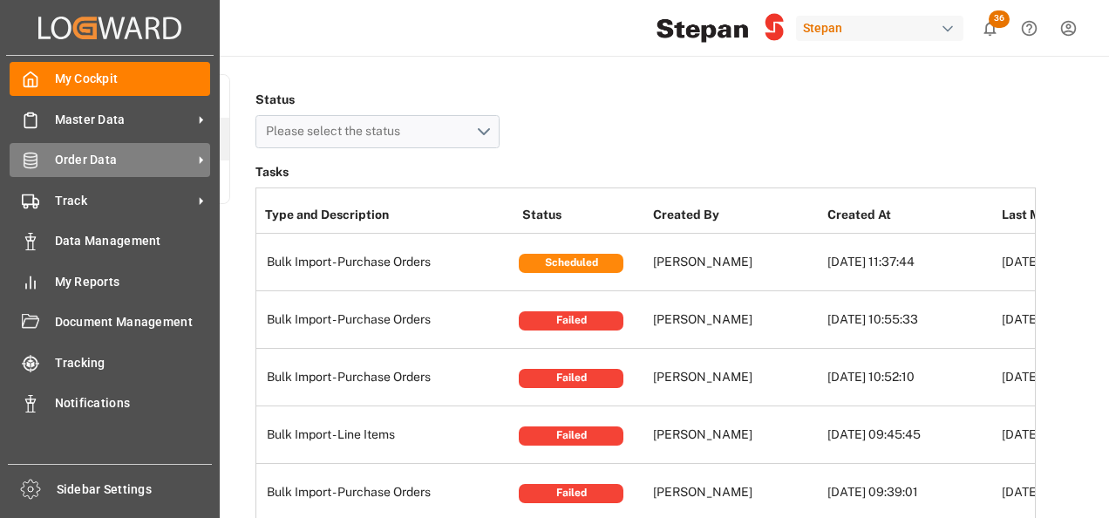
click at [51, 157] on div "Order Data Order Data" at bounding box center [110, 160] width 201 height 34
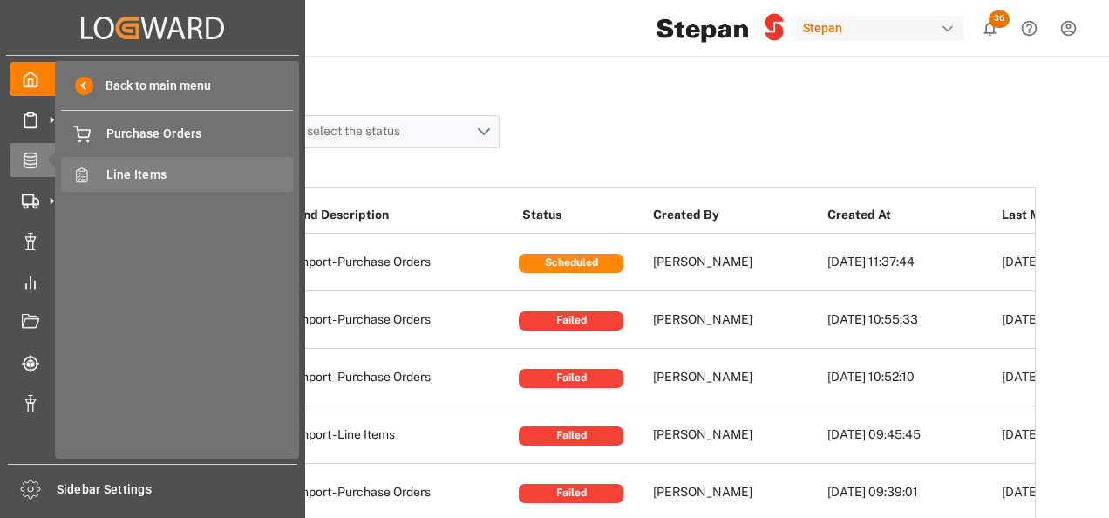
click at [143, 175] on span "Line Items" at bounding box center [199, 175] width 187 height 18
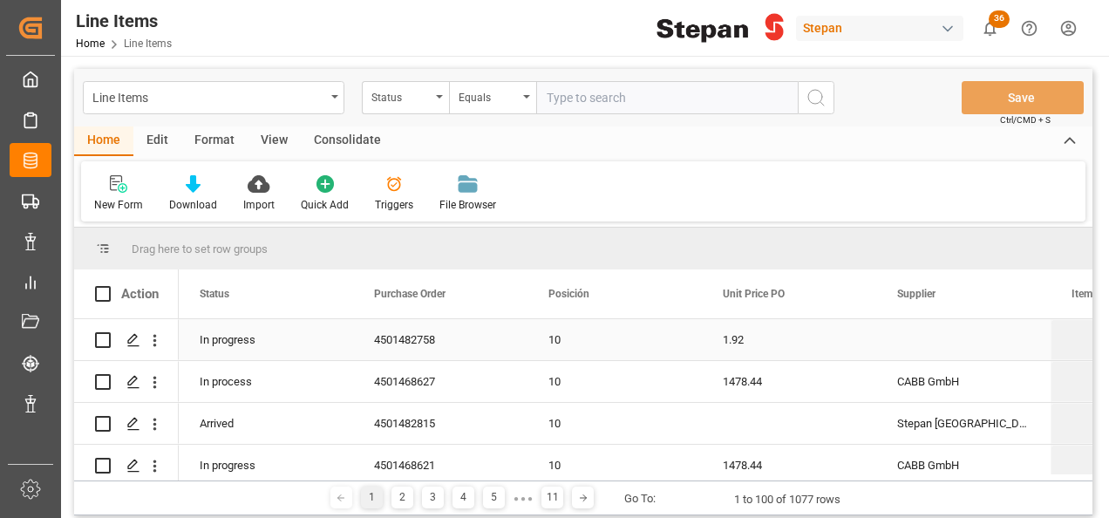
click at [908, 336] on div "Press SPACE to select this row." at bounding box center [963, 339] width 174 height 41
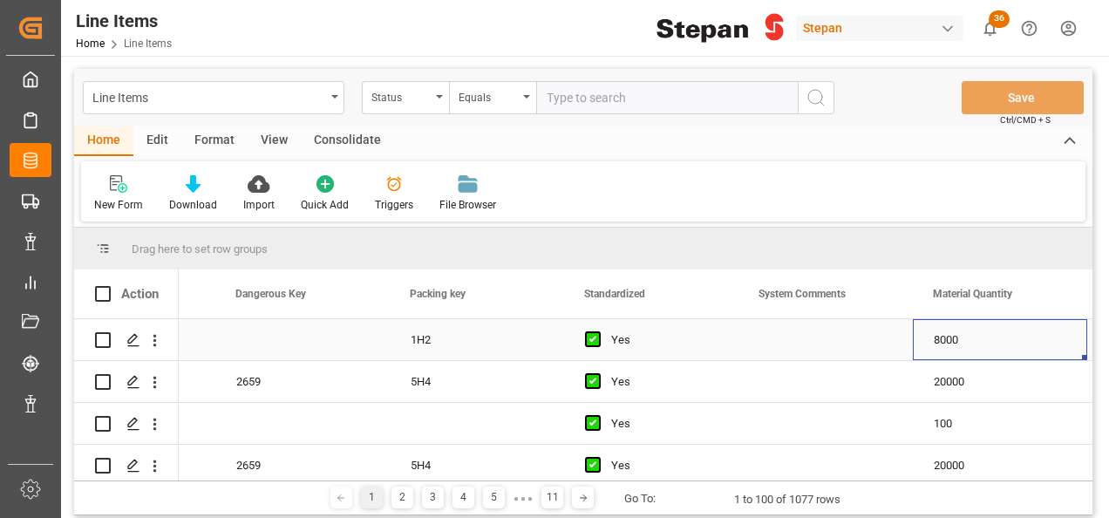
scroll to position [0, 1533]
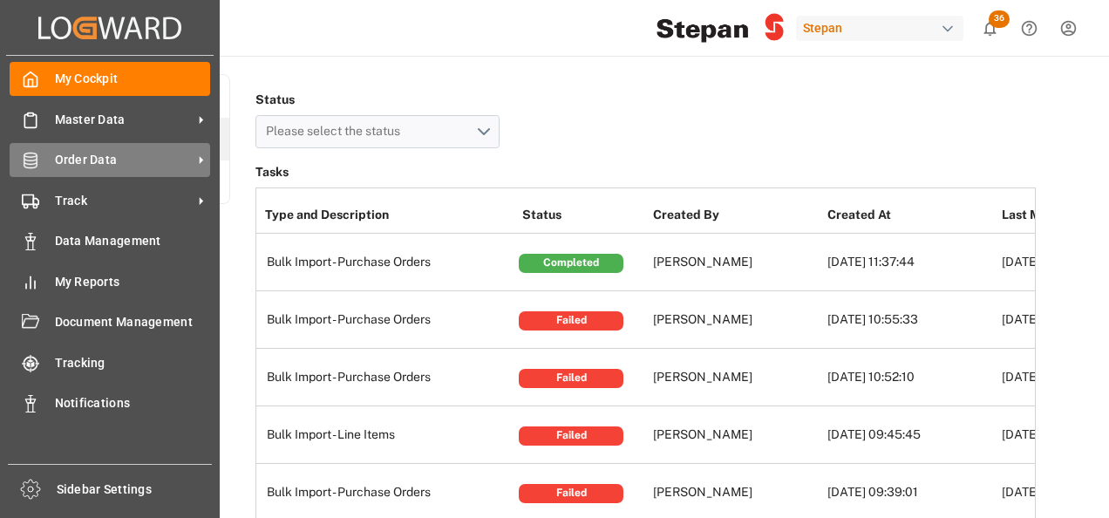
click at [96, 167] on span "Order Data" at bounding box center [124, 160] width 138 height 18
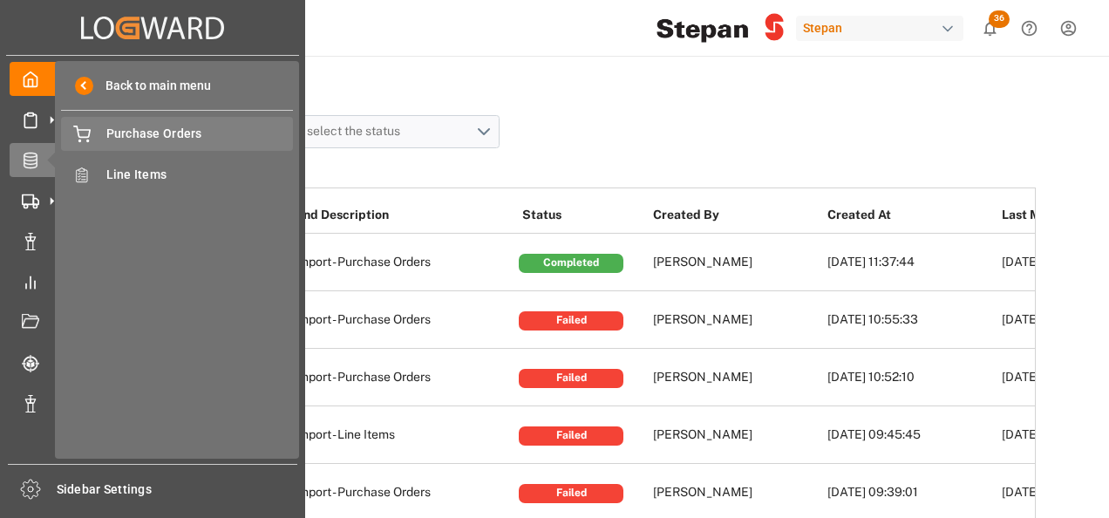
click at [134, 136] on span "Purchase Orders" at bounding box center [199, 134] width 187 height 18
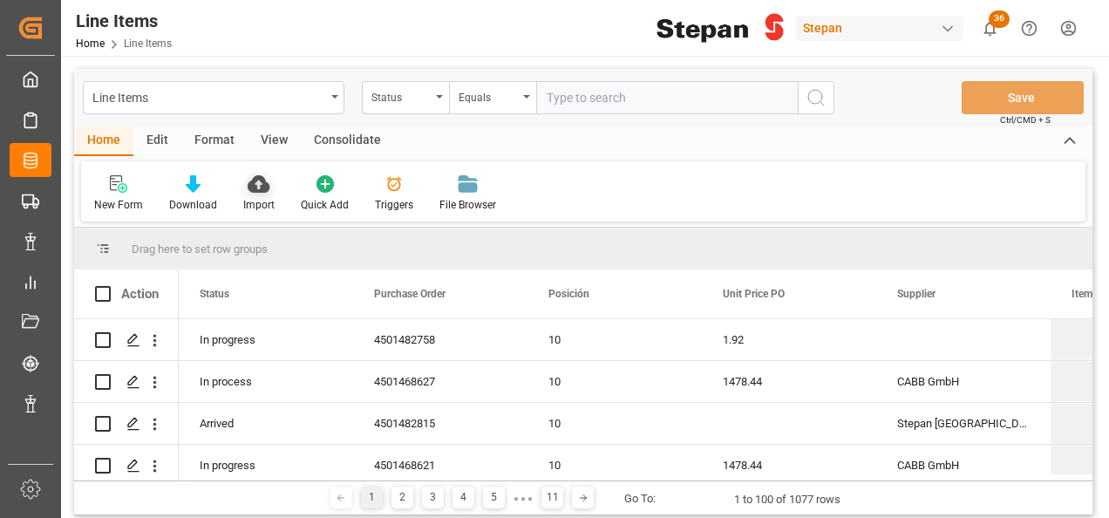
drag, startPoint x: 0, startPoint y: 0, endPoint x: 258, endPoint y: 185, distance: 317.4
click at [258, 185] on icon at bounding box center [259, 183] width 22 height 17
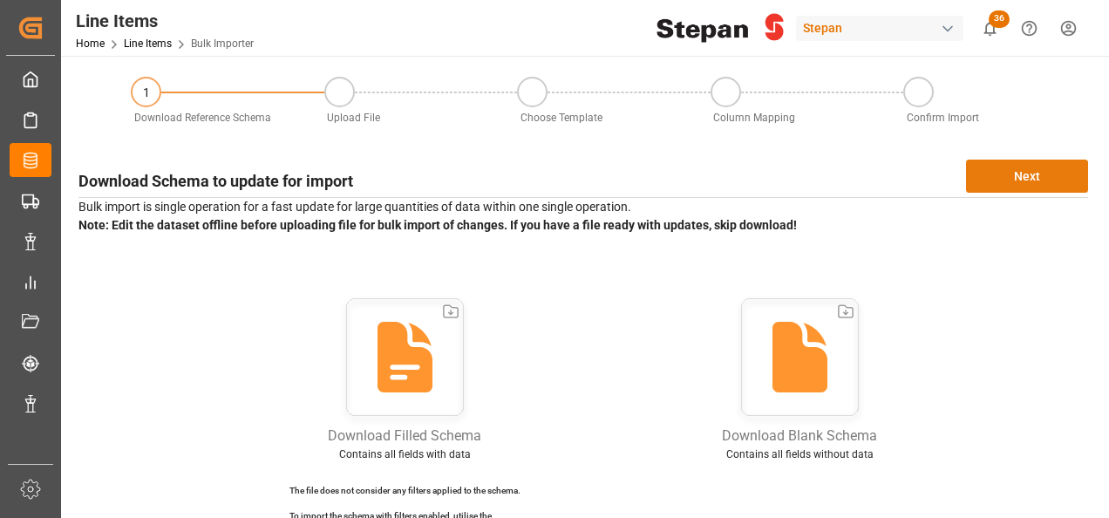
click at [1021, 176] on button "Next" at bounding box center [1027, 176] width 122 height 33
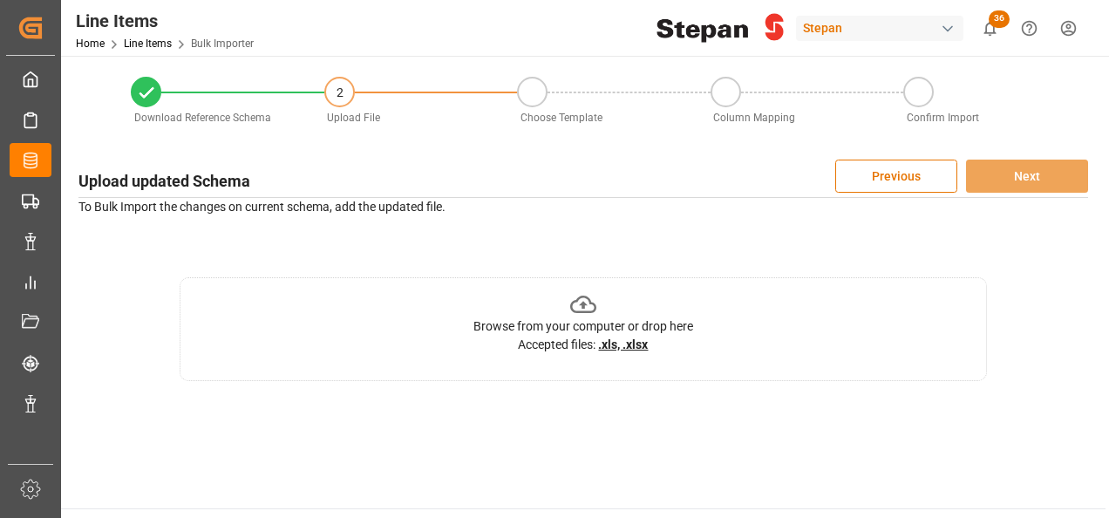
click at [579, 299] on icon at bounding box center [583, 304] width 27 height 27
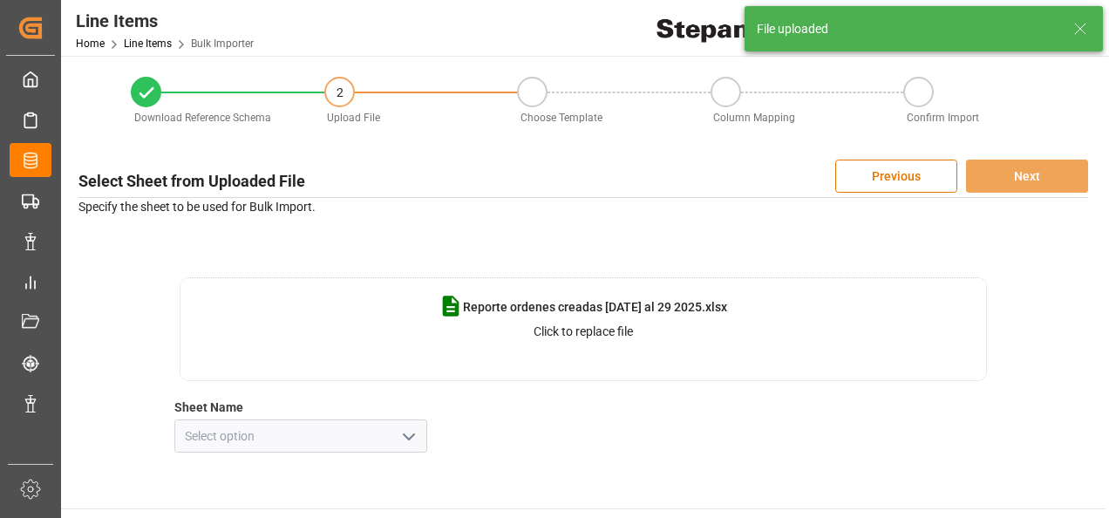
click at [407, 436] on icon "open menu" at bounding box center [408, 436] width 21 height 21
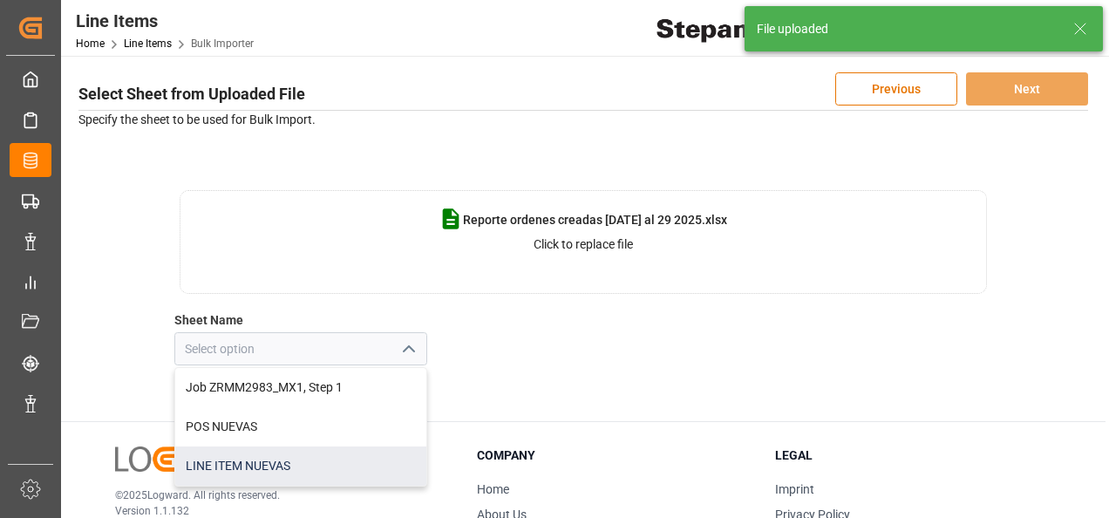
click at [255, 467] on div "LINE ITEM NUEVAS" at bounding box center [300, 465] width 251 height 39
type input "LINE ITEM NUEVAS"
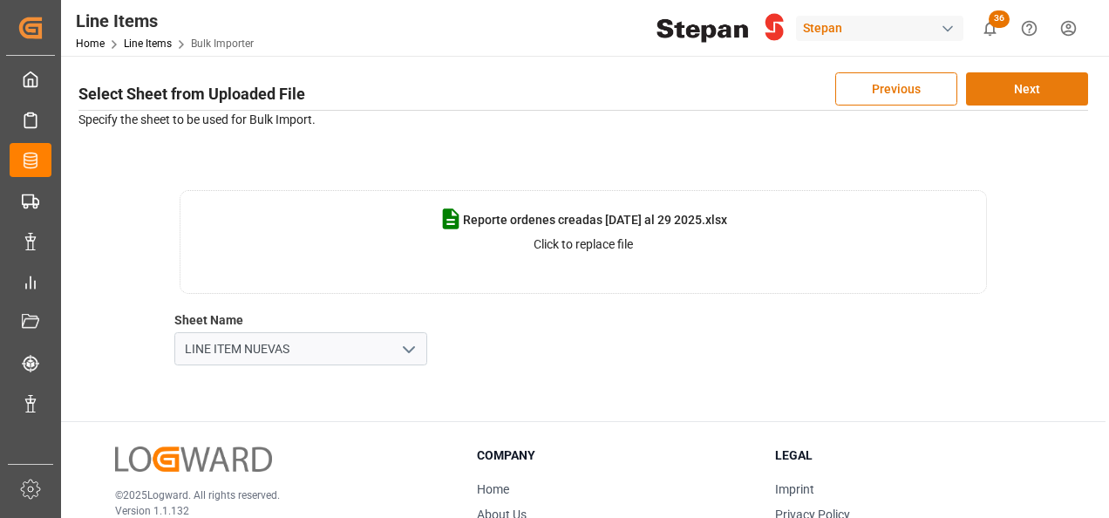
click at [1016, 84] on button "Next" at bounding box center [1027, 88] width 122 height 33
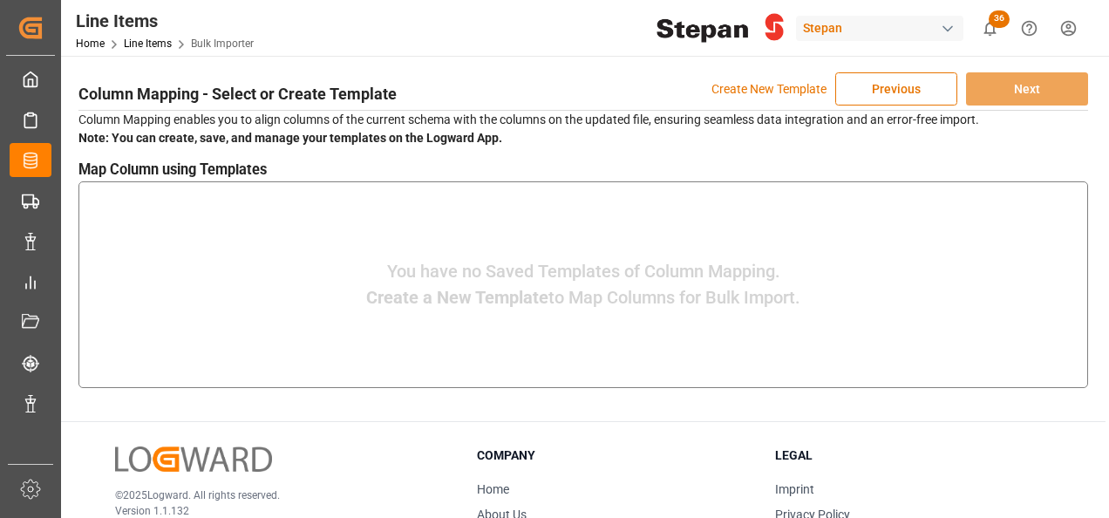
click at [762, 94] on p "Create New Template" at bounding box center [768, 88] width 115 height 33
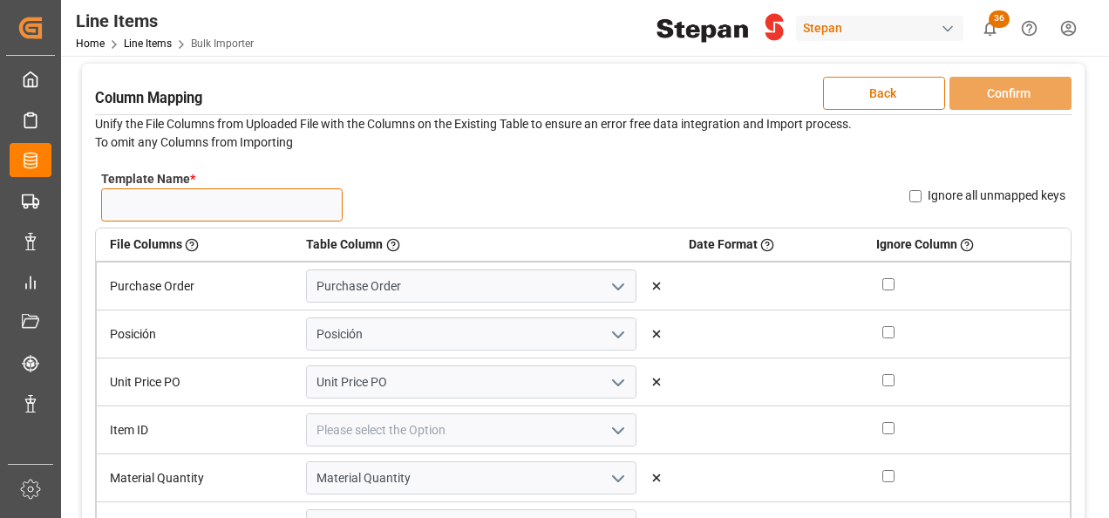
click at [185, 207] on input "Template Name *" at bounding box center [221, 204] width 241 height 33
type input "LINE"
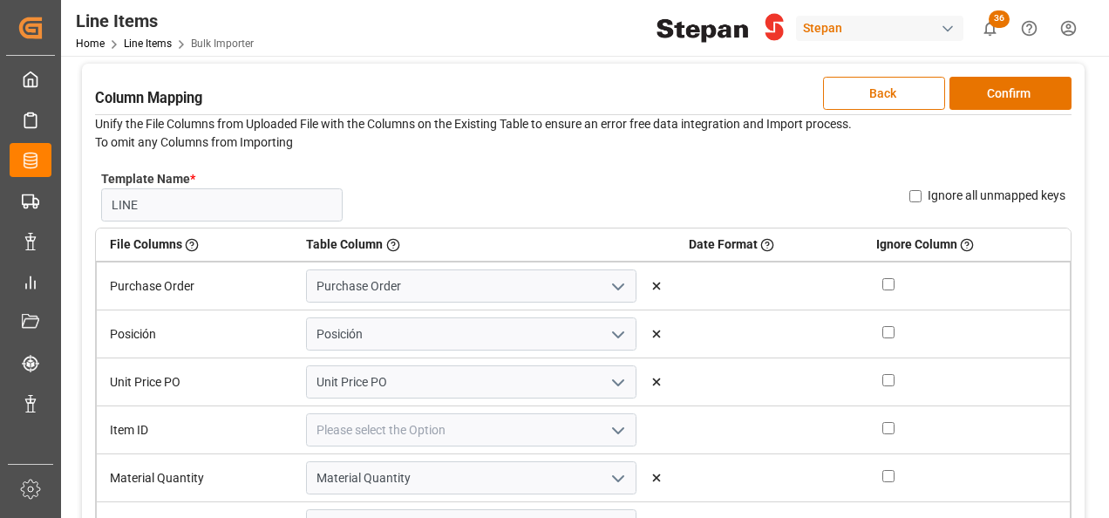
click at [472, 194] on div "Template Name * LINE Name Already Exists Ignore all unmapped keys" at bounding box center [583, 196] width 976 height 64
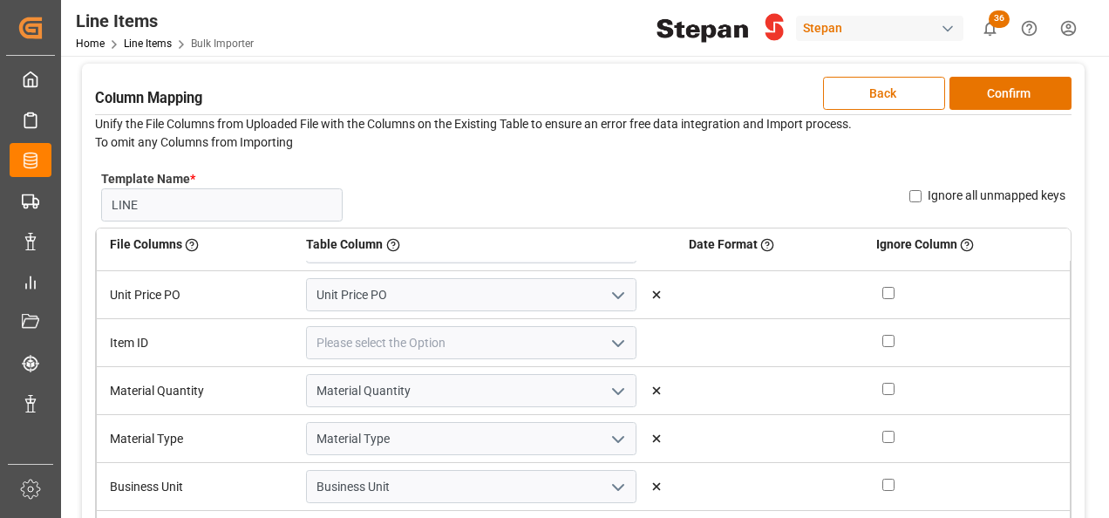
click at [608, 342] on icon "open menu" at bounding box center [618, 343] width 21 height 21
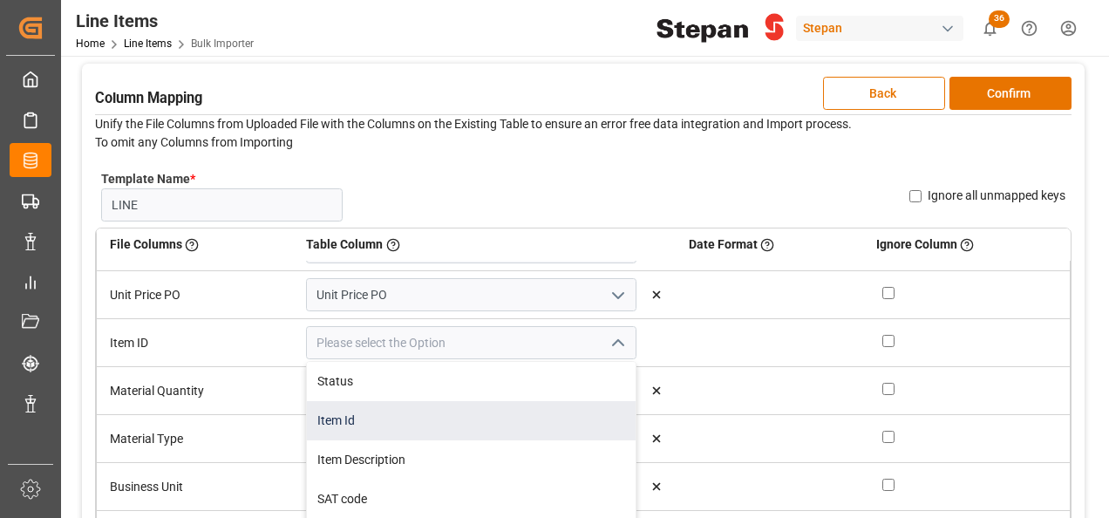
click at [338, 413] on div "Item Id" at bounding box center [471, 420] width 329 height 39
type input "Item Id"
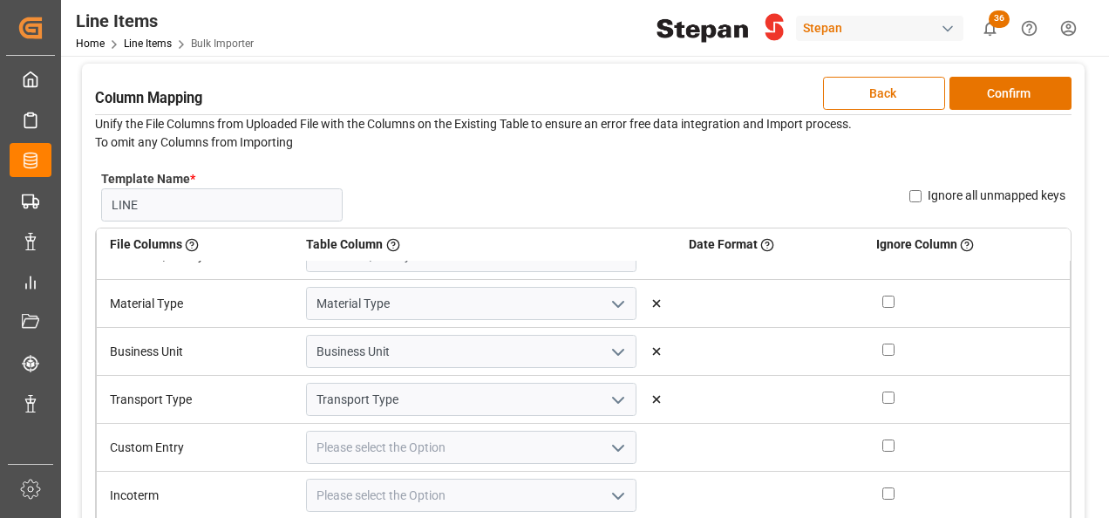
scroll to position [244, 0]
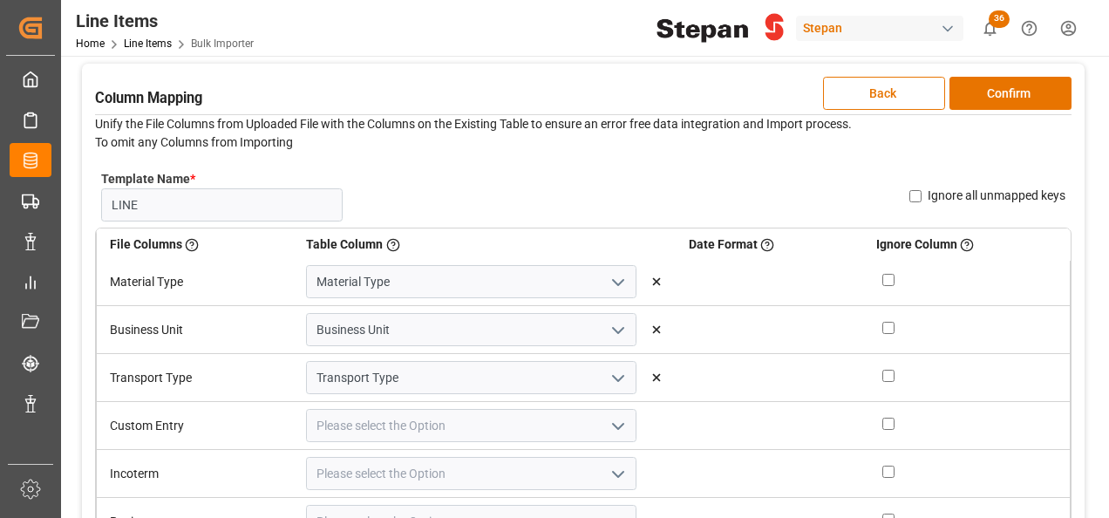
click at [613, 424] on polyline "open menu" at bounding box center [618, 426] width 10 height 5
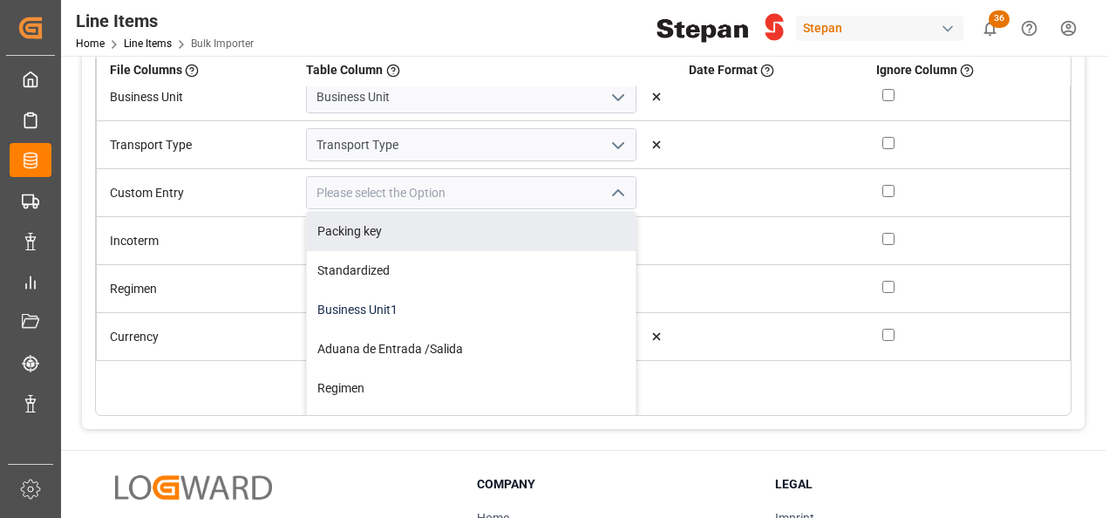
scroll to position [174, 0]
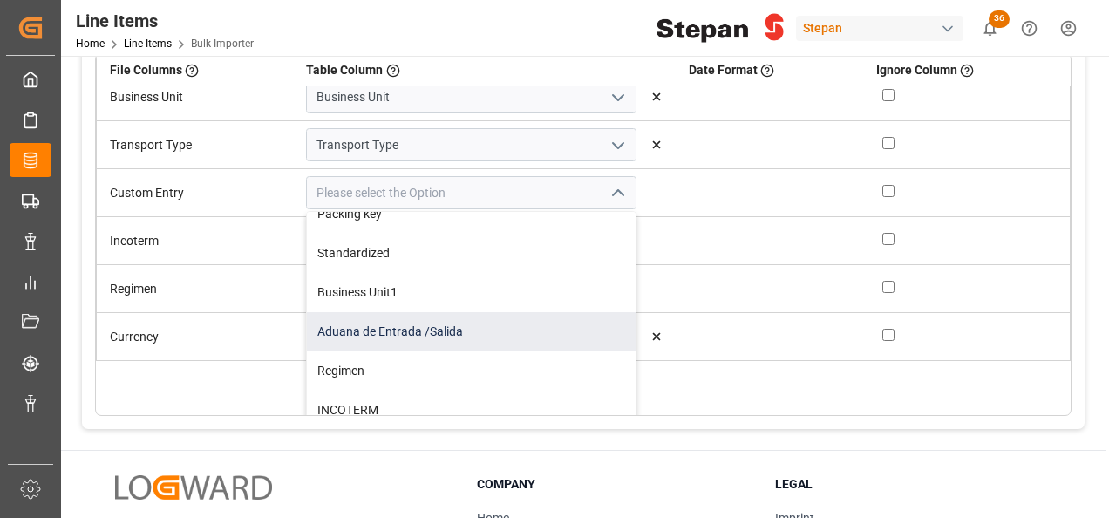
click at [408, 329] on div "Aduana de Entrada /Salida" at bounding box center [471, 331] width 329 height 39
type input "Aduana de Entrada /Salida"
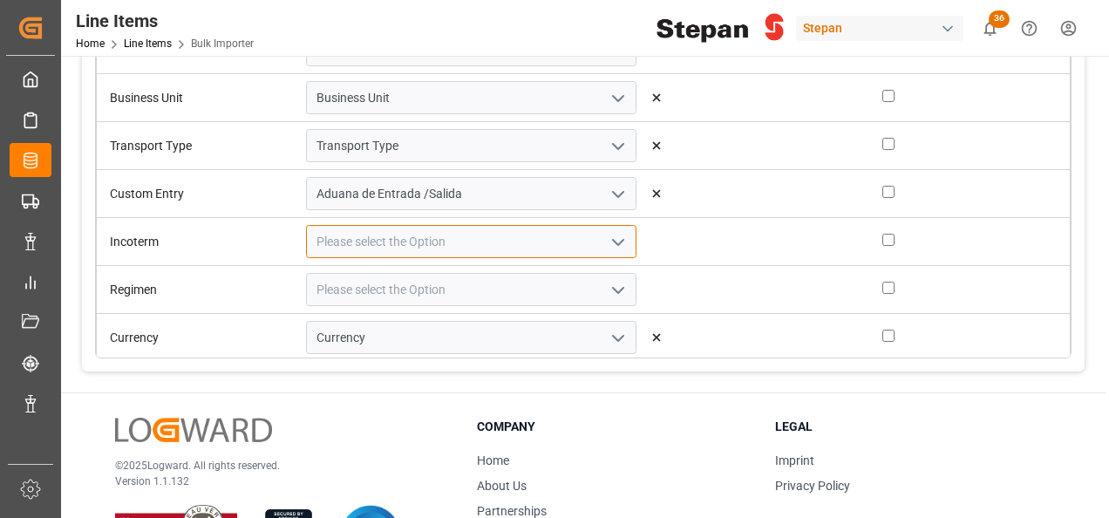
click at [382, 245] on input at bounding box center [471, 241] width 330 height 33
click at [608, 234] on icon "open menu" at bounding box center [618, 242] width 21 height 21
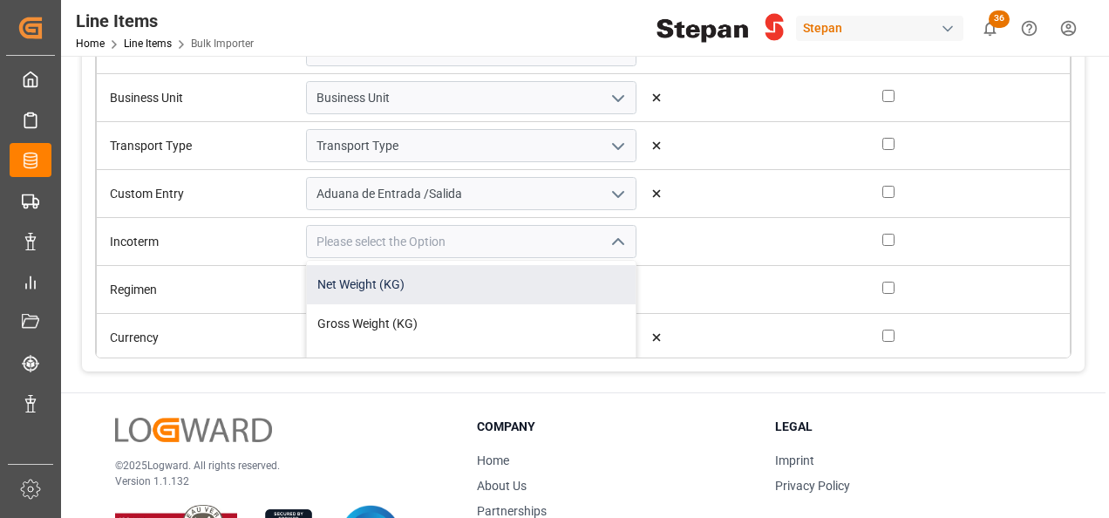
scroll to position [262, 0]
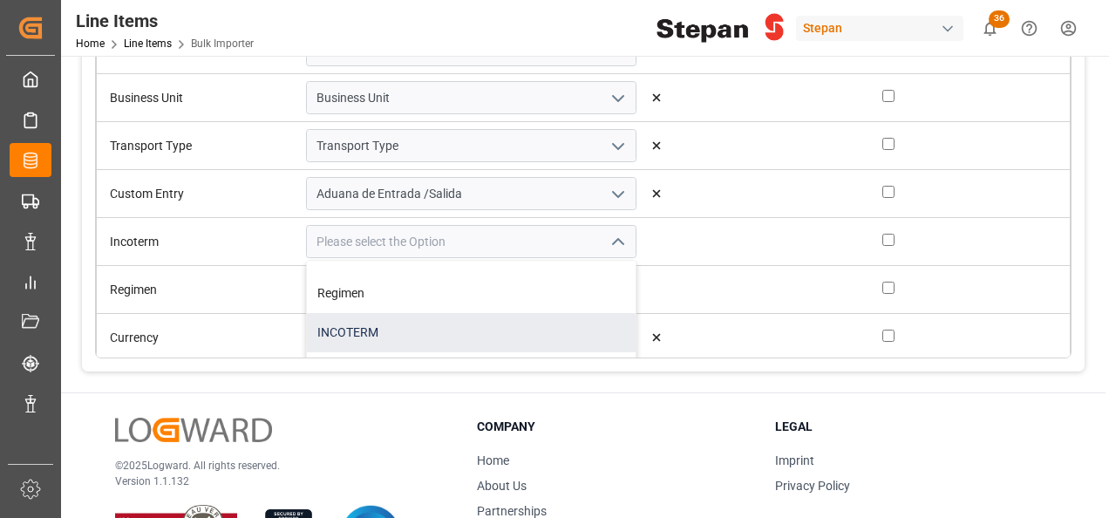
click at [354, 335] on div "INCOTERM" at bounding box center [471, 332] width 329 height 39
type input "INCOTERM"
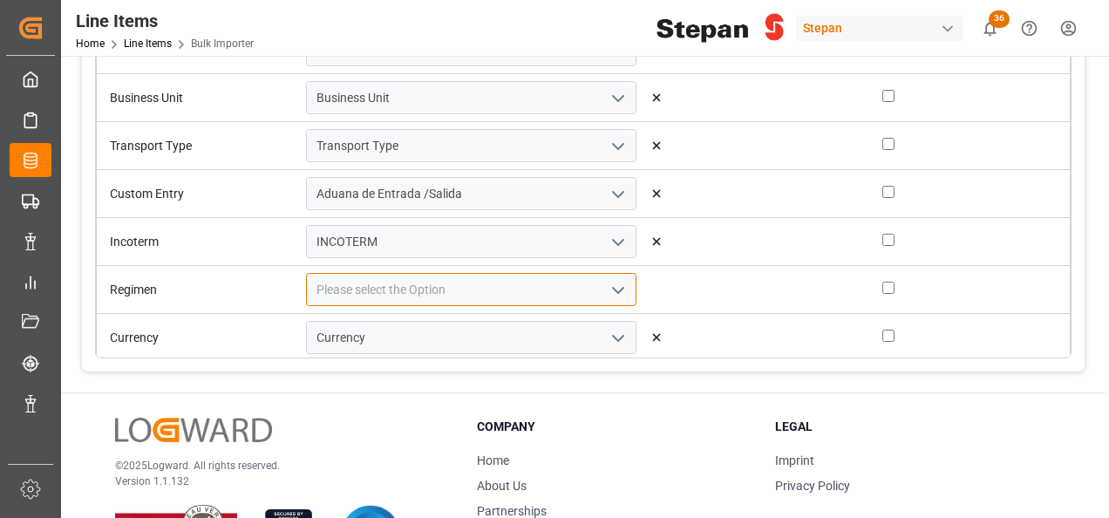
click at [395, 289] on input at bounding box center [471, 289] width 330 height 33
click at [608, 281] on icon "open menu" at bounding box center [618, 290] width 21 height 21
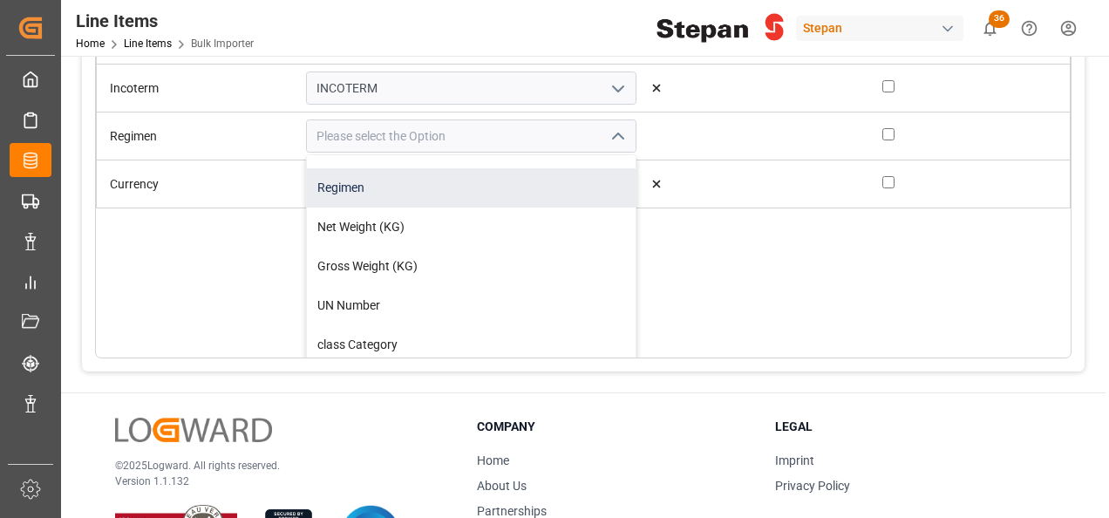
click at [337, 175] on div "Regimen" at bounding box center [471, 187] width 329 height 39
type input "Regimen"
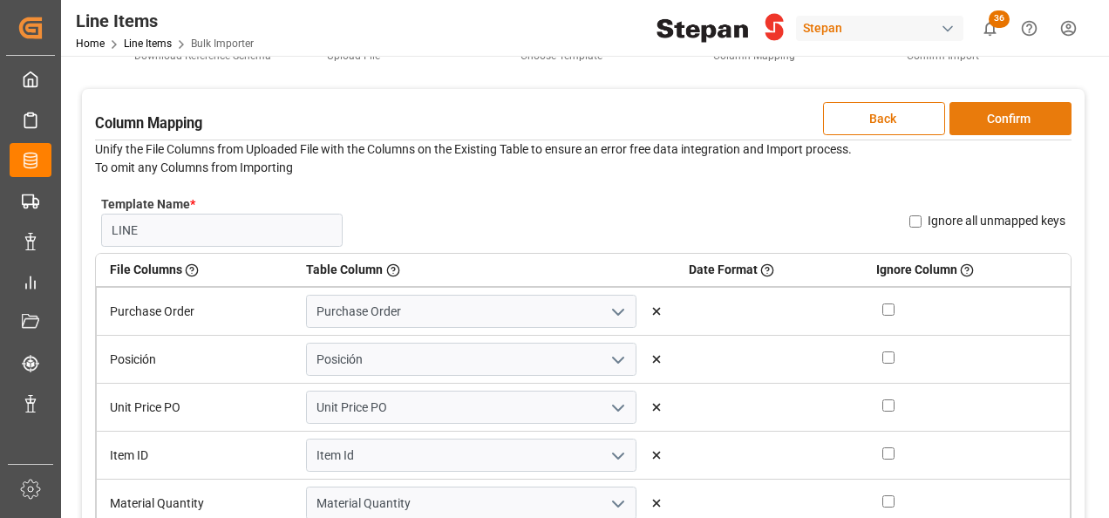
scroll to position [0, 0]
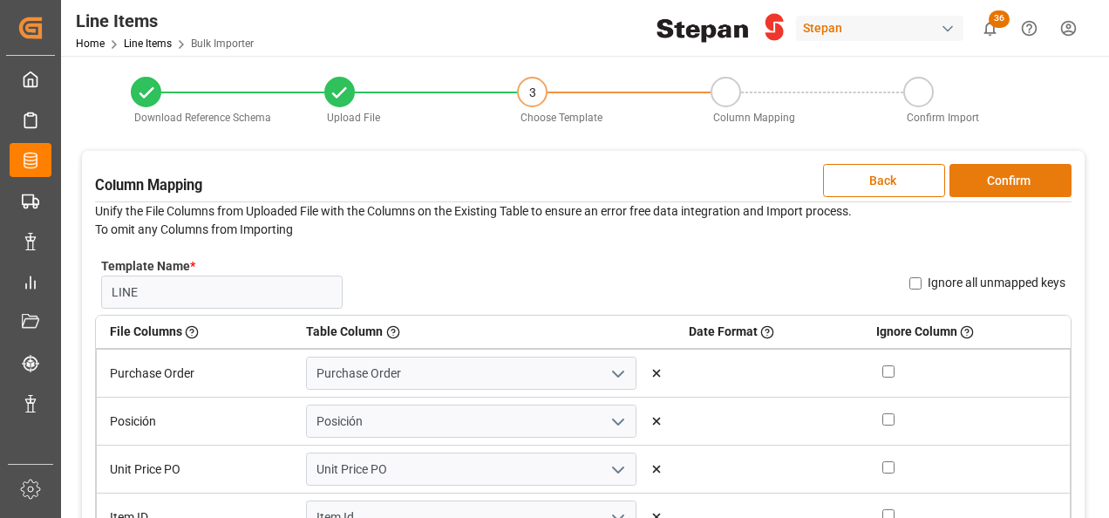
click at [1000, 180] on button "Confirm" at bounding box center [1010, 180] width 122 height 33
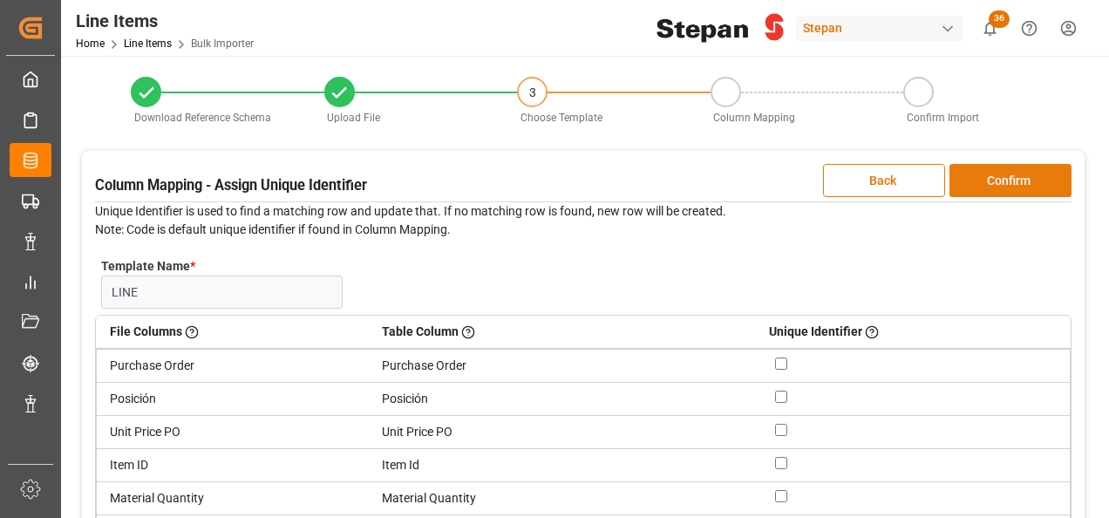
click at [998, 180] on button "Confirm" at bounding box center [1010, 180] width 122 height 33
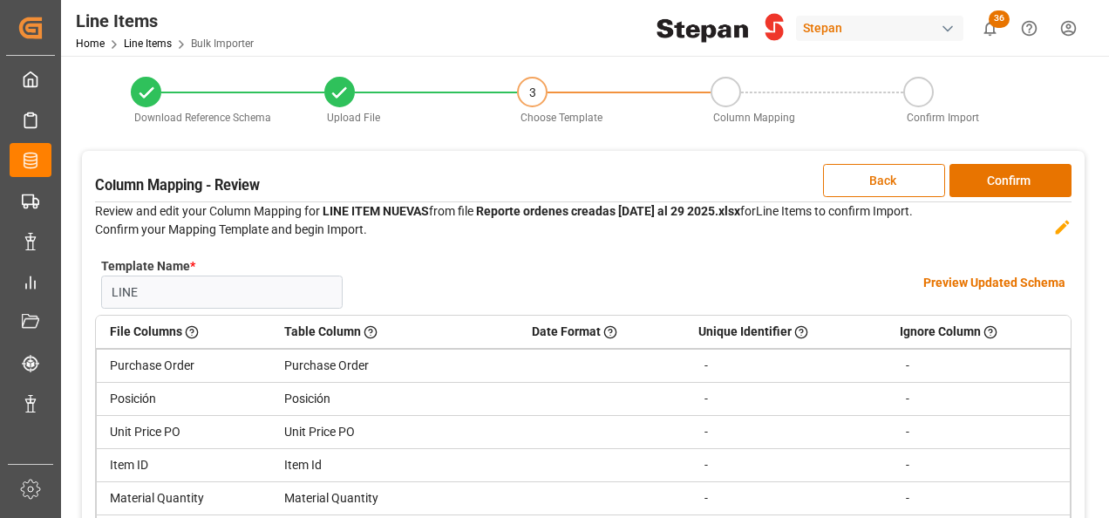
click at [954, 280] on h4 "Preview Updated Schema" at bounding box center [994, 283] width 142 height 18
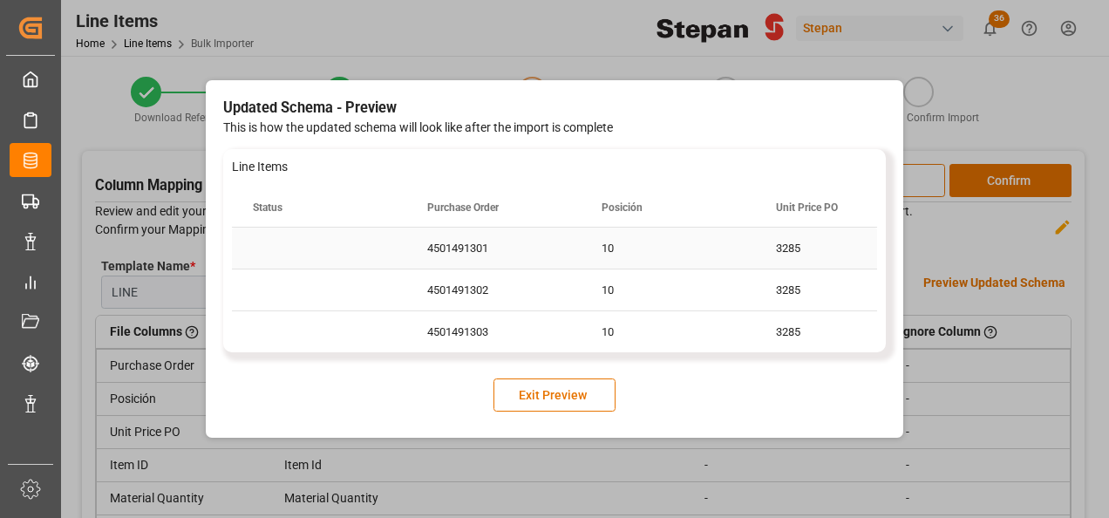
click at [470, 256] on div "4501491301" at bounding box center [493, 248] width 174 height 41
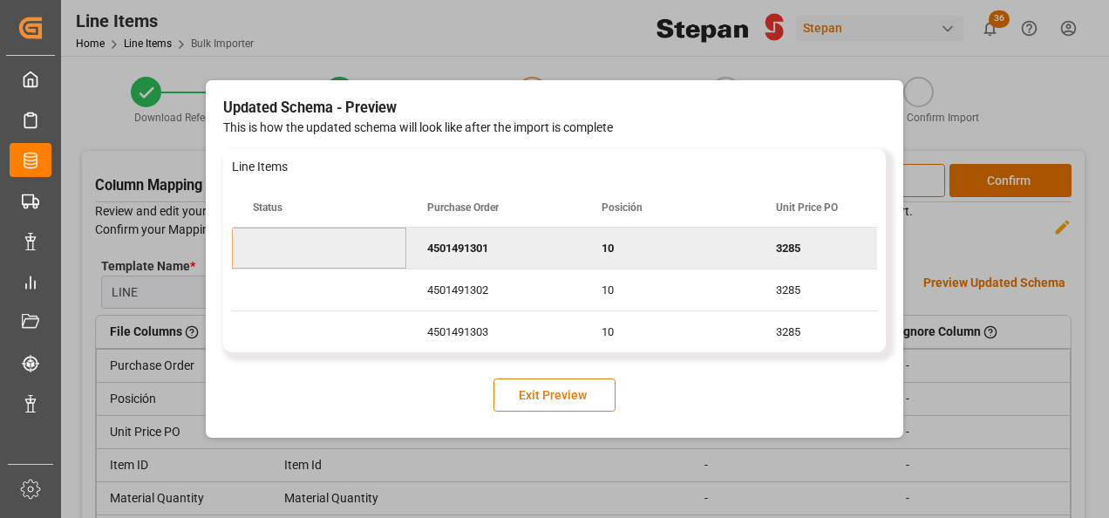
click at [535, 401] on button "Exit Preview" at bounding box center [554, 394] width 122 height 33
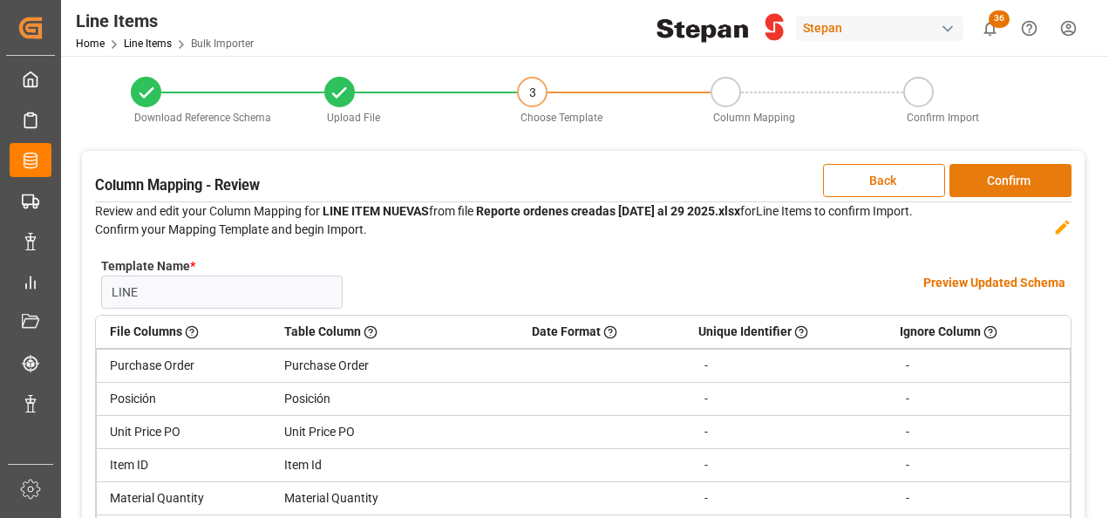
click at [986, 174] on button "Confirm" at bounding box center [1010, 180] width 122 height 33
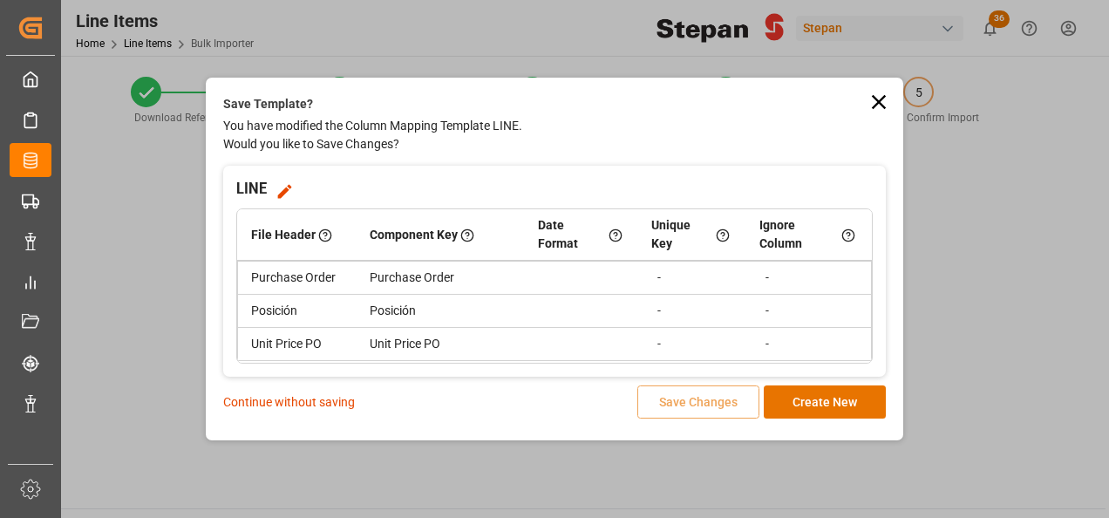
click at [282, 399] on p "Continue without saving" at bounding box center [289, 402] width 132 height 18
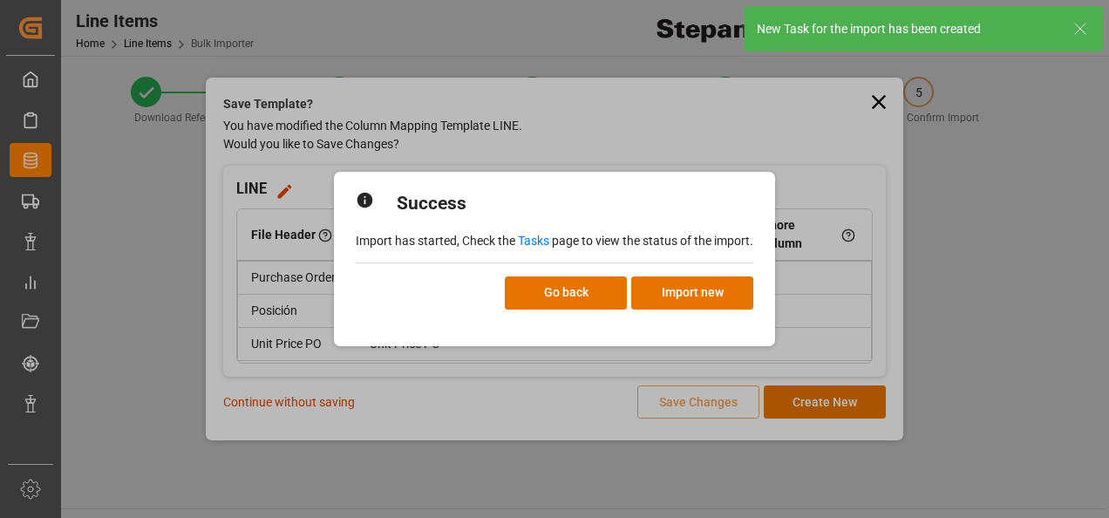
click at [537, 242] on link "Tasks" at bounding box center [533, 241] width 31 height 14
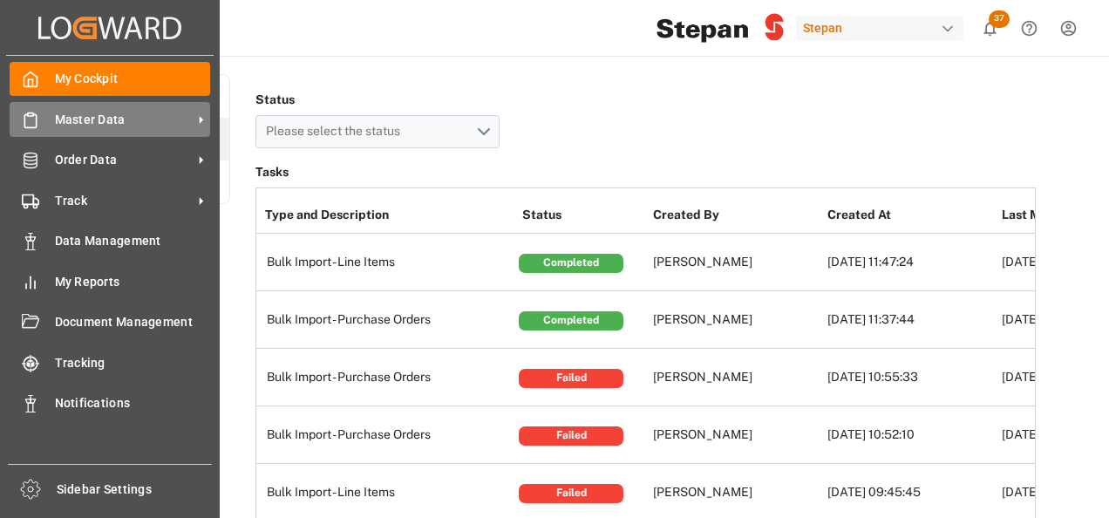
click at [84, 125] on span "Master Data" at bounding box center [124, 120] width 138 height 18
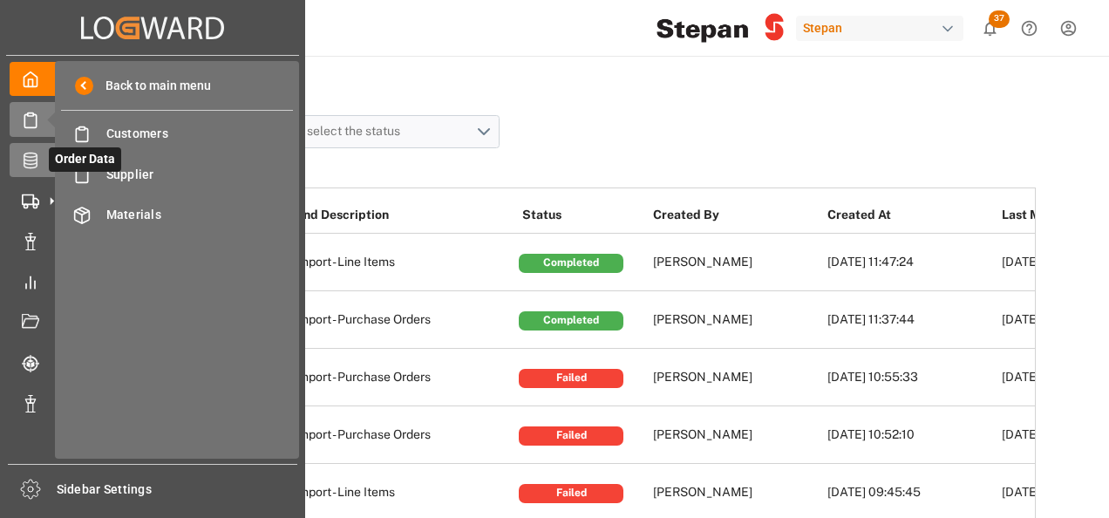
click at [37, 161] on icon at bounding box center [30, 161] width 13 height 16
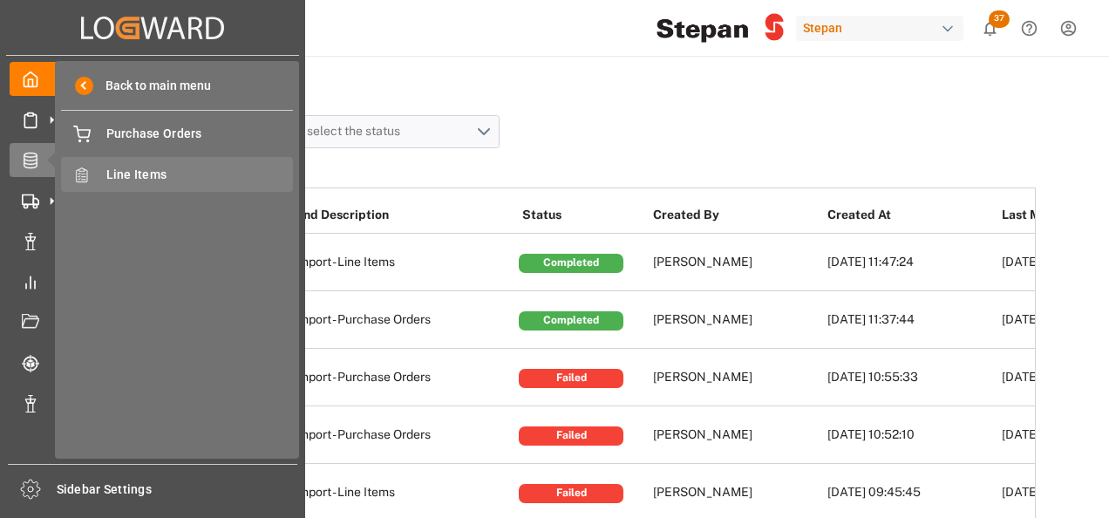
click at [125, 173] on span "Line Items" at bounding box center [199, 175] width 187 height 18
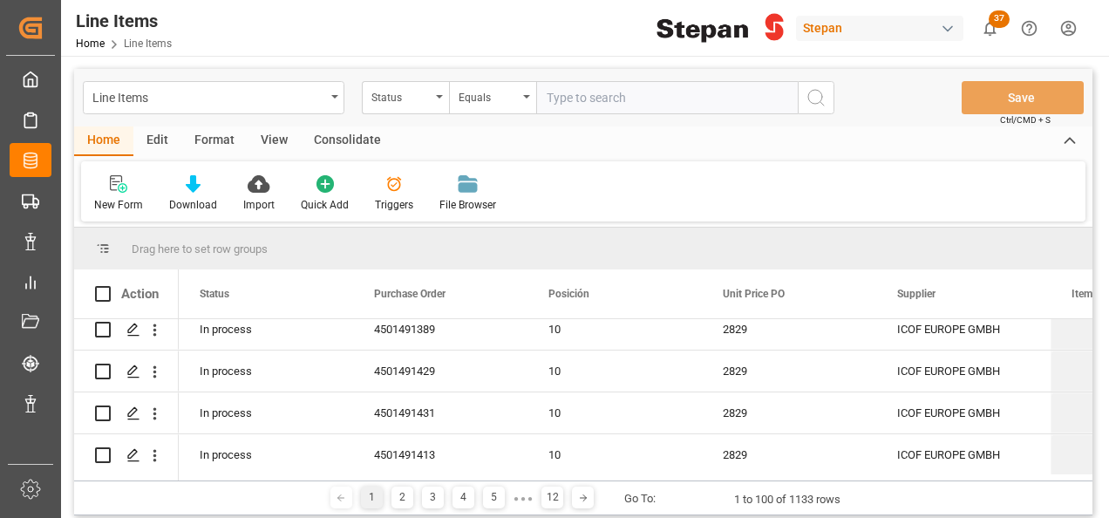
scroll to position [785, 0]
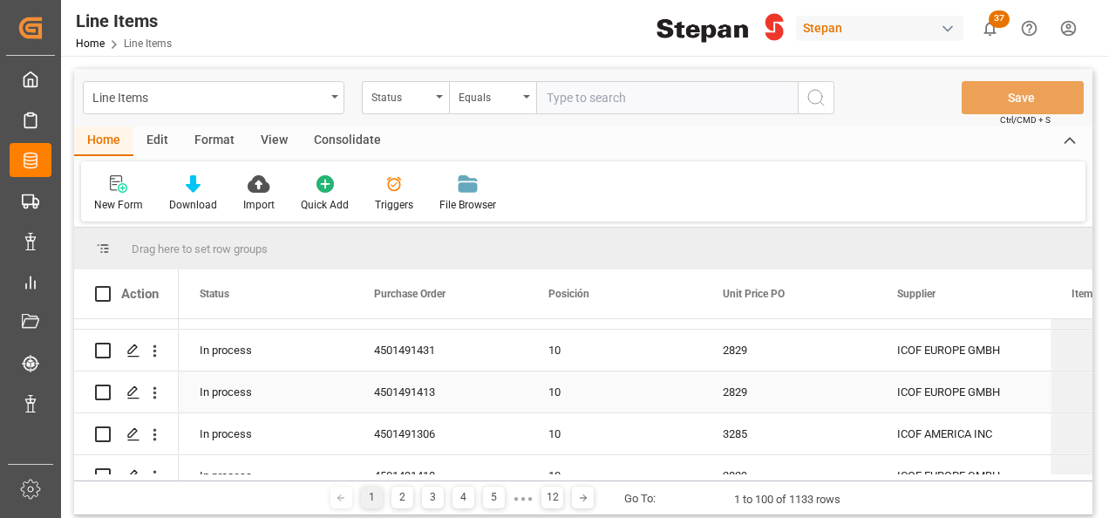
click at [507, 392] on div "4501491413" at bounding box center [440, 391] width 174 height 41
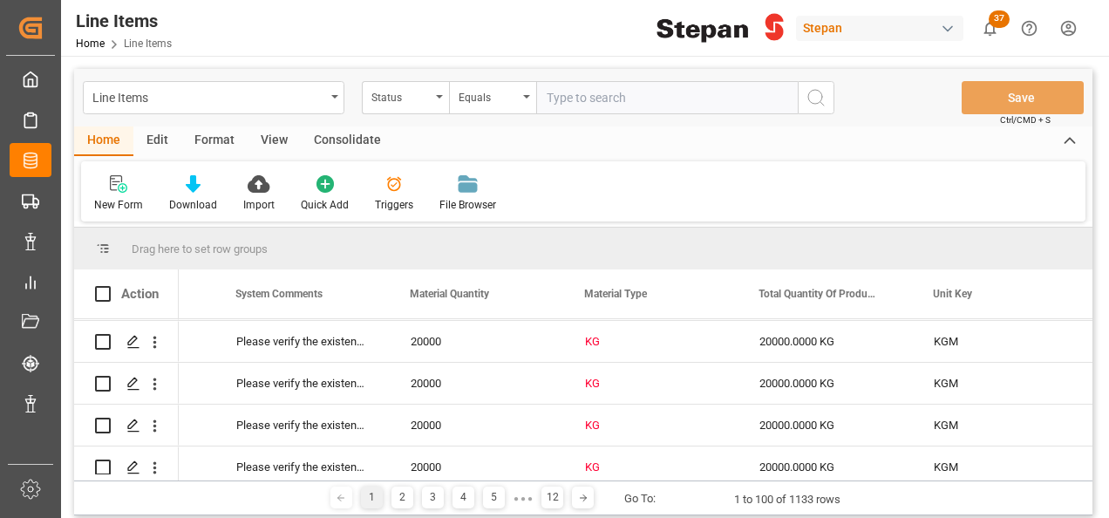
scroll to position [0, 0]
click at [606, 333] on div "KG" at bounding box center [651, 340] width 133 height 40
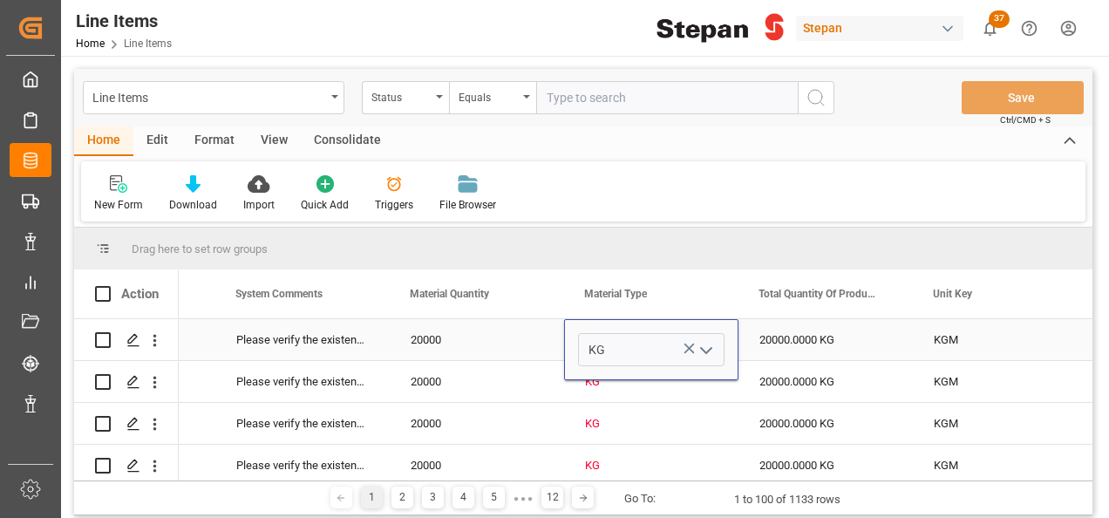
drag, startPoint x: 704, startPoint y: 343, endPoint x: 705, endPoint y: 352, distance: 8.8
click at [705, 344] on icon "open menu" at bounding box center [706, 350] width 21 height 21
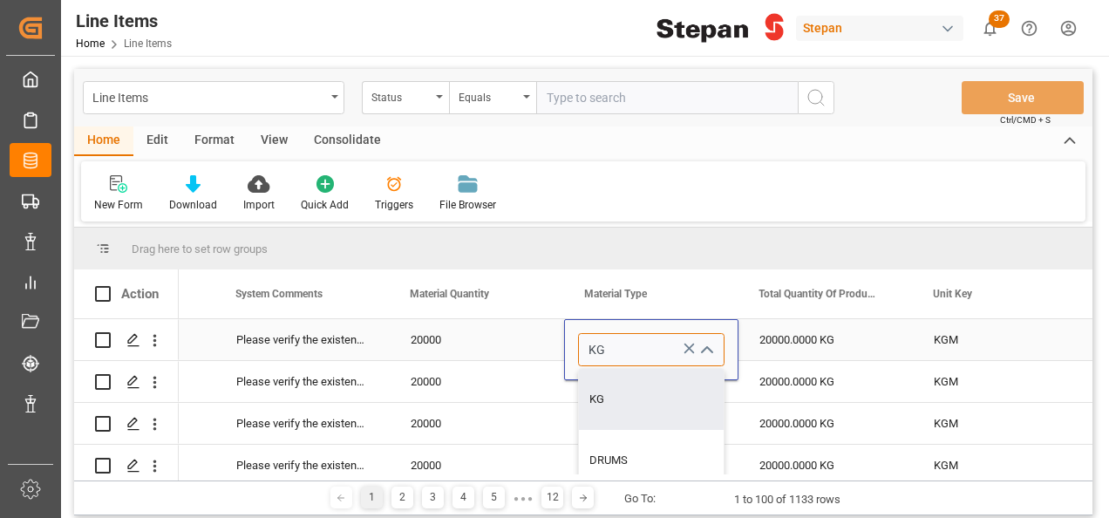
click at [621, 345] on input "KG" at bounding box center [651, 349] width 146 height 33
click at [527, 343] on div "20000" at bounding box center [477, 339] width 174 height 41
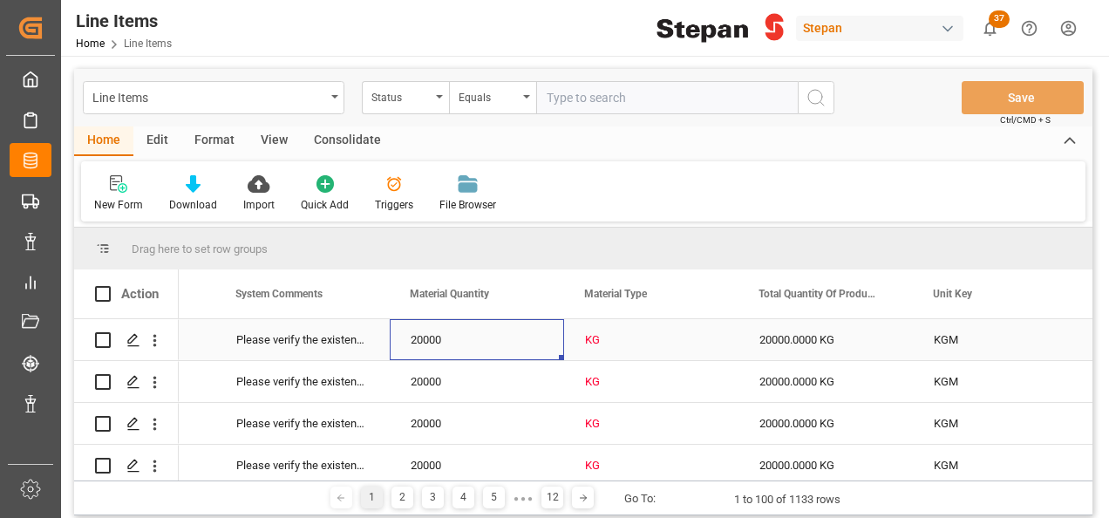
click at [653, 344] on div "KG" at bounding box center [651, 340] width 133 height 40
click at [729, 340] on div "KG" at bounding box center [651, 339] width 174 height 41
click at [685, 338] on div "KG" at bounding box center [651, 340] width 133 height 40
click at [714, 351] on icon "open menu" at bounding box center [706, 350] width 21 height 21
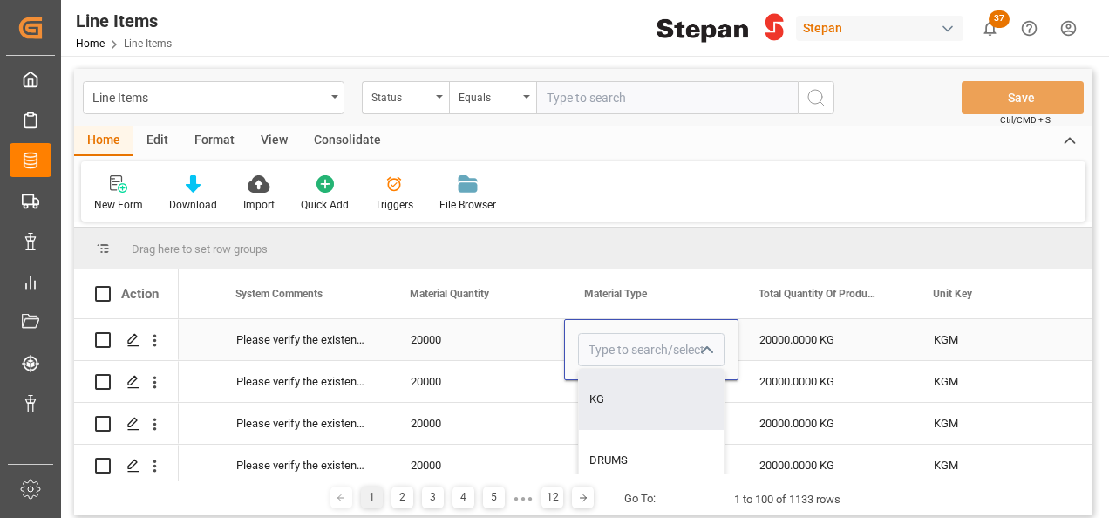
click at [629, 395] on div "KG" at bounding box center [651, 399] width 145 height 61
type input "KG"
click at [520, 347] on div "20000" at bounding box center [477, 339] width 174 height 41
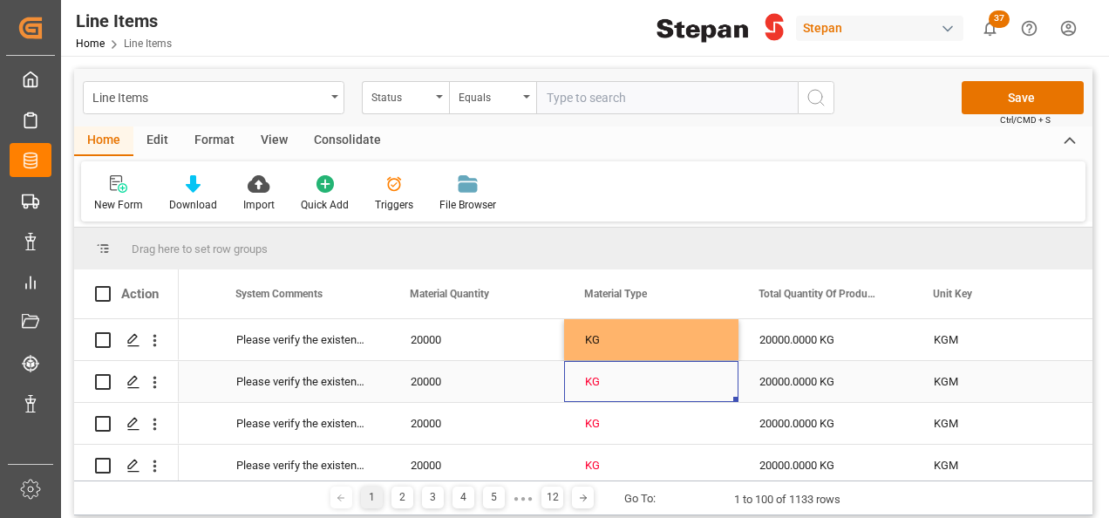
click at [612, 384] on div "KG" at bounding box center [651, 382] width 133 height 40
click at [999, 99] on button "Save" at bounding box center [1023, 97] width 122 height 33
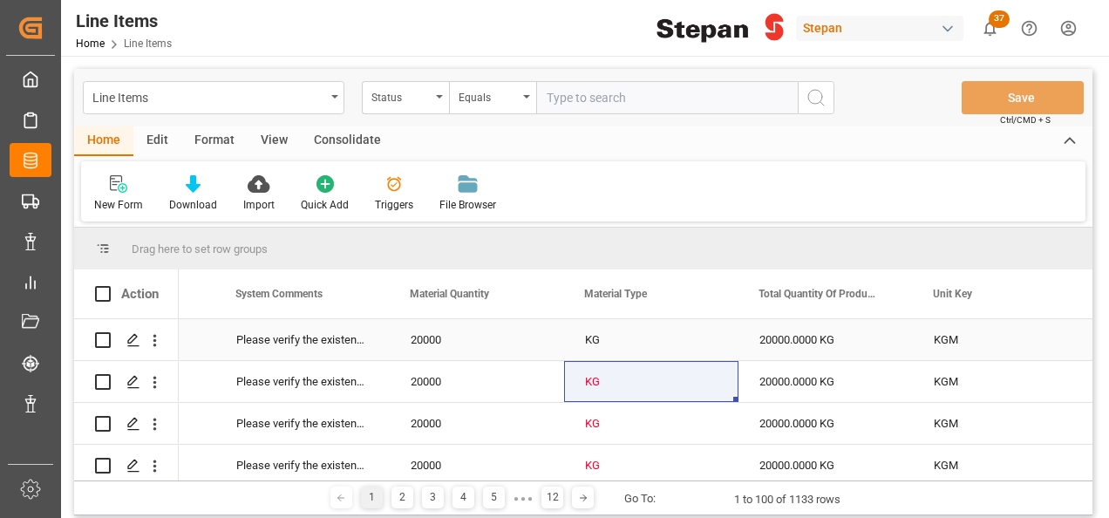
click at [627, 337] on div "KG" at bounding box center [651, 340] width 133 height 40
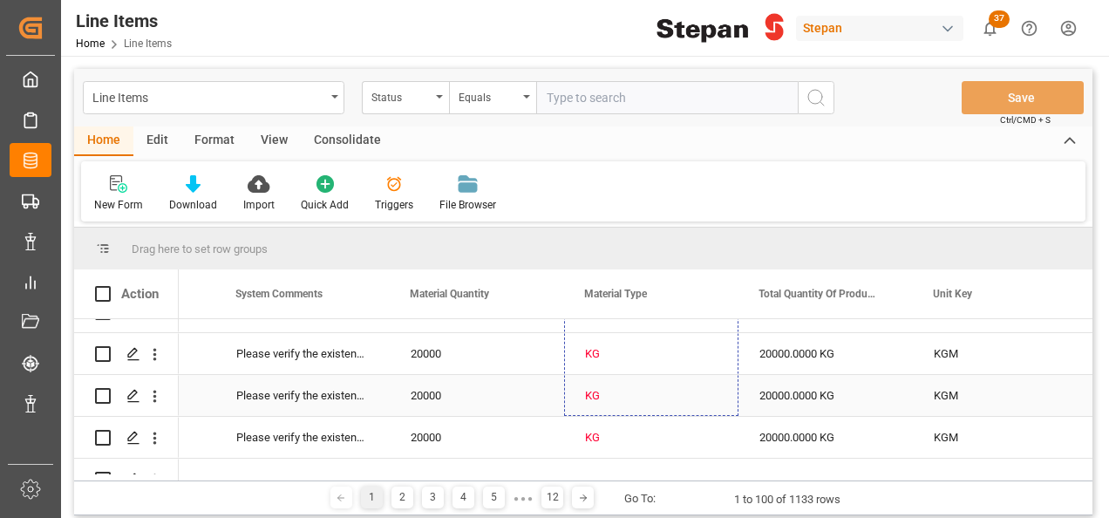
drag, startPoint x: 735, startPoint y: 357, endPoint x: 658, endPoint y: 382, distance: 80.5
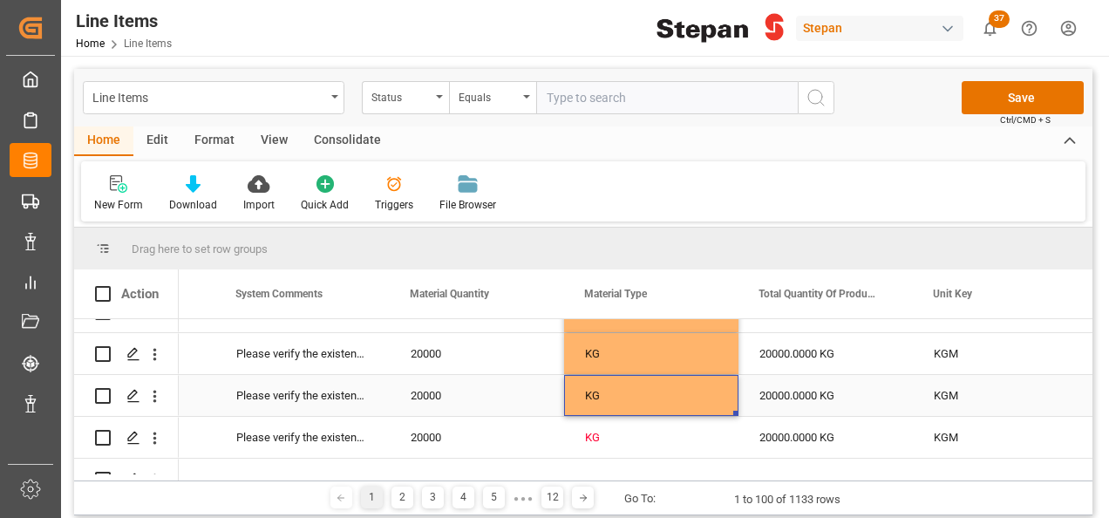
click at [661, 383] on div "KG" at bounding box center [651, 396] width 133 height 40
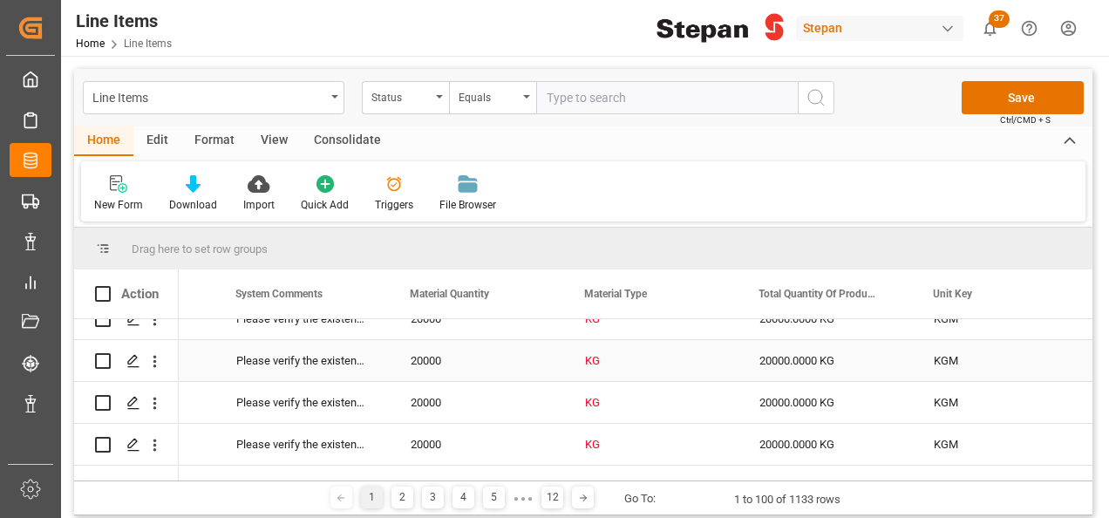
scroll to position [959, 0]
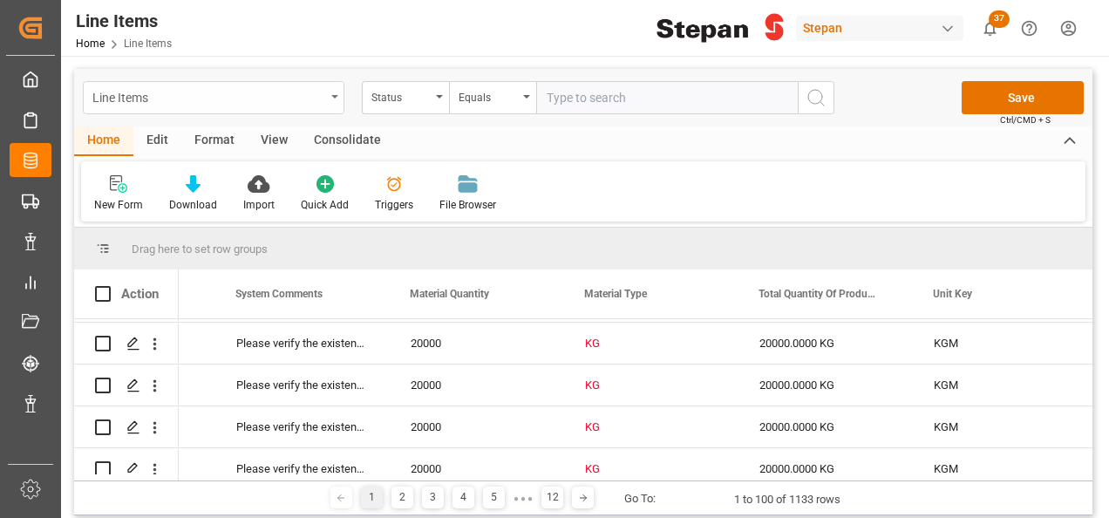
click at [335, 95] on icon "open menu" at bounding box center [334, 96] width 7 height 3
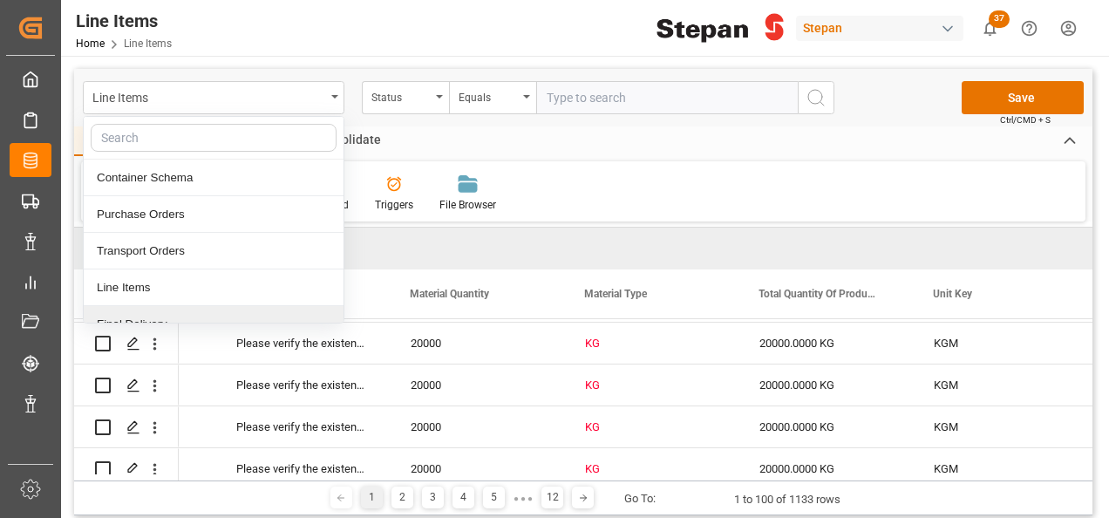
click at [120, 318] on div "Final Delivery" at bounding box center [214, 324] width 260 height 37
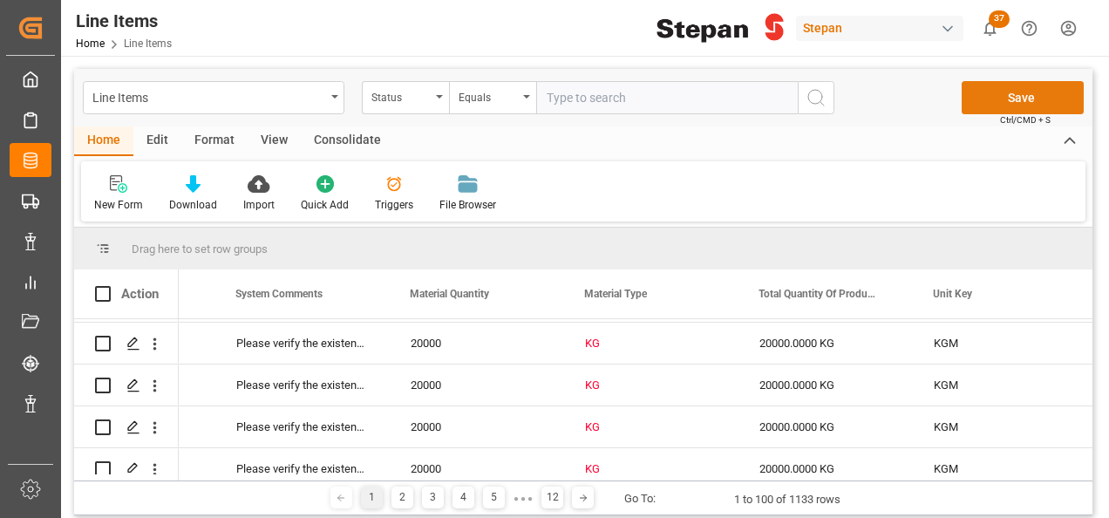
click at [1023, 104] on button "Save" at bounding box center [1023, 97] width 122 height 33
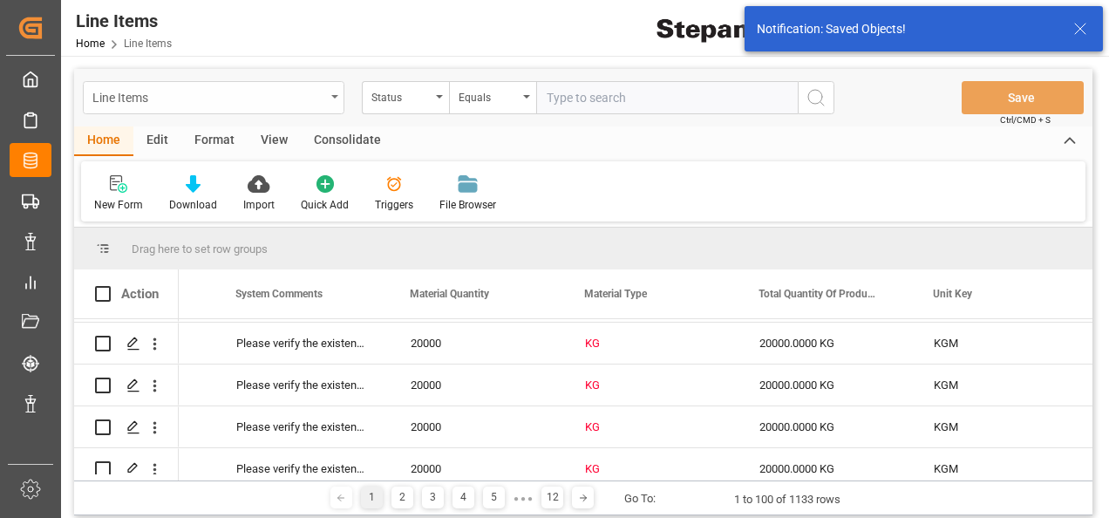
click at [328, 97] on div "Line Items" at bounding box center [214, 97] width 262 height 33
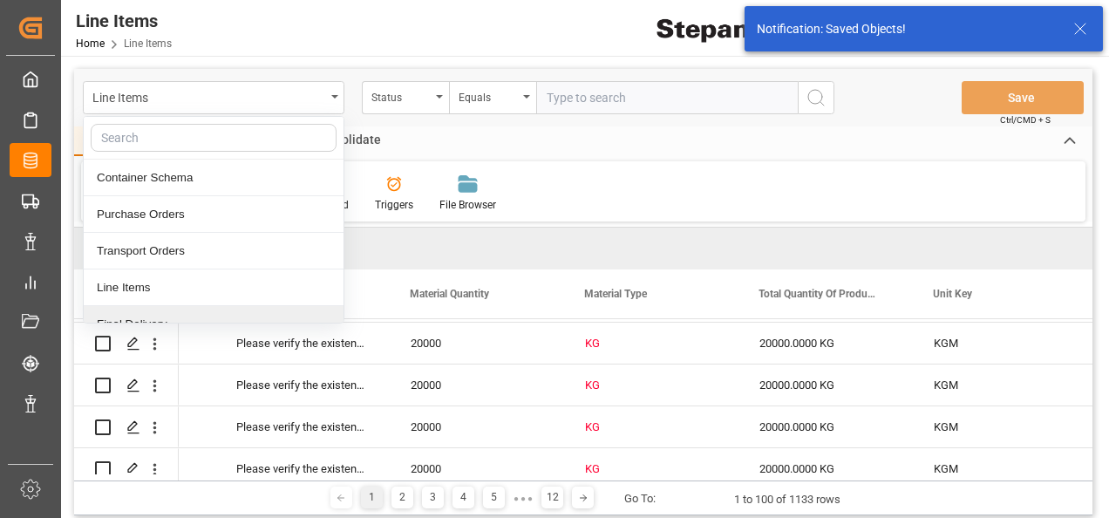
click at [112, 317] on div "Final Delivery" at bounding box center [214, 324] width 260 height 37
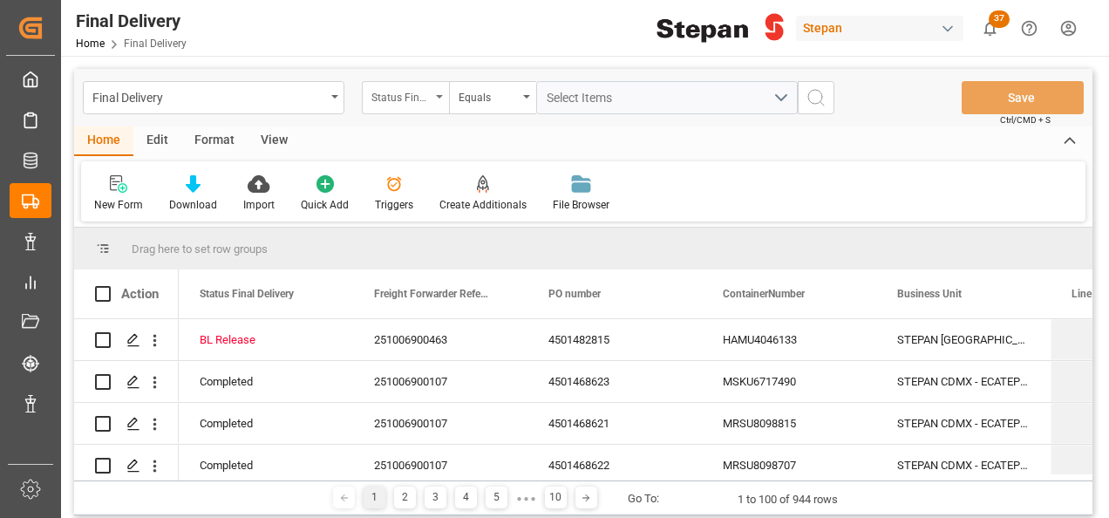
click at [442, 93] on div "Status Final Delivery" at bounding box center [405, 97] width 87 height 33
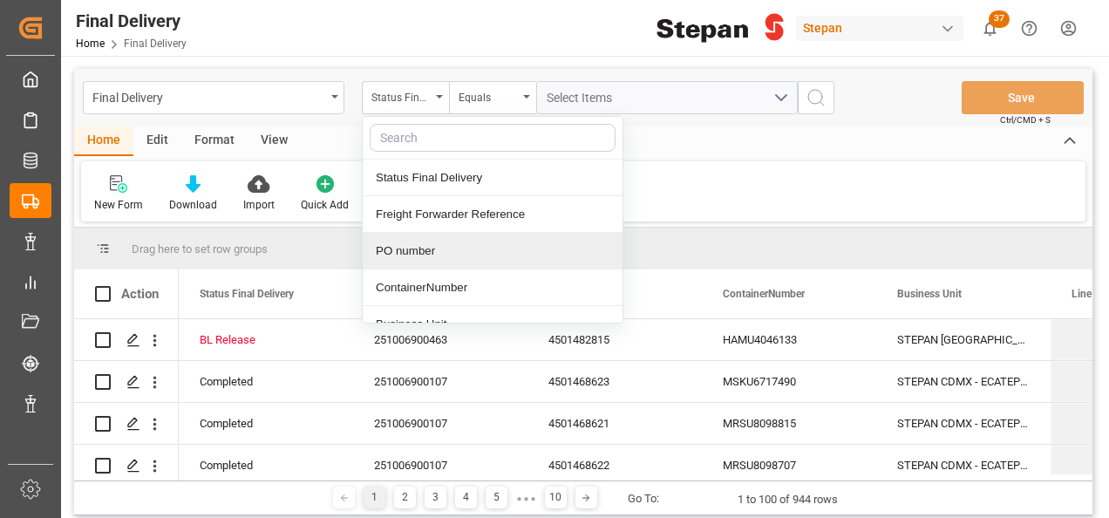
click at [419, 248] on div "PO number" at bounding box center [493, 251] width 260 height 37
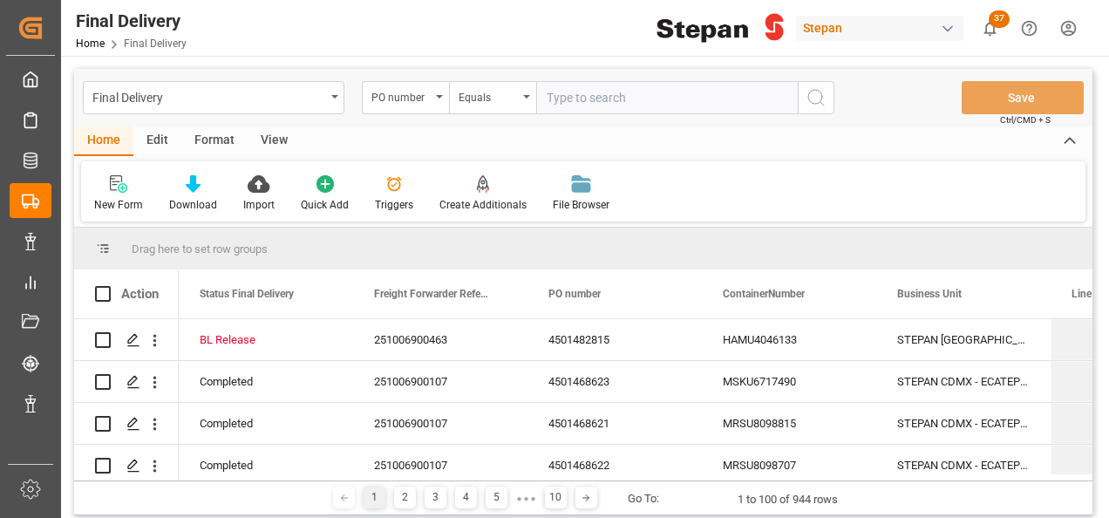
click at [588, 96] on input "text" at bounding box center [667, 97] width 262 height 33
type input "4501482758"
click at [817, 99] on icon "search button" at bounding box center [815, 97] width 21 height 21
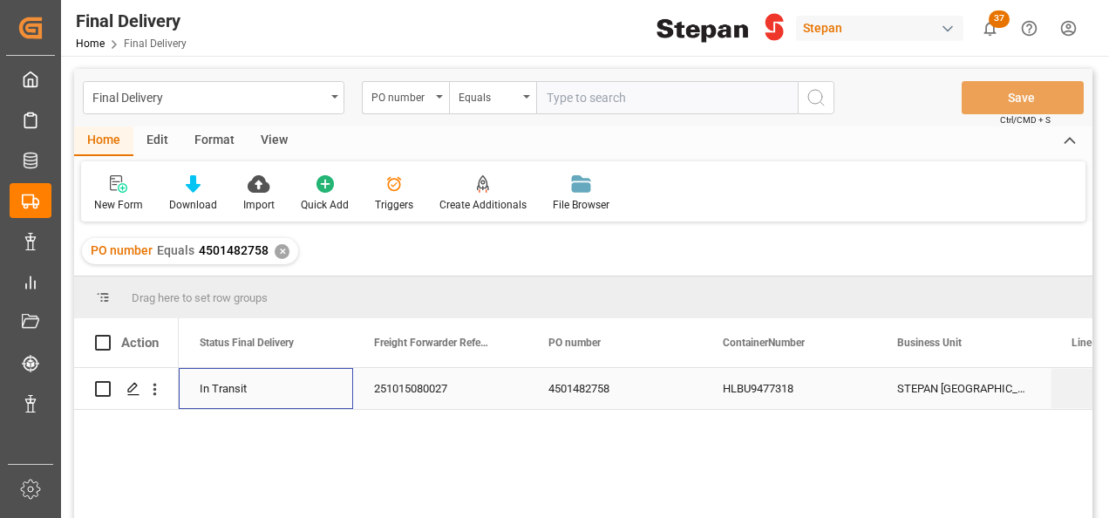
click at [351, 393] on div "In Transit" at bounding box center [266, 388] width 174 height 41
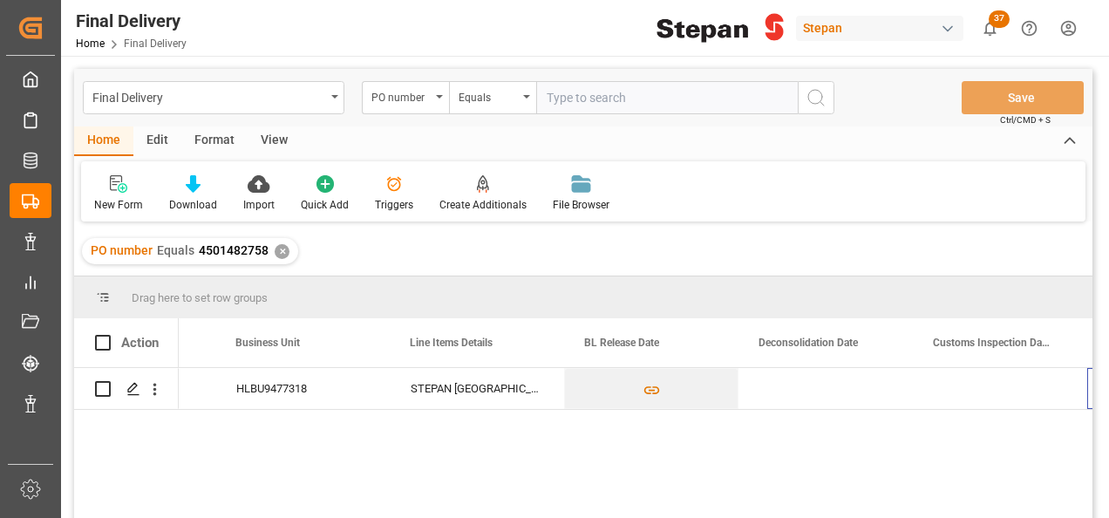
scroll to position [0, 662]
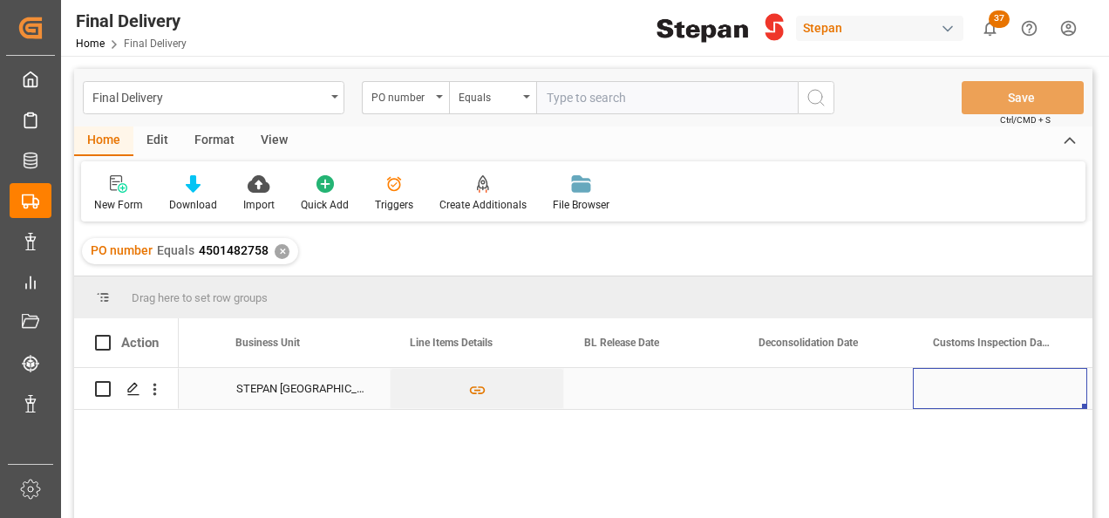
click at [793, 392] on div "Press SPACE to select this row." at bounding box center [825, 388] width 174 height 41
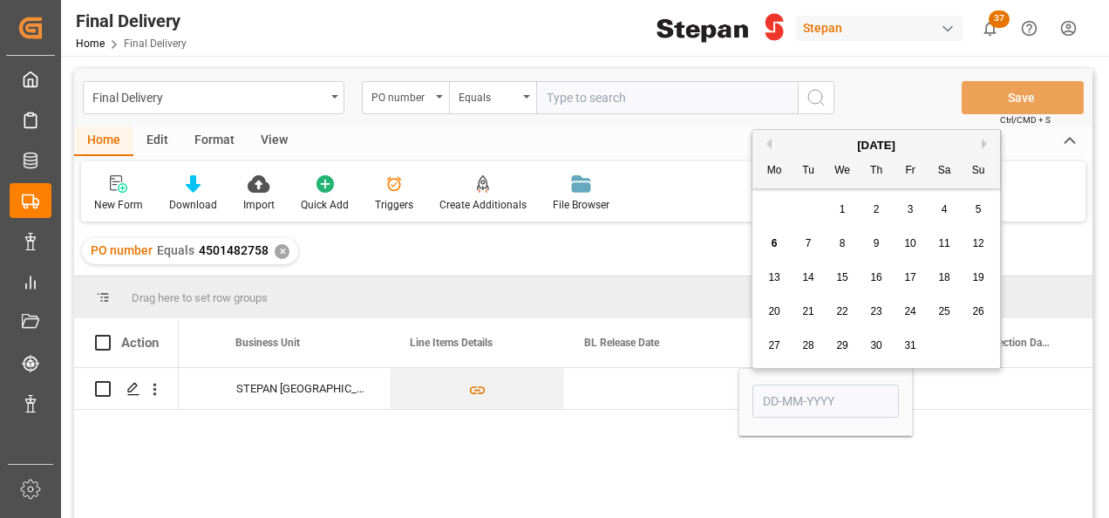
click at [776, 242] on span "6" at bounding box center [774, 243] width 6 height 12
type input "06-10-2025"
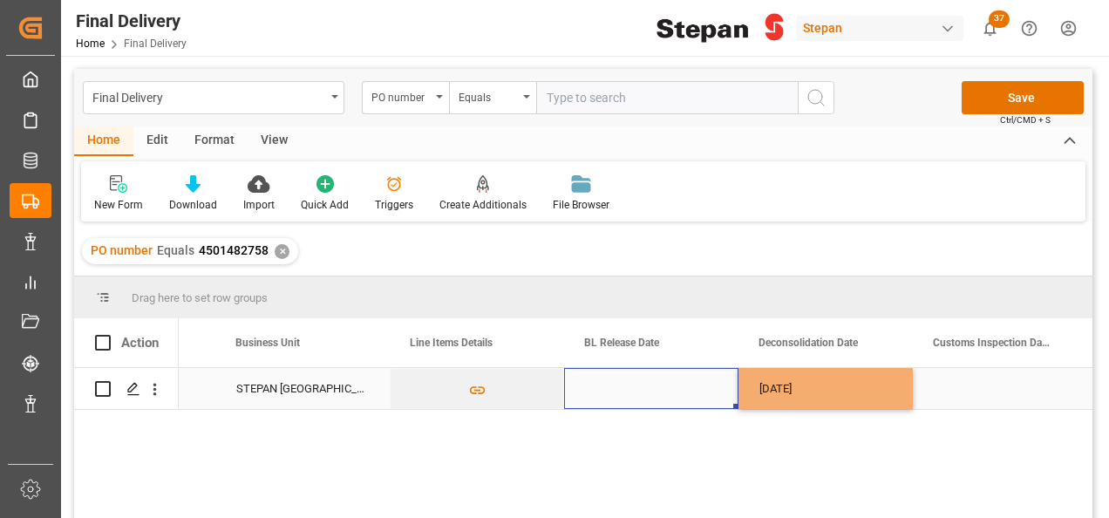
click at [688, 384] on div "Press SPACE to select this row." at bounding box center [651, 388] width 174 height 41
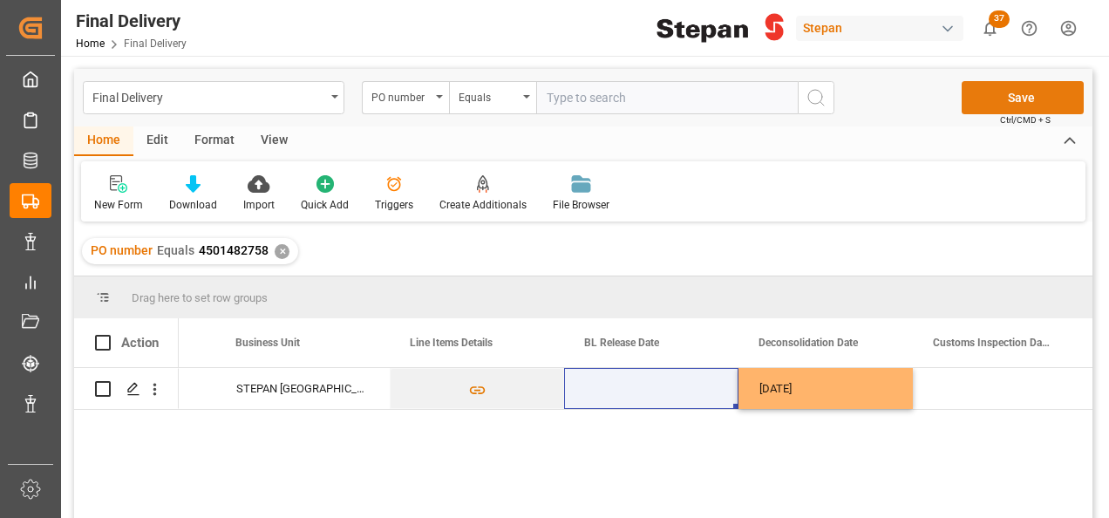
click at [1029, 98] on button "Save" at bounding box center [1023, 97] width 122 height 33
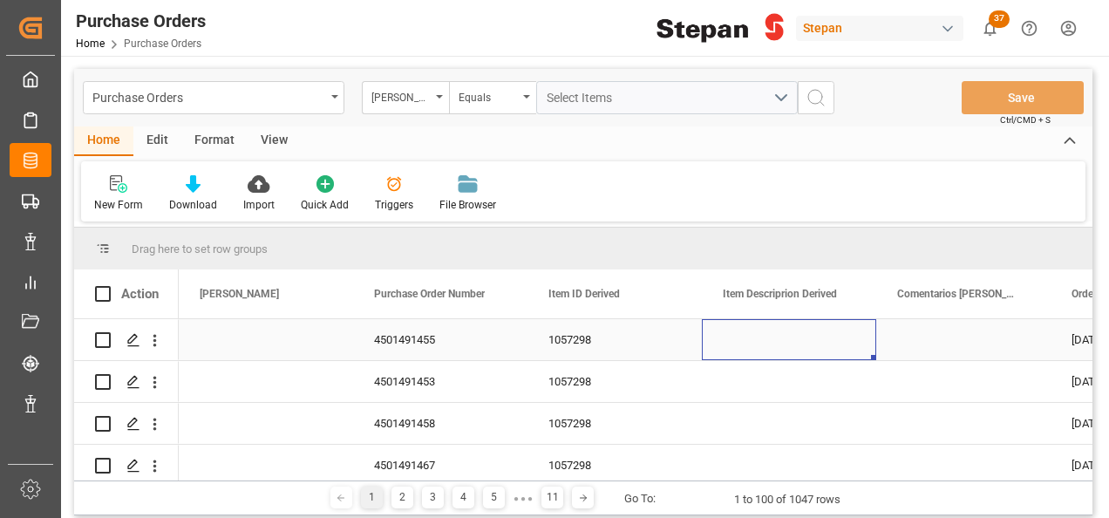
click at [748, 343] on div "Press SPACE to select this row." at bounding box center [789, 339] width 174 height 41
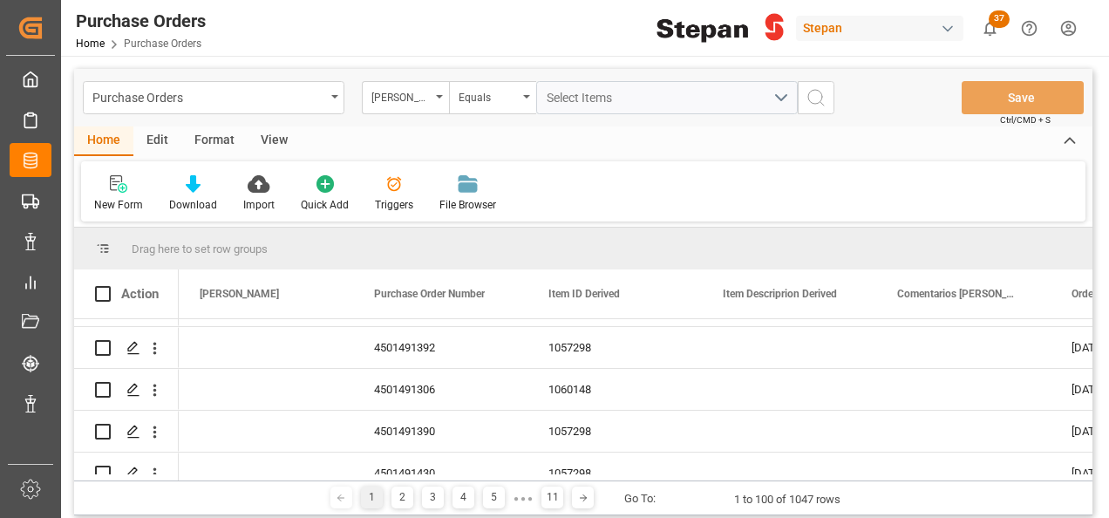
scroll to position [1569, 0]
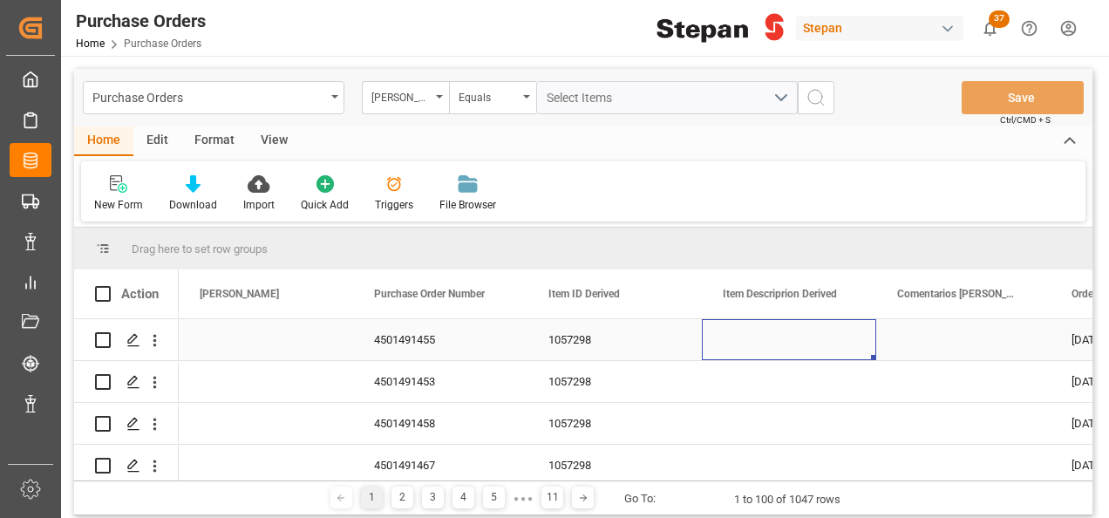
click at [744, 349] on div "Press SPACE to select this row." at bounding box center [789, 339] width 174 height 41
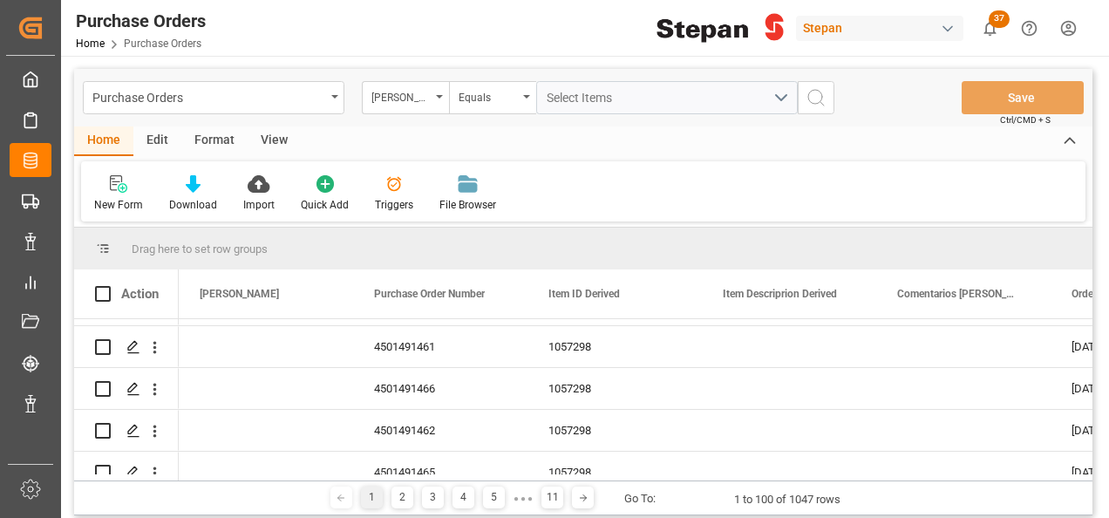
scroll to position [523, 0]
